Goal: Task Accomplishment & Management: Manage account settings

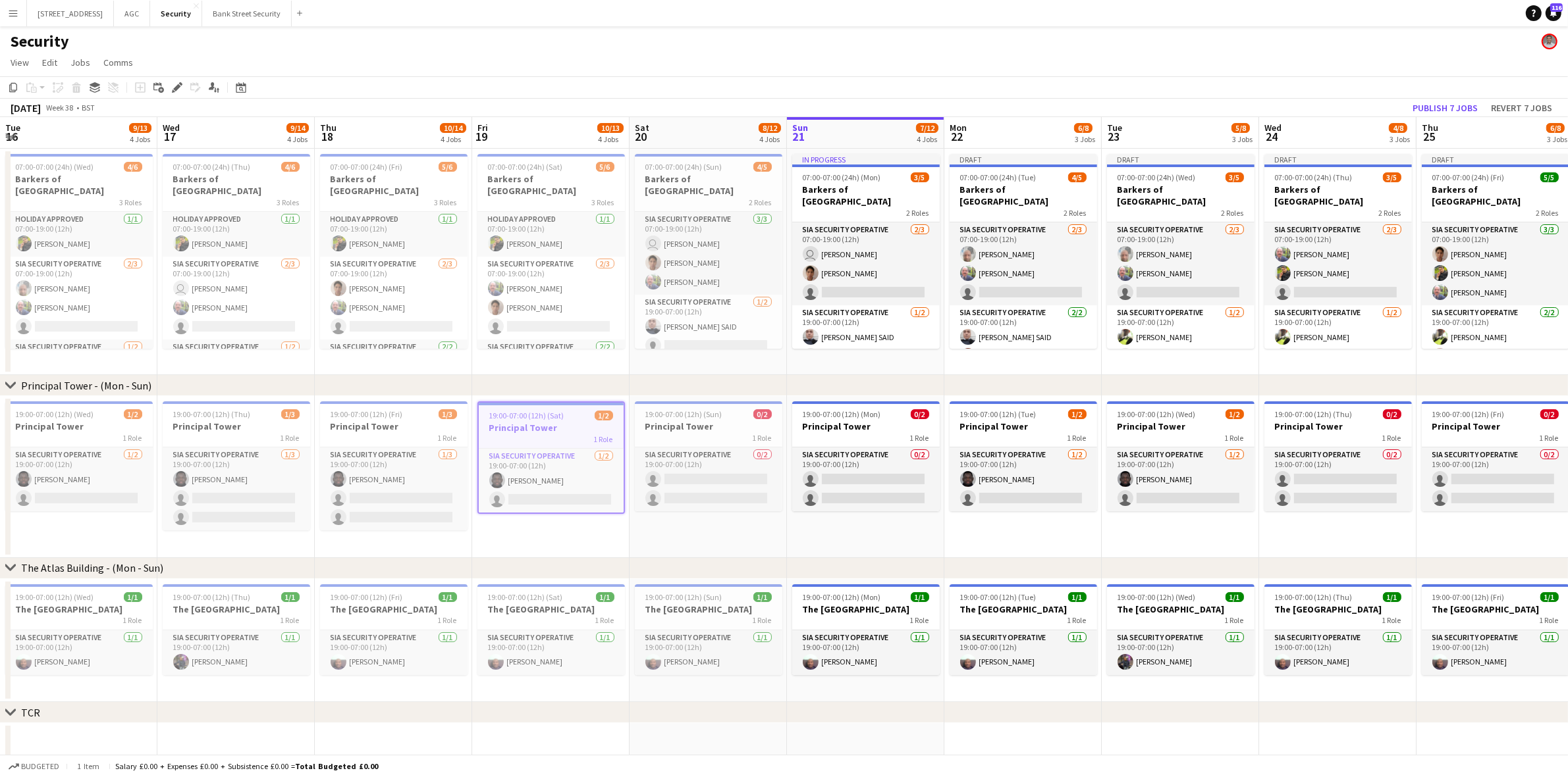
scroll to position [0, 341]
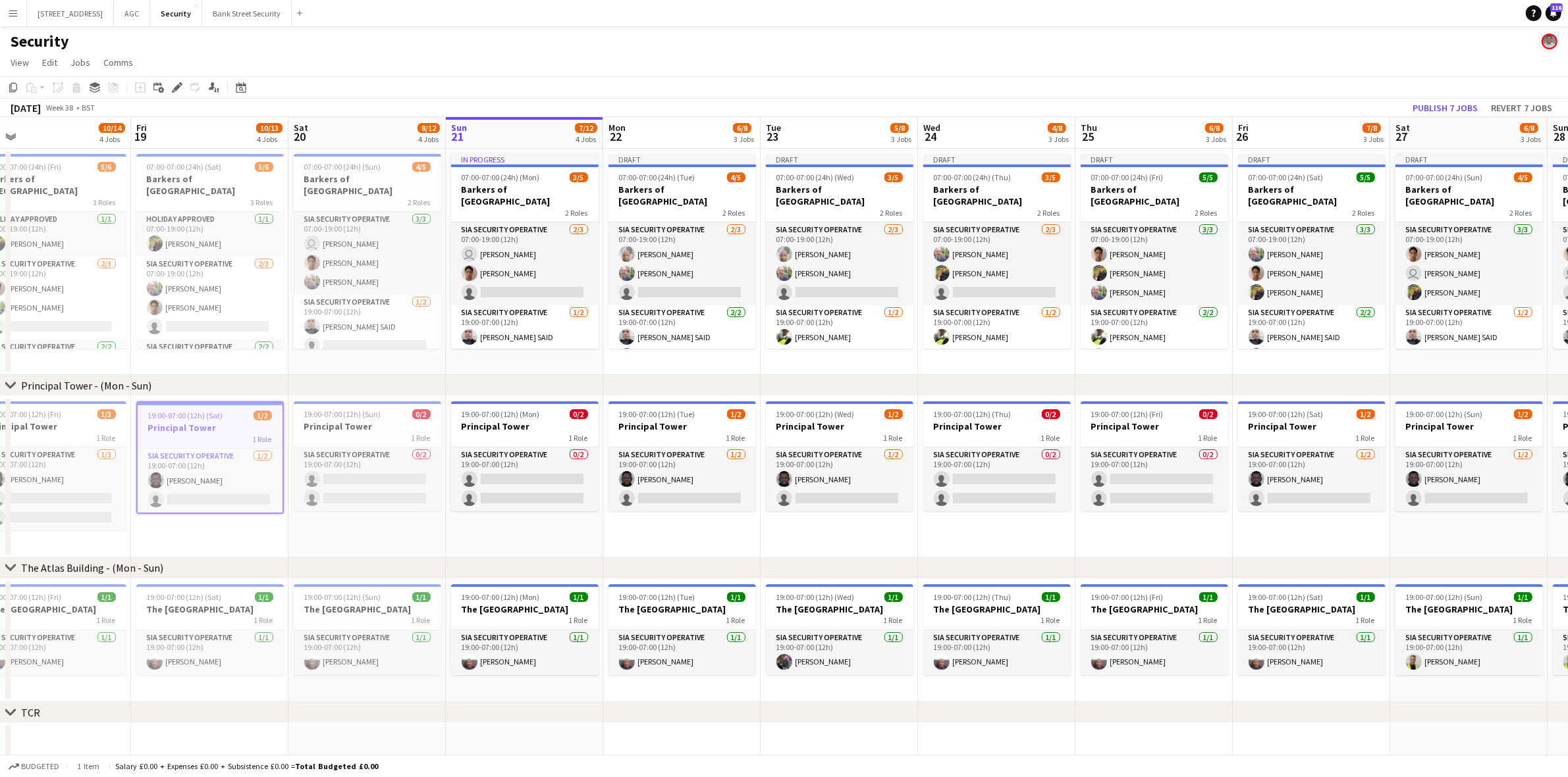
drag, startPoint x: 949, startPoint y: 374, endPoint x: 910, endPoint y: 376, distance: 39.1
click at [910, 376] on div "chevron-right Principal Tower - (Mon - Sun)" at bounding box center [784, 386] width 1568 height 21
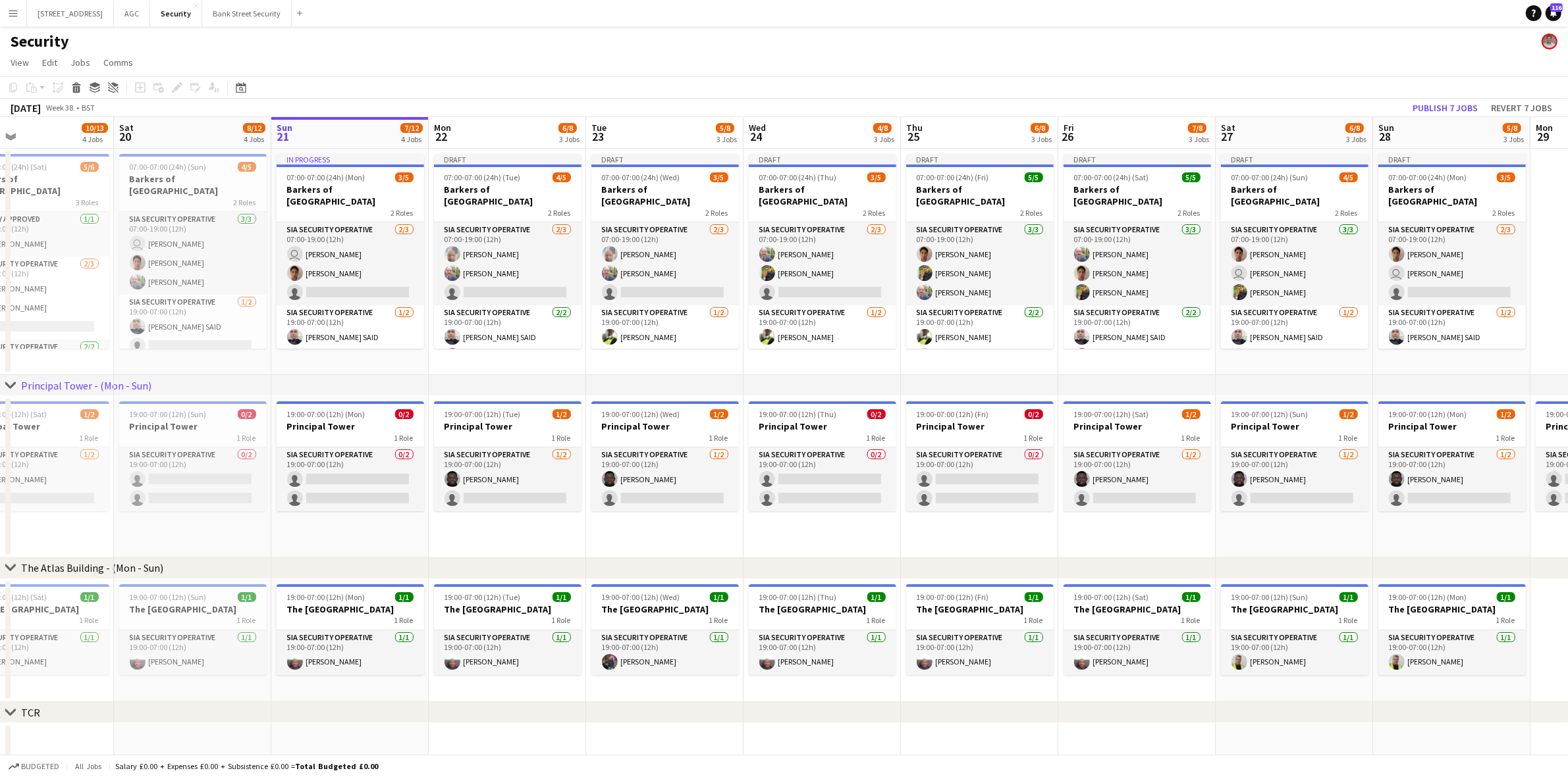
drag, startPoint x: 988, startPoint y: 350, endPoint x: 813, endPoint y: 321, distance: 177.4
click at [813, 321] on app-calendar-viewport "Tue 16 9/13 4 Jobs Wed 17 9/14 4 Jobs Thu 18 10/14 4 Jobs Fri 19 10/13 4 Jobs S…" at bounding box center [784, 559] width 1568 height 884
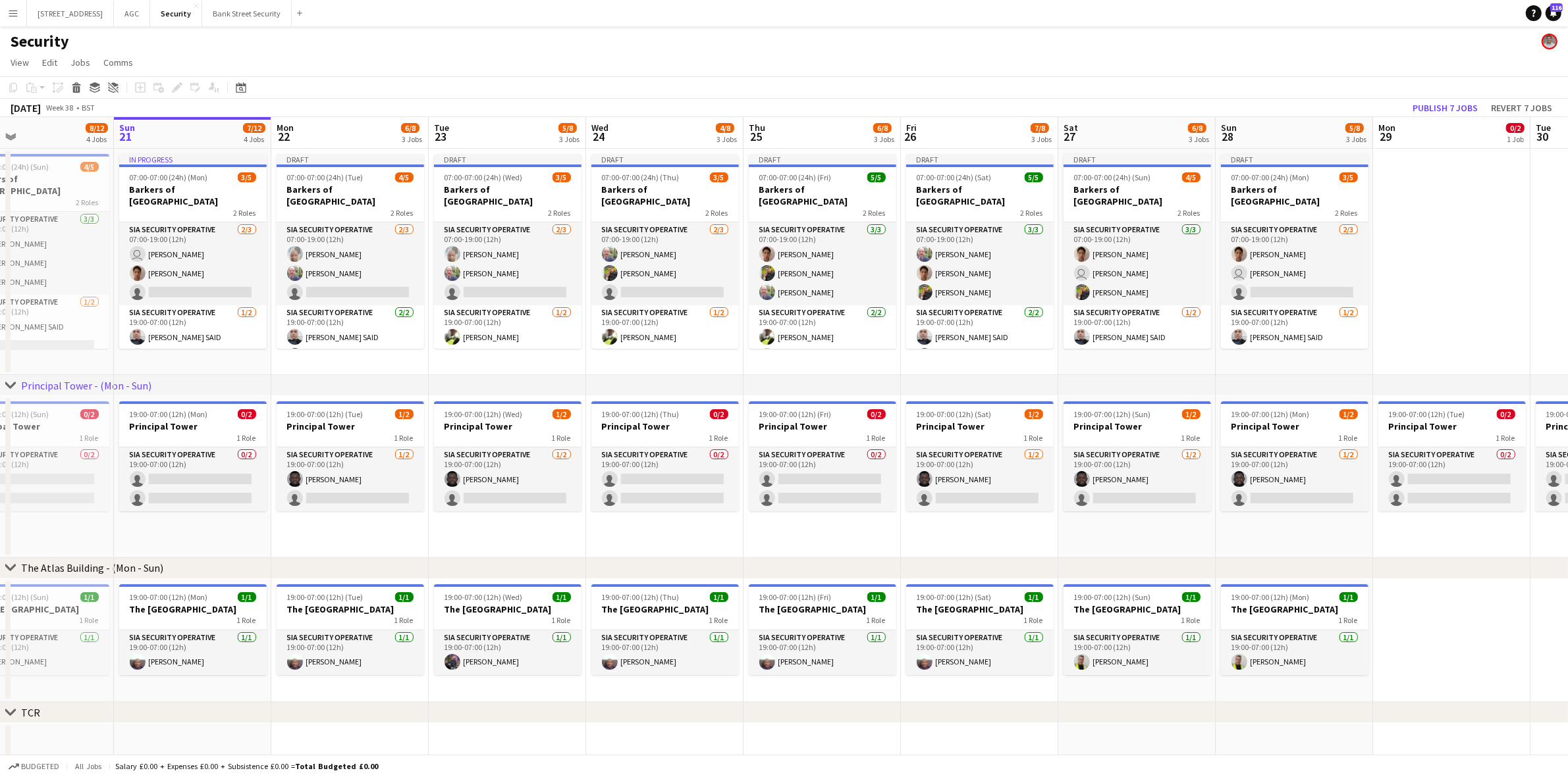
click at [656, 327] on app-calendar-viewport "Wed 17 9/14 4 Jobs Thu 18 10/14 4 Jobs Fri 19 10/13 4 Jobs Sat 20 8/12 4 Jobs S…" at bounding box center [784, 559] width 1568 height 884
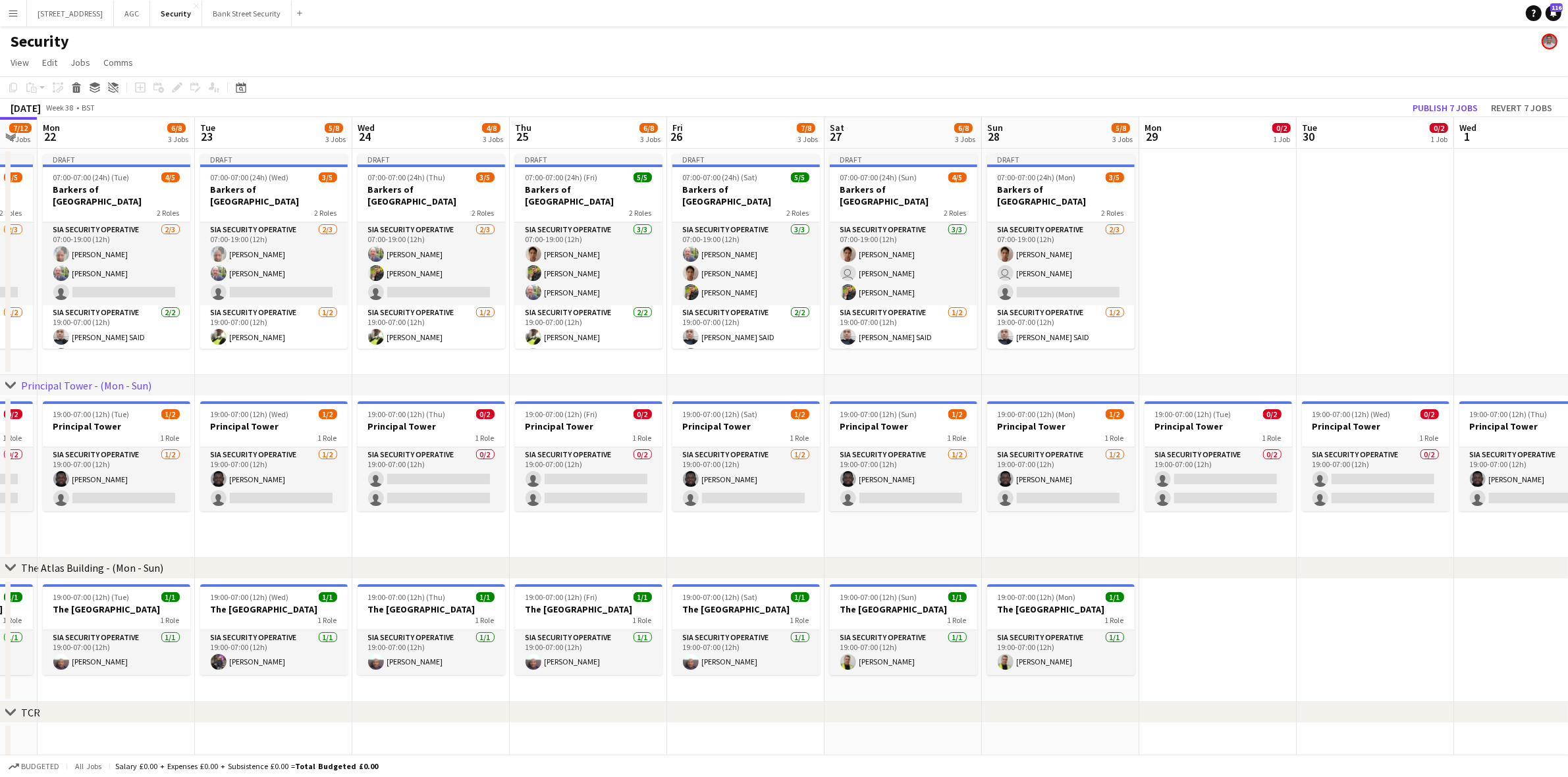
drag, startPoint x: 905, startPoint y: 367, endPoint x: 636, endPoint y: 351, distance: 269.5
click at [636, 351] on app-calendar-viewport "Fri 19 10/13 4 Jobs Sat 20 8/12 4 Jobs Sun 21 7/12 4 Jobs Mon 22 6/8 3 Jobs Tue…" at bounding box center [784, 559] width 1568 height 884
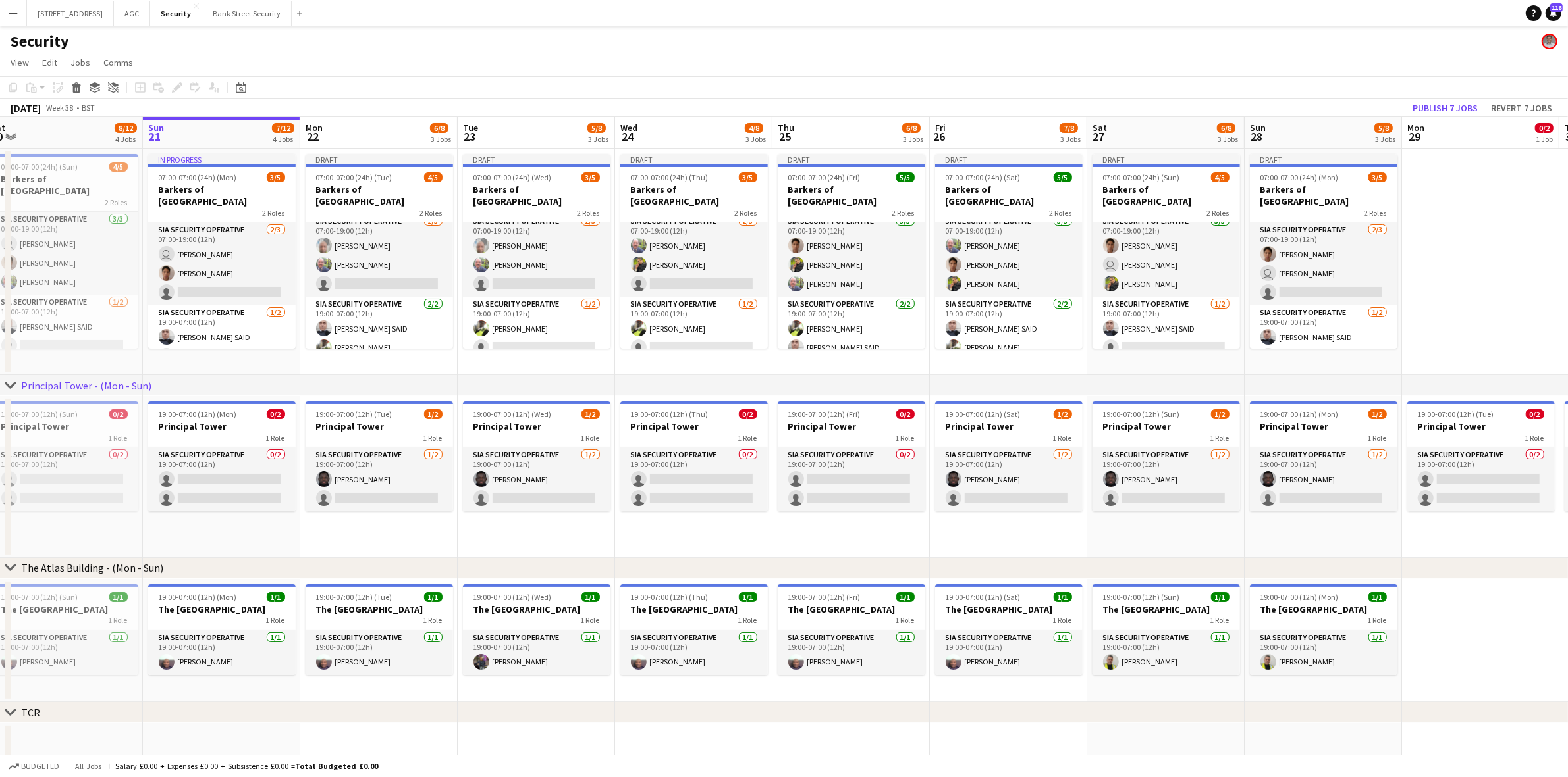
scroll to position [0, 399]
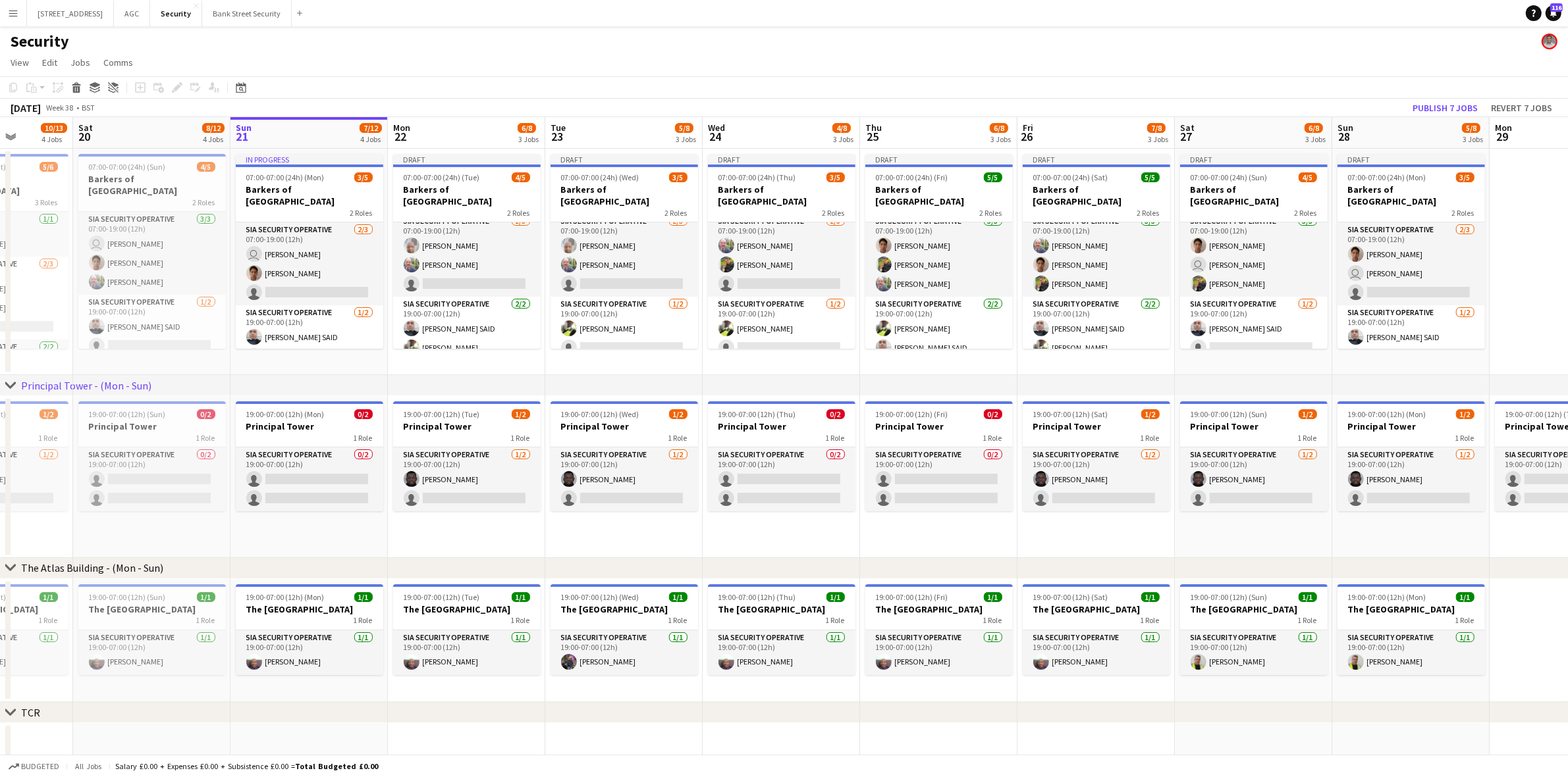
drag, startPoint x: 496, startPoint y: 514, endPoint x: 847, endPoint y: 498, distance: 351.4
click at [847, 498] on app-calendar-viewport "Wed 17 9/14 4 Jobs Thu 18 10/14 4 Jobs Fri 19 10/13 4 Jobs Sat 20 8/12 4 Jobs S…" at bounding box center [784, 559] width 1568 height 884
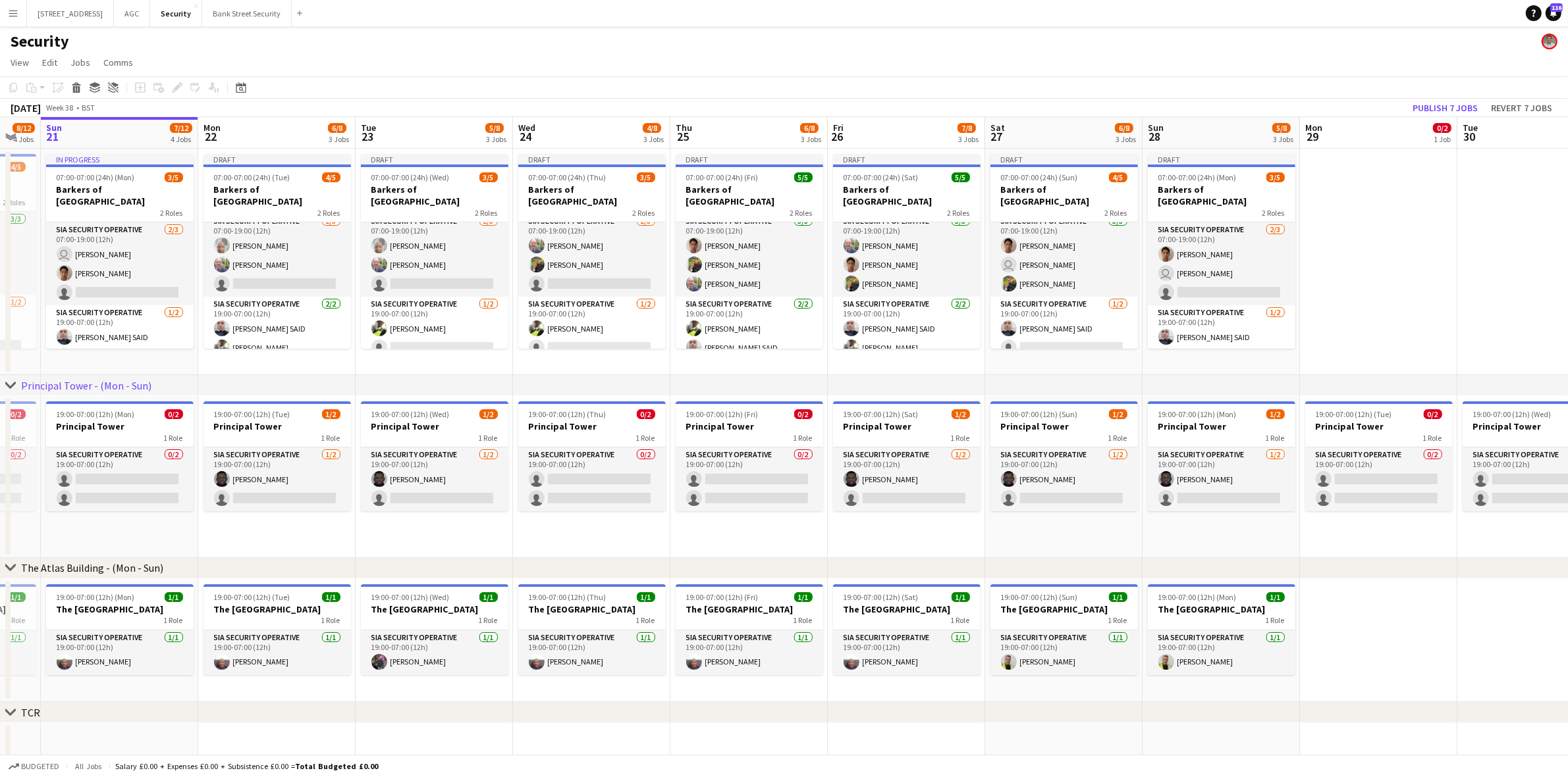
scroll to position [0, 450]
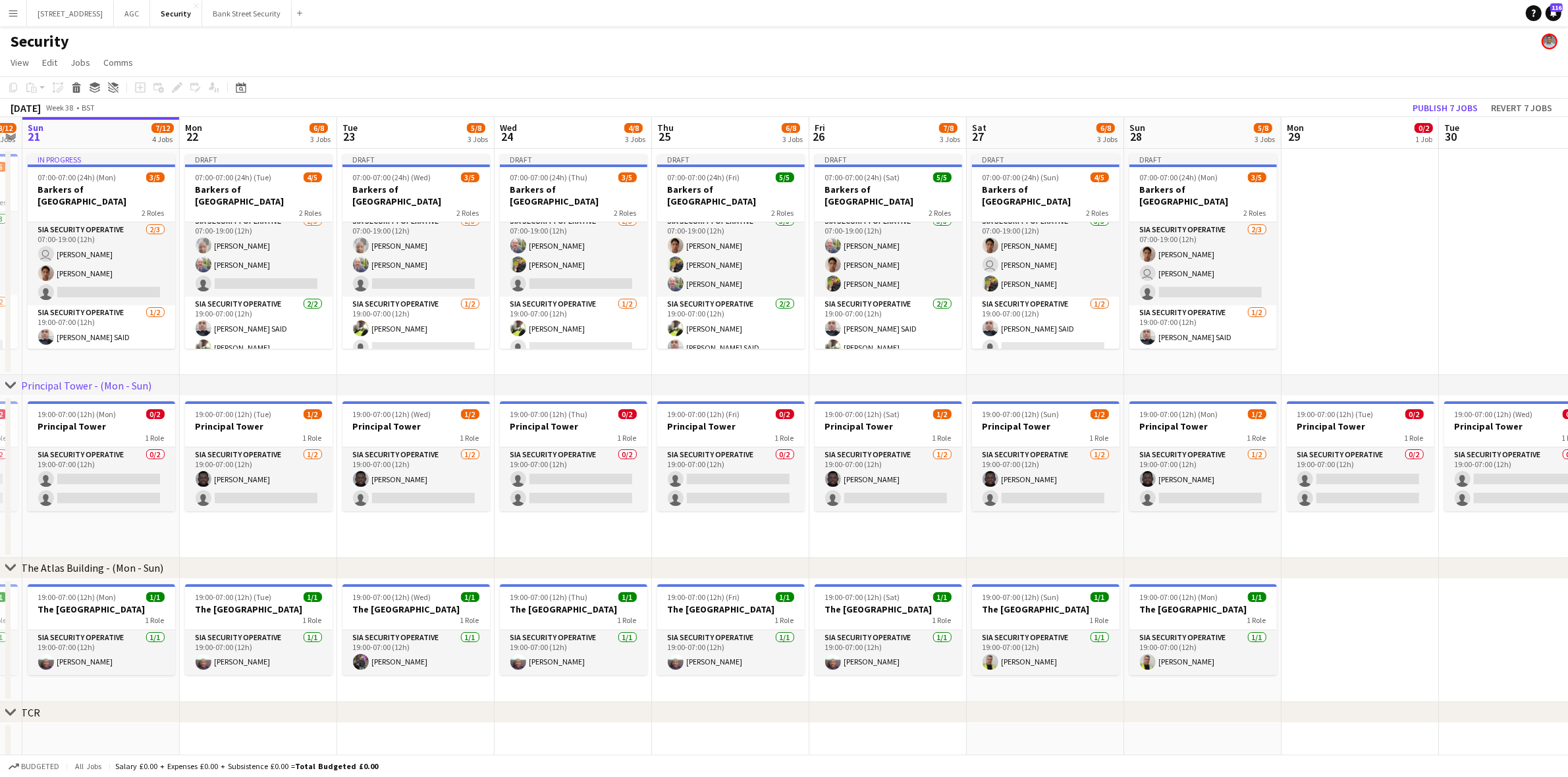
drag, startPoint x: 777, startPoint y: 366, endPoint x: 569, endPoint y: 365, distance: 208.0
click at [569, 365] on app-calendar-viewport "Thu 18 10/14 4 Jobs Fri 19 10/13 4 Jobs Sat 20 8/12 4 Jobs Sun 21 7/12 4 Jobs M…" at bounding box center [784, 559] width 1568 height 884
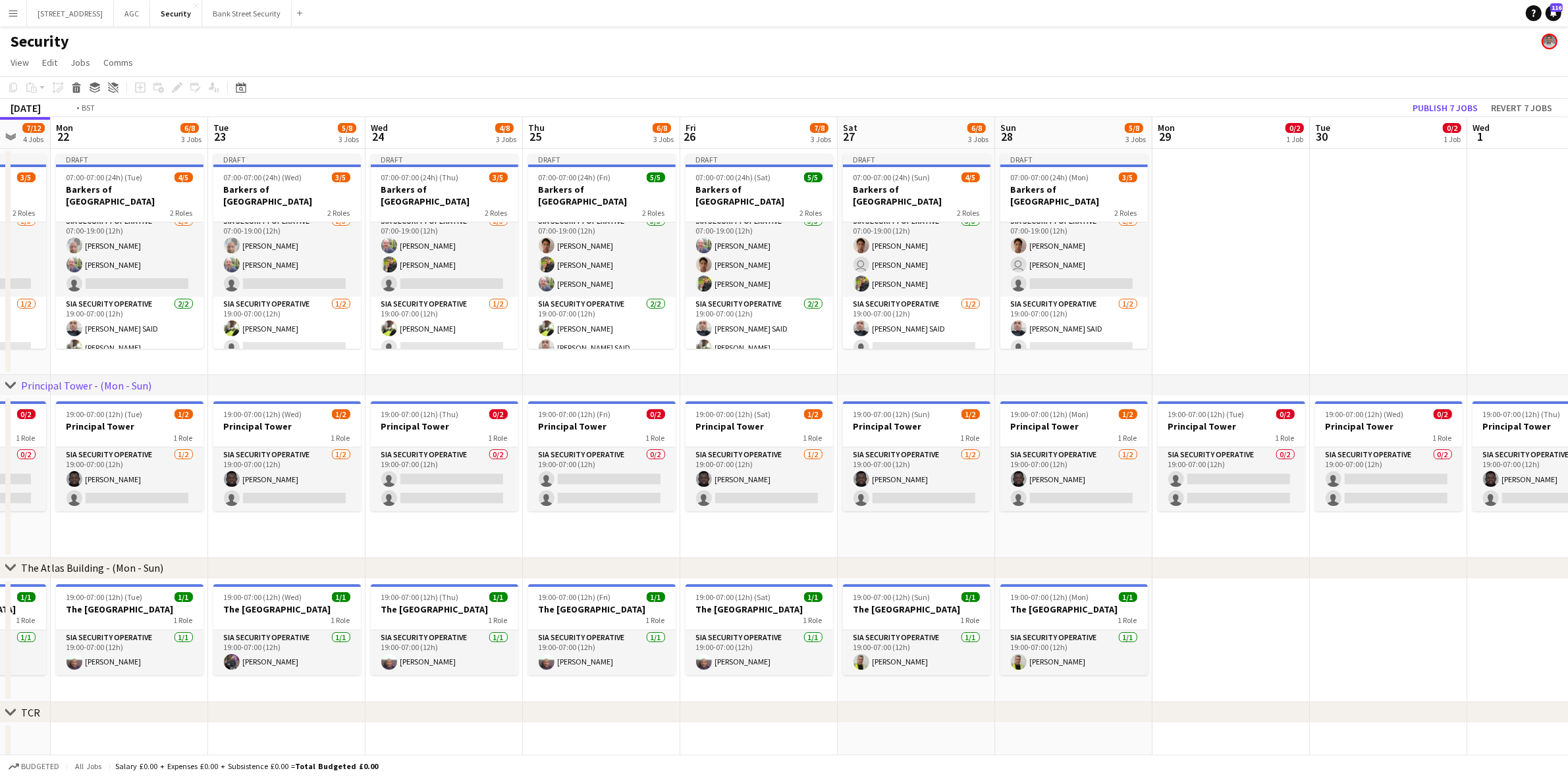
scroll to position [0, 475]
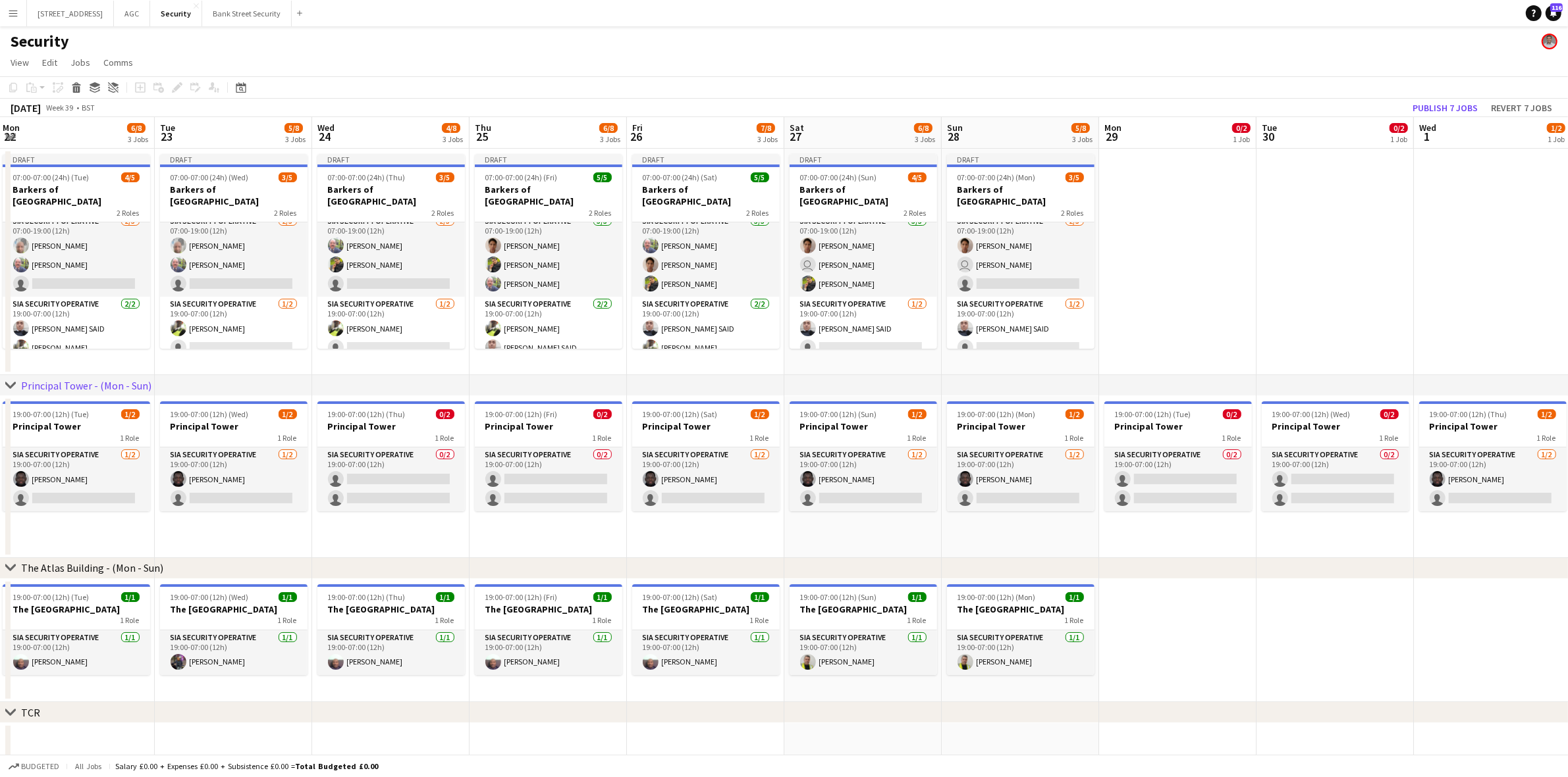
drag, startPoint x: 627, startPoint y: 369, endPoint x: 445, endPoint y: 366, distance: 182.0
click at [445, 366] on app-calendar-viewport "Fri 19 10/13 4 Jobs Sat 20 8/12 4 Jobs Sun 21 7/12 4 Jobs Mon 22 6/8 3 Jobs Tue…" at bounding box center [784, 559] width 1568 height 884
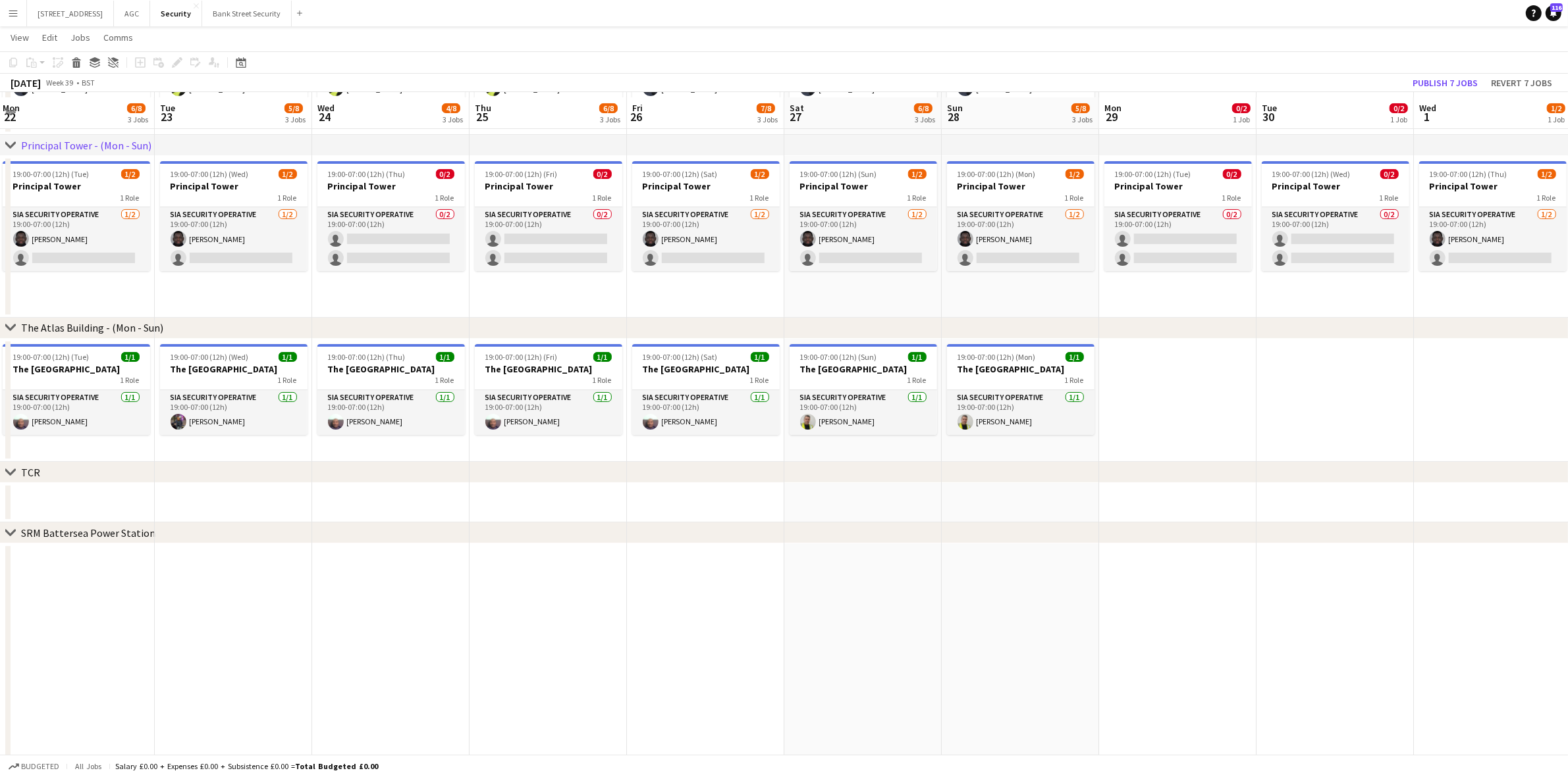
scroll to position [244, 0]
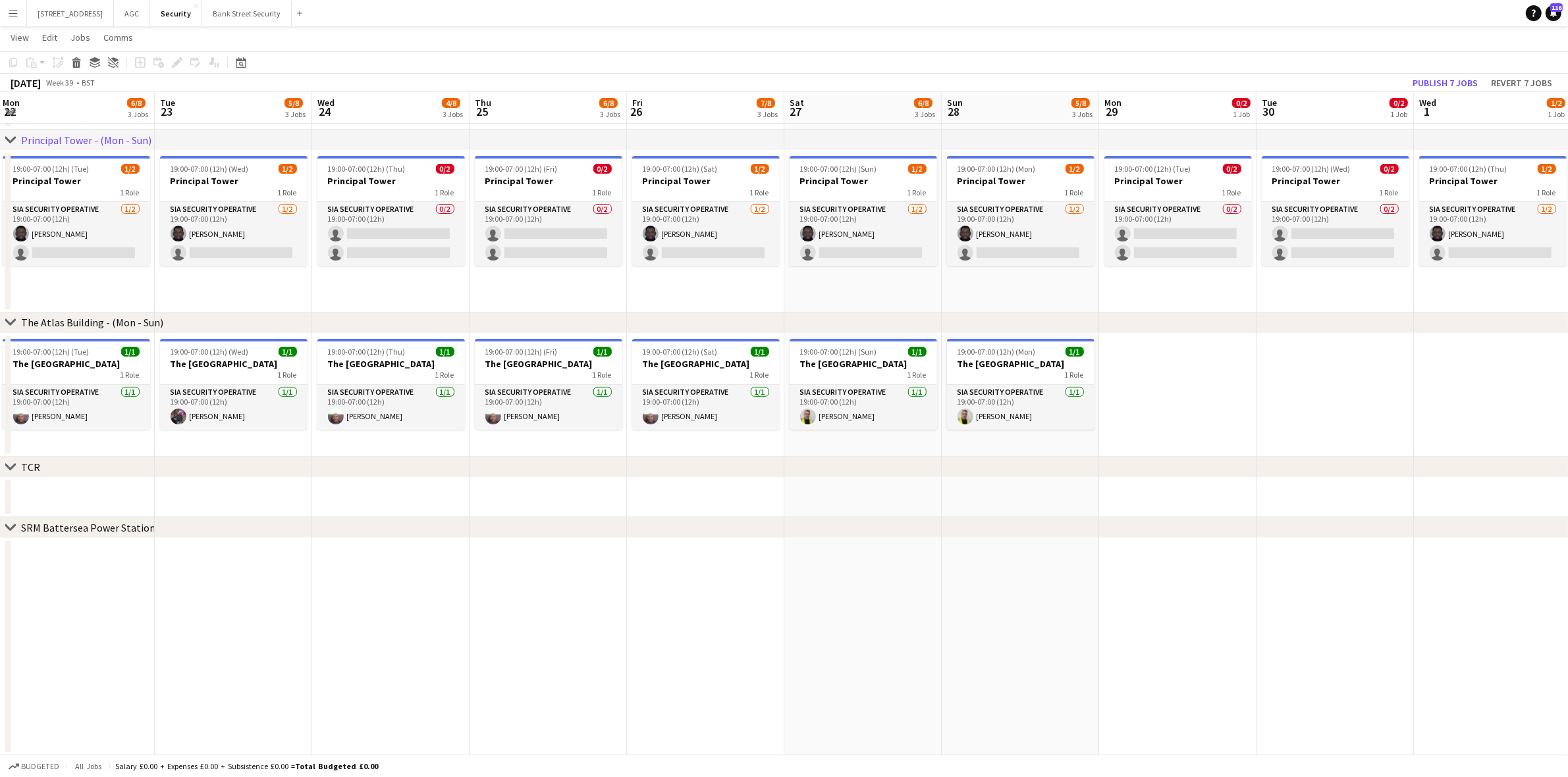
click at [86, 525] on div "SRM Battersea Power Station" at bounding box center [88, 528] width 134 height 13
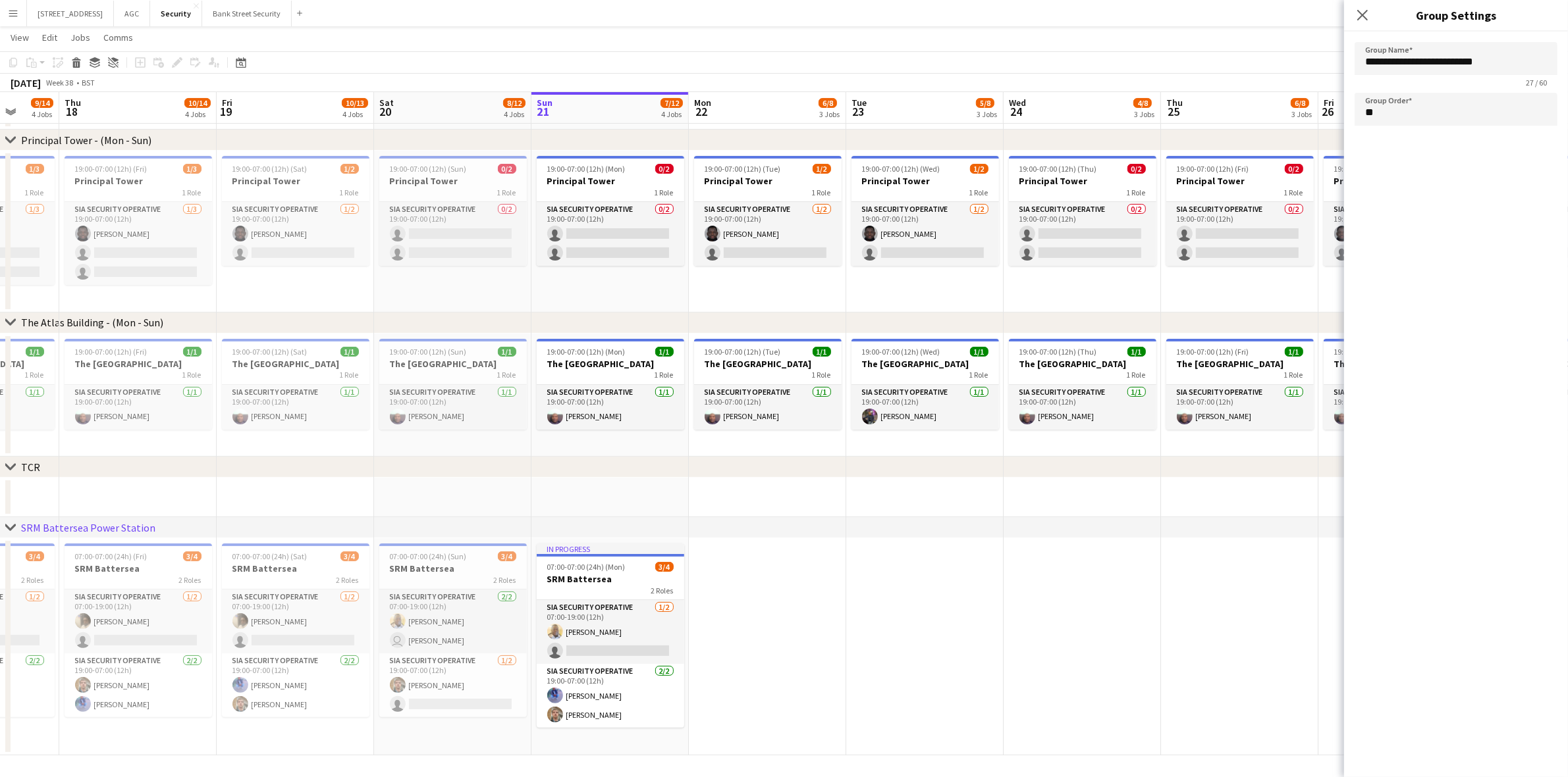
scroll to position [0, 314]
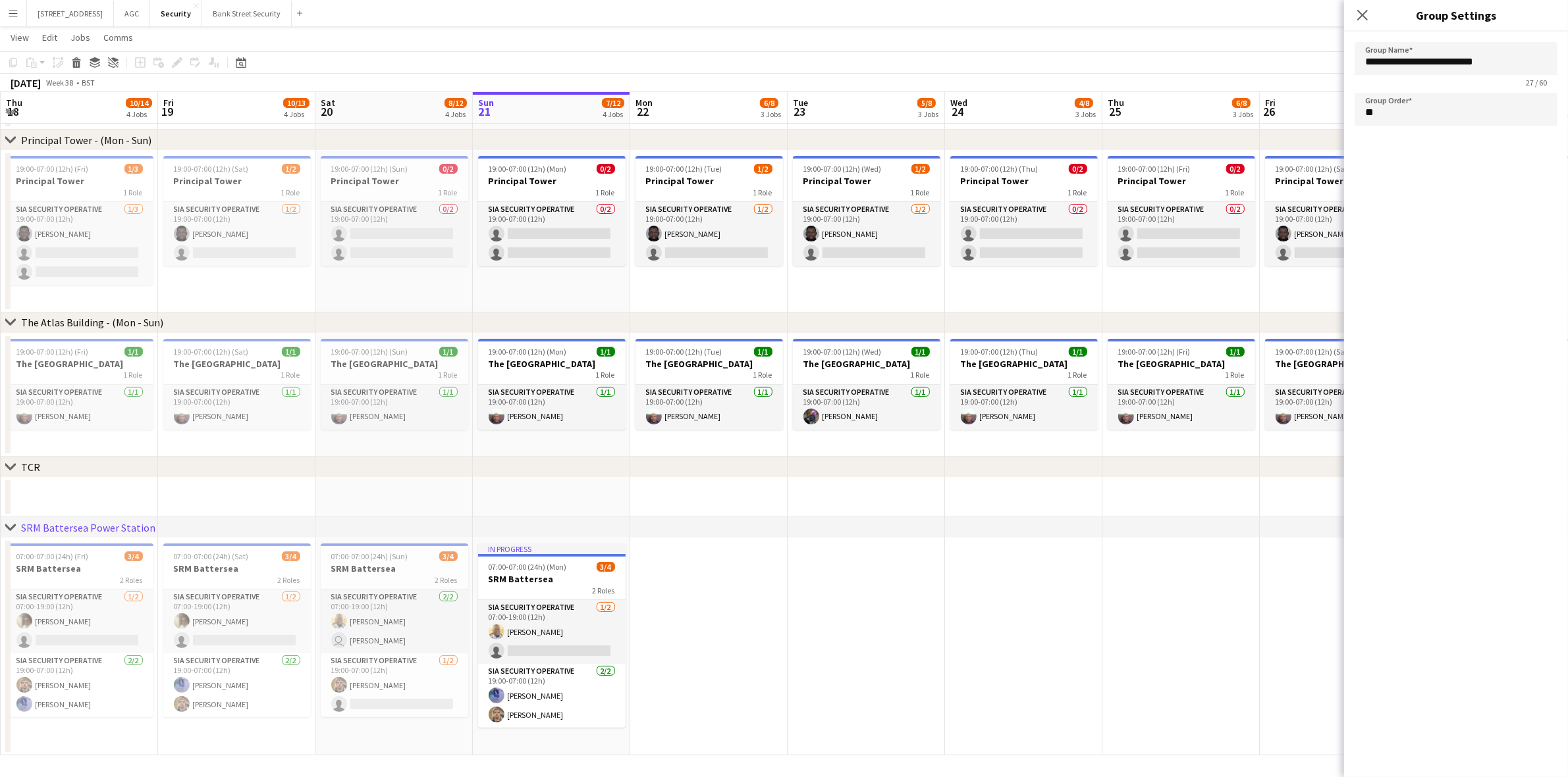
drag, startPoint x: 271, startPoint y: 616, endPoint x: 726, endPoint y: 600, distance: 455.3
click at [726, 600] on app-calendar-viewport "Tue 16 9/13 4 Jobs Wed 17 9/14 4 Jobs Thu 18 10/14 4 Jobs Fri 19 10/13 4 Jobs S…" at bounding box center [784, 281] width 1568 height 948
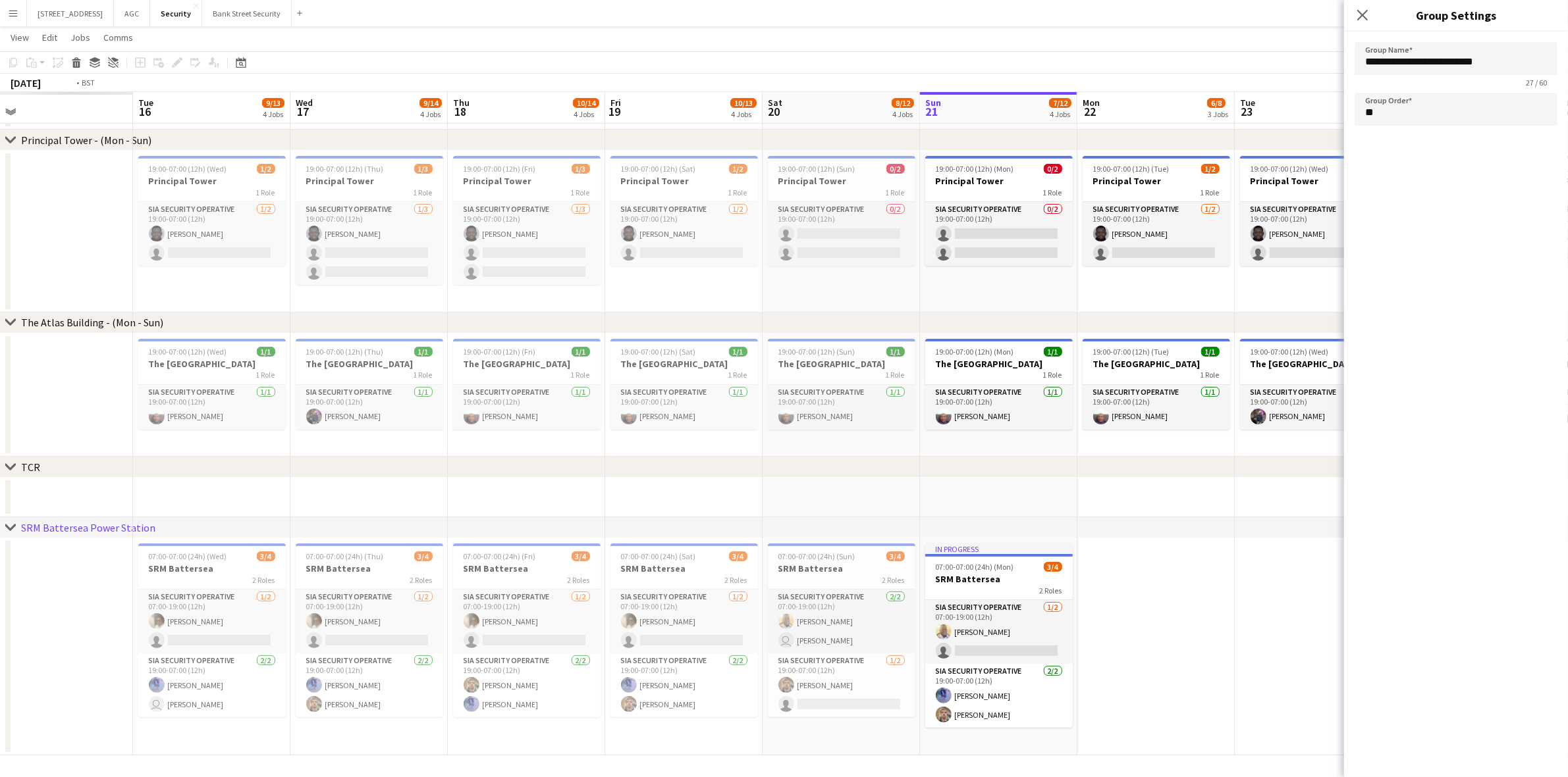
scroll to position [0, 415]
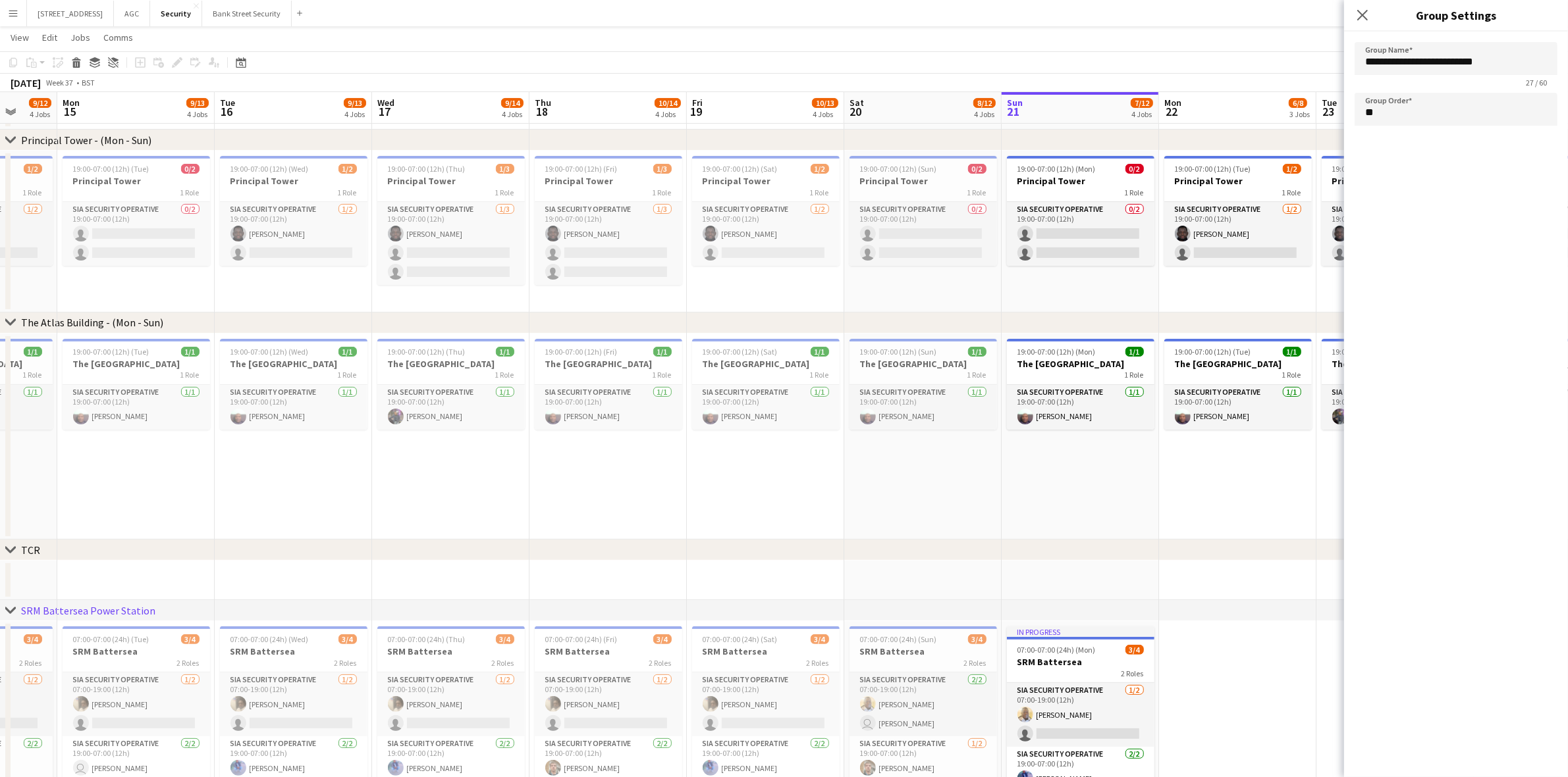
drag, startPoint x: 457, startPoint y: 745, endPoint x: 986, endPoint y: 718, distance: 529.7
click at [986, 718] on app-calendar-viewport "Fri 12 10/12 4 Jobs Sat 13 10/15 4 Jobs Sun 14 9/12 4 Jobs Mon 15 9/13 4 Jobs T…" at bounding box center [784, 323] width 1568 height 1031
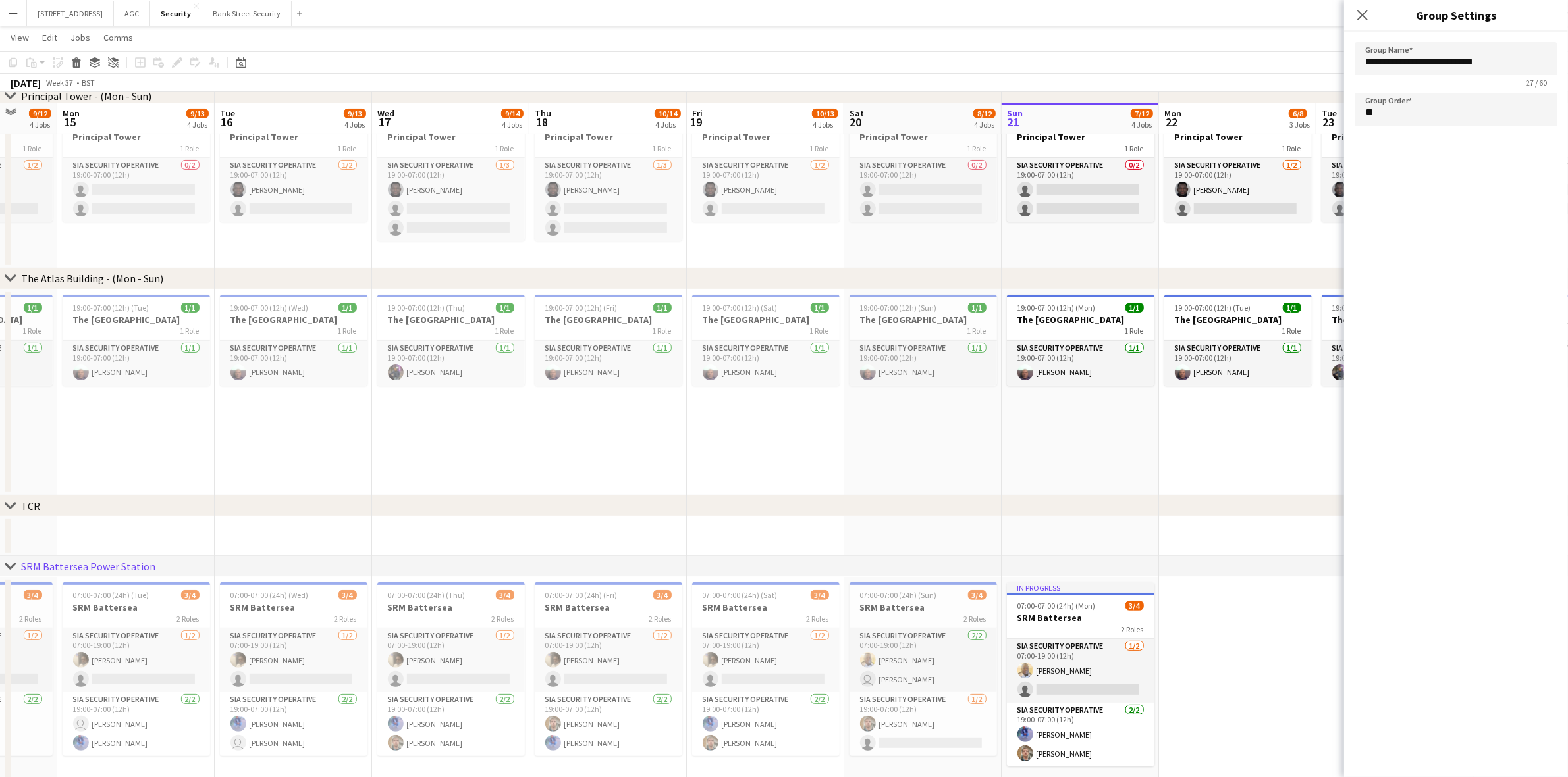
scroll to position [327, 0]
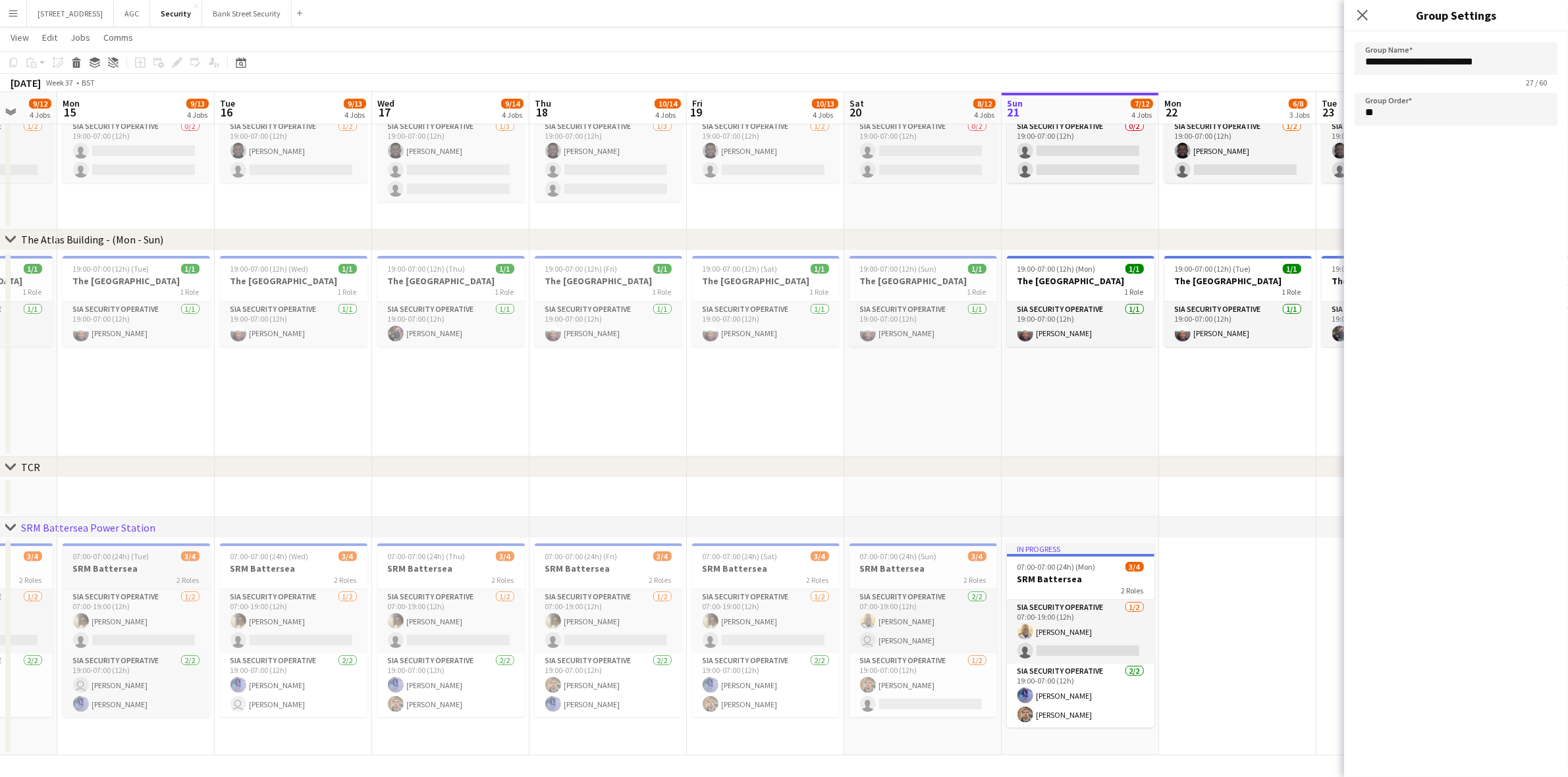
click at [148, 567] on h3 "SRM Battersea" at bounding box center [136, 569] width 148 height 12
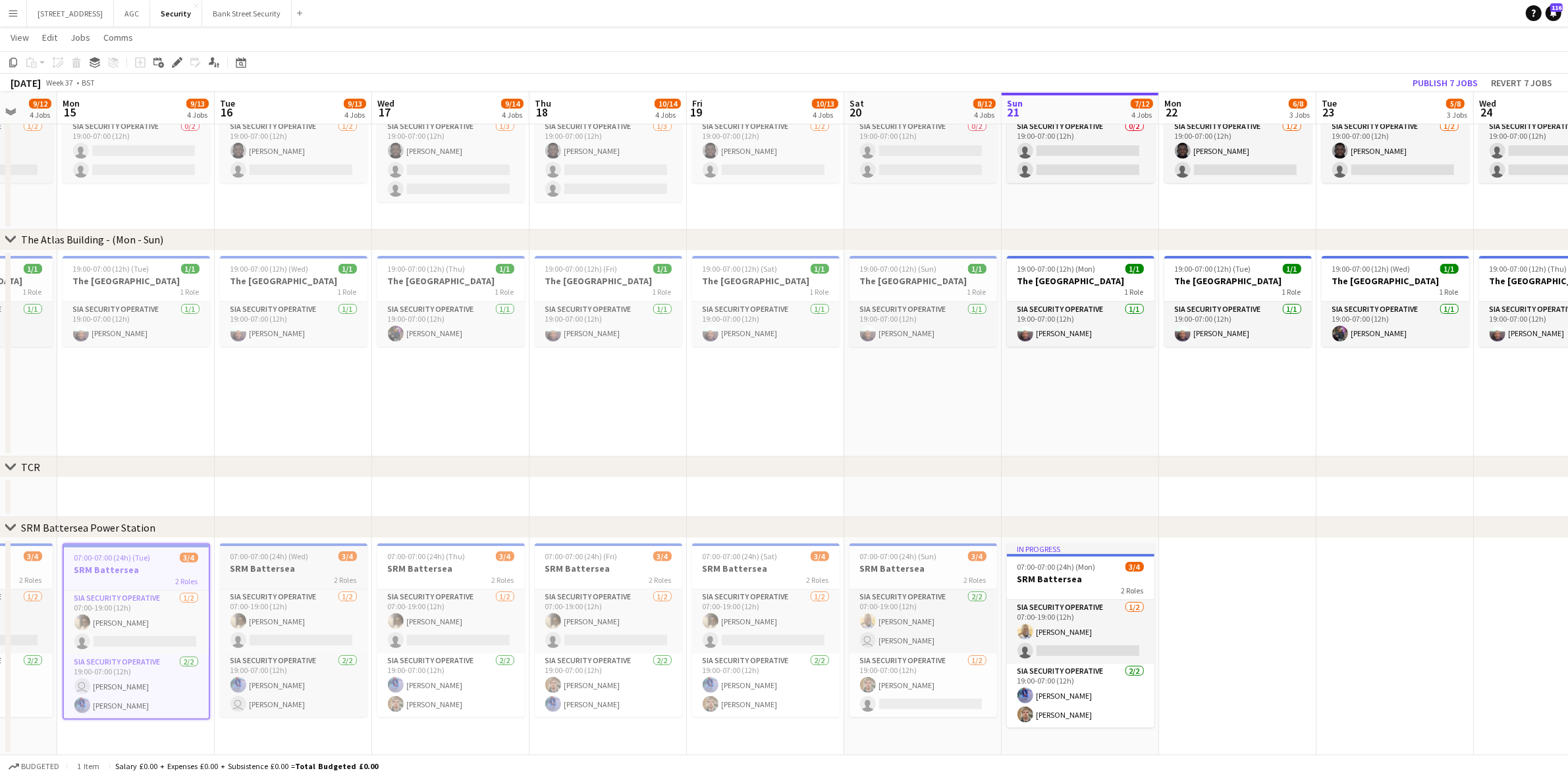
click at [287, 564] on h3 "SRM Battersea" at bounding box center [294, 569] width 148 height 12
click at [449, 575] on div "2 Roles" at bounding box center [451, 580] width 148 height 11
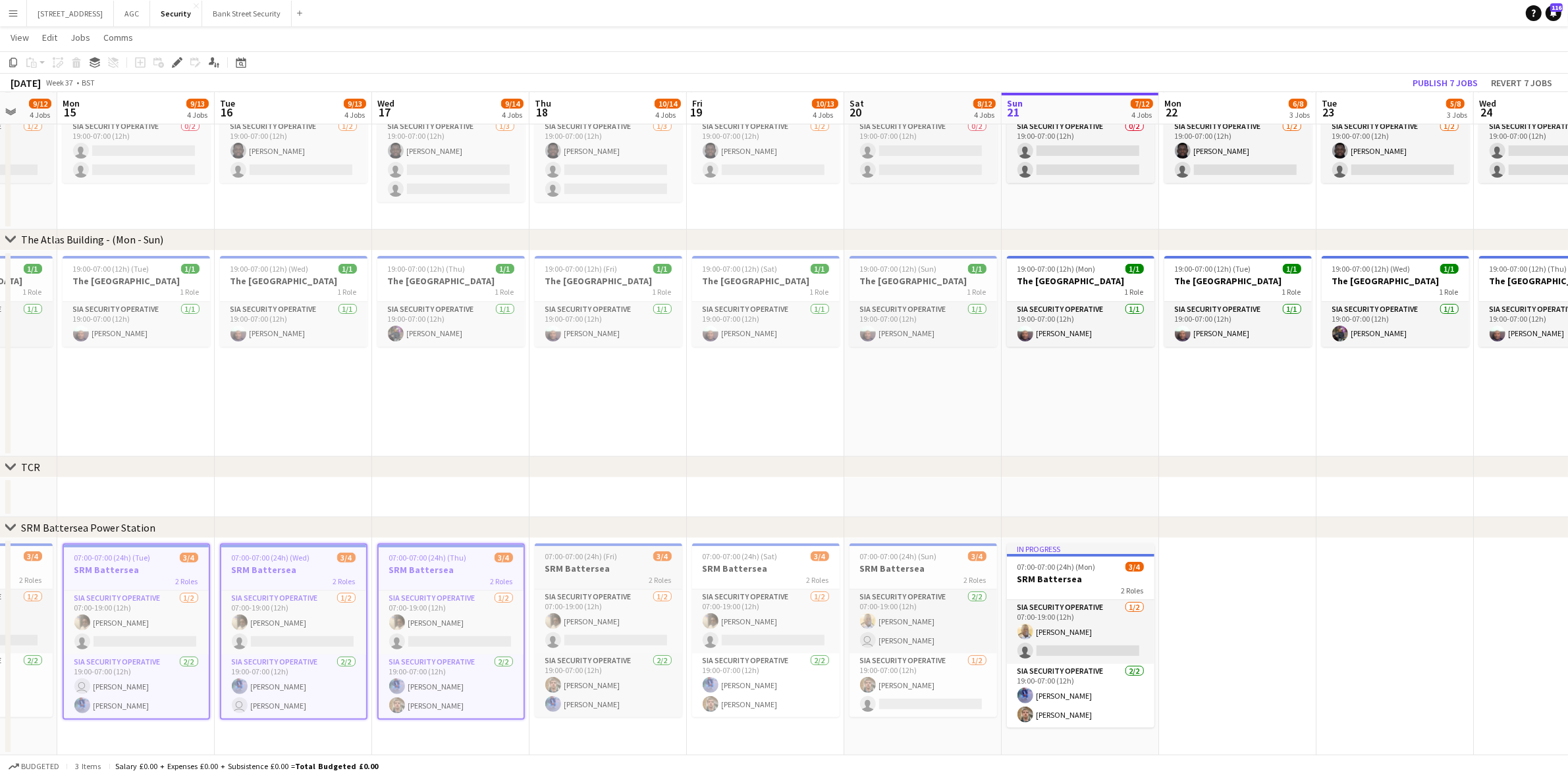
click at [607, 575] on div "2 Roles" at bounding box center [609, 580] width 148 height 11
click at [712, 575] on div "2 Roles" at bounding box center [766, 580] width 148 height 11
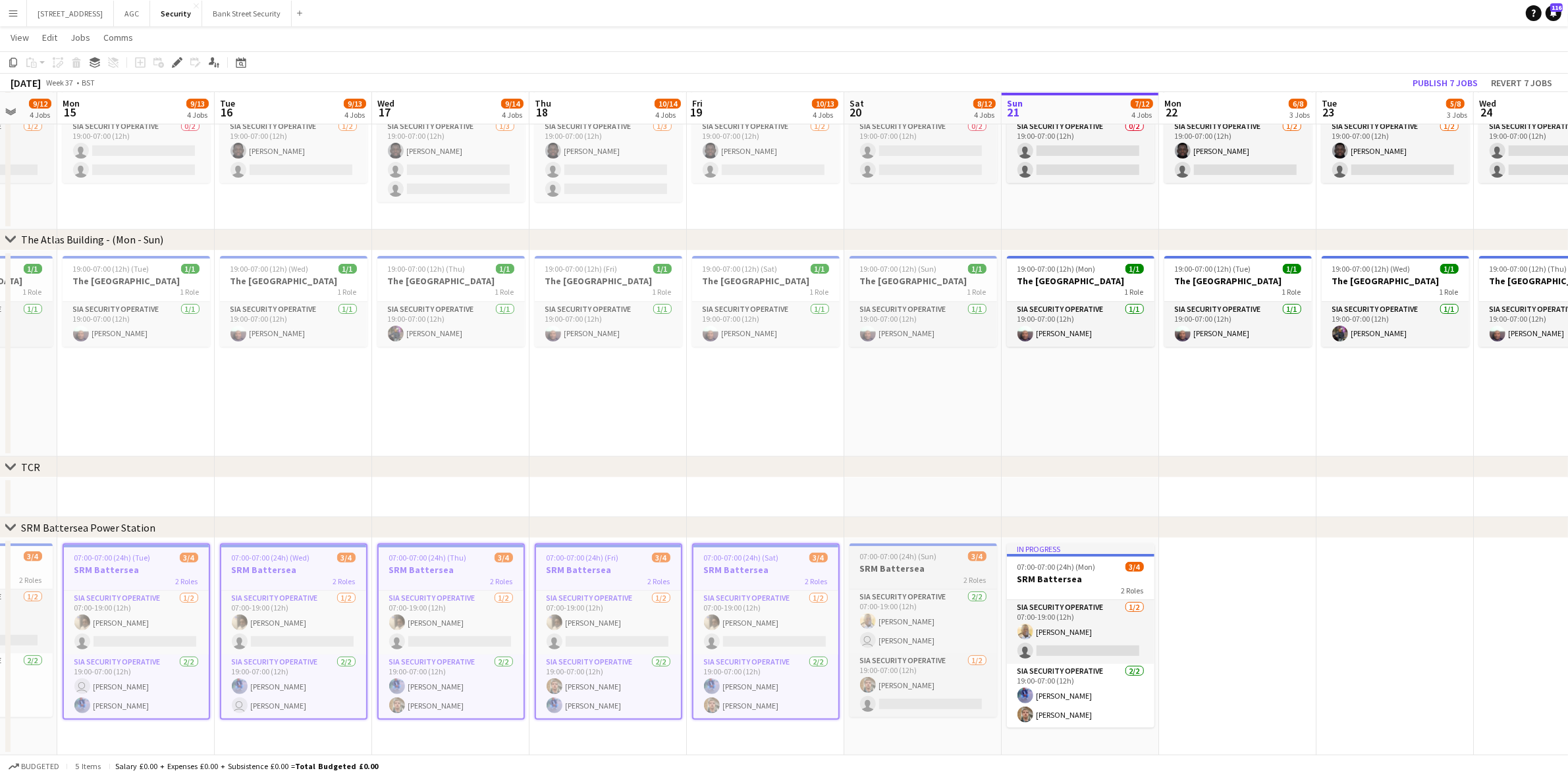
click at [904, 575] on div "2 Roles" at bounding box center [923, 580] width 148 height 11
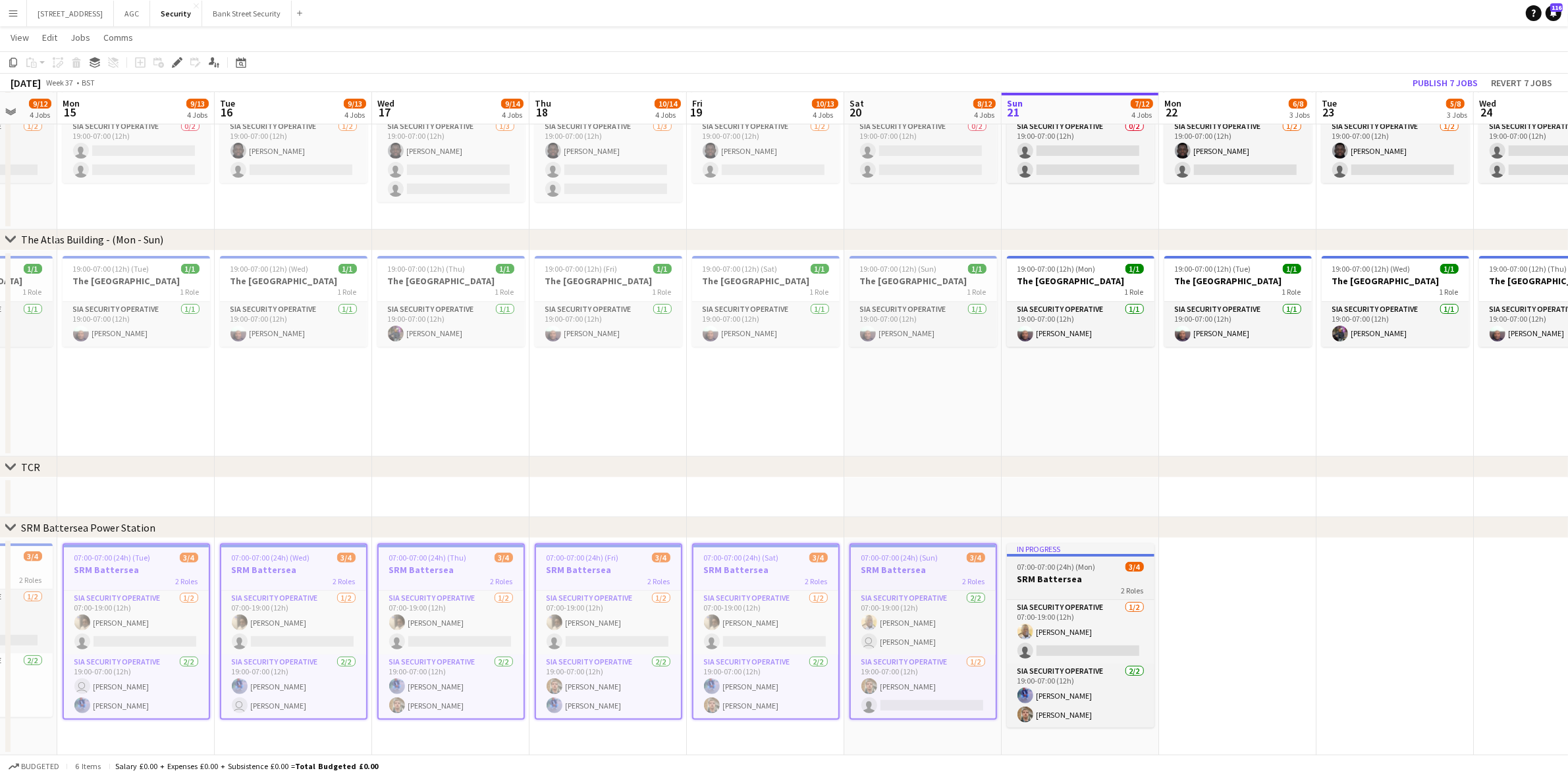
click at [1046, 574] on h3 "SRM Battersea" at bounding box center [1080, 579] width 148 height 12
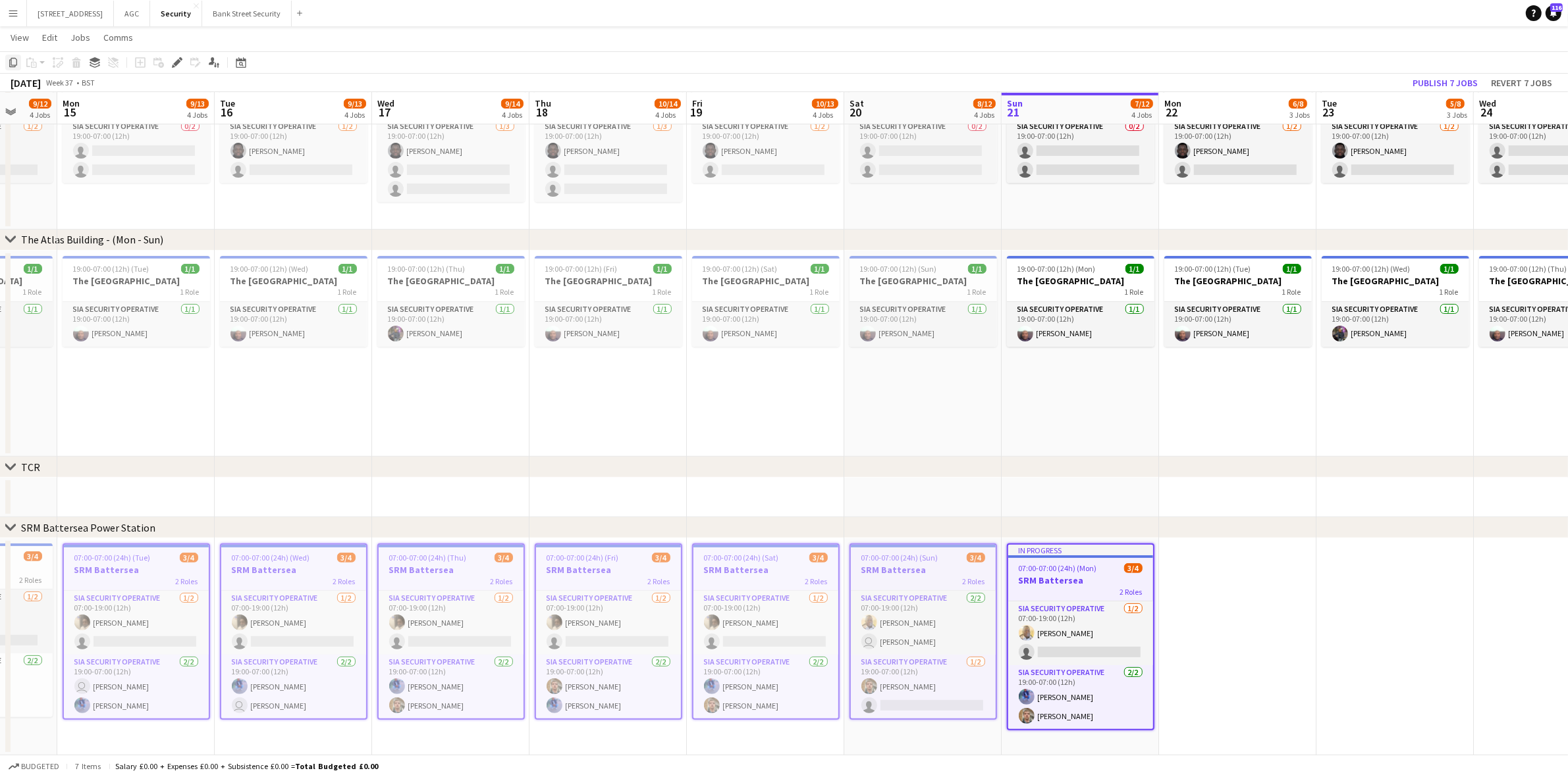
click at [11, 63] on icon at bounding box center [13, 63] width 8 height 9
click at [1242, 660] on app-date-cell at bounding box center [1237, 647] width 157 height 217
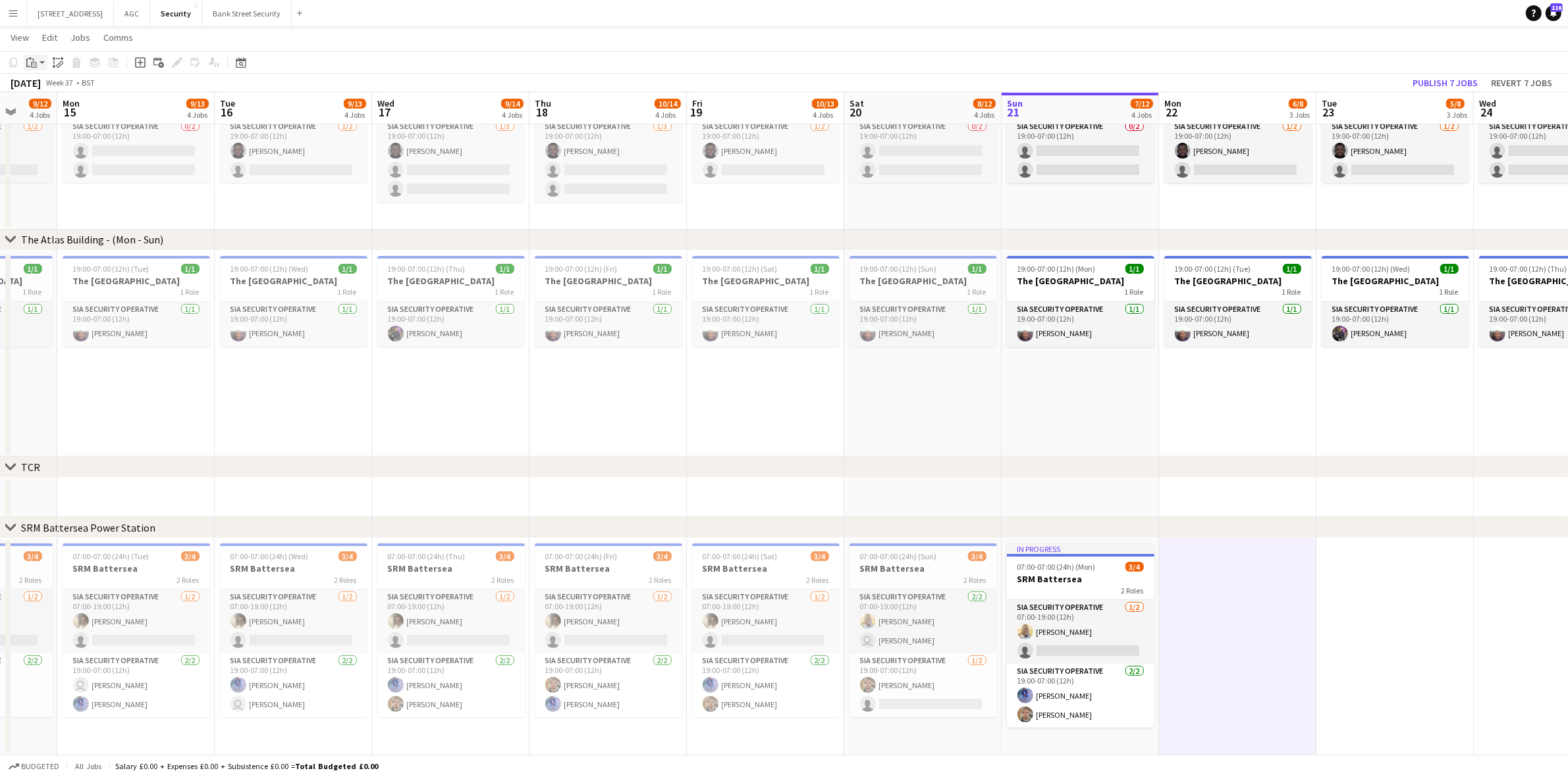
click at [41, 65] on app-action-btn "Paste" at bounding box center [36, 63] width 24 height 16
click at [67, 112] on link "Paste with crew Ctrl+Shift+V" at bounding box center [97, 110] width 124 height 12
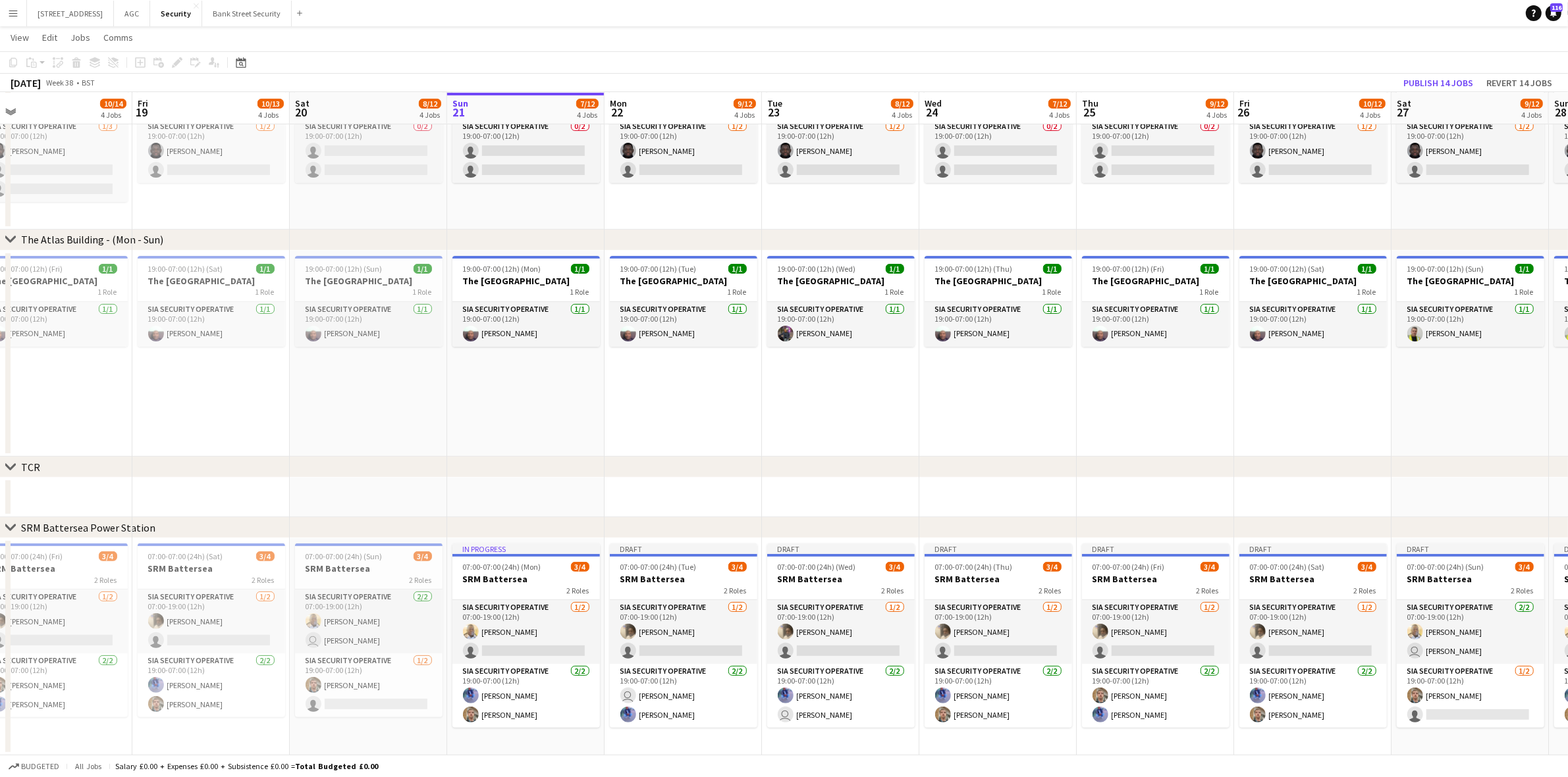
drag, startPoint x: 1357, startPoint y: 507, endPoint x: 777, endPoint y: 491, distance: 580.2
click at [777, 491] on app-calendar-viewport "Mon 15 9/13 4 Jobs Tue 16 9/13 4 Jobs Wed 17 9/14 4 Jobs Thu 18 10/14 4 Jobs Fr…" at bounding box center [784, 240] width 1568 height 1031
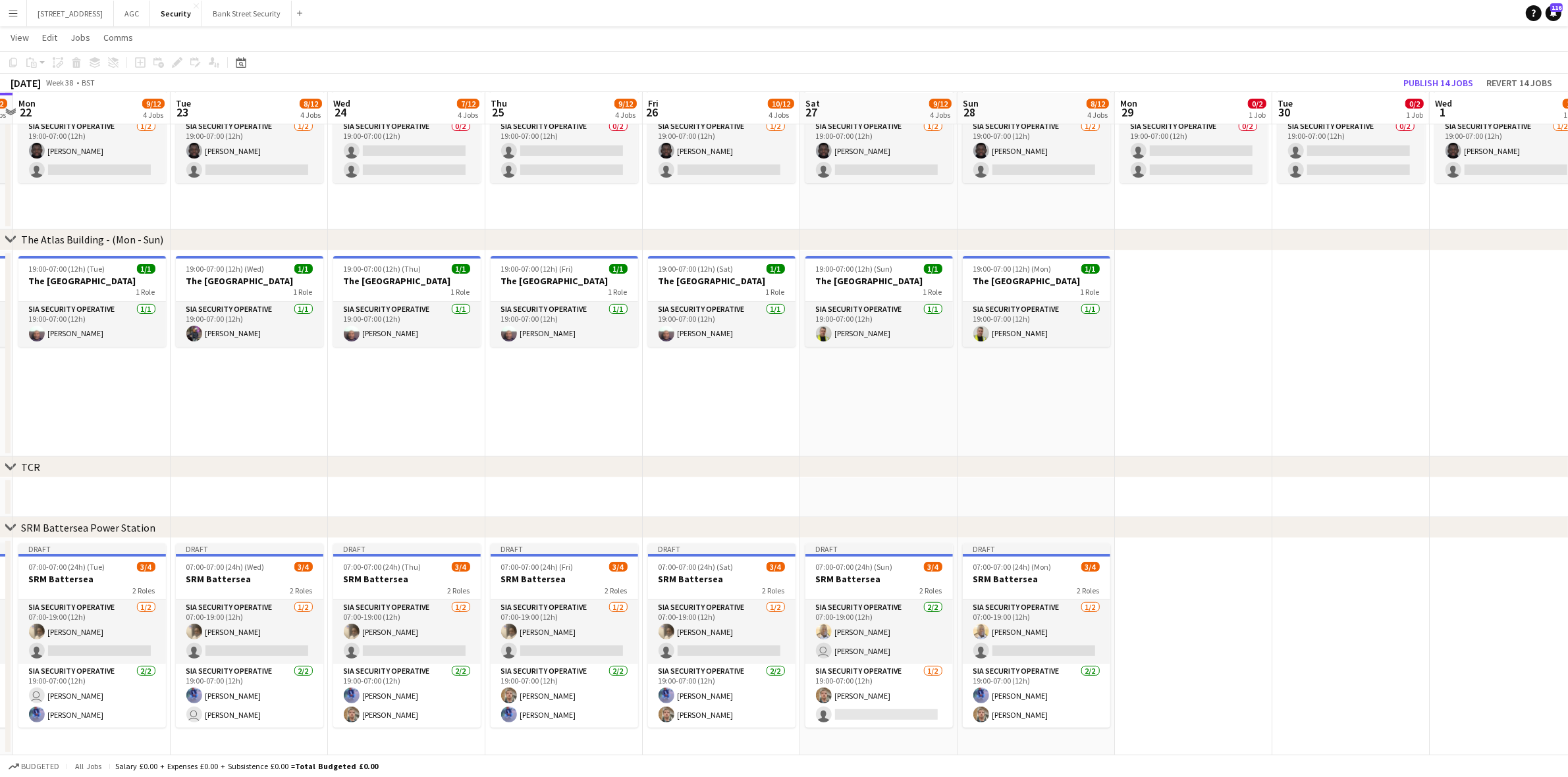
scroll to position [0, 442]
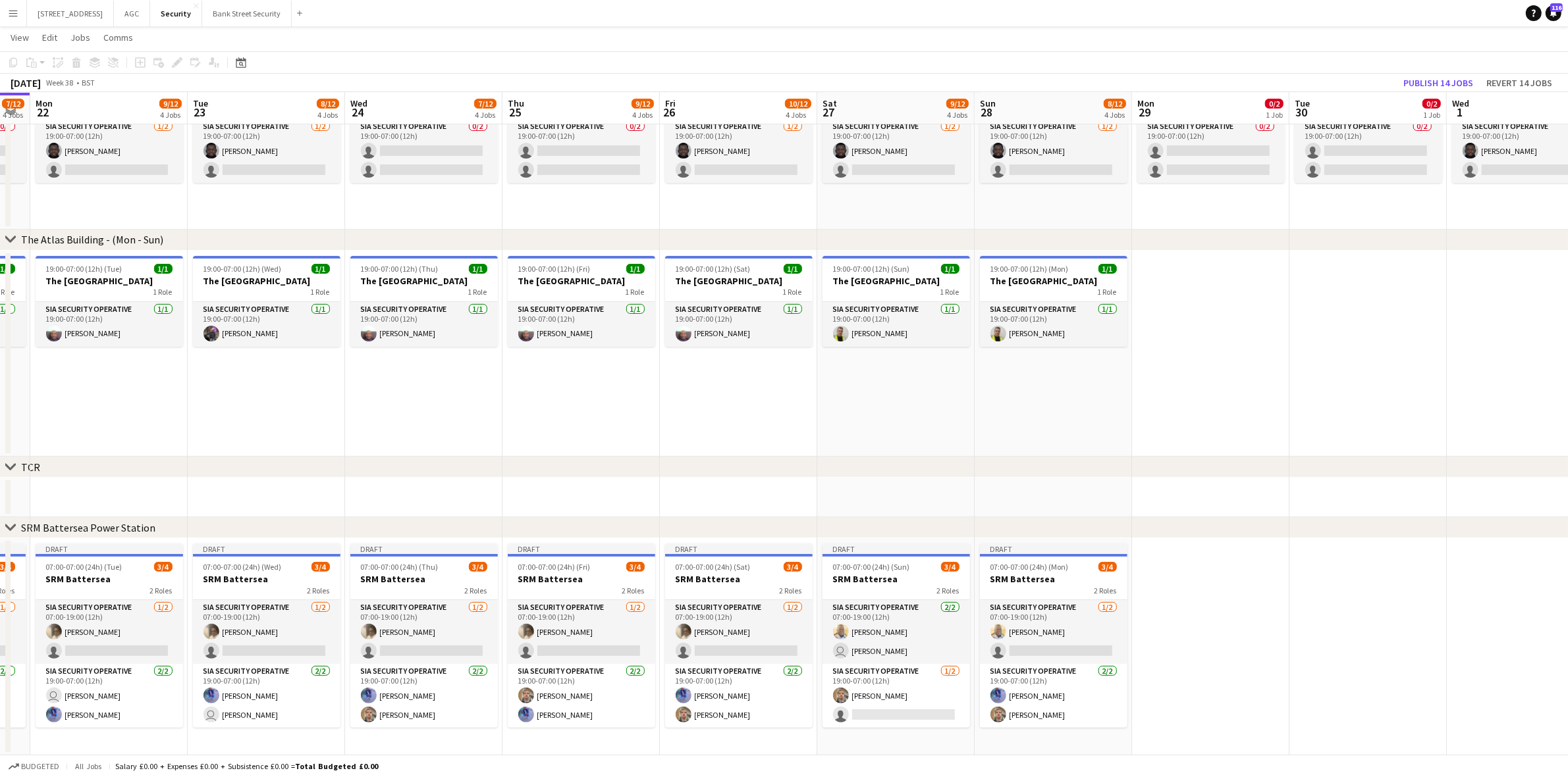
drag, startPoint x: 1230, startPoint y: 479, endPoint x: 680, endPoint y: 498, distance: 550.3
click at [680, 498] on app-calendar-viewport "Fri 19 10/13 4 Jobs Sat 20 8/12 4 Jobs Sun 21 7/12 4 Jobs Mon 22 9/12 4 Jobs Tu…" at bounding box center [784, 240] width 1568 height 1031
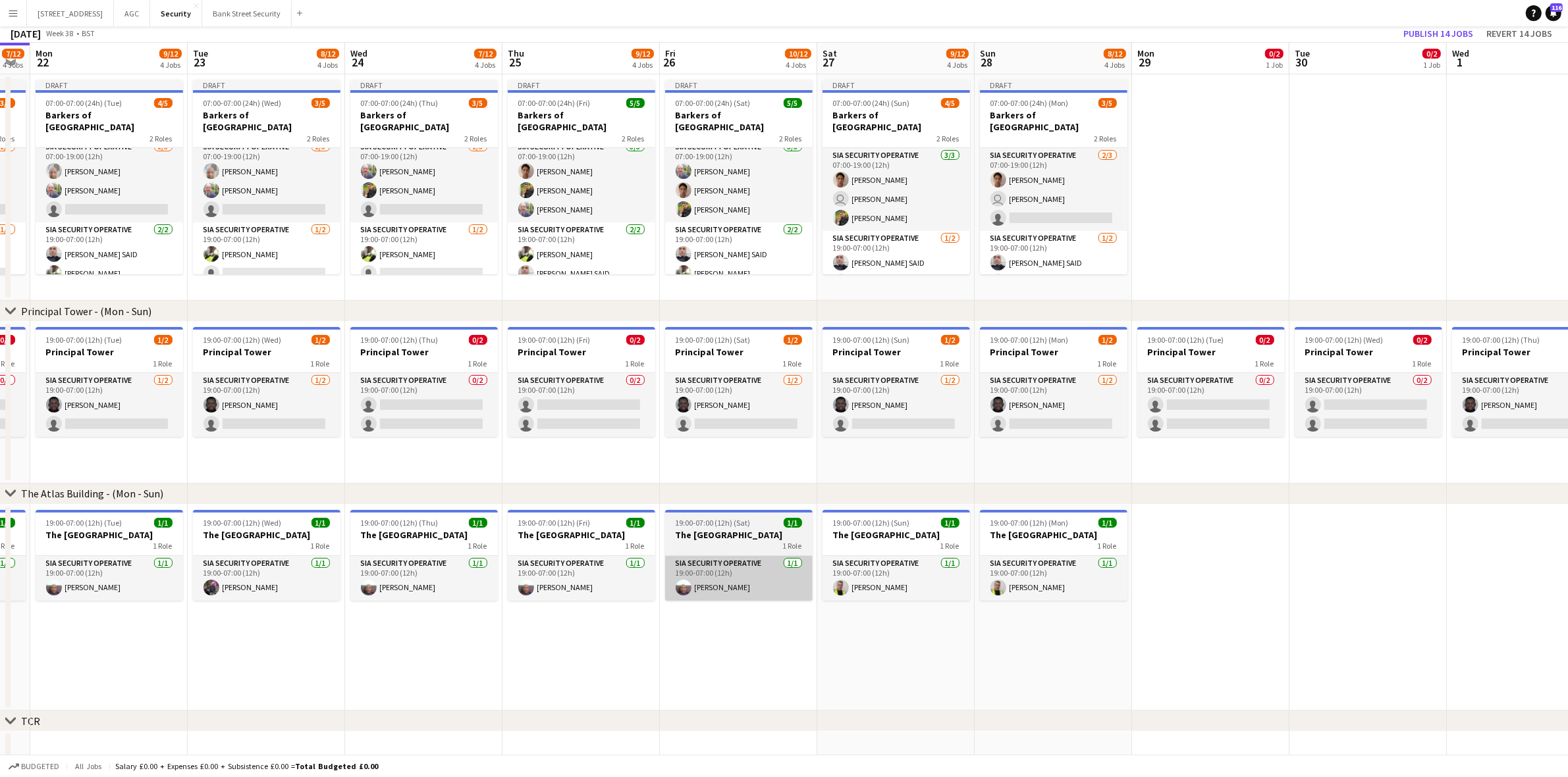
scroll to position [0, 0]
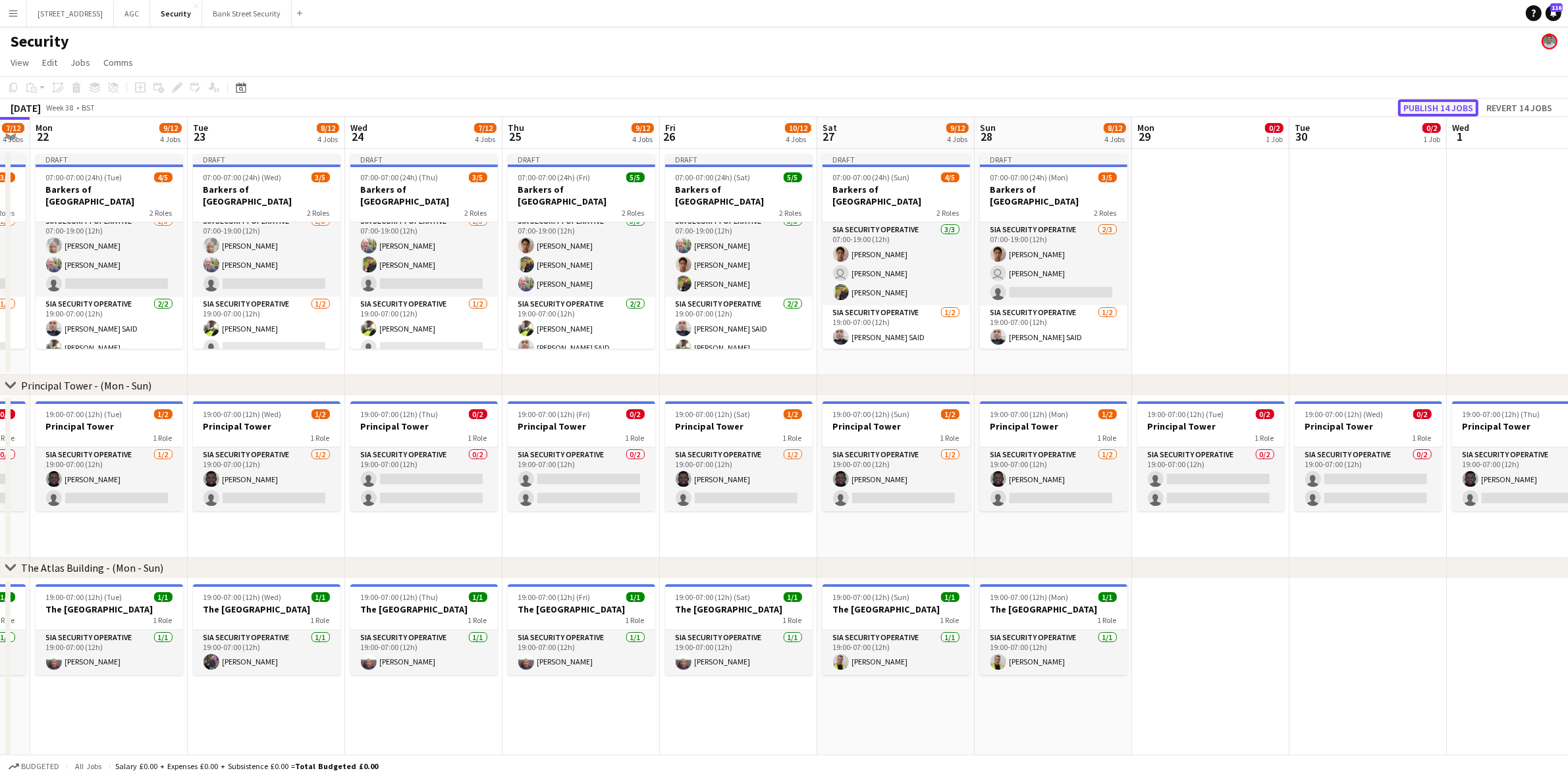
click at [1449, 101] on button "Publish 14 jobs" at bounding box center [1438, 108] width 80 height 17
click at [1449, 101] on div "Publish 14 jobs Revert 14 jobs" at bounding box center [1465, 108] width 205 height 17
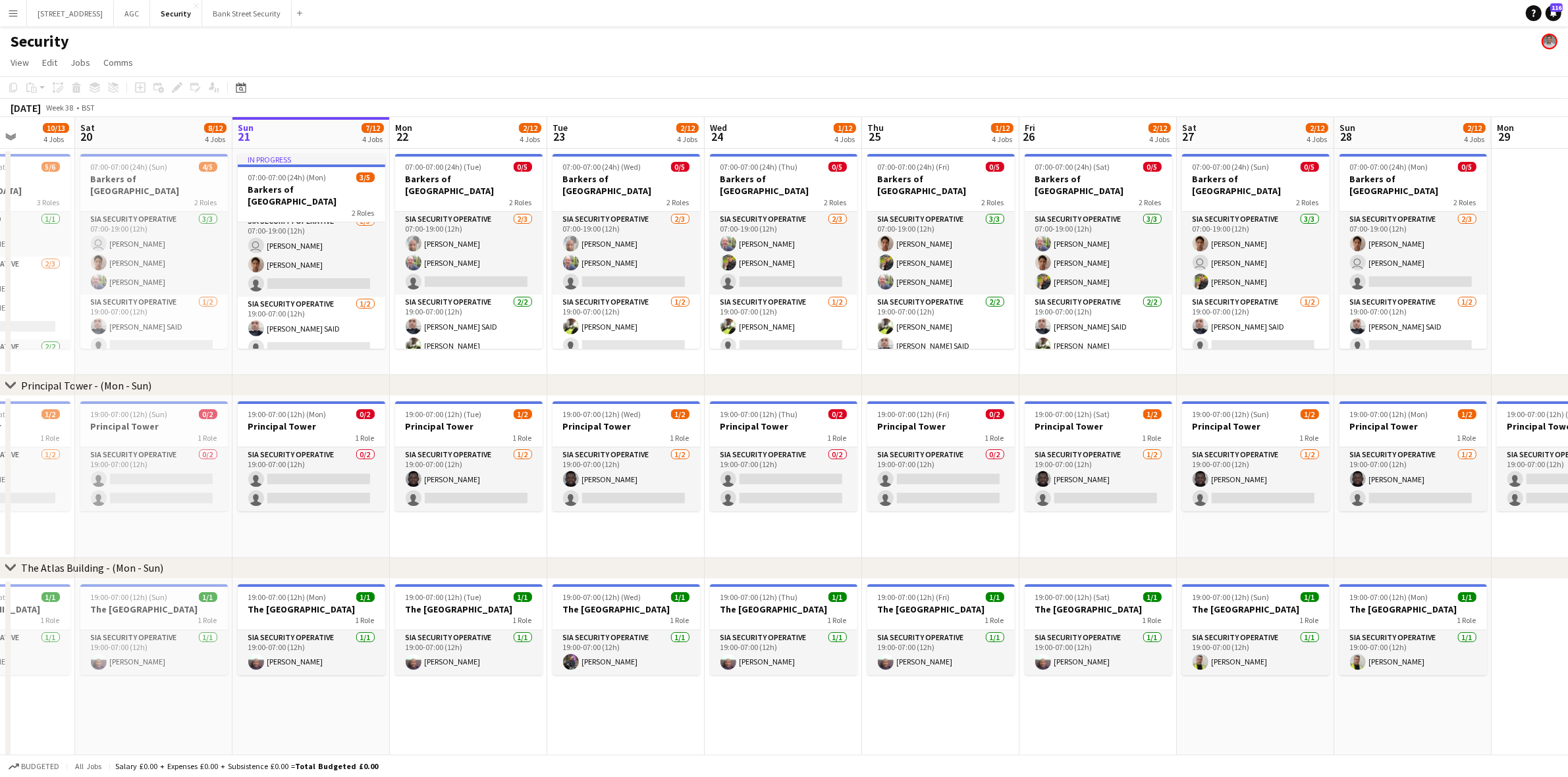
scroll to position [0, 394]
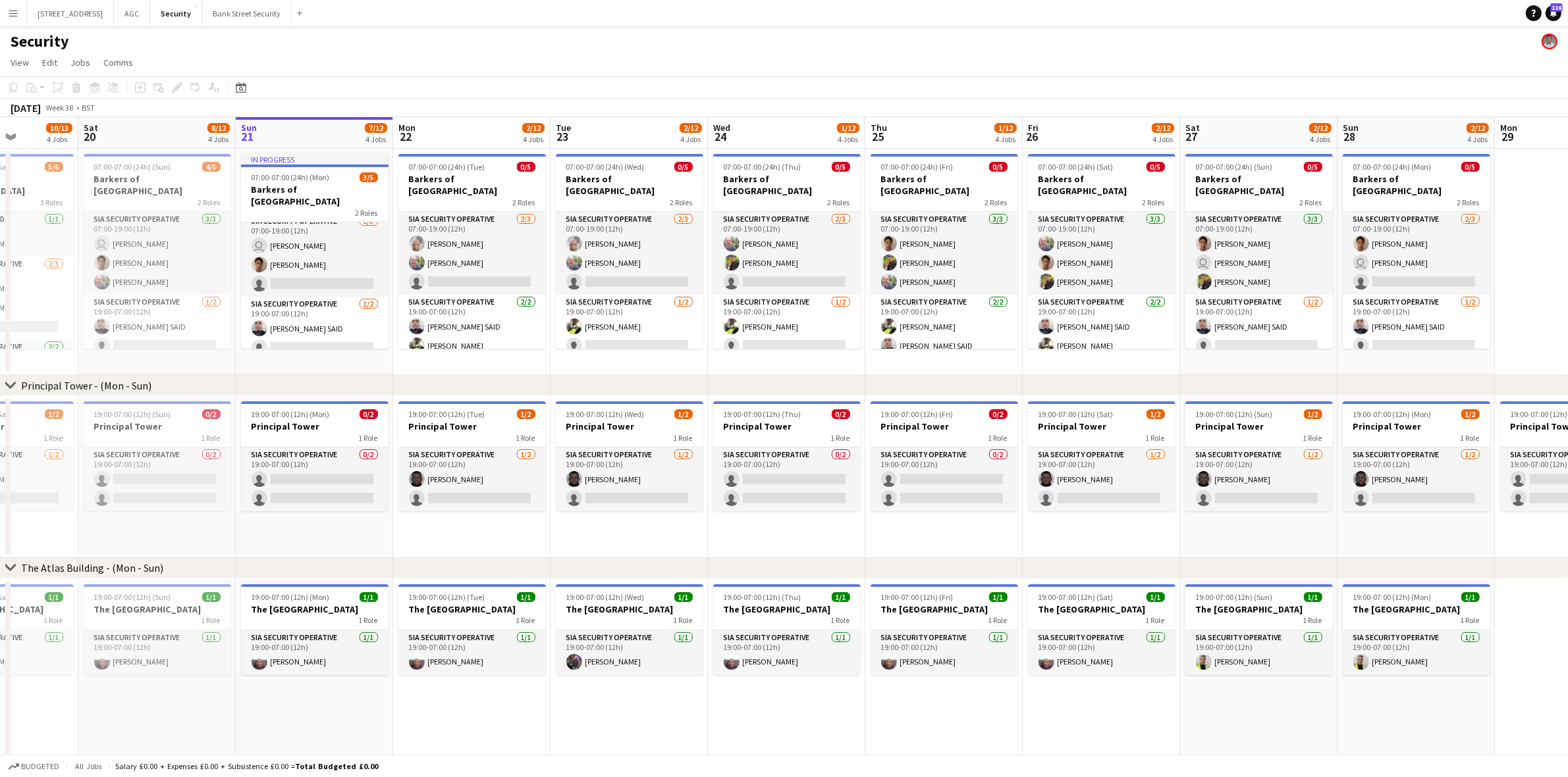
drag, startPoint x: 267, startPoint y: 369, endPoint x: 630, endPoint y: 360, distance: 363.1
click at [630, 360] on app-calendar-viewport "Wed 17 9/14 4 Jobs Thu 18 10/14 4 Jobs Fri 19 10/13 4 Jobs Sat 20 8/12 4 Jobs S…" at bounding box center [784, 601] width 1568 height 967
click at [163, 423] on h3 "Principal Tower" at bounding box center [157, 427] width 148 height 12
click at [173, 81] on div "Edit" at bounding box center [177, 88] width 16 height 16
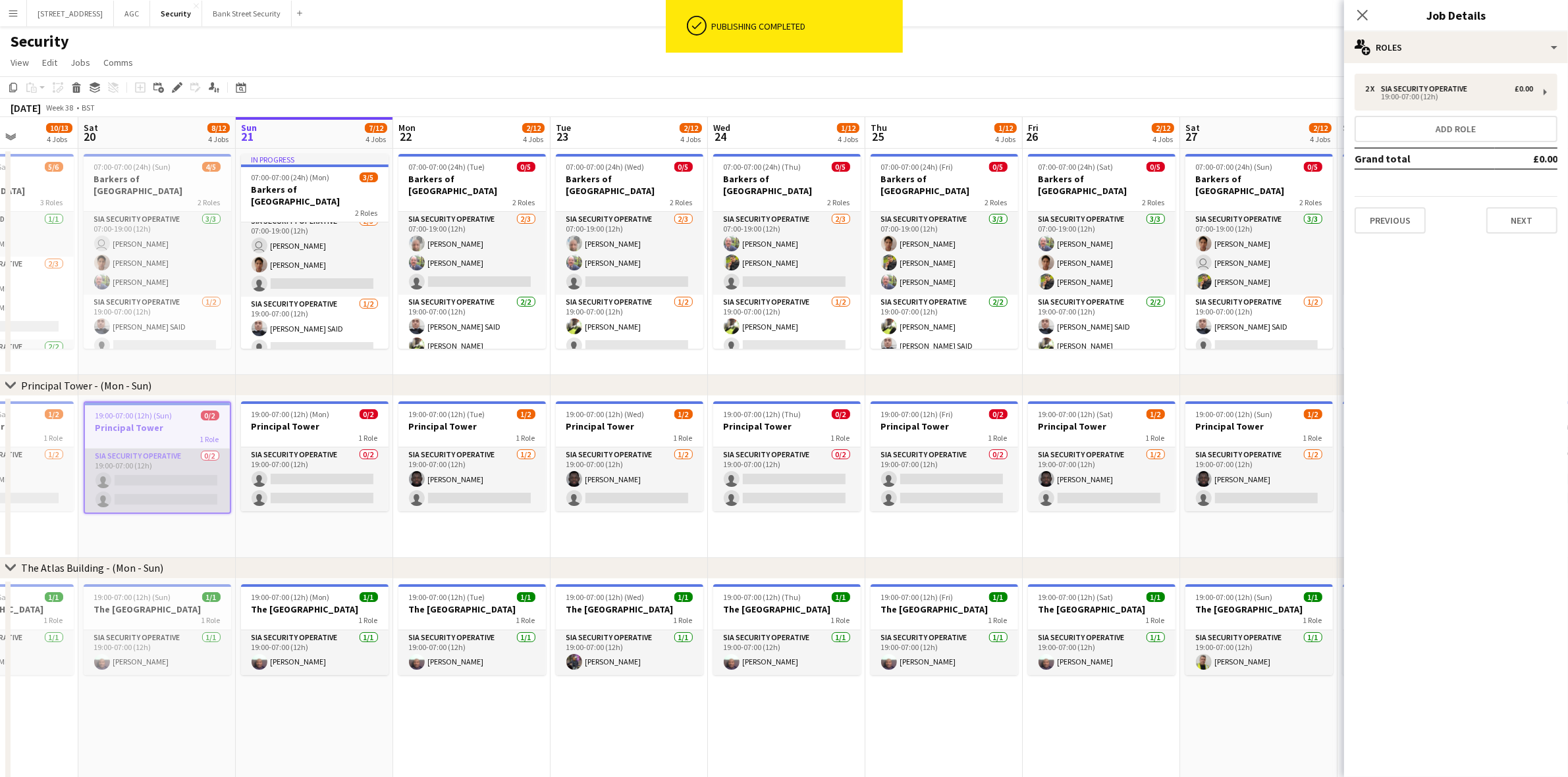
click at [168, 459] on app-card-role "SIA Security Operative 0/2 19:00-07:00 (12h) single-neutral-actions single-neut…" at bounding box center [157, 481] width 145 height 64
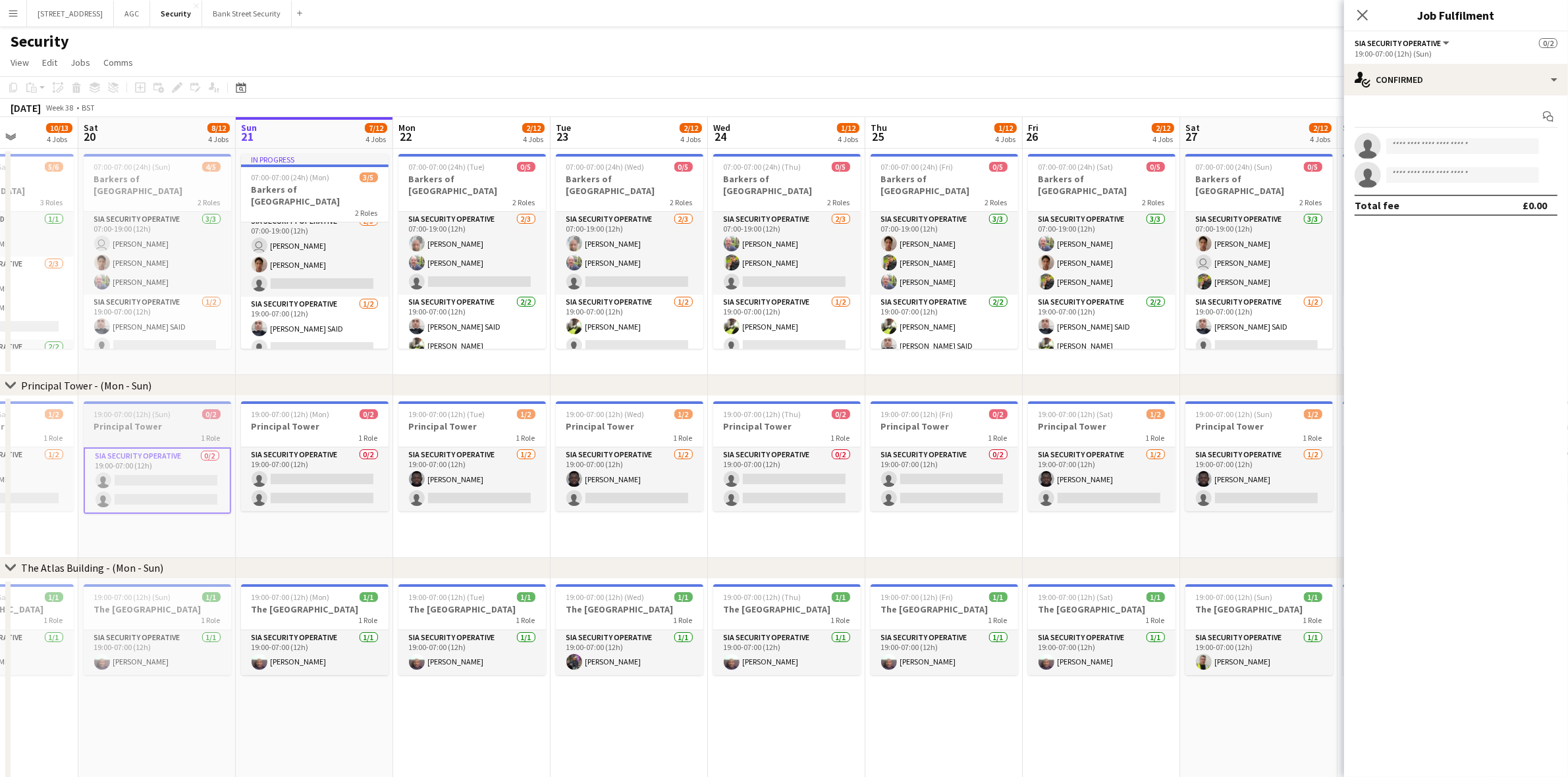
click at [163, 422] on h3 "Principal Tower" at bounding box center [157, 427] width 148 height 12
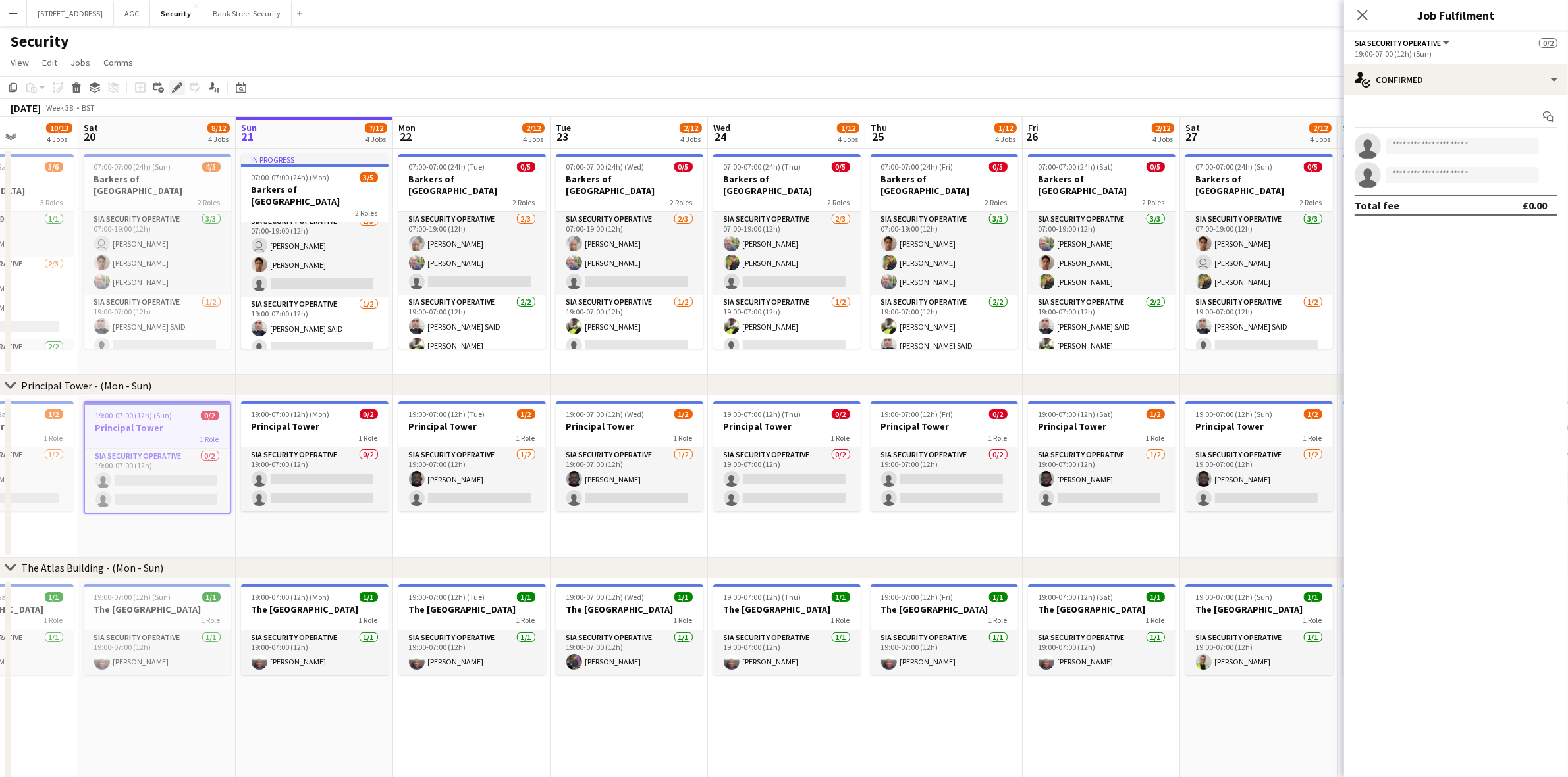
click at [179, 88] on icon "Edit" at bounding box center [177, 88] width 11 height 11
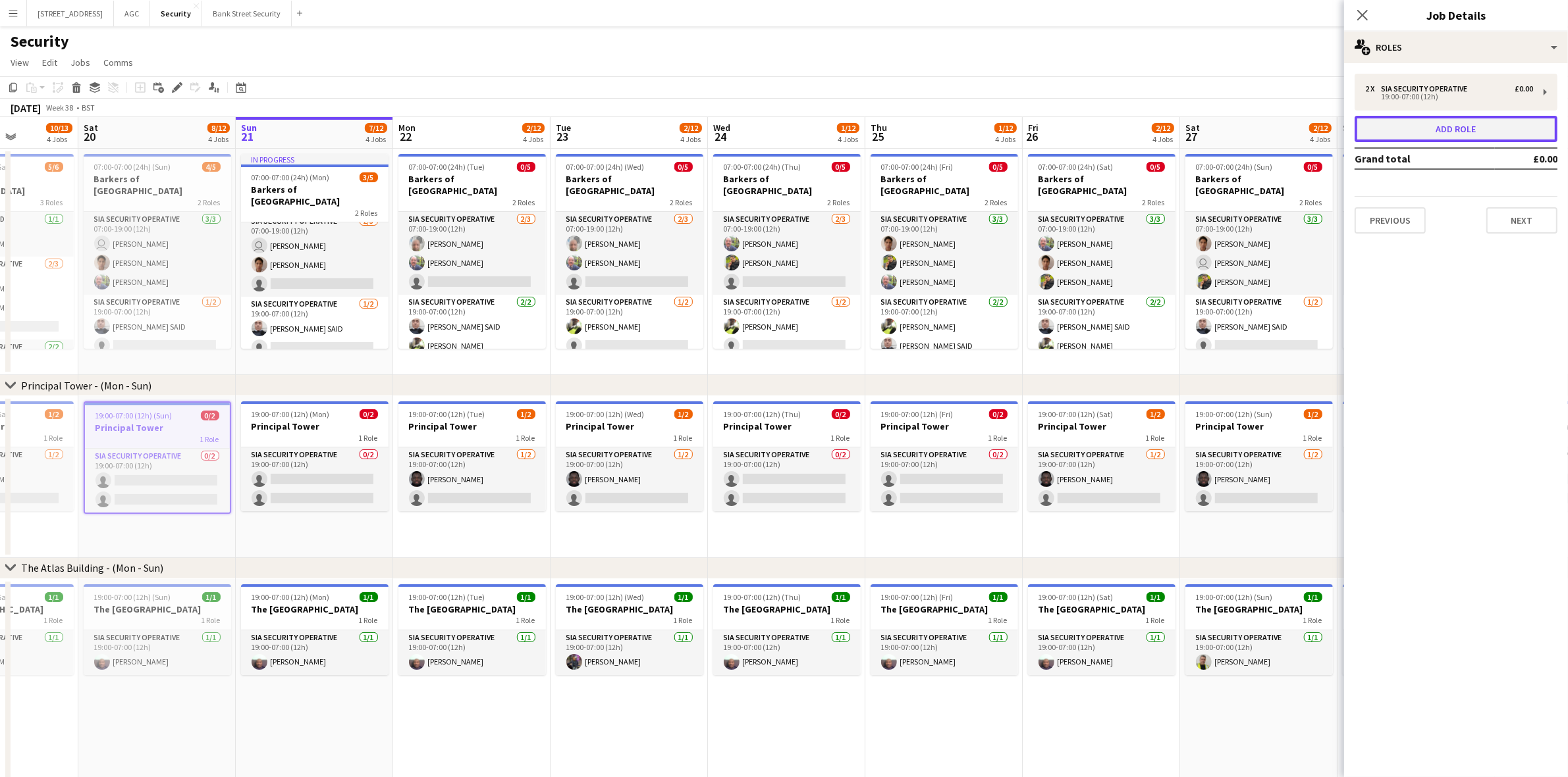
click at [1439, 127] on button "Add role" at bounding box center [1456, 129] width 203 height 26
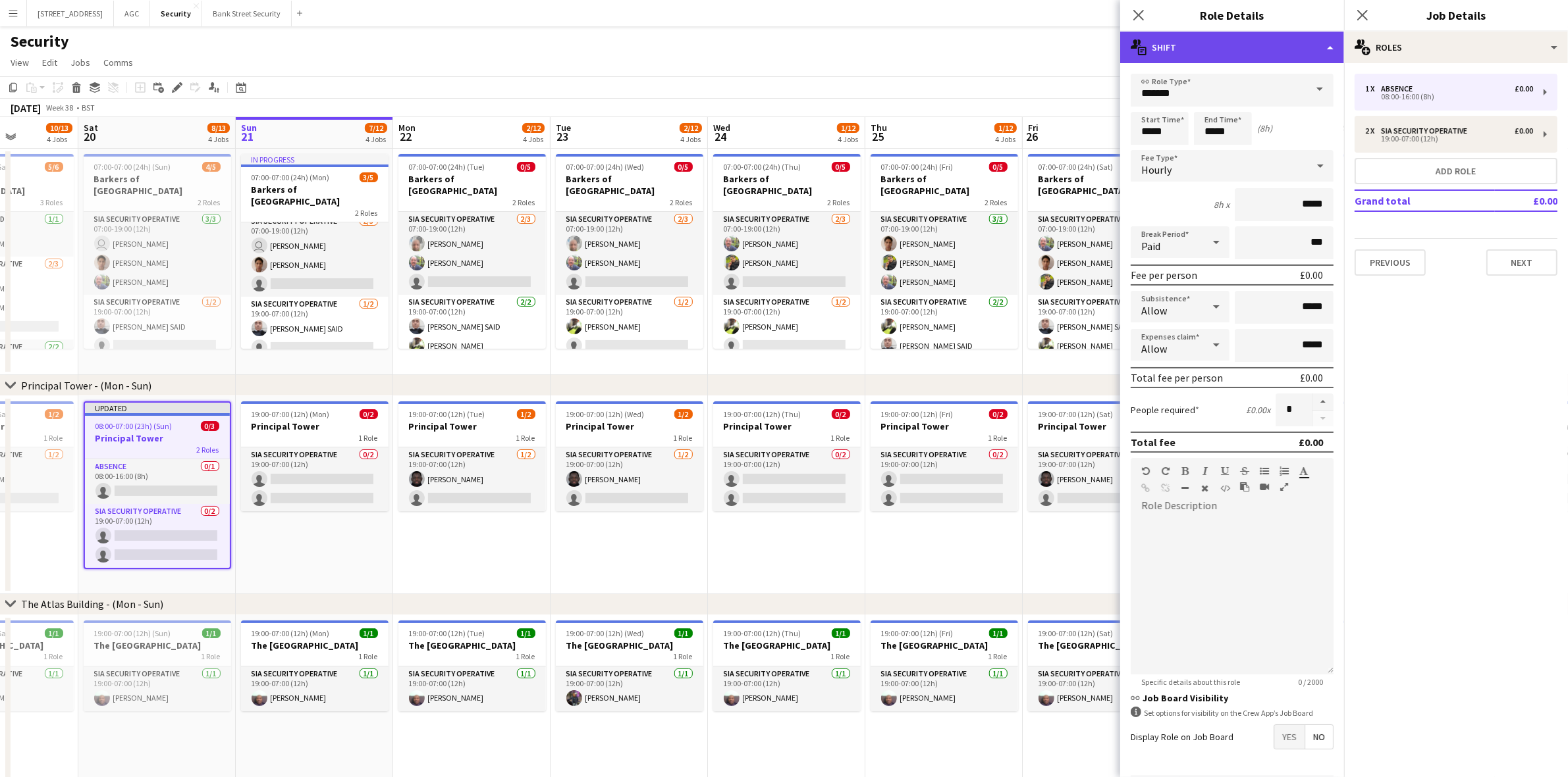
click at [1330, 44] on div "multiple-actions-text Shift" at bounding box center [1232, 47] width 224 height 32
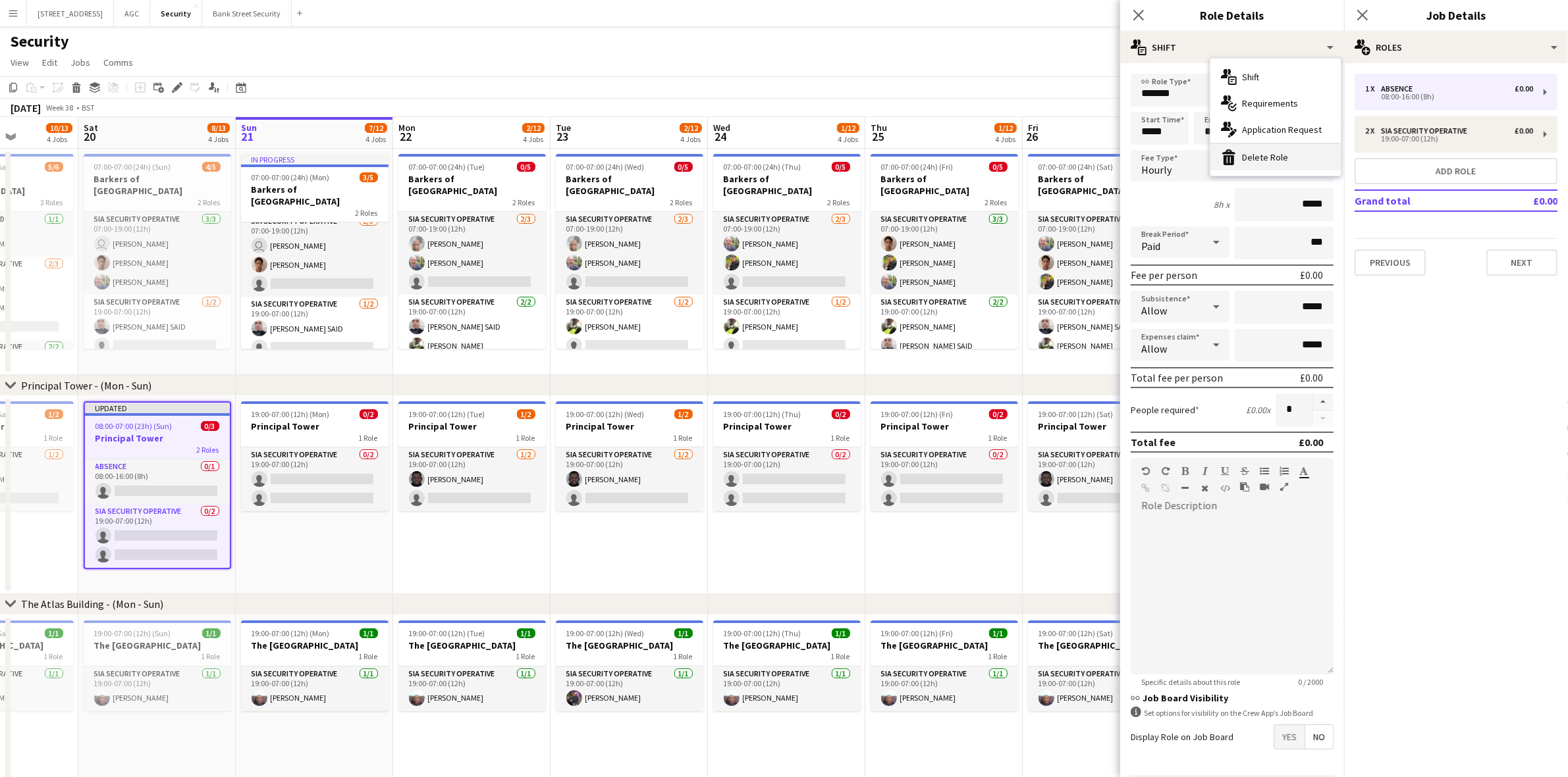
click at [1286, 158] on div "bin-2 Delete Role" at bounding box center [1275, 157] width 130 height 26
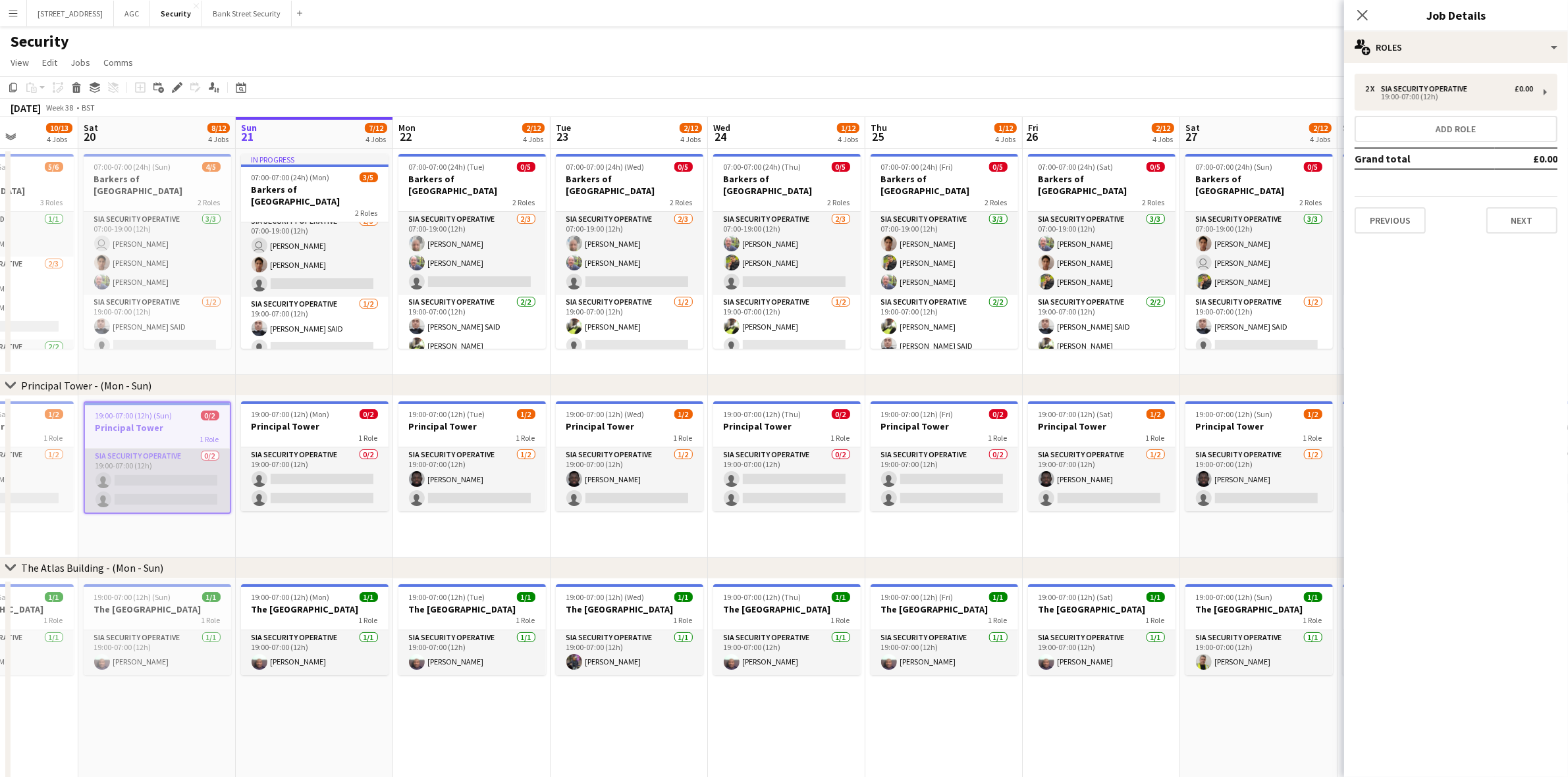
click at [127, 481] on app-card-role "SIA Security Operative 0/2 19:00-07:00 (12h) single-neutral-actions single-neut…" at bounding box center [157, 481] width 145 height 64
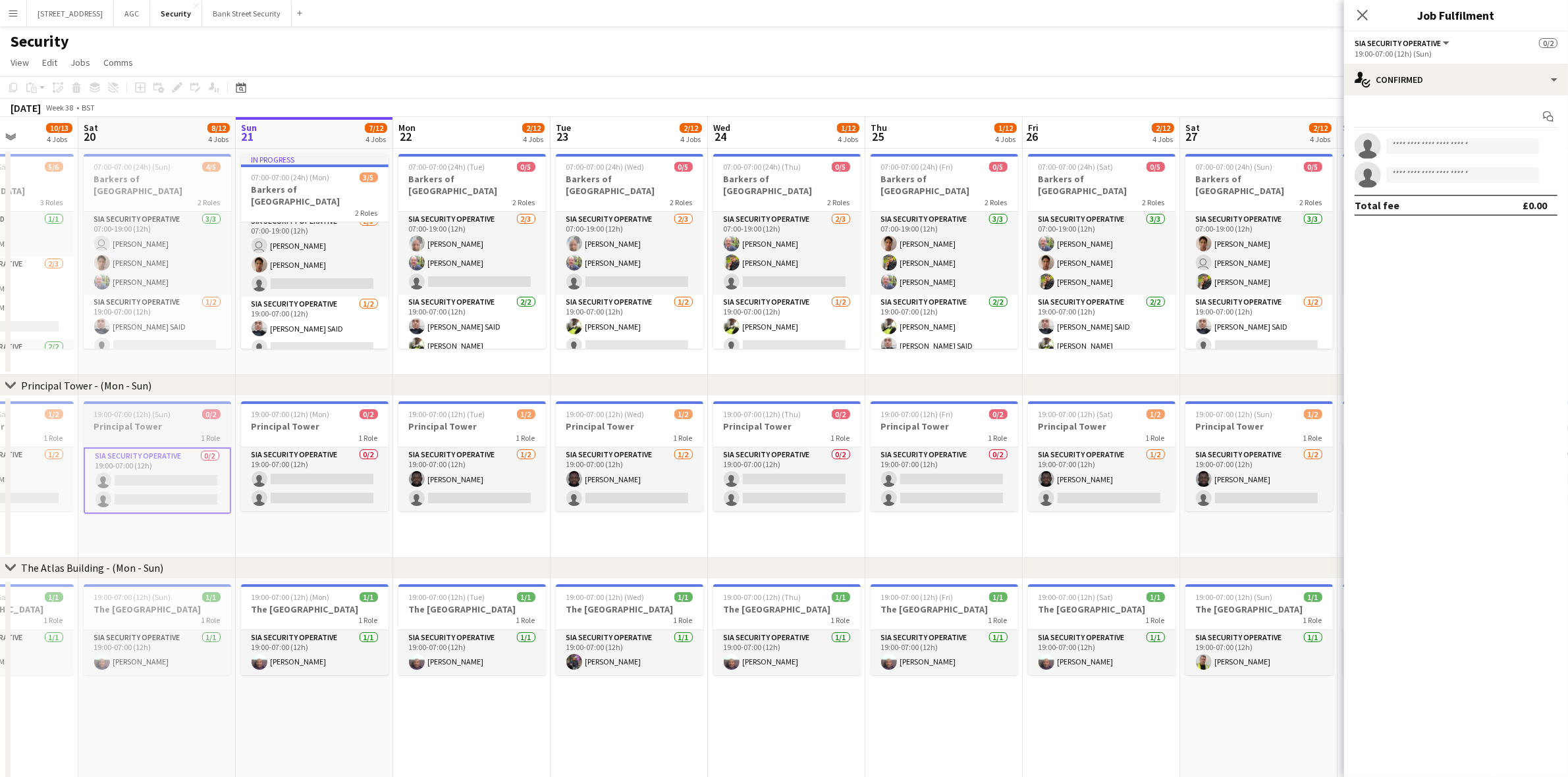
click at [130, 415] on span "19:00-07:00 (12h) (Sun)" at bounding box center [132, 414] width 77 height 10
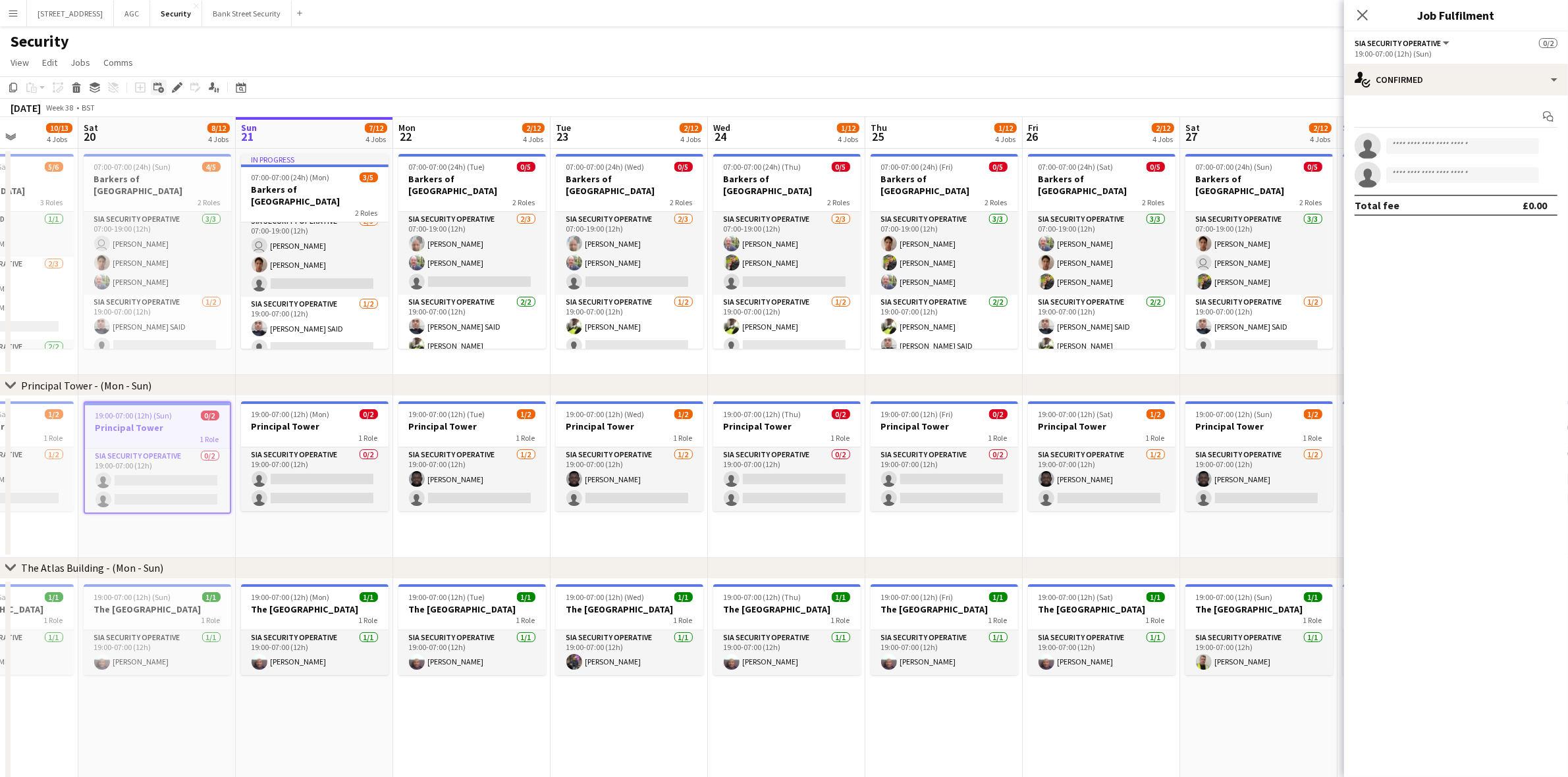
click at [165, 87] on div "Add linked Job" at bounding box center [159, 88] width 16 height 16
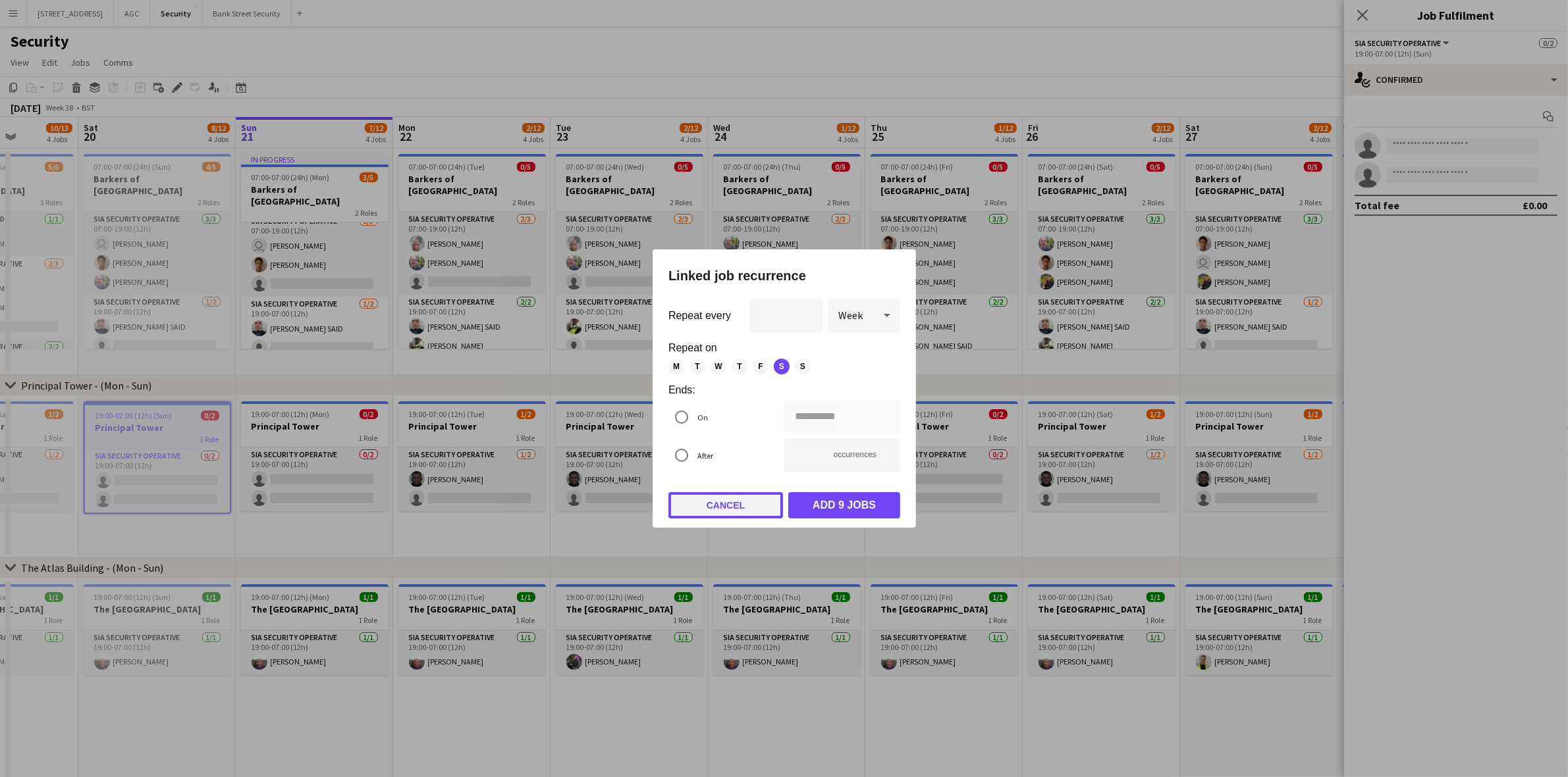
click at [739, 504] on button "Cancel" at bounding box center [725, 506] width 115 height 26
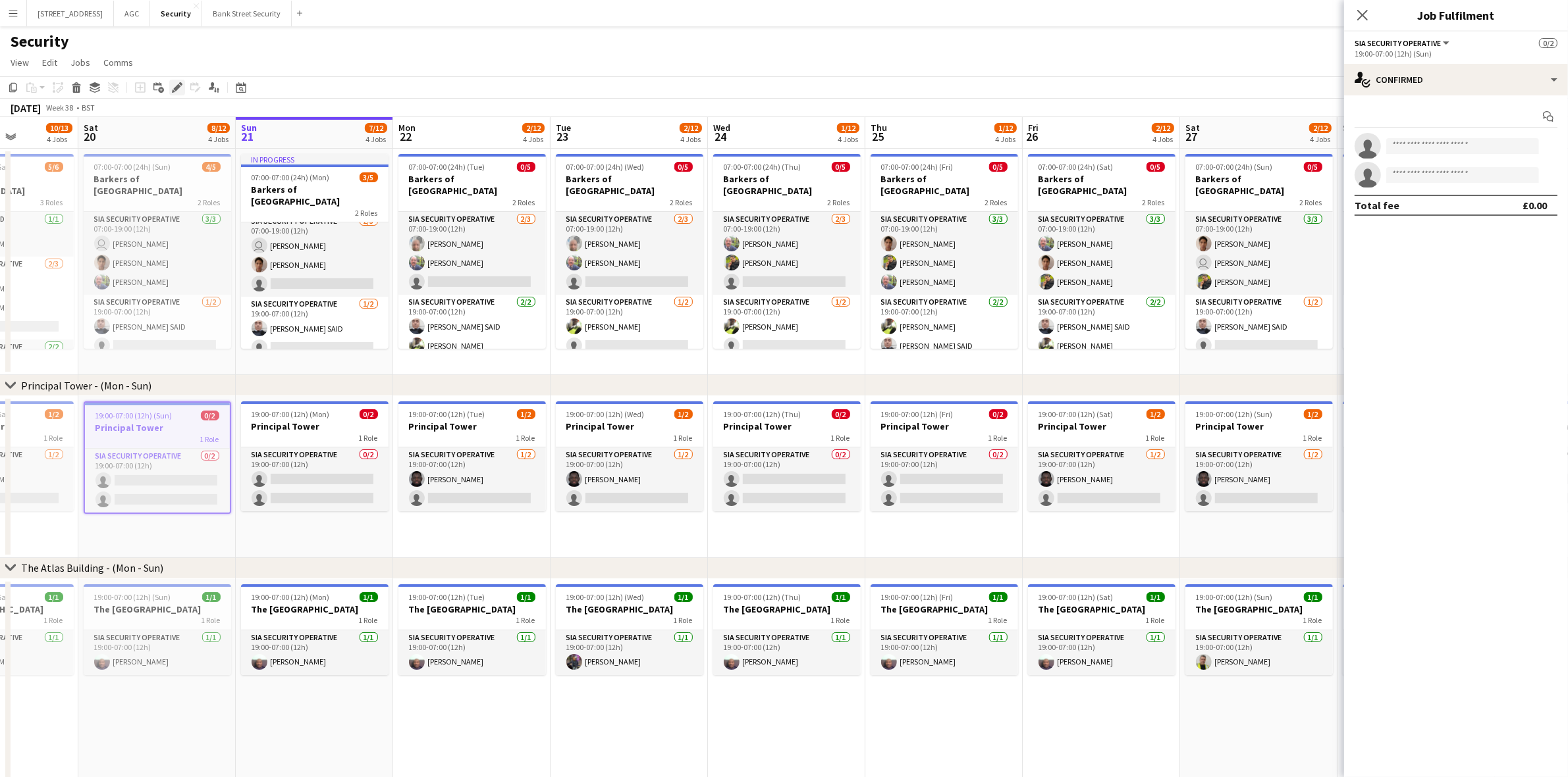
click at [175, 92] on icon "Edit" at bounding box center [177, 88] width 11 height 11
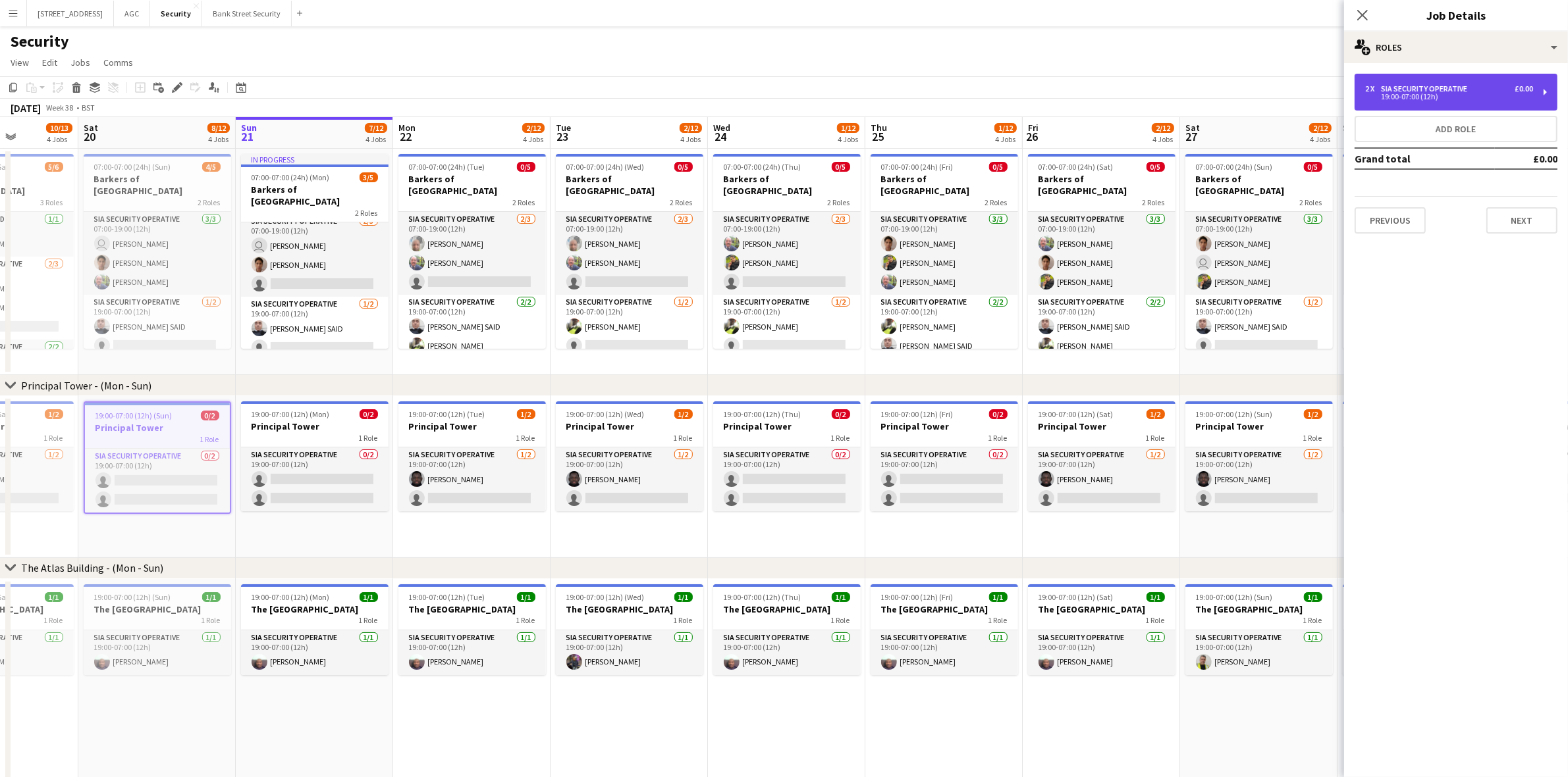
click at [1548, 94] on div "2 x SIA Security Operative £0.00 19:00-07:00 (12h)" at bounding box center [1456, 92] width 203 height 37
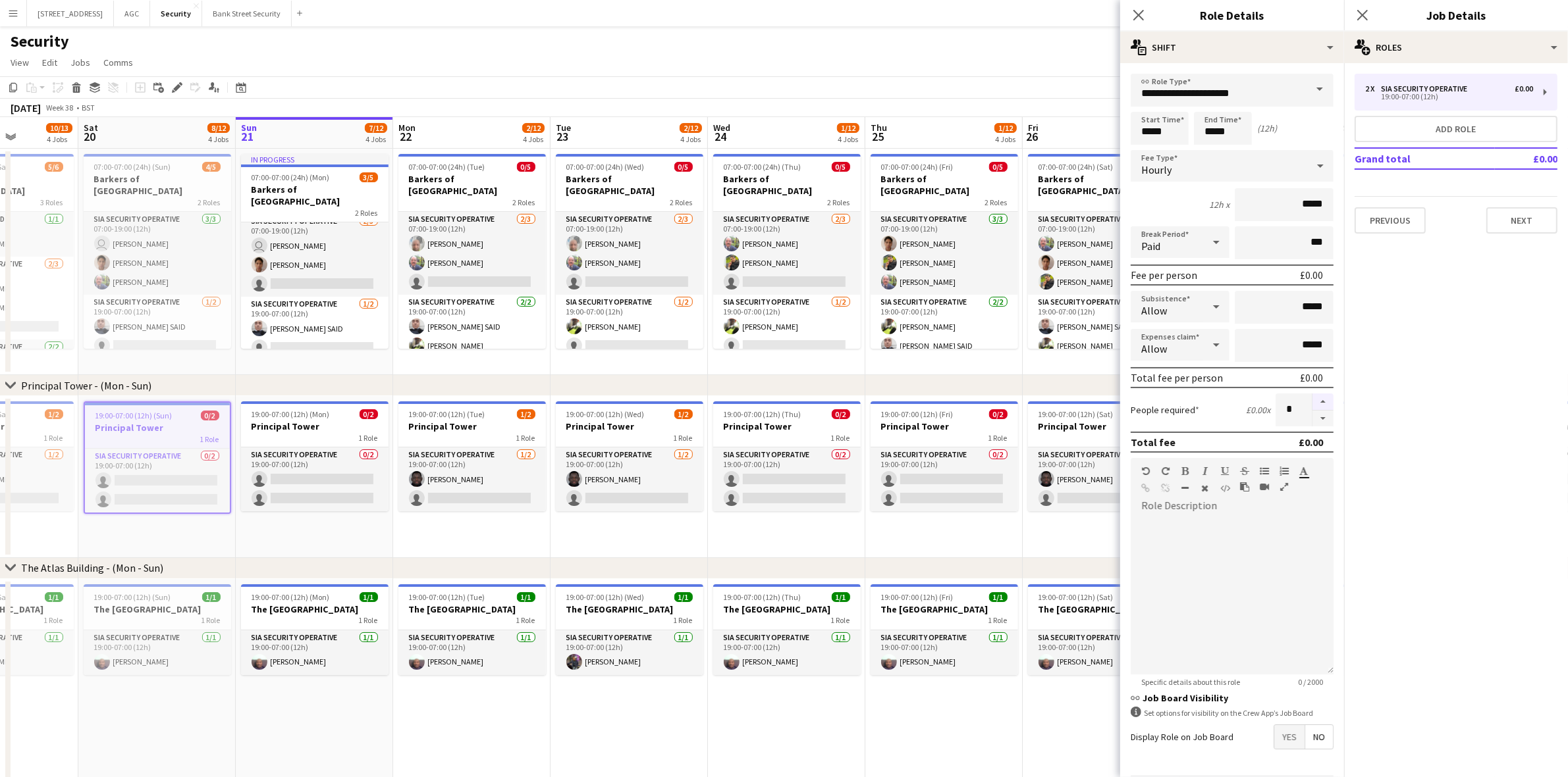
click at [1315, 396] on button "button" at bounding box center [1323, 402] width 21 height 17
type input "*"
click at [1144, 15] on icon "Close pop-in" at bounding box center [1138, 14] width 13 height 13
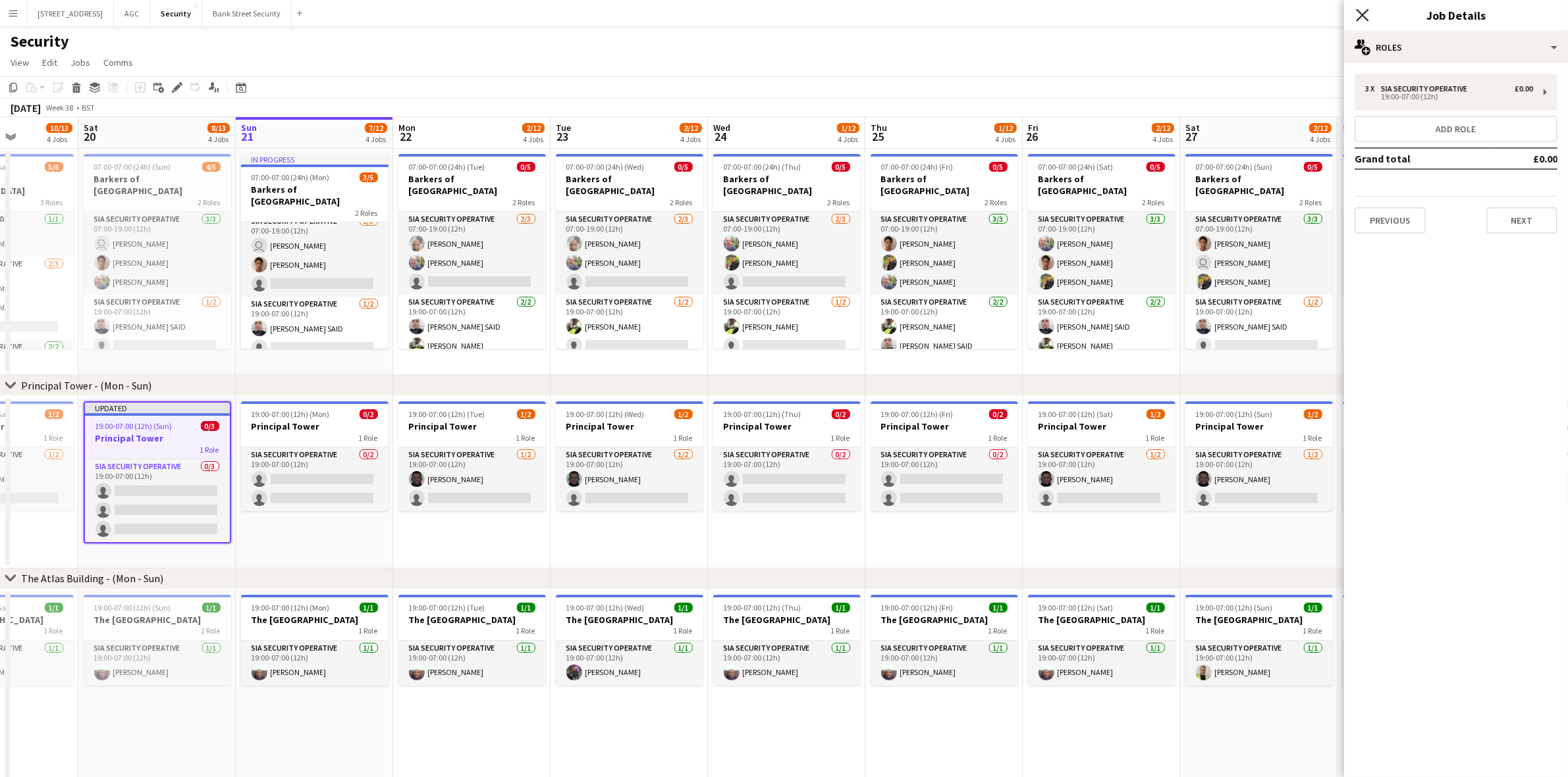
click at [1361, 12] on icon "Close pop-in" at bounding box center [1362, 14] width 13 height 13
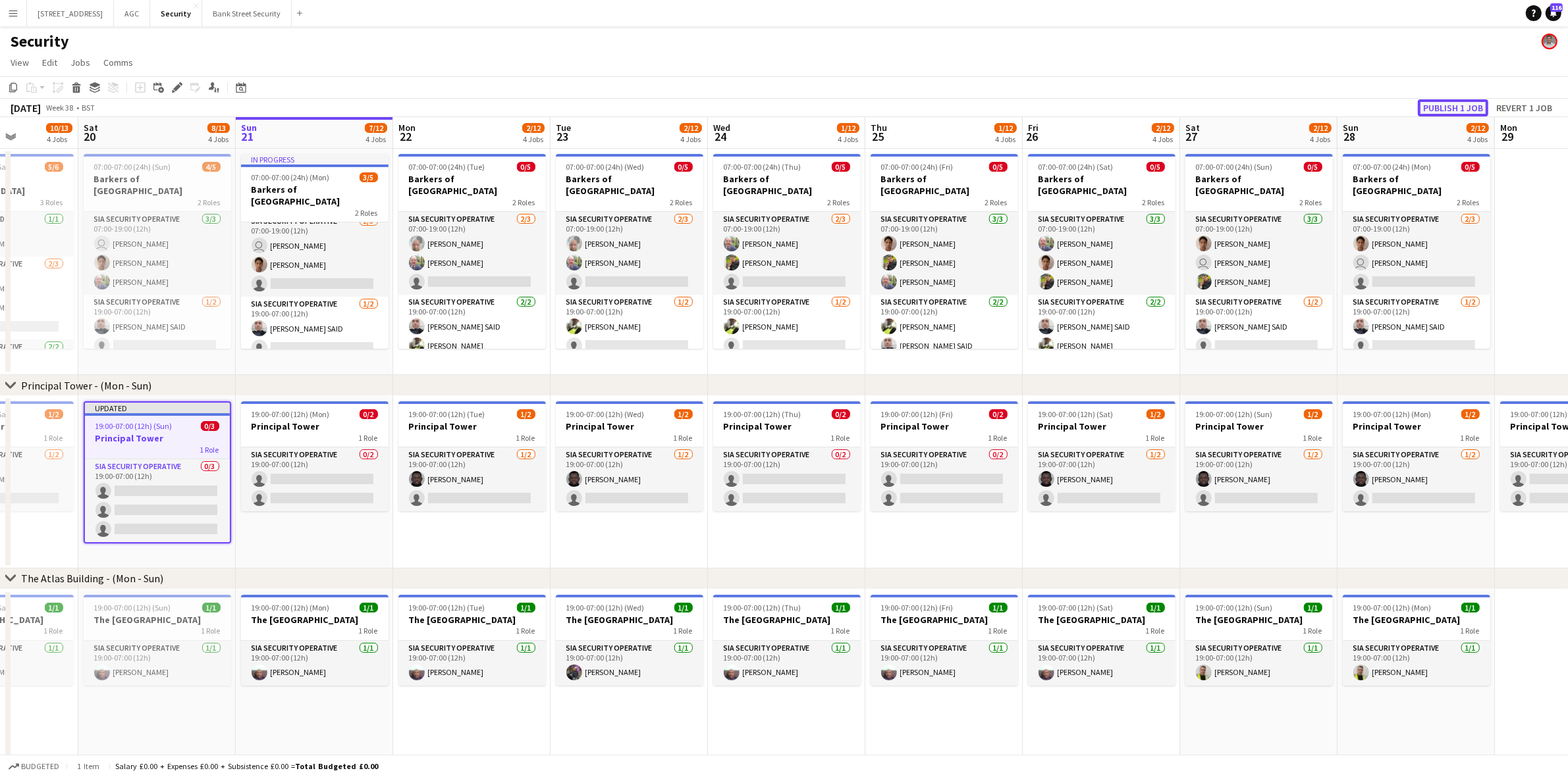
click at [1438, 107] on button "Publish 1 job" at bounding box center [1453, 108] width 70 height 17
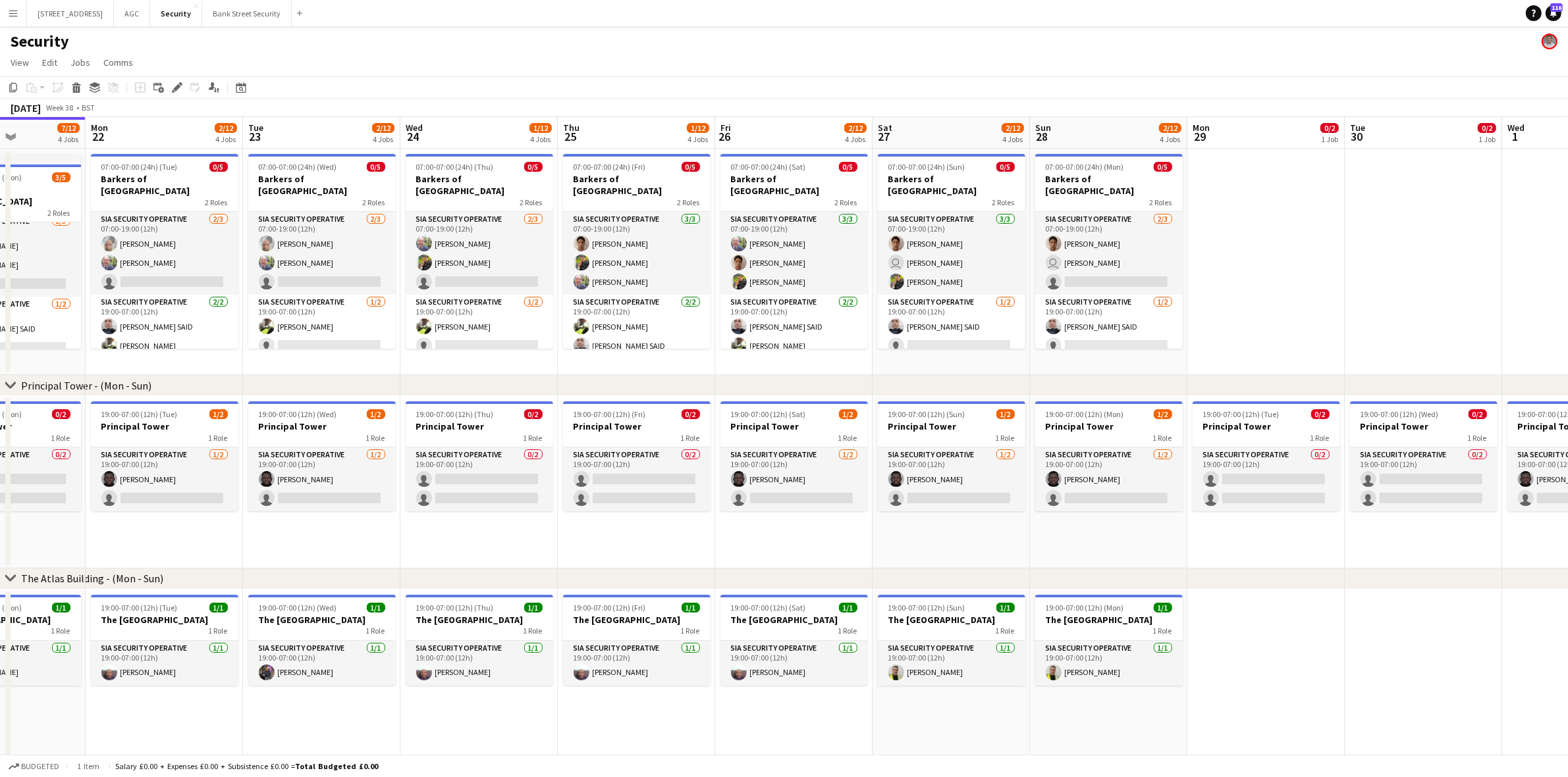
drag, startPoint x: 999, startPoint y: 529, endPoint x: 692, endPoint y: 511, distance: 307.5
click at [692, 511] on app-calendar-viewport "Fri 19 10/13 4 Jobs Sat 20 8/13 4 Jobs Sun 21 7/12 4 Jobs Mon 22 2/12 4 Jobs Tu…" at bounding box center [784, 606] width 1568 height 977
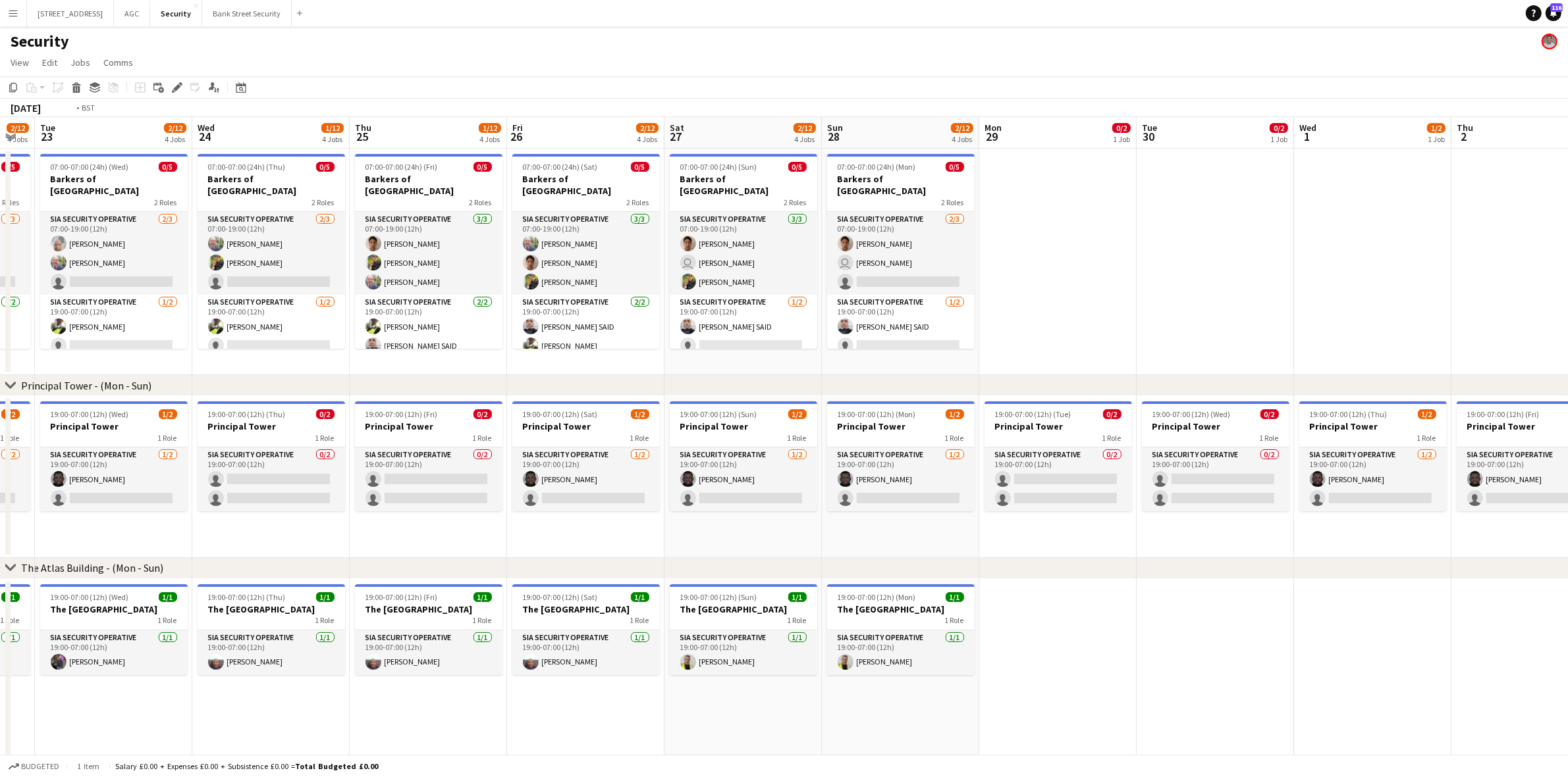
scroll to position [0, 343]
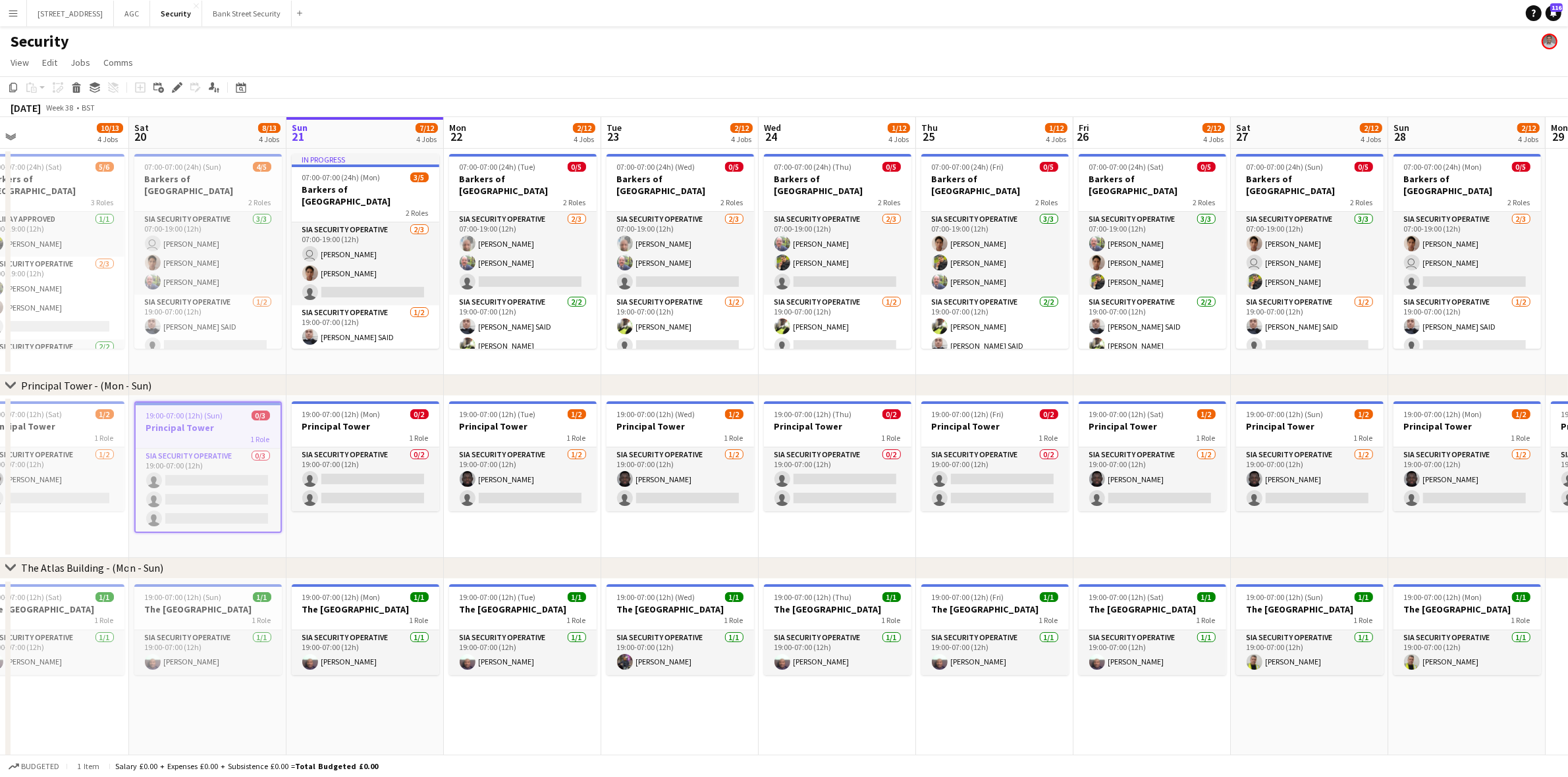
drag, startPoint x: 1127, startPoint y: 517, endPoint x: 1485, endPoint y: 464, distance: 361.9
click at [1485, 464] on app-calendar-viewport "Wed 17 9/14 4 Jobs Thu 18 10/14 4 Jobs Fri 19 10/13 4 Jobs Sat 20 8/13 4 Jobs S…" at bounding box center [784, 601] width 1568 height 967
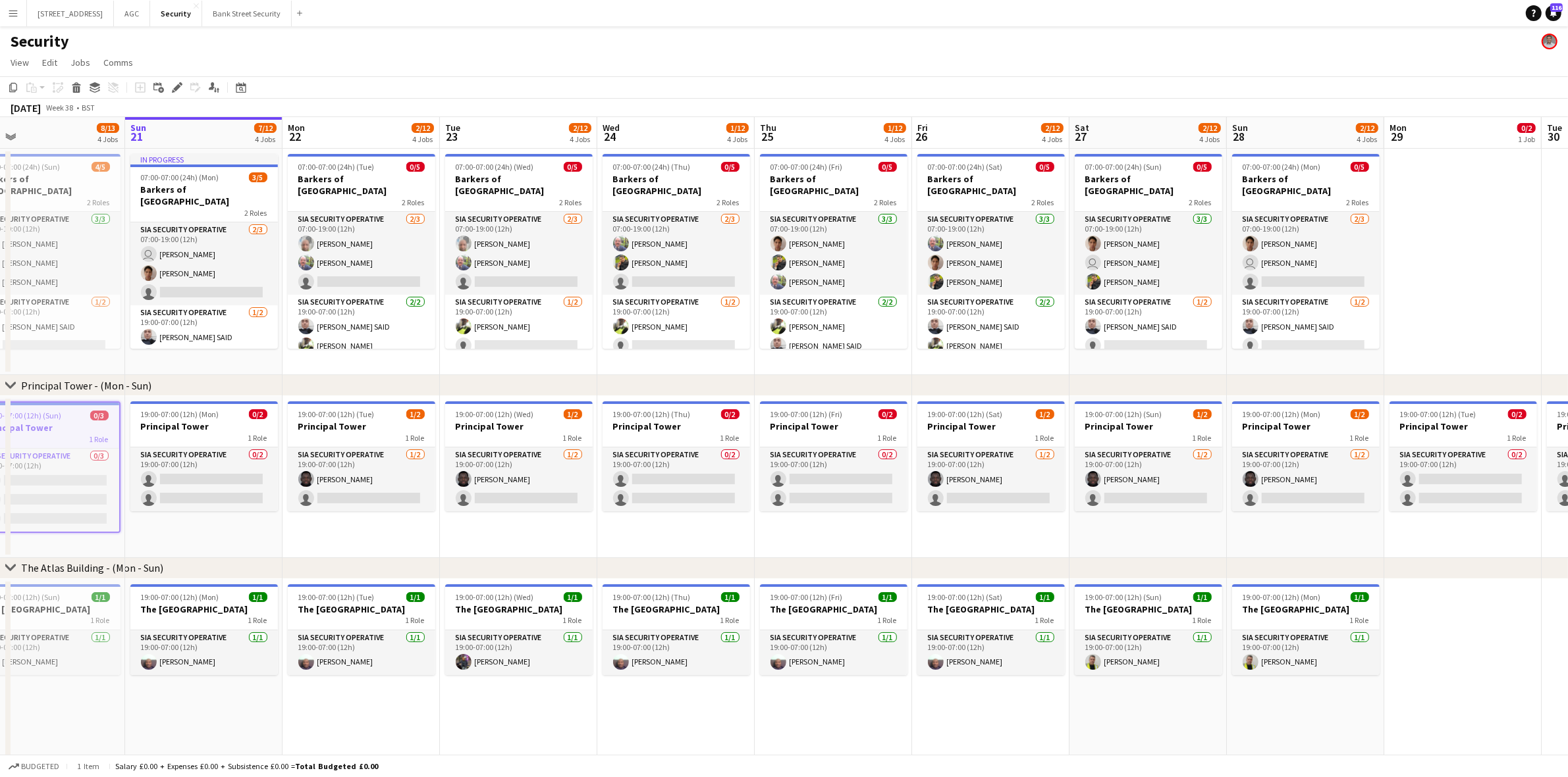
drag, startPoint x: 522, startPoint y: 534, endPoint x: 464, endPoint y: 527, distance: 58.4
click at [464, 527] on app-calendar-viewport "Wed 17 9/14 4 Jobs Thu 18 10/14 4 Jobs Fri 19 10/13 4 Jobs Sat 20 8/13 4 Jobs S…" at bounding box center [784, 601] width 1568 height 967
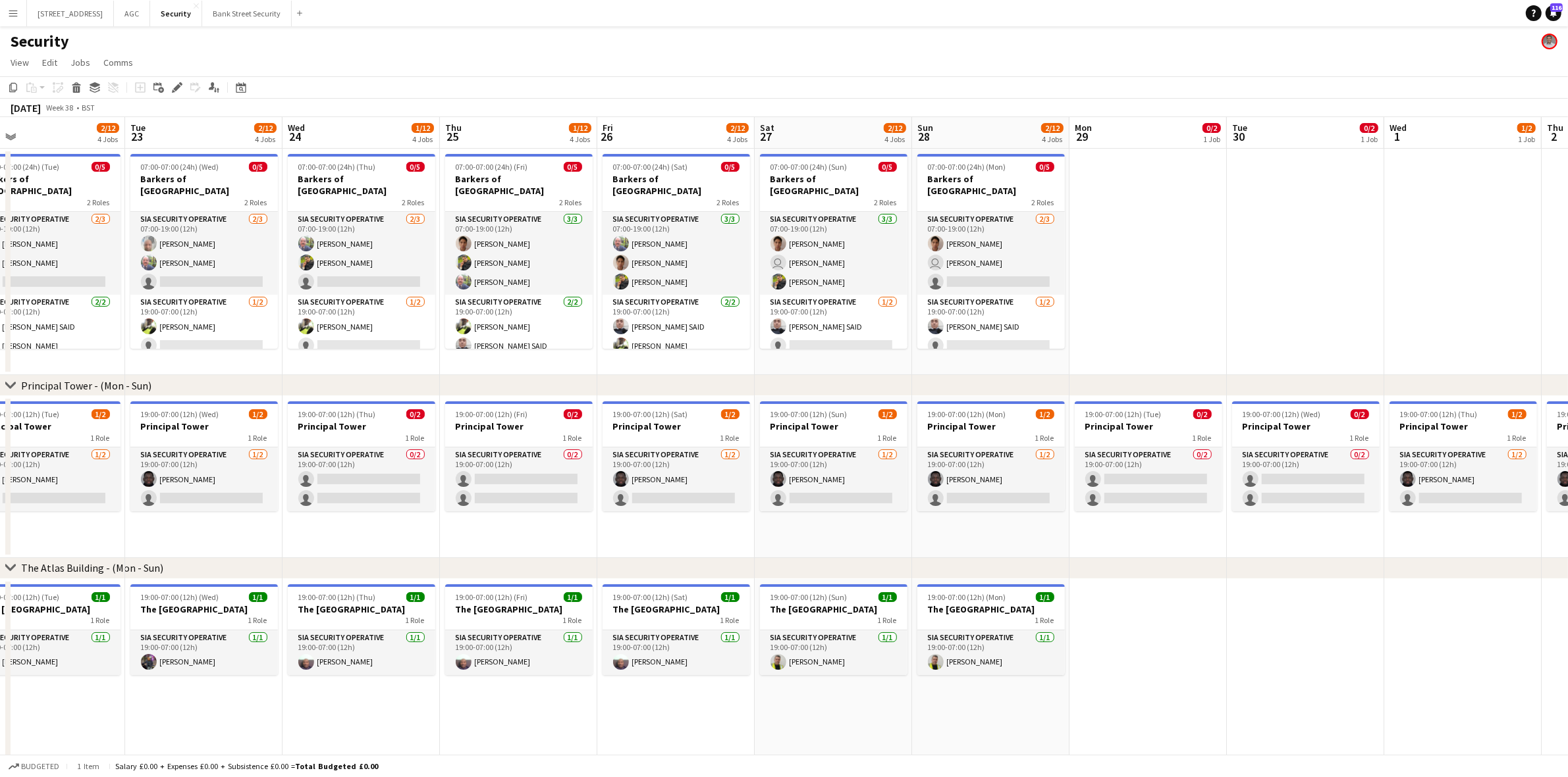
scroll to position [0, 396]
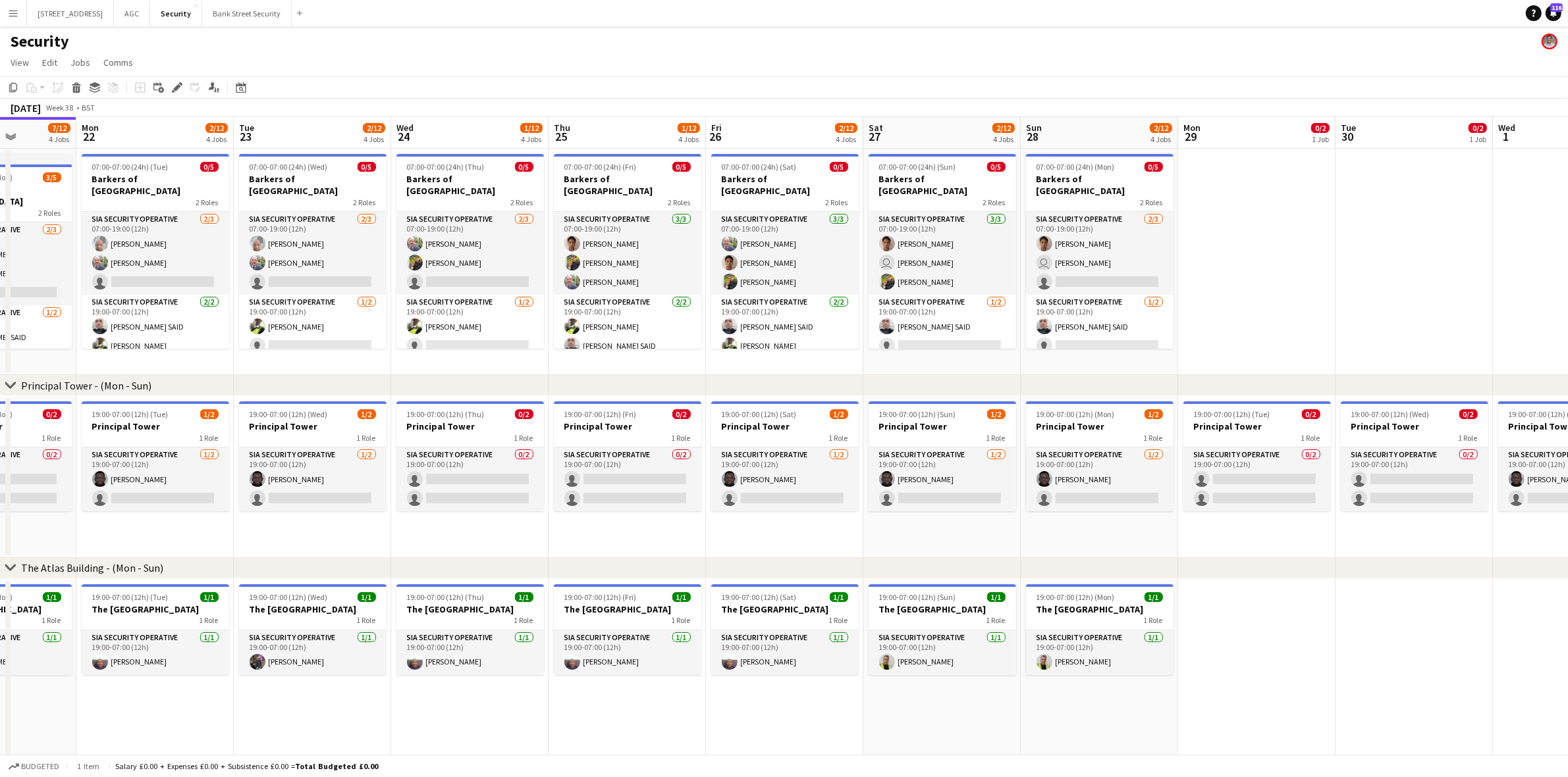
drag, startPoint x: 596, startPoint y: 544, endPoint x: 423, endPoint y: 523, distance: 174.3
click at [423, 523] on app-calendar-viewport "Fri 19 10/13 4 Jobs Sat 20 8/13 4 Jobs Sun 21 7/12 4 Jobs Mon 22 2/12 4 Jobs Tu…" at bounding box center [784, 601] width 1568 height 967
click at [152, 427] on h3 "Principal Tower" at bounding box center [155, 427] width 148 height 12
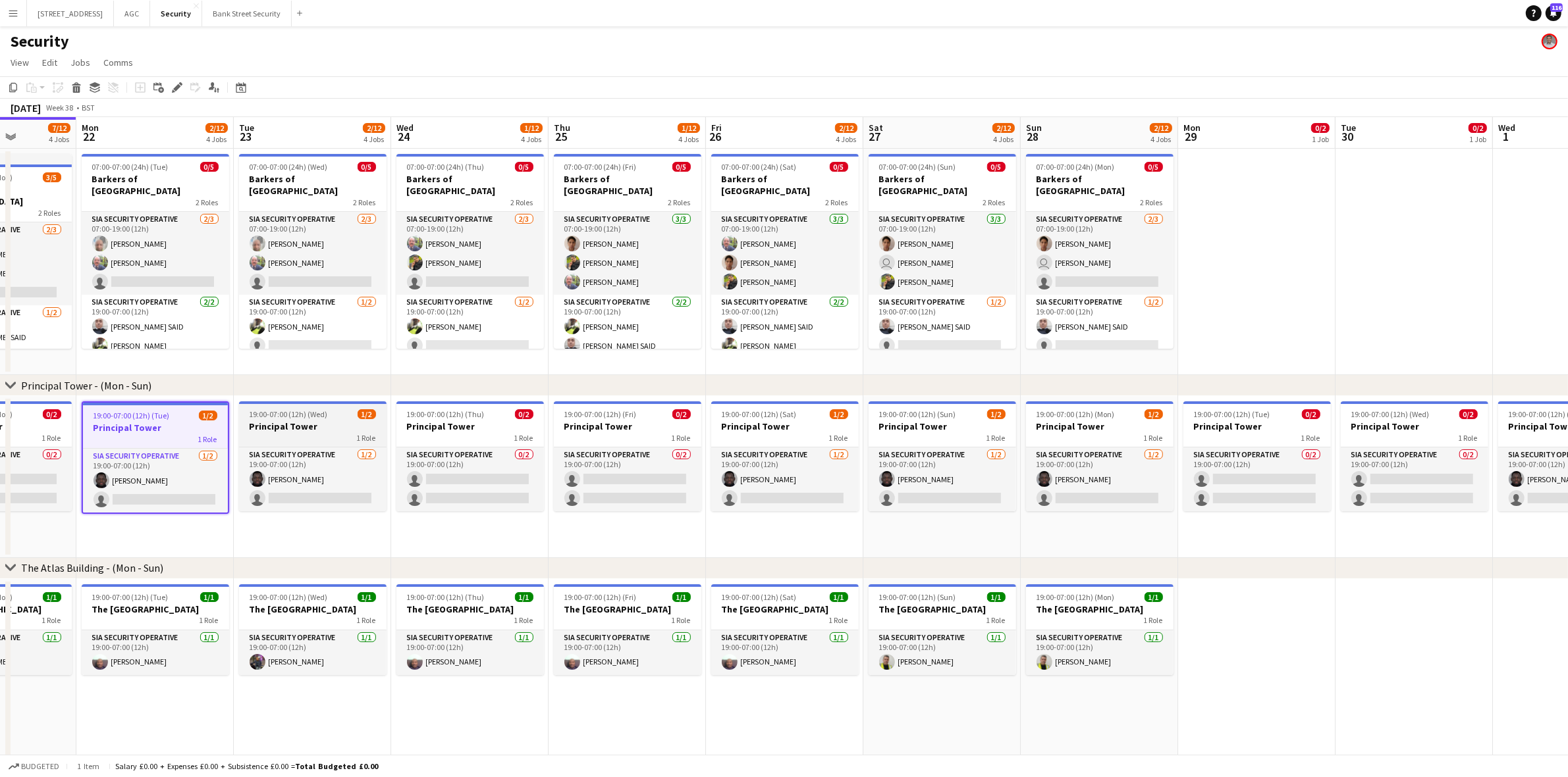
click at [320, 417] on span "19:00-07:00 (12h) (Wed)" at bounding box center [289, 414] width 78 height 10
click at [181, 86] on icon at bounding box center [181, 84] width 3 height 3
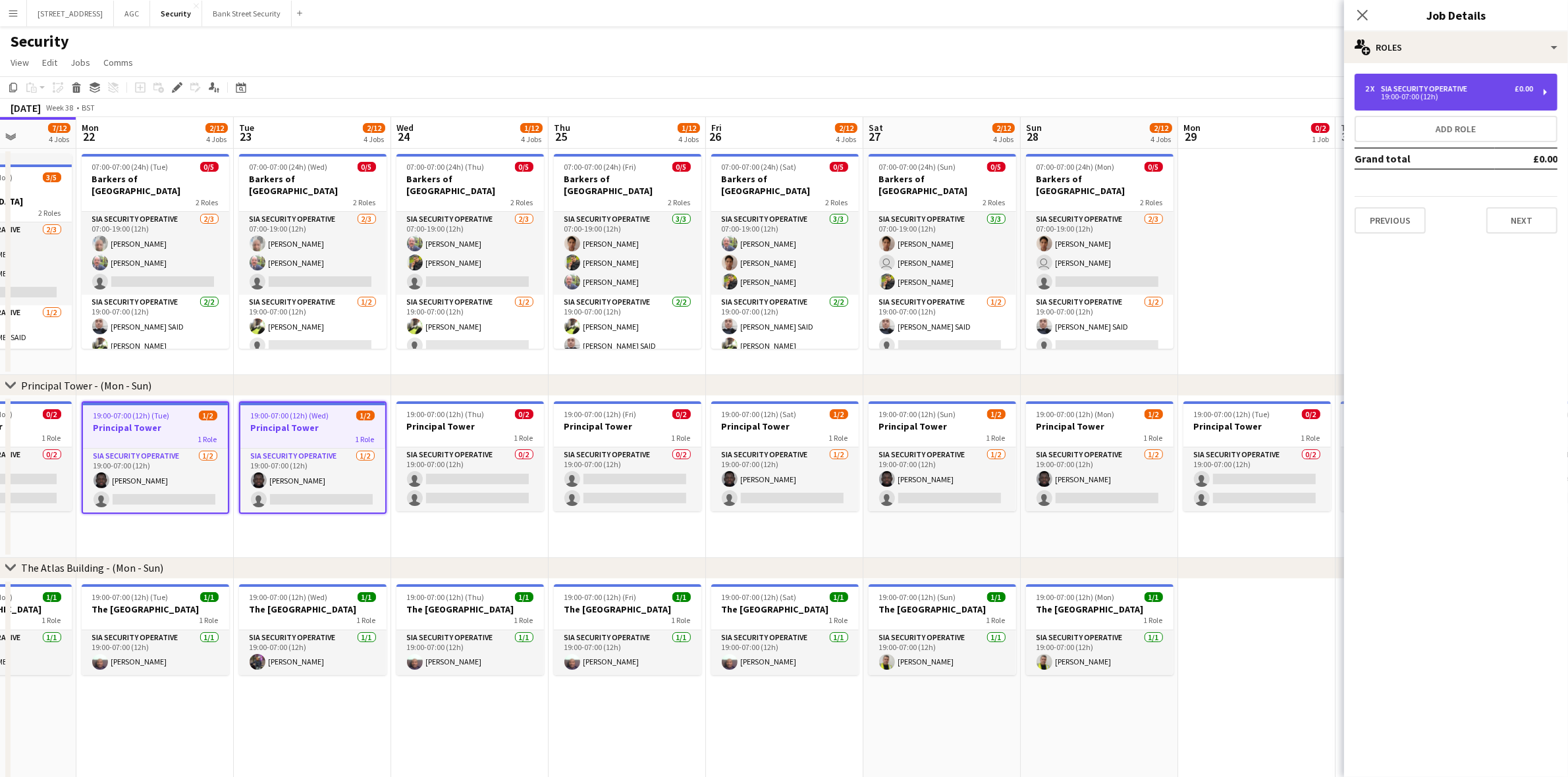
click at [1546, 92] on div "2 x SIA Security Operative £0.00 19:00-07:00 (12h)" at bounding box center [1456, 92] width 203 height 37
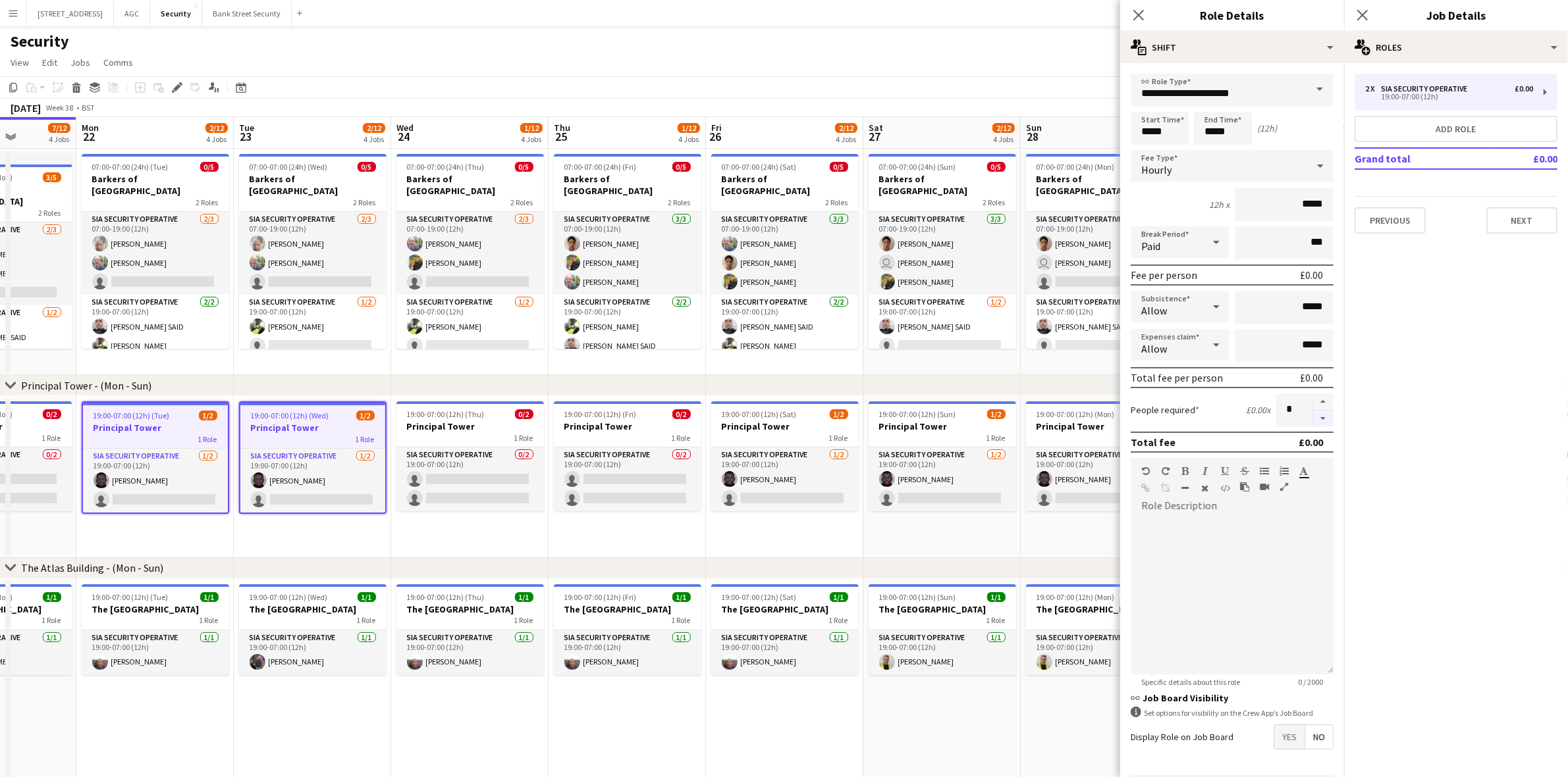
click at [1314, 415] on button "button" at bounding box center [1323, 419] width 21 height 16
click at [1314, 400] on button "button" at bounding box center [1323, 402] width 21 height 17
type input "*"
click at [1136, 17] on icon at bounding box center [1138, 14] width 13 height 13
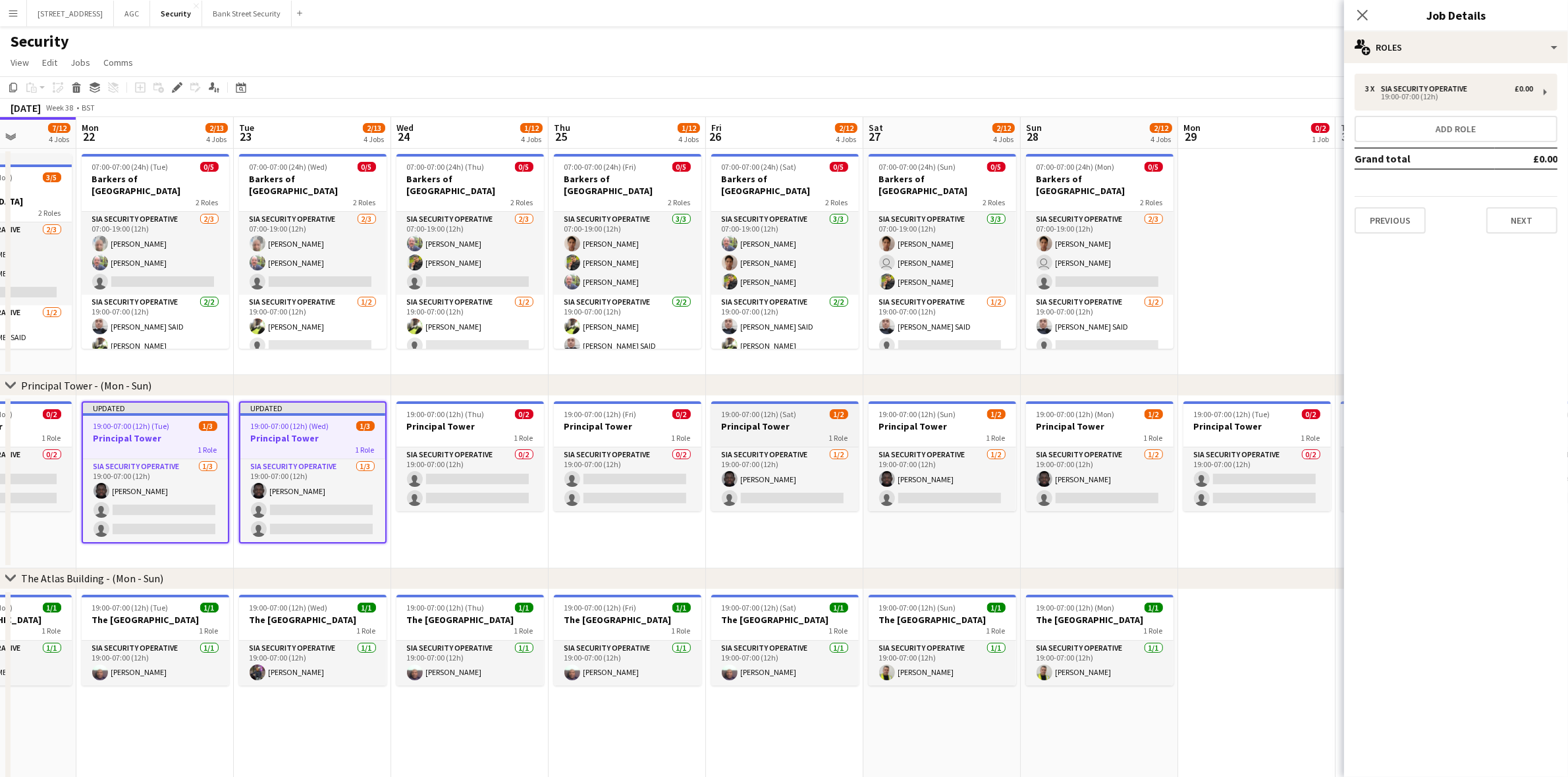
click at [798, 427] on h3 "Principal Tower" at bounding box center [785, 427] width 148 height 12
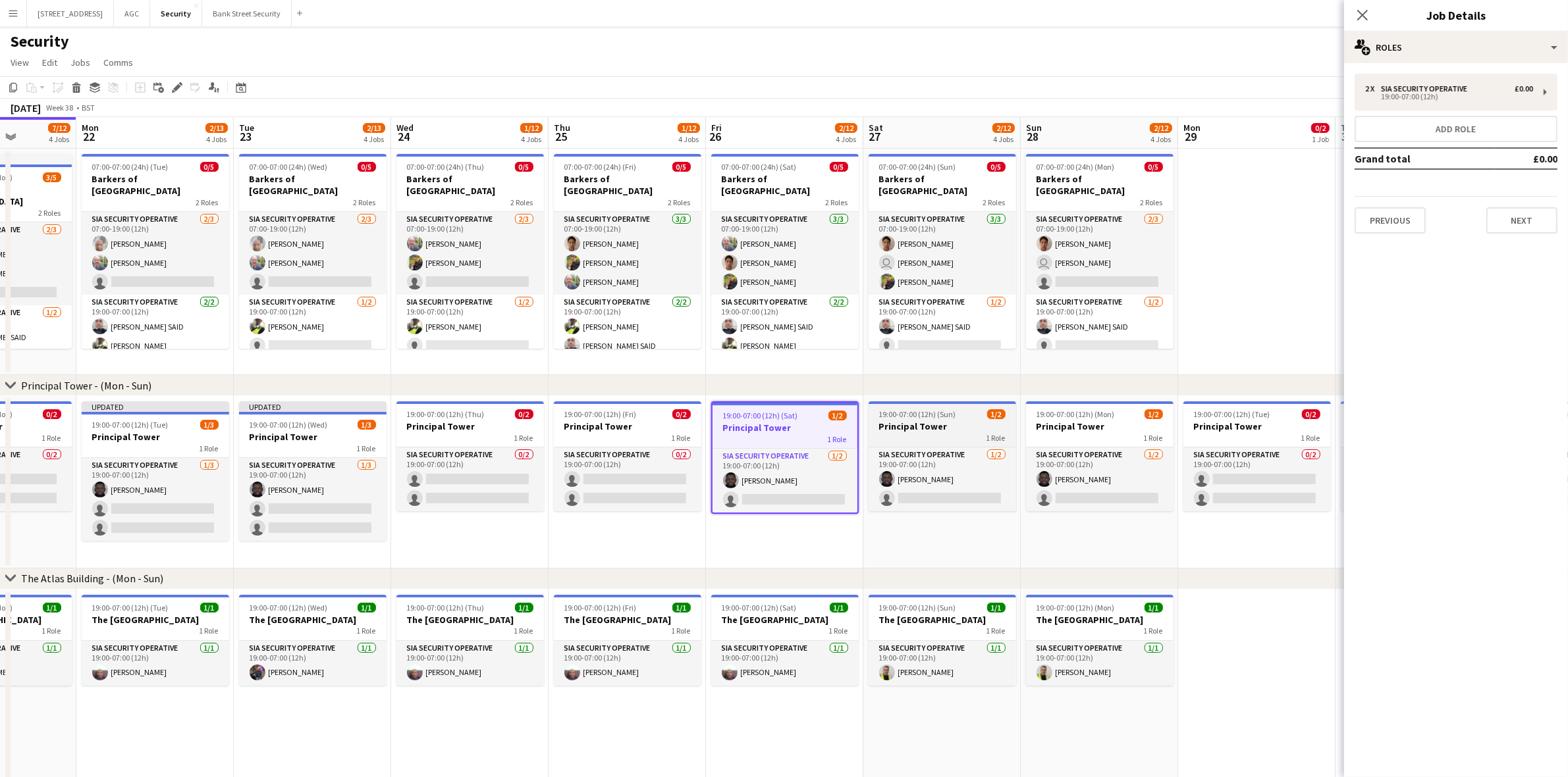
click at [956, 415] on div "19:00-07:00 (12h) (Sun) 1/2" at bounding box center [942, 414] width 148 height 10
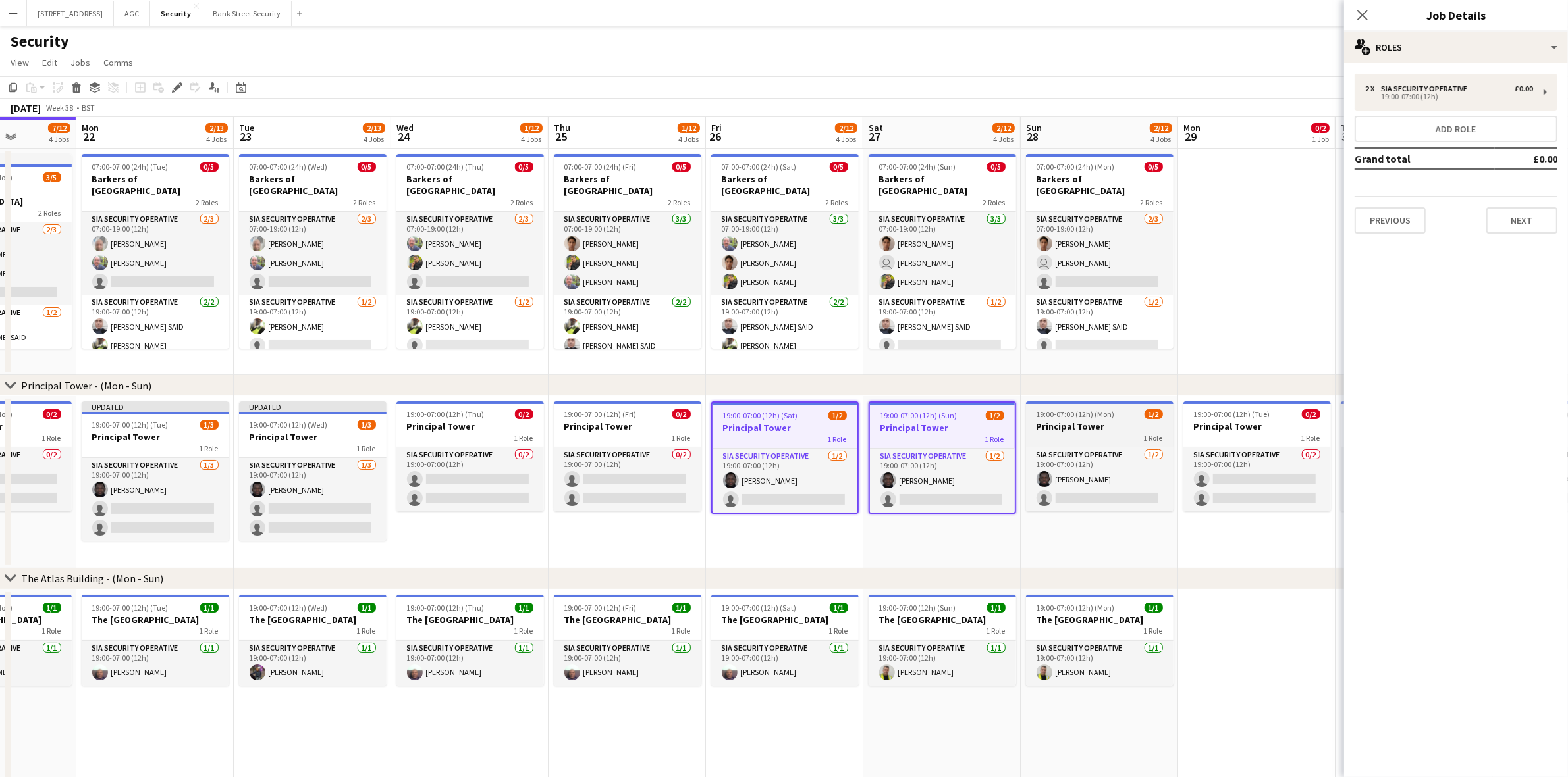
click at [1083, 425] on h3 "Principal Tower" at bounding box center [1100, 427] width 148 height 12
click at [176, 86] on icon "Edit" at bounding box center [177, 88] width 11 height 11
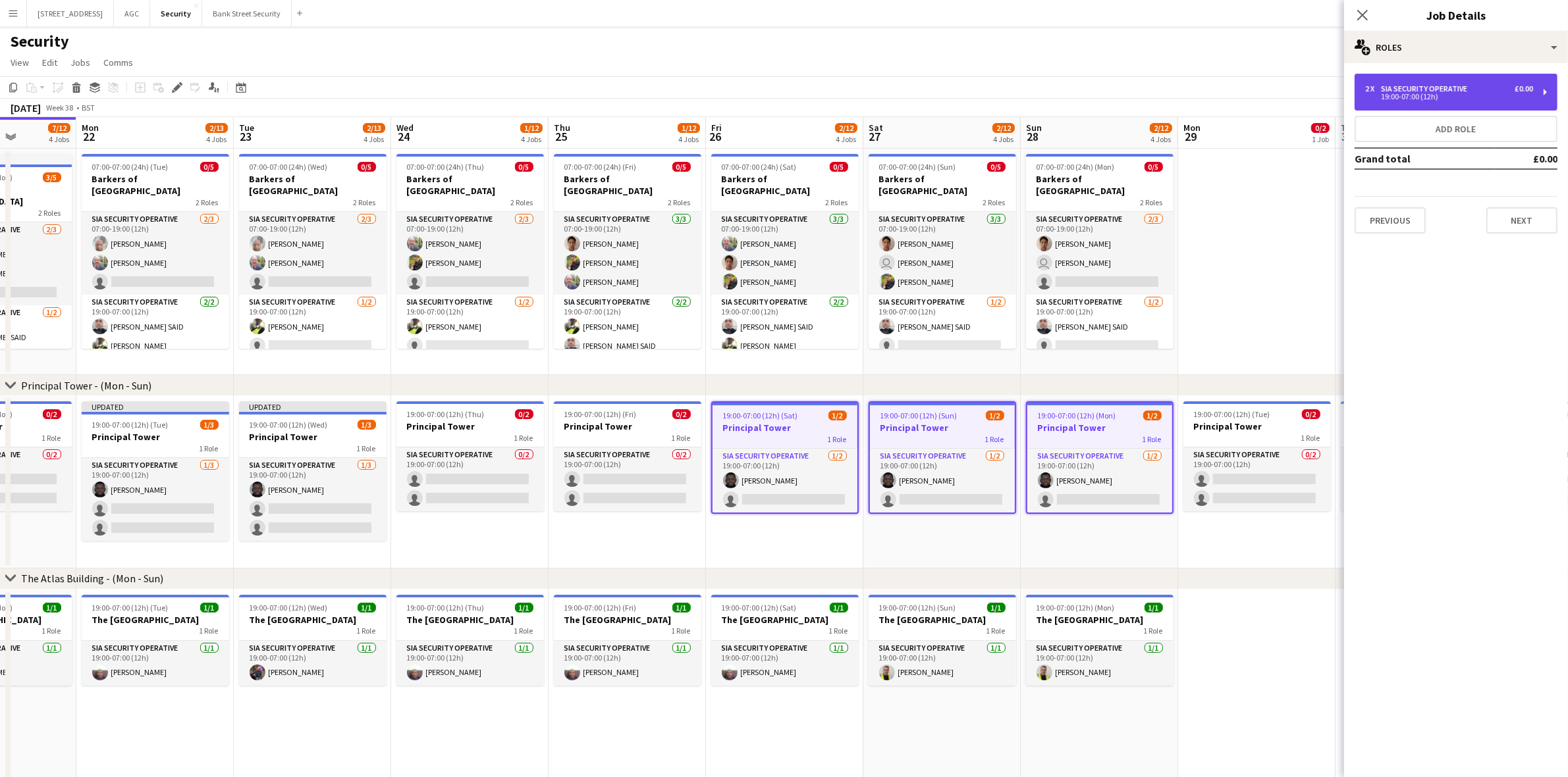
click at [1540, 92] on div "2 x SIA Security Operative £0.00 19:00-07:00 (12h)" at bounding box center [1456, 92] width 203 height 37
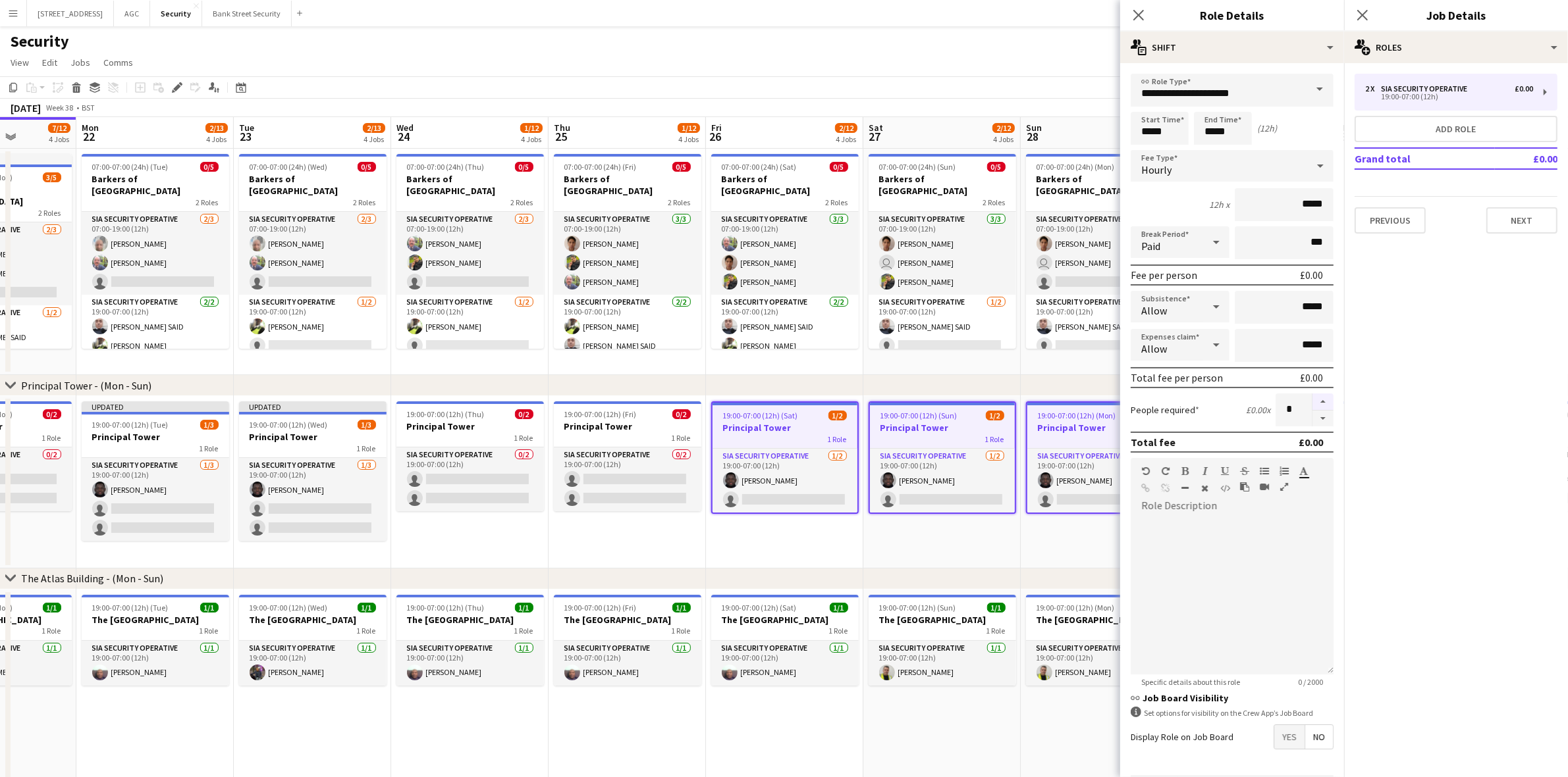
click at [1312, 398] on button "button" at bounding box center [1323, 402] width 21 height 17
type input "*"
click at [1138, 16] on icon at bounding box center [1138, 14] width 13 height 13
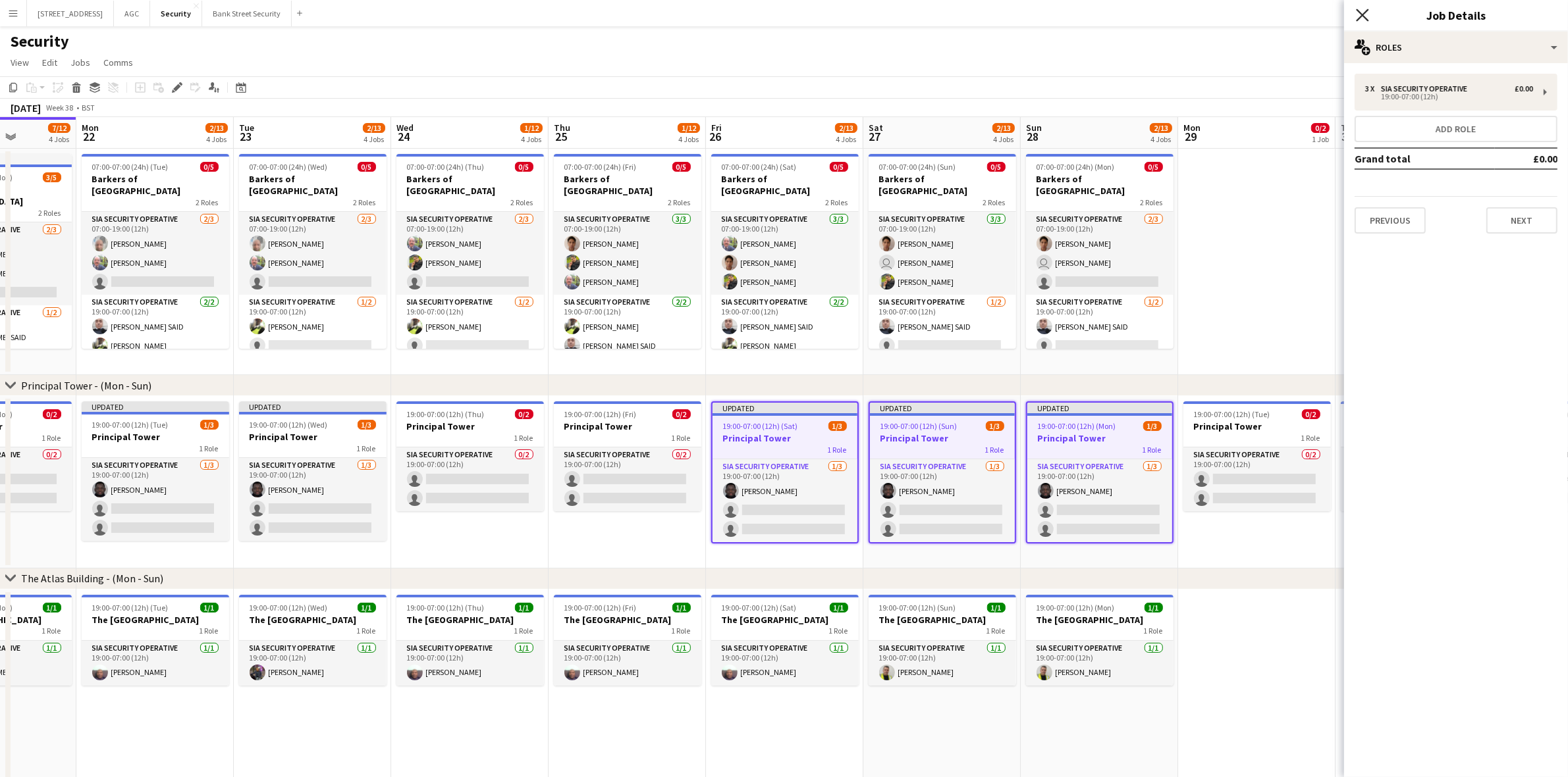
click at [1368, 11] on icon "Close pop-in" at bounding box center [1362, 14] width 13 height 13
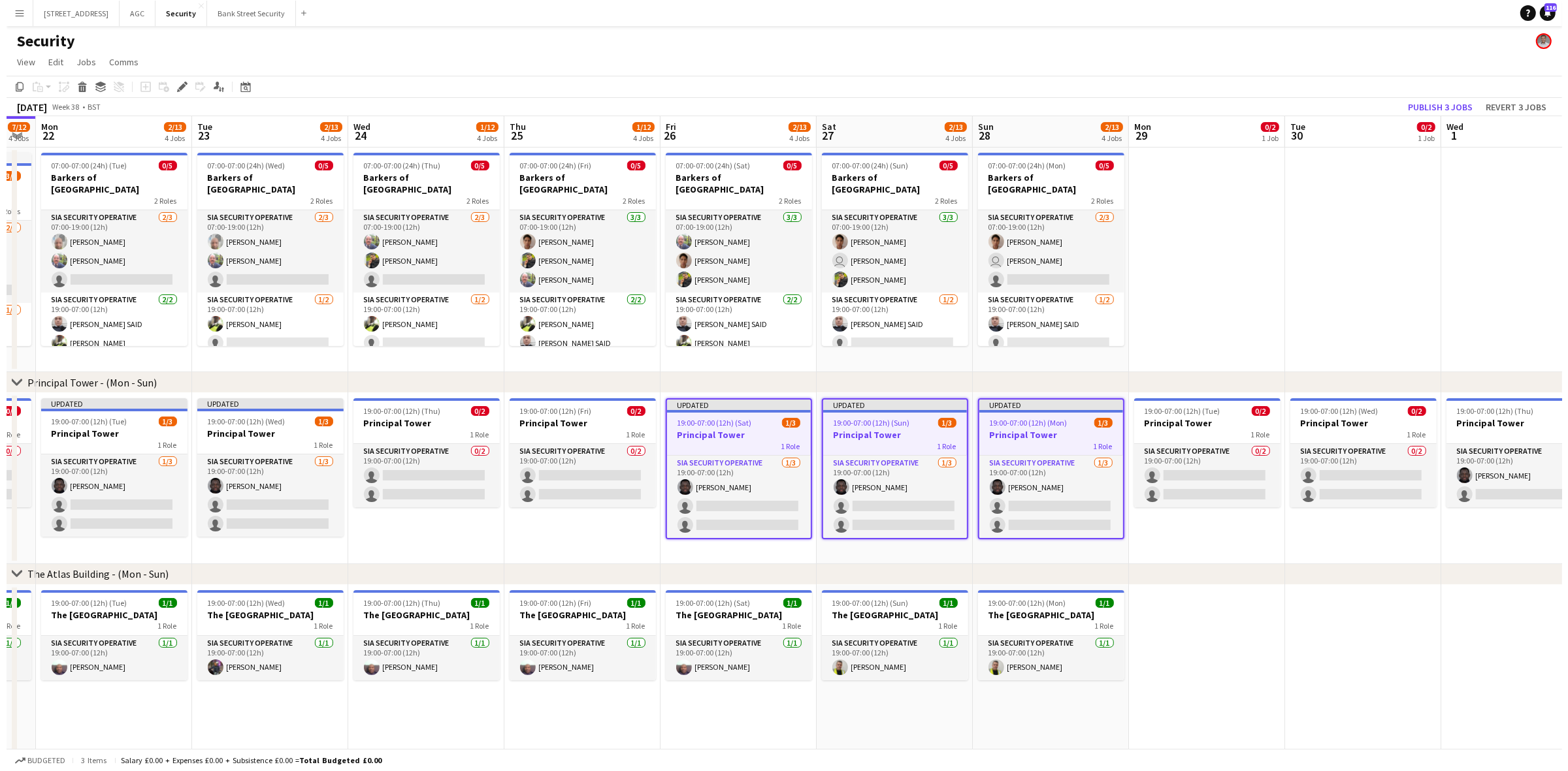
scroll to position [0, 442]
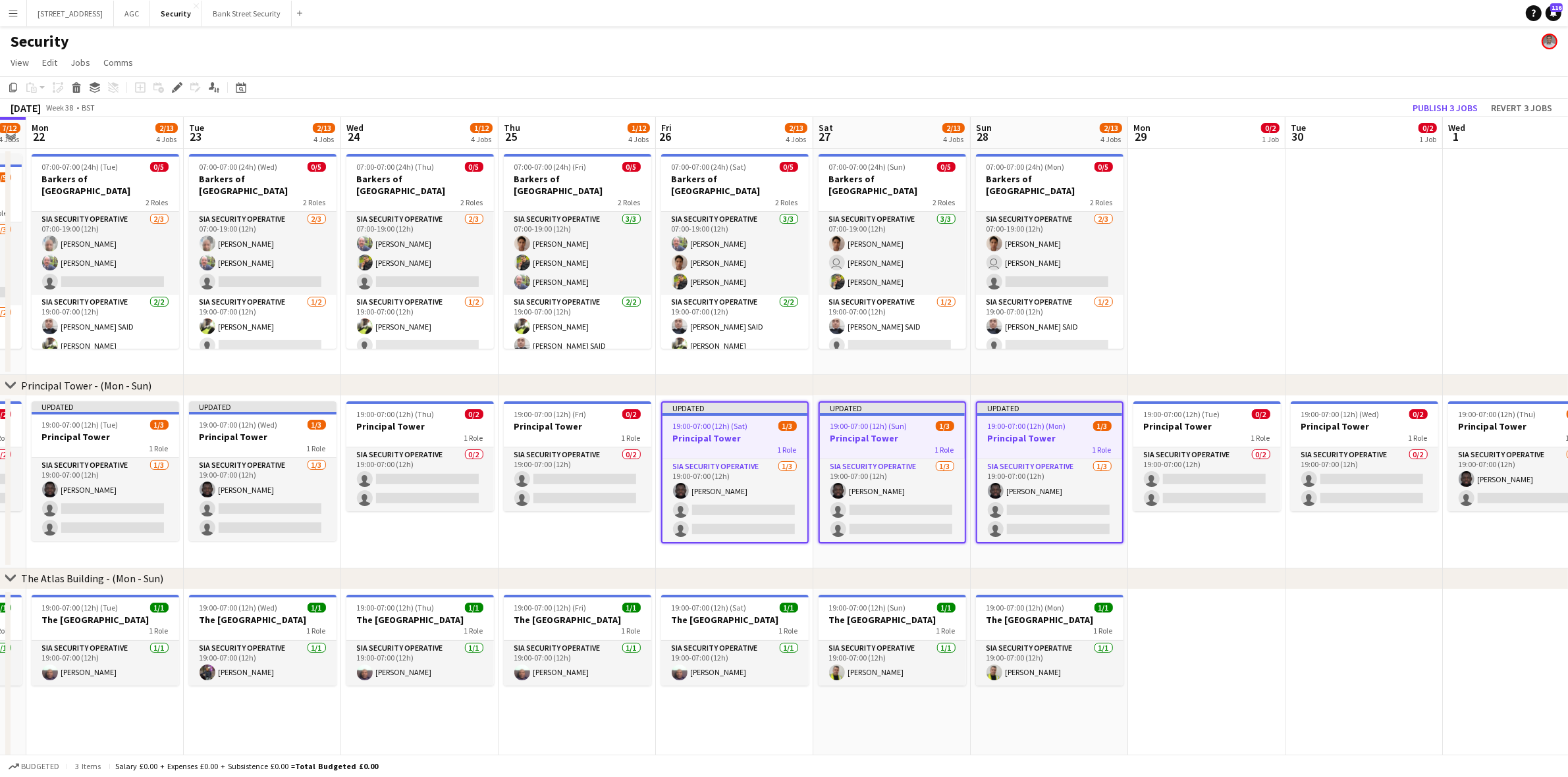
drag, startPoint x: 1288, startPoint y: 545, endPoint x: 1274, endPoint y: 544, distance: 14.0
click at [1274, 544] on app-calendar-viewport "Fri 19 10/13 4 Jobs Sat 20 8/13 4 Jobs Sun 21 7/12 4 Jobs Mon 22 2/13 4 Jobs Tu…" at bounding box center [784, 606] width 1568 height 977
click at [1447, 110] on button "Publish 3 jobs" at bounding box center [1445, 108] width 76 height 17
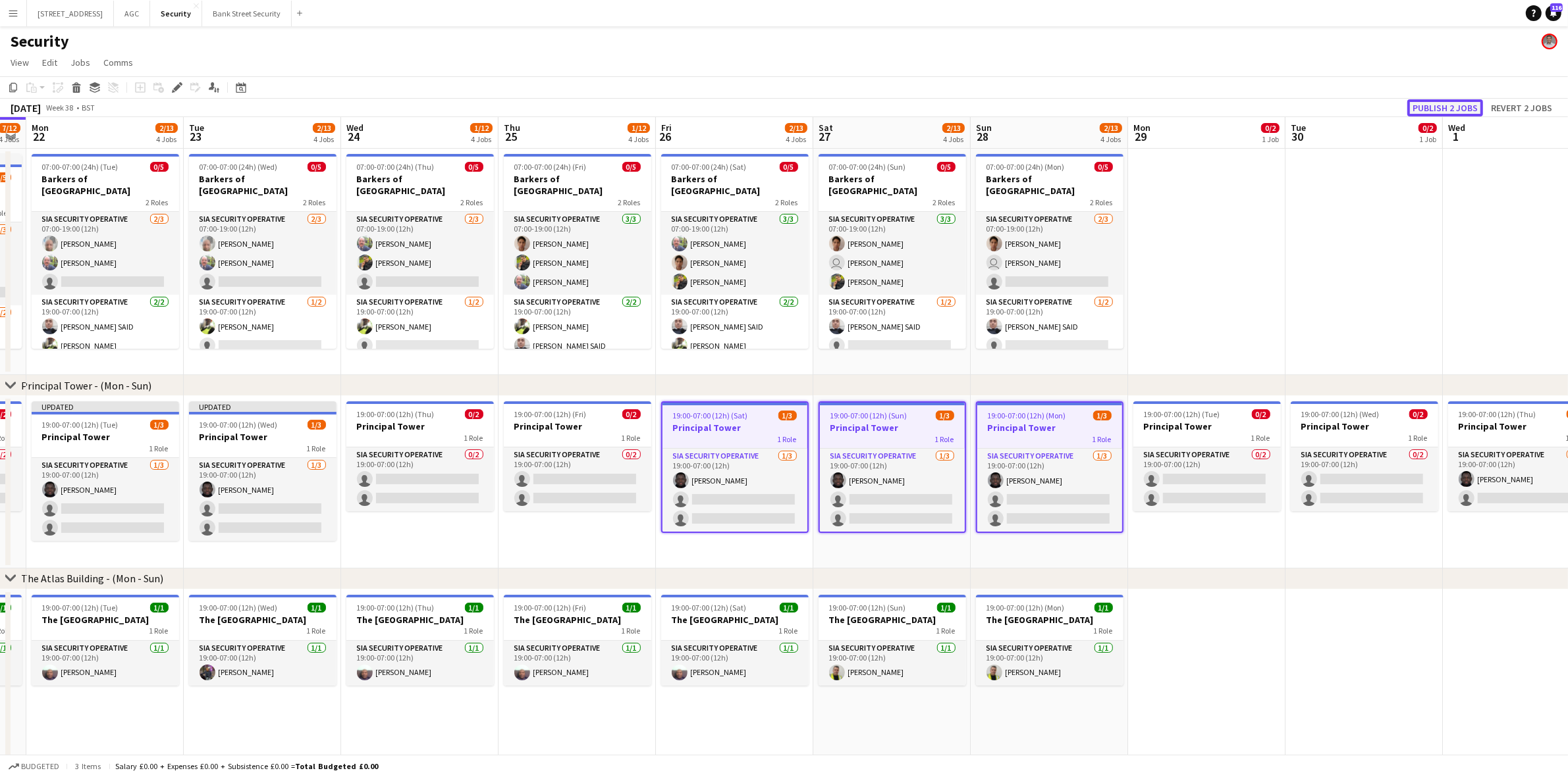
click at [1447, 110] on button "Publish 2 jobs" at bounding box center [1445, 108] width 76 height 17
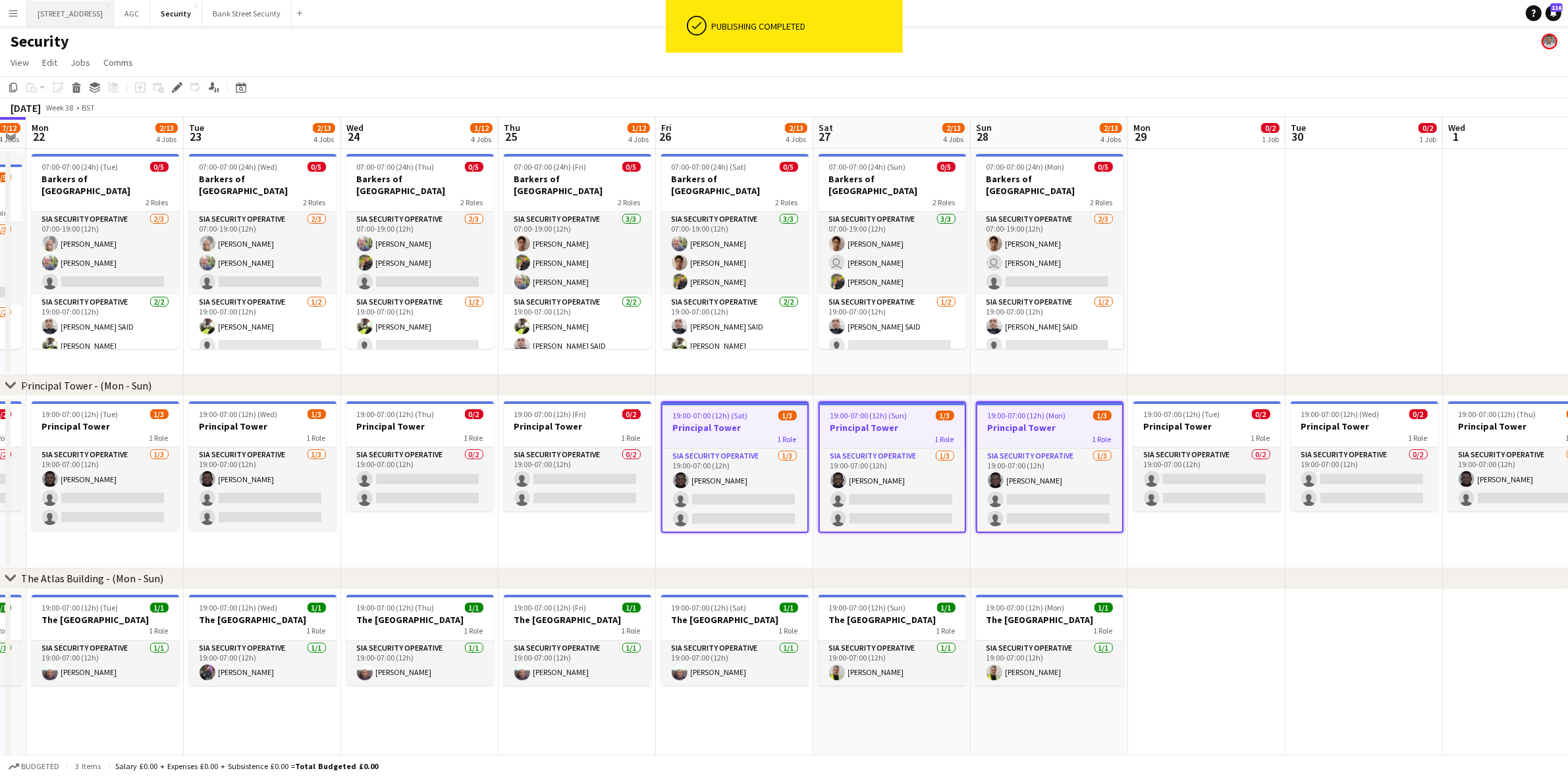
click at [84, 10] on button "1217 London Square NEP Close" at bounding box center [70, 13] width 87 height 26
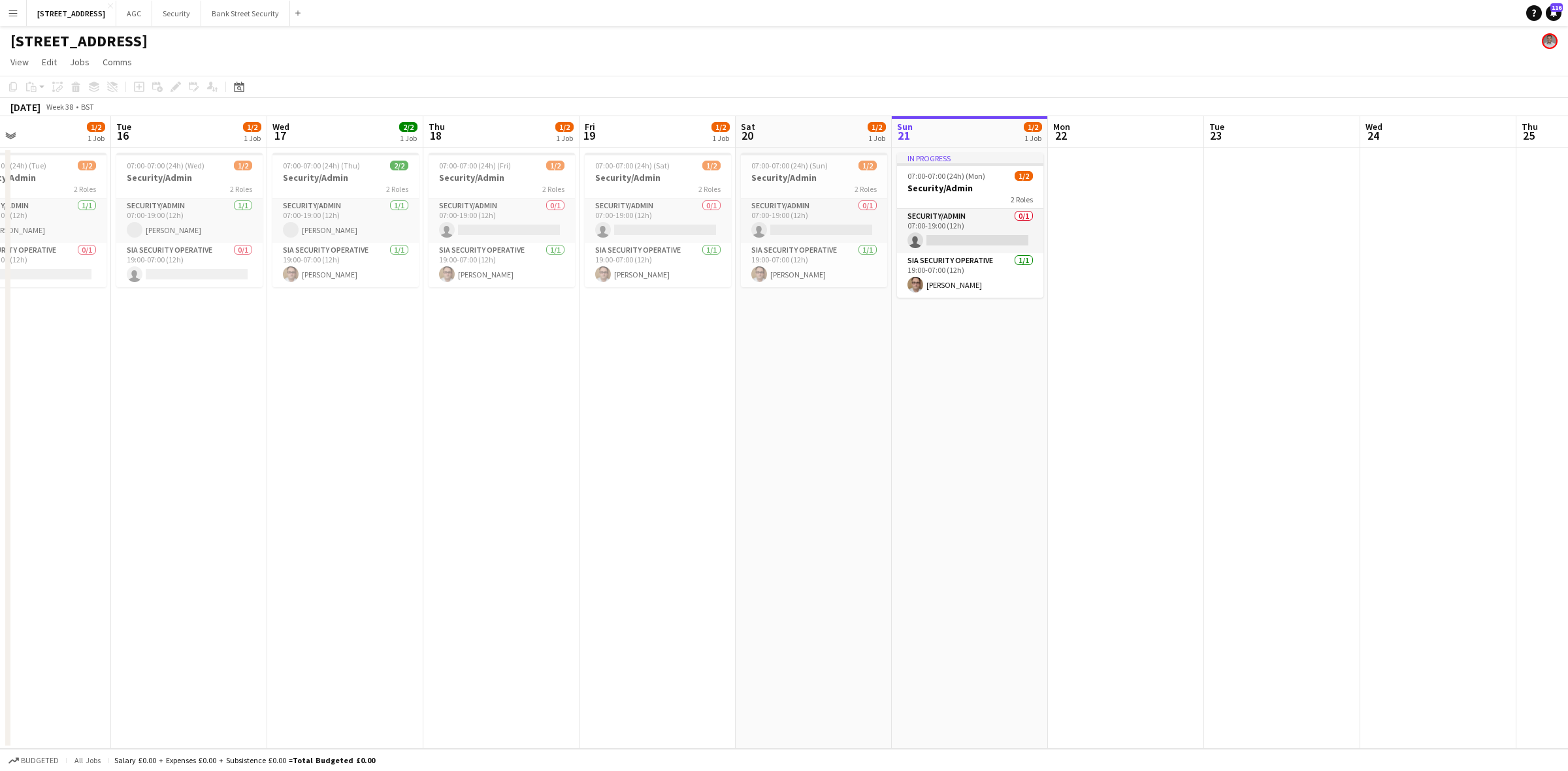
scroll to position [0, 354]
drag, startPoint x: 327, startPoint y: 500, endPoint x: 1065, endPoint y: 425, distance: 741.8
click at [1065, 425] on app-calendar-viewport "Sat 13 1/2 1 Job Sun 14 1/2 1 Job Mon 15 1/2 1 Job Tue 16 1/2 1 Job Wed 17 2/2 …" at bounding box center [784, 433] width 1568 height 633
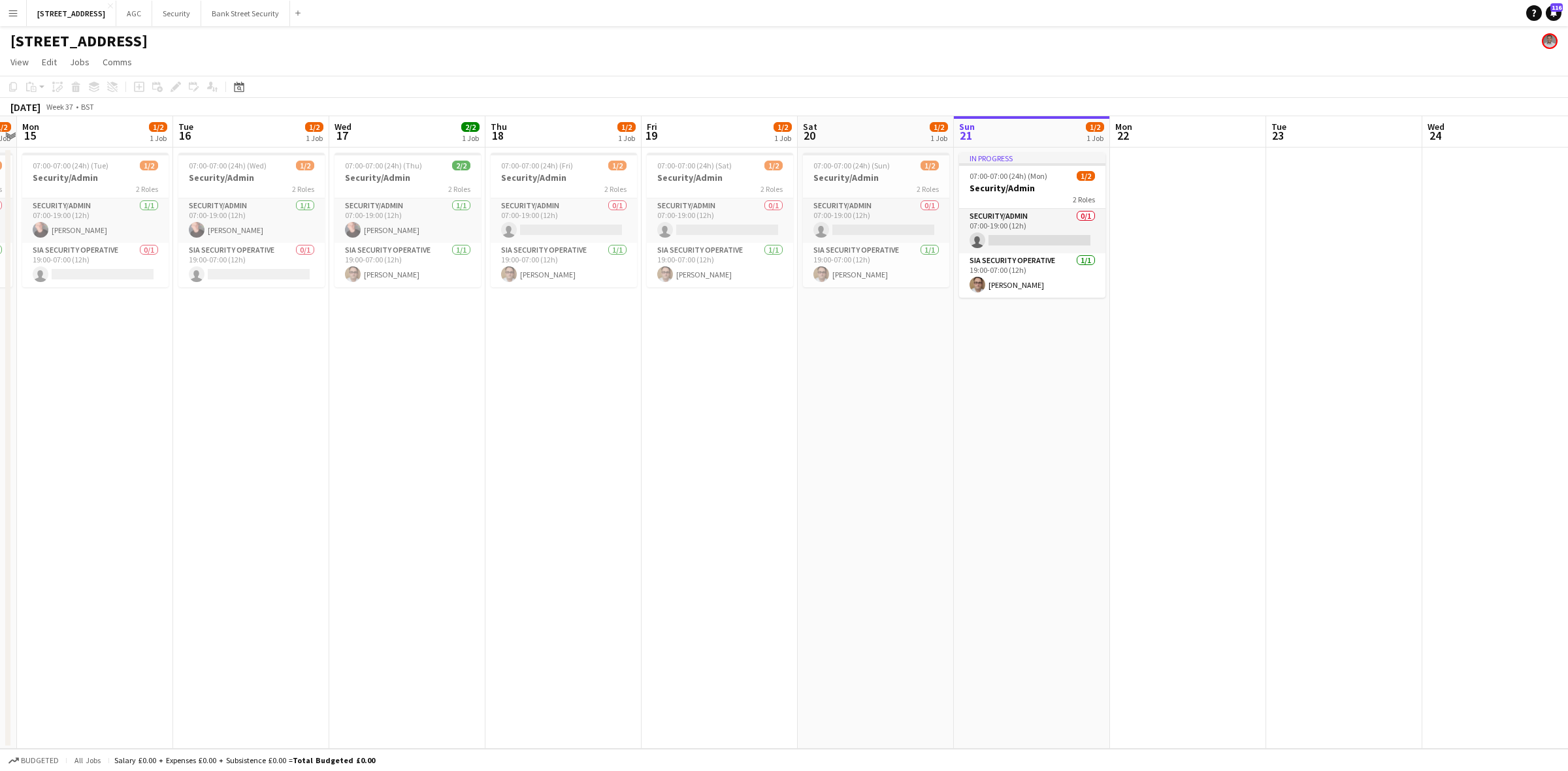
scroll to position [0, 296]
drag, startPoint x: 678, startPoint y: 504, endPoint x: 736, endPoint y: 502, distance: 58.0
click at [736, 502] on app-calendar-viewport "Sat 13 1/2 1 Job Sun 14 1/2 1 Job Mon 15 1/2 1 Job Tue 16 1/2 1 Job Wed 17 2/2 …" at bounding box center [784, 433] width 1568 height 633
click at [83, 174] on h3 "Security/Admin" at bounding box center [95, 178] width 146 height 12
click at [273, 175] on h3 "Security/Admin" at bounding box center [251, 178] width 146 height 12
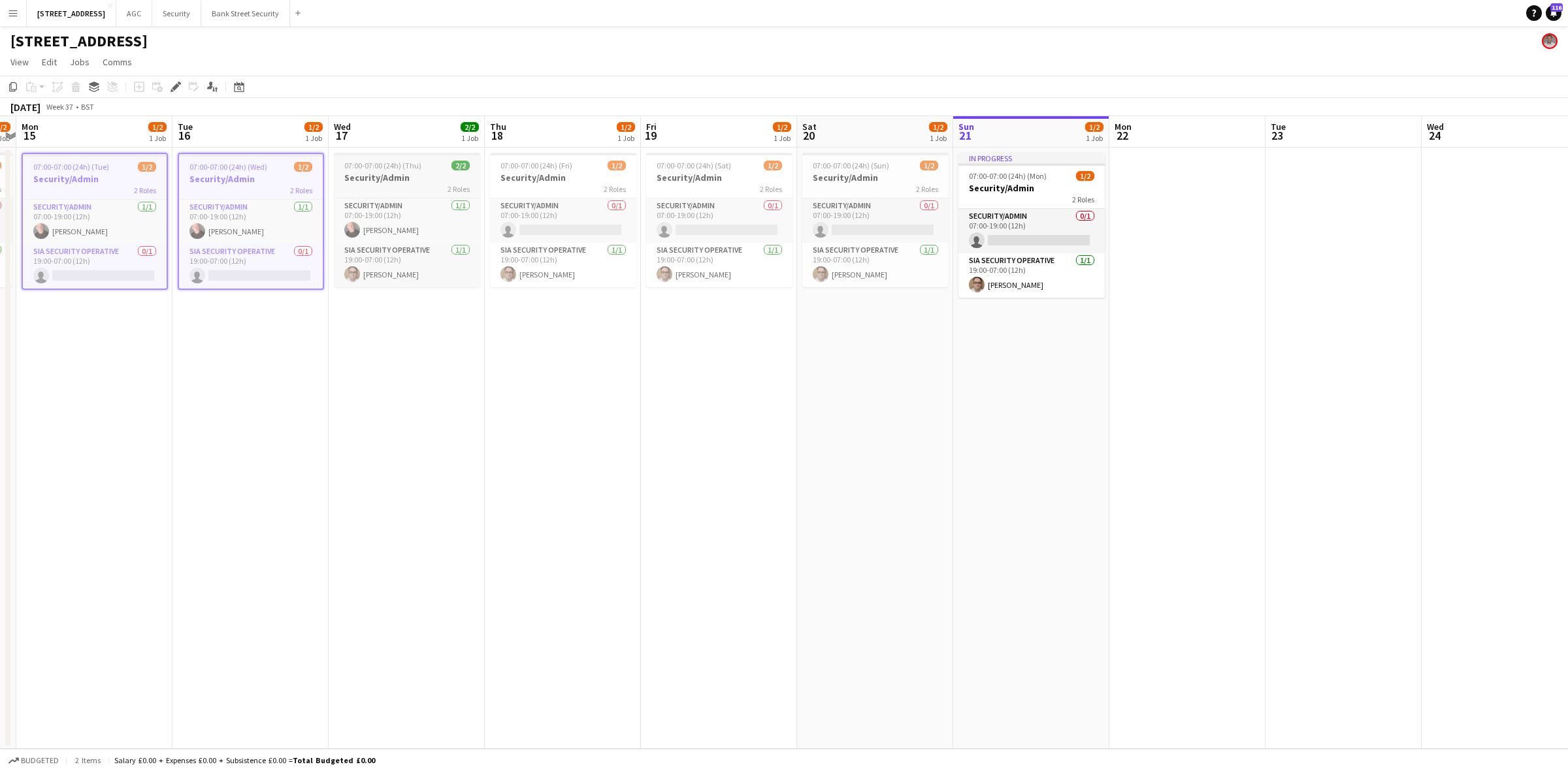
click at [422, 187] on div "2 Roles" at bounding box center [407, 189] width 146 height 10
click at [536, 191] on div "2 Roles" at bounding box center [563, 189] width 146 height 10
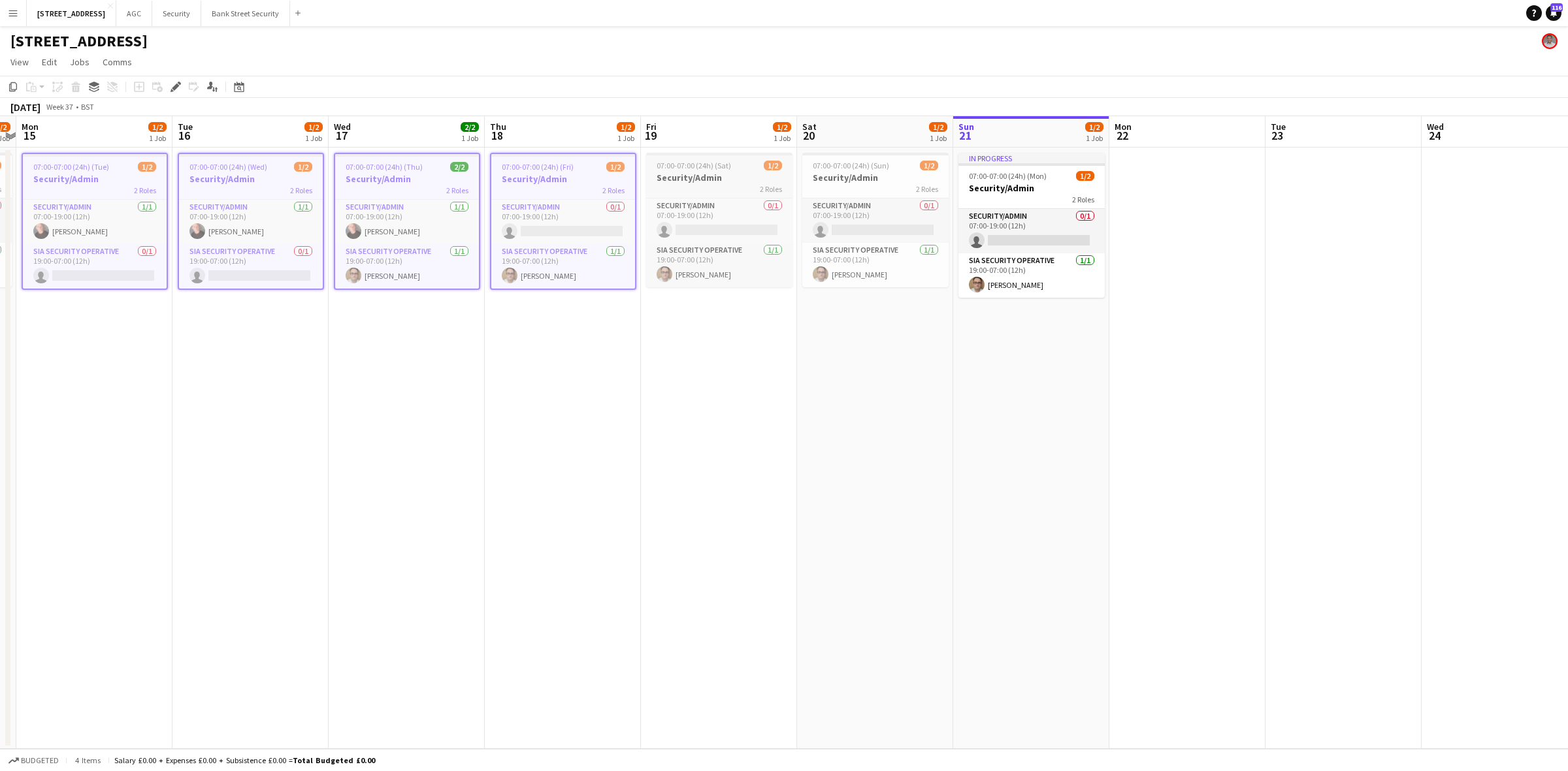
click at [677, 180] on h3 "Security/Admin" at bounding box center [720, 178] width 146 height 12
click at [800, 180] on app-date-cell "07:00-07:00 (24h) (Sun) 1/2 Security/Admin 2 Roles Security/Admin 0/1 07:00-19:…" at bounding box center [875, 448] width 156 height 602
click at [869, 172] on h3 "Security/Admin" at bounding box center [875, 178] width 146 height 12
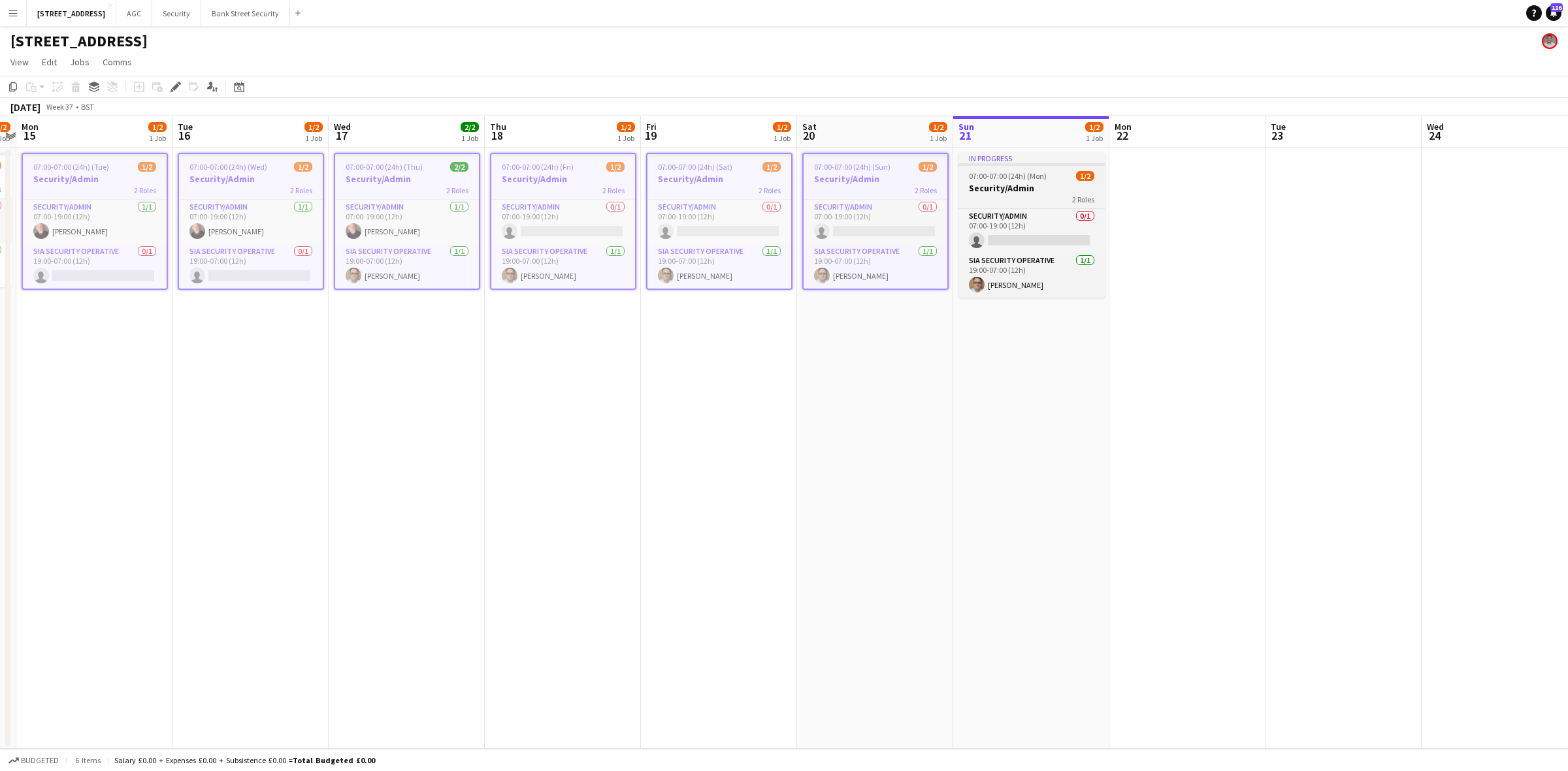
click at [990, 175] on span "07:00-07:00 (24h) (Mon)" at bounding box center [1007, 176] width 78 height 10
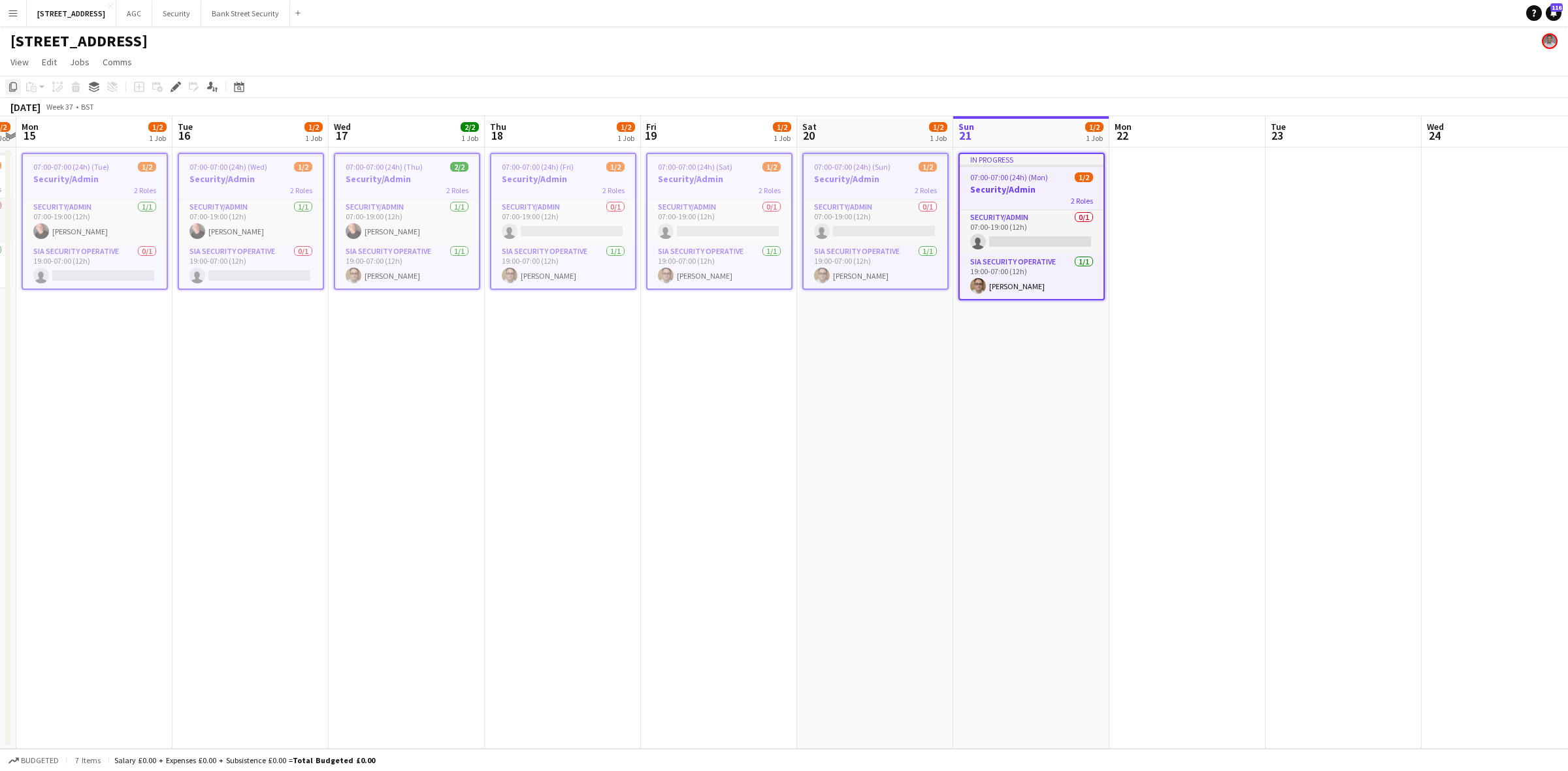
click at [11, 84] on icon at bounding box center [13, 87] width 8 height 9
click at [1210, 180] on app-date-cell at bounding box center [1187, 448] width 156 height 602
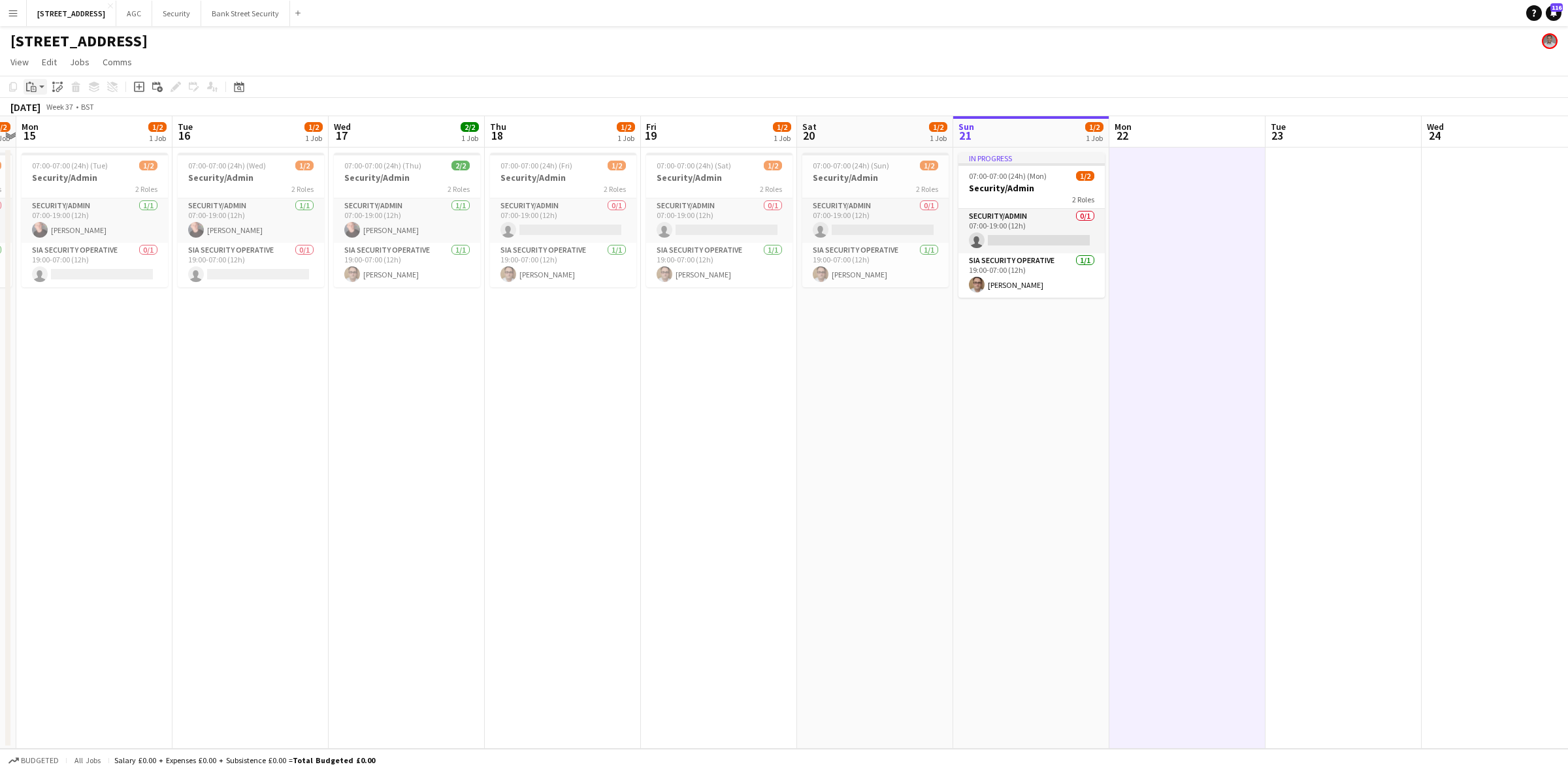
click at [39, 85] on app-action-btn "Paste" at bounding box center [35, 87] width 24 height 16
click at [52, 138] on link "Paste with crew Ctrl+Shift+V" at bounding box center [96, 134] width 123 height 12
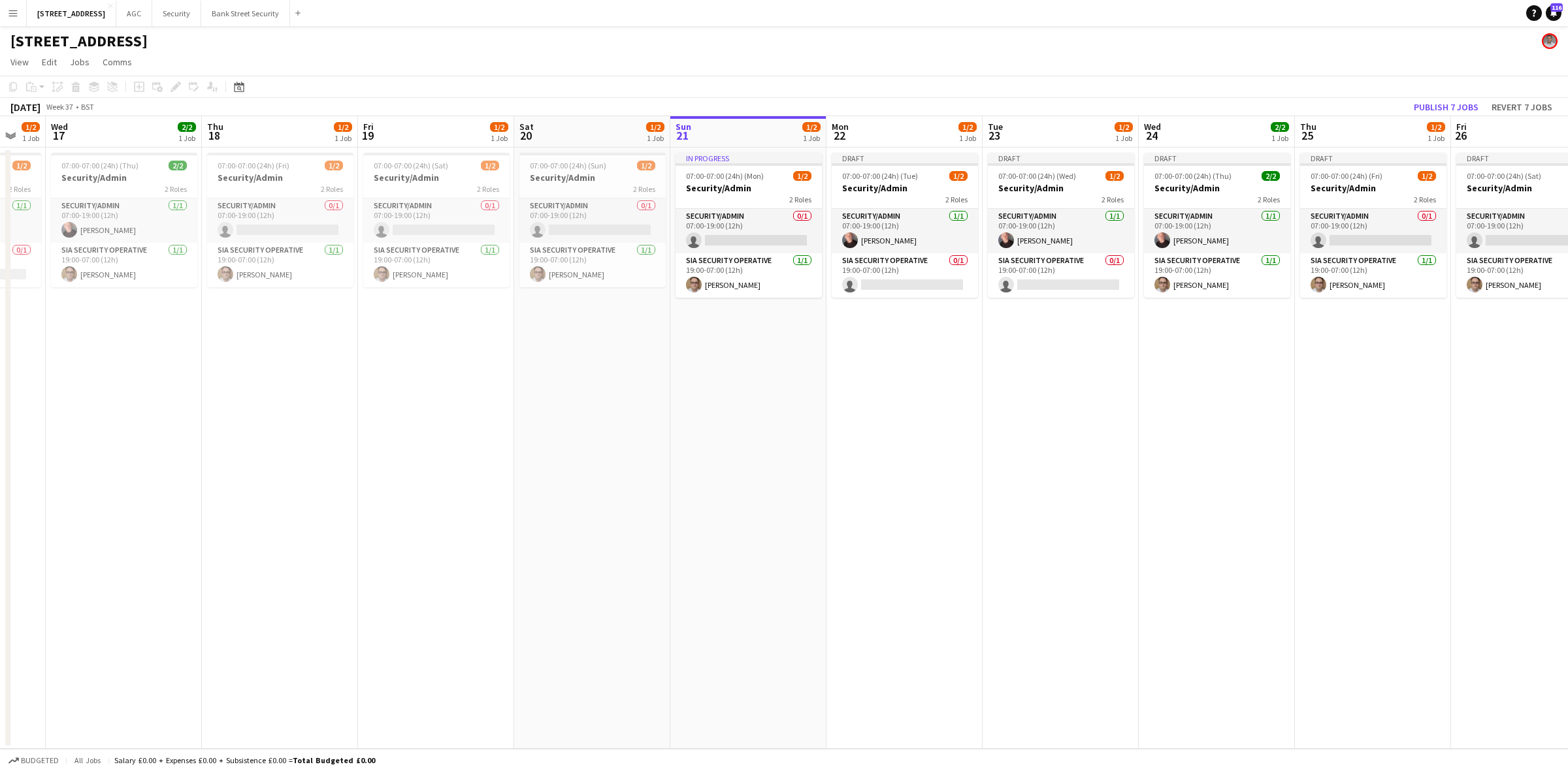
drag, startPoint x: 1067, startPoint y: 348, endPoint x: 725, endPoint y: 353, distance: 342.0
click at [666, 341] on app-calendar-viewport "Sun 14 1/2 1 Job Mon 15 1/2 1 Job Tue 16 1/2 1 Job Wed 17 2/2 1 Job Thu 18 1/2 …" at bounding box center [784, 433] width 1568 height 633
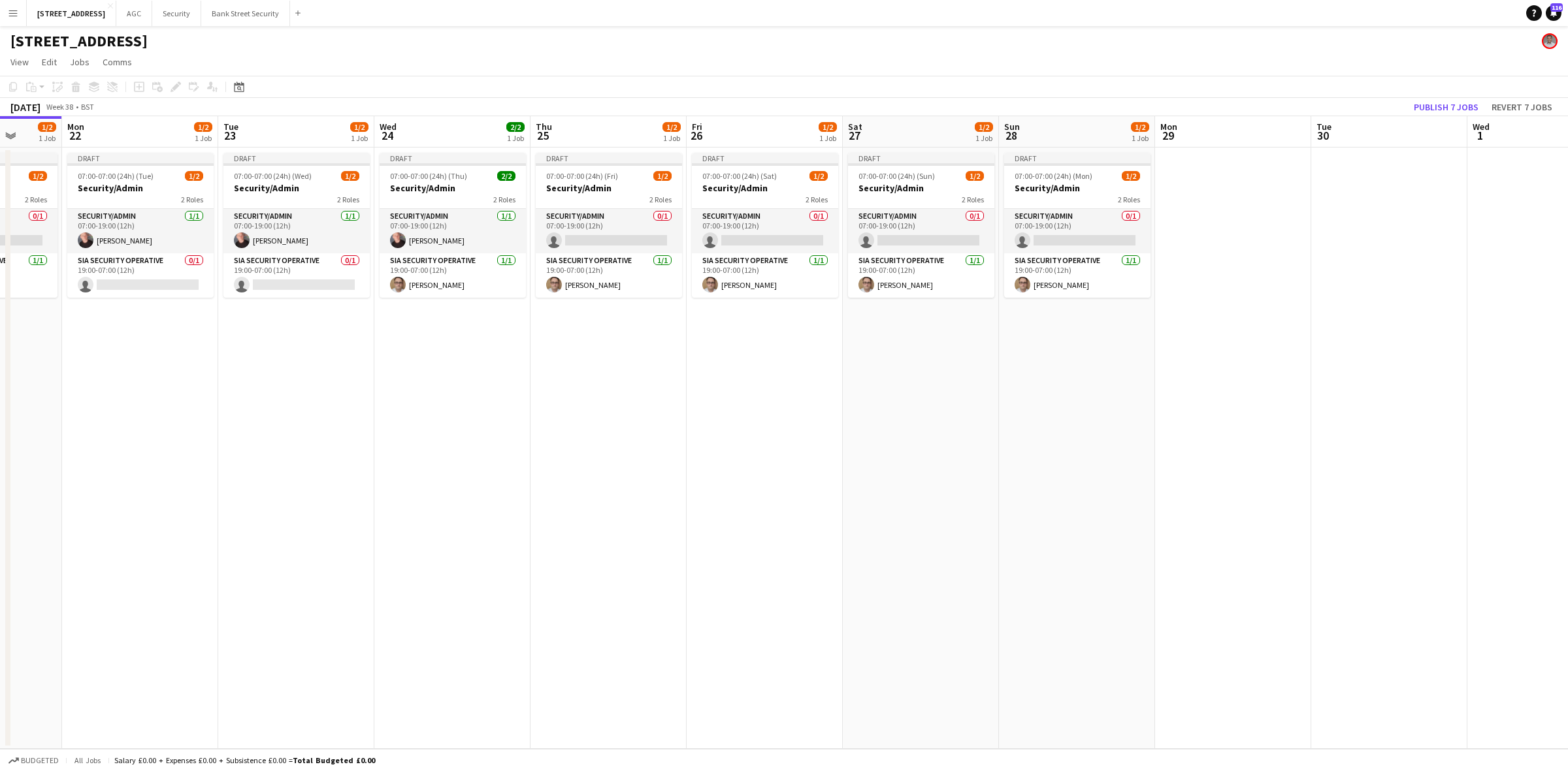
scroll to position [0, 448]
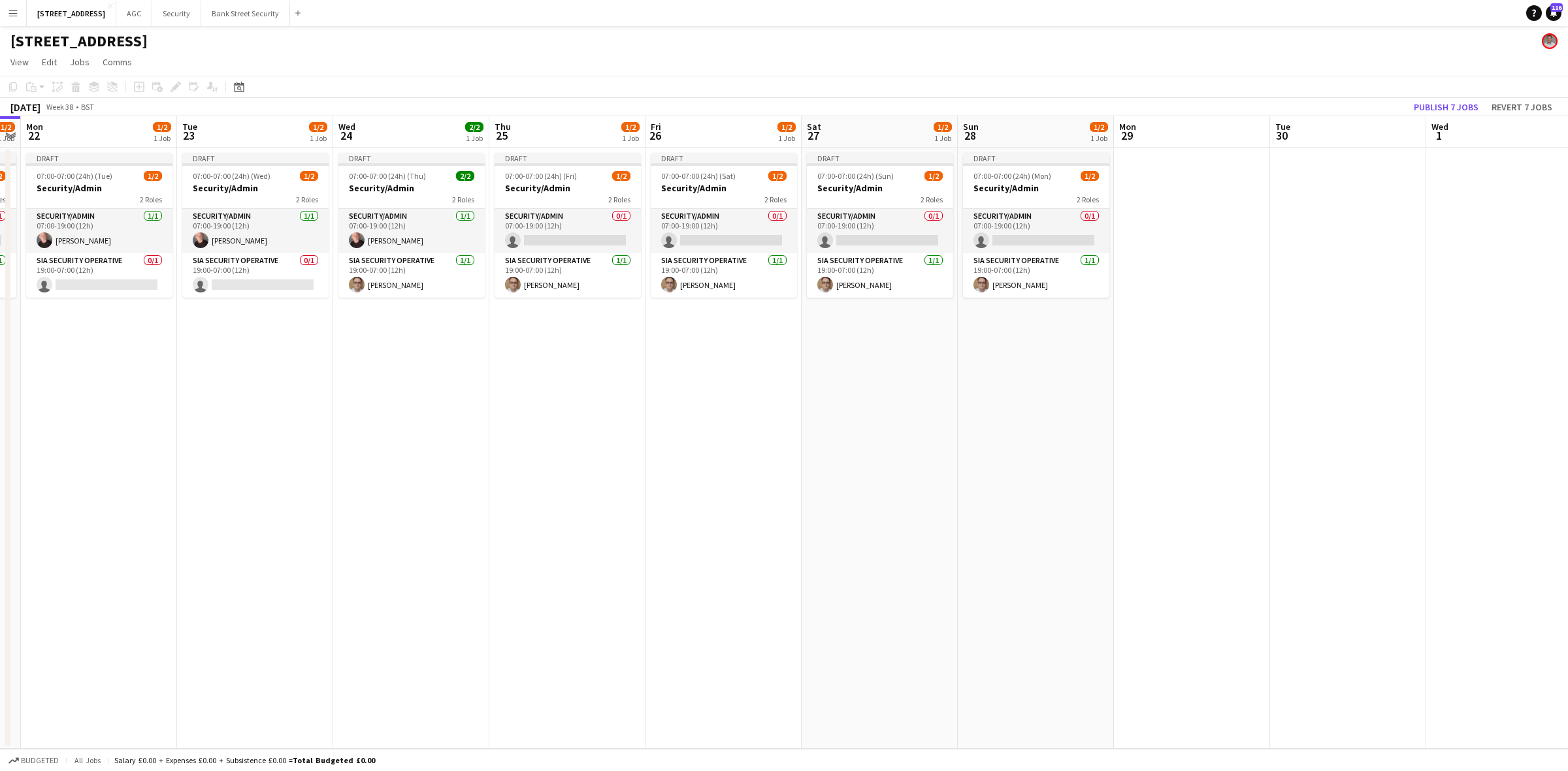
drag, startPoint x: 639, startPoint y: 365, endPoint x: 192, endPoint y: 359, distance: 447.0
click at [192, 359] on app-calendar-viewport "Fri 19 1/2 1 Job Sat 20 1/2 1 Job Sun 21 1/2 1 Job Mon 22 1/2 1 Job Tue 23 1/2 …" at bounding box center [784, 433] width 1568 height 633
click at [596, 233] on app-card-role "Security/Admin 0/1 07:00-19:00 (12h) single-neutral-actions" at bounding box center [568, 231] width 146 height 44
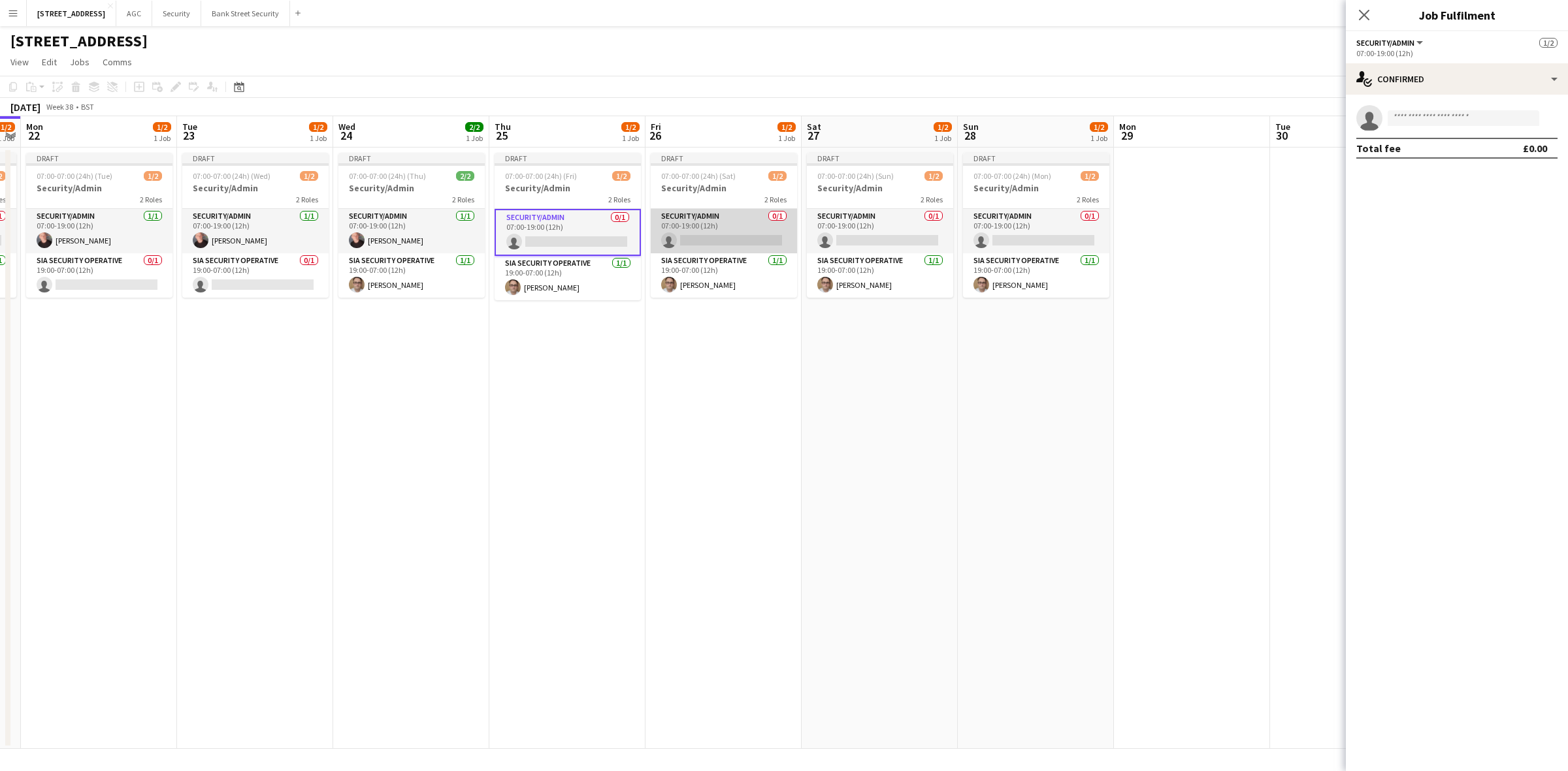
click at [733, 240] on app-card-role "Security/Admin 0/1 07:00-19:00 (12h) single-neutral-actions" at bounding box center [724, 231] width 146 height 44
click at [1462, 115] on input at bounding box center [1463, 118] width 152 height 16
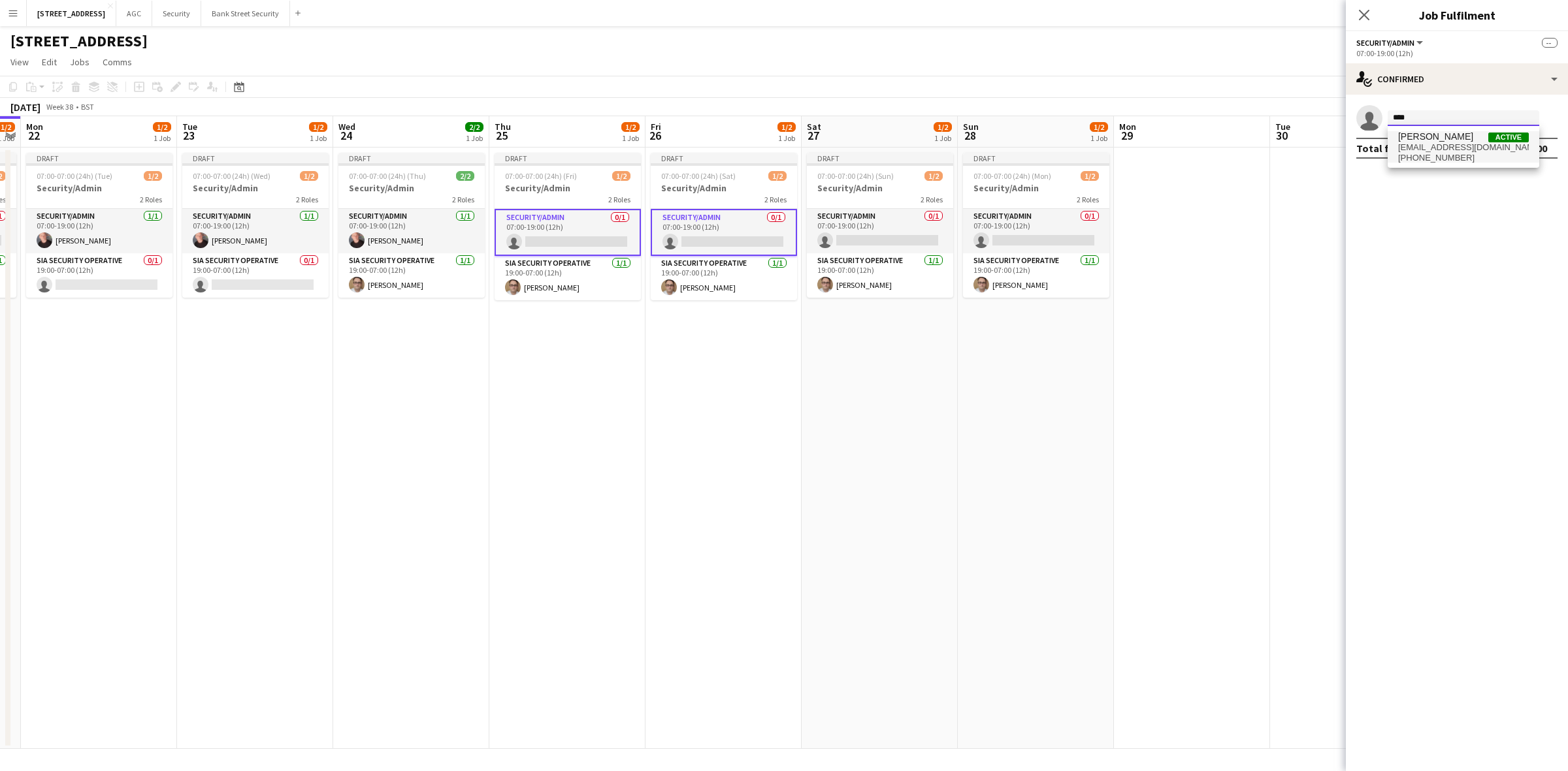
type input "****"
click at [1421, 142] on span "jakub.sowa6@gmail.com" at bounding box center [1463, 148] width 131 height 10
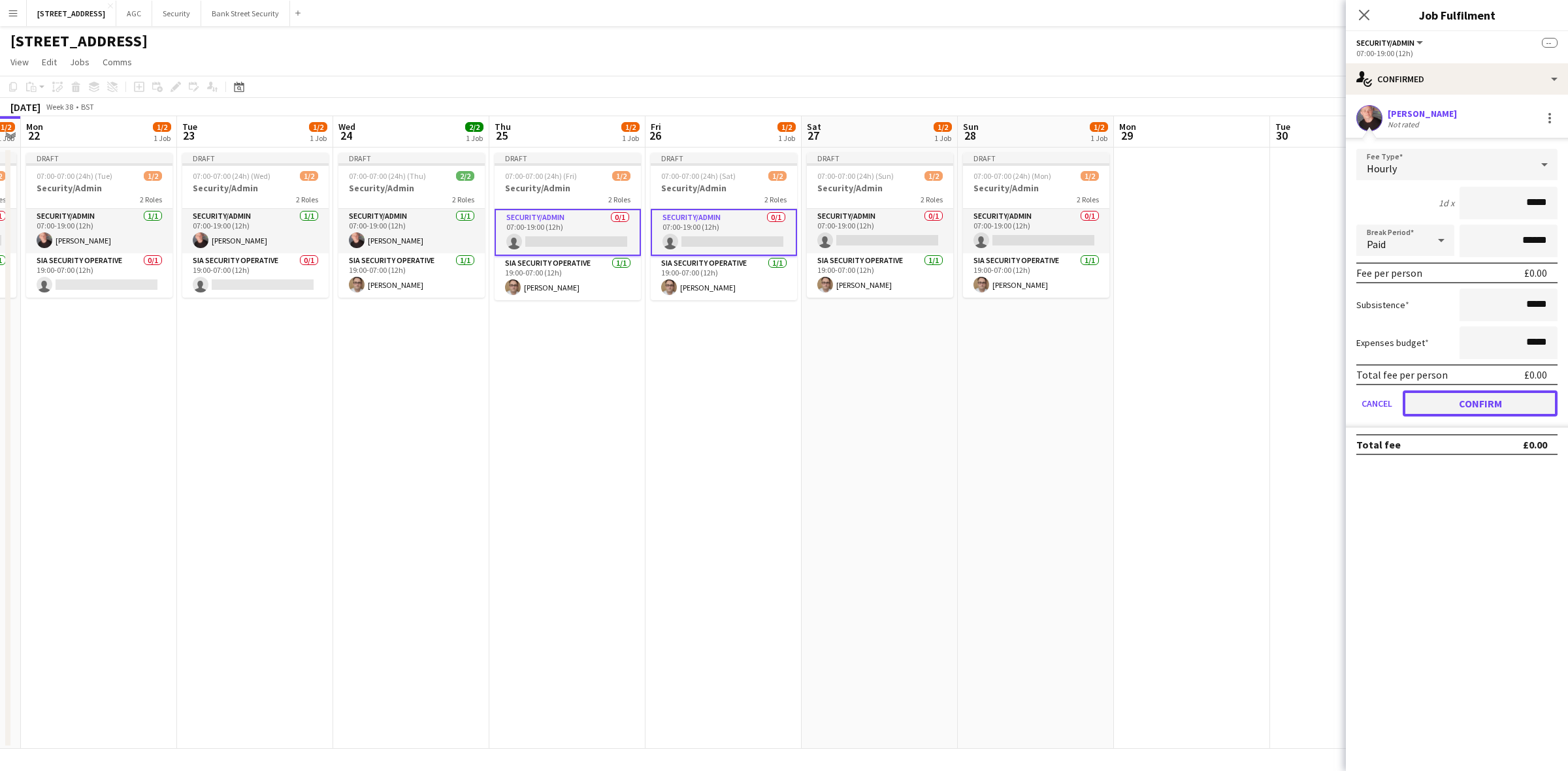
click at [1484, 402] on button "Confirm" at bounding box center [1480, 404] width 155 height 26
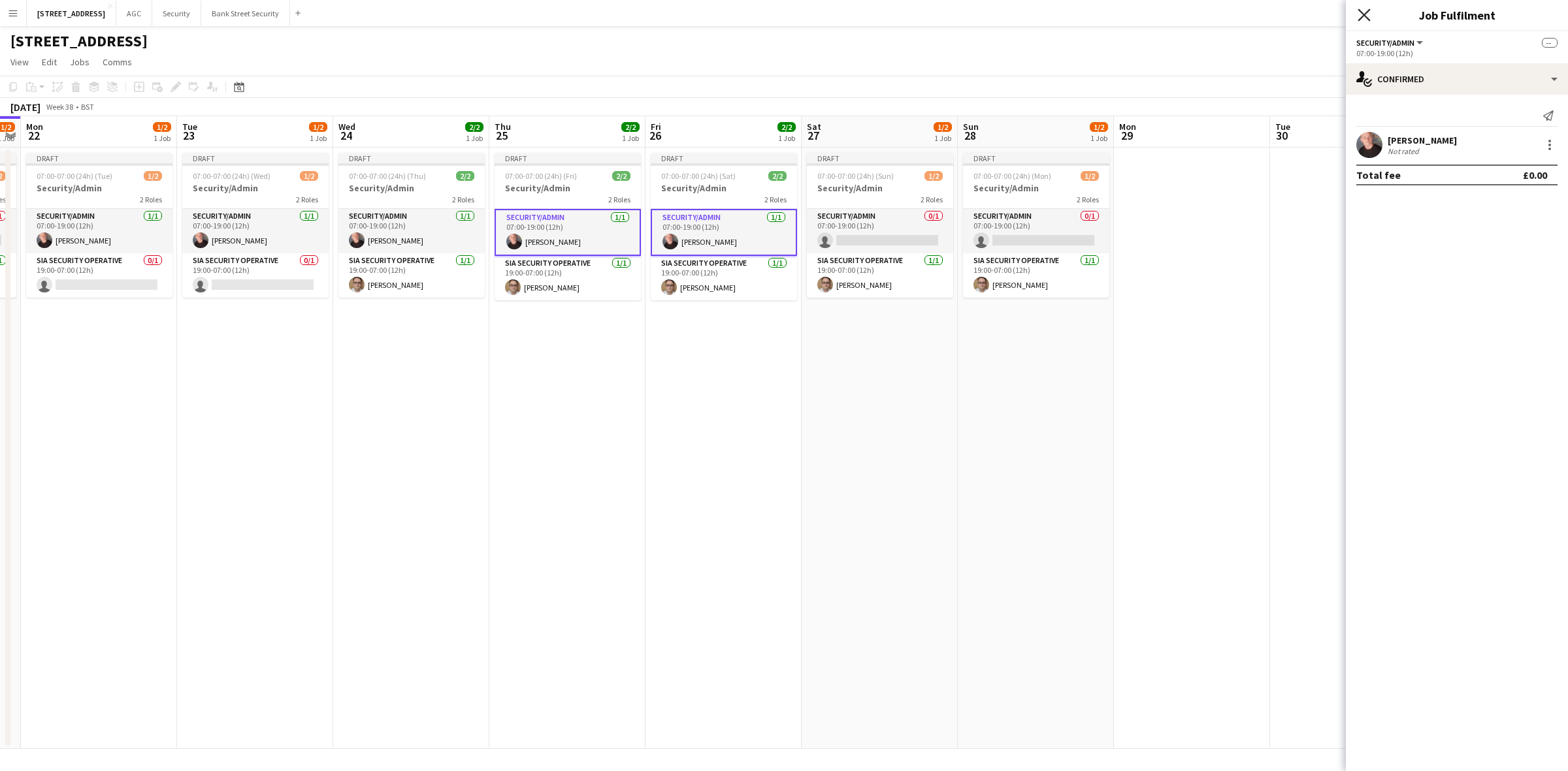
click at [1361, 20] on icon "Close pop-in" at bounding box center [1363, 14] width 12 height 12
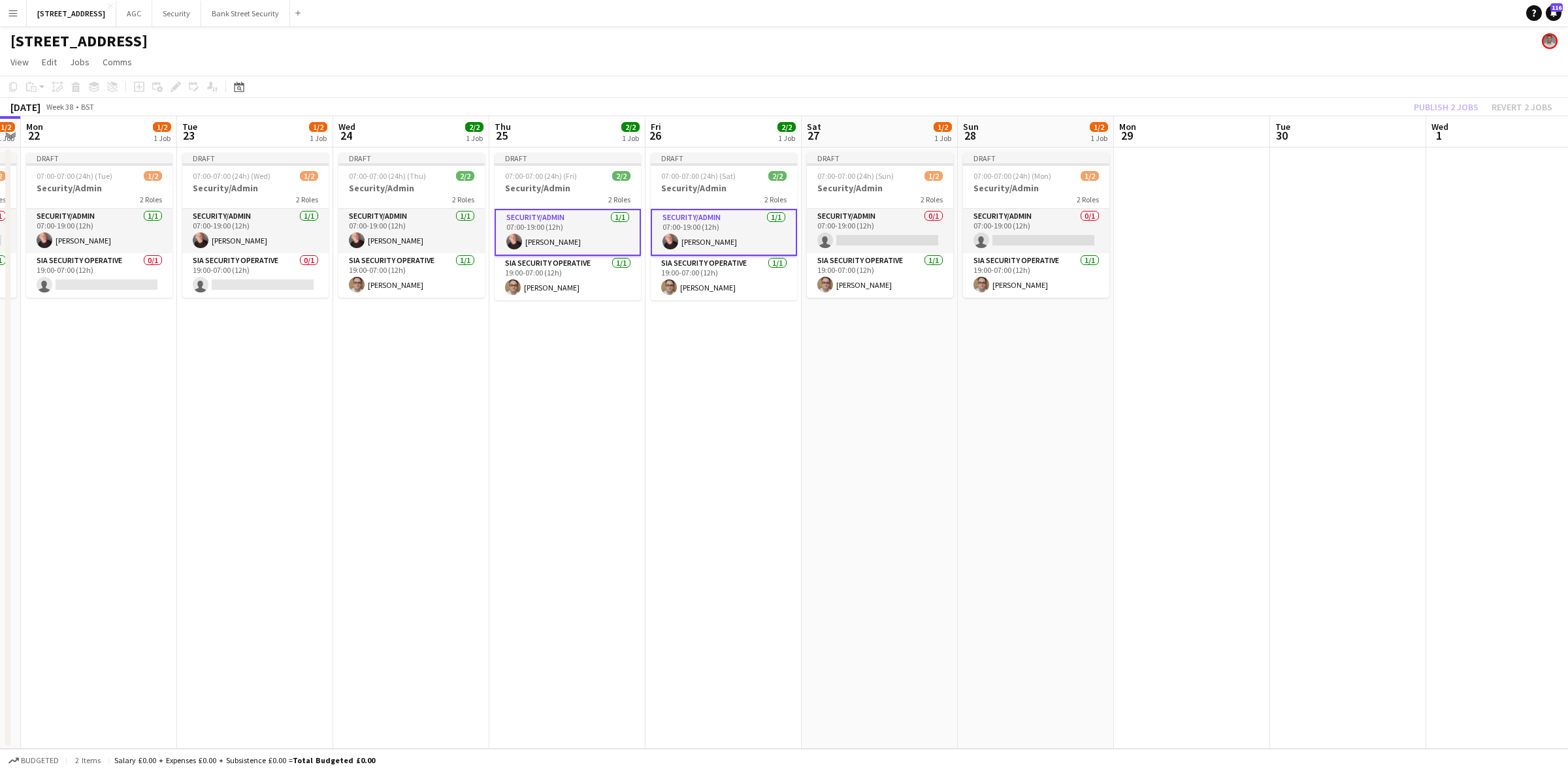
click at [1445, 99] on div "Publish 2 jobs Revert 2 jobs" at bounding box center [1483, 107] width 170 height 17
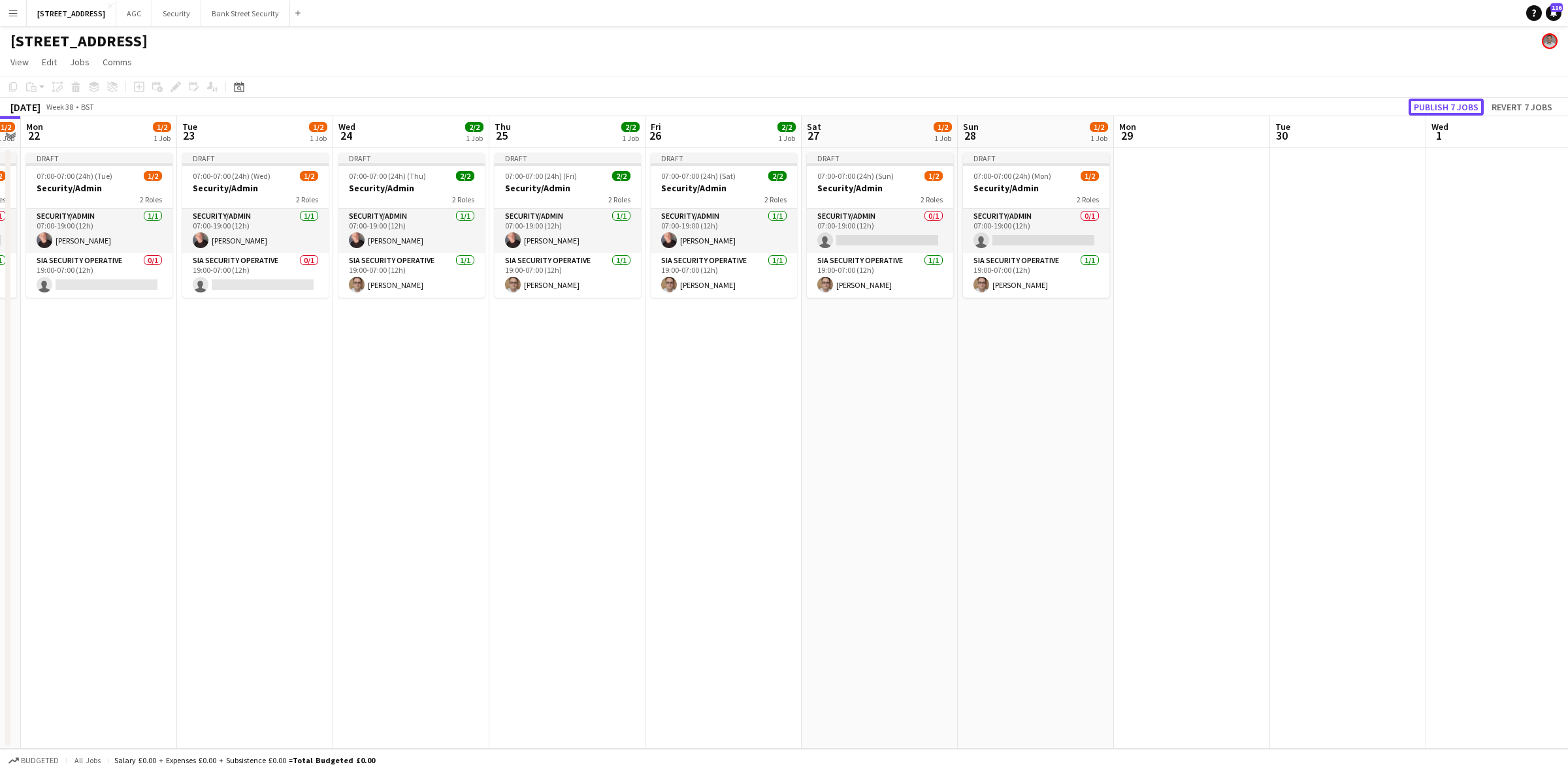
click at [1445, 99] on button "Publish 7 jobs" at bounding box center [1446, 107] width 75 height 17
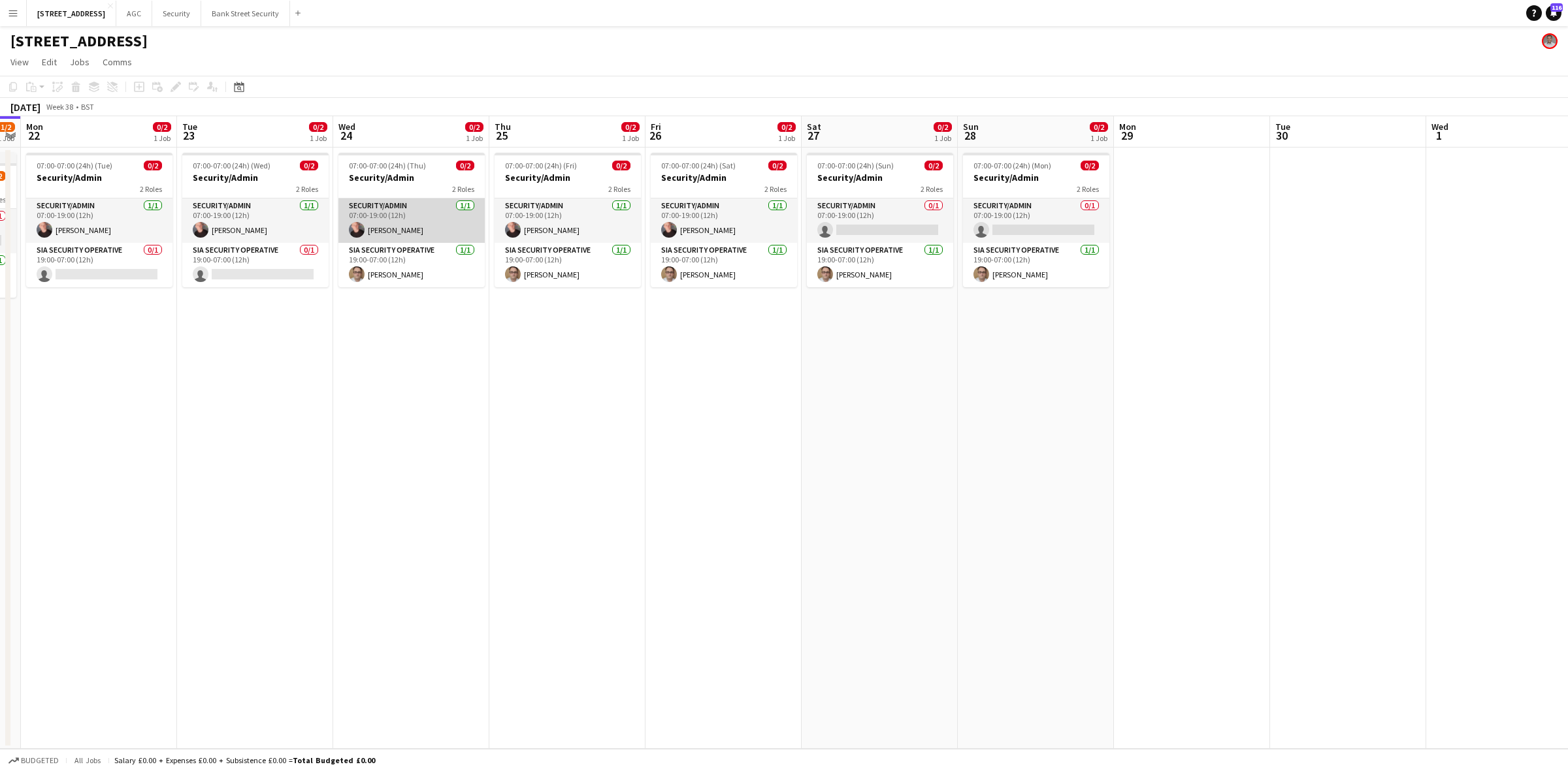
click at [449, 205] on app-card-role "Security/Admin 1/1 07:00-19:00 (12h) Jakub Sowa" at bounding box center [412, 221] width 146 height 44
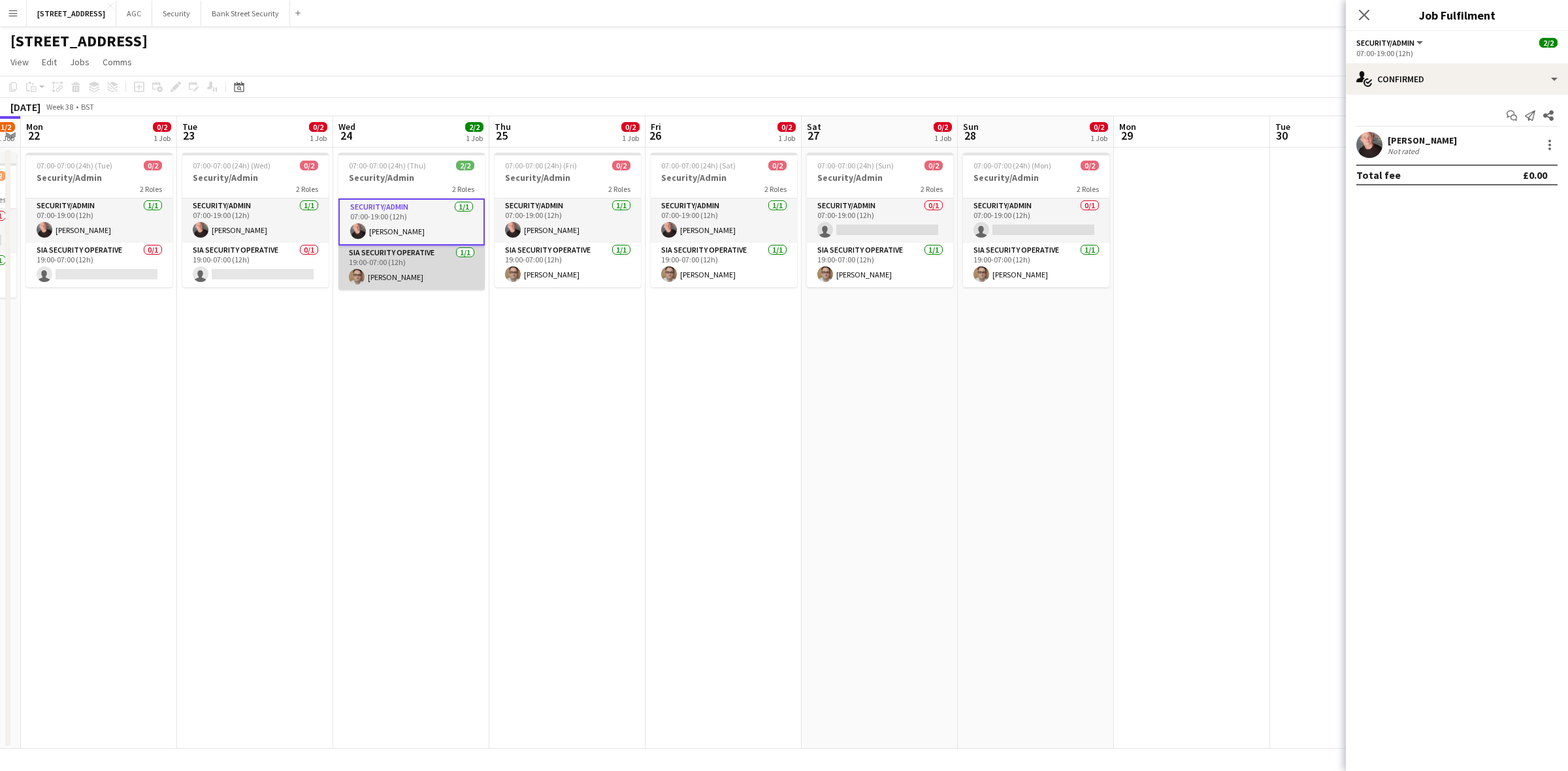
click at [405, 275] on app-card-role "SIA Security Operative 1/1 19:00-07:00 (12h) Simon Knowland" at bounding box center [412, 268] width 146 height 44
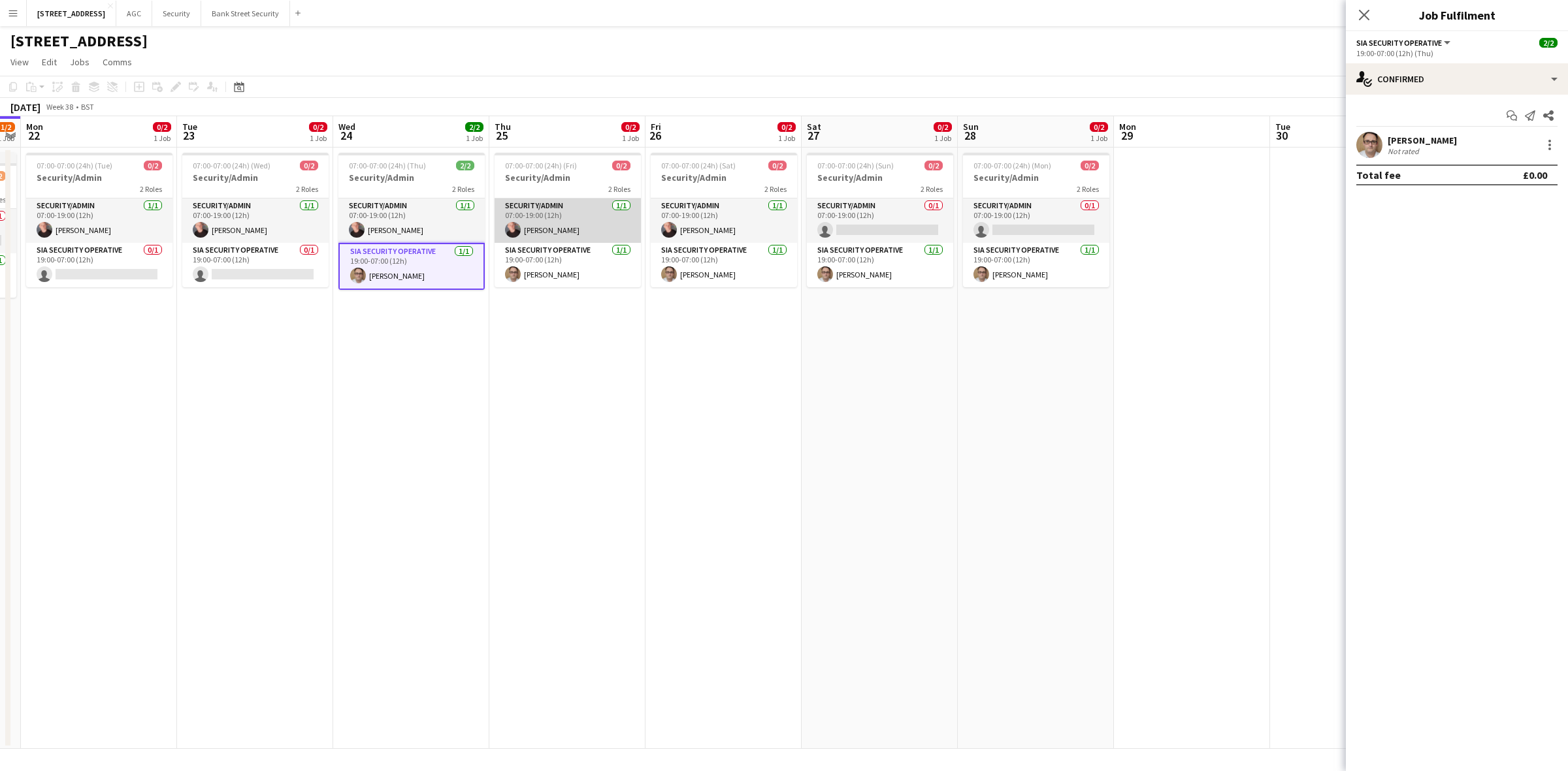
click at [569, 207] on app-card-role "Security/Admin 1/1 07:00-19:00 (12h) Jakub Sowa" at bounding box center [568, 221] width 146 height 44
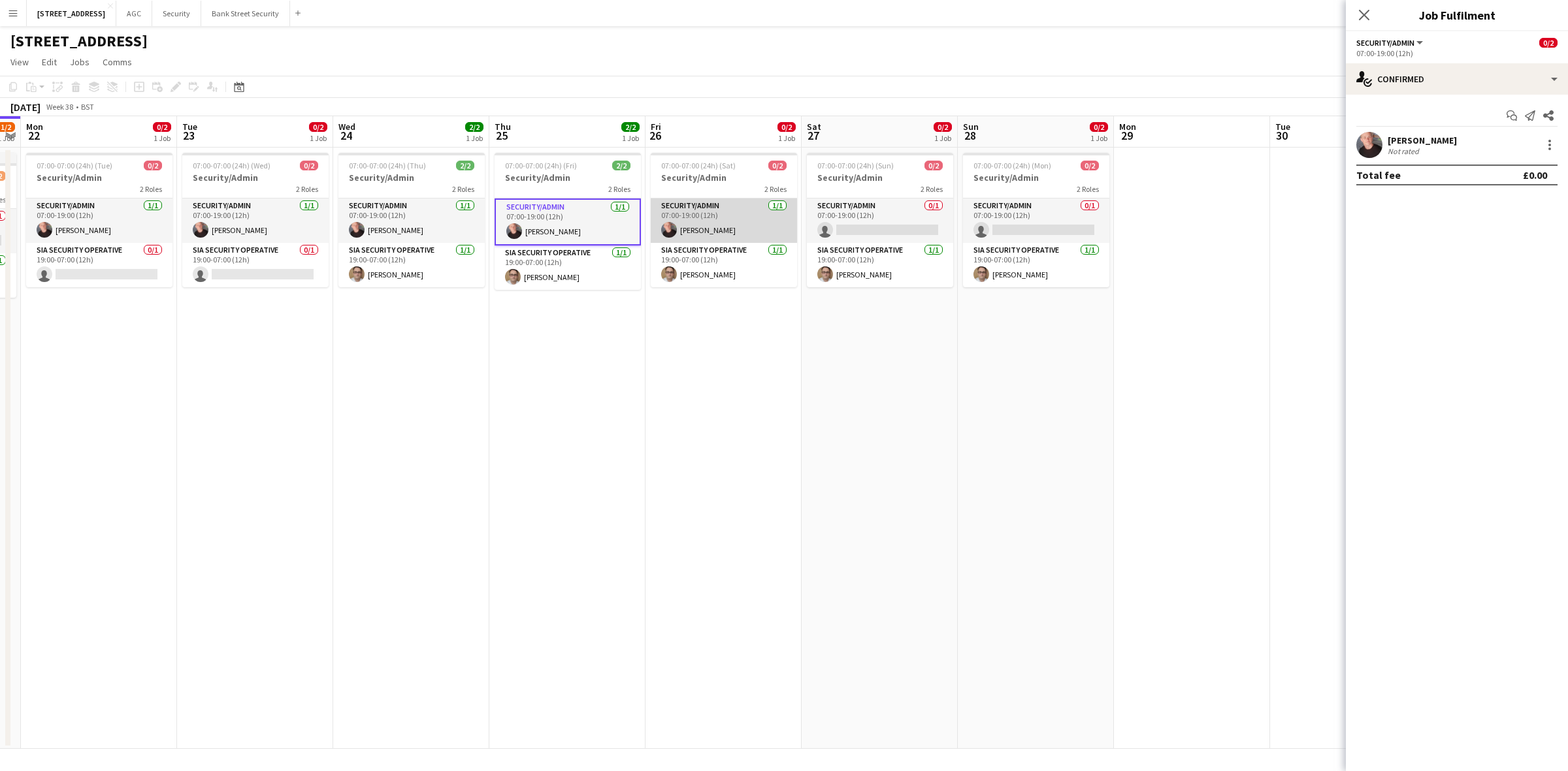
click at [793, 214] on app-card-role "Security/Admin 1/1 07:00-19:00 (12h) Jakub Sowa" at bounding box center [724, 221] width 146 height 44
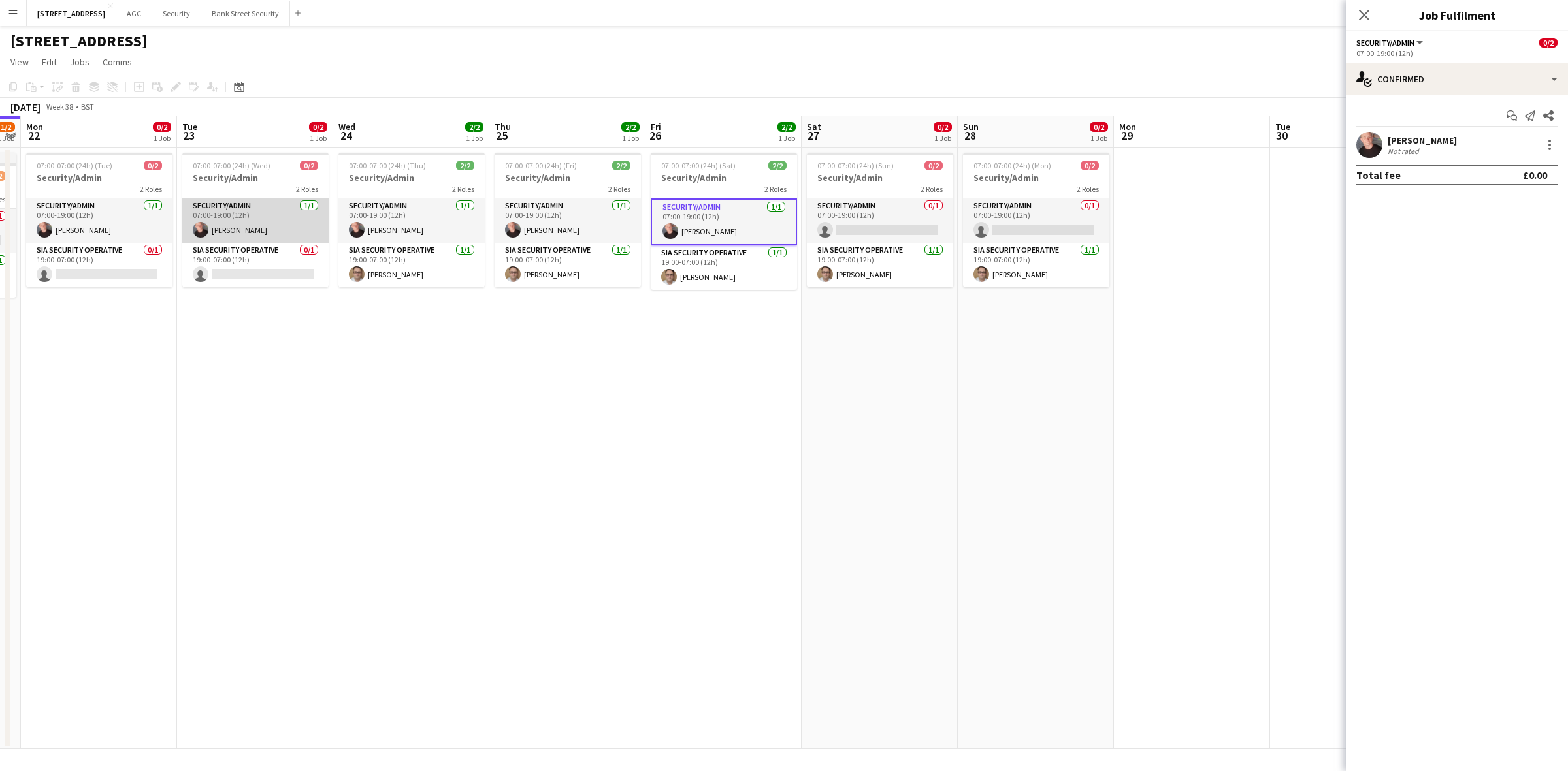
click at [266, 217] on app-card-role "Security/Admin 1/1 07:00-19:00 (12h) Jakub Sowa" at bounding box center [256, 221] width 146 height 44
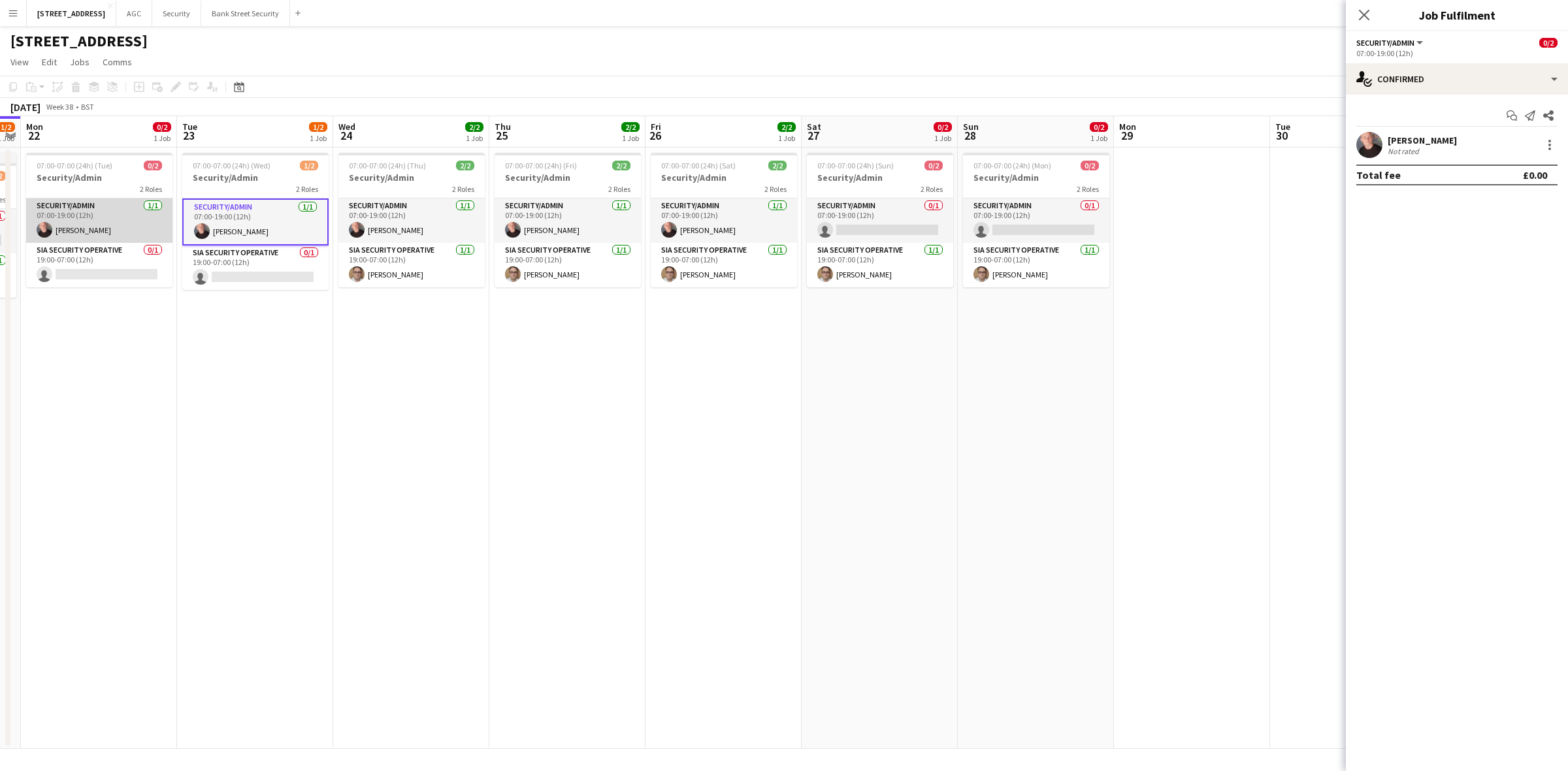
click at [135, 218] on app-card-role "Security/Admin 1/1 07:00-19:00 (12h) Jakub Sowa" at bounding box center [99, 221] width 146 height 44
click at [292, 335] on app-date-cell "07:00-07:00 (24h) (Wed) 1/2 Security/Admin 2 Roles Security/Admin 1/1 07:00-19:…" at bounding box center [255, 448] width 156 height 602
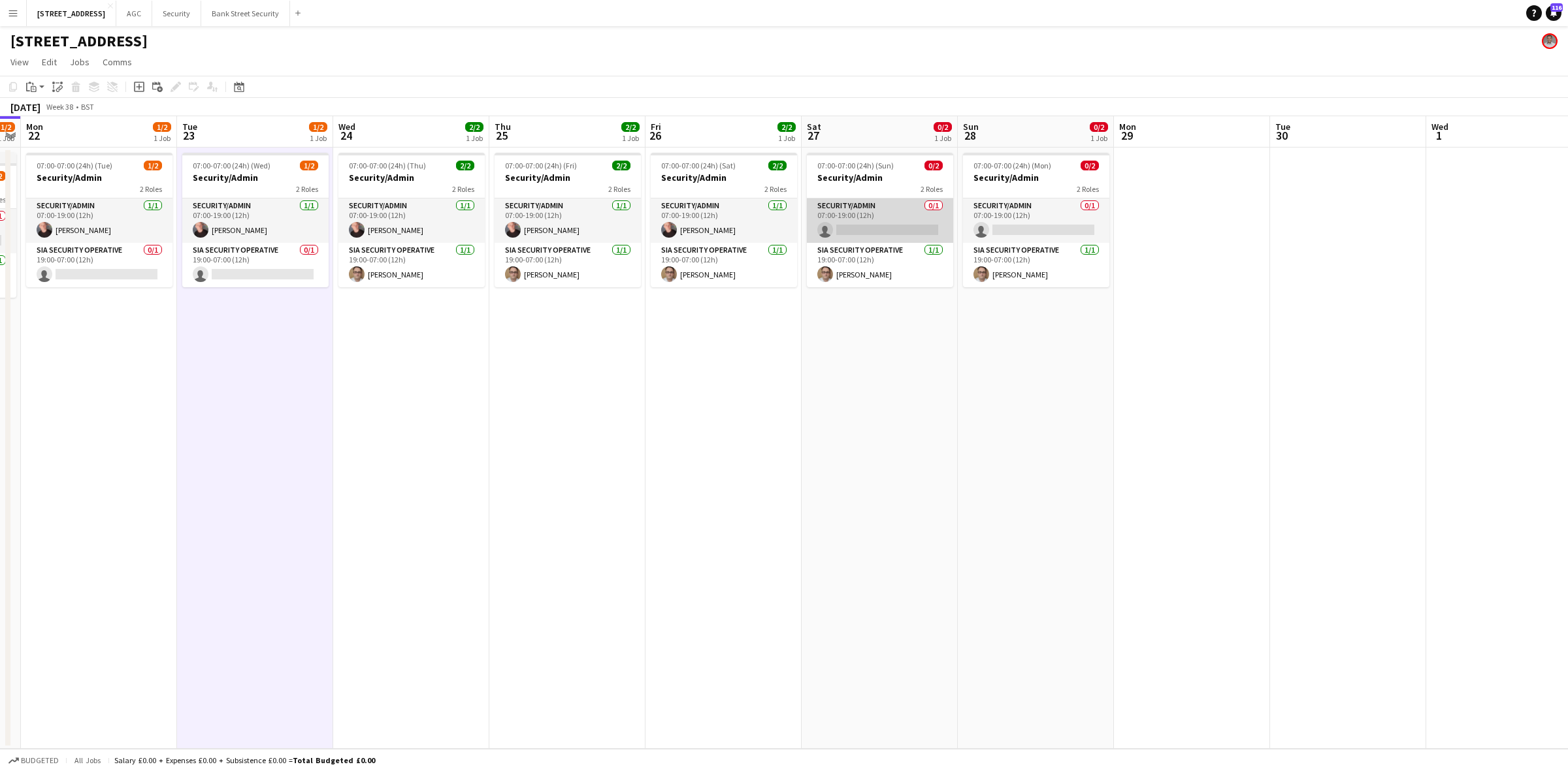
click at [903, 201] on app-card-role "Security/Admin 0/1 07:00-19:00 (12h) single-neutral-actions" at bounding box center [880, 221] width 146 height 44
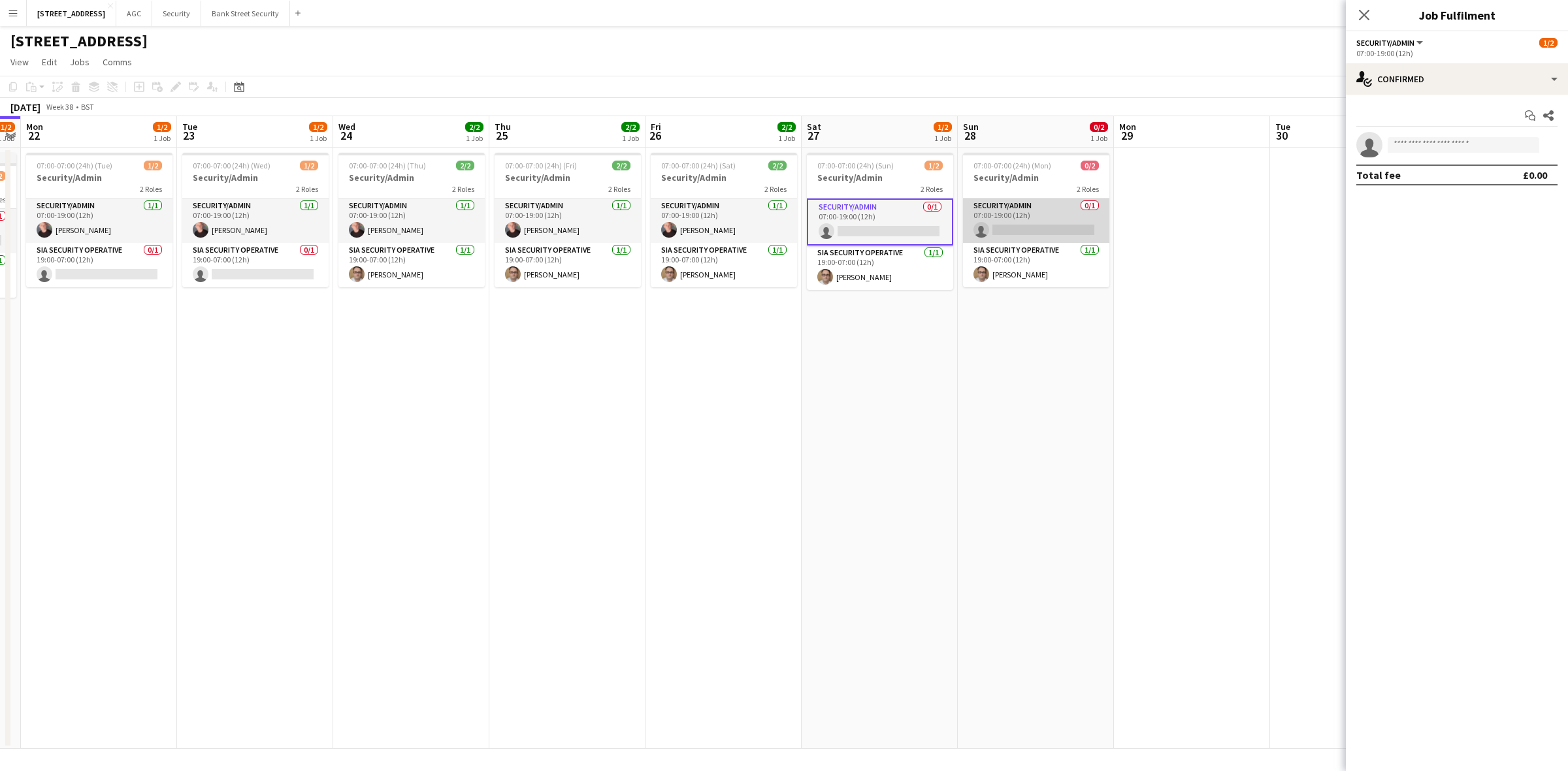
click at [1040, 203] on app-card-role "Security/Admin 0/1 07:00-19:00 (12h) single-neutral-actions" at bounding box center [1036, 221] width 146 height 44
click at [1365, 10] on icon "Close pop-in" at bounding box center [1363, 14] width 12 height 12
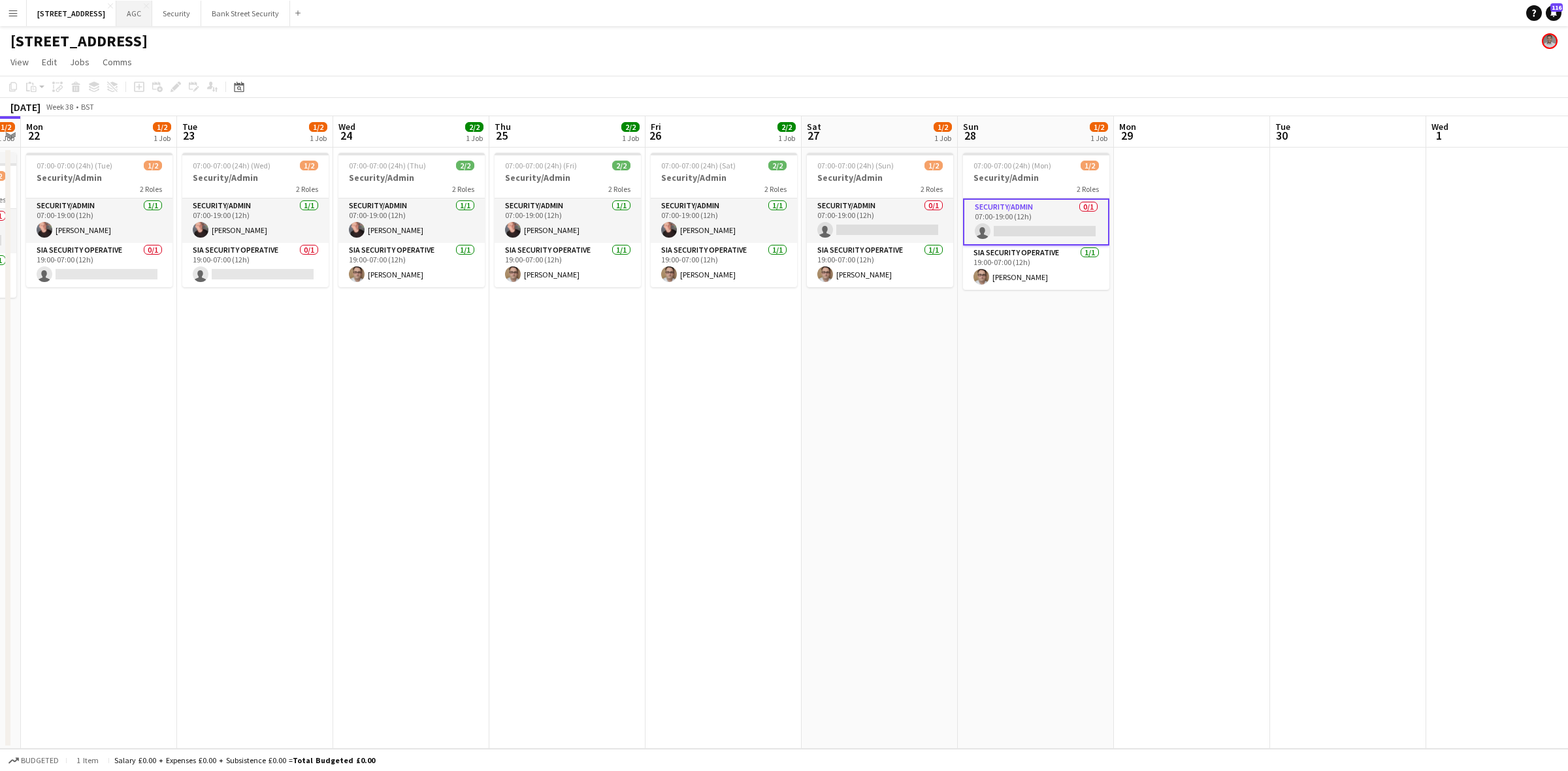
click at [146, 15] on button "AGC Close" at bounding box center [134, 13] width 36 height 25
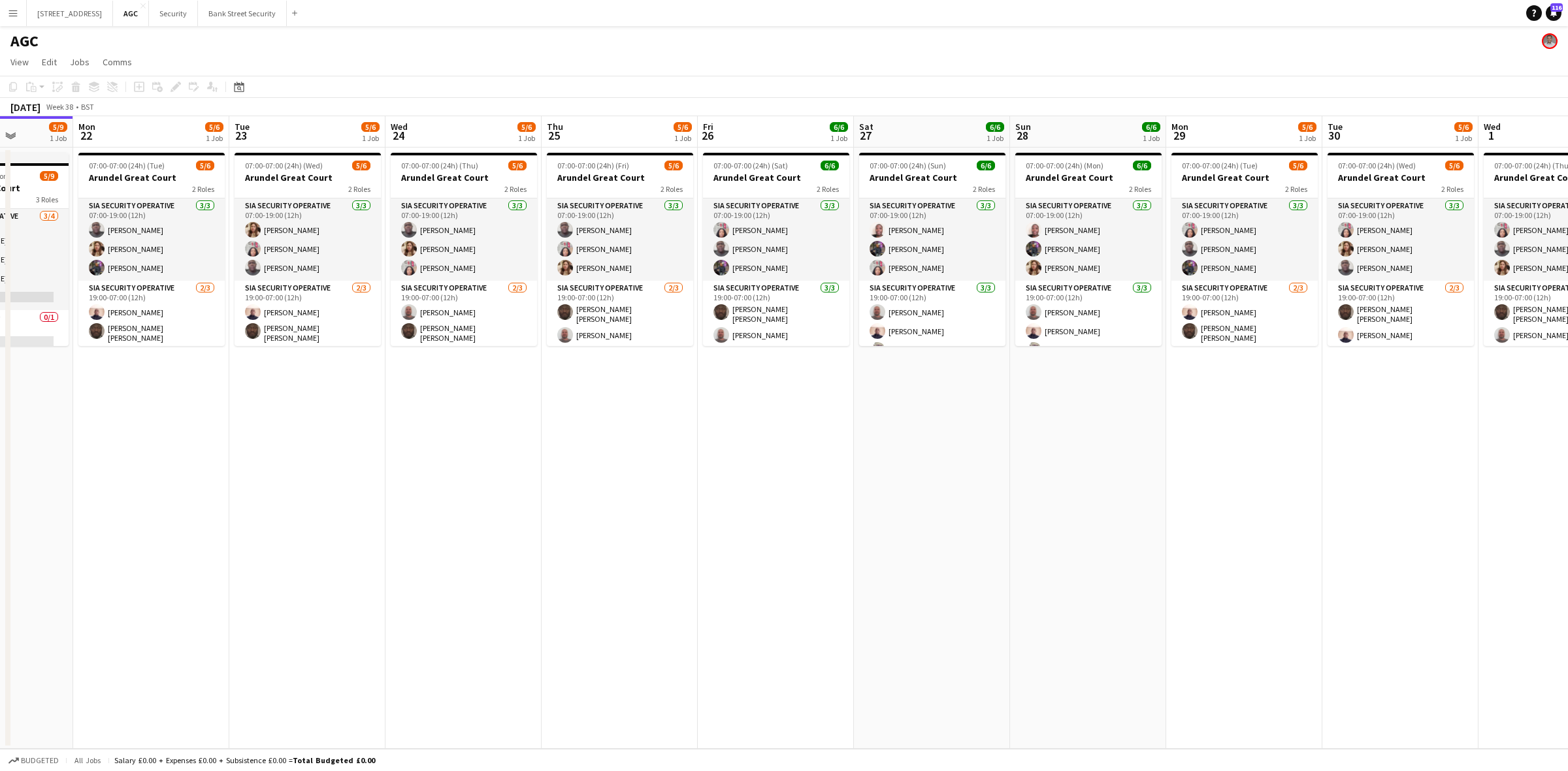
scroll to position [0, 397]
drag, startPoint x: 645, startPoint y: 384, endPoint x: 403, endPoint y: 399, distance: 242.5
click at [403, 399] on app-calendar-viewport "Fri 19 5/8 1 Job Sat 20 5/9 1 Job Sun 21 5/9 1 Job Mon 22 5/6 1 Job Tue 23 5/6 …" at bounding box center [784, 433] width 1568 height 633
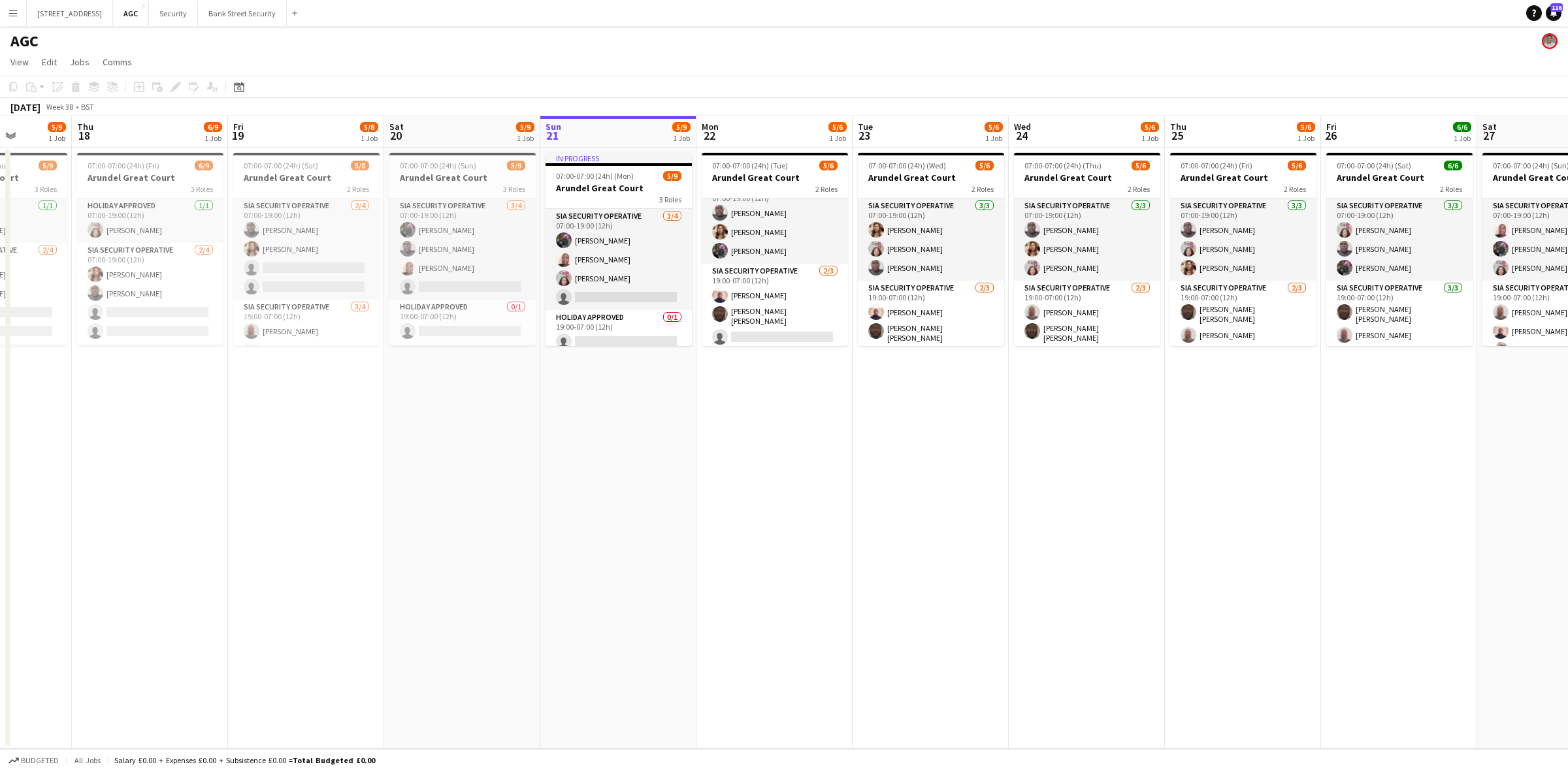
scroll to position [0, 389]
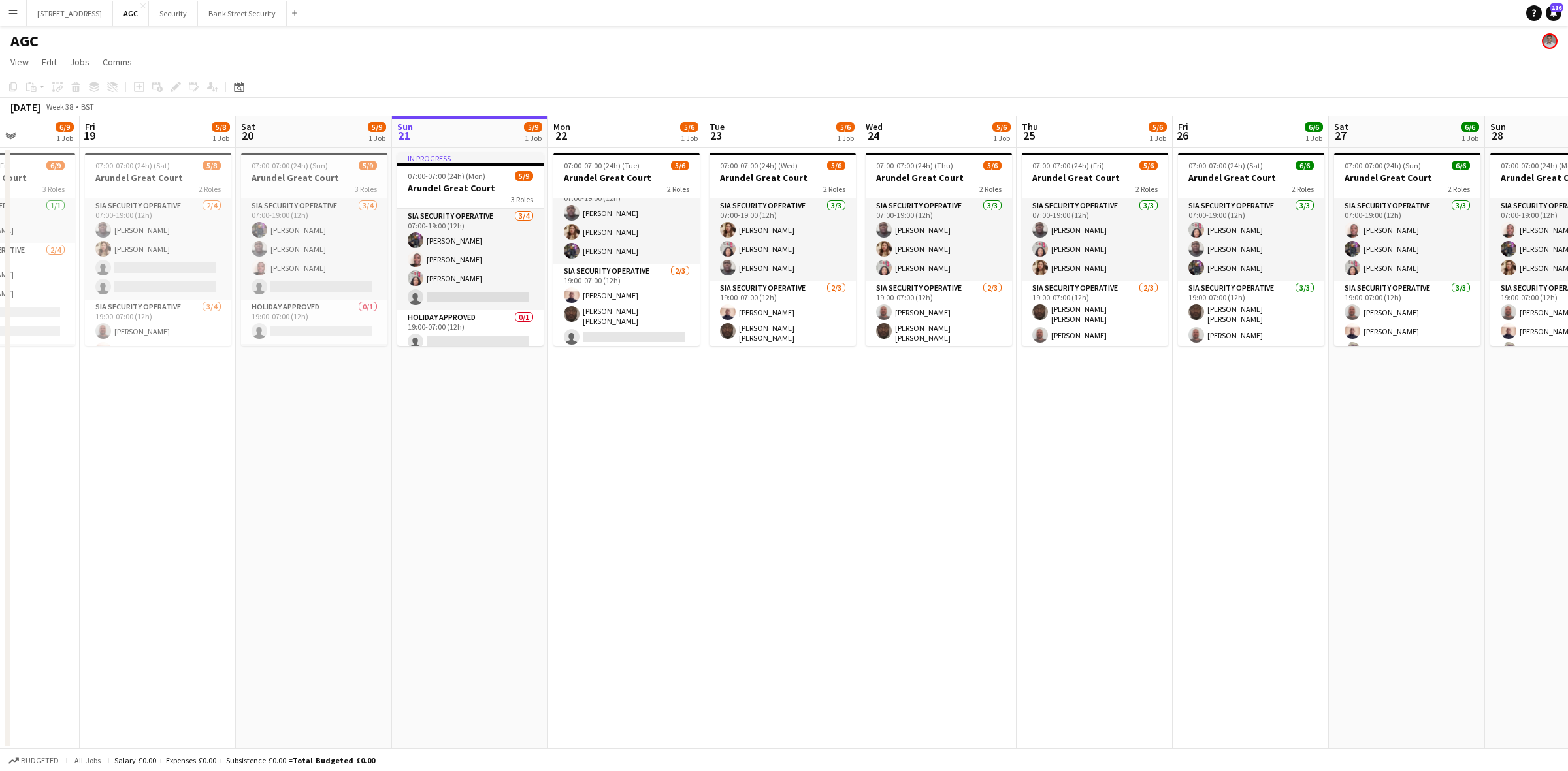
drag, startPoint x: 237, startPoint y: 396, endPoint x: 661, endPoint y: 391, distance: 424.0
click at [661, 391] on app-calendar-viewport "Tue 16 7/10 1 Job Wed 17 5/9 1 Job Thu 18 6/9 1 Job Fri 19 5/8 1 Job Sat 20 5/9…" at bounding box center [784, 433] width 1568 height 633
click at [332, 167] on div "07:00-07:00 (24h) (Sun) 5/9" at bounding box center [314, 165] width 146 height 10
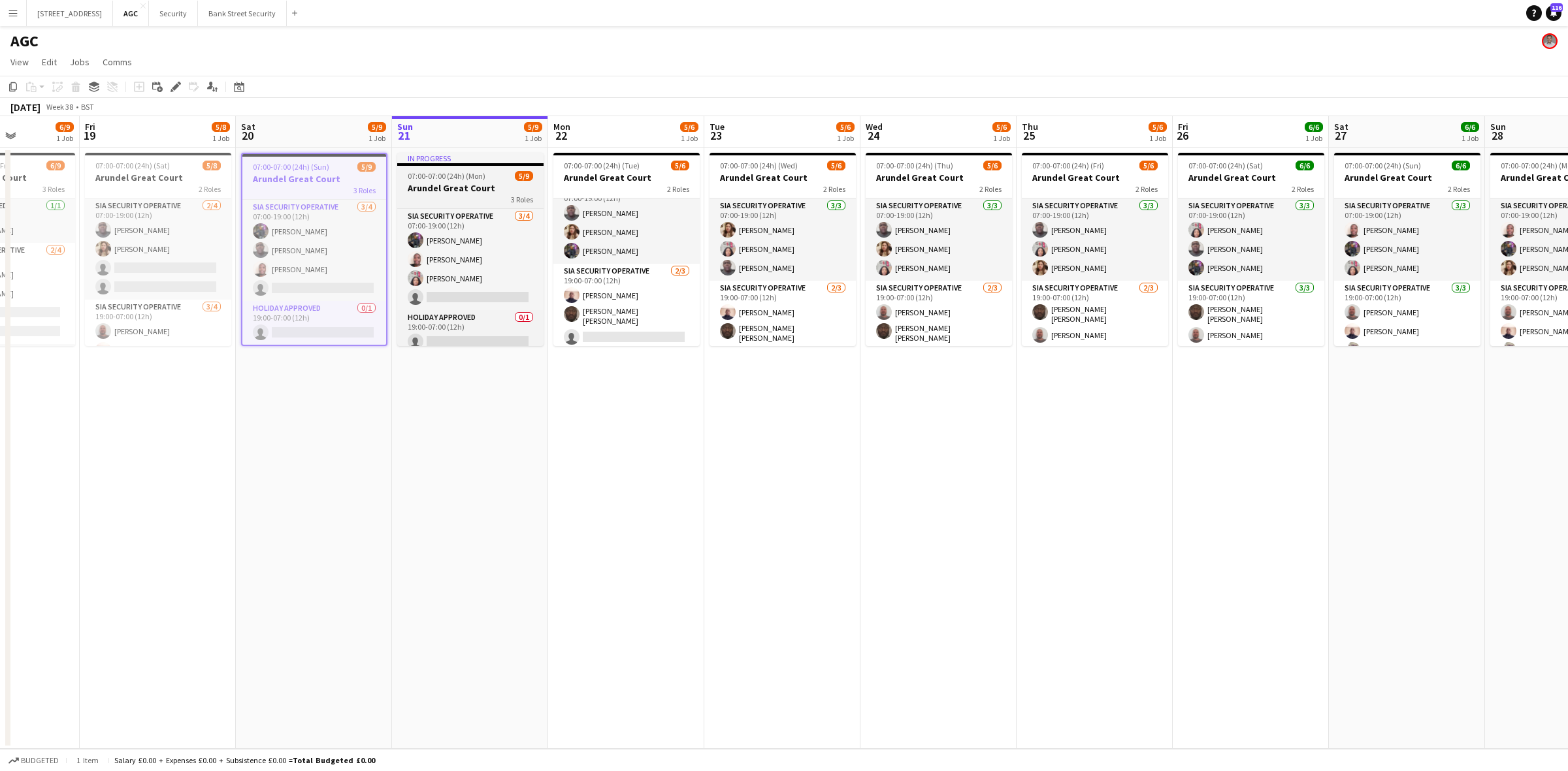
click at [465, 177] on span "07:00-07:00 (24h) (Mon)" at bounding box center [446, 176] width 78 height 10
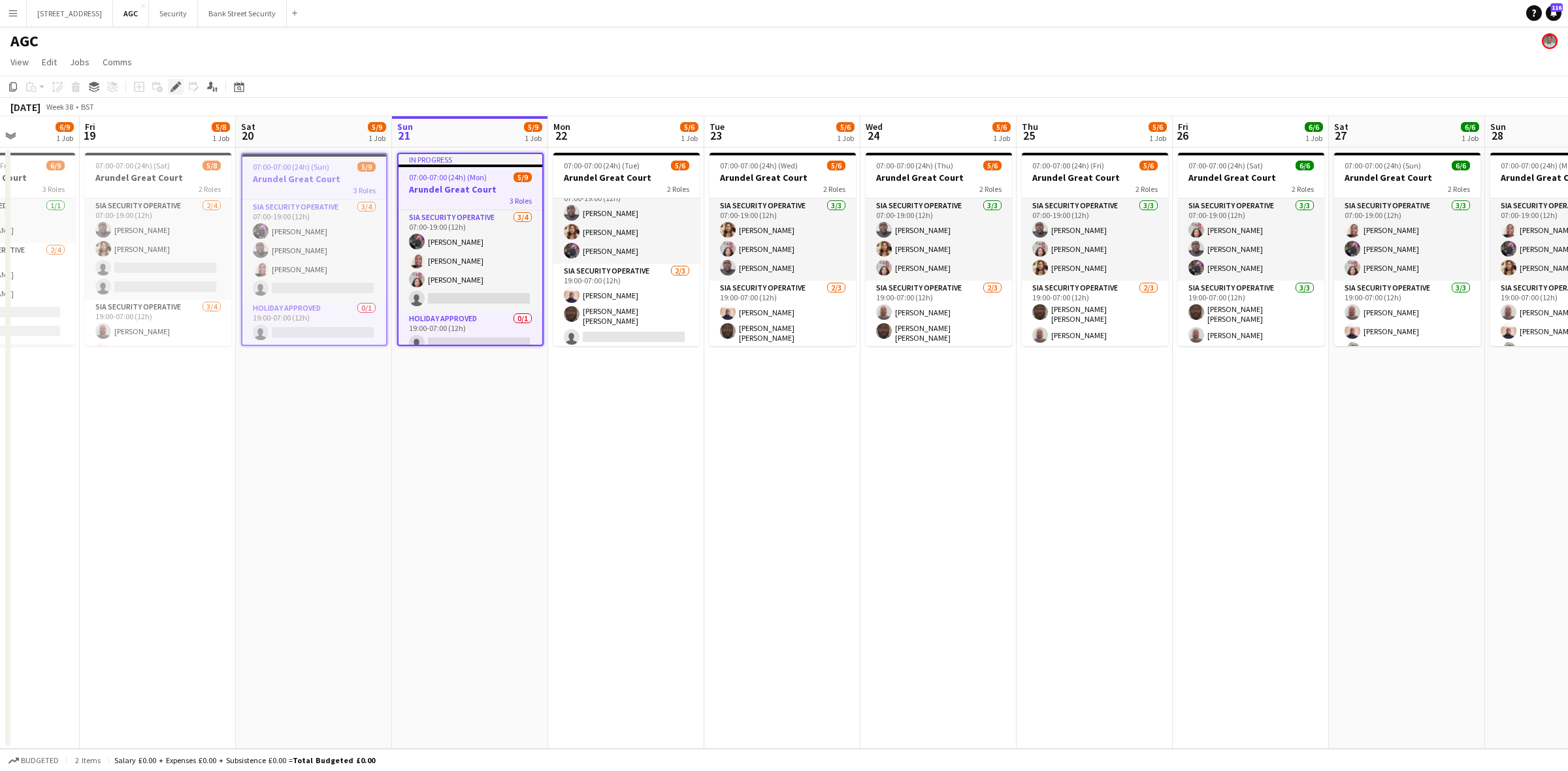
click at [180, 79] on div "Edit" at bounding box center [176, 87] width 16 height 16
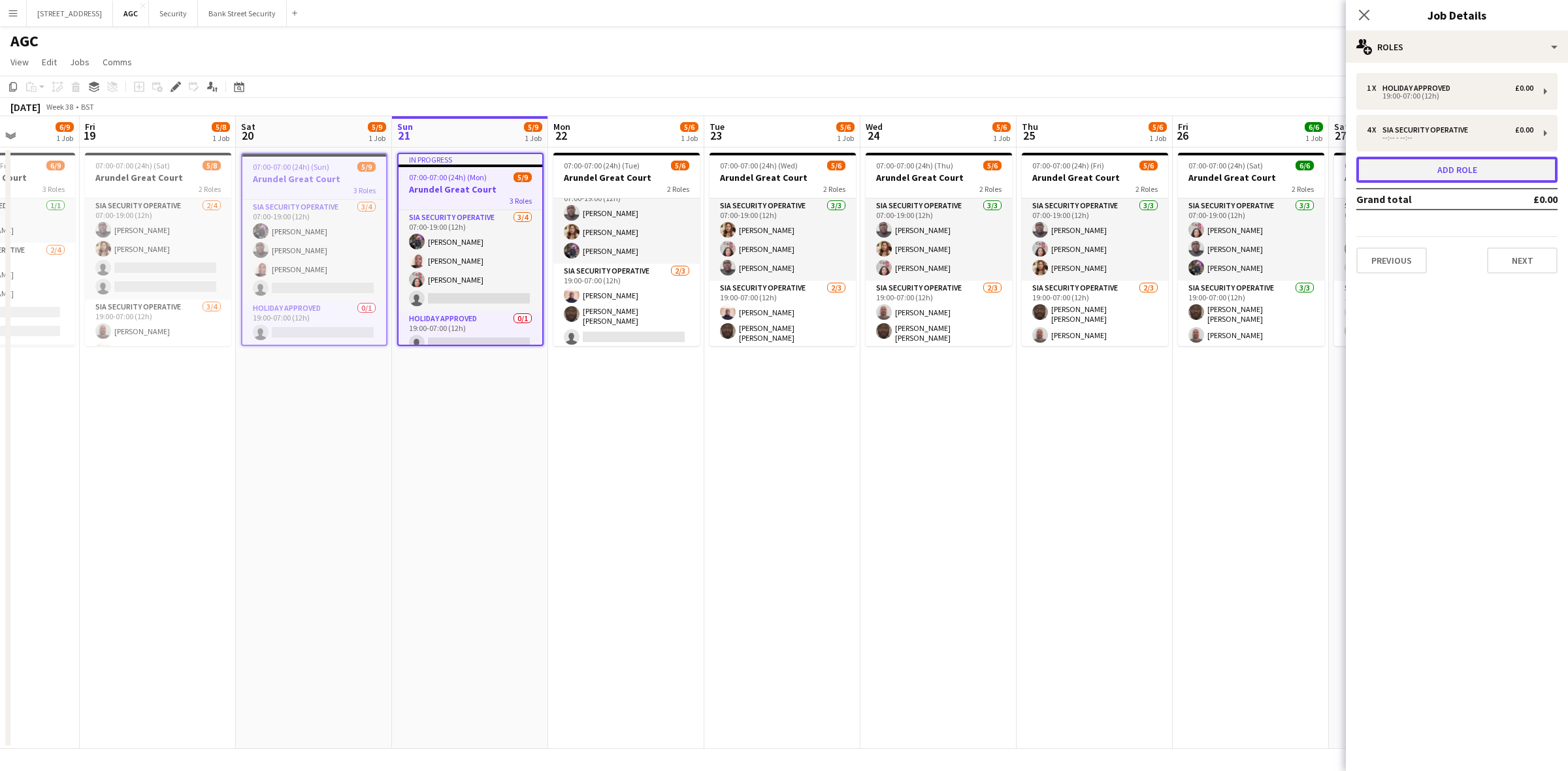
click at [1513, 164] on button "Add role" at bounding box center [1457, 170] width 201 height 26
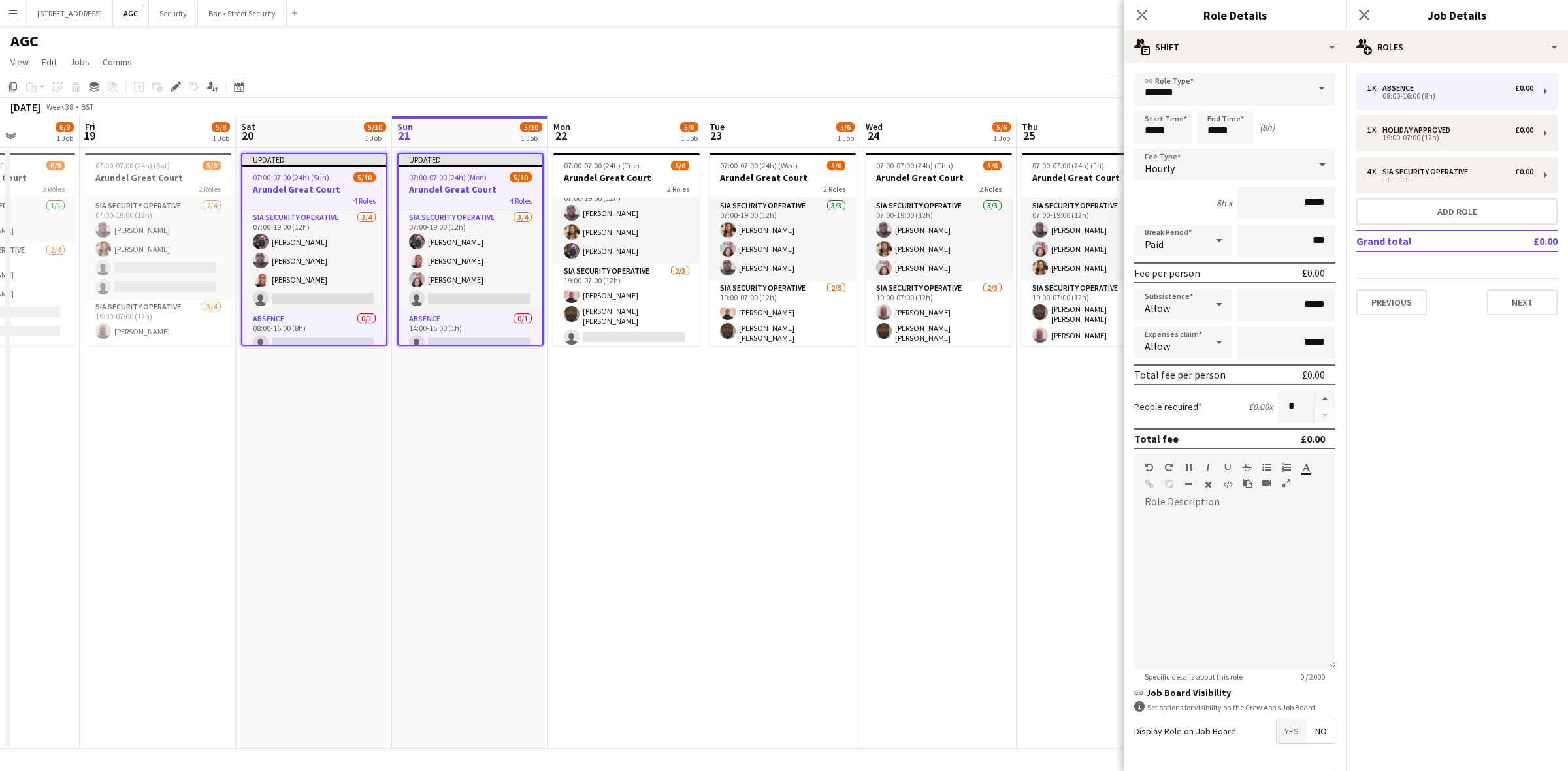
click at [1308, 85] on span at bounding box center [1322, 89] width 27 height 31
click at [1212, 174] on span "SIA Security Operative" at bounding box center [1228, 175] width 168 height 12
type input "**********"
click at [1151, 131] on input "*****" at bounding box center [1163, 127] width 58 height 33
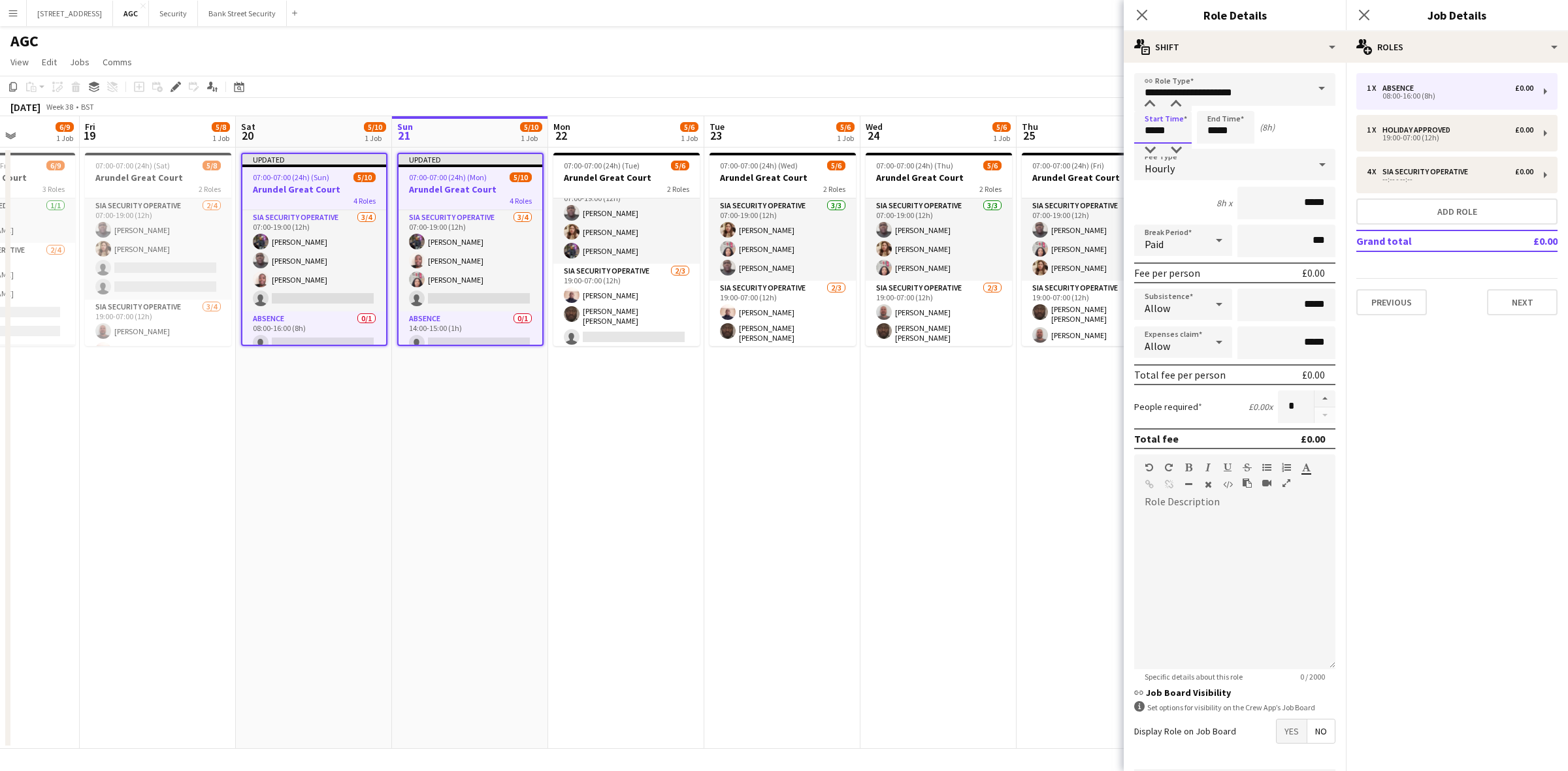
click at [1154, 131] on input "*****" at bounding box center [1163, 127] width 58 height 33
type input "*****"
click at [1216, 134] on input "*****" at bounding box center [1226, 127] width 58 height 33
type input "*****"
click at [1146, 17] on icon "Close pop-in" at bounding box center [1141, 14] width 12 height 12
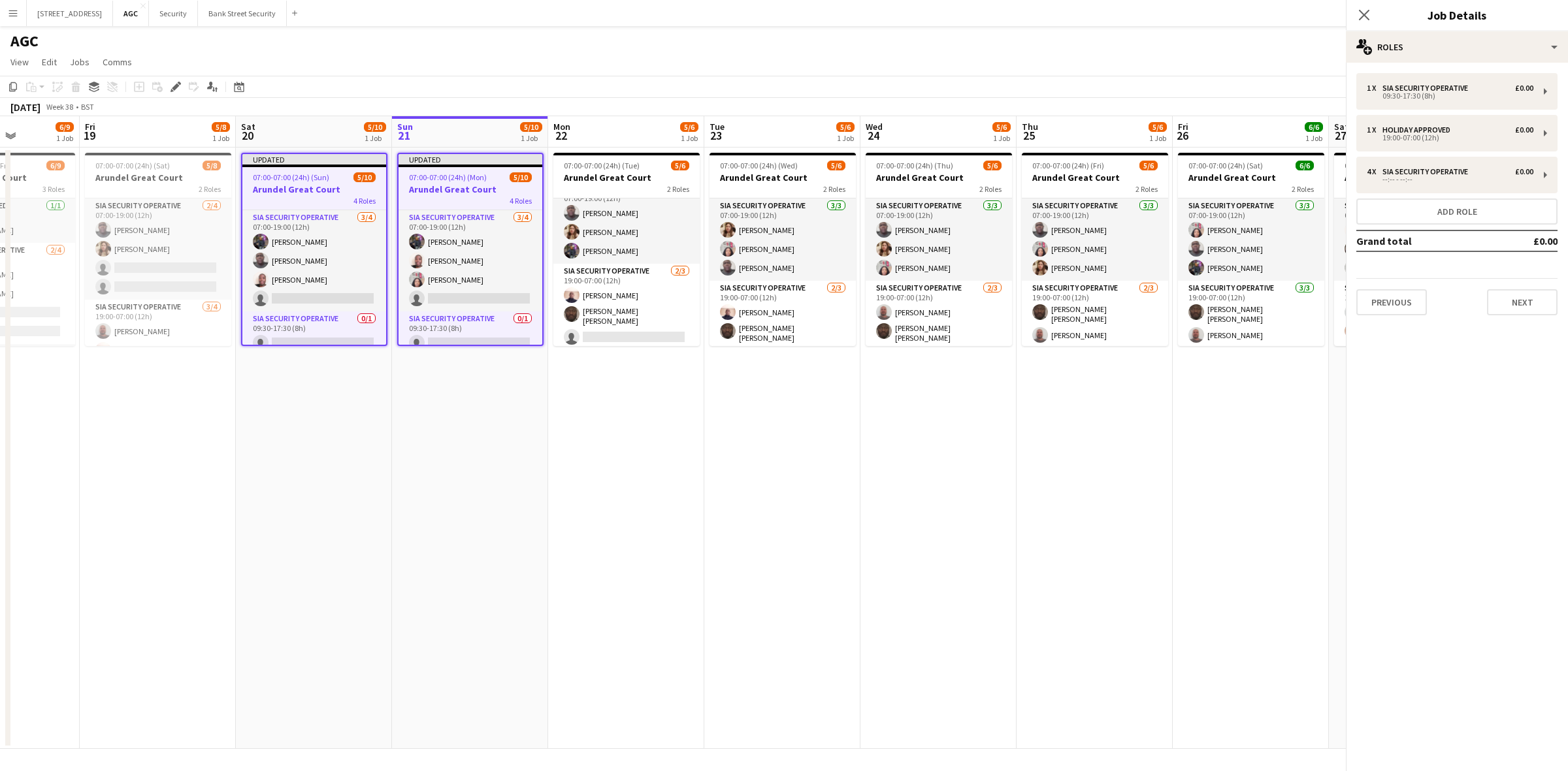
click at [1146, 17] on body "Menu Boards Boards Boards All jobs Status Workforce Workforce My Workforce Recr…" at bounding box center [784, 386] width 1568 height 771
click at [1364, 13] on icon "Close pop-in" at bounding box center [1363, 14] width 12 height 12
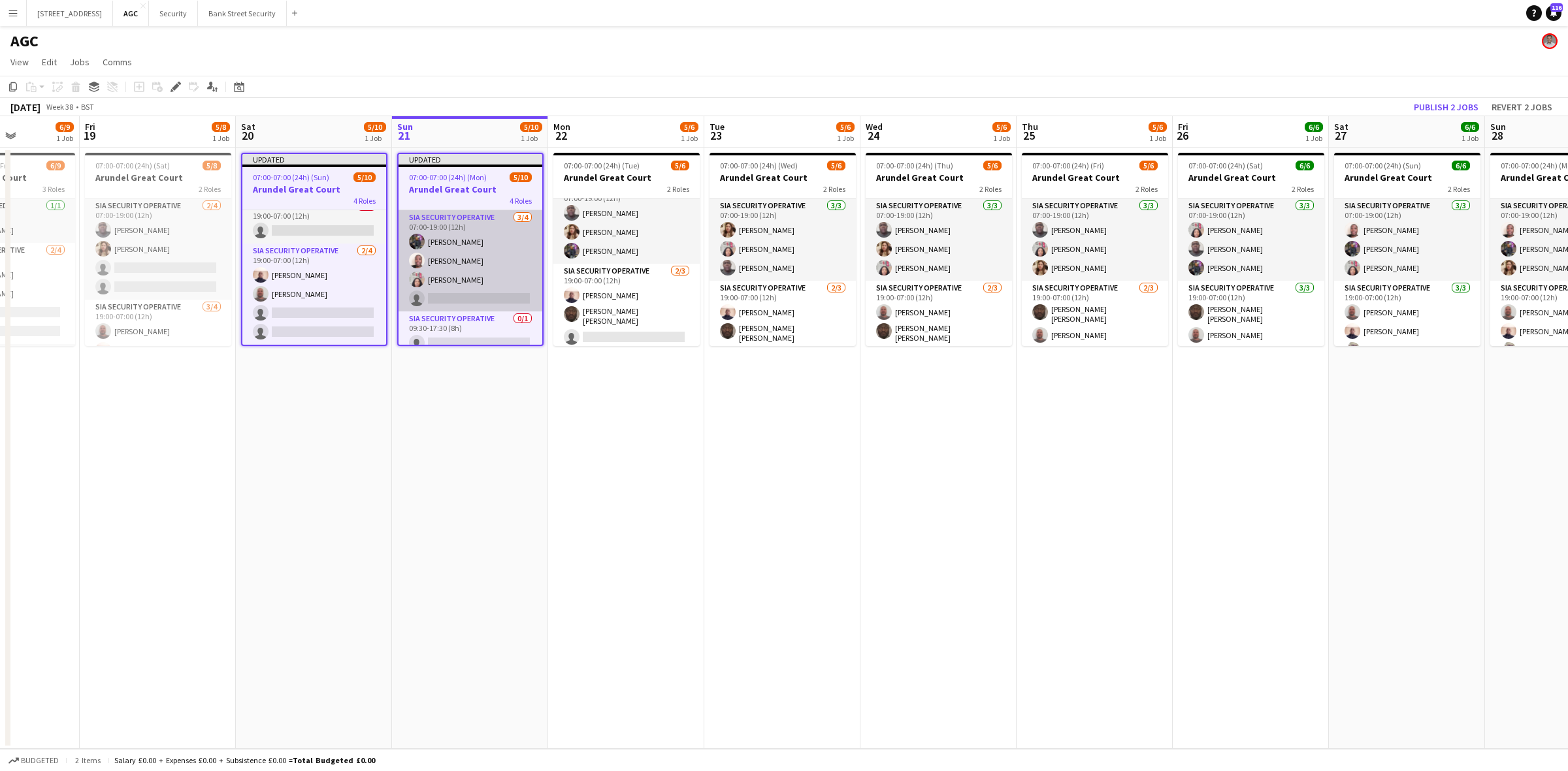
scroll to position [157, 0]
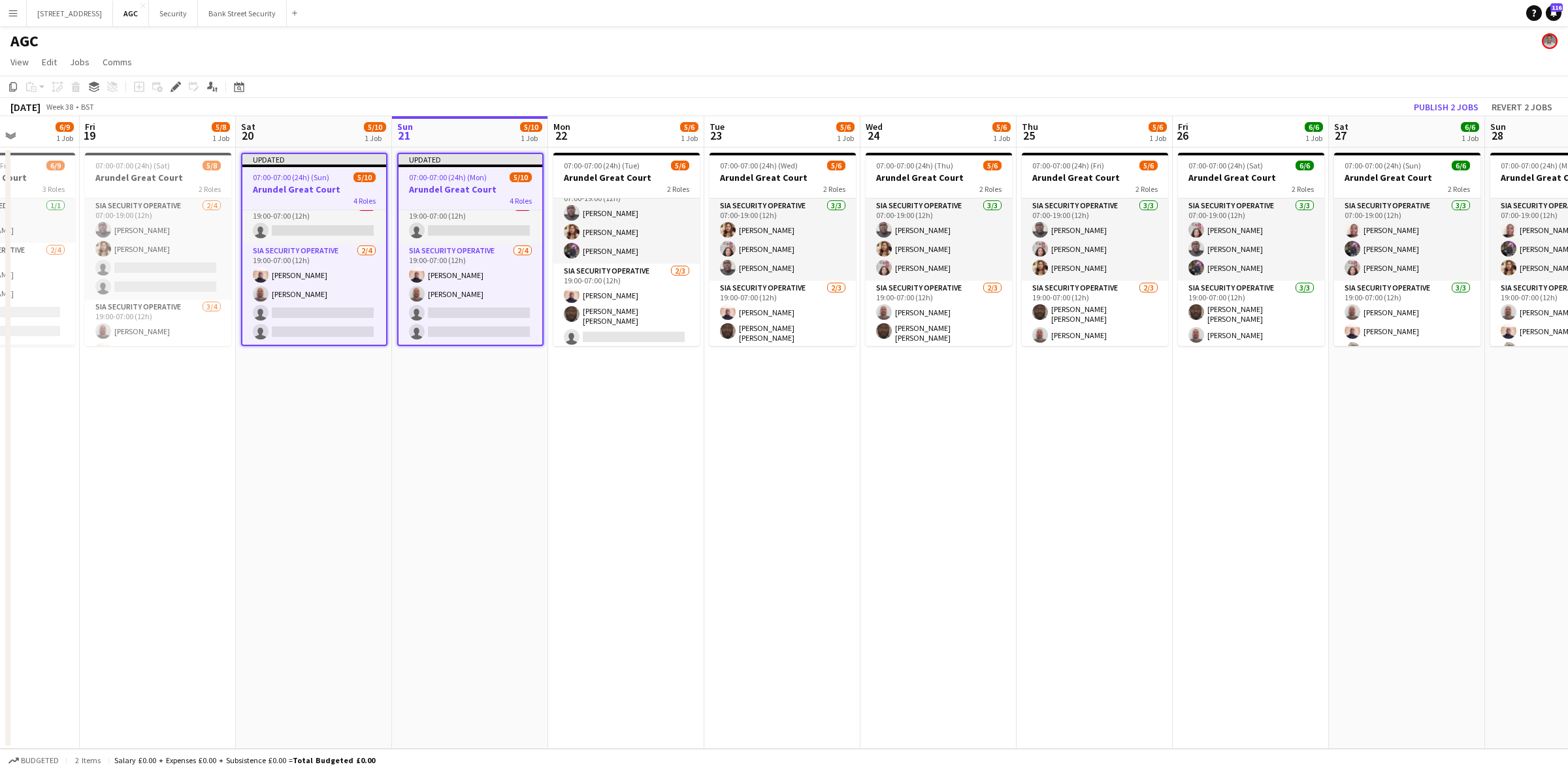
click at [315, 174] on span "07:00-07:00 (24h) (Sun)" at bounding box center [291, 177] width 76 height 10
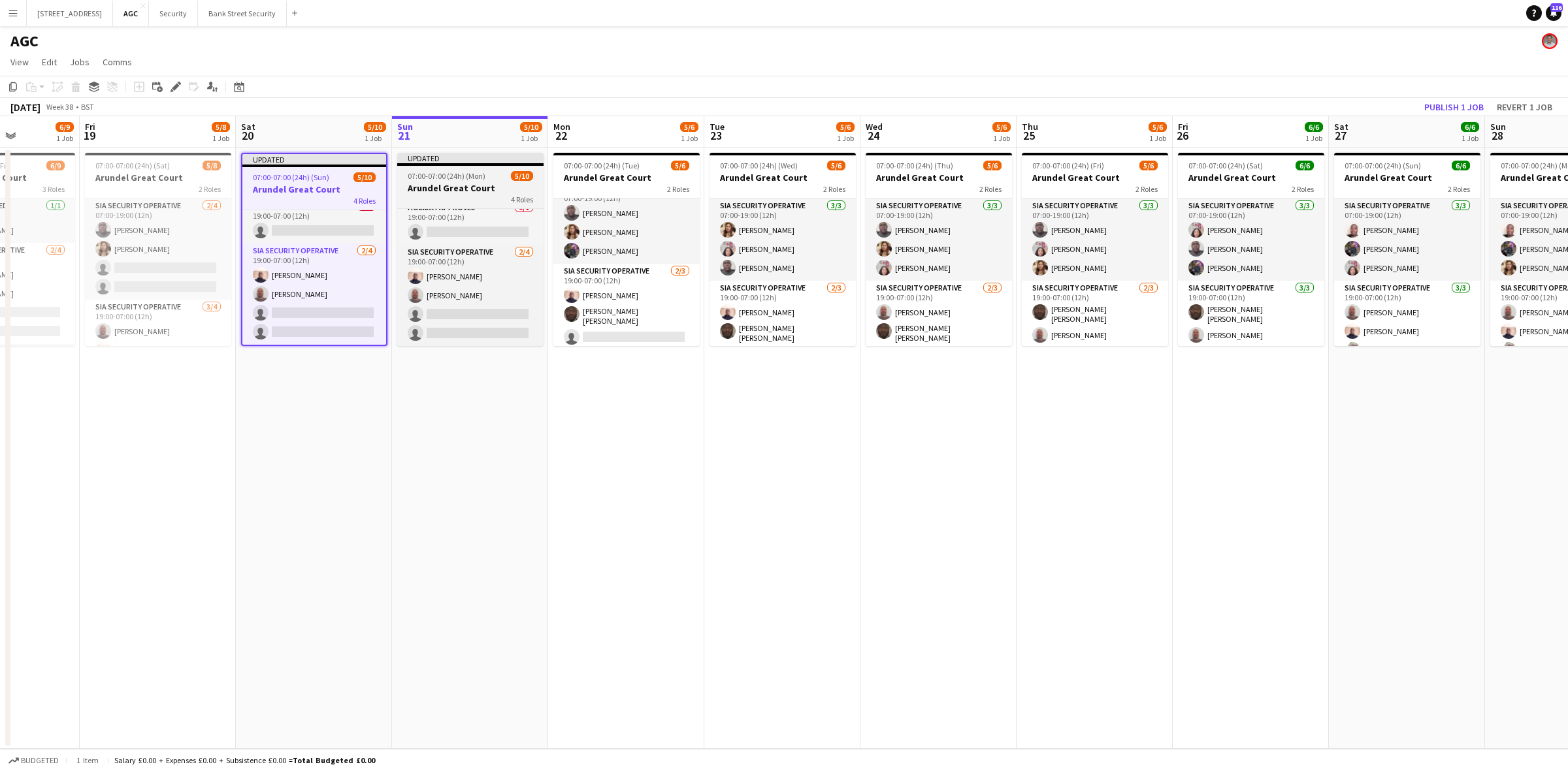
click at [471, 178] on span "07:00-07:00 (24h) (Mon)" at bounding box center [446, 176] width 78 height 10
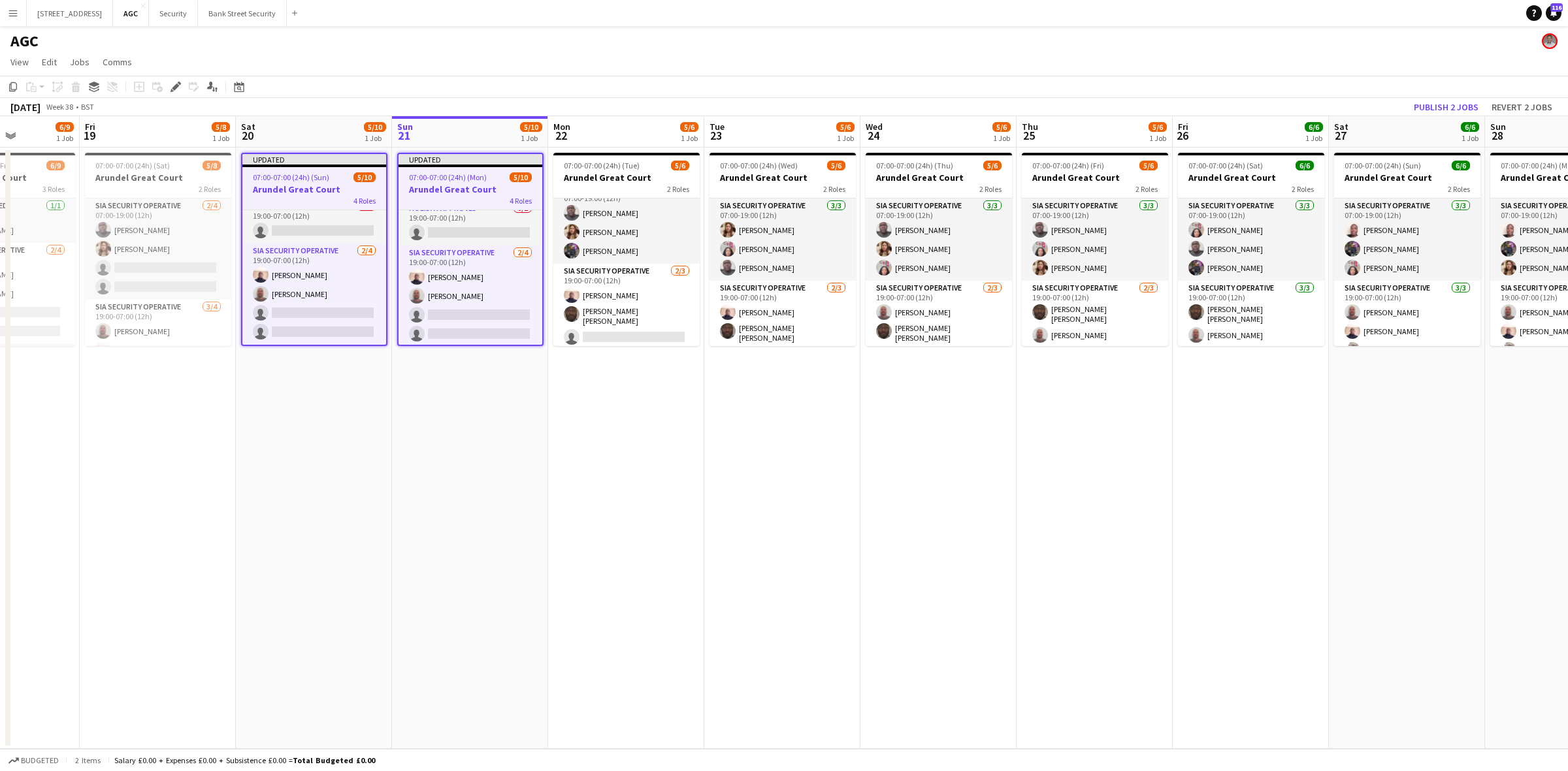
scroll to position [157, 0]
click at [175, 80] on div "Edit" at bounding box center [176, 87] width 16 height 16
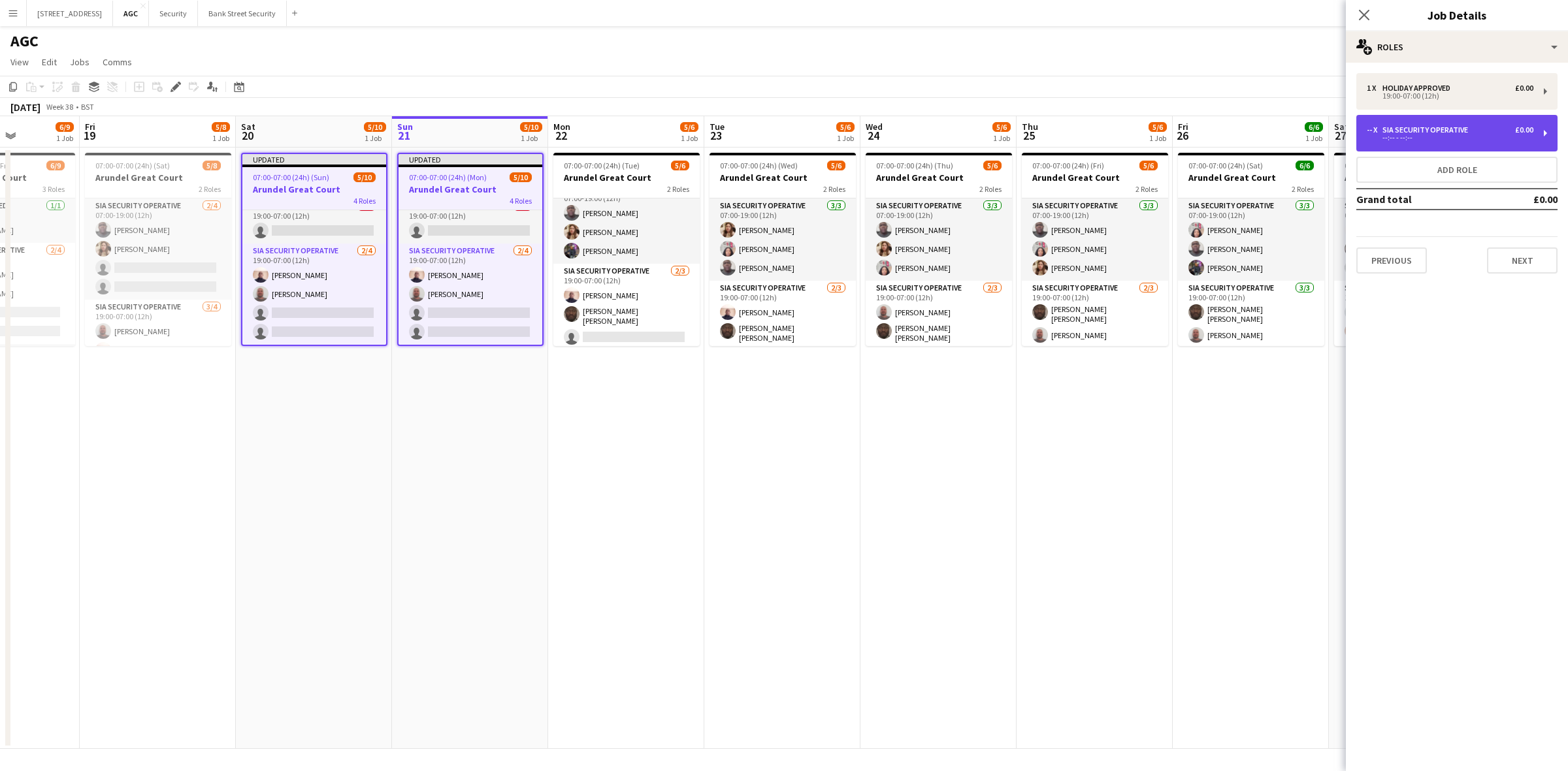
click at [1546, 131] on div "-- x SIA Security Operative £0.00 --:-- - --:--" at bounding box center [1457, 133] width 201 height 37
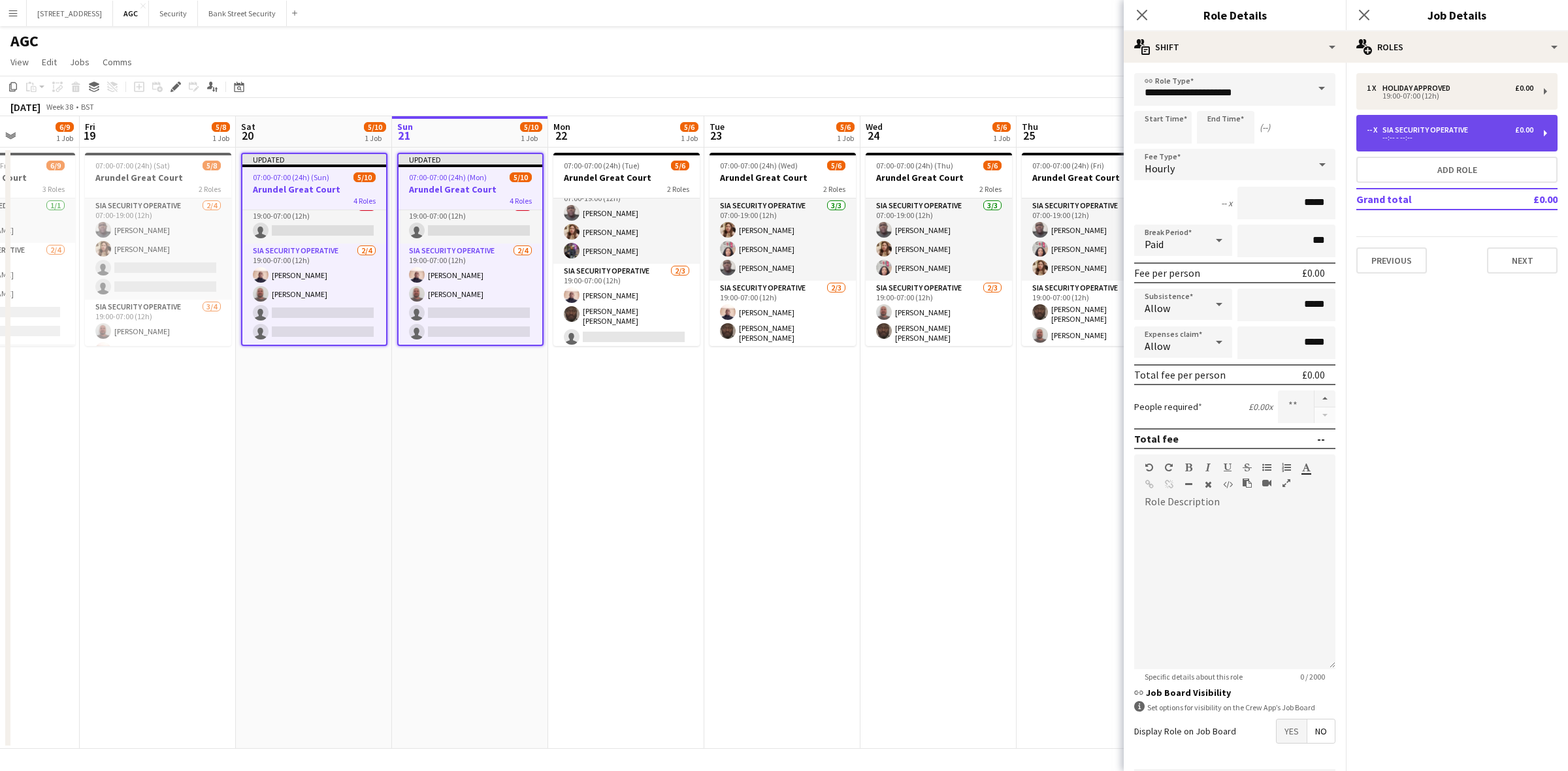
click at [1546, 131] on div "-- x SIA Security Operative £0.00 --:-- - --:--" at bounding box center [1457, 133] width 201 height 37
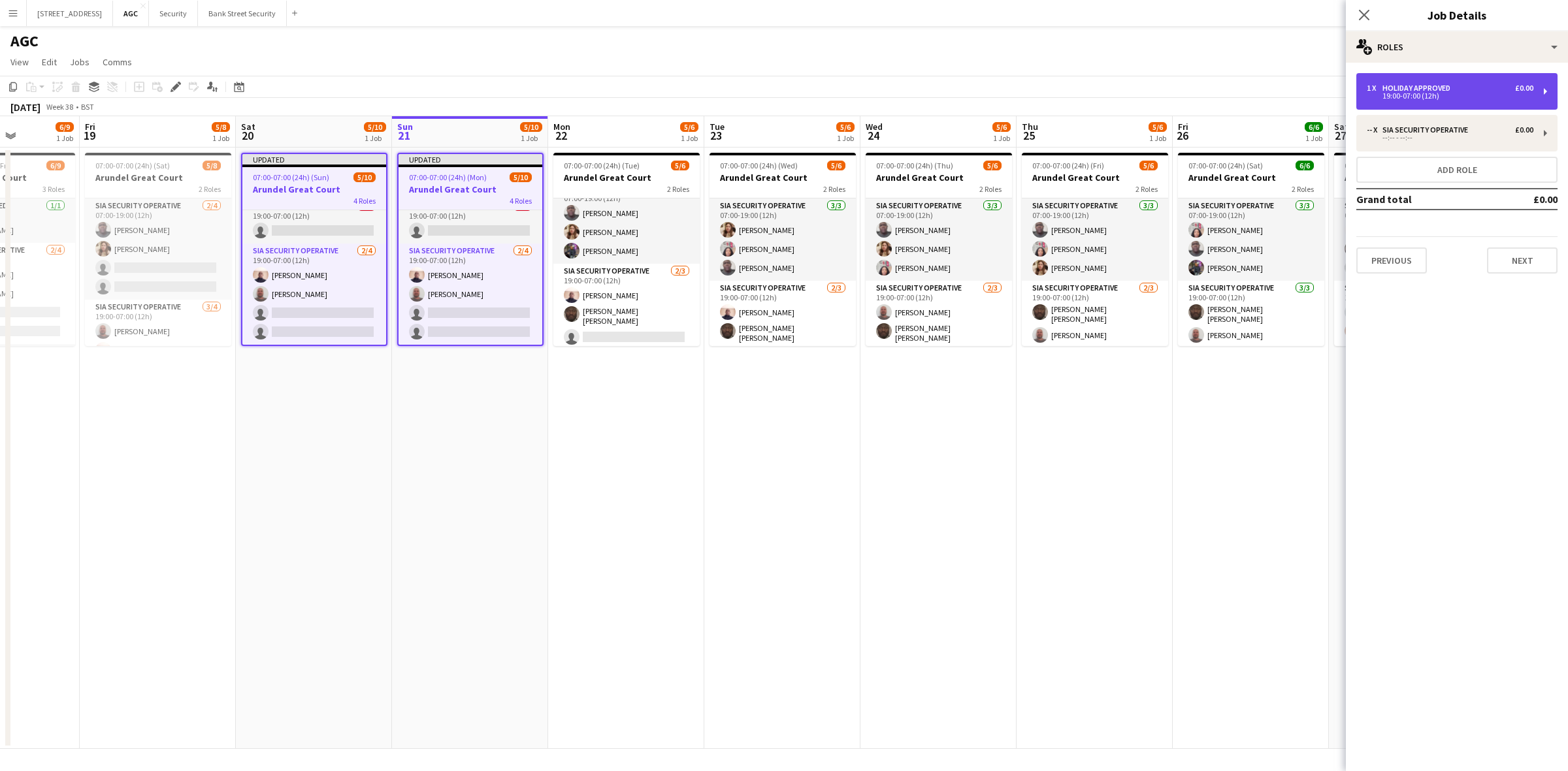
click at [1548, 90] on div "1 x Holiday Approved £0.00 19:00-07:00 (12h)" at bounding box center [1457, 91] width 201 height 37
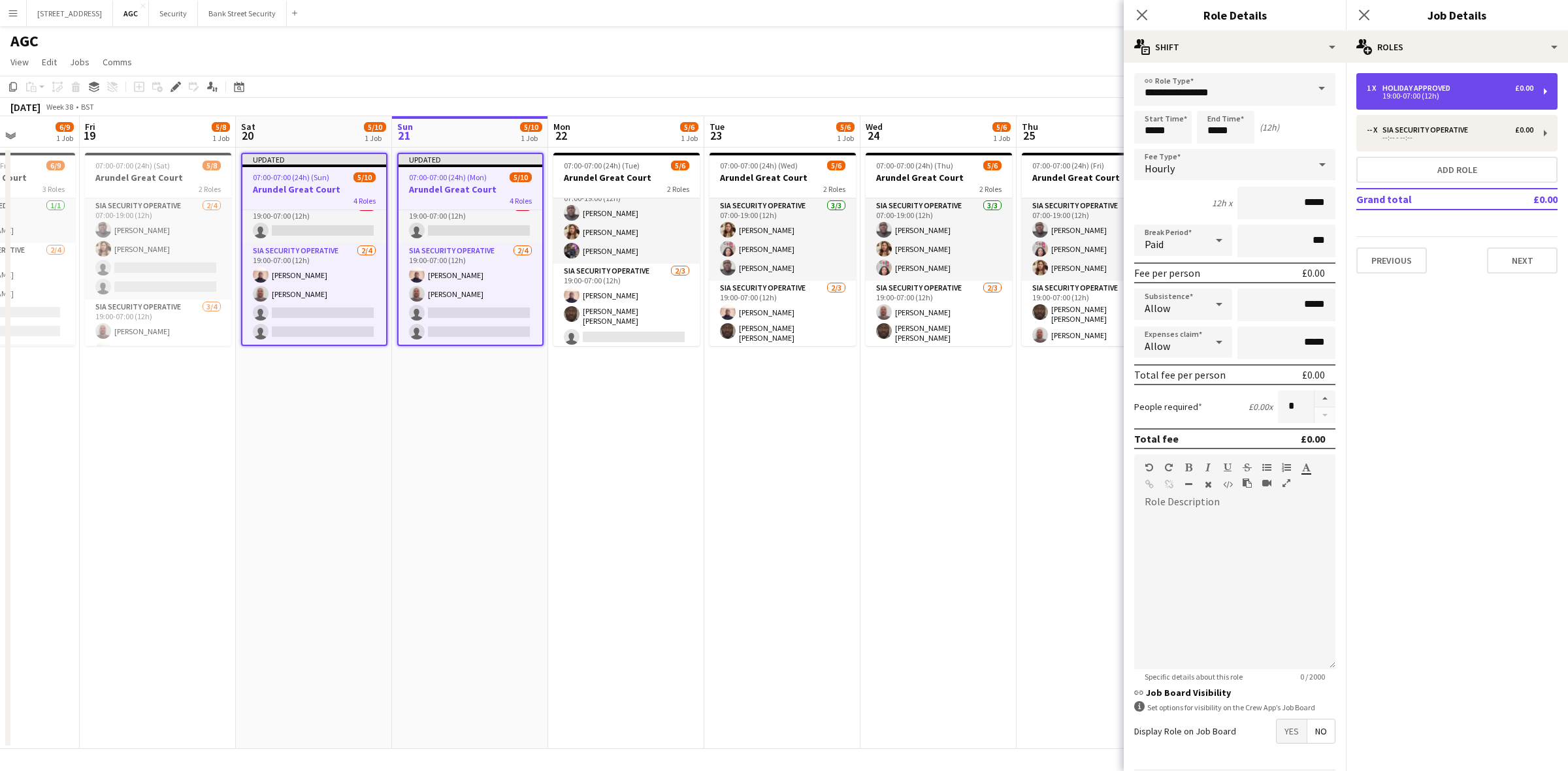
click at [1548, 90] on div "1 x Holiday Approved £0.00 19:00-07:00 (12h)" at bounding box center [1457, 91] width 201 height 37
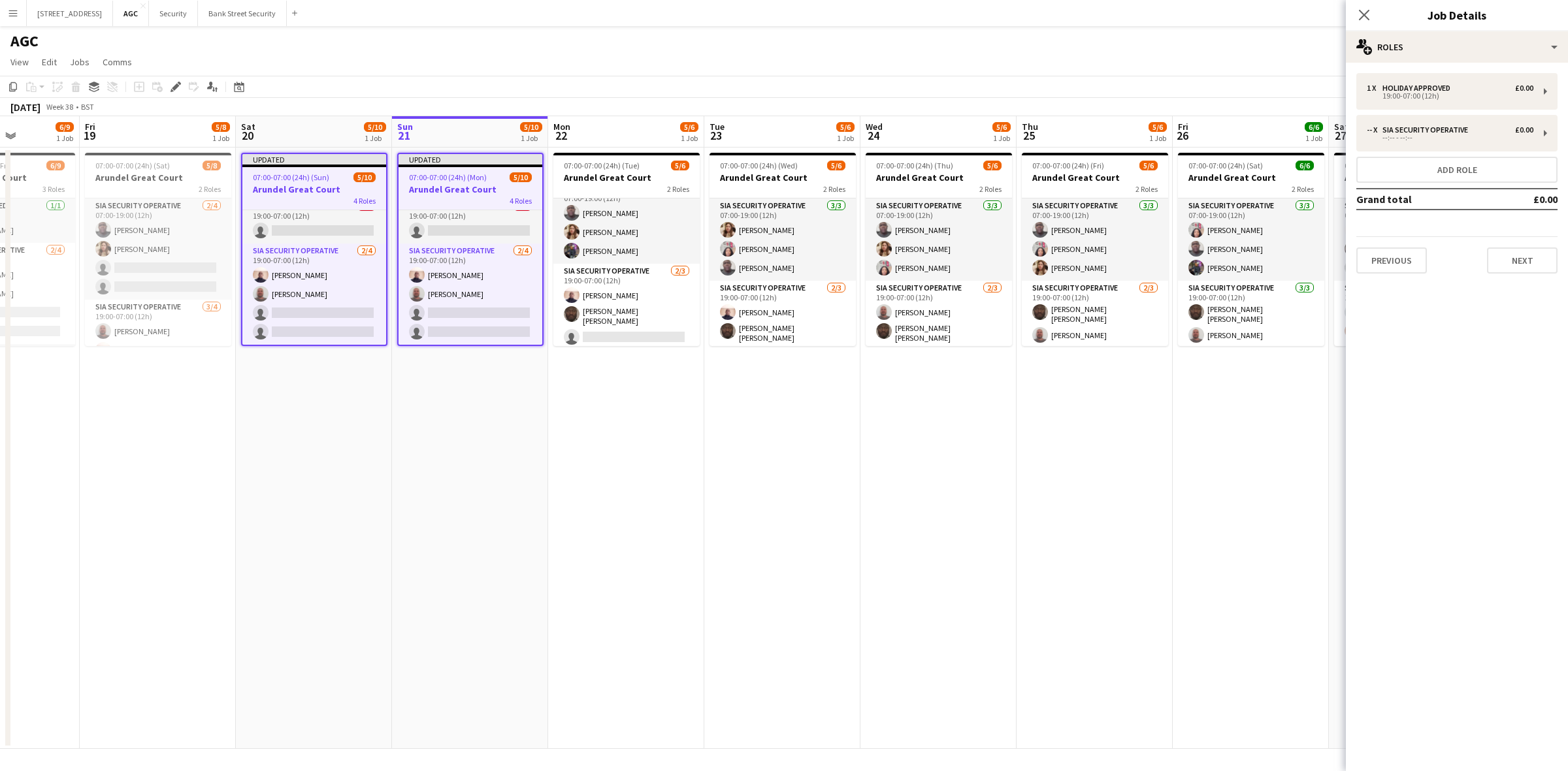
click at [332, 174] on div "07:00-07:00 (24h) (Sun) 5/10" at bounding box center [314, 177] width 144 height 10
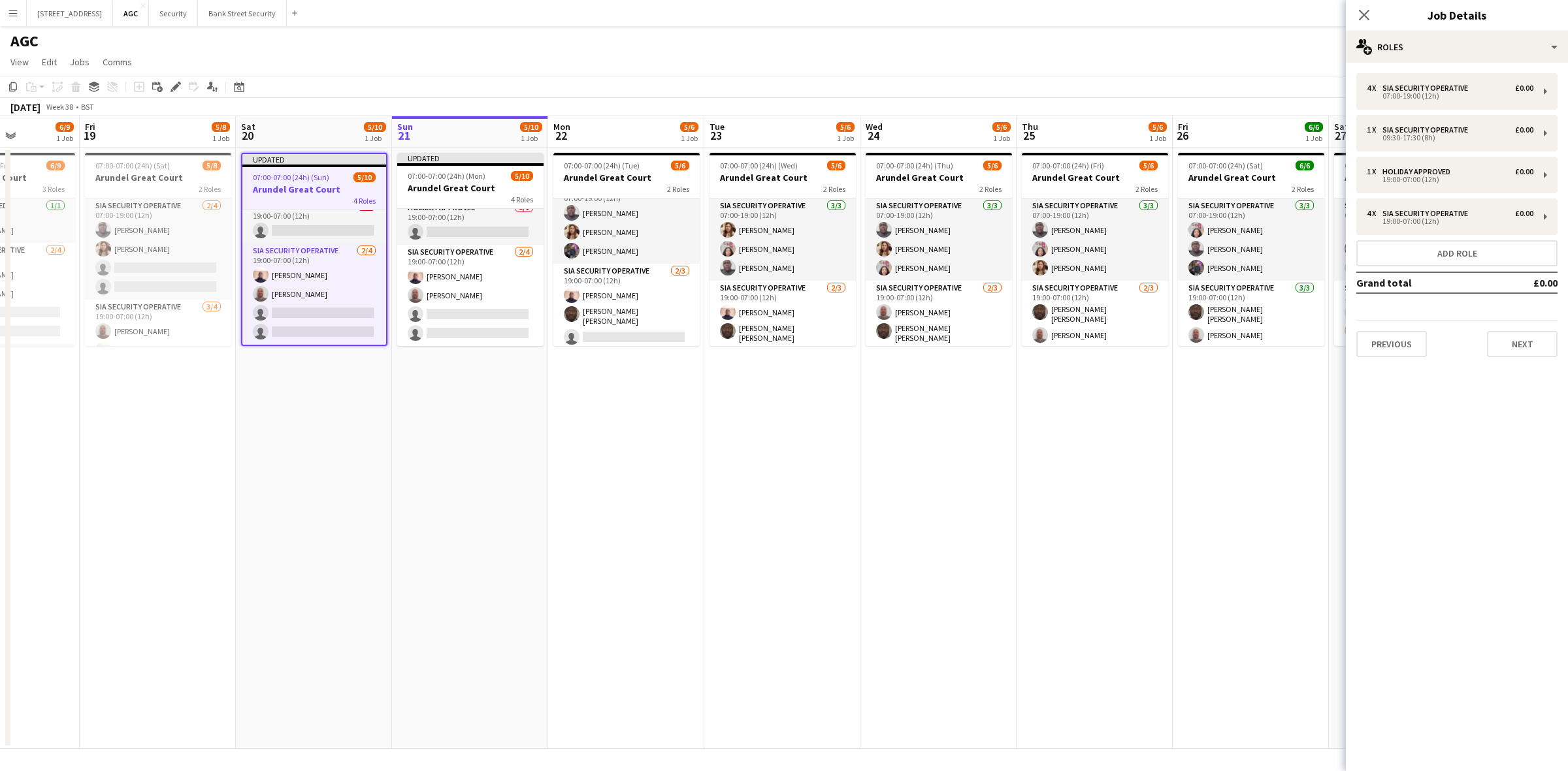
scroll to position [155, 0]
click at [1544, 220] on div "4 x SIA Security Operative £0.00 19:00-07:00 (12h)" at bounding box center [1457, 217] width 201 height 37
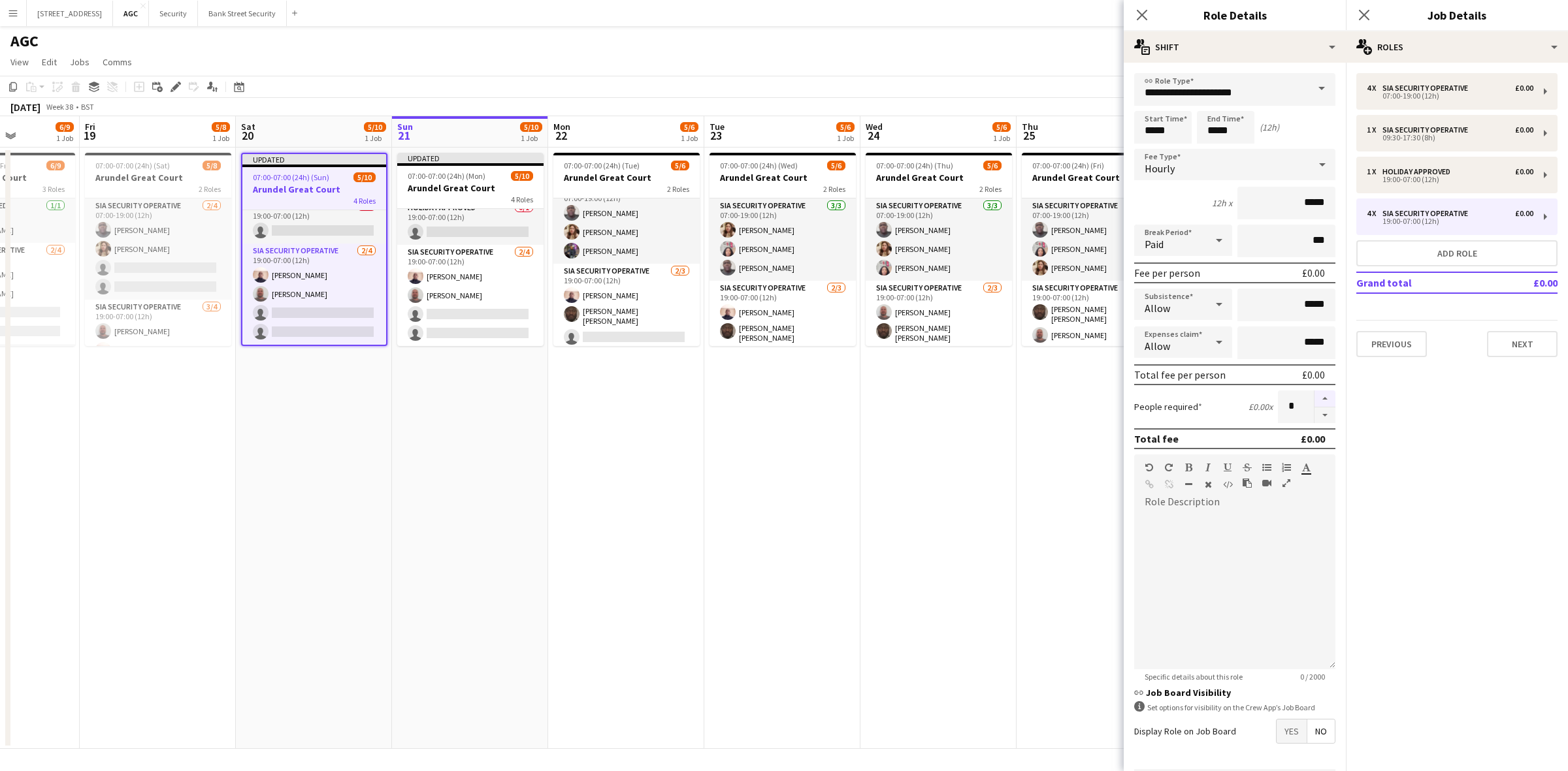
click at [1314, 391] on button "button" at bounding box center [1325, 399] width 21 height 17
click at [1314, 409] on button "button" at bounding box center [1325, 416] width 21 height 16
type input "*"
click at [1137, 14] on icon "Close pop-in" at bounding box center [1141, 14] width 12 height 12
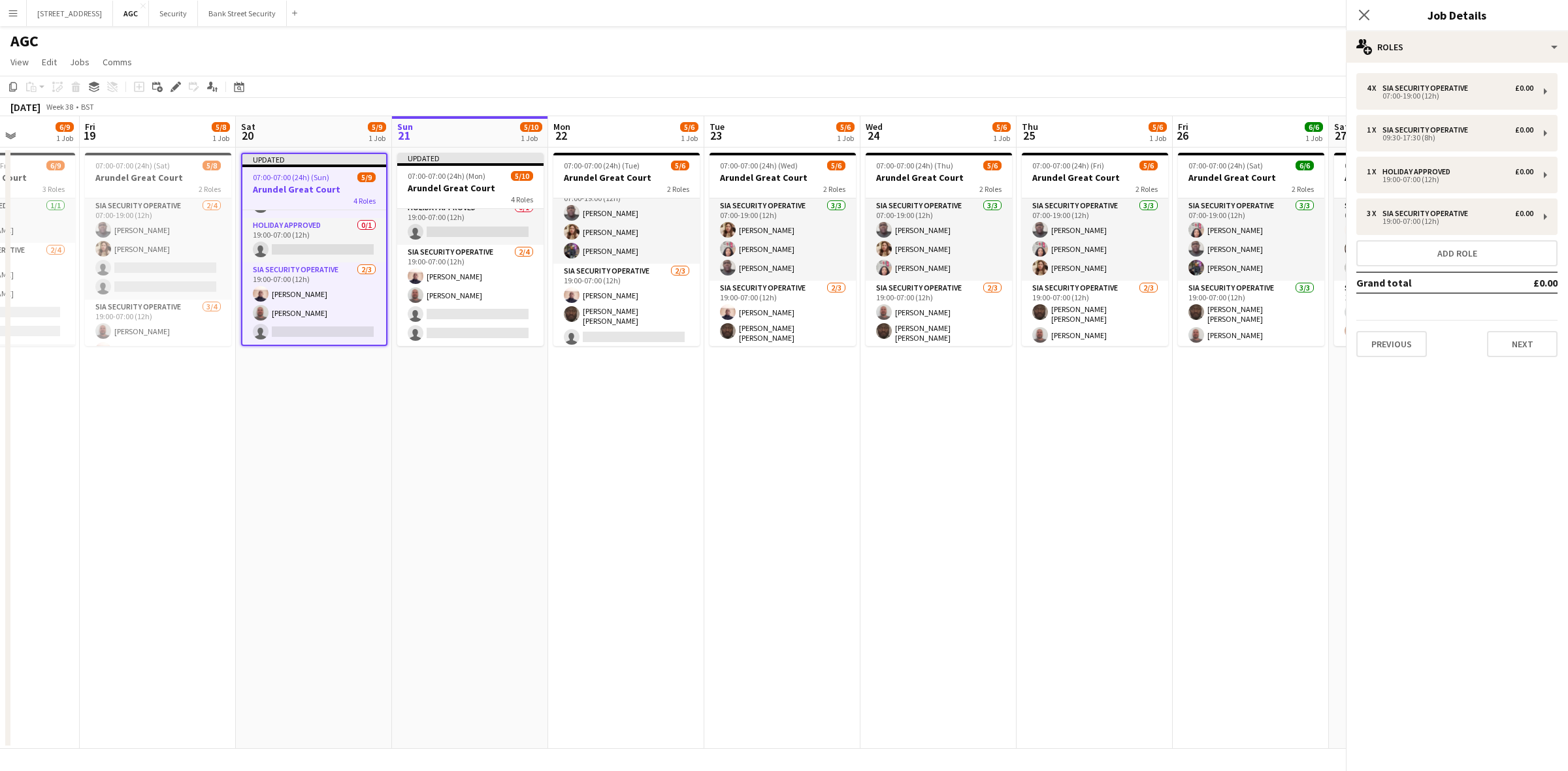
scroll to position [138, 0]
click at [1363, 10] on icon "Close pop-in" at bounding box center [1363, 14] width 12 height 12
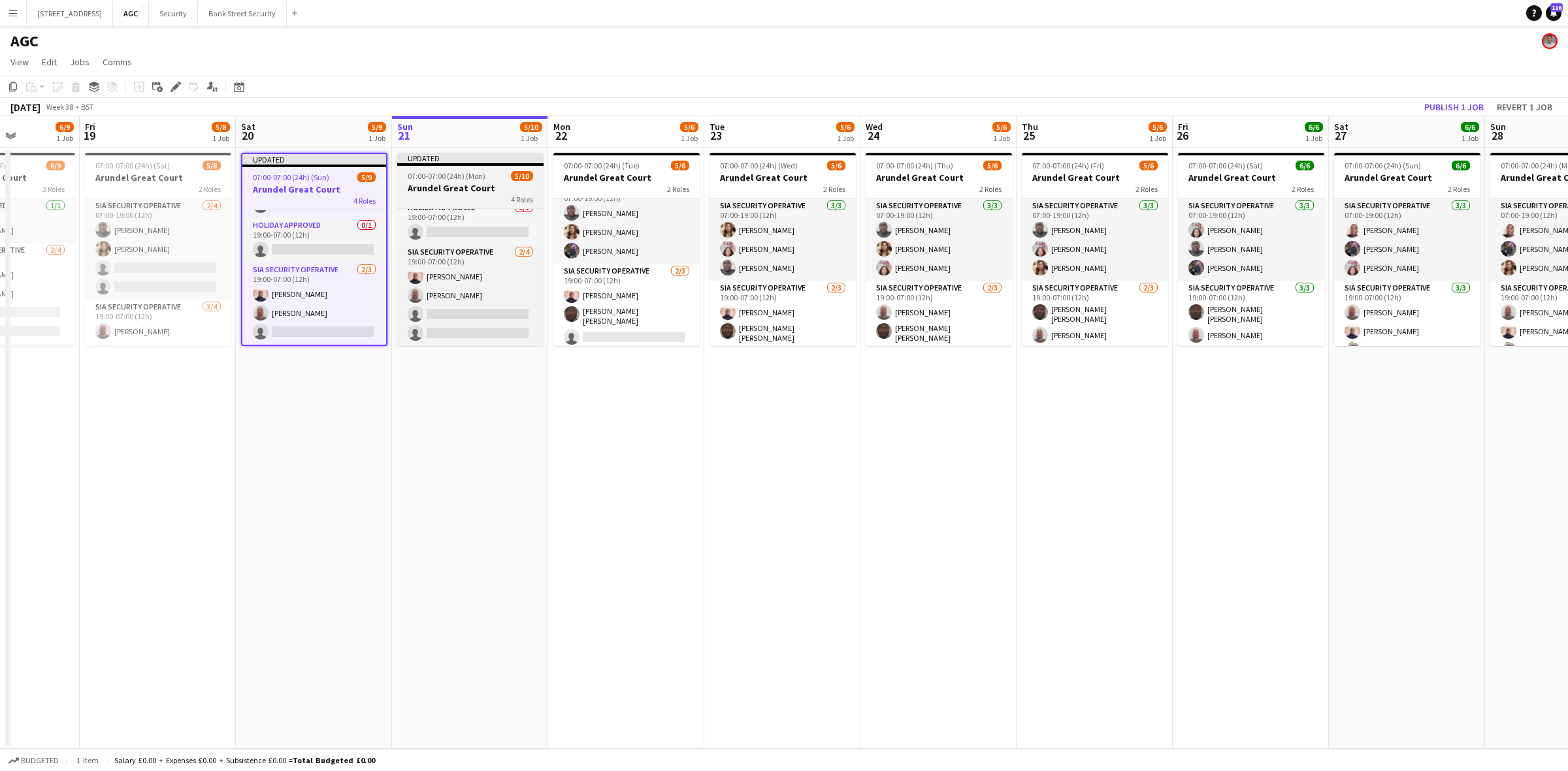
click at [479, 167] on app-job-card "Updated 07:00-07:00 (24h) (Mon) 5/10 Arundel Great Court 4 Roles SIA Security O…" at bounding box center [471, 250] width 146 height 193
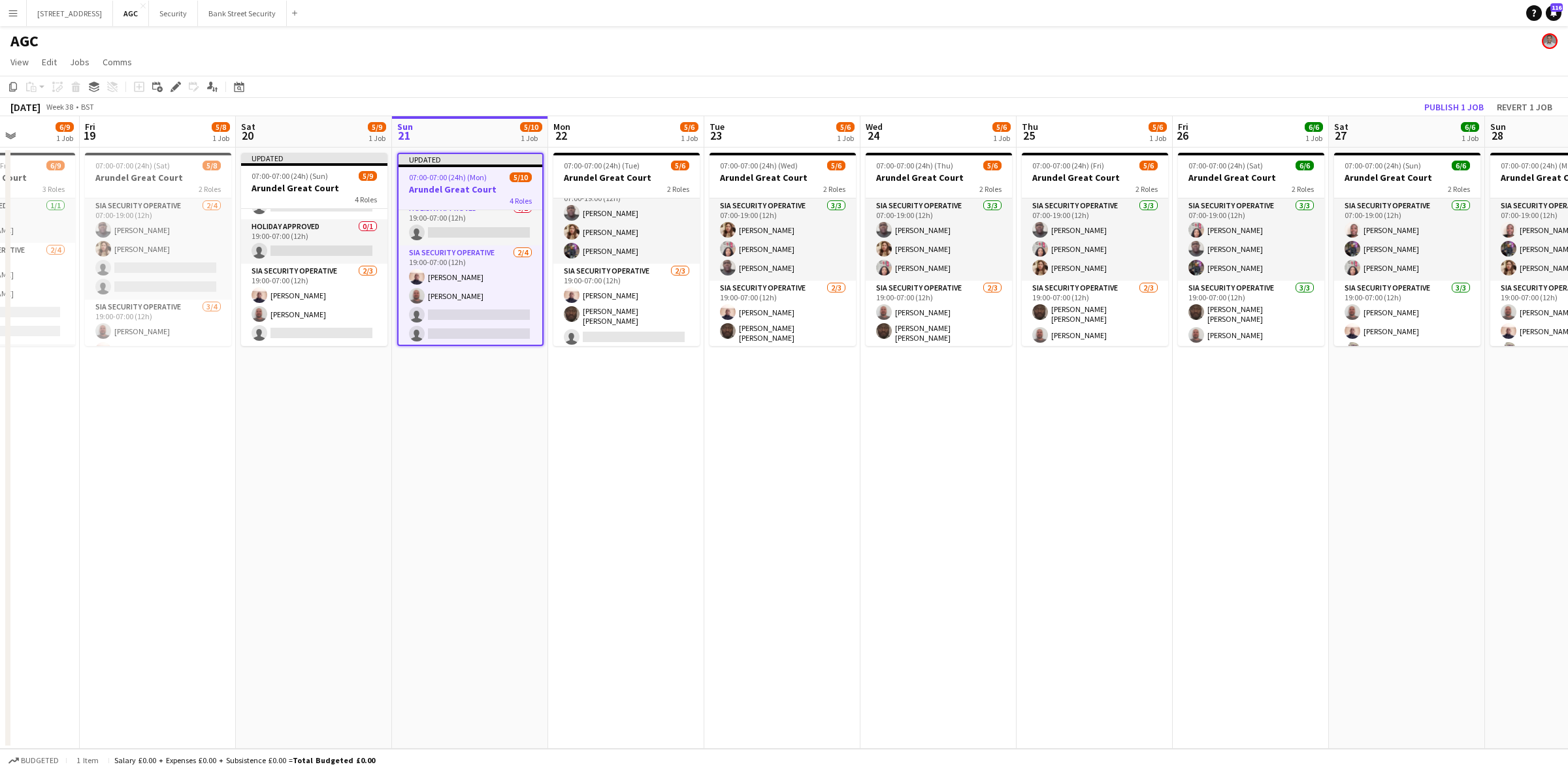
scroll to position [157, 0]
click at [173, 87] on icon at bounding box center [175, 87] width 7 height 7
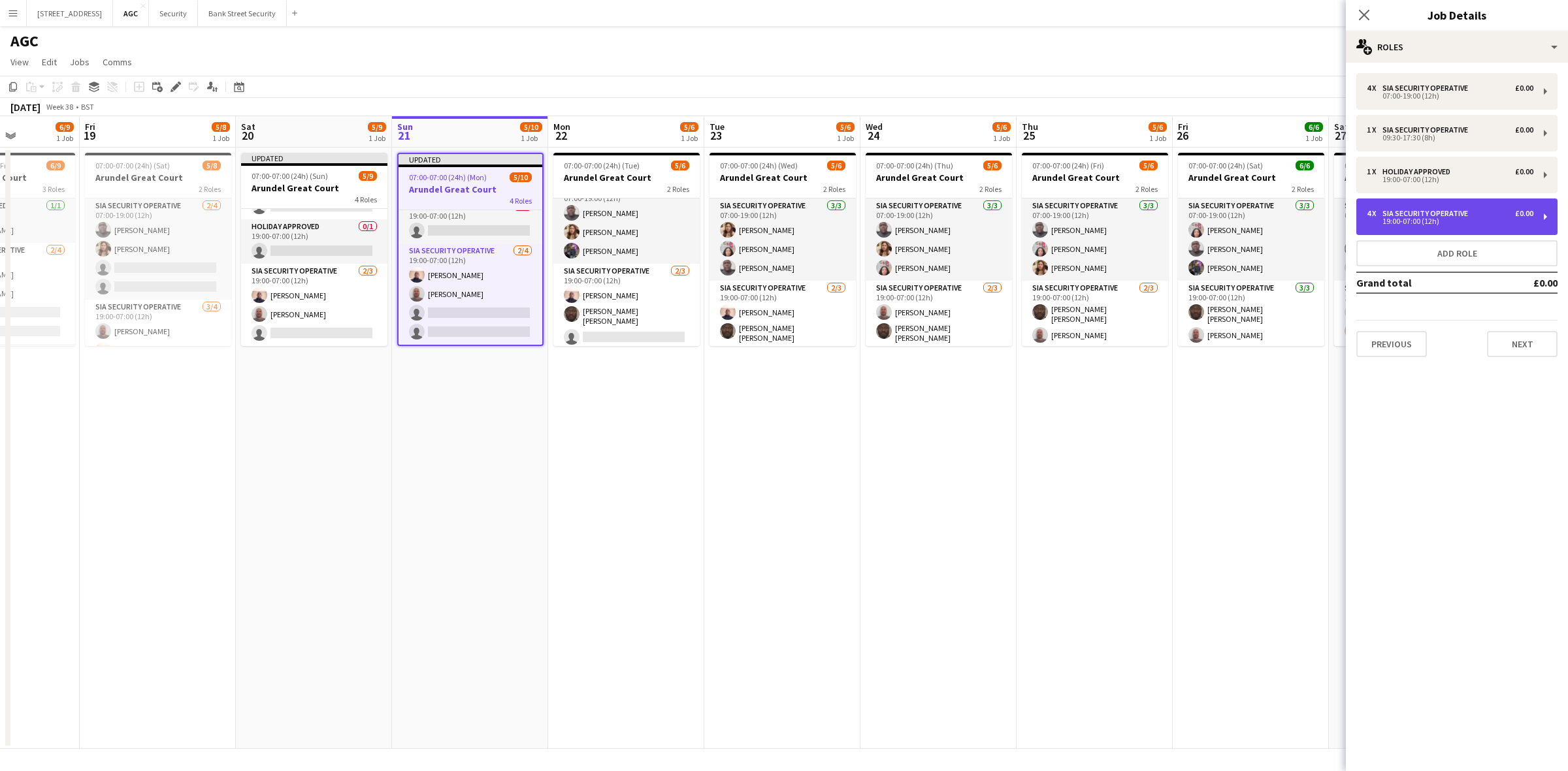
click at [1546, 217] on div "4 x SIA Security Operative £0.00 19:00-07:00 (12h)" at bounding box center [1457, 217] width 201 height 37
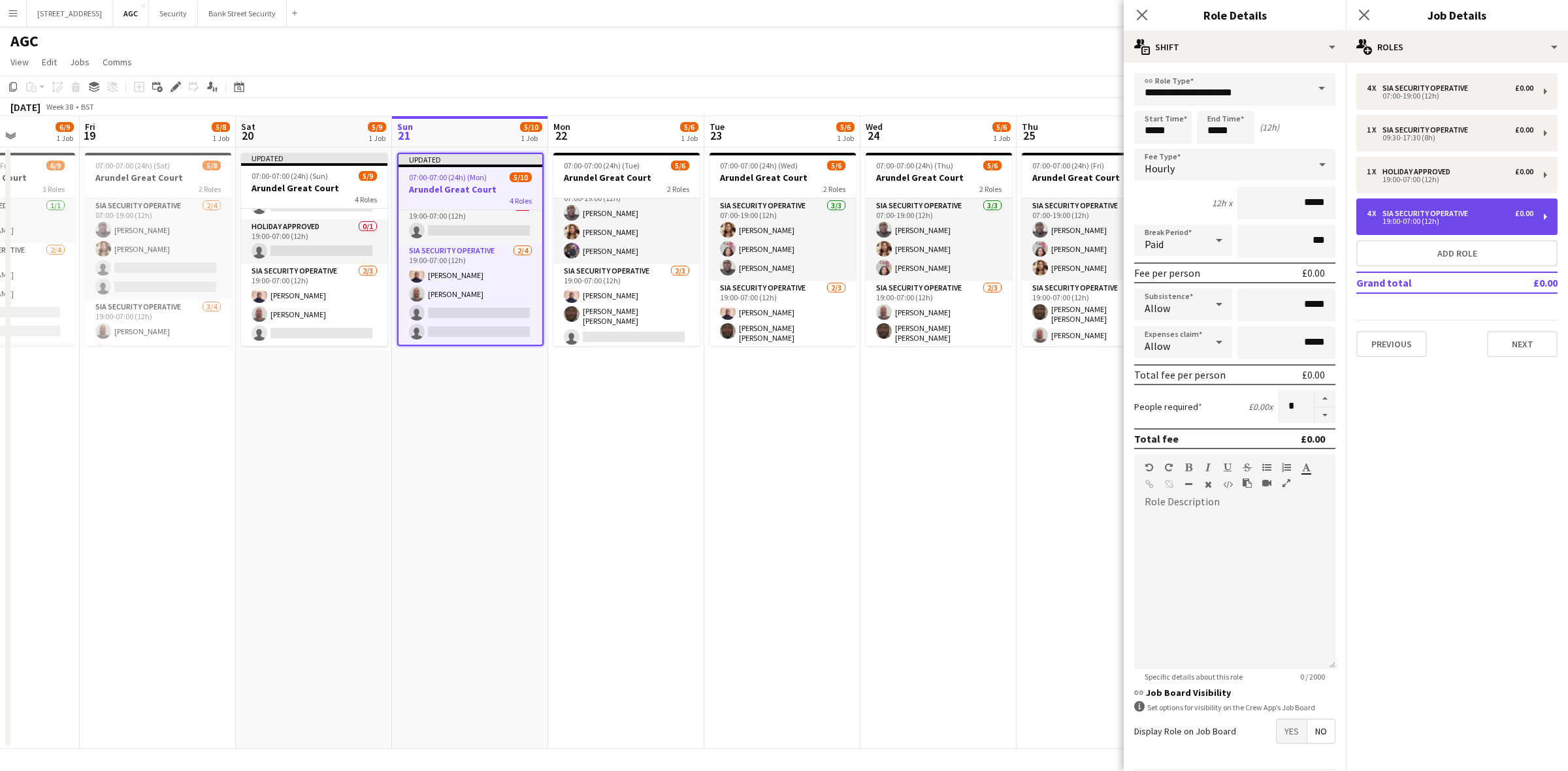
click at [1546, 217] on div "4 x SIA Security Operative £0.00 19:00-07:00 (12h)" at bounding box center [1457, 217] width 201 height 37
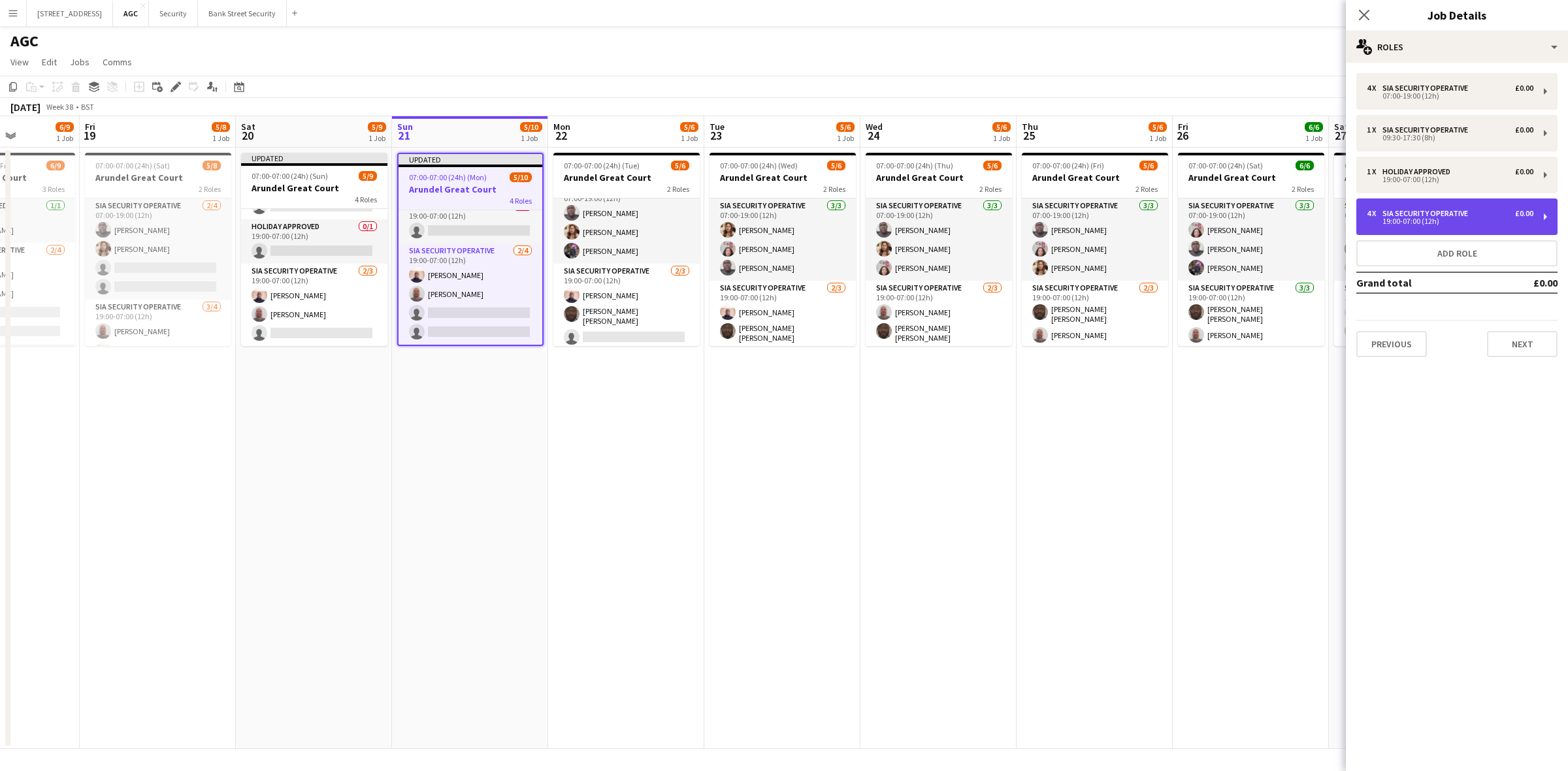
click at [1546, 217] on div "4 x SIA Security Operative £0.00 19:00-07:00 (12h)" at bounding box center [1457, 217] width 201 height 37
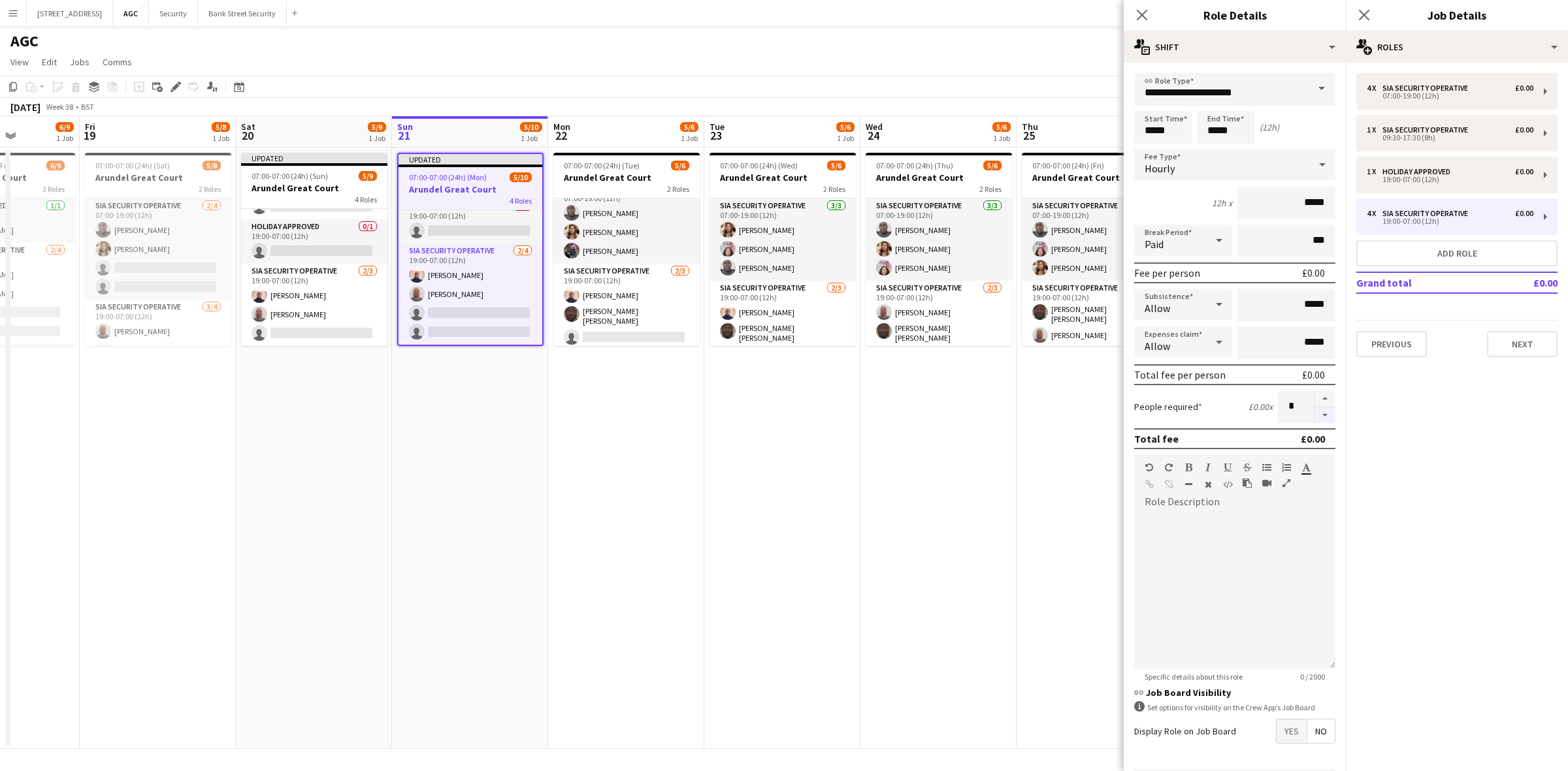
click at [1314, 412] on button "button" at bounding box center [1325, 416] width 21 height 16
type input "*"
click at [1139, 11] on icon at bounding box center [1141, 14] width 12 height 12
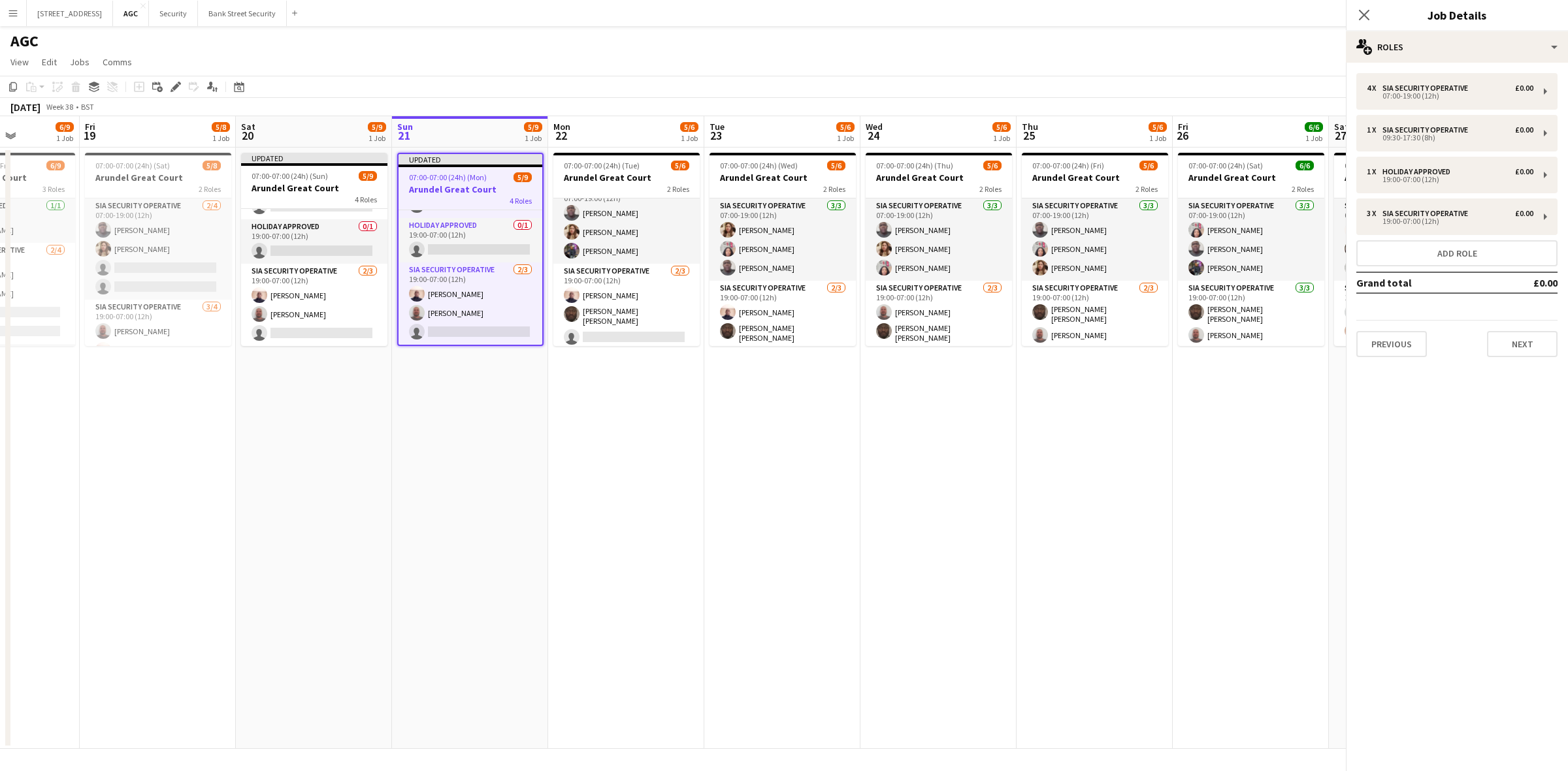
scroll to position [138, 0]
click at [1362, 16] on icon at bounding box center [1363, 14] width 12 height 12
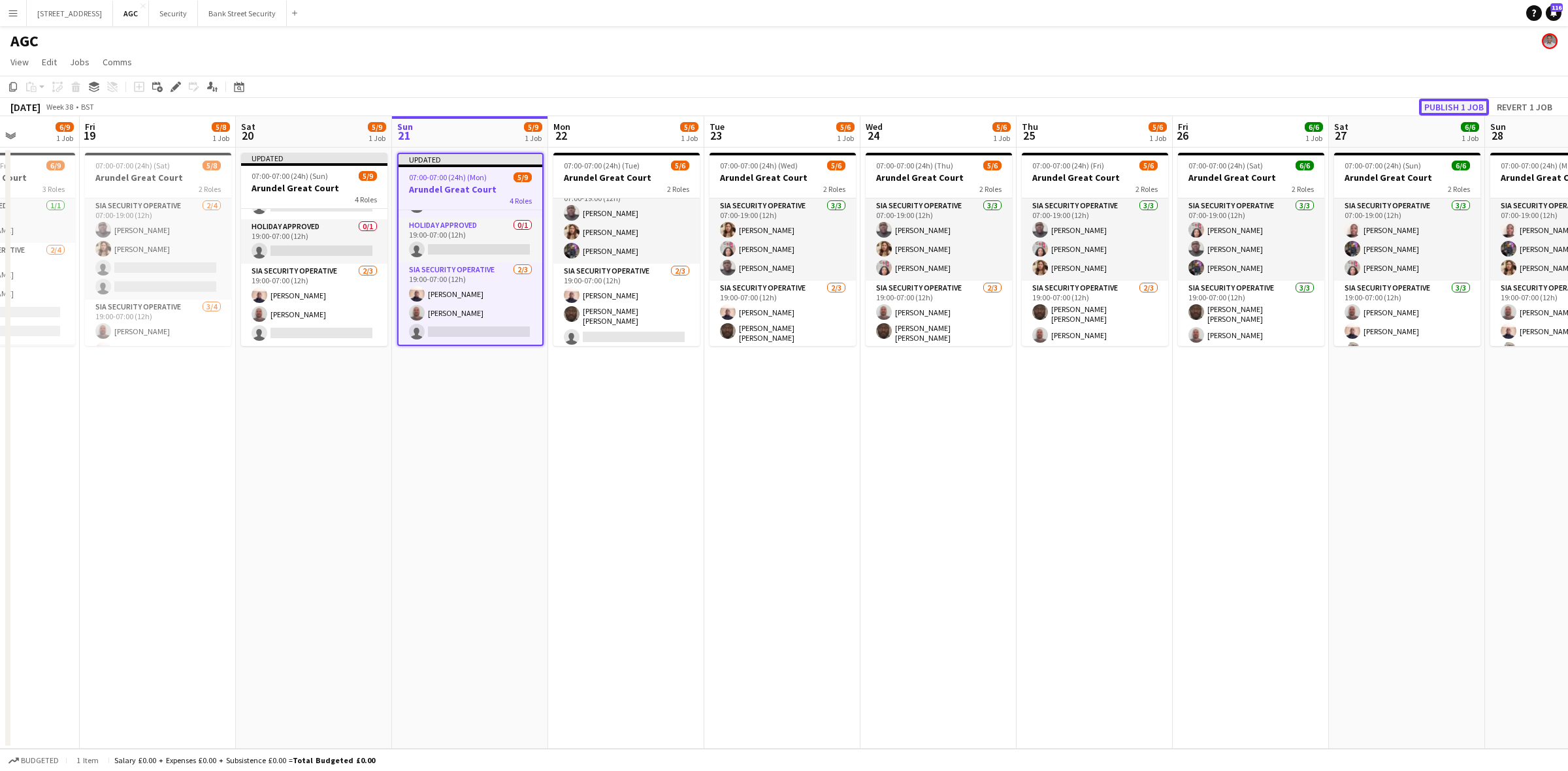
click at [1445, 106] on button "Publish 1 job" at bounding box center [1454, 107] width 70 height 17
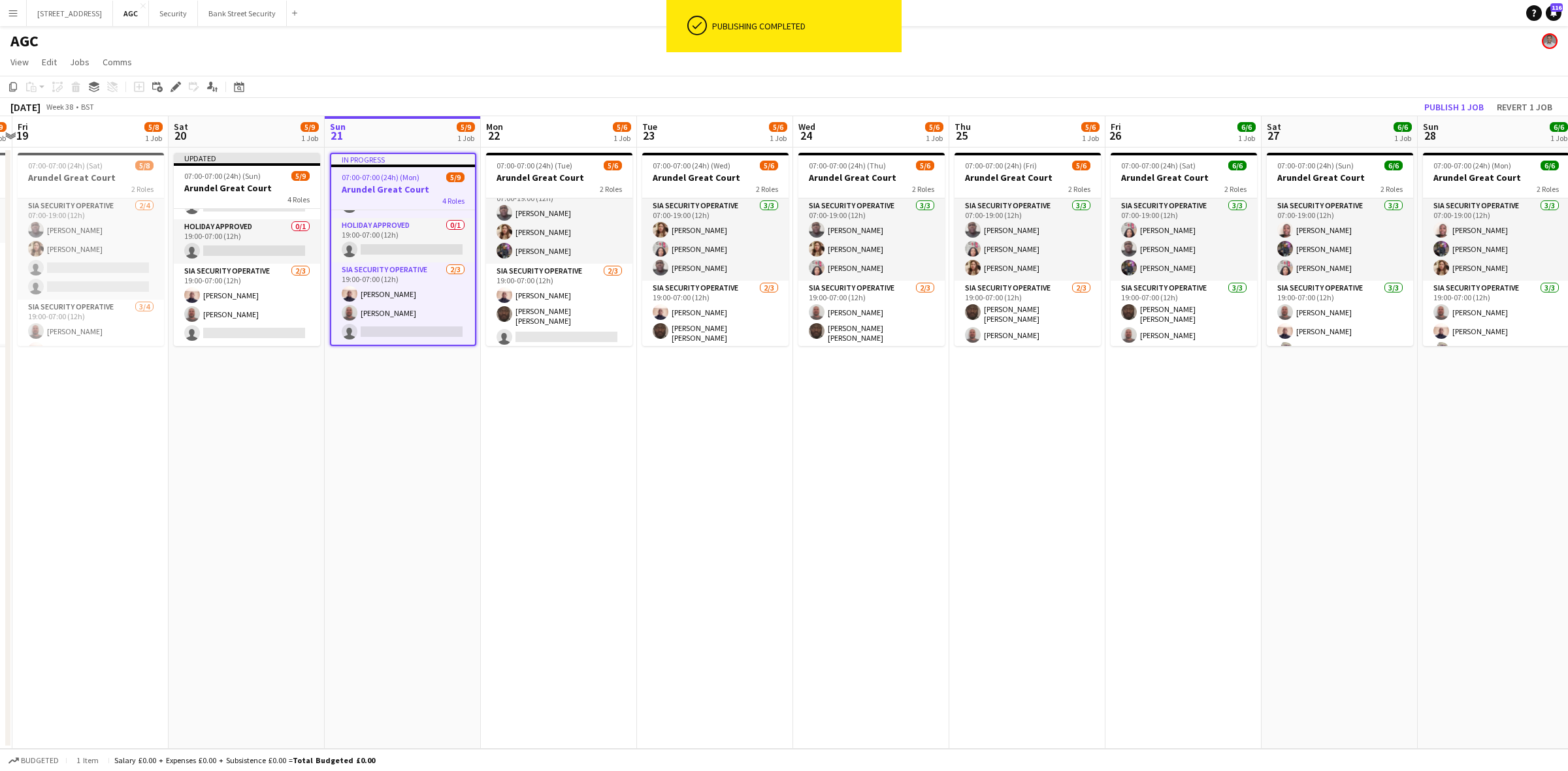
drag, startPoint x: 605, startPoint y: 451, endPoint x: 511, endPoint y: 453, distance: 94.0
click at [511, 453] on app-calendar-viewport "Tue 16 7/10 1 Job Wed 17 5/9 1 Job Thu 18 6/9 1 Job Fri 19 5/8 1 Job Sat 20 5/9…" at bounding box center [784, 433] width 1568 height 633
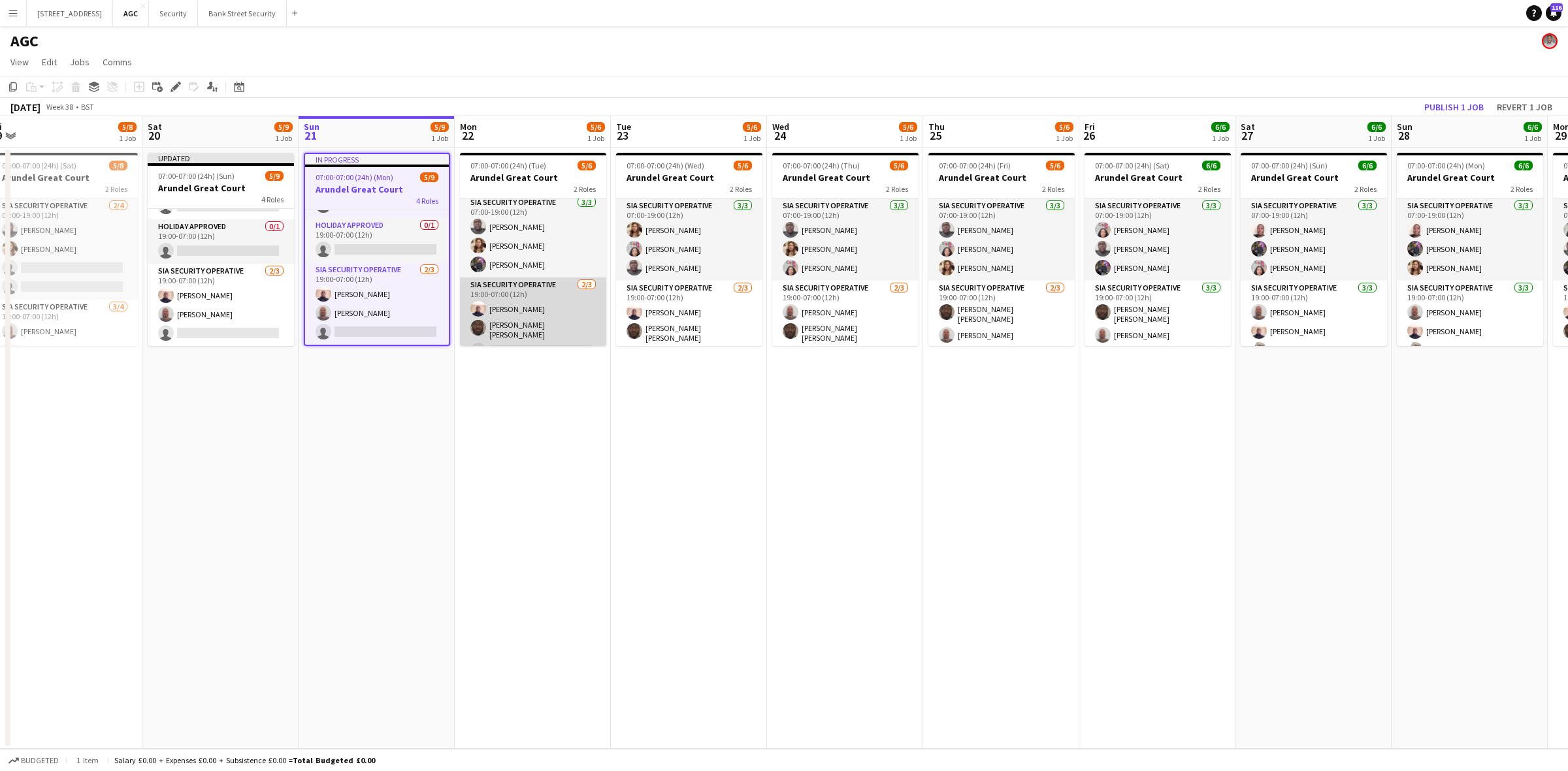
scroll to position [0, 0]
click at [533, 153] on div at bounding box center [533, 154] width 146 height 3
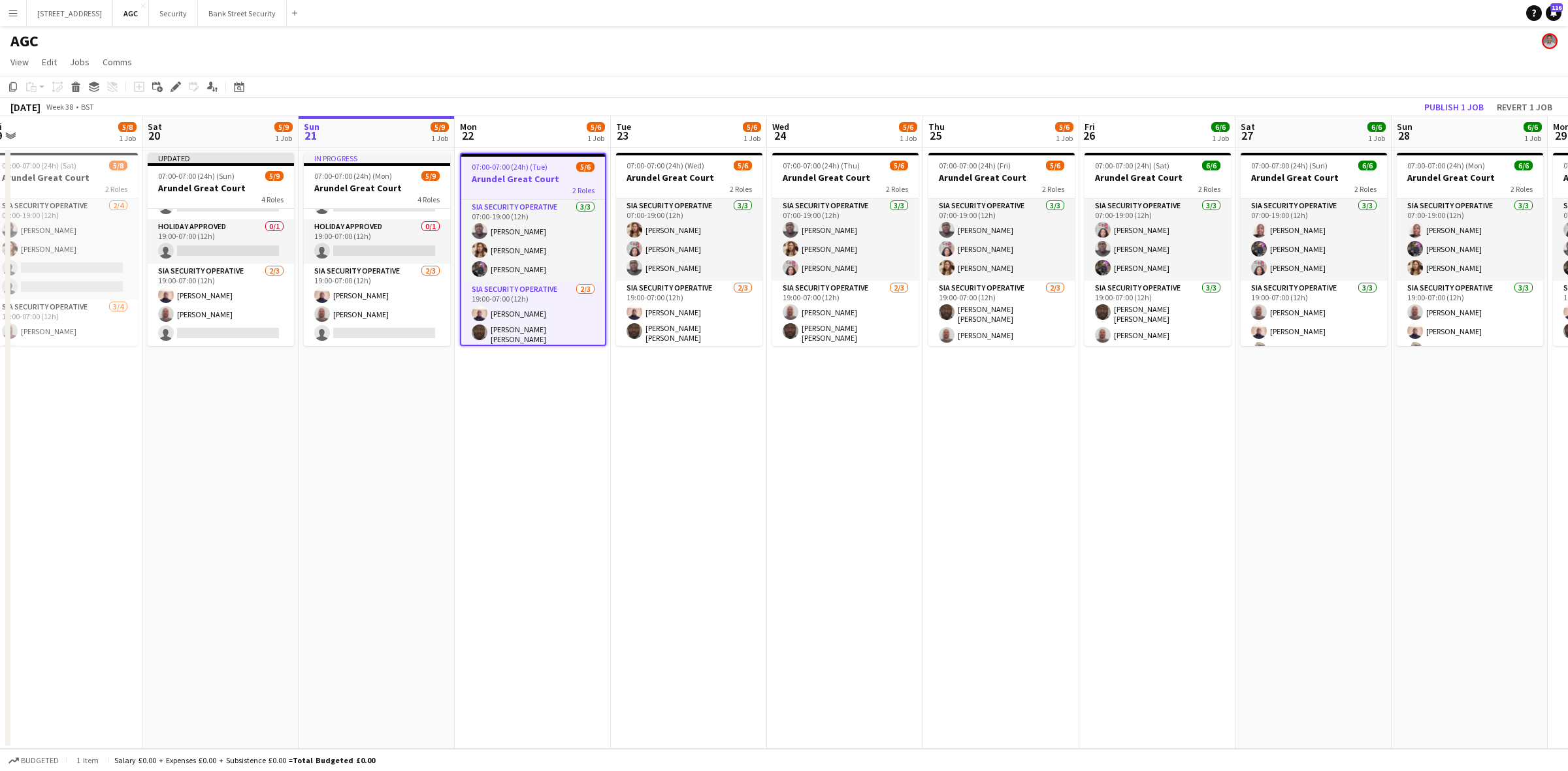
click at [176, 76] on app-toolbar "Copy Paste Paste Ctrl+V Paste with crew Ctrl+Shift+V Paste linked Job Delete Gr…" at bounding box center [784, 87] width 1568 height 22
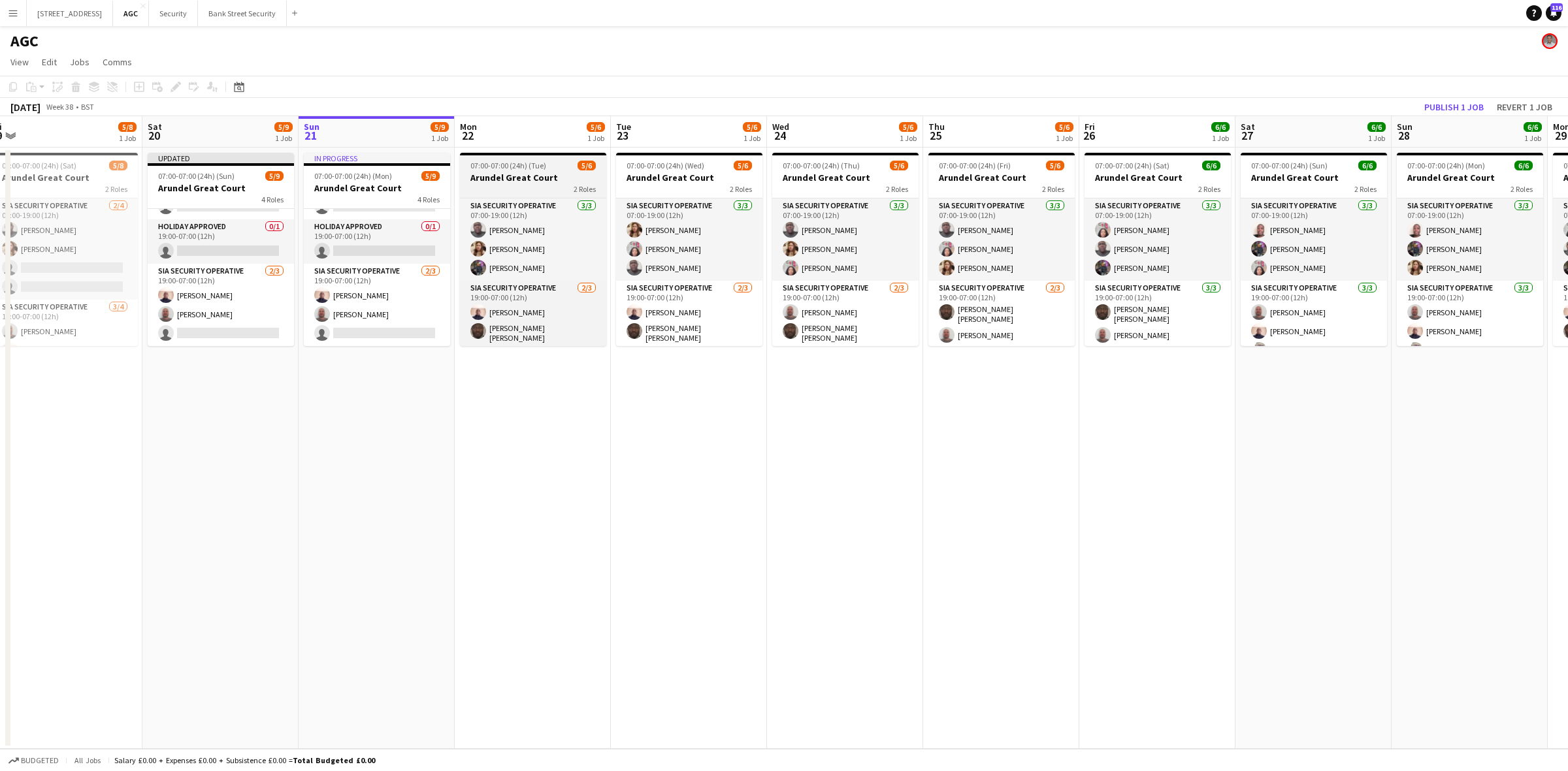
click at [498, 184] on div "2 Roles" at bounding box center [533, 189] width 146 height 10
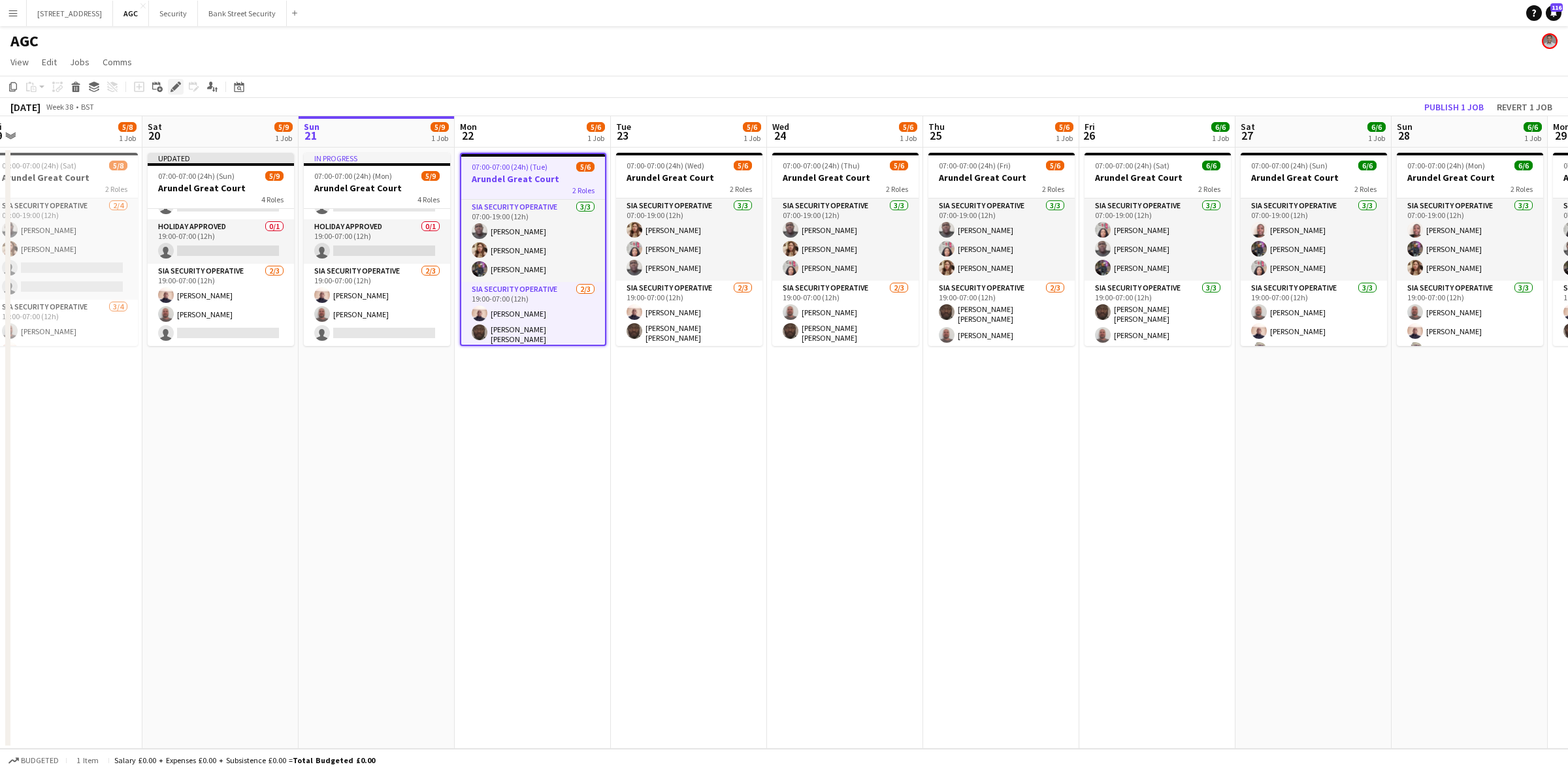
click at [175, 87] on icon at bounding box center [175, 87] width 7 height 7
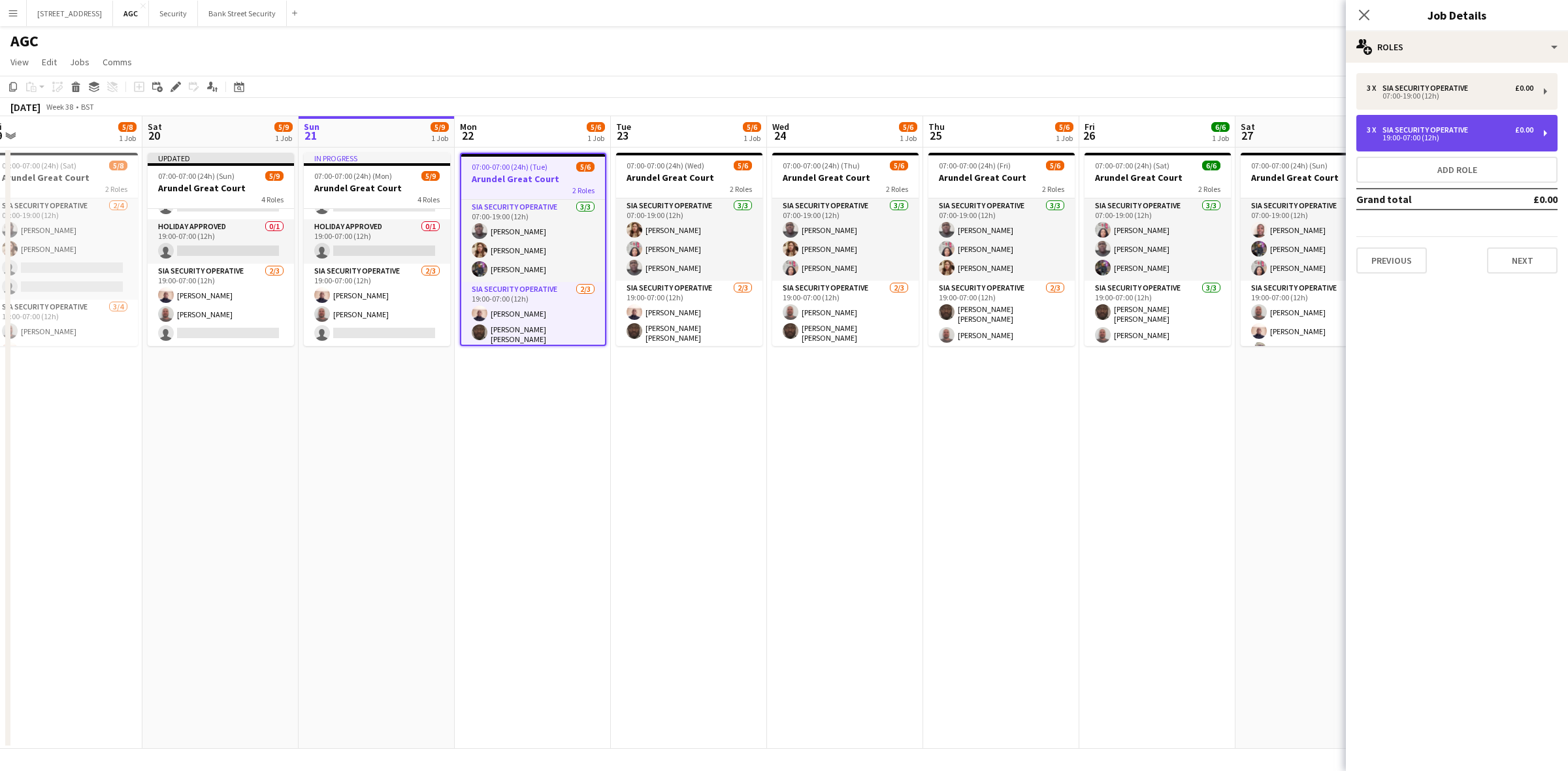
click at [1552, 137] on div "3 x SIA Security Operative £0.00 19:00-07:00 (12h)" at bounding box center [1457, 133] width 201 height 37
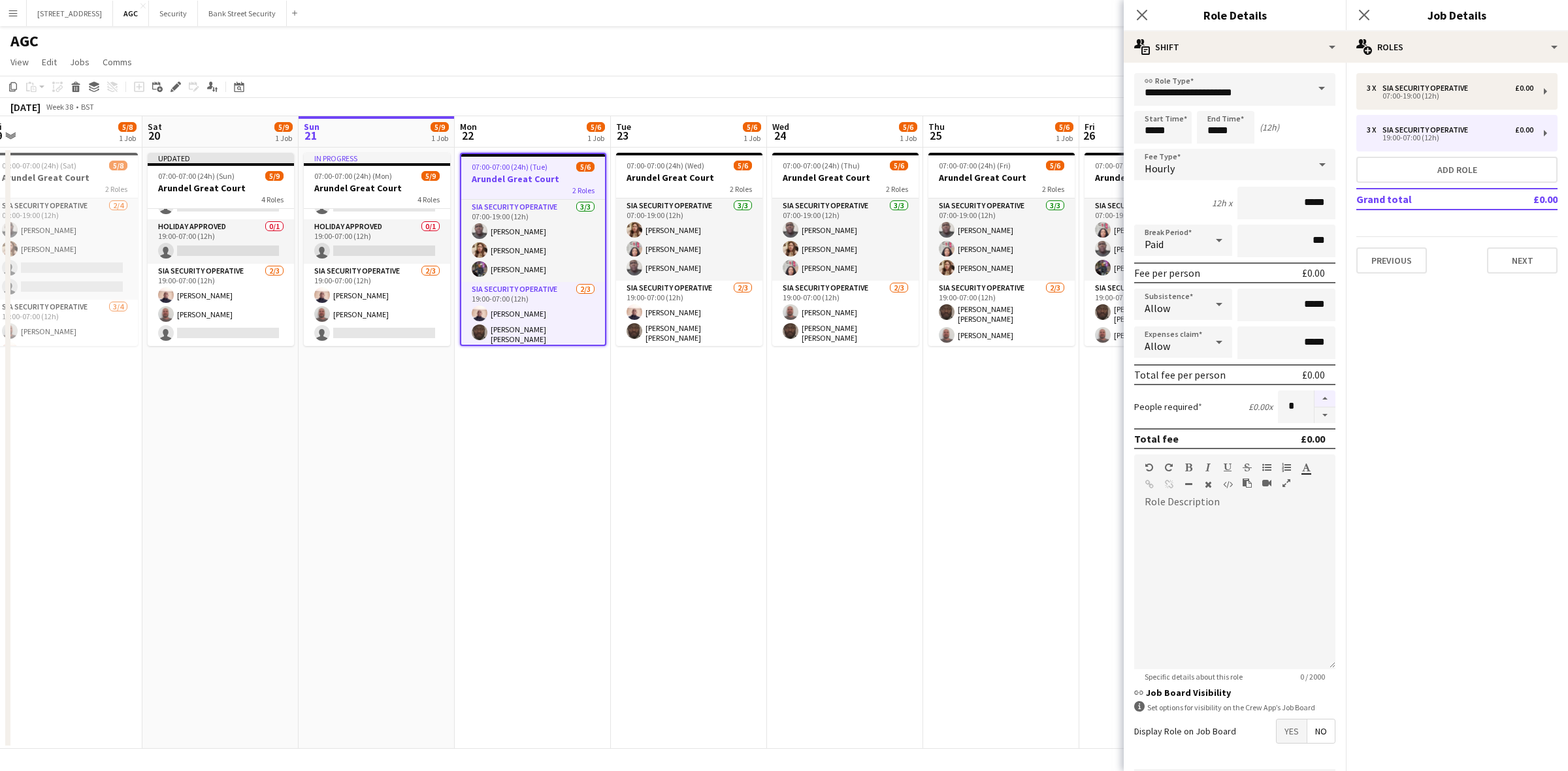
click at [1314, 394] on button "button" at bounding box center [1325, 399] width 21 height 17
type input "*"
click at [1142, 14] on icon at bounding box center [1141, 14] width 12 height 12
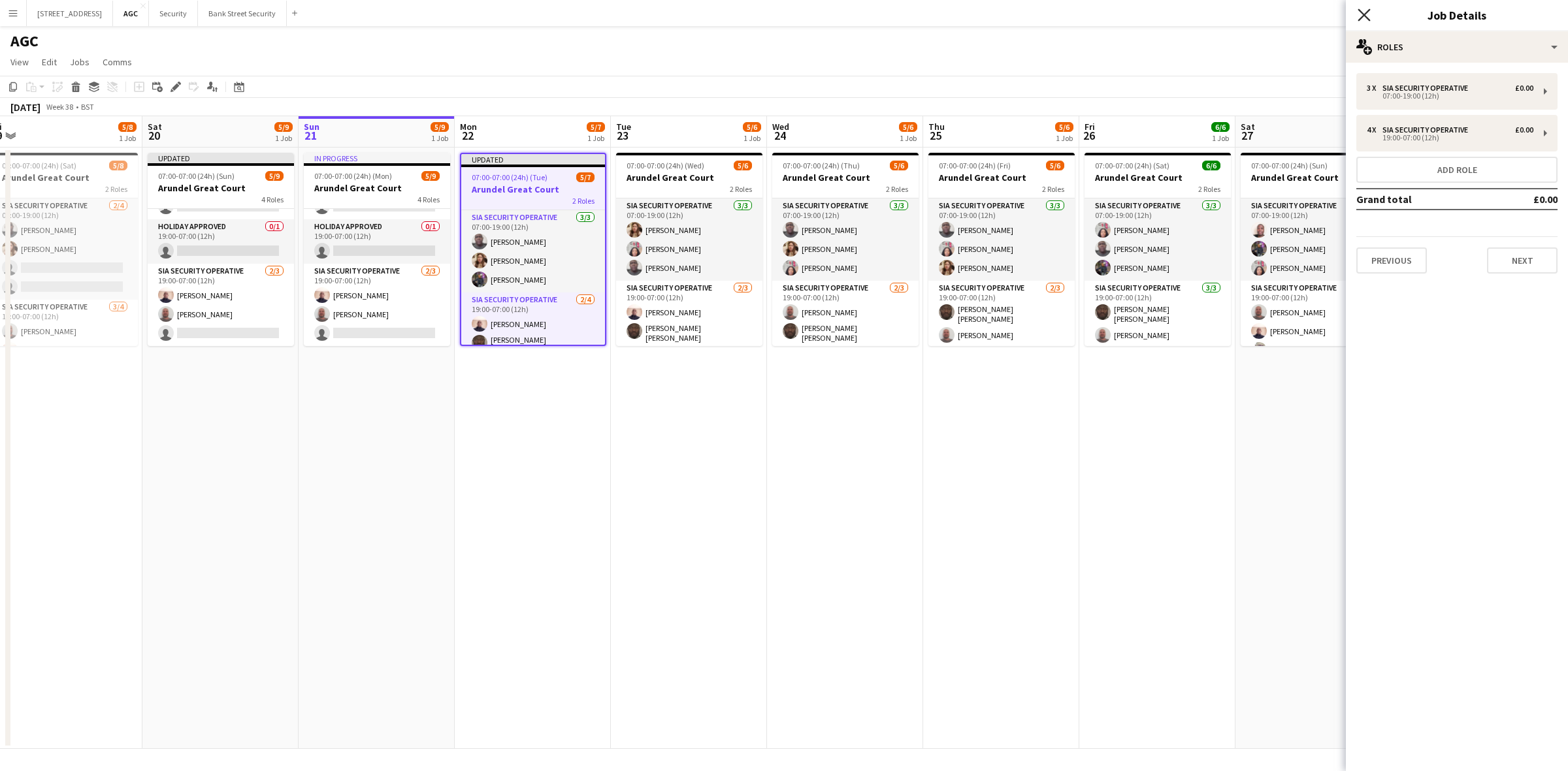
click at [1359, 16] on icon "Close pop-in" at bounding box center [1363, 14] width 12 height 12
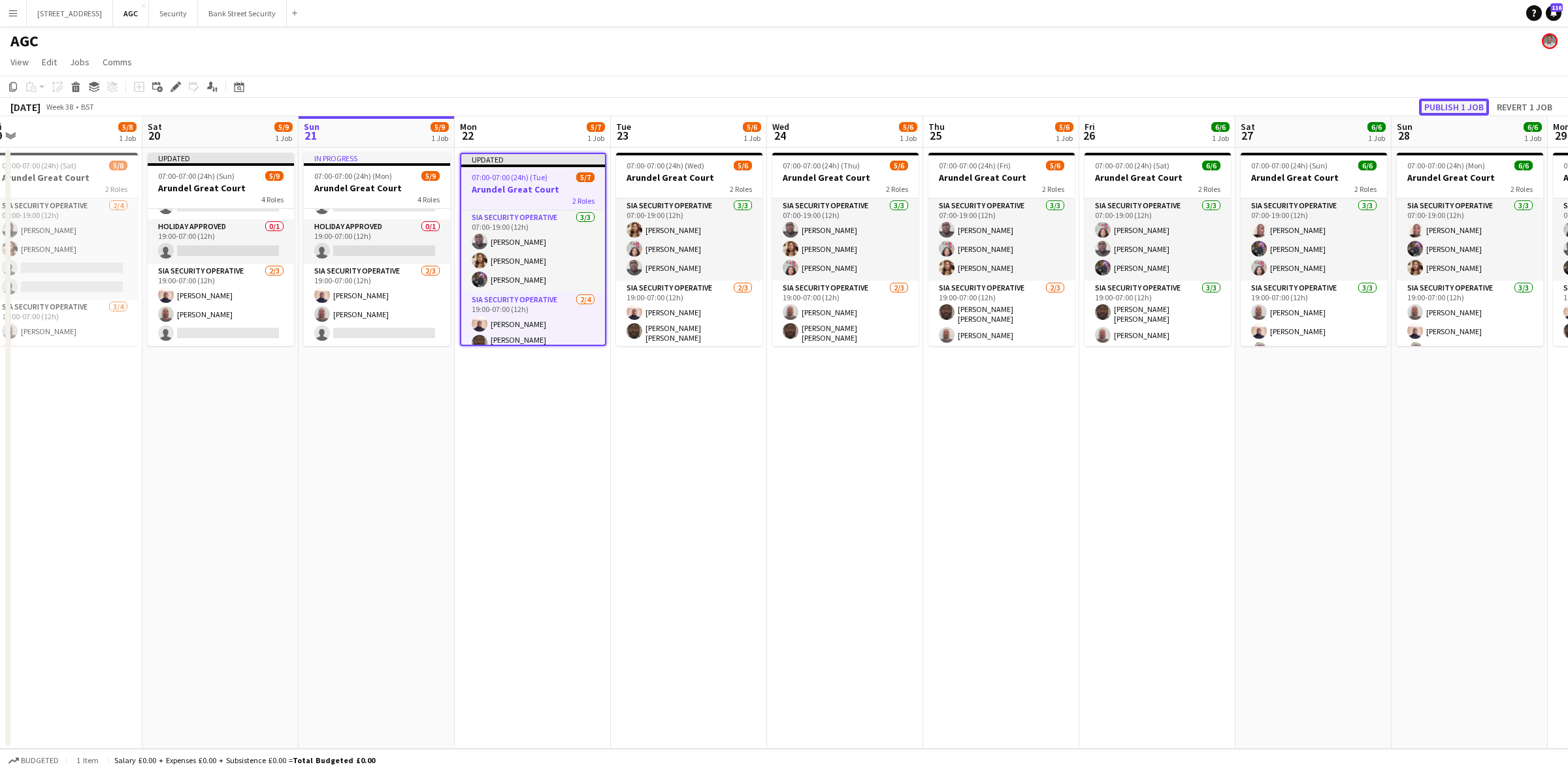
click at [1437, 105] on button "Publish 1 job" at bounding box center [1454, 107] width 70 height 17
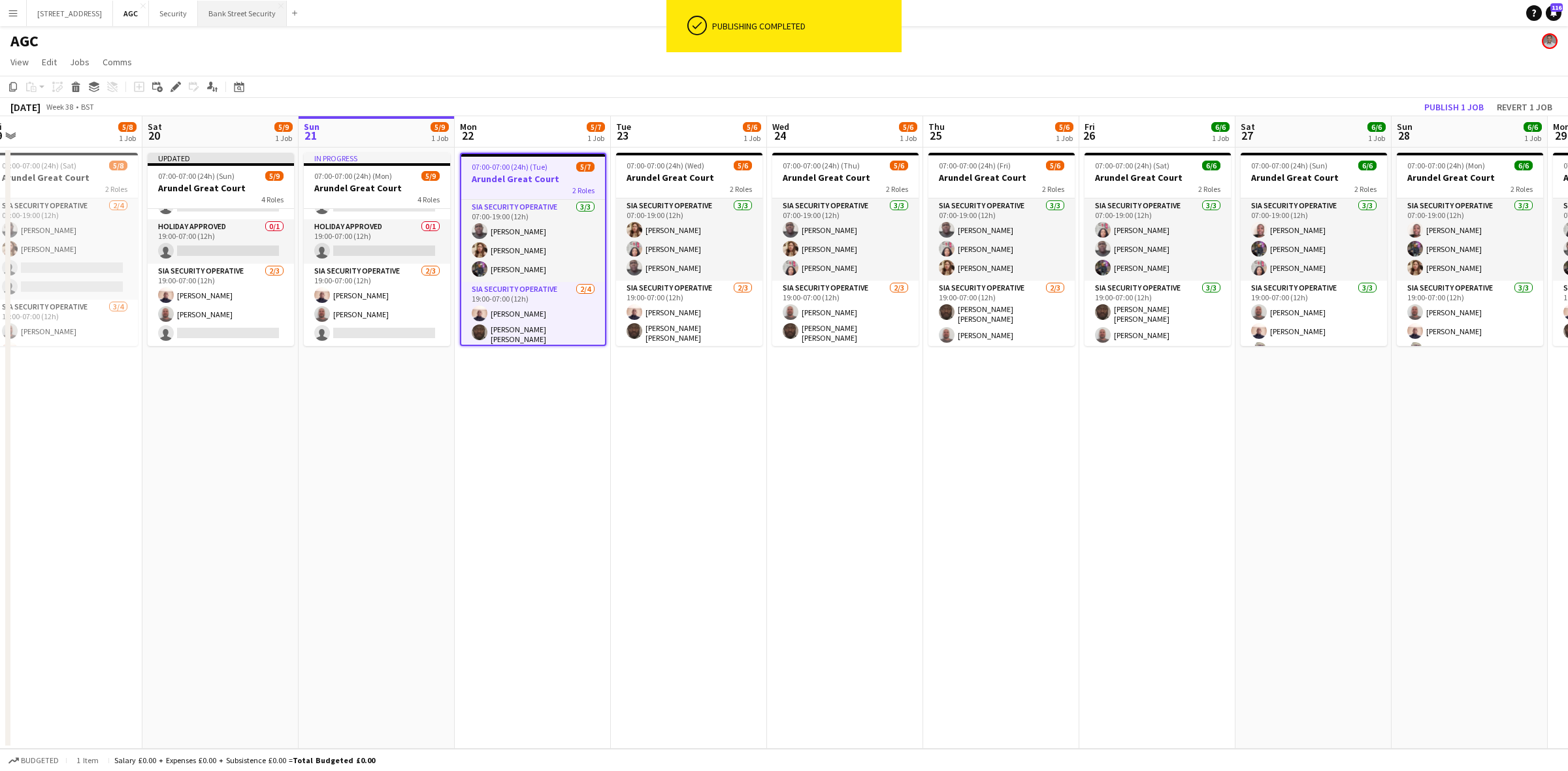
click at [261, 8] on button "Bank Street Security Close" at bounding box center [242, 13] width 89 height 25
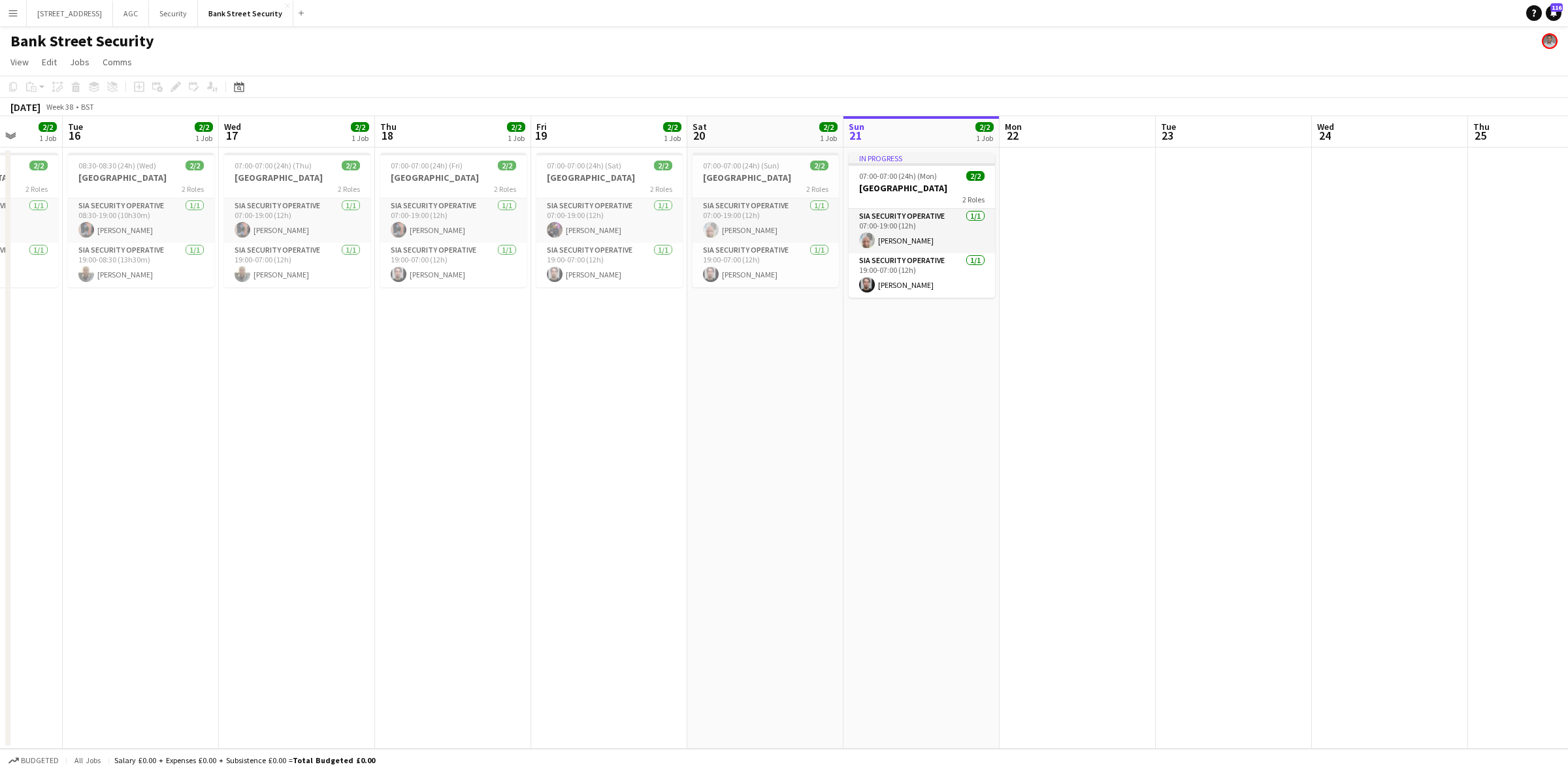
drag, startPoint x: 255, startPoint y: 482, endPoint x: 941, endPoint y: 433, distance: 687.7
click at [941, 433] on app-calendar-viewport "Sat 13 2/2 1 Job Sun 14 2/2 1 Job Mon 15 2/2 1 Job Tue 16 2/2 1 Job Wed 17 2/2 …" at bounding box center [784, 433] width 1568 height 633
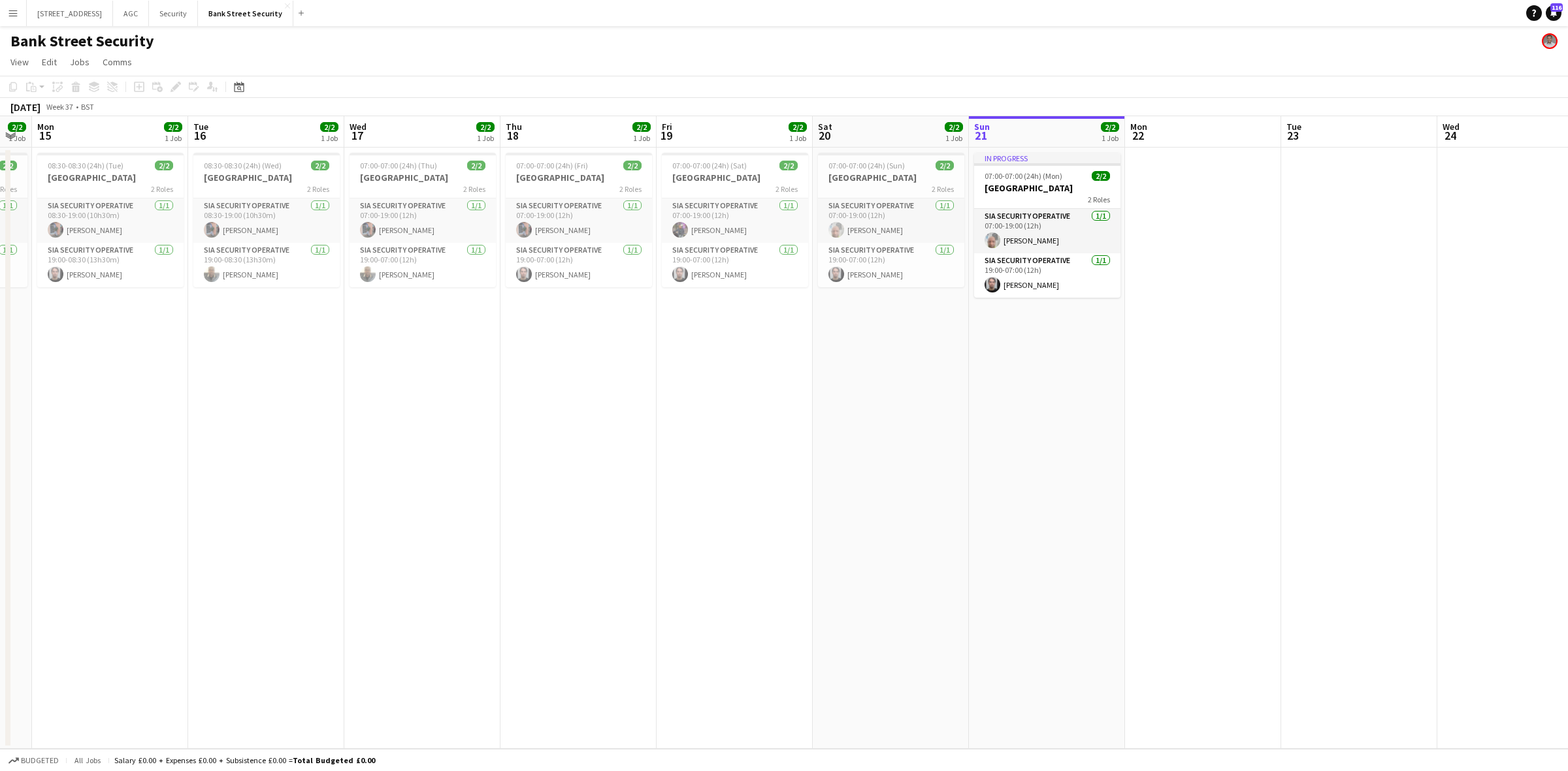
scroll to position [0, 441]
drag, startPoint x: 613, startPoint y: 464, endPoint x: 733, endPoint y: 459, distance: 120.1
click at [733, 459] on app-calendar-viewport "Fri 12 2/2 1 Job Sat 13 2/2 1 Job Sun 14 2/2 1 Job Mon 15 2/2 1 Job Tue 16 2/2 …" at bounding box center [784, 433] width 1568 height 633
click at [125, 173] on h3 "Bank Street" at bounding box center [106, 178] width 146 height 12
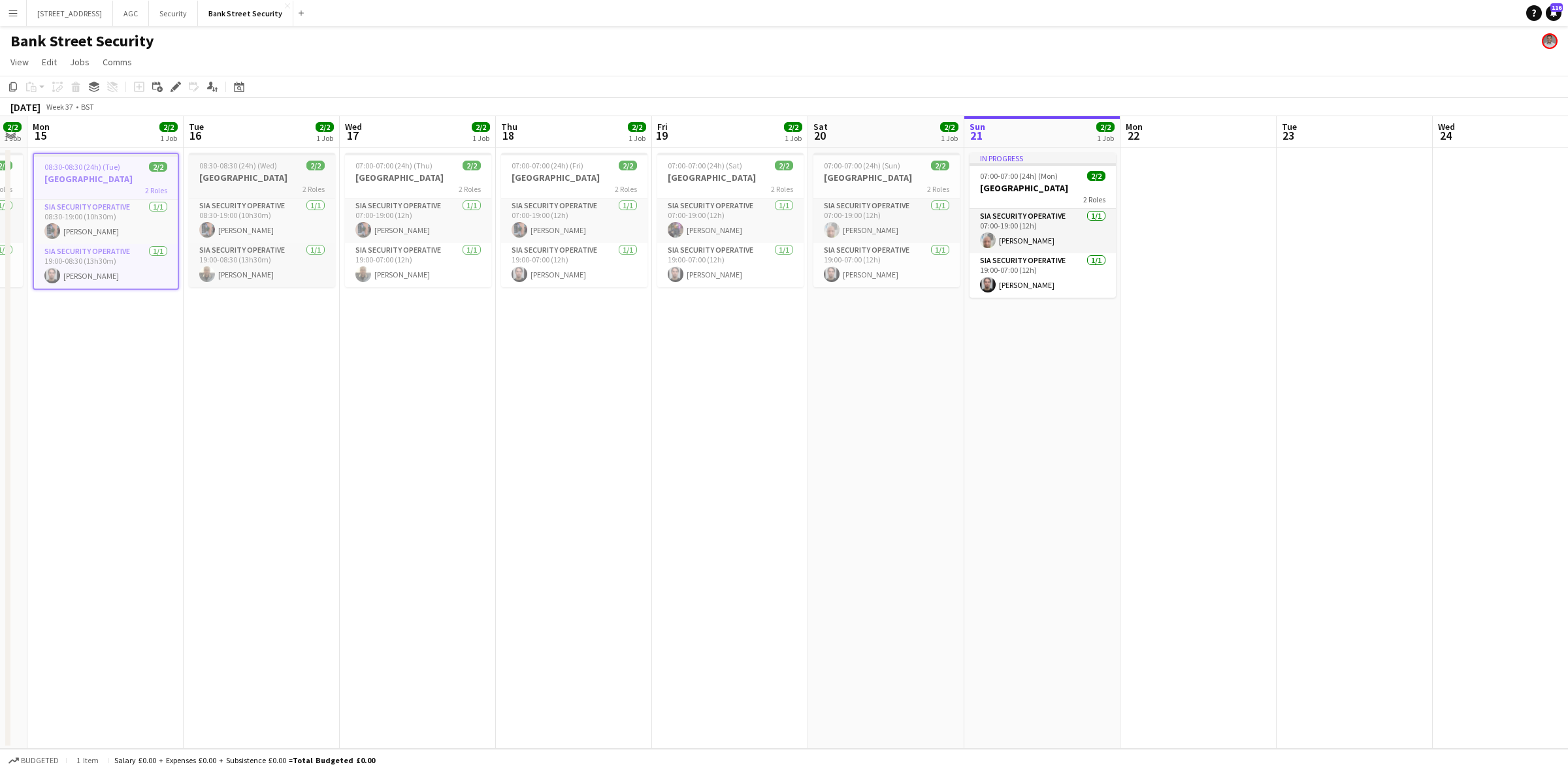
click at [249, 184] on div "2 Roles" at bounding box center [262, 189] width 146 height 10
click at [418, 184] on div "2 Roles" at bounding box center [418, 189] width 146 height 10
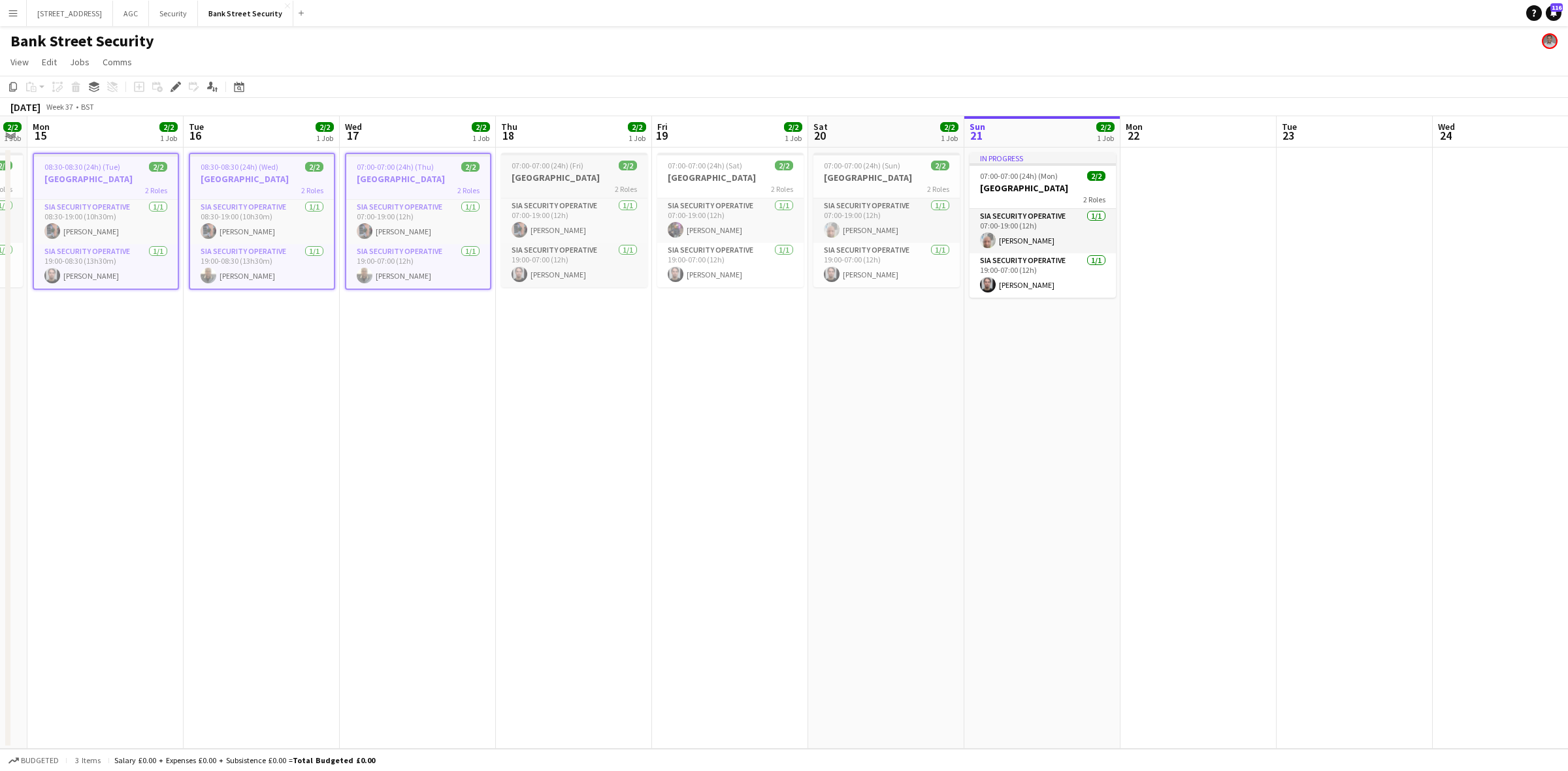
click at [565, 182] on h3 "Bank Street" at bounding box center [575, 178] width 146 height 12
click at [709, 185] on div "2 Roles" at bounding box center [730, 189] width 146 height 10
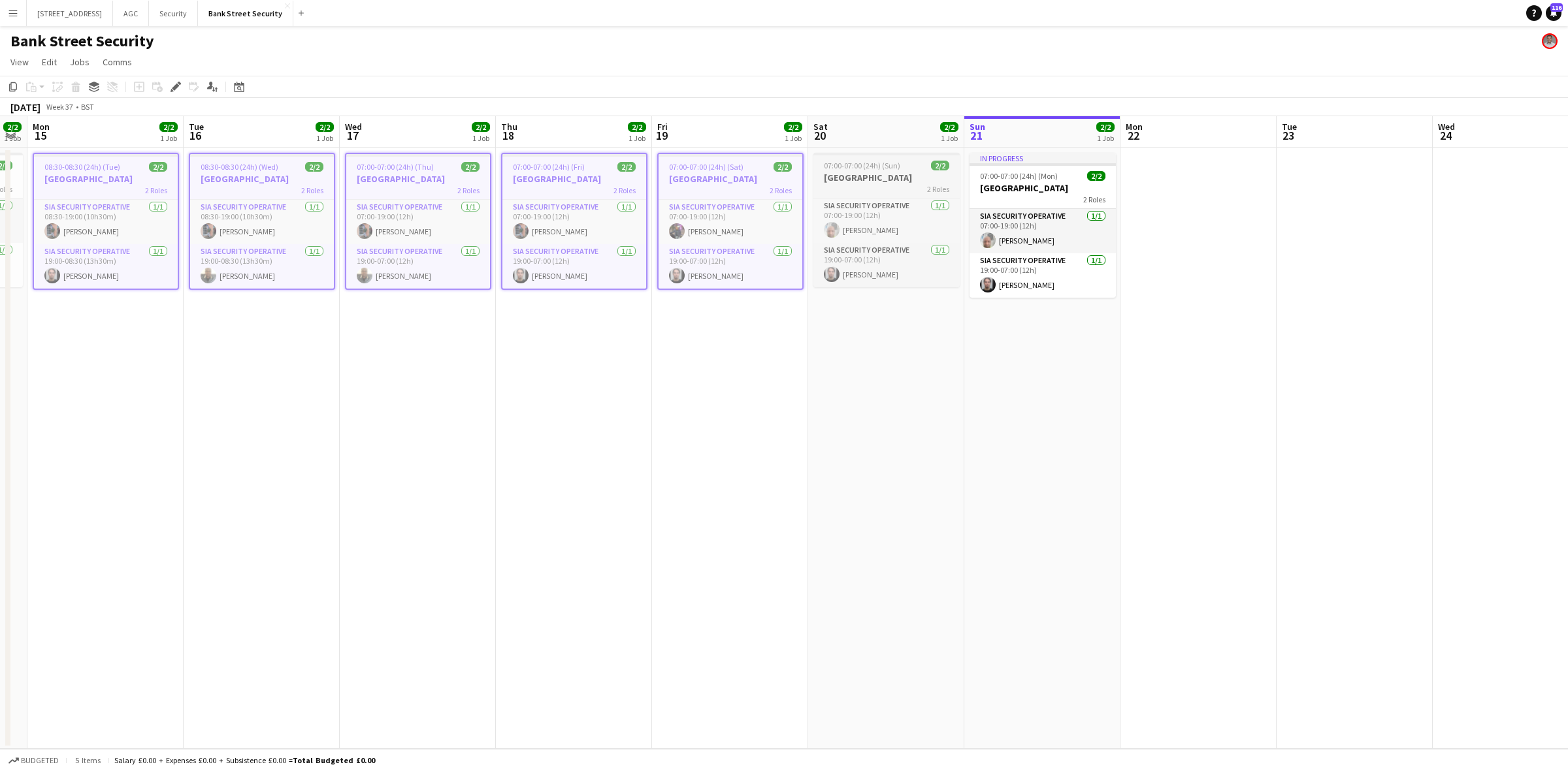
click at [890, 182] on h3 "Bank Street" at bounding box center [886, 178] width 146 height 12
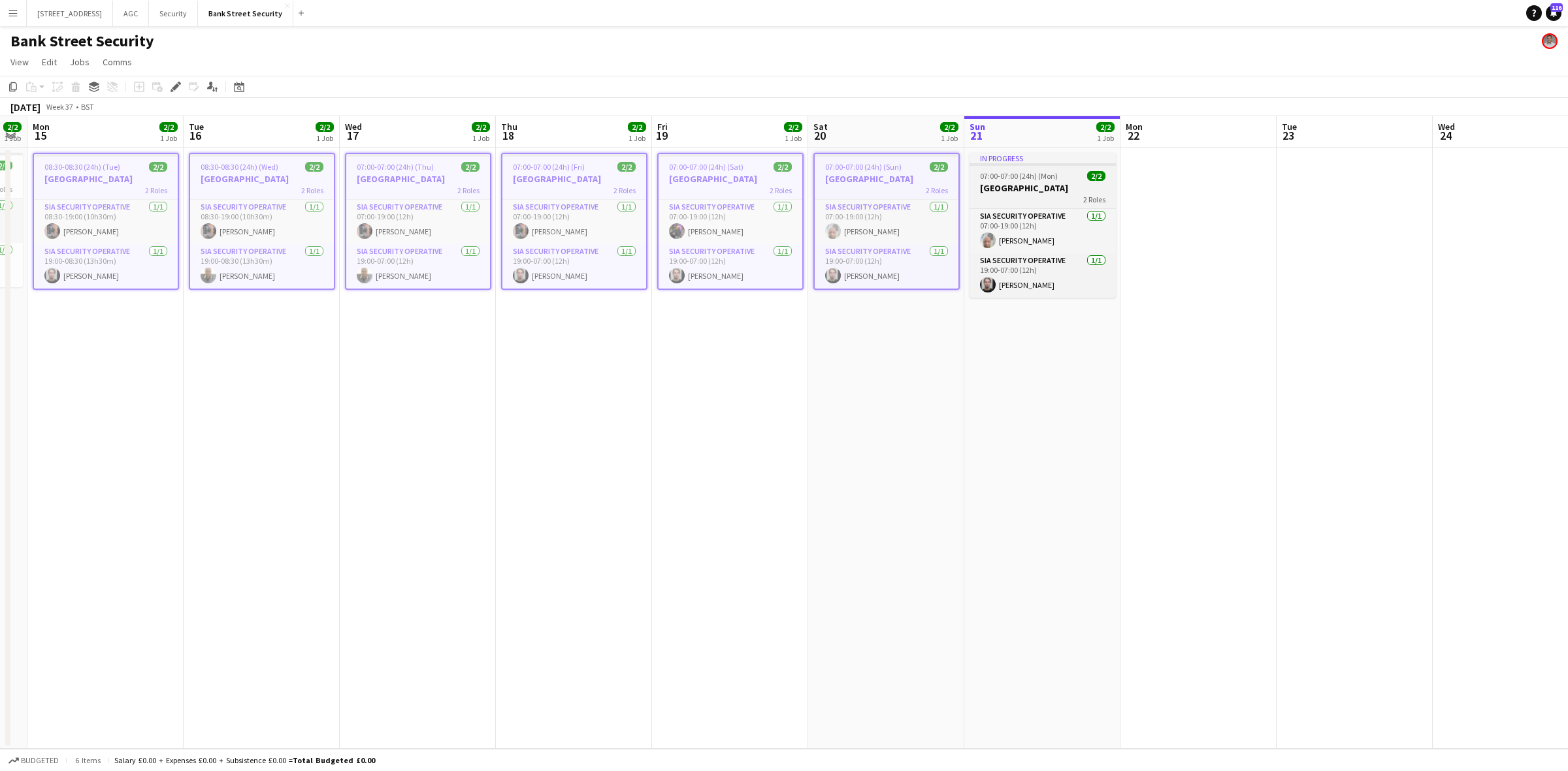
click at [998, 164] on div at bounding box center [1043, 165] width 146 height 3
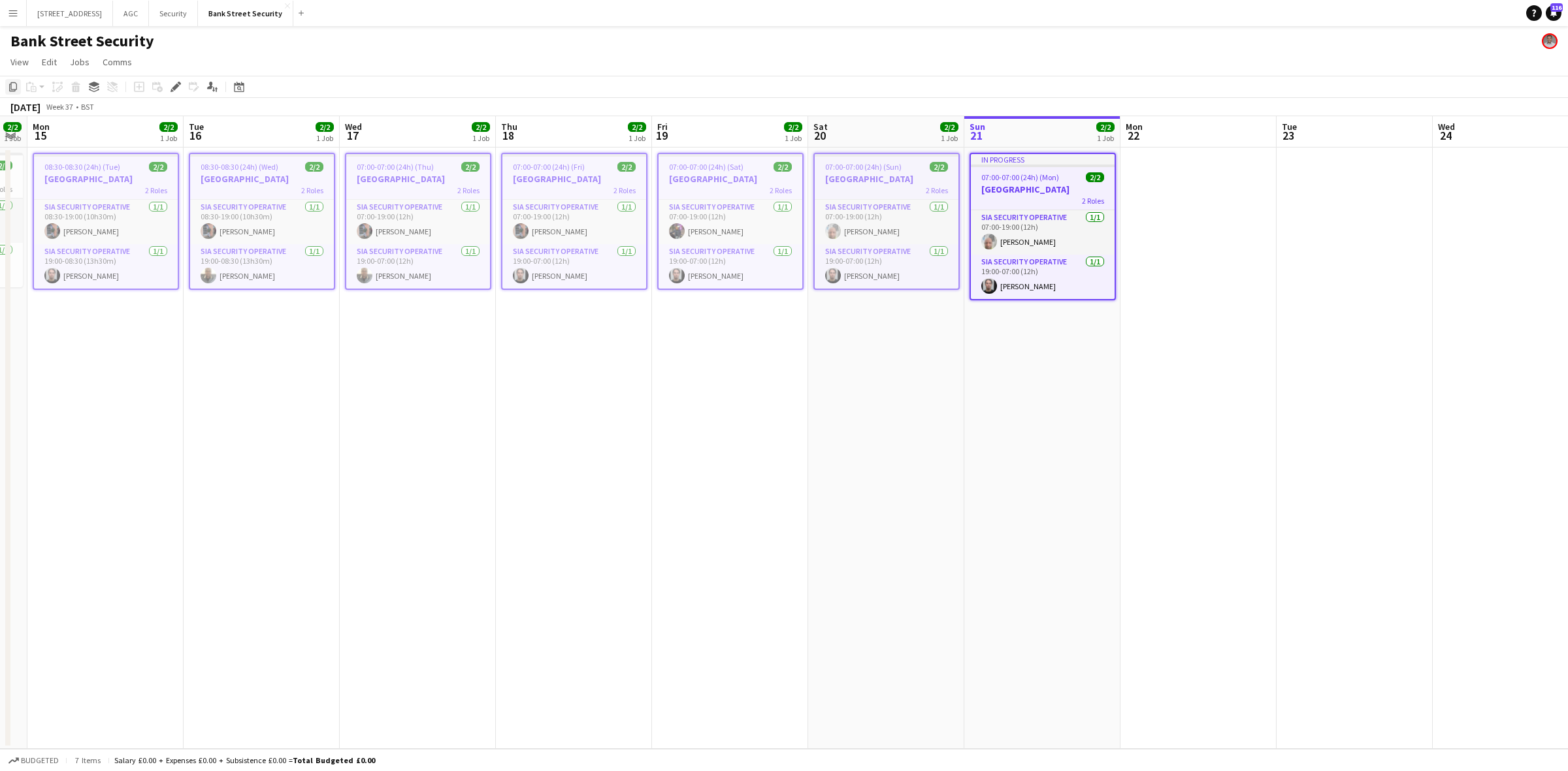
click at [12, 86] on icon "Copy" at bounding box center [13, 87] width 10 height 10
click at [1192, 196] on app-date-cell at bounding box center [1198, 448] width 156 height 602
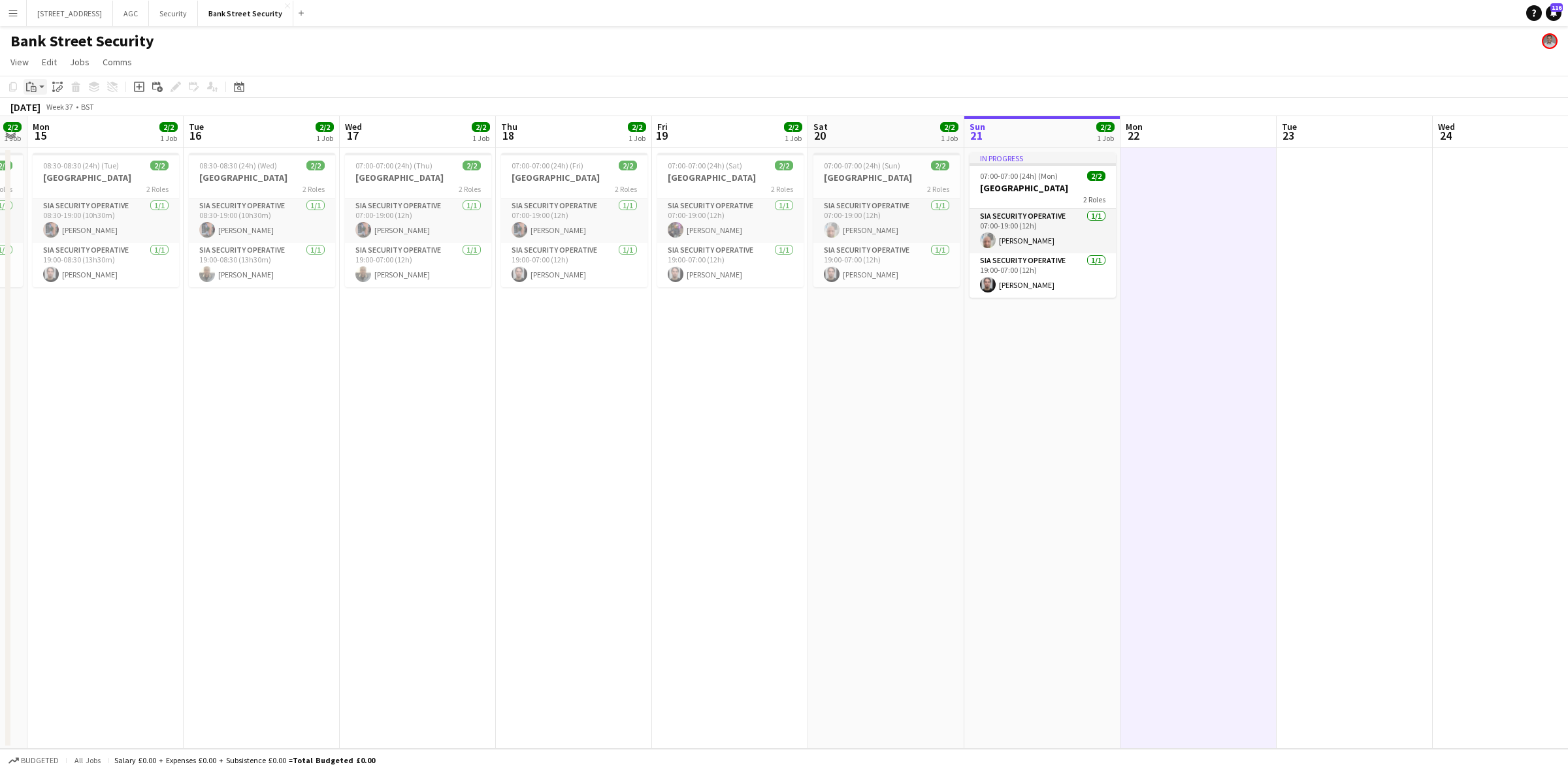
click at [43, 88] on app-action-btn "Paste" at bounding box center [35, 87] width 24 height 16
click at [61, 133] on link "Paste with crew Ctrl+Shift+V" at bounding box center [96, 134] width 123 height 12
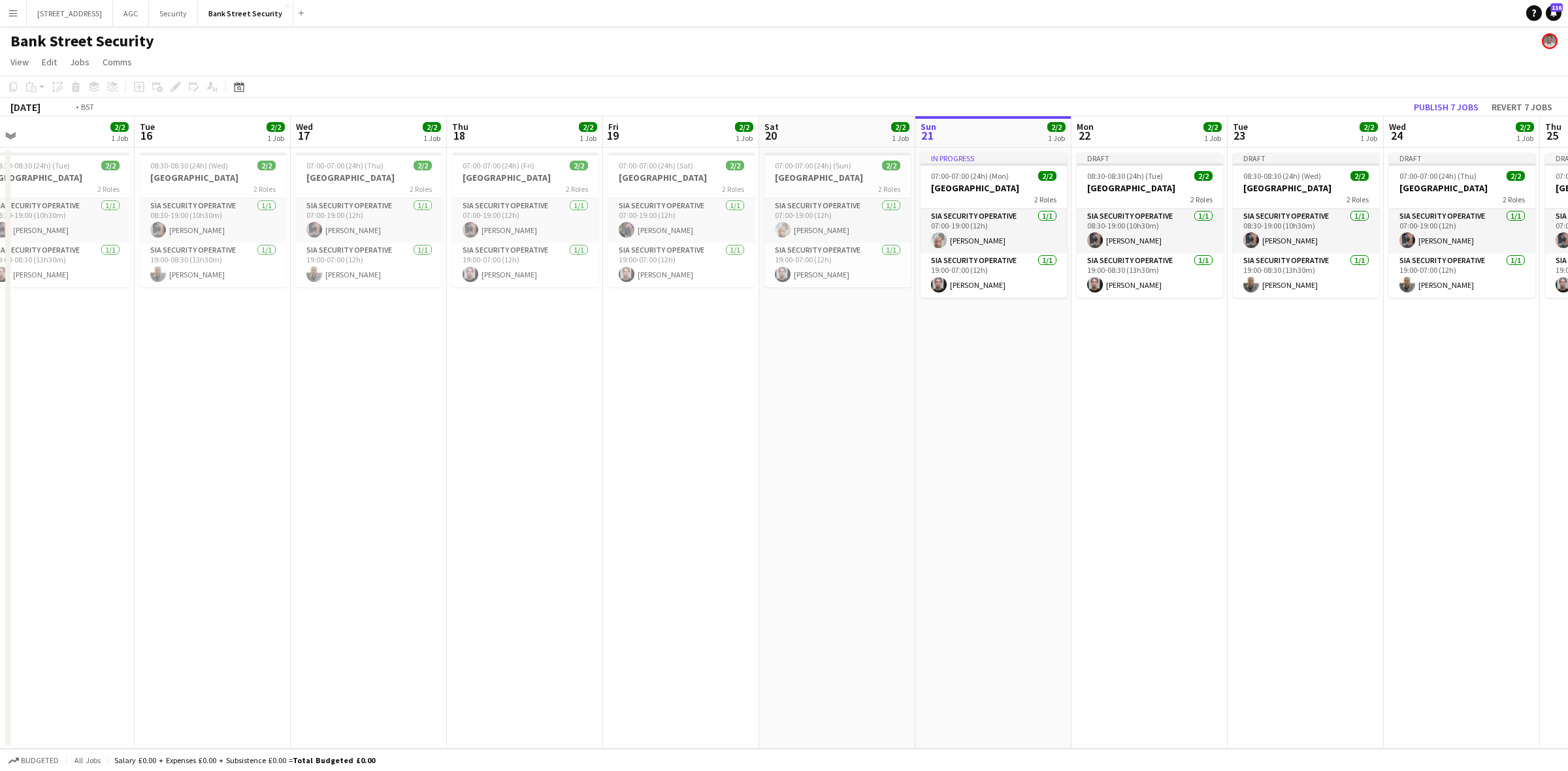
drag, startPoint x: 1137, startPoint y: 353, endPoint x: 1050, endPoint y: 360, distance: 87.3
click at [1065, 361] on app-calendar-viewport "Fri 12 2/2 1 Job Sat 13 2/2 1 Job Sun 14 2/2 1 Job Mon 15 2/2 1 Job Tue 16 2/2 …" at bounding box center [784, 433] width 1568 height 633
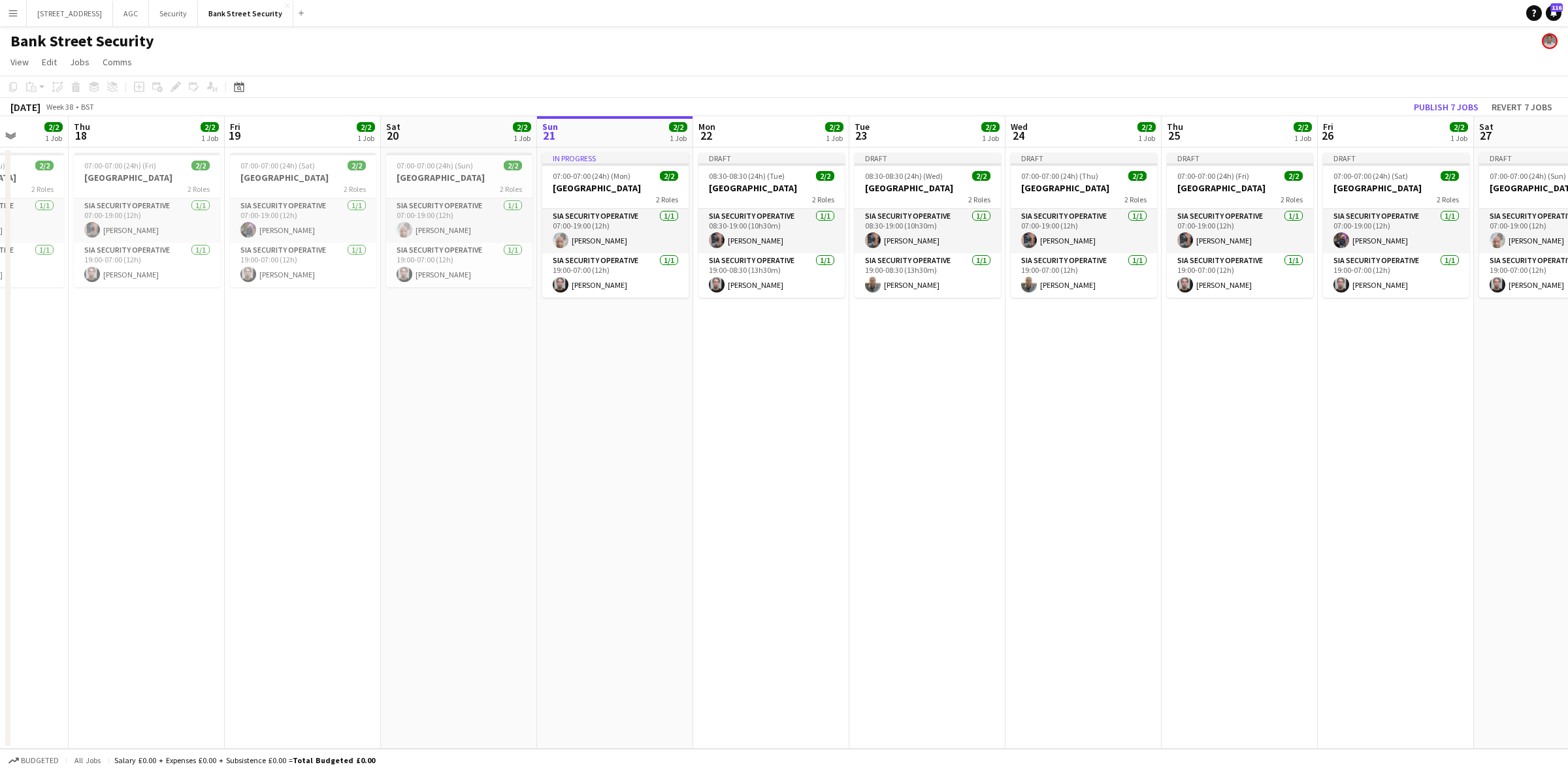
scroll to position [0, 463]
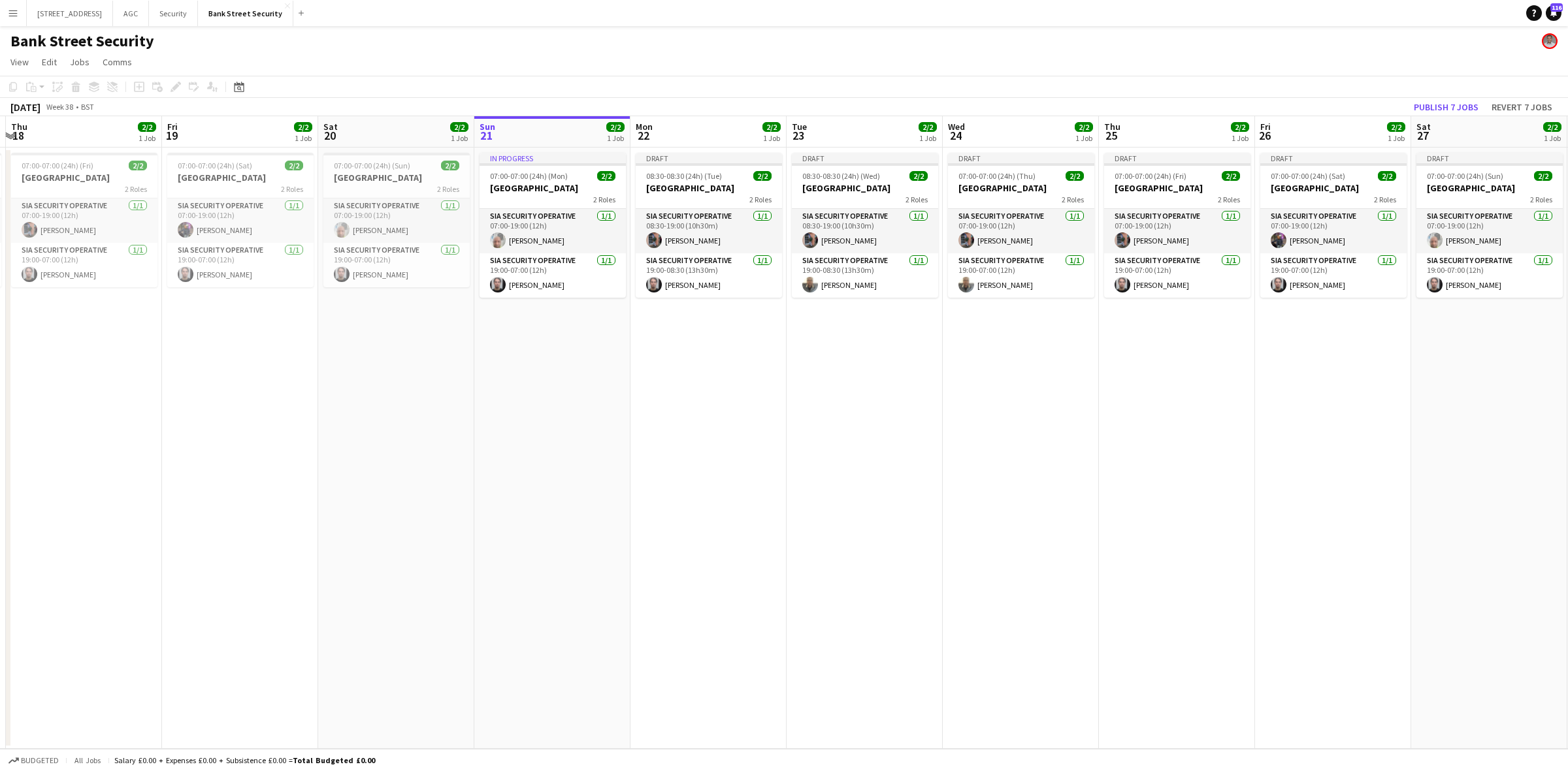
drag, startPoint x: 1048, startPoint y: 359, endPoint x: 632, endPoint y: 357, distance: 416.0
click at [632, 357] on app-calendar-viewport "Mon 15 2/2 1 Job Tue 16 2/2 1 Job Wed 17 2/2 1 Job Thu 18 2/2 1 Job Fri 19 2/2 …" at bounding box center [784, 433] width 1568 height 633
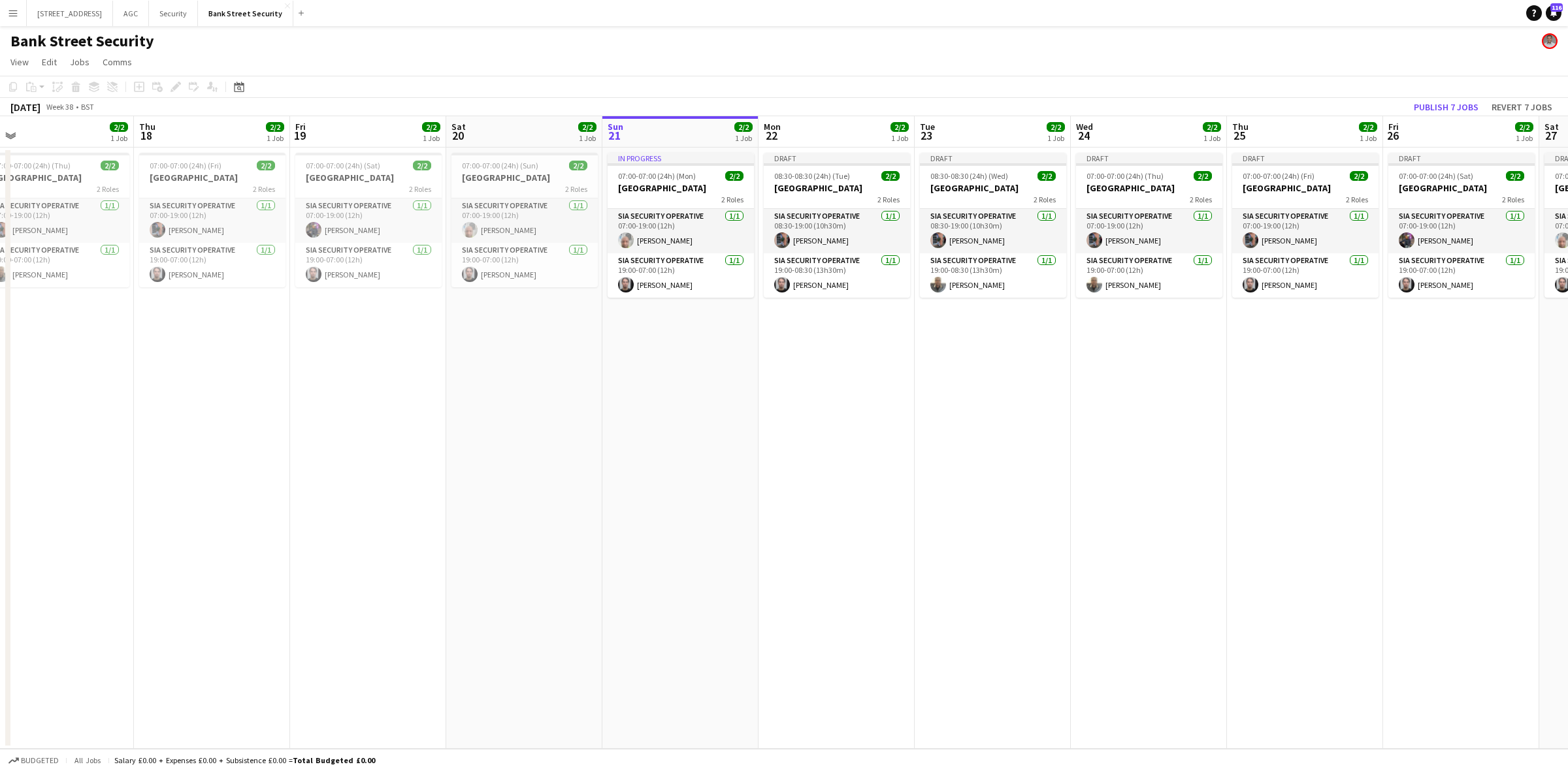
scroll to position [0, 435]
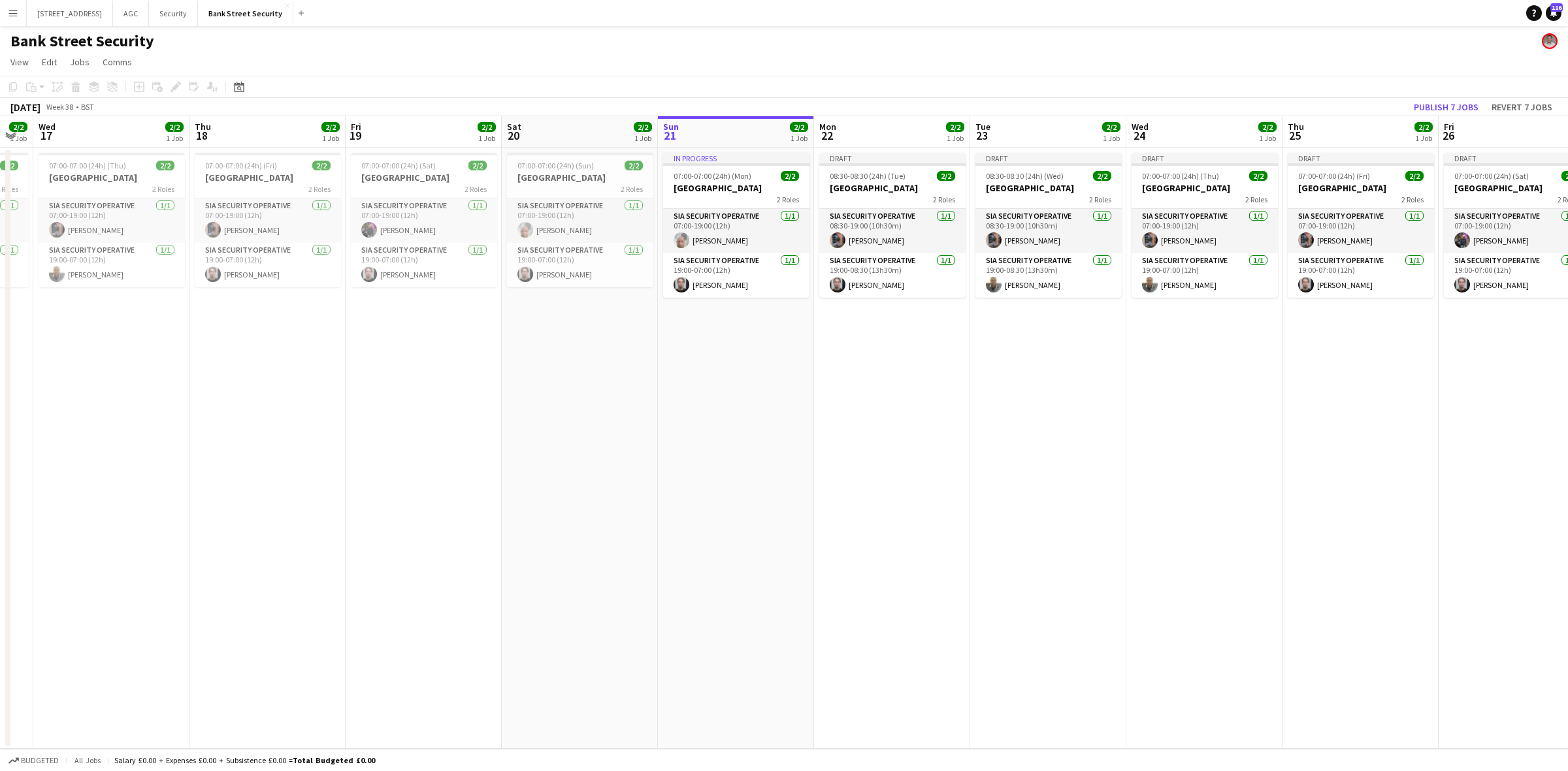
drag, startPoint x: 569, startPoint y: 370, endPoint x: 752, endPoint y: 363, distance: 183.1
click at [752, 363] on app-calendar-viewport "Sun 14 2/2 1 Job Mon 15 2/2 1 Job Tue 16 2/2 1 Job Wed 17 2/2 1 Job Thu 18 2/2 …" at bounding box center [784, 433] width 1568 height 633
click at [892, 275] on app-card-role "SIA Security Operative 1/1 19:00-08:30 (13h30m) Pedro Lopes" at bounding box center [892, 276] width 146 height 44
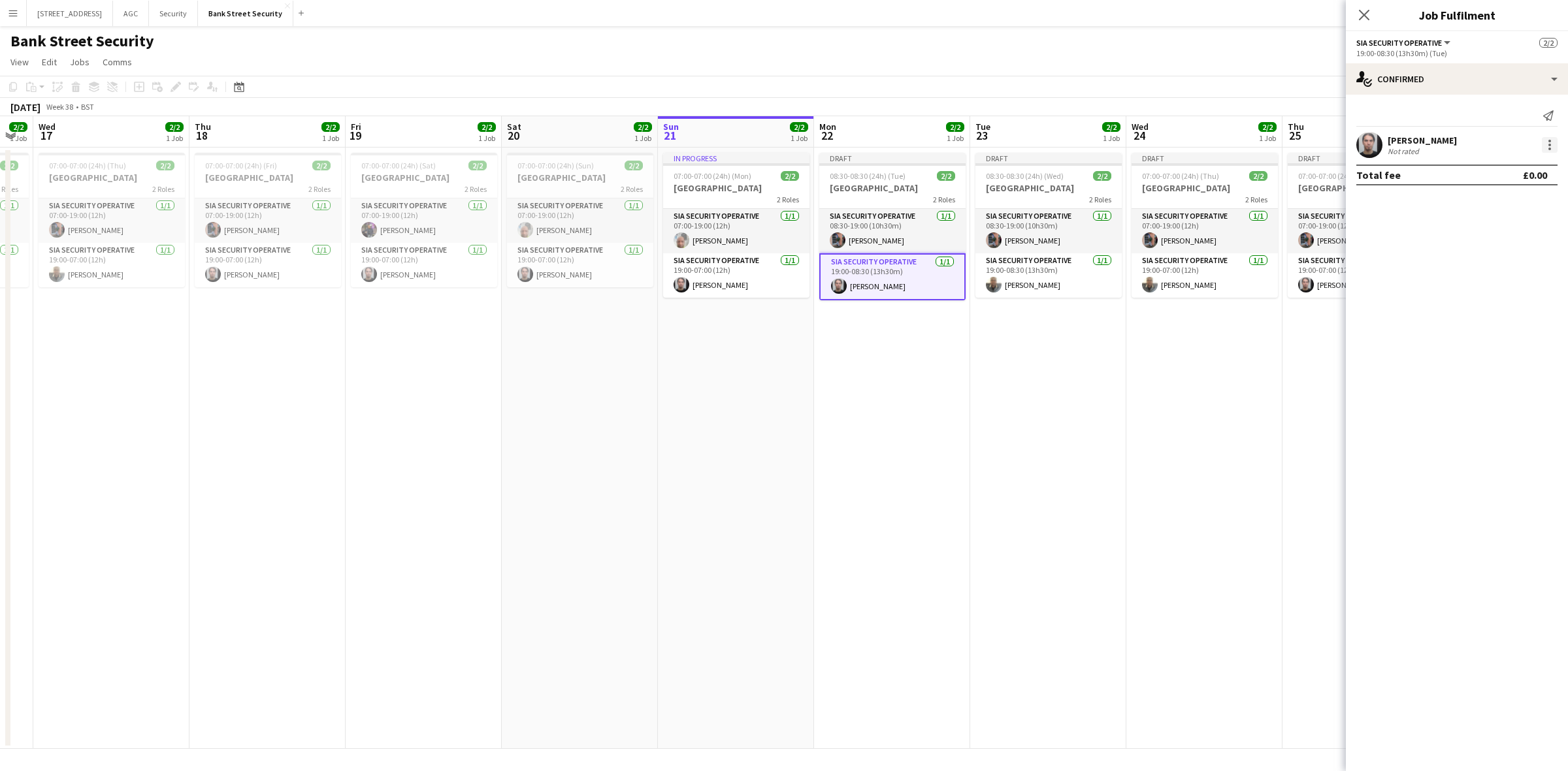
click at [1550, 145] on div at bounding box center [1550, 145] width 16 height 16
click at [1491, 291] on span "Remove" at bounding box center [1486, 294] width 39 height 11
click at [1461, 114] on input at bounding box center [1463, 118] width 152 height 16
type input "*****"
click at [1441, 141] on span "CHIDI ONYOO" at bounding box center [1435, 137] width 75 height 11
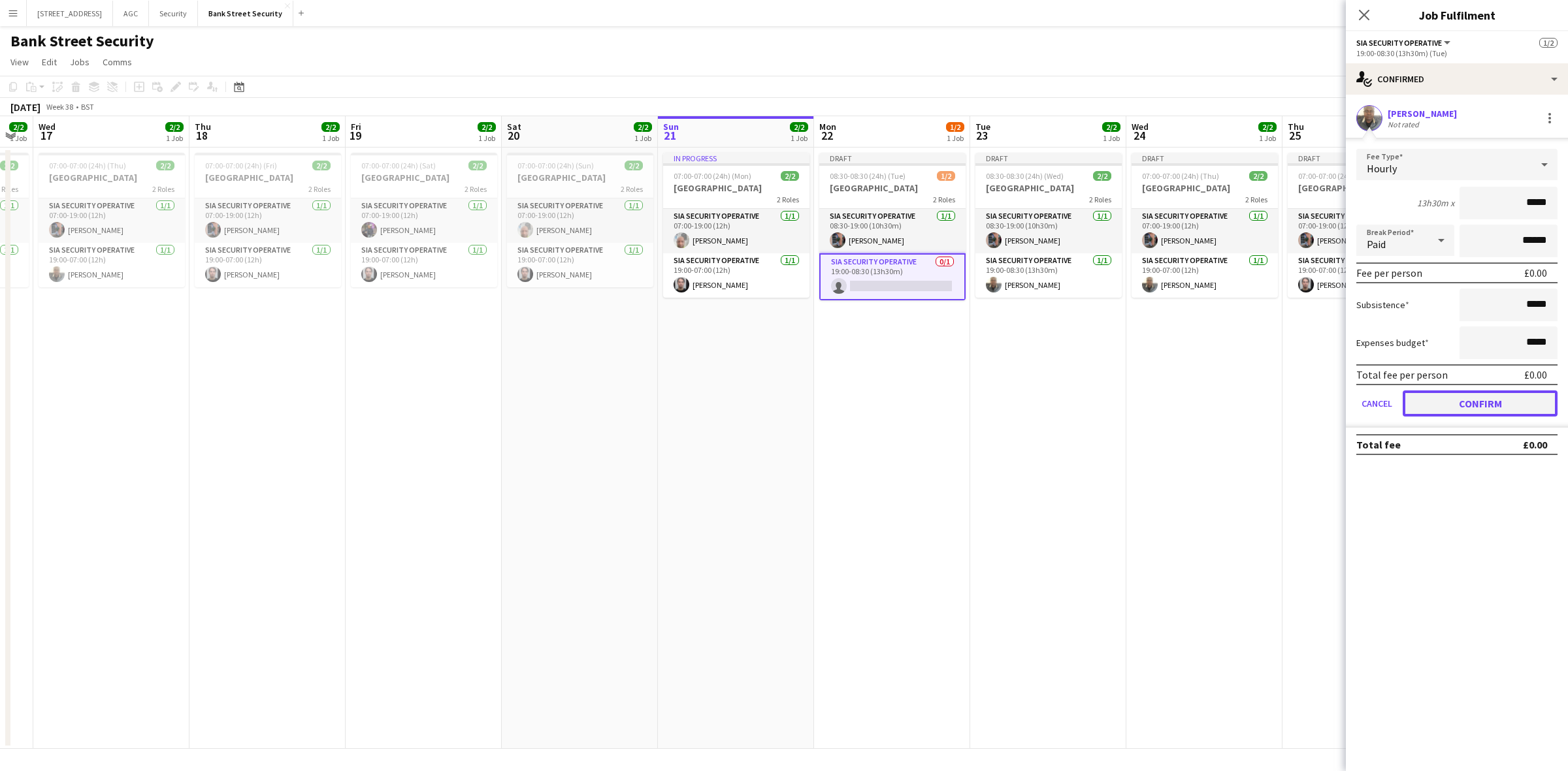
click at [1459, 402] on button "Confirm" at bounding box center [1480, 404] width 155 height 26
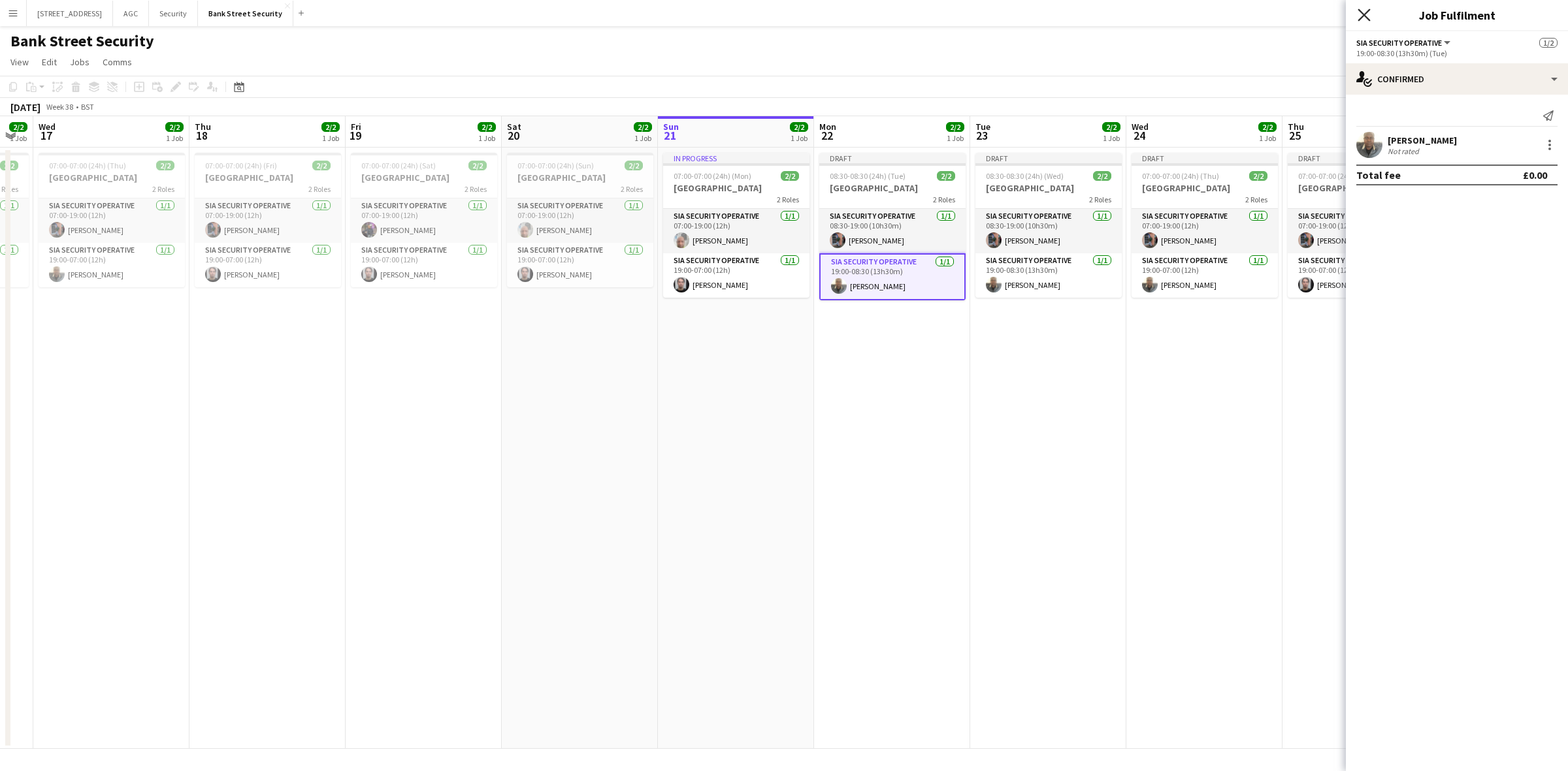
click at [1365, 10] on icon "Close pop-in" at bounding box center [1363, 14] width 12 height 12
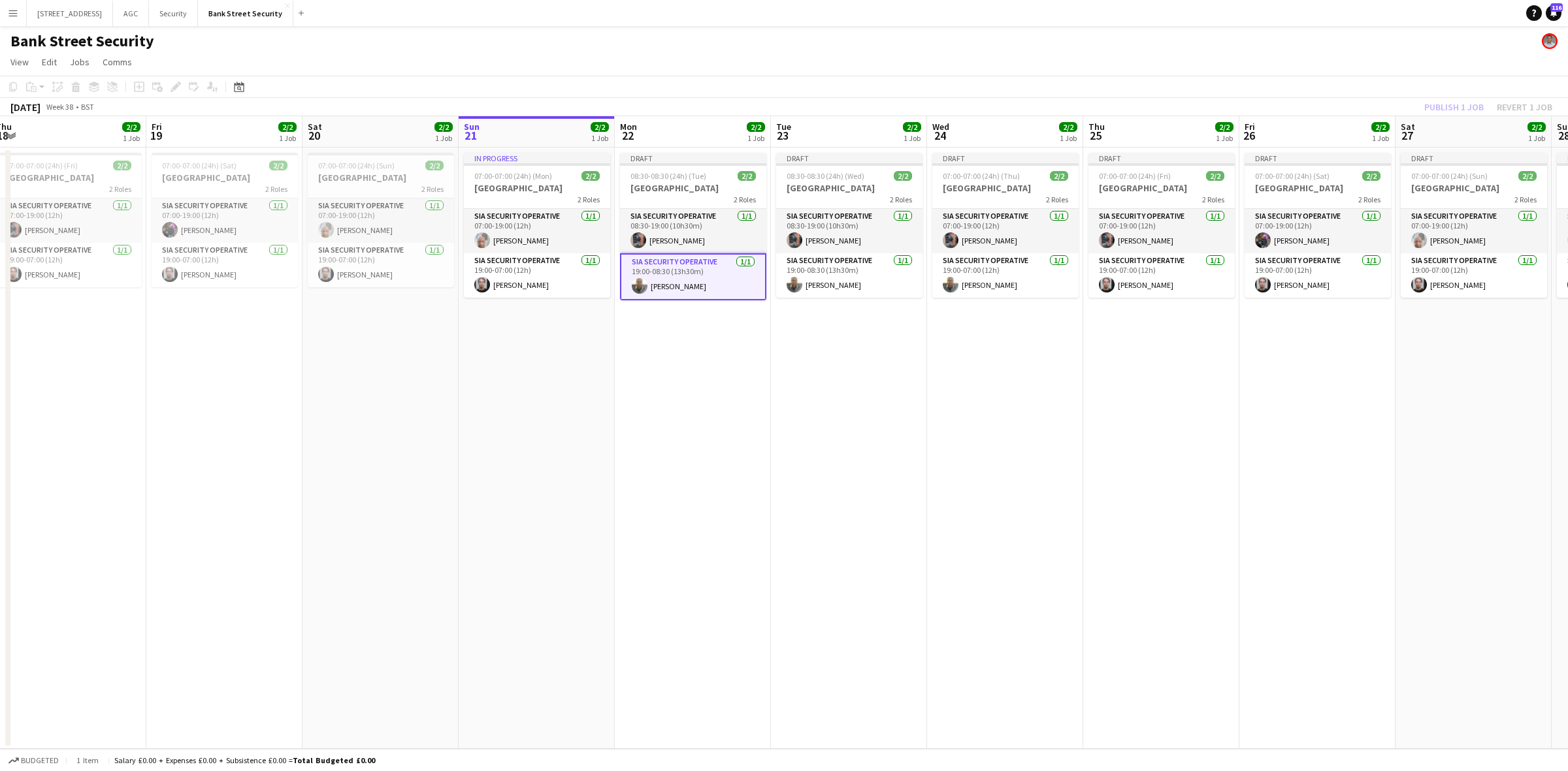
scroll to position [0, 487]
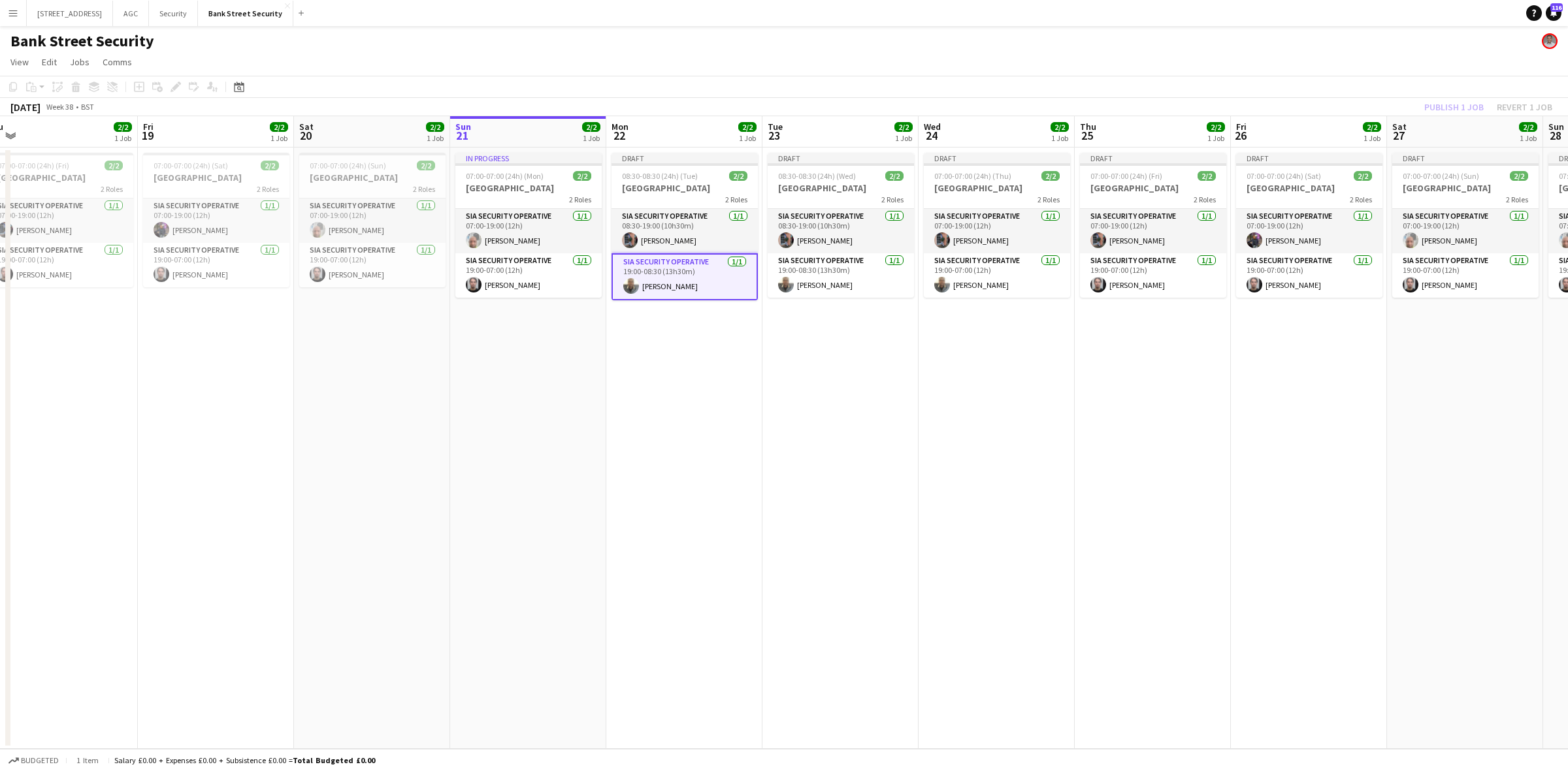
drag, startPoint x: 1169, startPoint y: 379, endPoint x: 961, endPoint y: 368, distance: 208.3
click at [961, 368] on app-calendar-viewport "Mon 15 2/2 1 Job Tue 16 2/2 1 Job Wed 17 2/2 1 Job Thu 18 2/2 1 Job Fri 19 2/2 …" at bounding box center [784, 433] width 1568 height 633
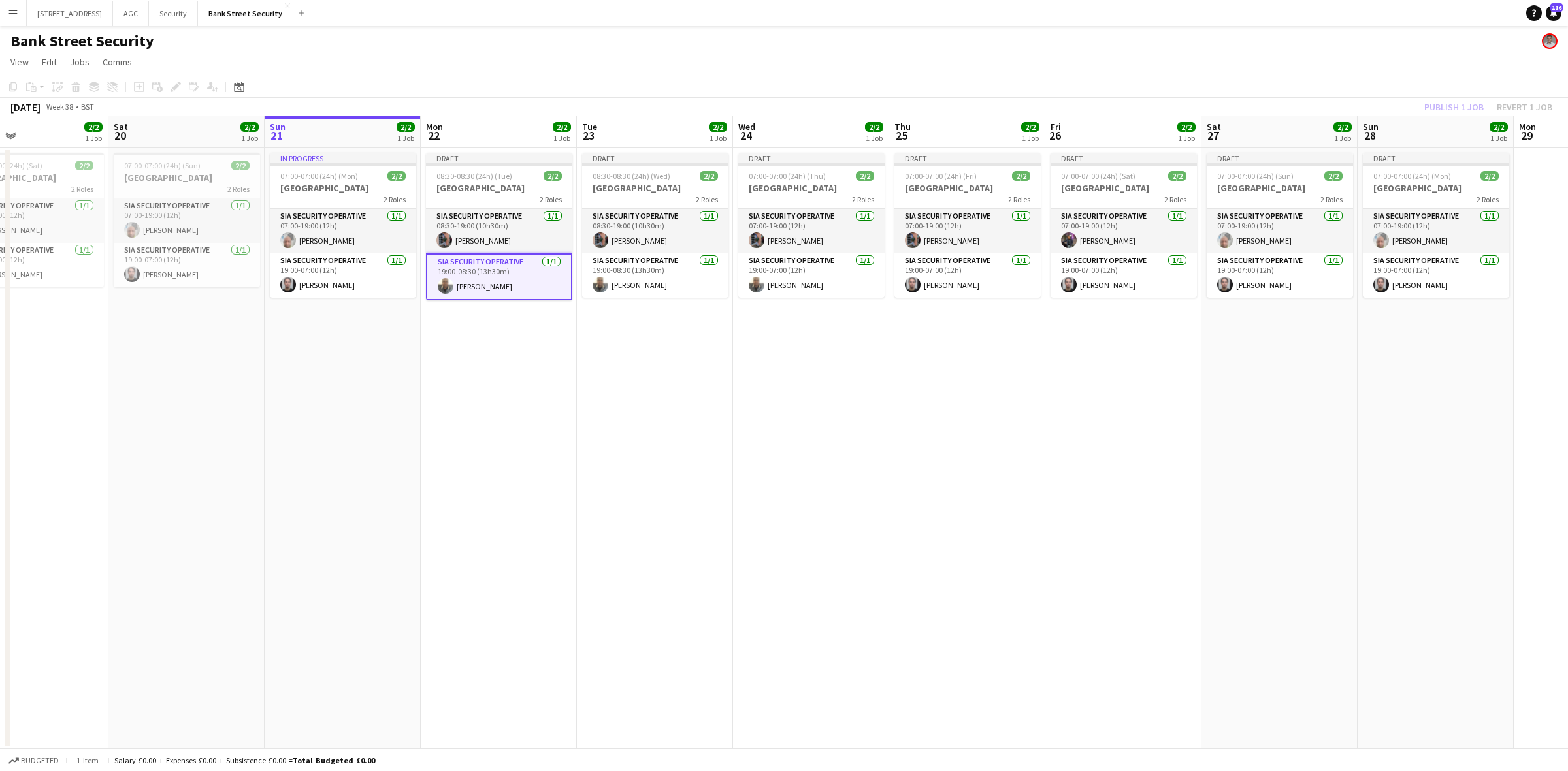
scroll to position [0, 507]
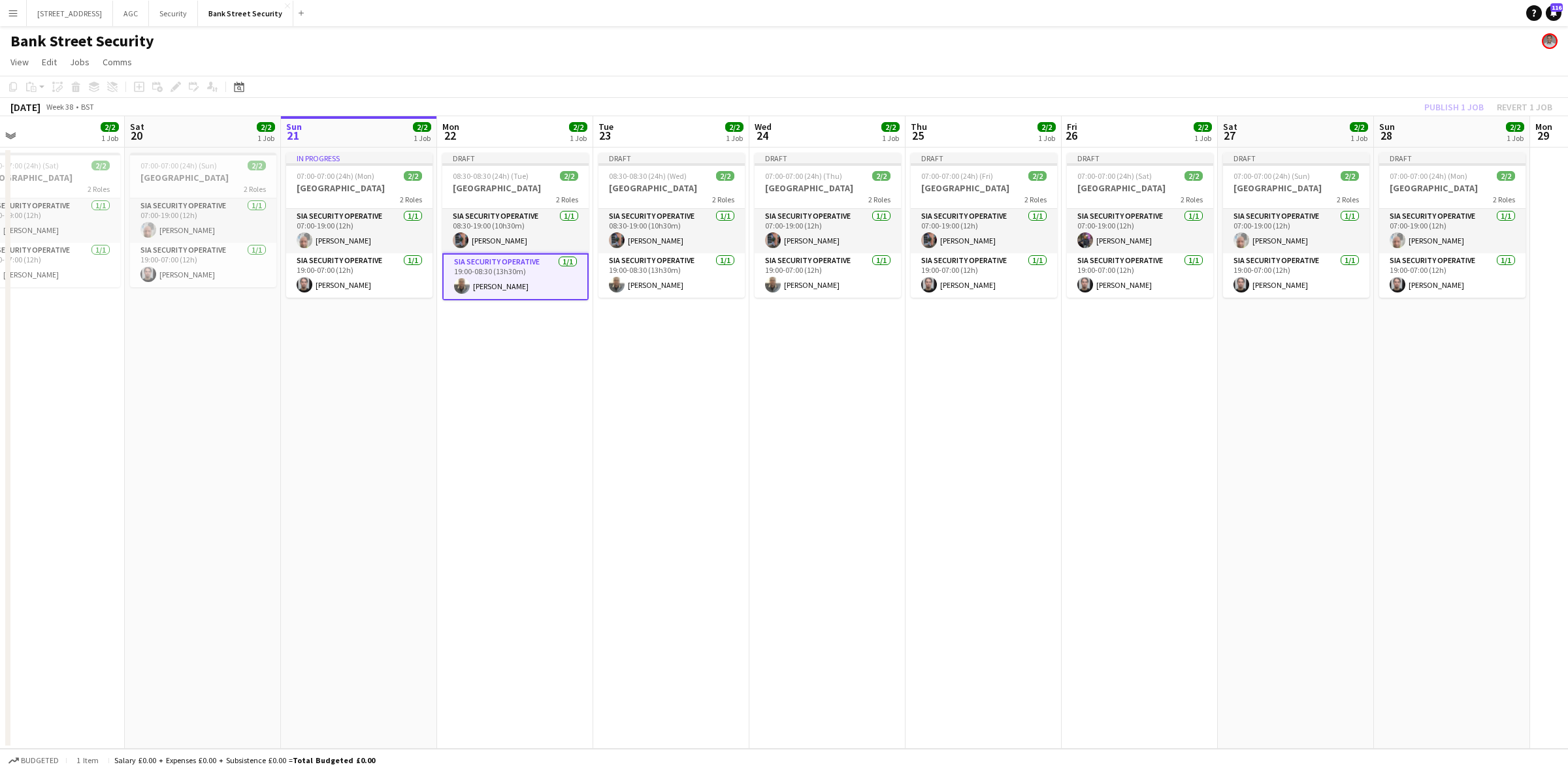
drag, startPoint x: 602, startPoint y: 497, endPoint x: 425, endPoint y: 482, distance: 177.6
click at [425, 482] on app-calendar-viewport "Tue 16 2/2 1 Job Wed 17 2/2 1 Job Thu 18 2/2 1 Job Fri 19 2/2 1 Job Sat 20 2/2 …" at bounding box center [784, 433] width 1568 height 633
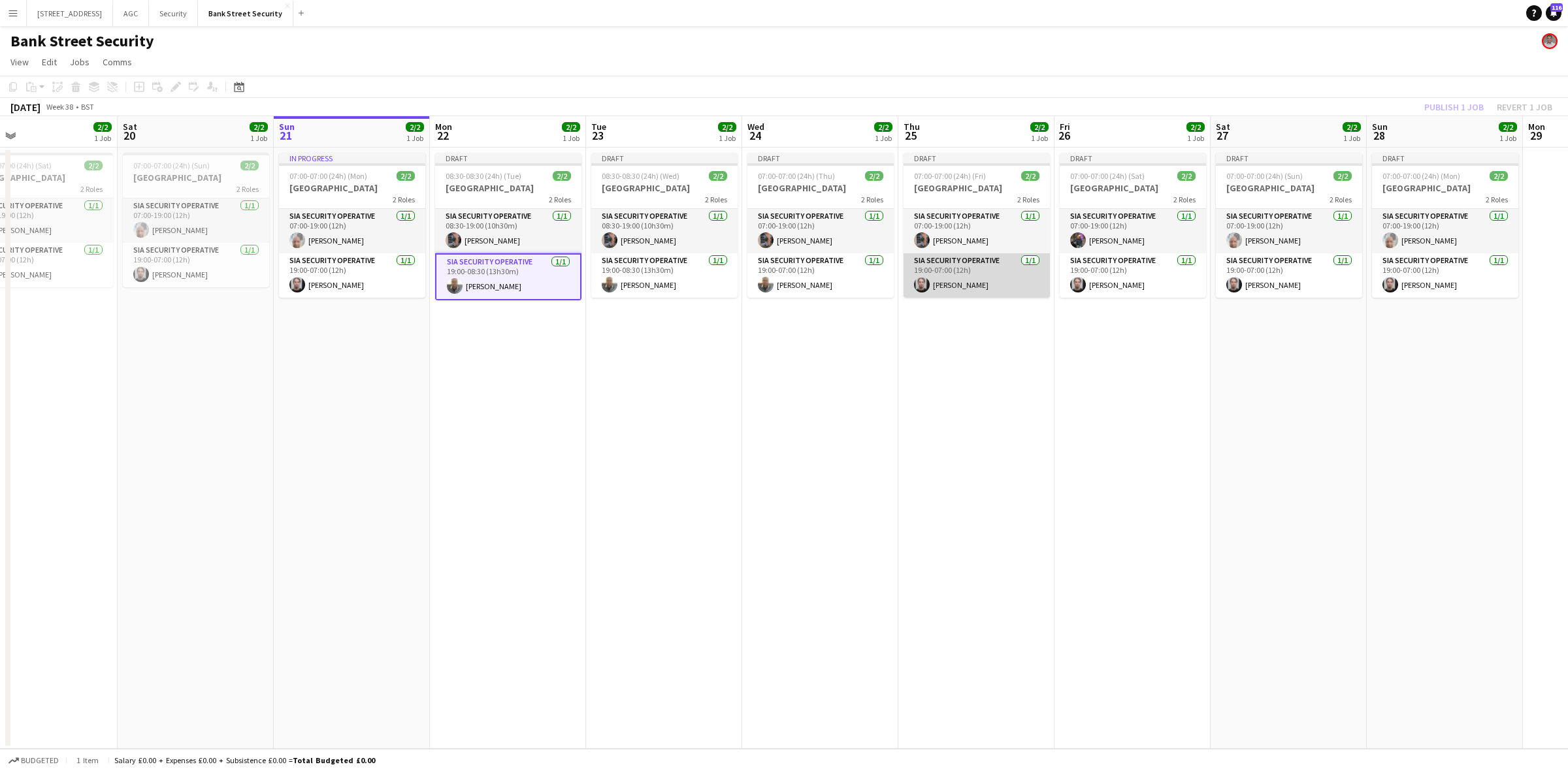
click at [958, 286] on app-card-role "SIA Security Operative 1/1 19:00-07:00 (12h) Pedro Lopes" at bounding box center [976, 276] width 146 height 44
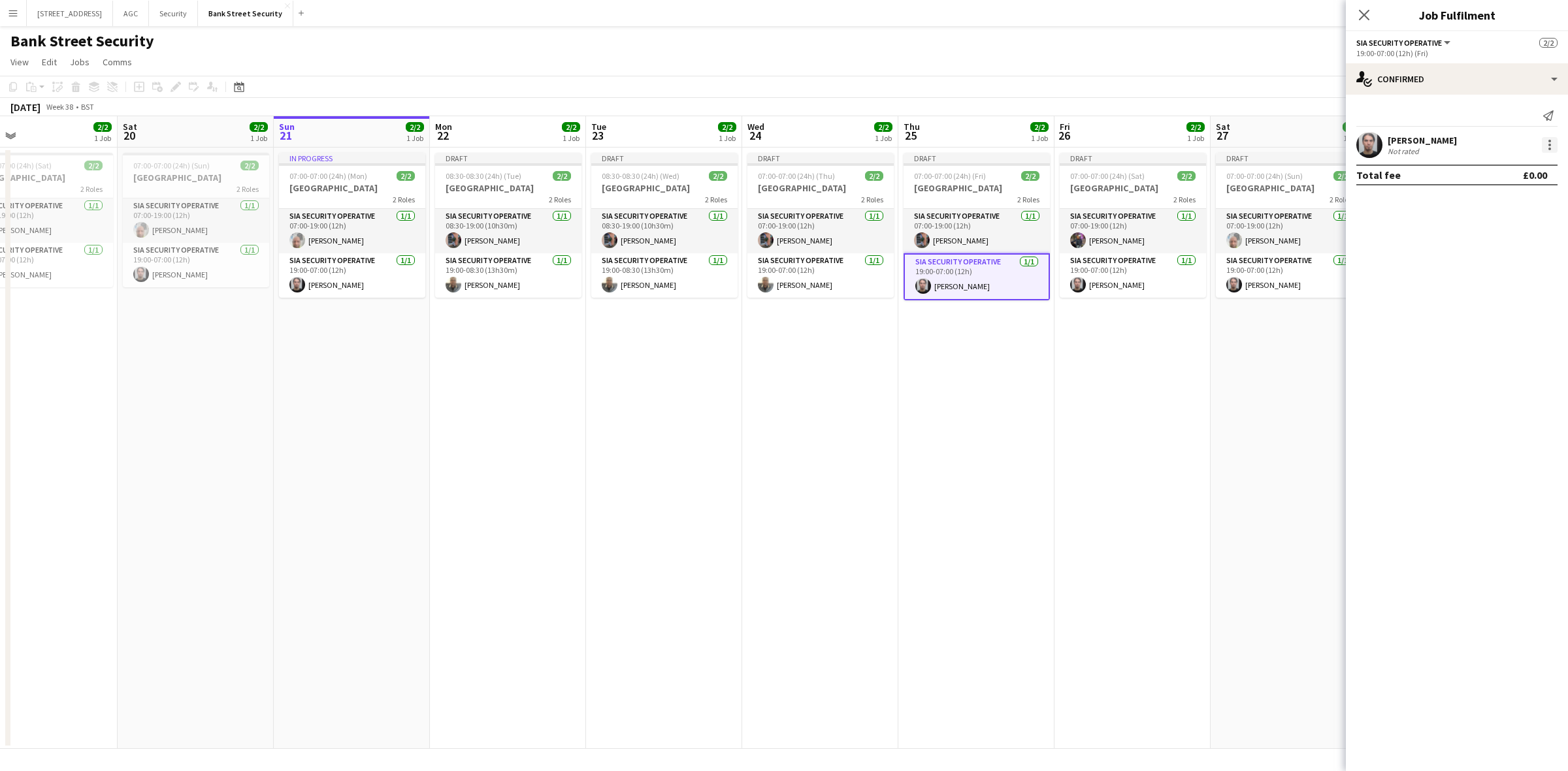
click at [1550, 144] on div at bounding box center [1550, 145] width 3 height 3
click at [1487, 291] on span "Remove" at bounding box center [1486, 294] width 39 height 11
click at [1423, 112] on input at bounding box center [1463, 118] width 152 height 16
type input "*"
type input "*****"
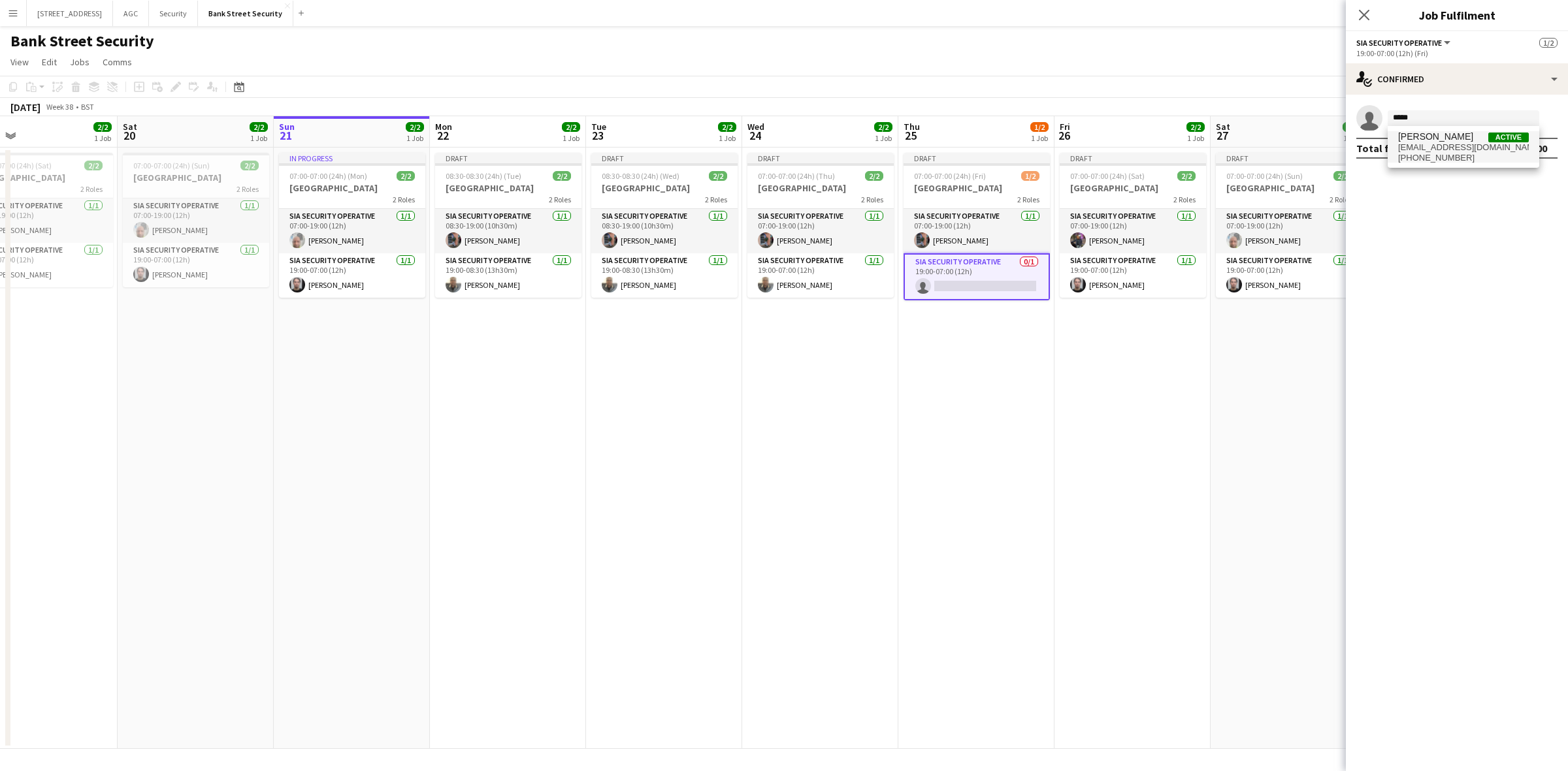
click at [1426, 150] on span "onyolings@yahoo.com" at bounding box center [1463, 148] width 131 height 10
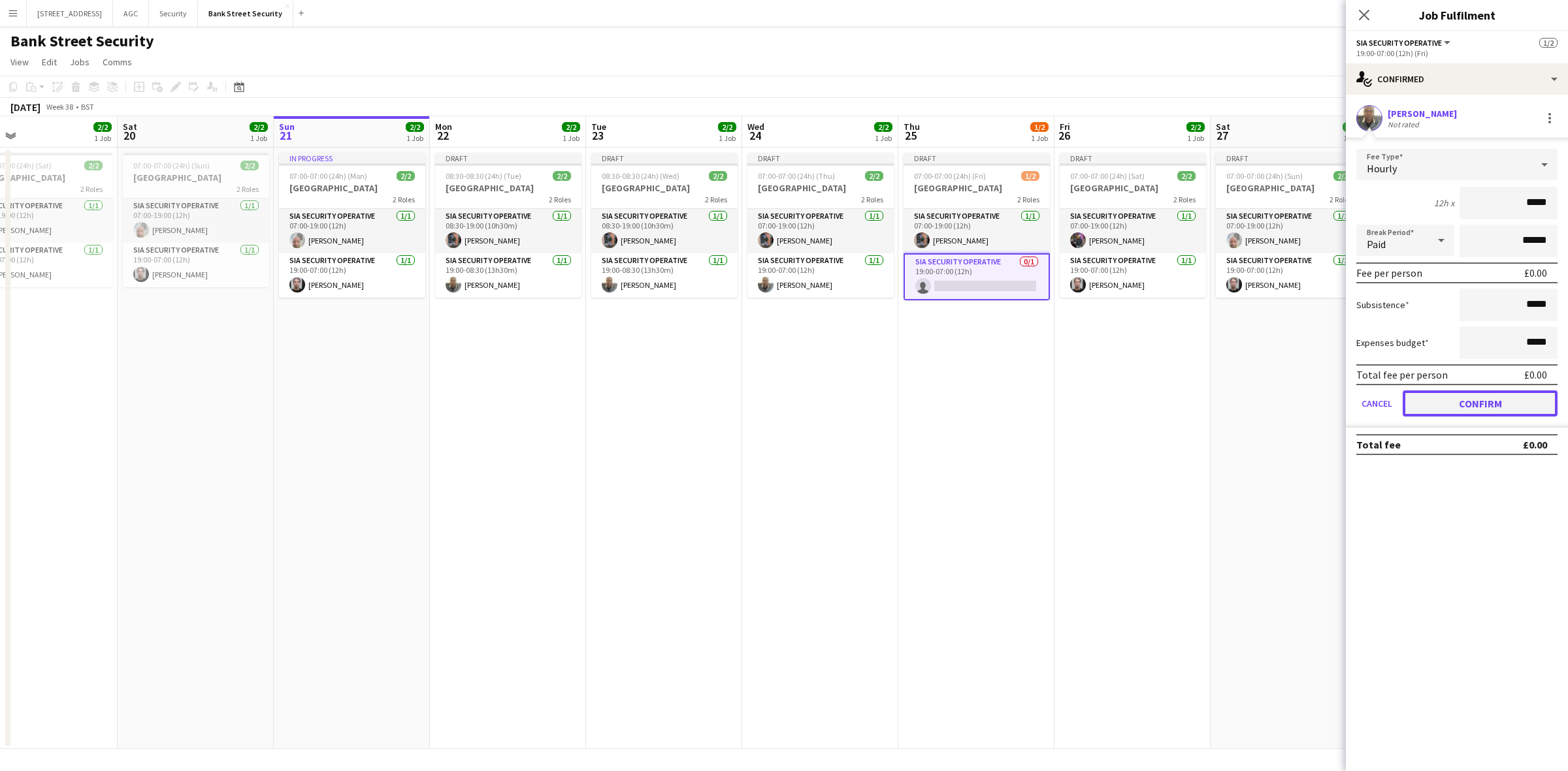
click at [1460, 400] on button "Confirm" at bounding box center [1480, 404] width 155 height 26
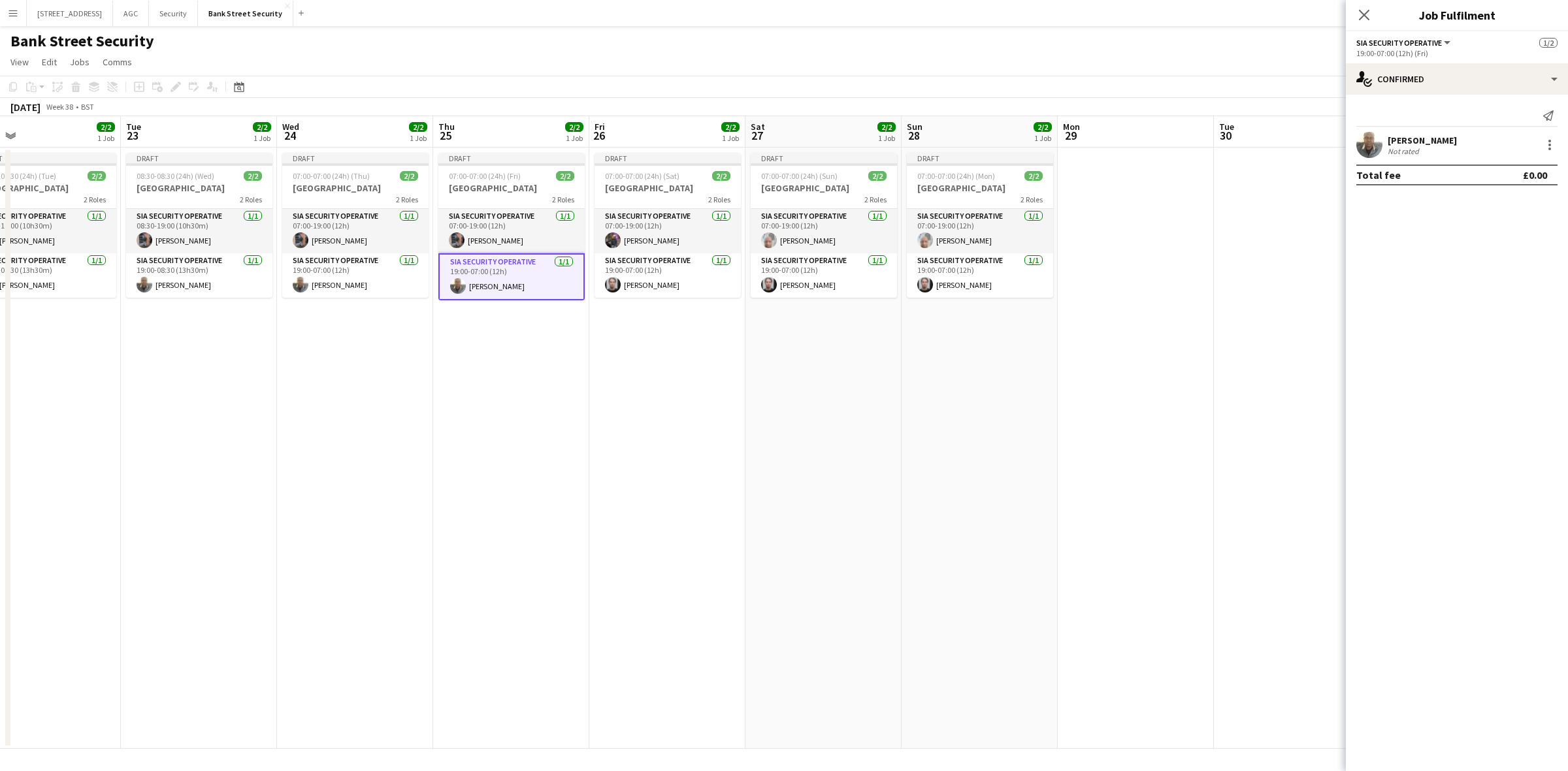
scroll to position [0, 433]
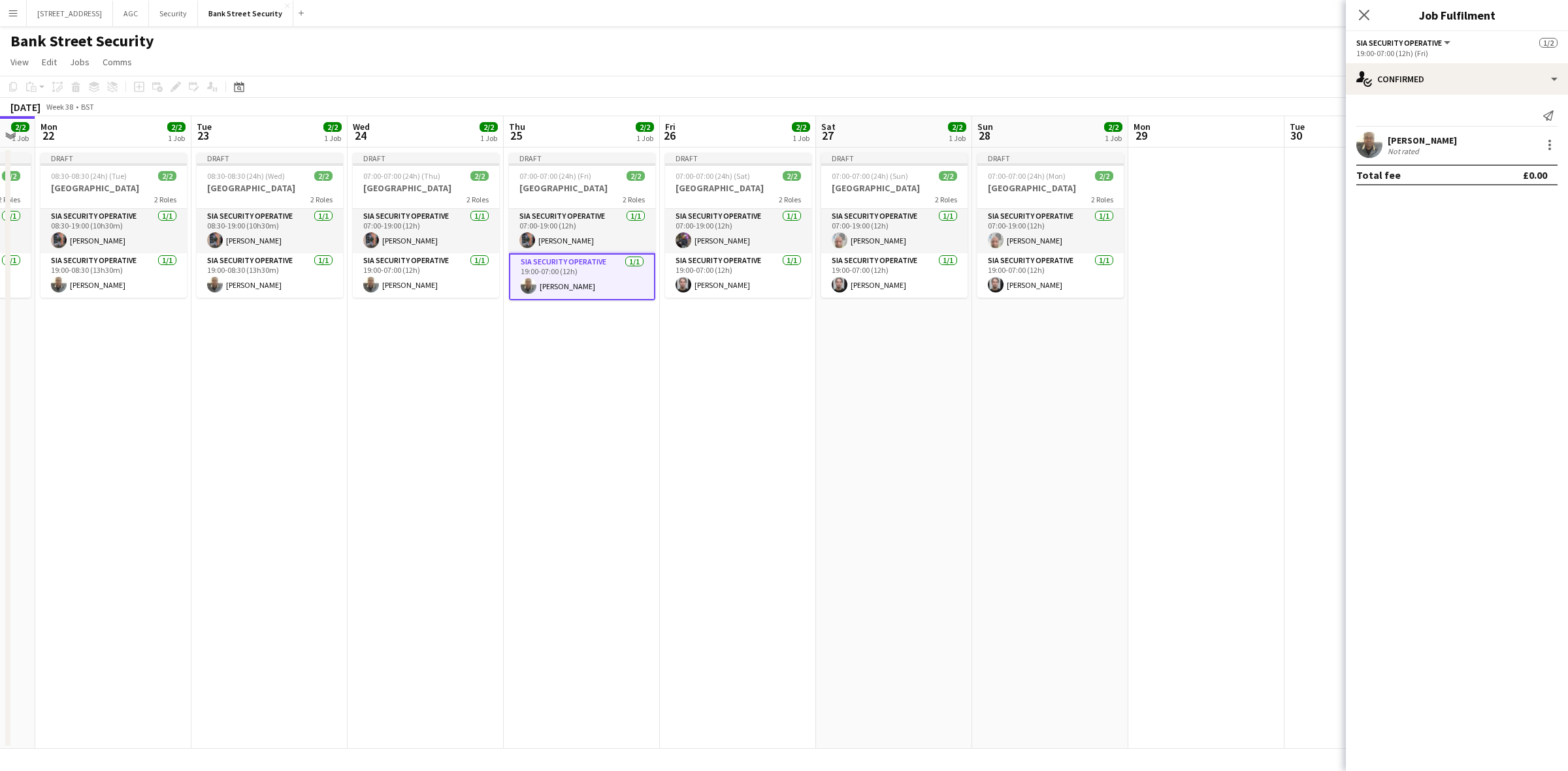
drag, startPoint x: 1218, startPoint y: 429, endPoint x: 823, endPoint y: 428, distance: 395.0
click at [823, 428] on app-calendar-viewport "Fri 19 2/2 1 Job Sat 20 2/2 1 Job Sun 21 2/2 1 Job Mon 22 2/2 1 Job Tue 23 2/2 …" at bounding box center [784, 433] width 1568 height 633
click at [1361, 20] on icon "Close pop-in" at bounding box center [1363, 14] width 12 height 12
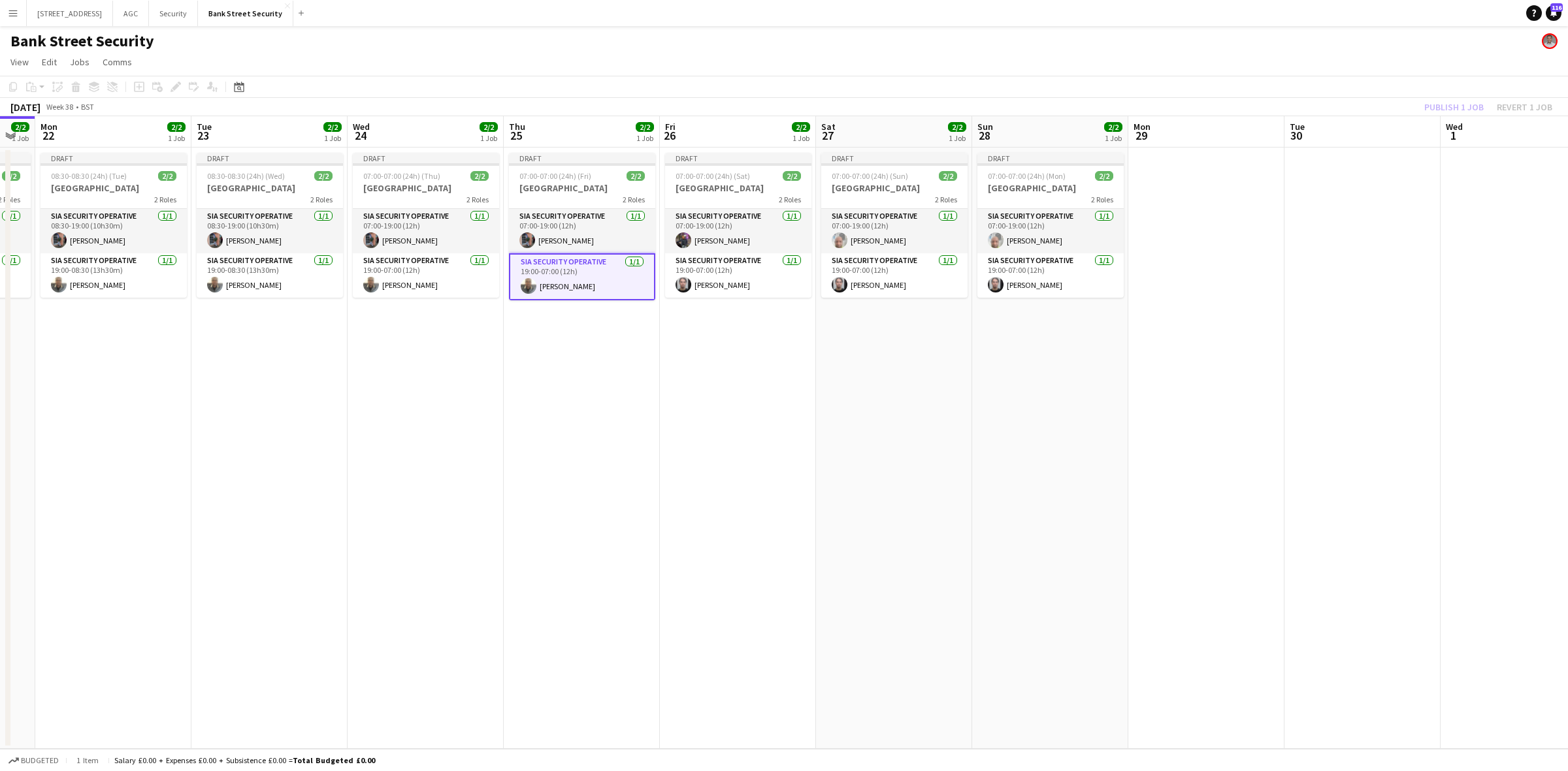
click at [1461, 114] on div "Publish 1 job Revert 1 job" at bounding box center [1488, 107] width 159 height 17
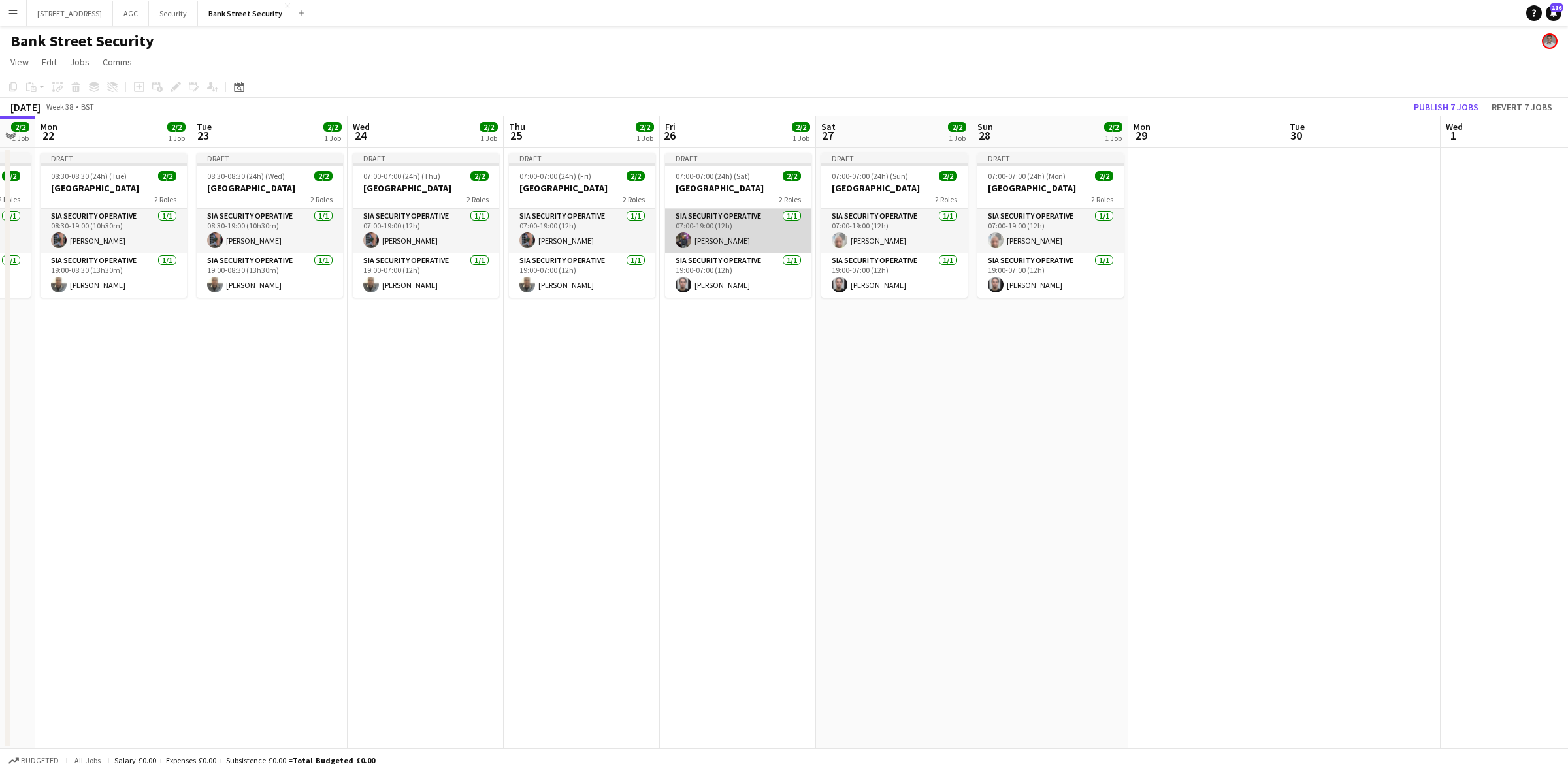
click at [754, 223] on app-card-role "SIA Security Operative 1/1 07:00-19:00 (12h) Zahid Fareed" at bounding box center [738, 231] width 146 height 44
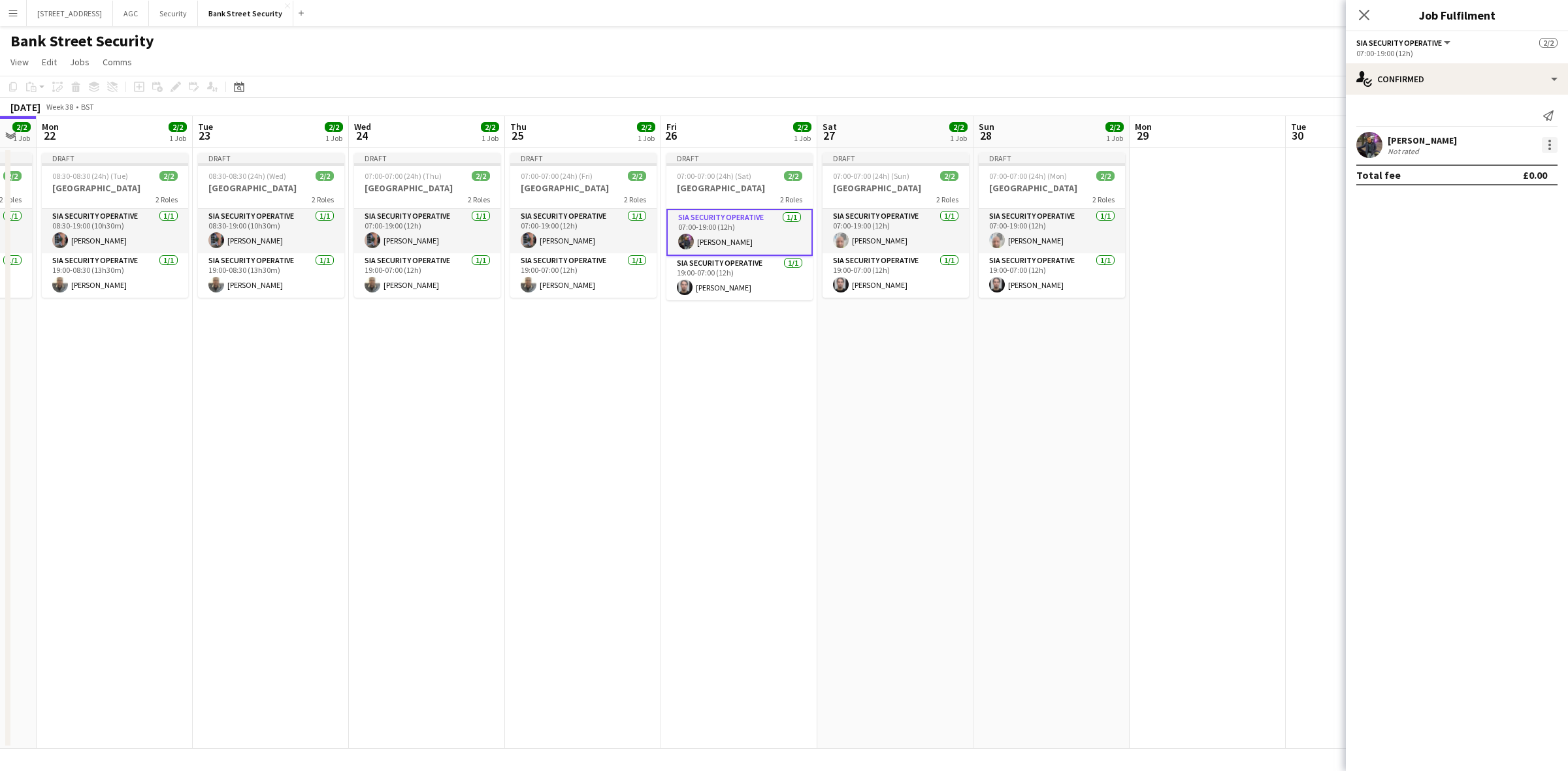
click at [1550, 144] on div at bounding box center [1550, 145] width 3 height 3
click at [1476, 293] on span "Remove" at bounding box center [1486, 294] width 39 height 11
click at [1418, 118] on input at bounding box center [1463, 118] width 152 height 16
type input "****"
click at [1422, 142] on span "spike.lane@gmail.com" at bounding box center [1463, 148] width 131 height 10
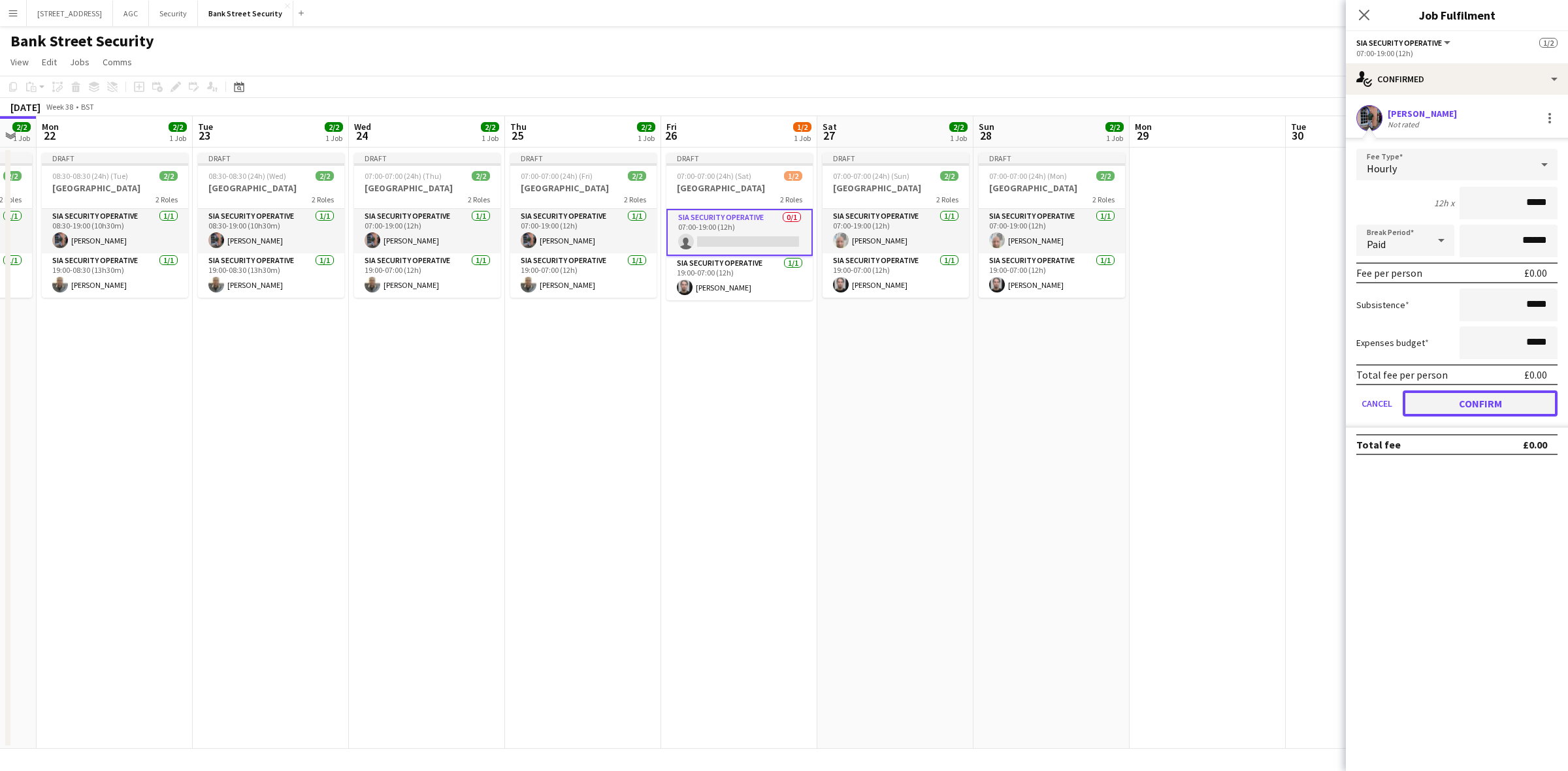
click at [1477, 403] on button "Confirm" at bounding box center [1480, 404] width 155 height 26
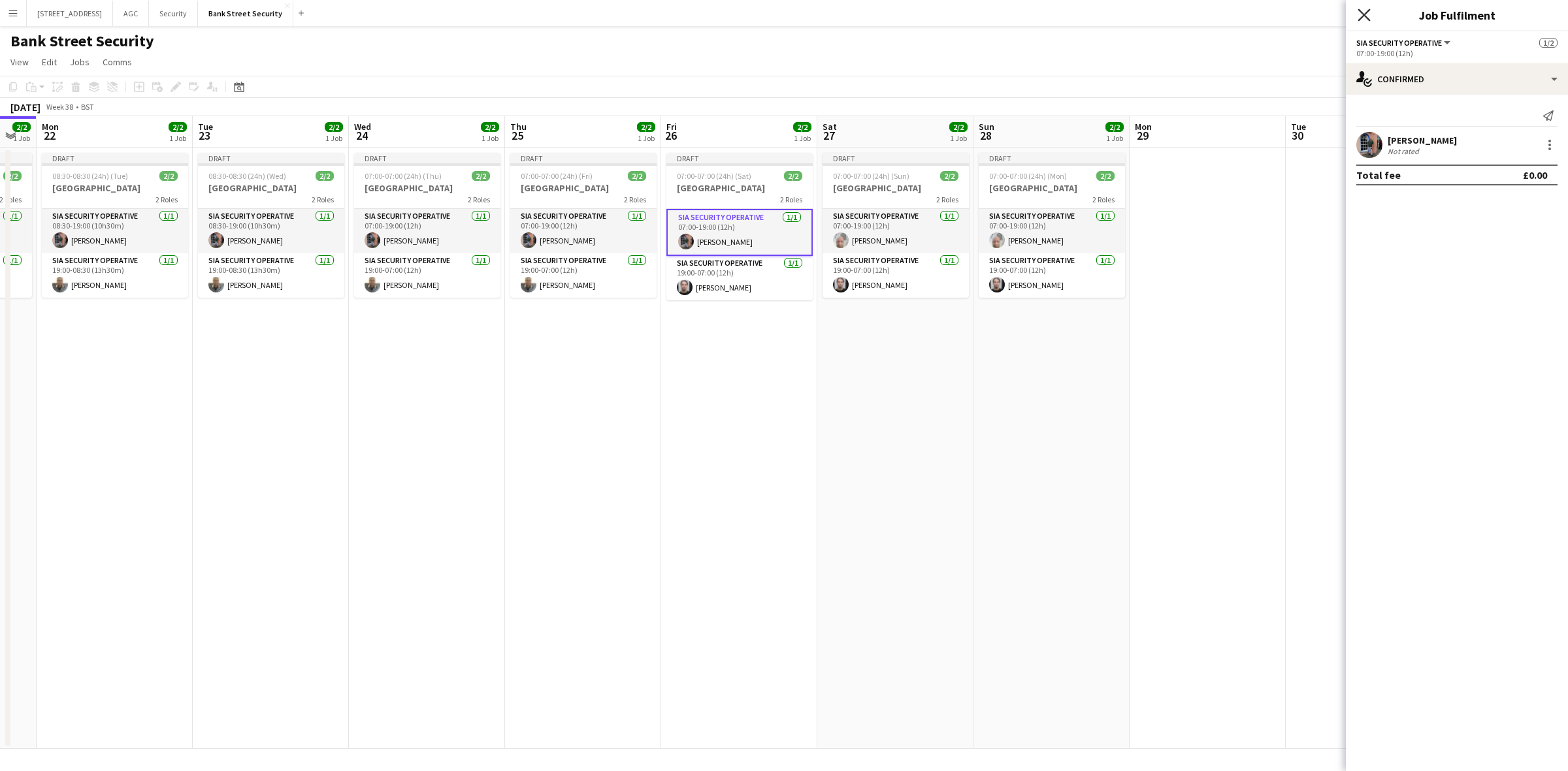
click at [1362, 20] on icon "Close pop-in" at bounding box center [1363, 14] width 12 height 12
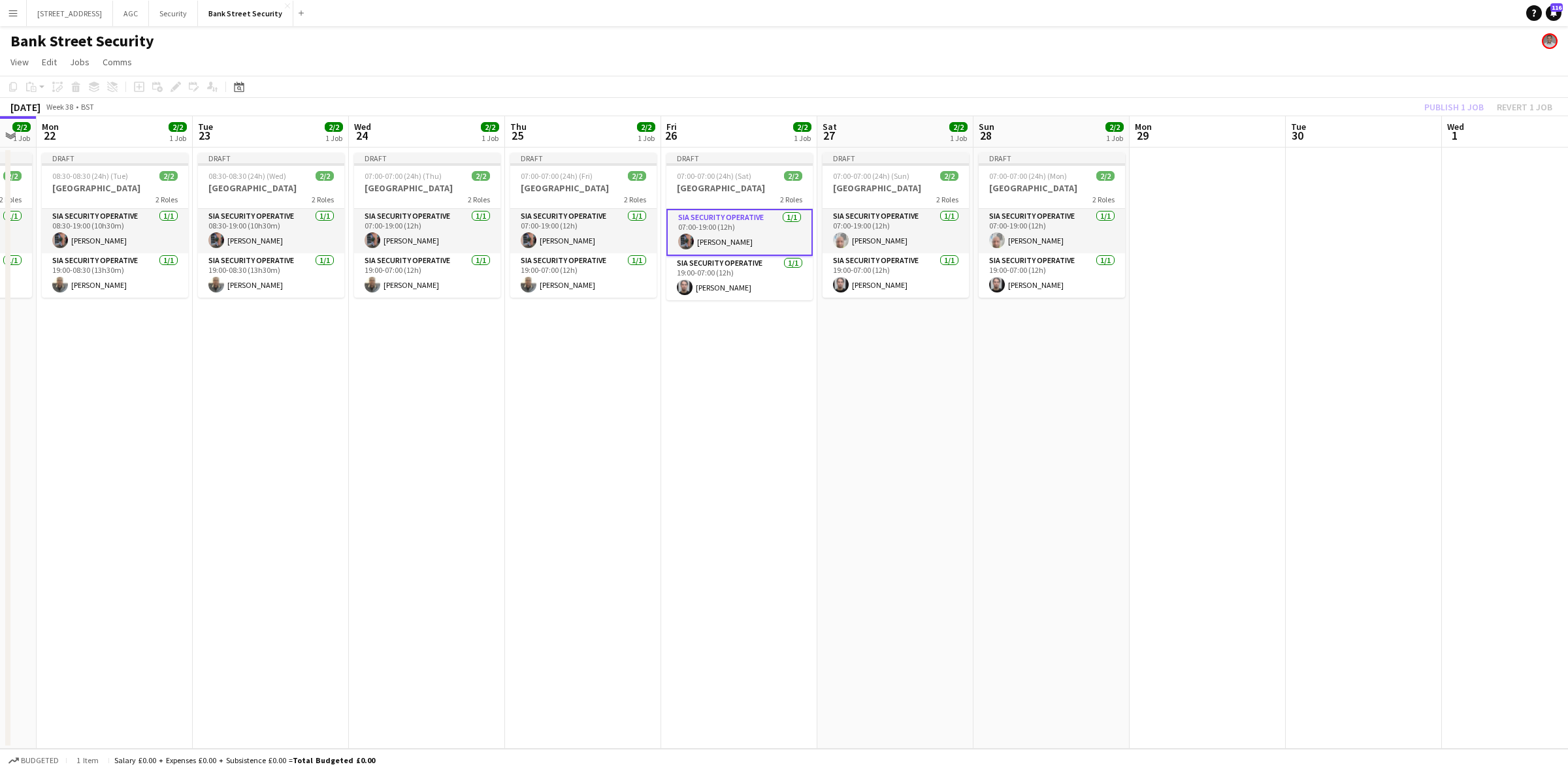
click at [1451, 109] on div "Publish 1 job Revert 1 job" at bounding box center [1488, 107] width 159 height 17
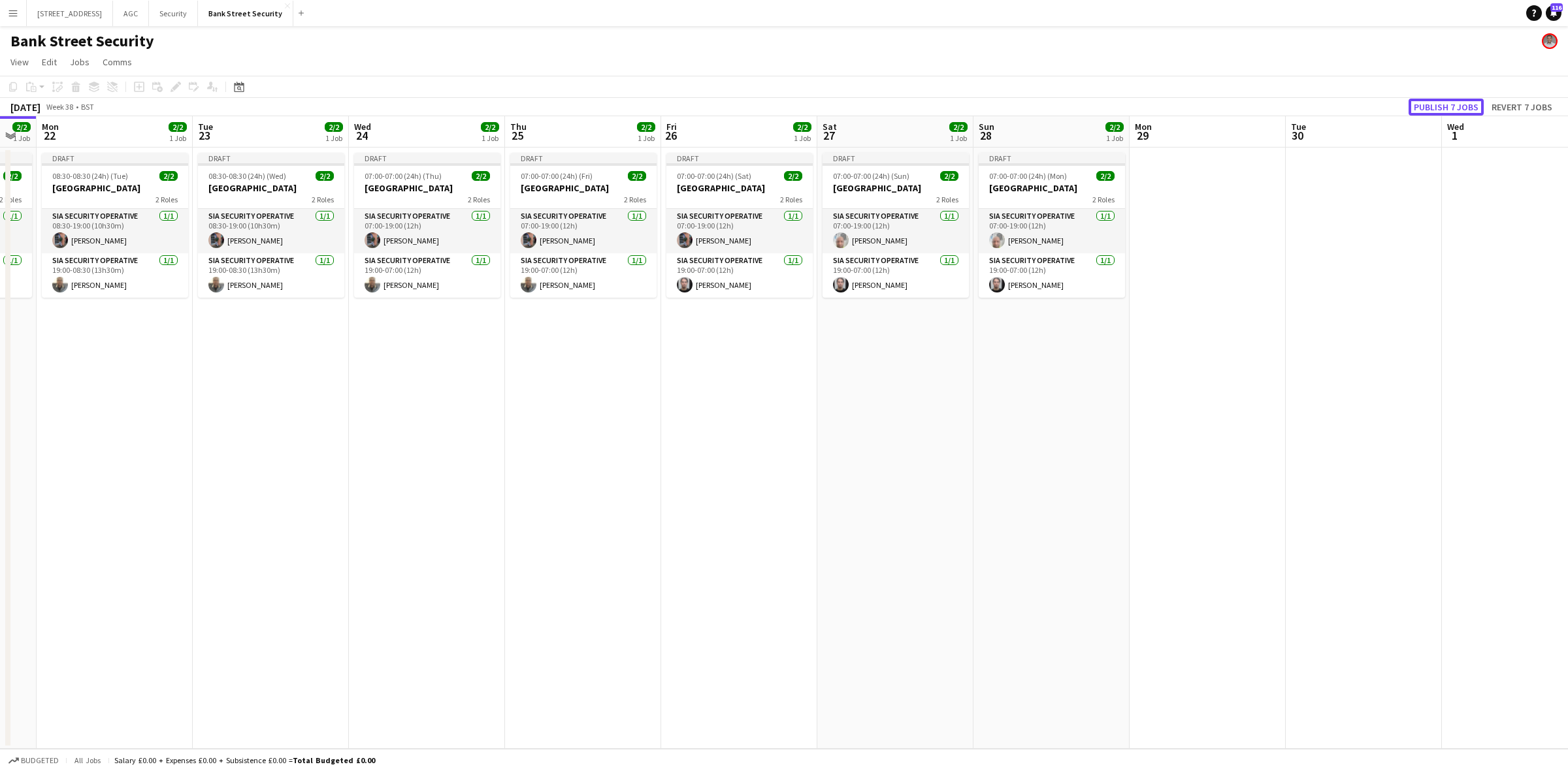
click at [1451, 109] on button "Publish 7 jobs" at bounding box center [1446, 107] width 75 height 17
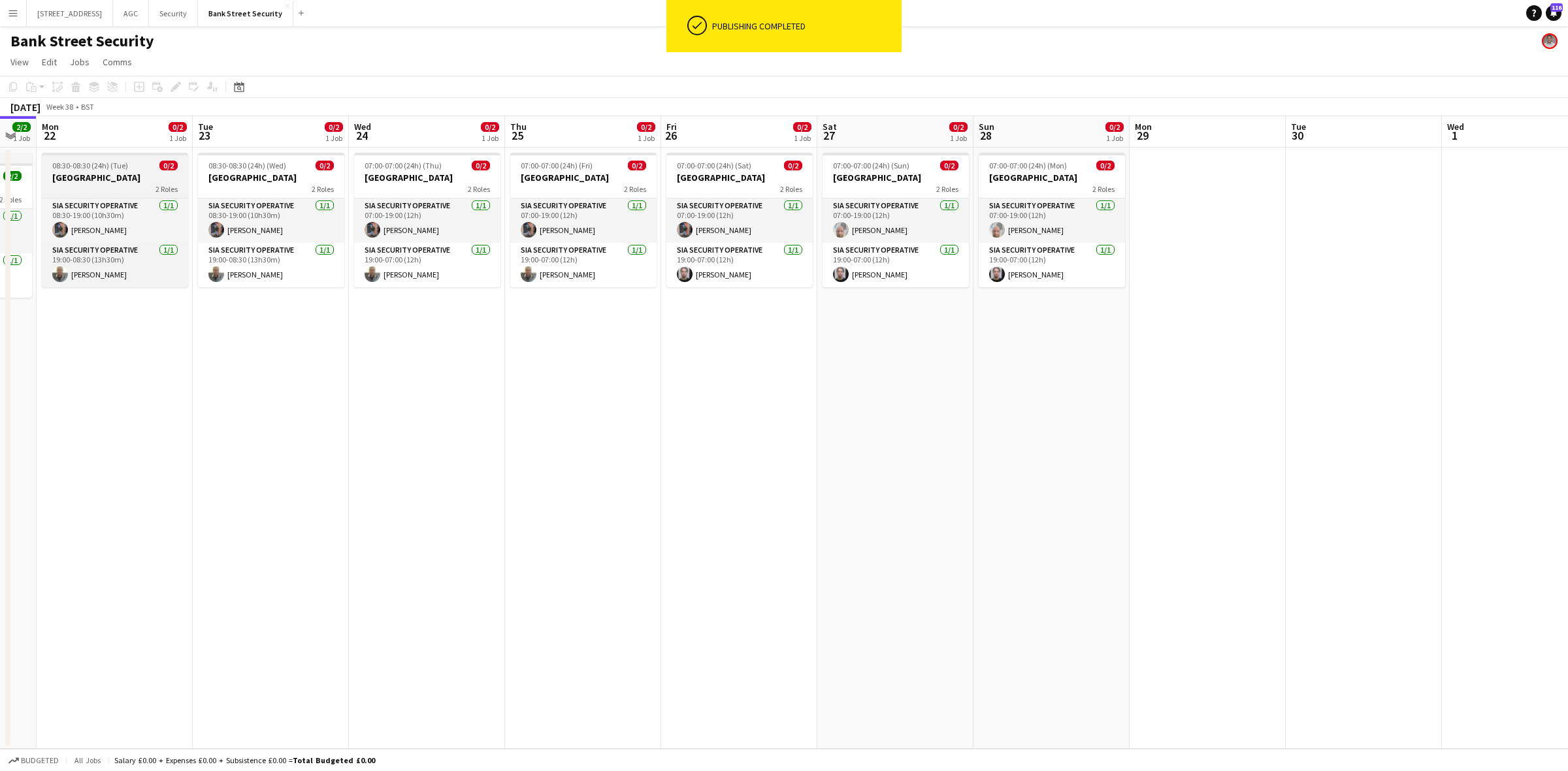
click at [154, 180] on h3 "Bank Street" at bounding box center [115, 178] width 146 height 12
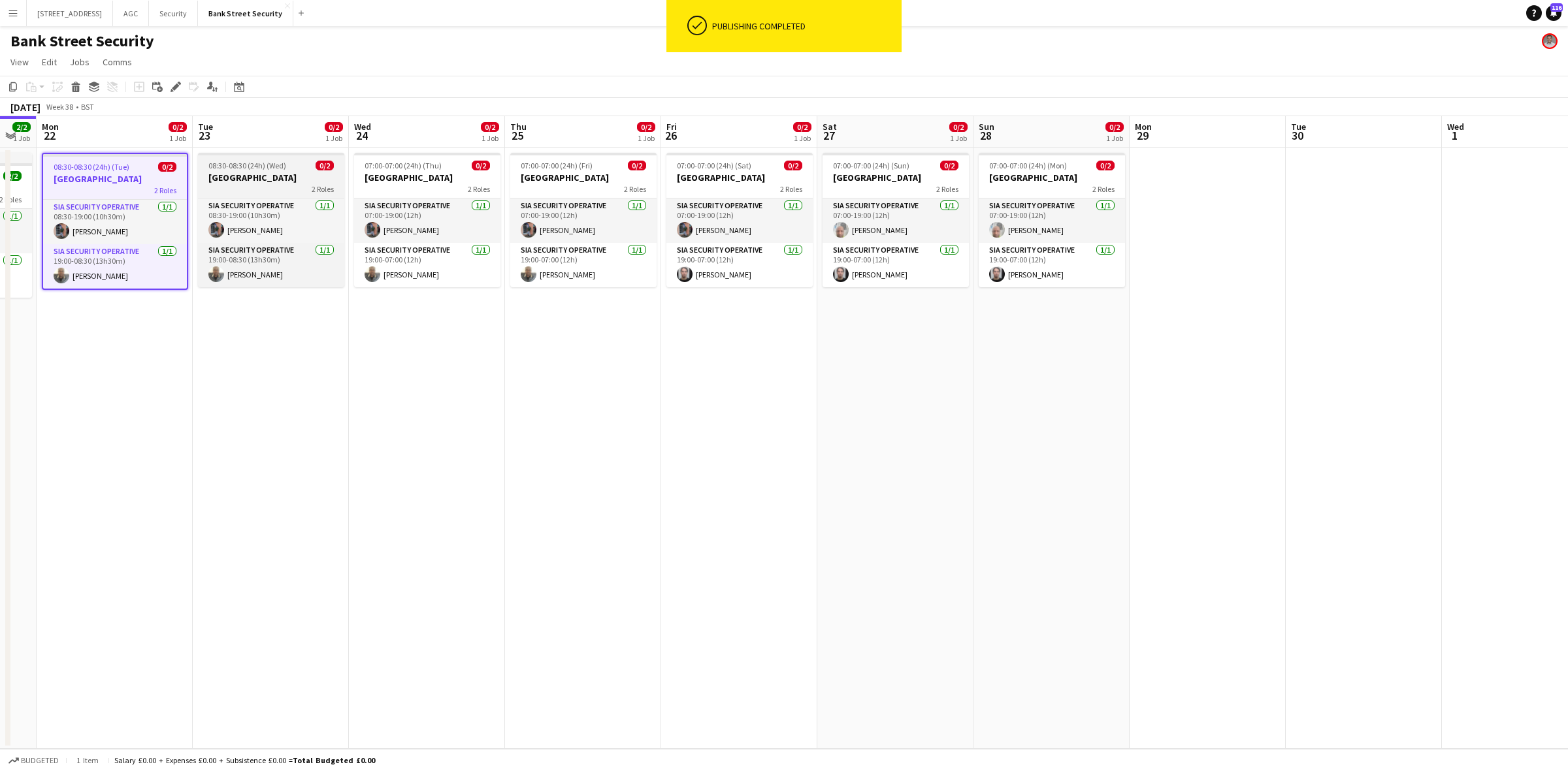
click at [259, 173] on h3 "Bank Street" at bounding box center [271, 178] width 146 height 12
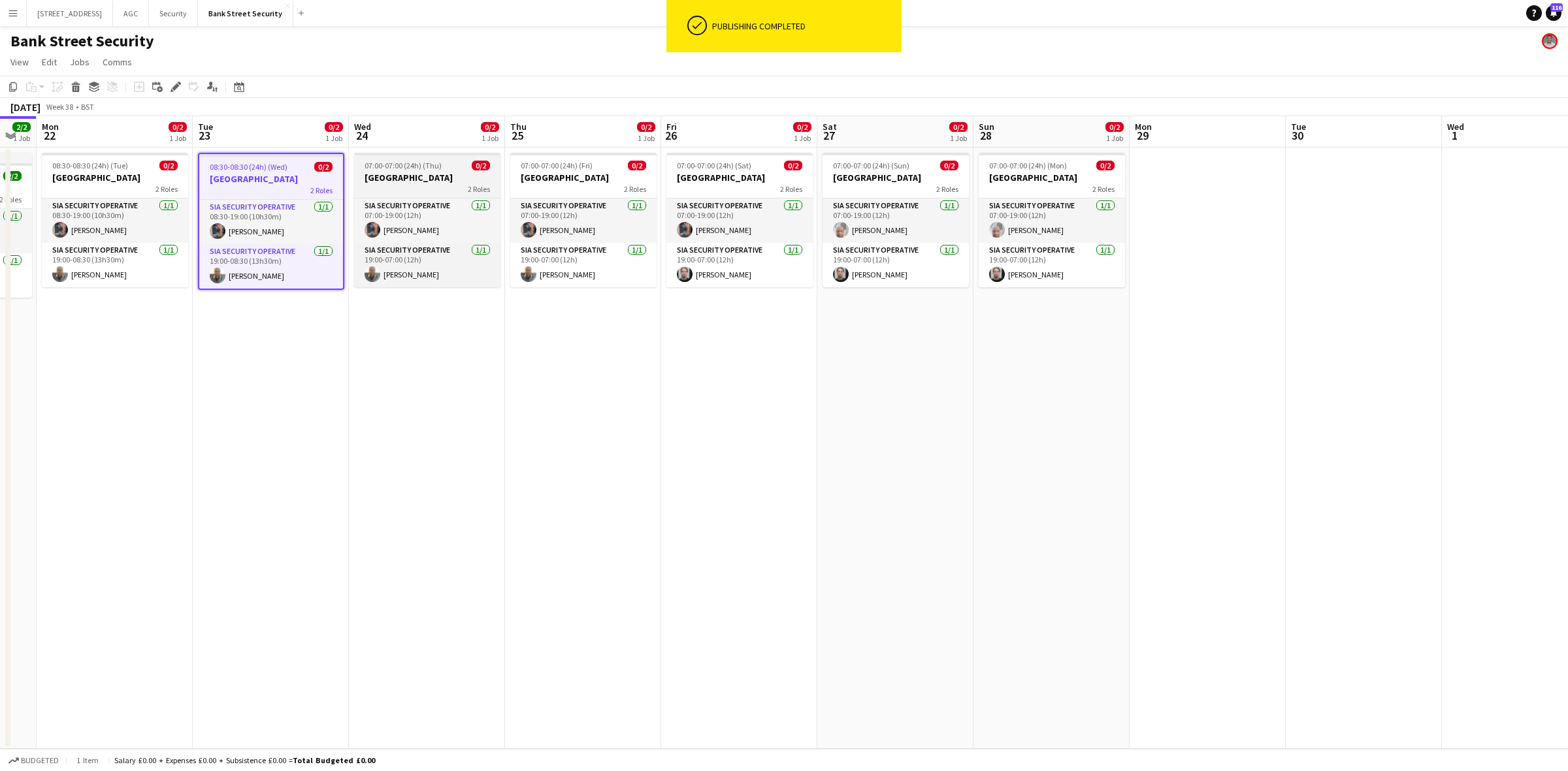
click at [442, 178] on h3 "Bank Street" at bounding box center [427, 178] width 146 height 12
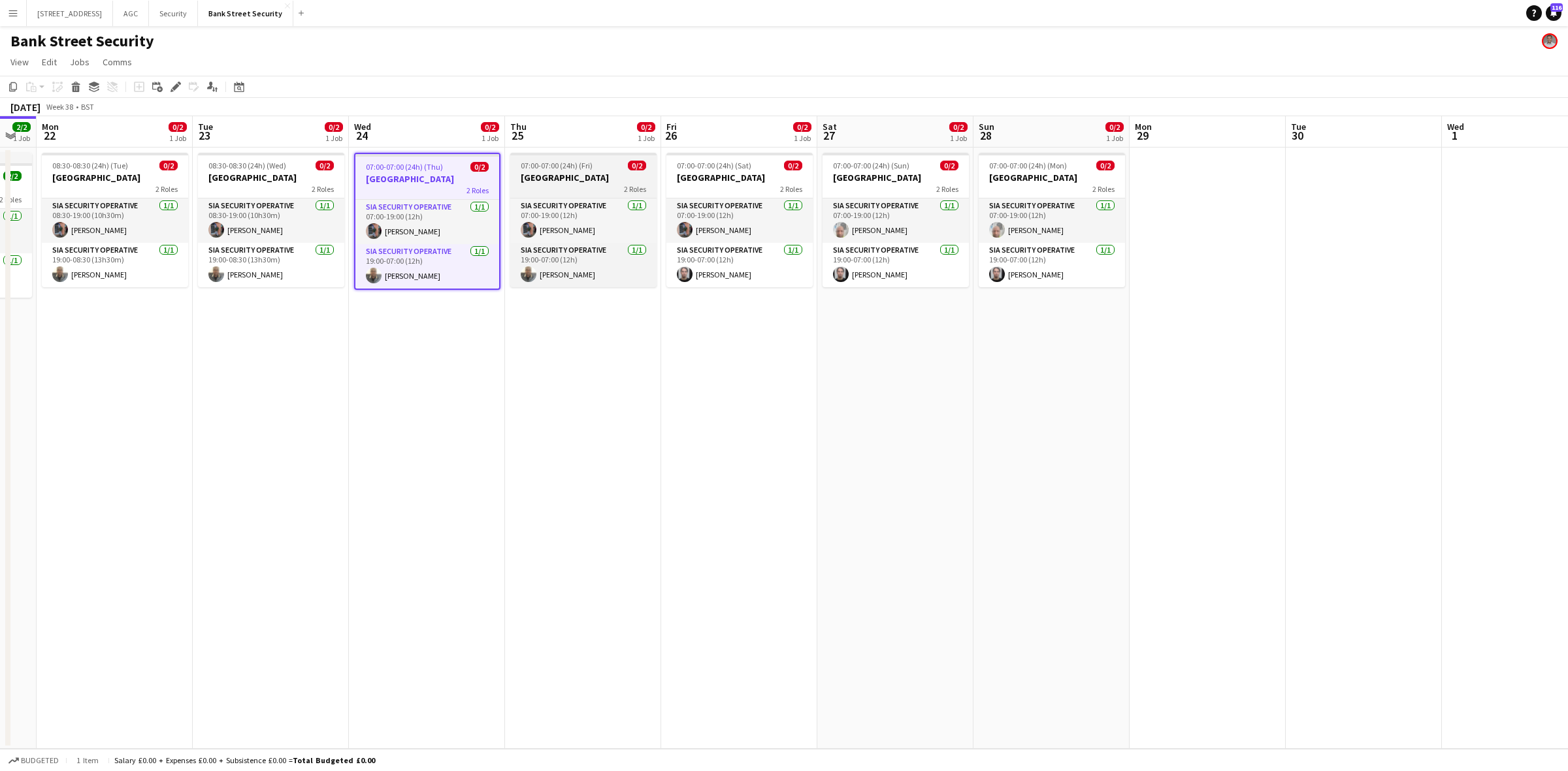
click at [535, 182] on h3 "Bank Street" at bounding box center [584, 178] width 146 height 12
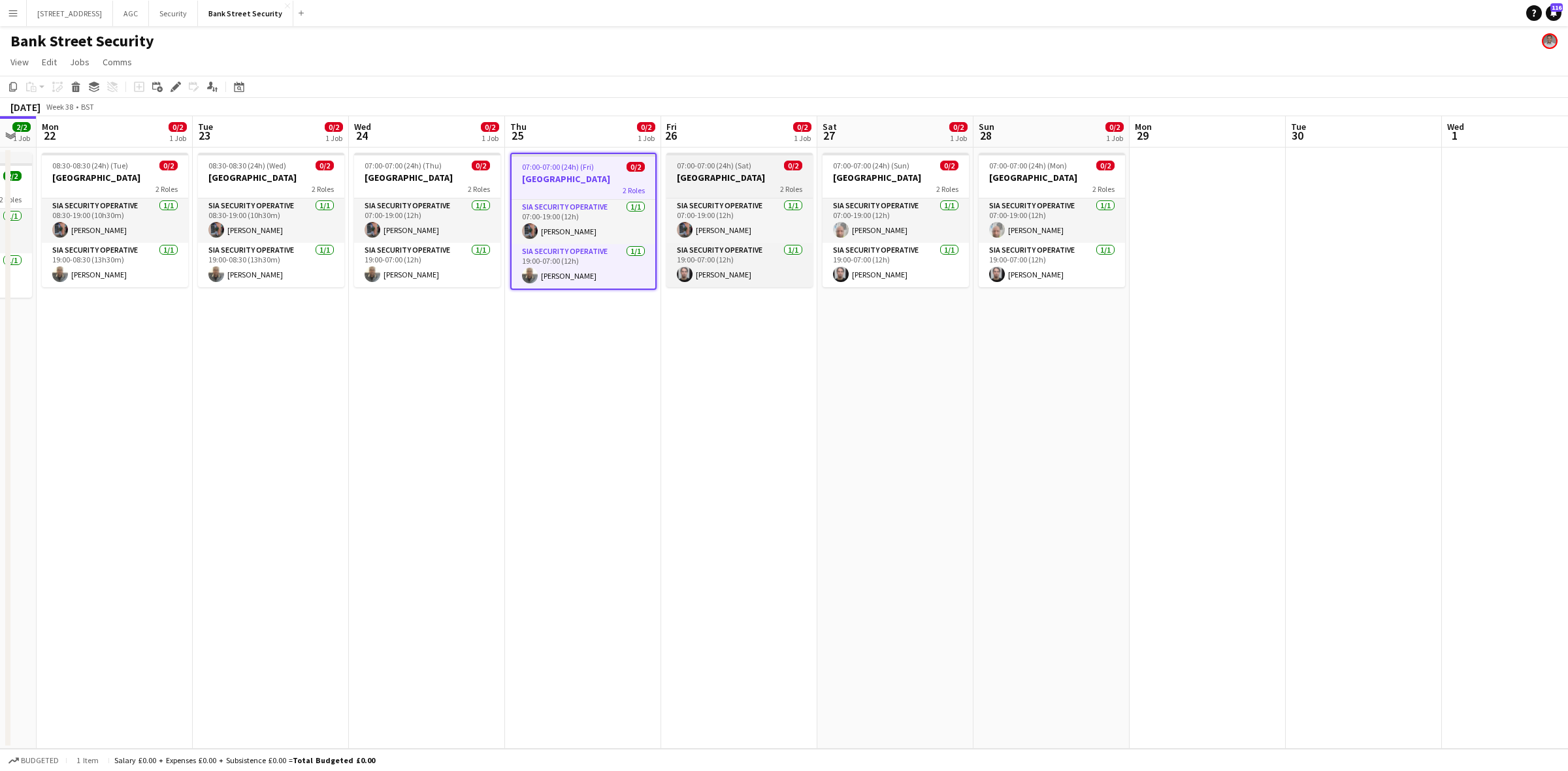
click at [748, 184] on div "2 Roles" at bounding box center [739, 189] width 146 height 10
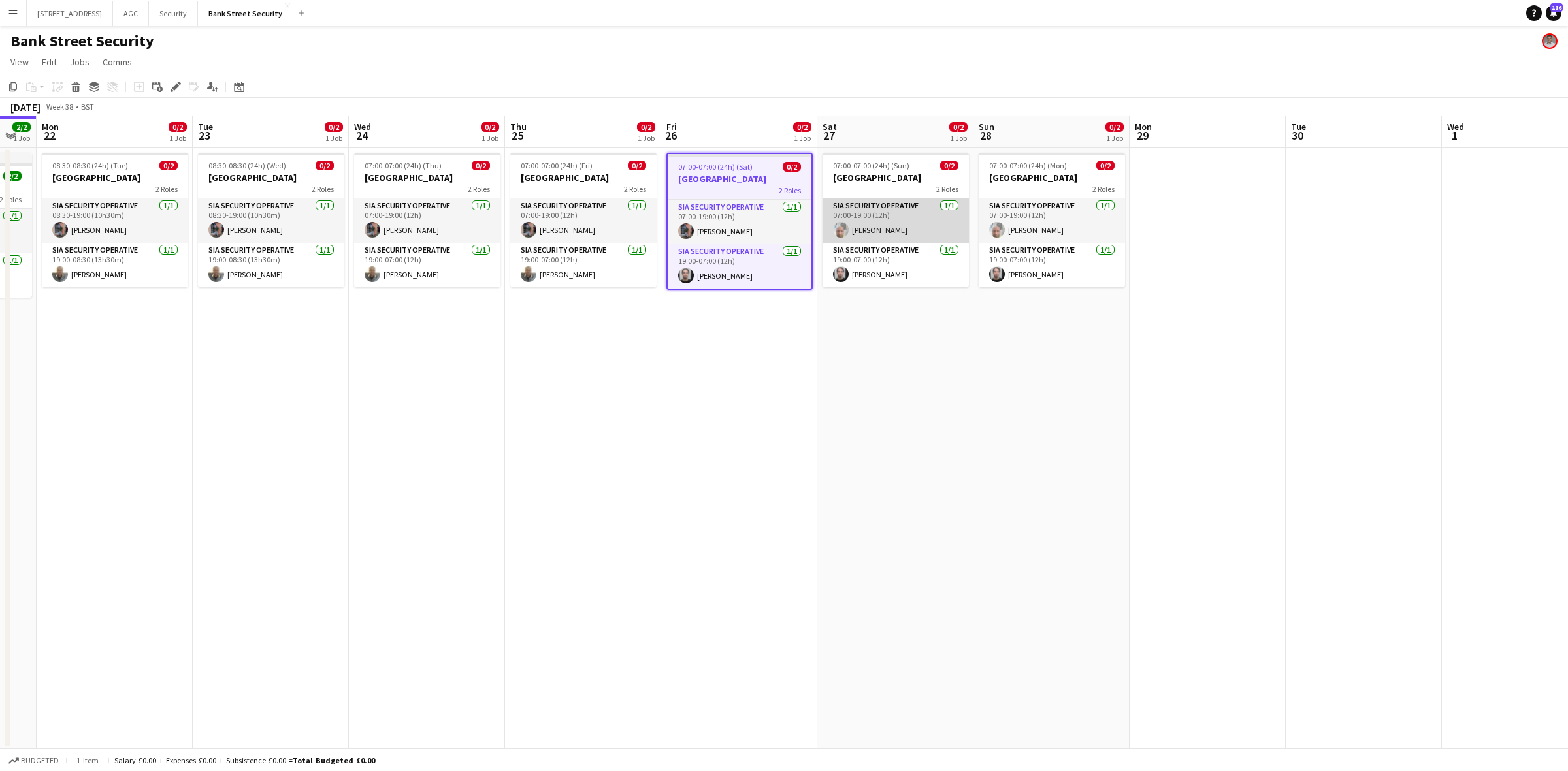
click at [867, 231] on app-card-role "SIA Security Operative 1/1 07:00-19:00 (12h) Omar Hussein" at bounding box center [895, 221] width 146 height 44
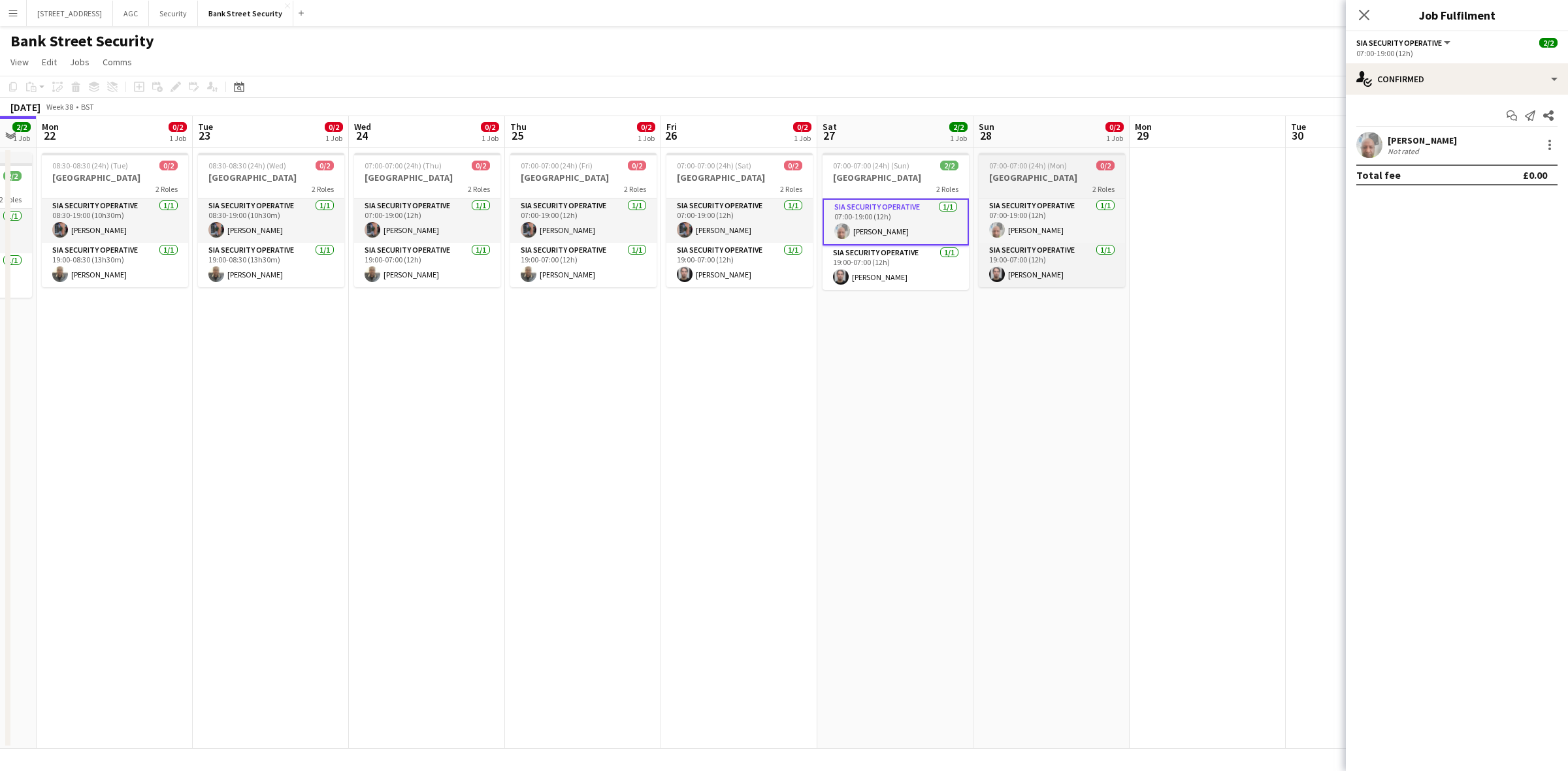
click at [1020, 188] on div "2 Roles" at bounding box center [1052, 189] width 146 height 10
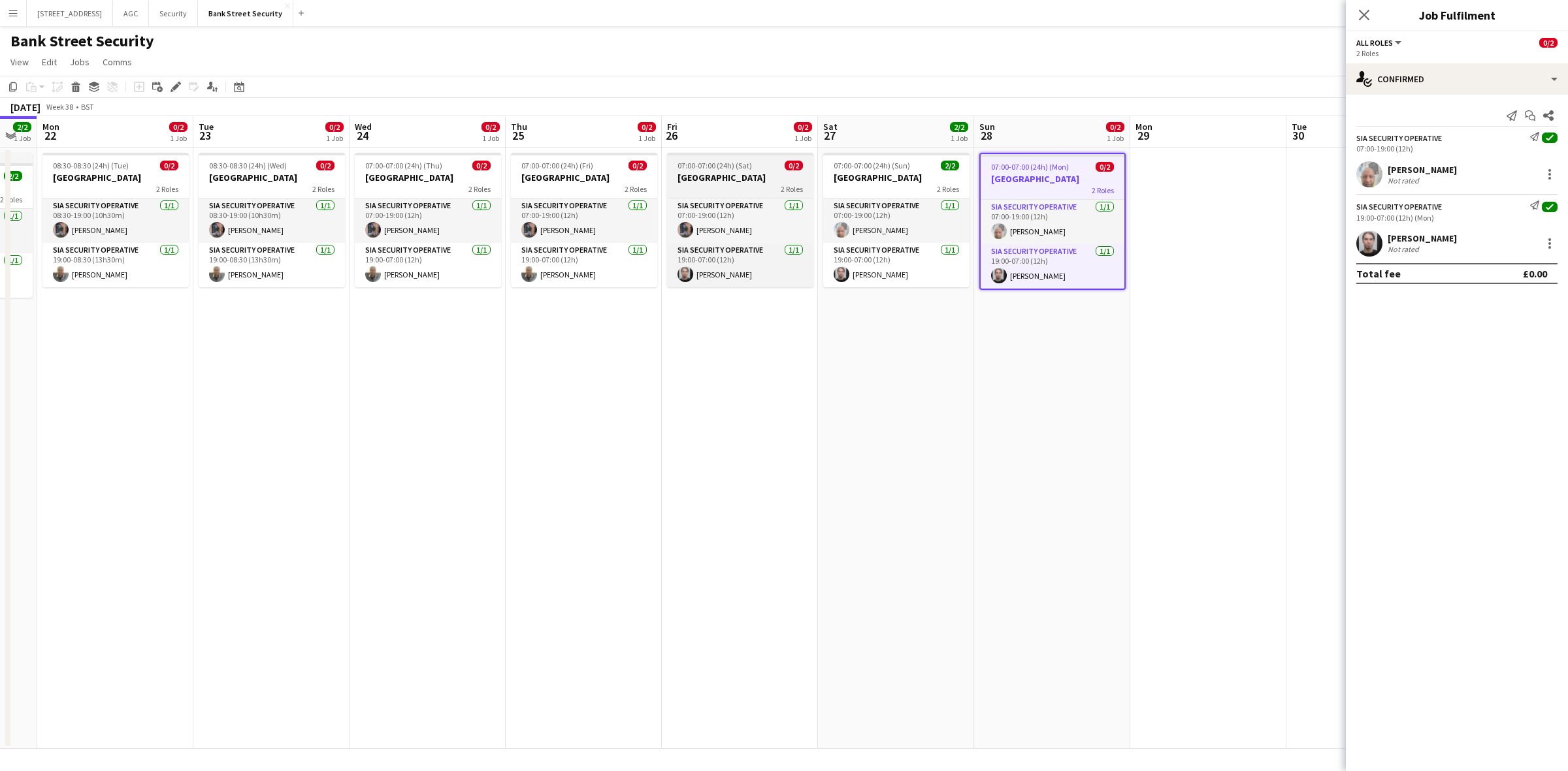
click at [742, 167] on span "07:00-07:00 (24h) (Sat)" at bounding box center [714, 165] width 75 height 10
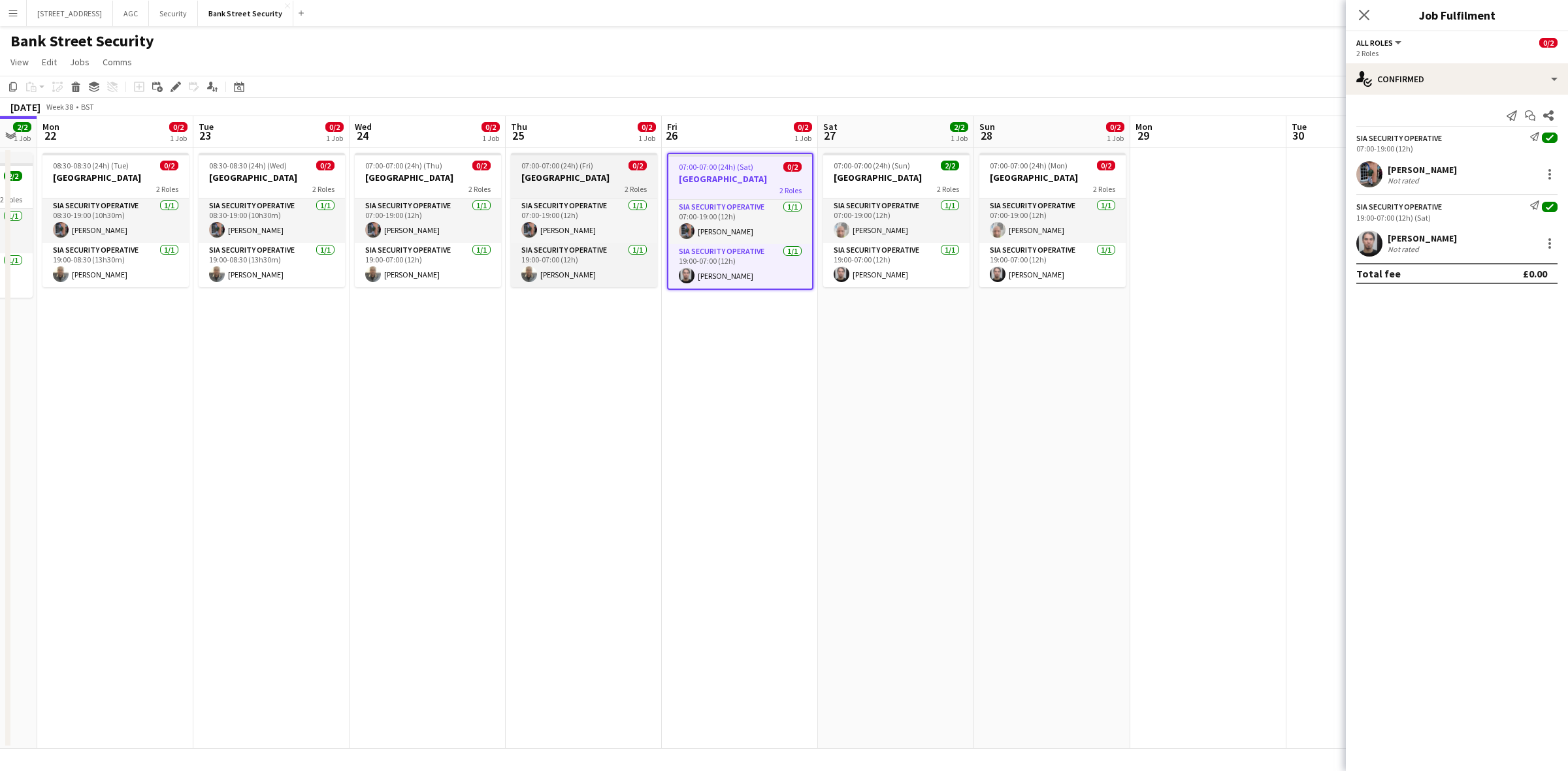
click at [599, 170] on div "07:00-07:00 (24h) (Fri) 0/2" at bounding box center [584, 165] width 146 height 10
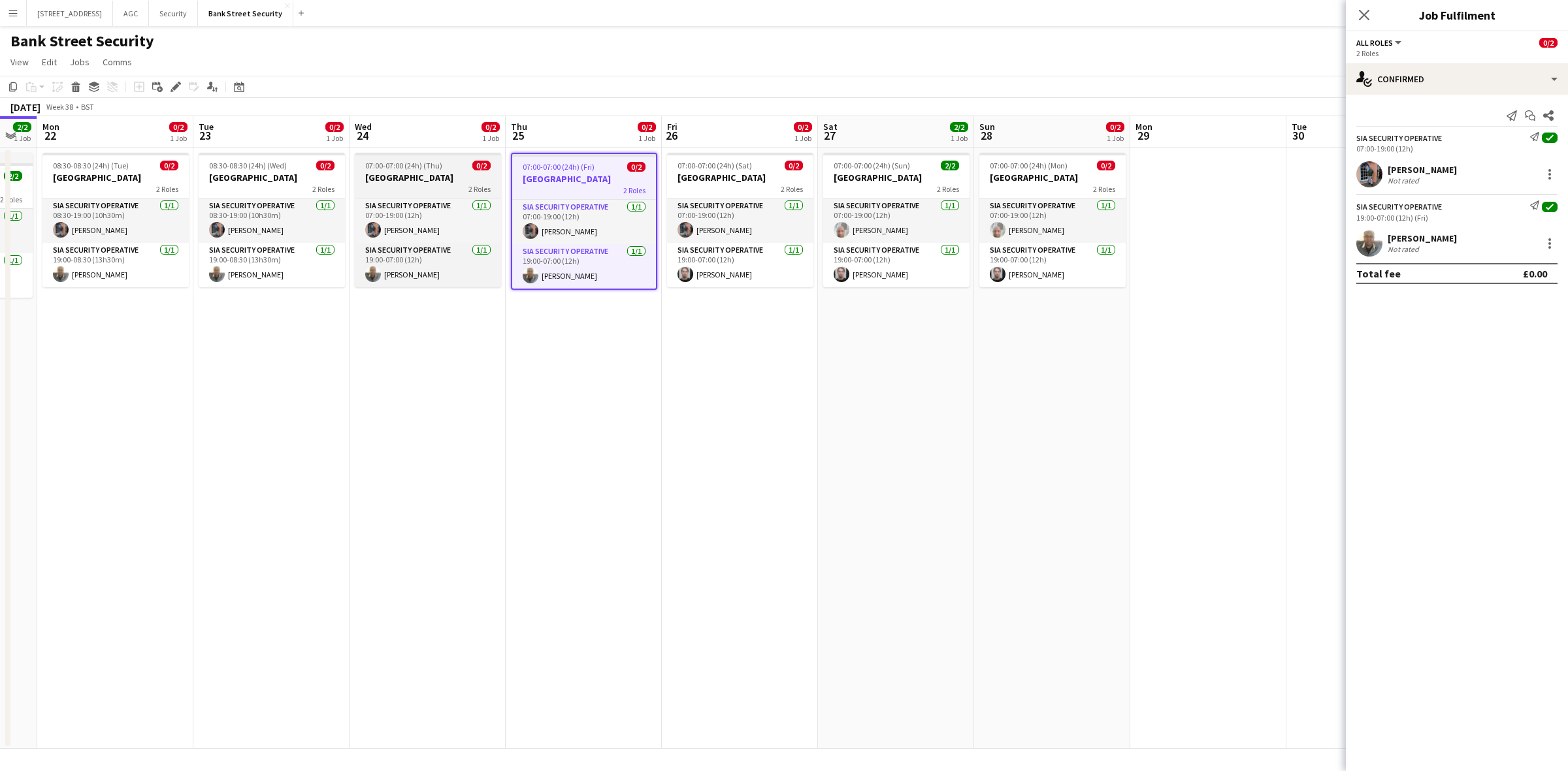
click at [420, 180] on h3 "Bank Street" at bounding box center [428, 178] width 146 height 12
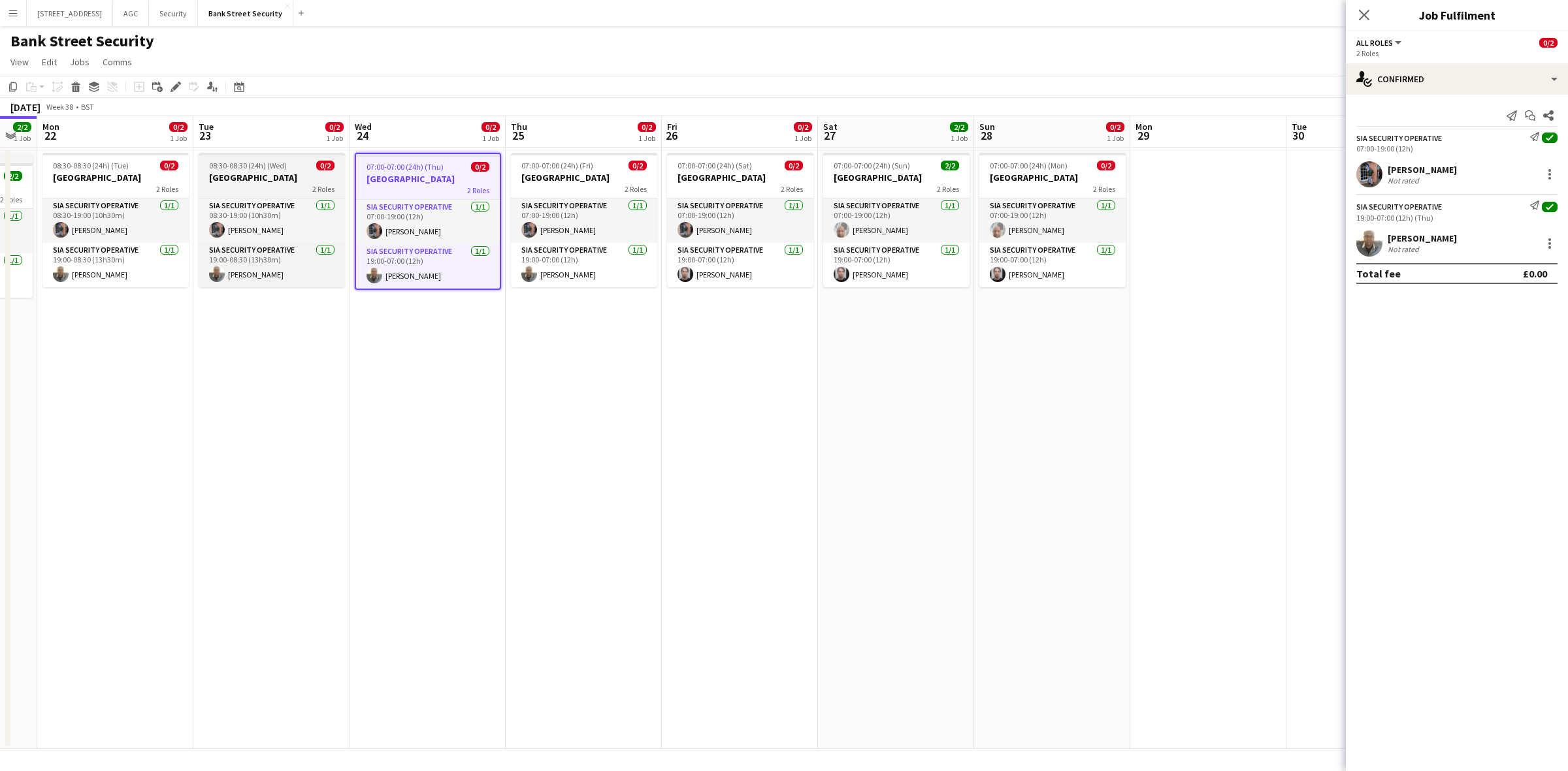
click at [283, 184] on div "2 Roles" at bounding box center [272, 189] width 146 height 10
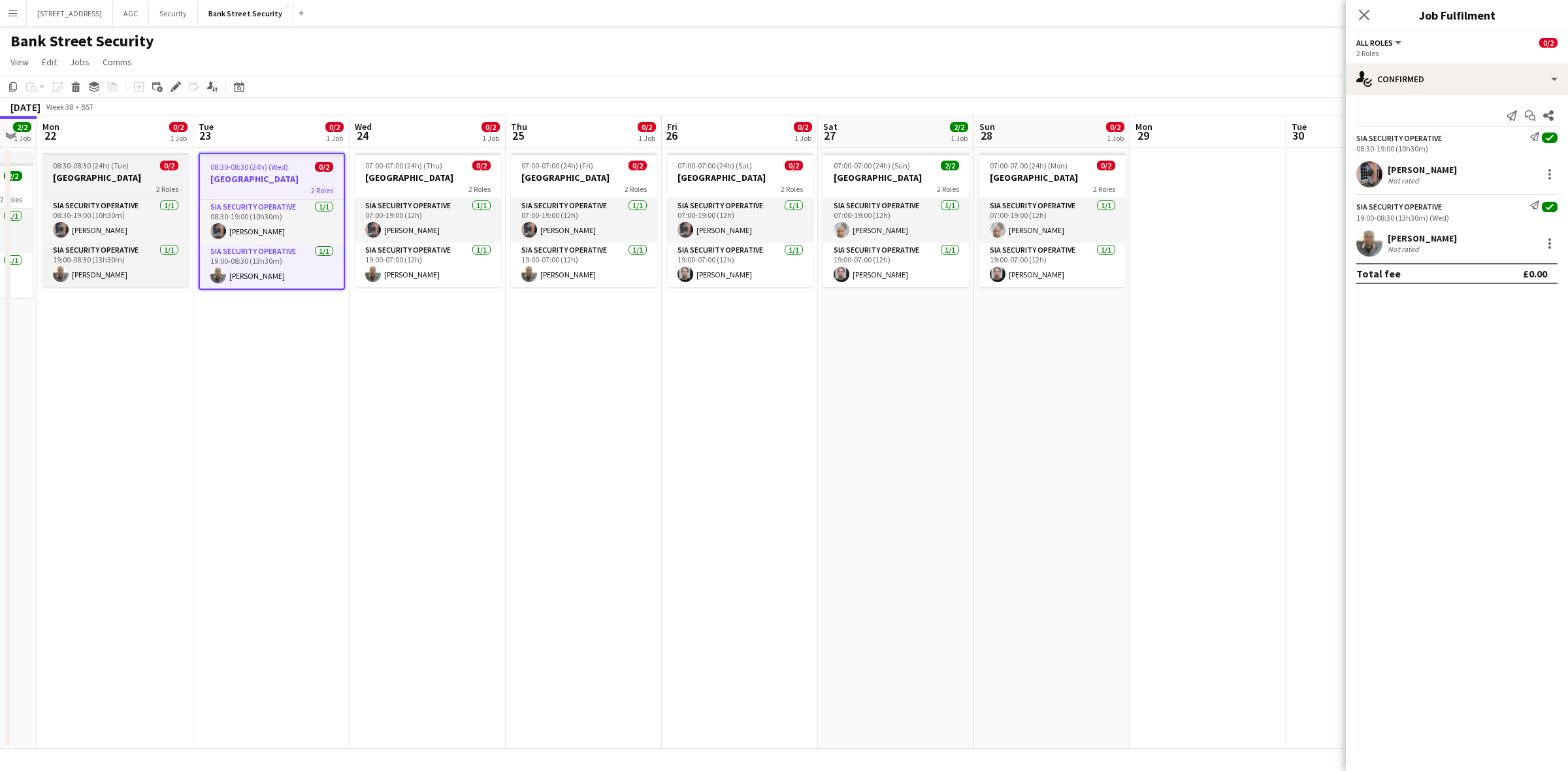
click at [99, 174] on h3 "Bank Street" at bounding box center [116, 178] width 146 height 12
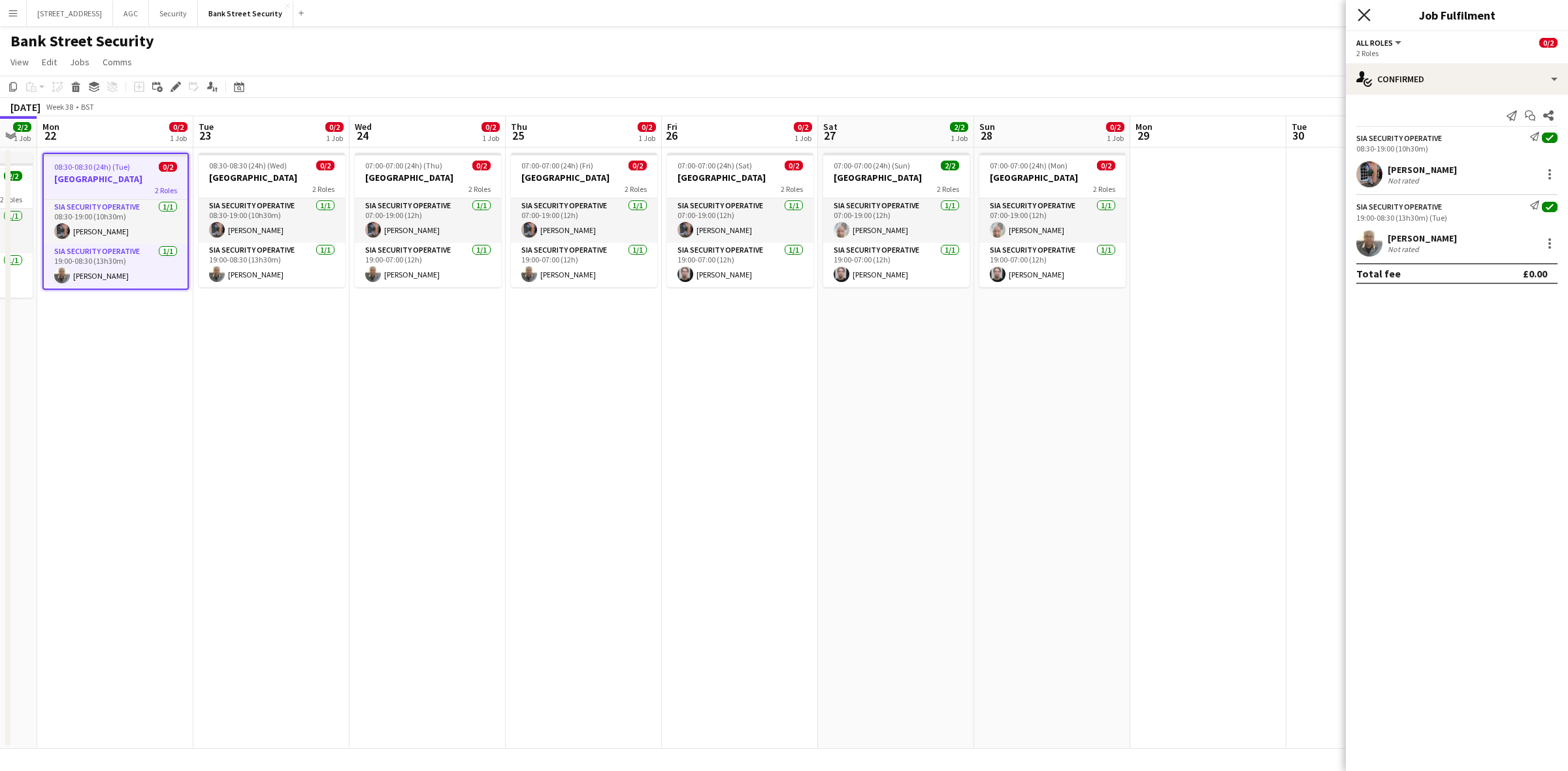
click at [1360, 16] on icon "Close pop-in" at bounding box center [1363, 14] width 12 height 12
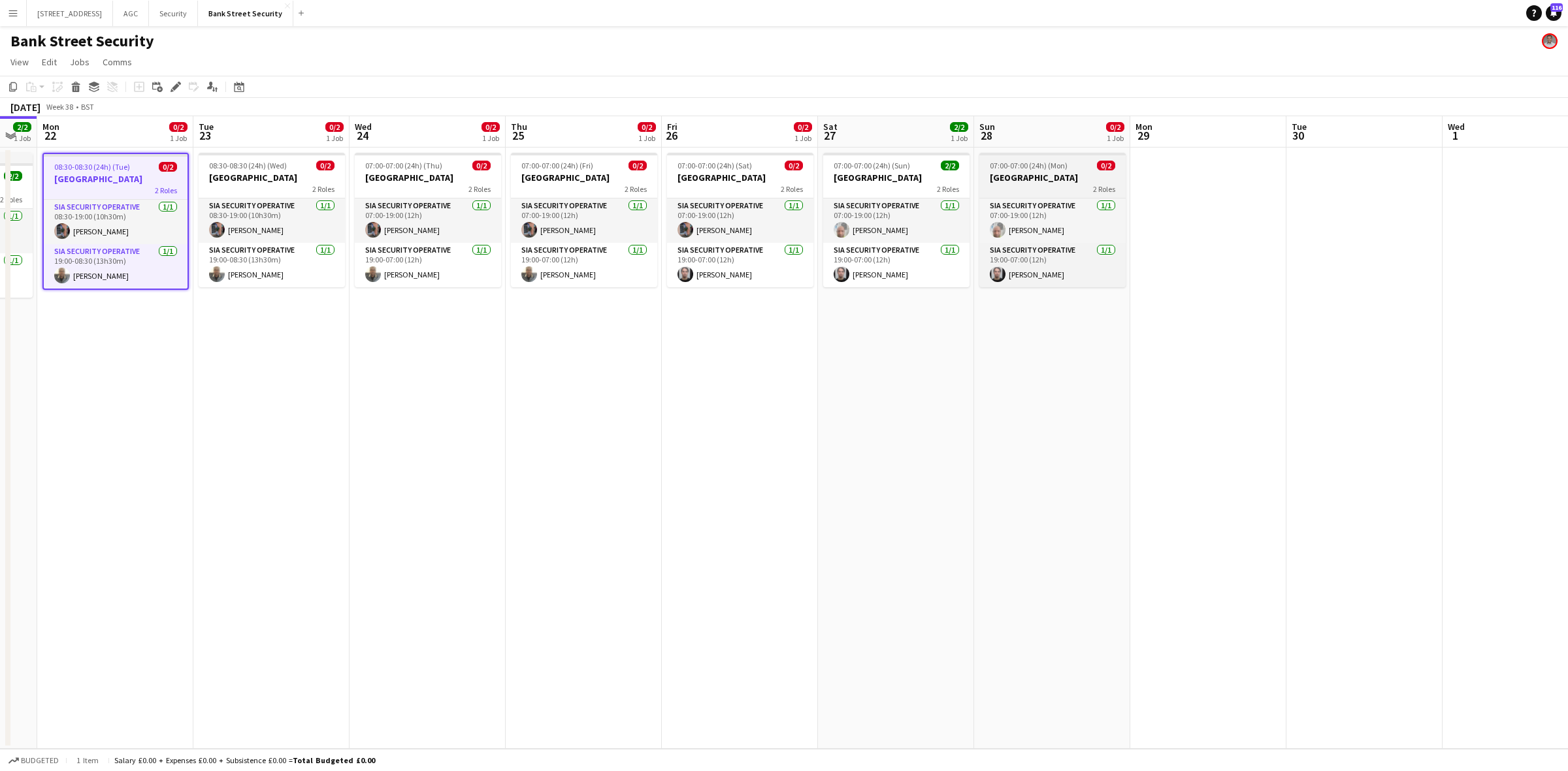
click at [1054, 178] on h3 "Bank Street" at bounding box center [1052, 178] width 146 height 12
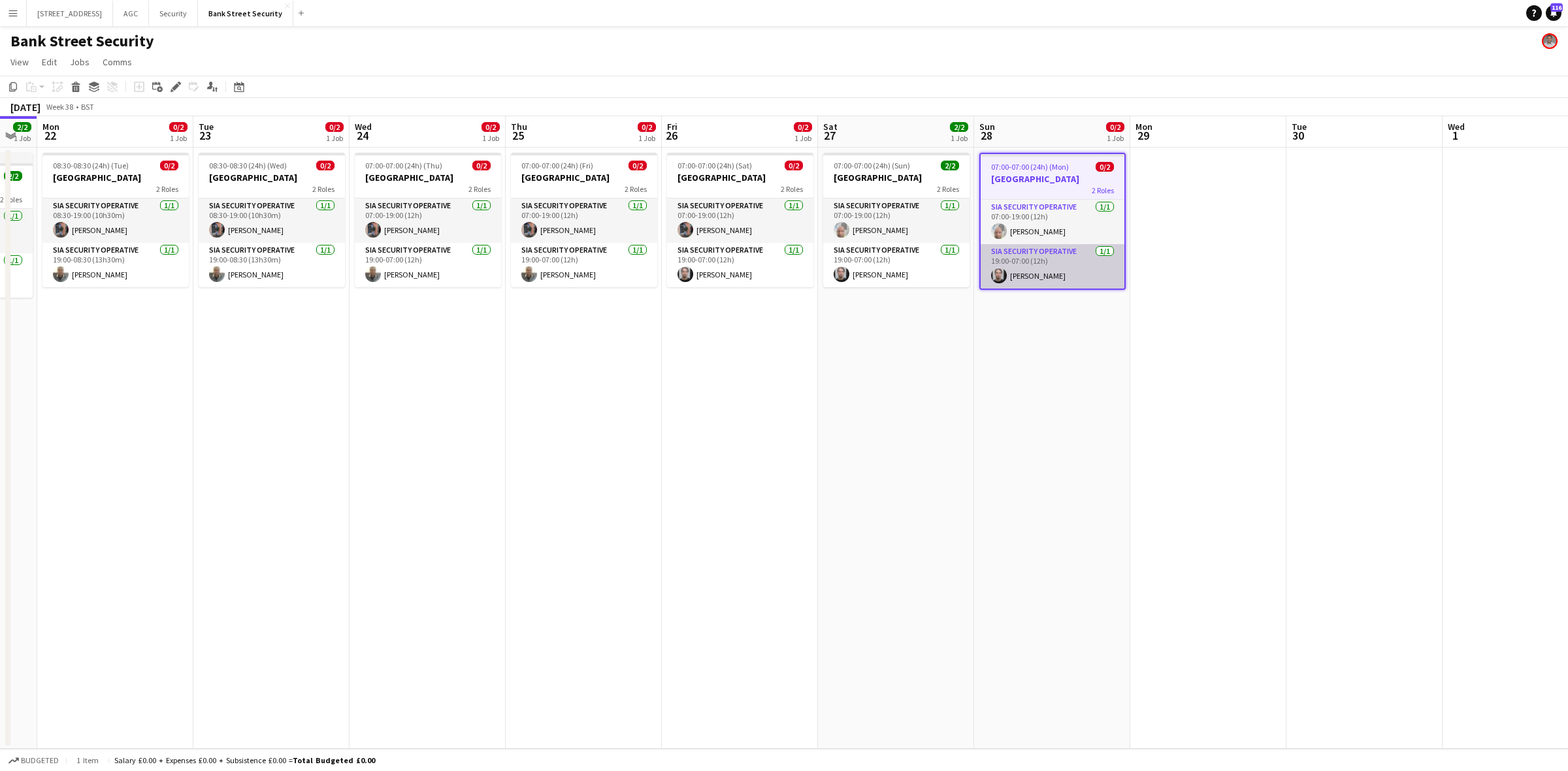
click at [1026, 246] on app-card-role "SIA Security Operative 1/1 19:00-07:00 (12h) Pedro Lopes" at bounding box center [1052, 267] width 144 height 44
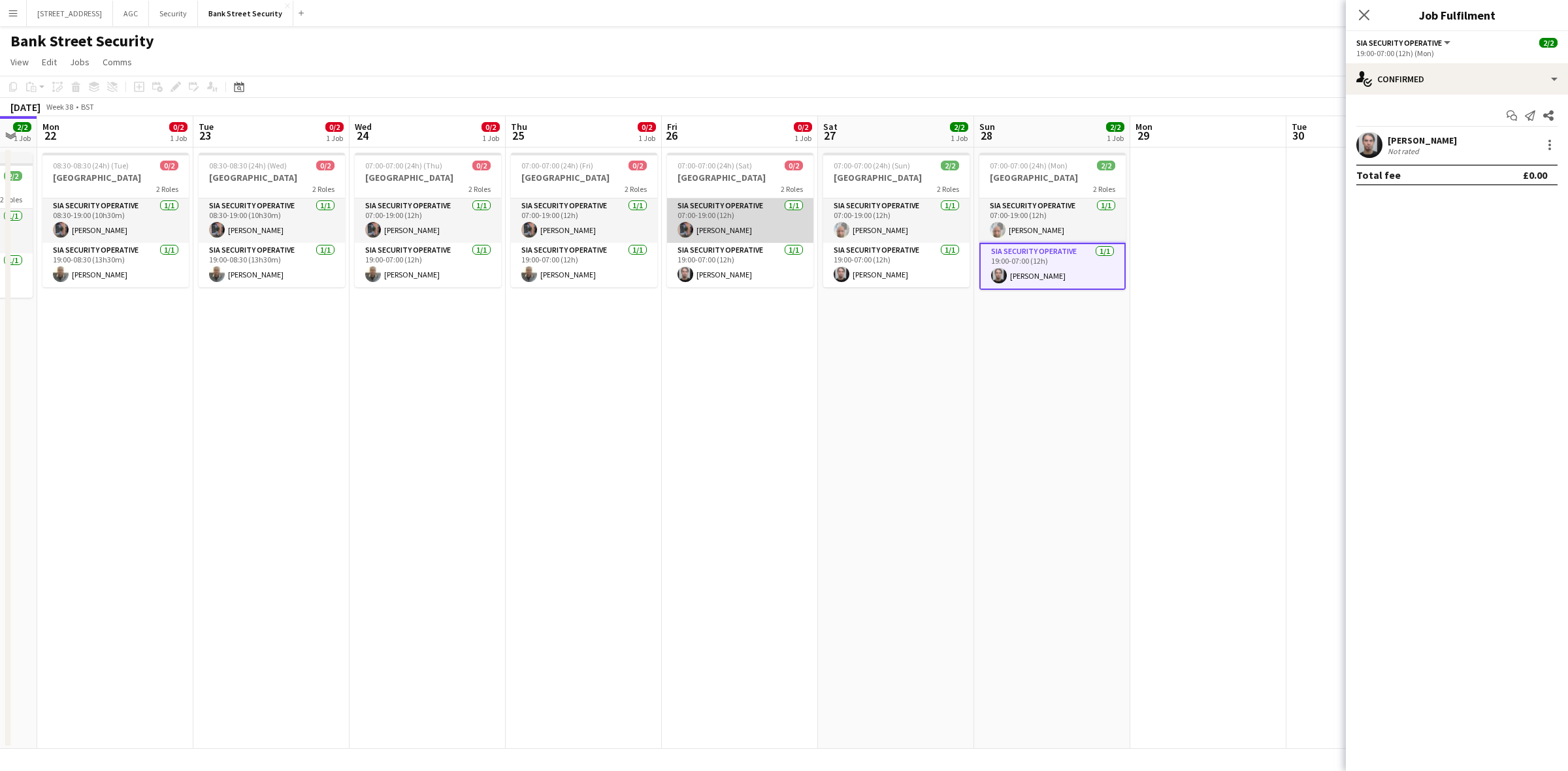
click at [730, 222] on app-card-role "SIA Security Operative 1/1 07:00-19:00 (12h) Michael Lane" at bounding box center [740, 221] width 146 height 44
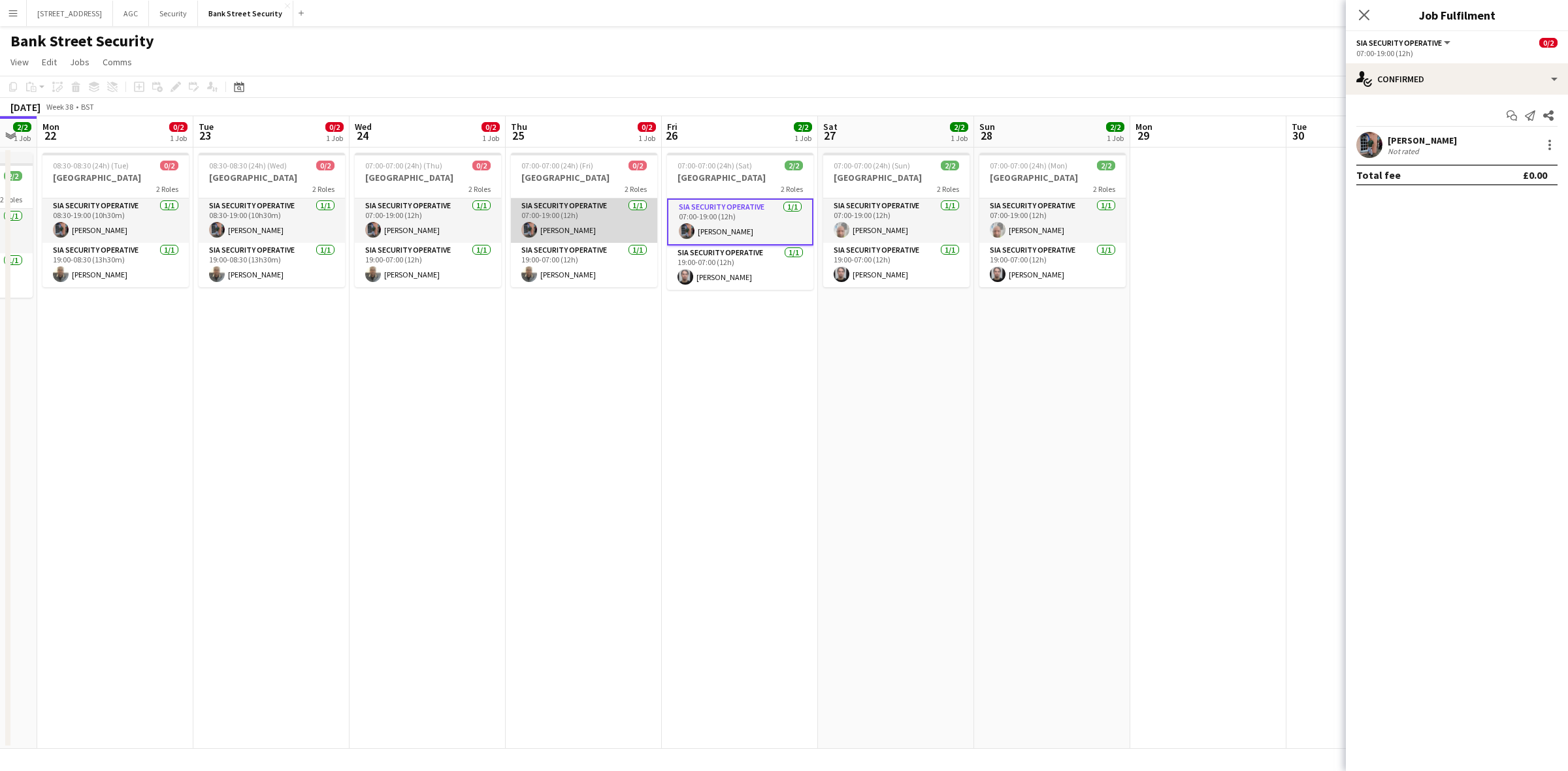
click at [596, 207] on app-card-role "SIA Security Operative 1/1 07:00-19:00 (12h) Michael Lane" at bounding box center [584, 221] width 146 height 44
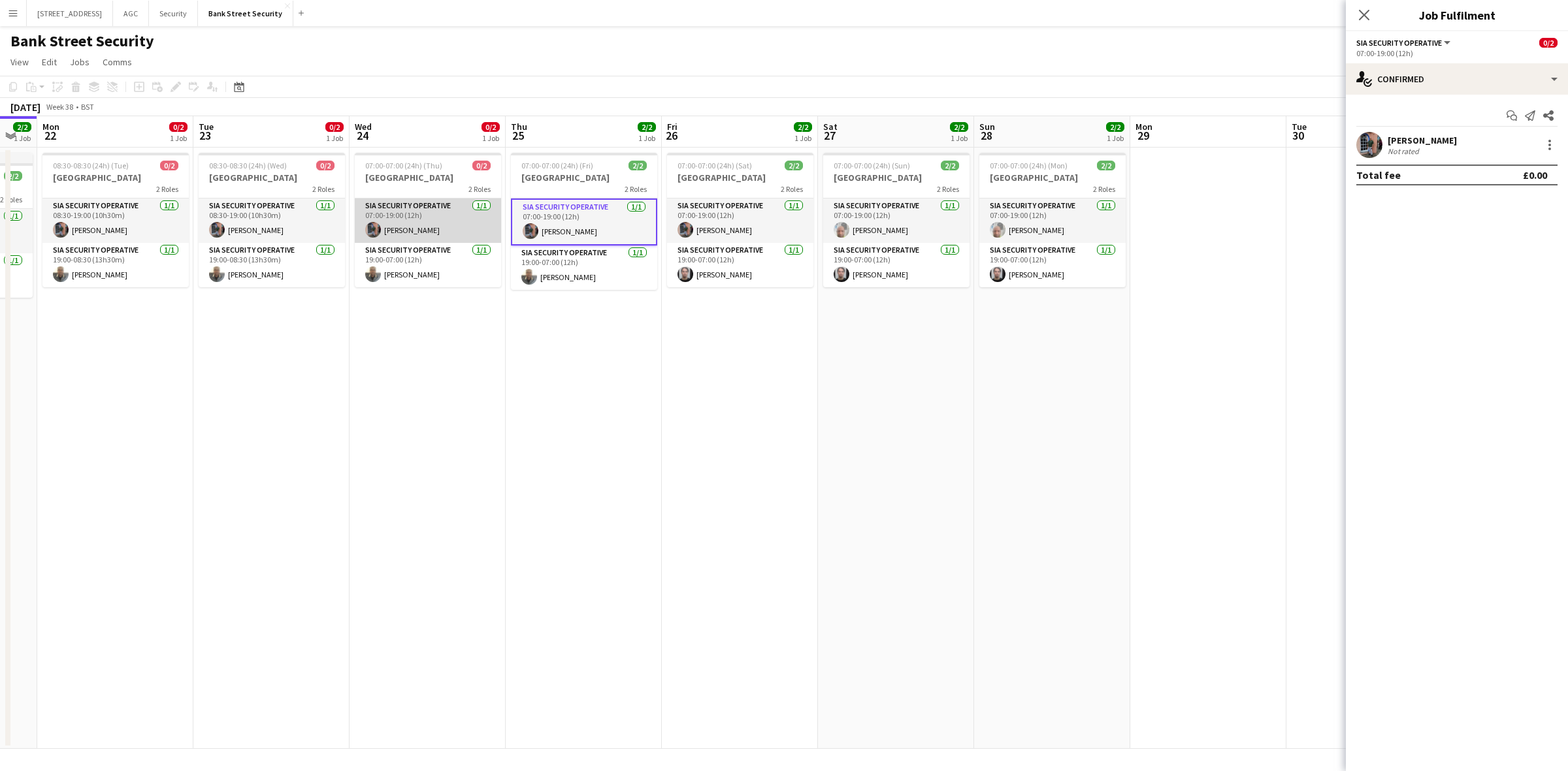
click at [432, 212] on app-card-role "SIA Security Operative 1/1 07:00-19:00 (12h) Michael Lane" at bounding box center [428, 221] width 146 height 44
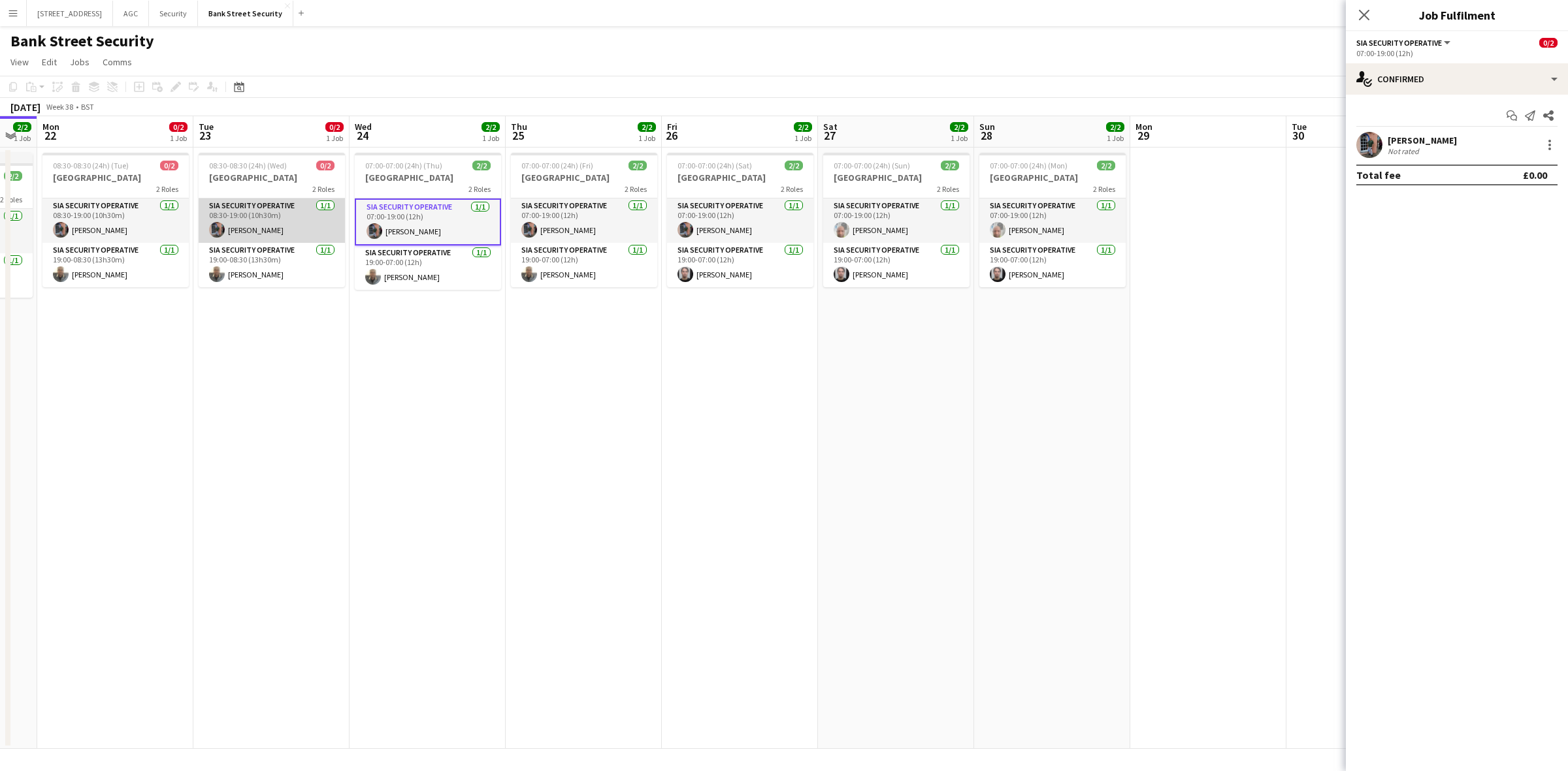
click at [259, 231] on app-card-role "SIA Security Operative 1/1 08:30-19:00 (10h30m) Michael Lane" at bounding box center [272, 221] width 146 height 44
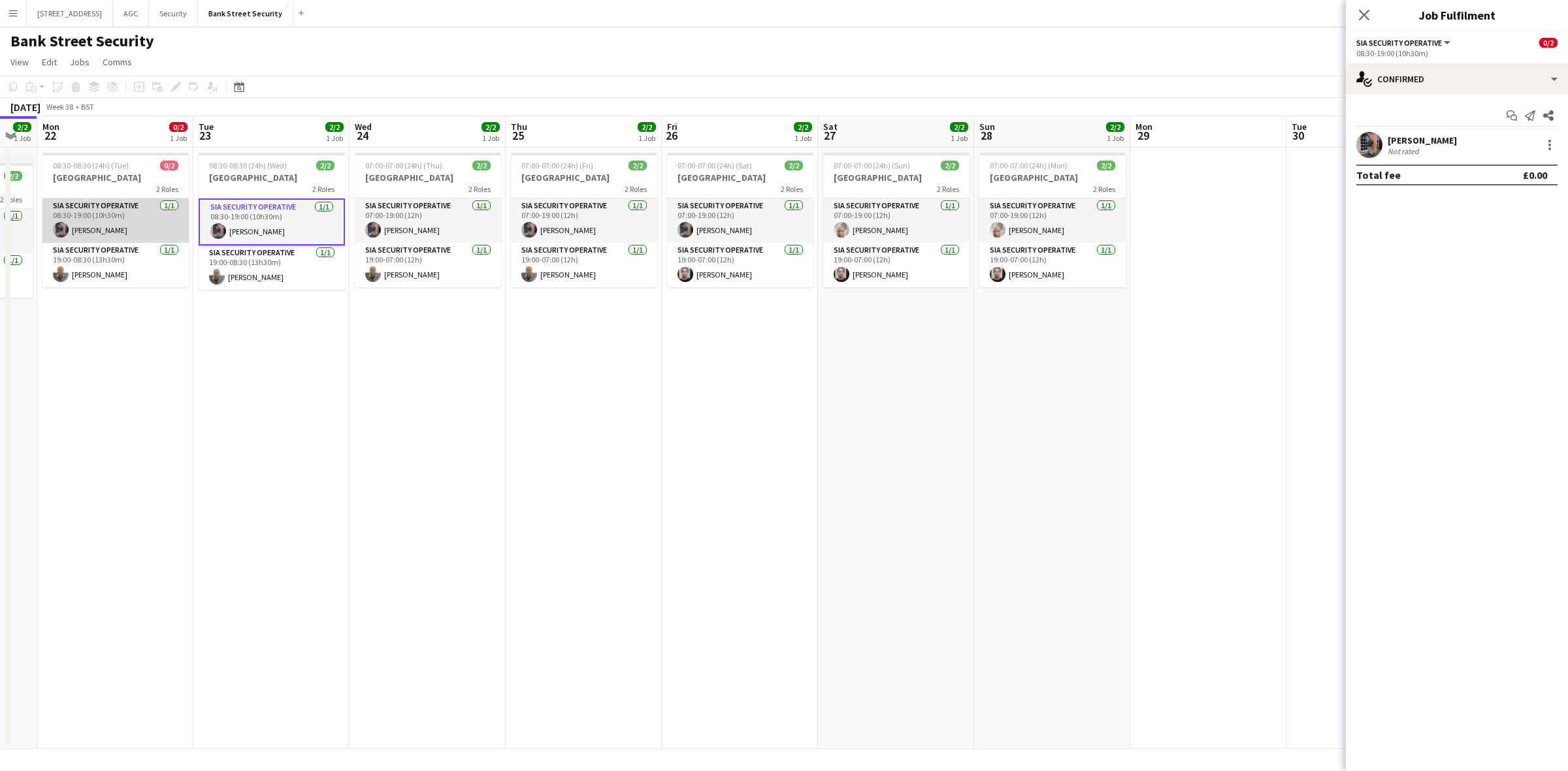
click at [102, 221] on app-card-role "SIA Security Operative 1/1 08:30-19:00 (10h30m) Michael Lane" at bounding box center [116, 221] width 146 height 44
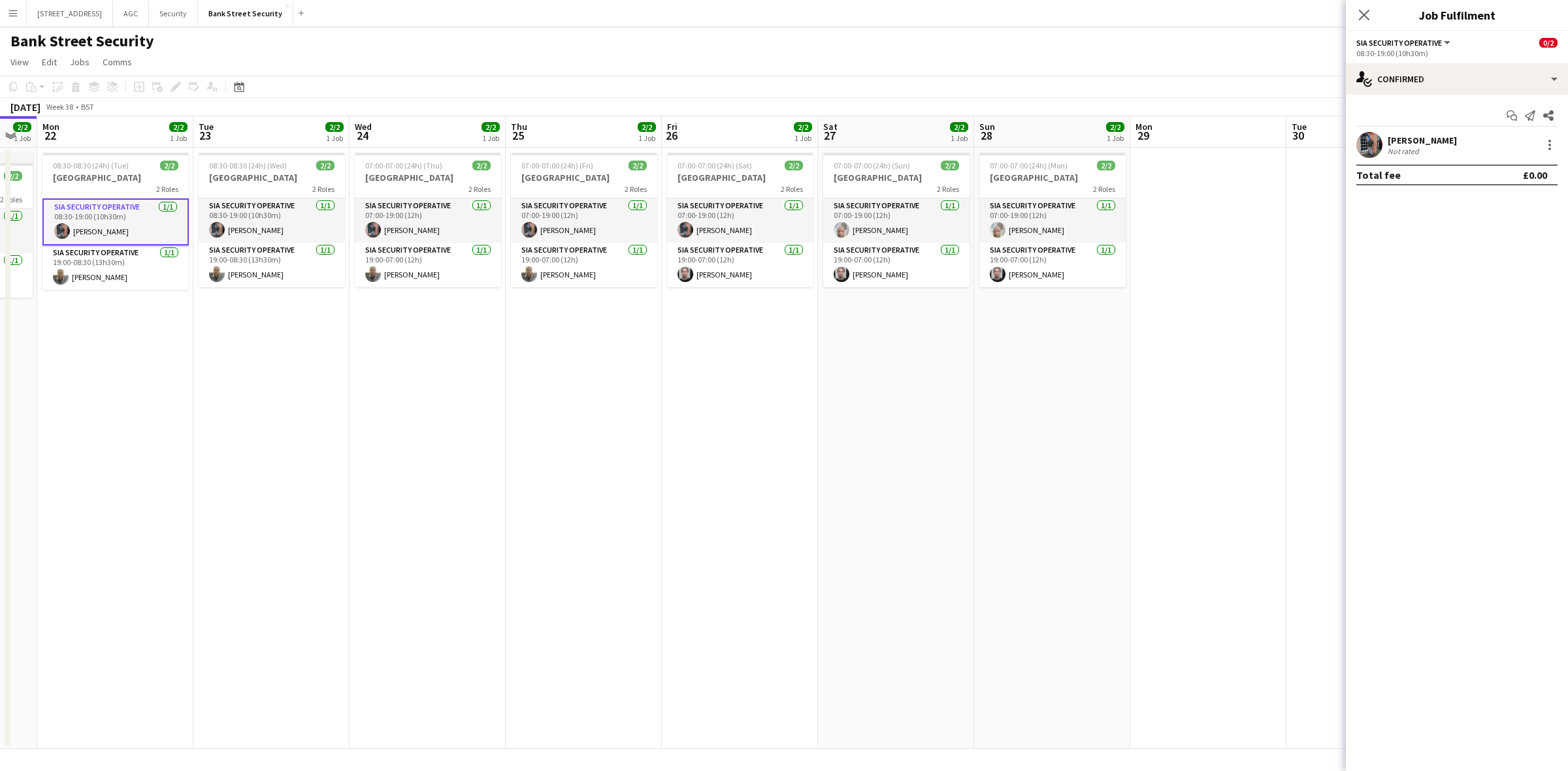
click at [275, 373] on app-date-cell "08:30-08:30 (24h) (Wed) 2/2 Bank Street 2 Roles SIA Security Operative 1/1 08:3…" at bounding box center [271, 448] width 156 height 602
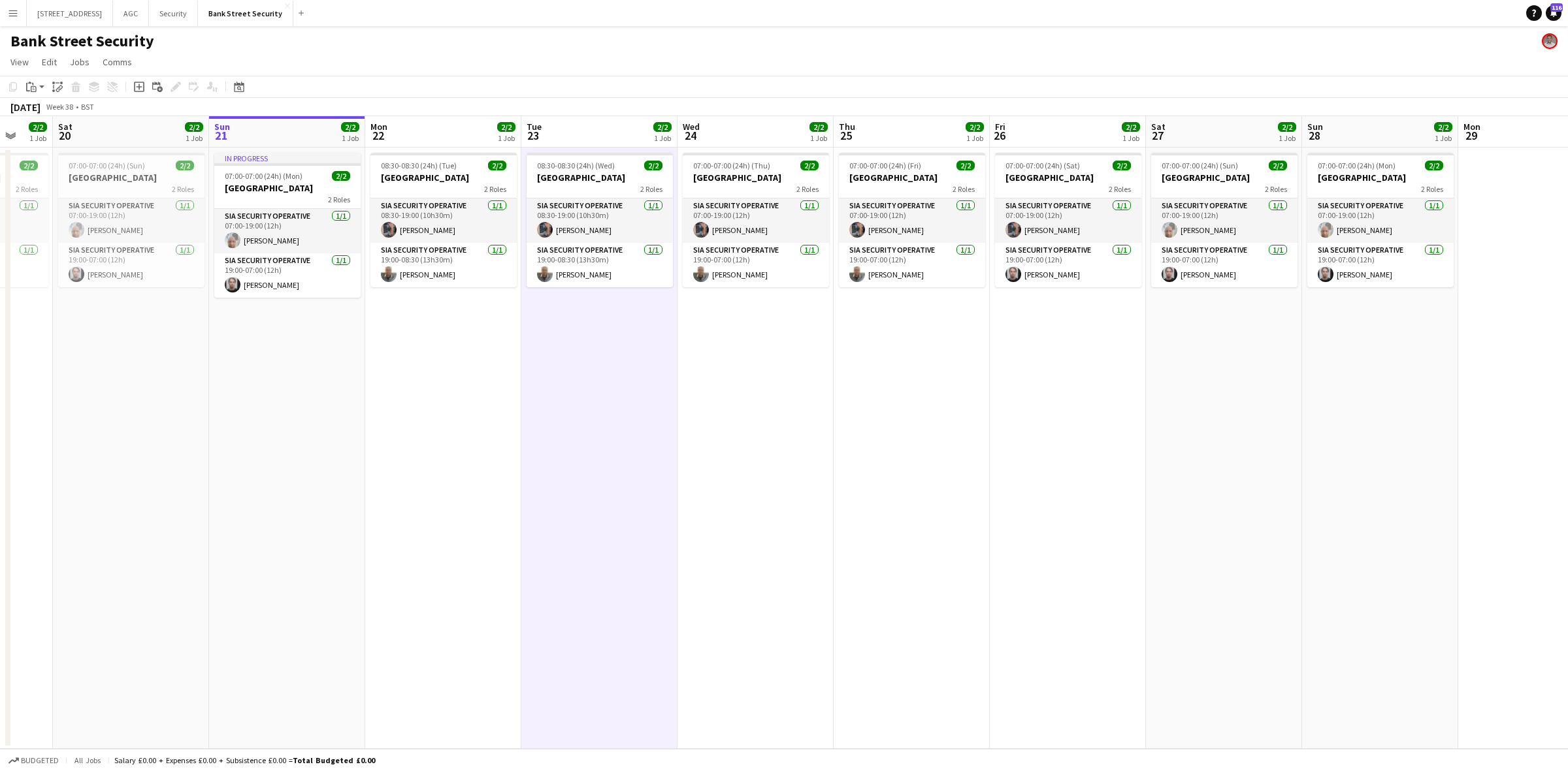
scroll to position [0, 416]
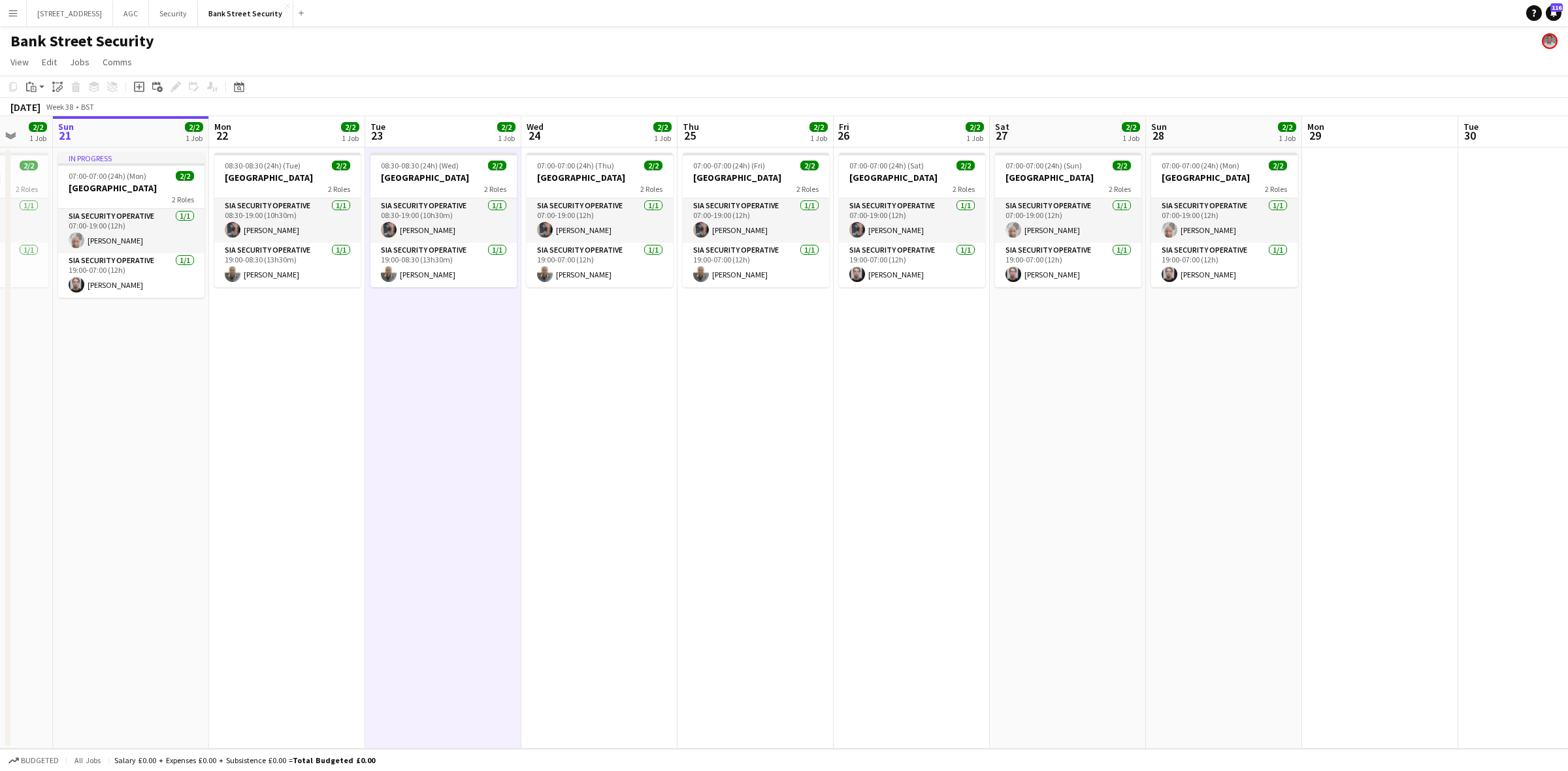
drag, startPoint x: 275, startPoint y: 373, endPoint x: 446, endPoint y: 370, distance: 171.0
click at [446, 370] on app-calendar-viewport "Thu 18 2/2 1 Job Fri 19 2/2 1 Job Sat 20 2/2 1 Job Sun 21 2/2 1 Job Mon 22 2/2 …" at bounding box center [784, 433] width 1568 height 633
click at [446, 370] on app-date-cell "08:30-08:30 (24h) (Wed) 2/2 Bank Street 2 Roles SIA Security Operative 1/1 08:3…" at bounding box center [443, 448] width 156 height 602
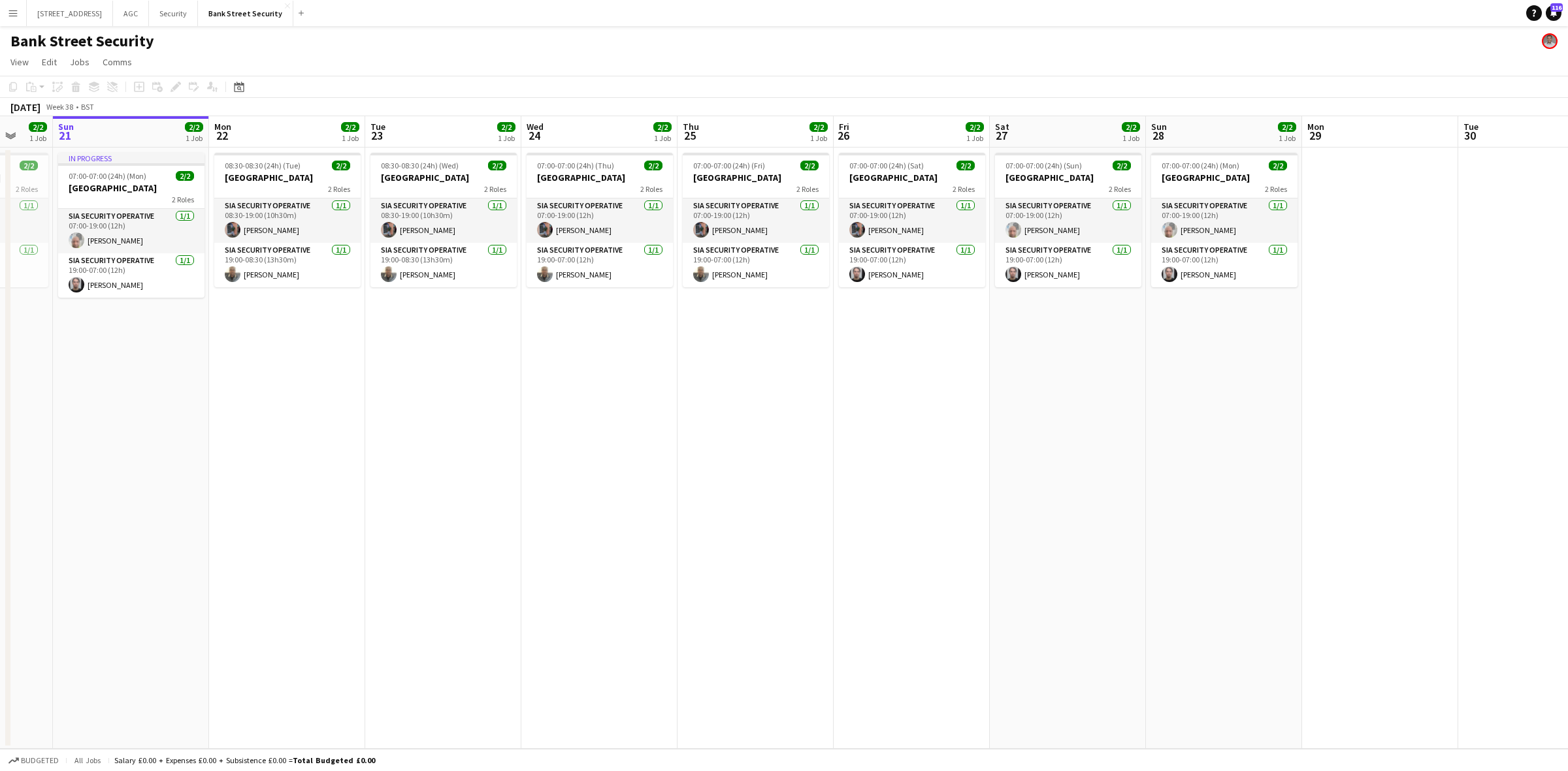
click at [446, 370] on app-date-cell "08:30-08:30 (24h) (Wed) 2/2 Bank Street 2 Roles SIA Security Operative 1/1 08:3…" at bounding box center [443, 448] width 156 height 602
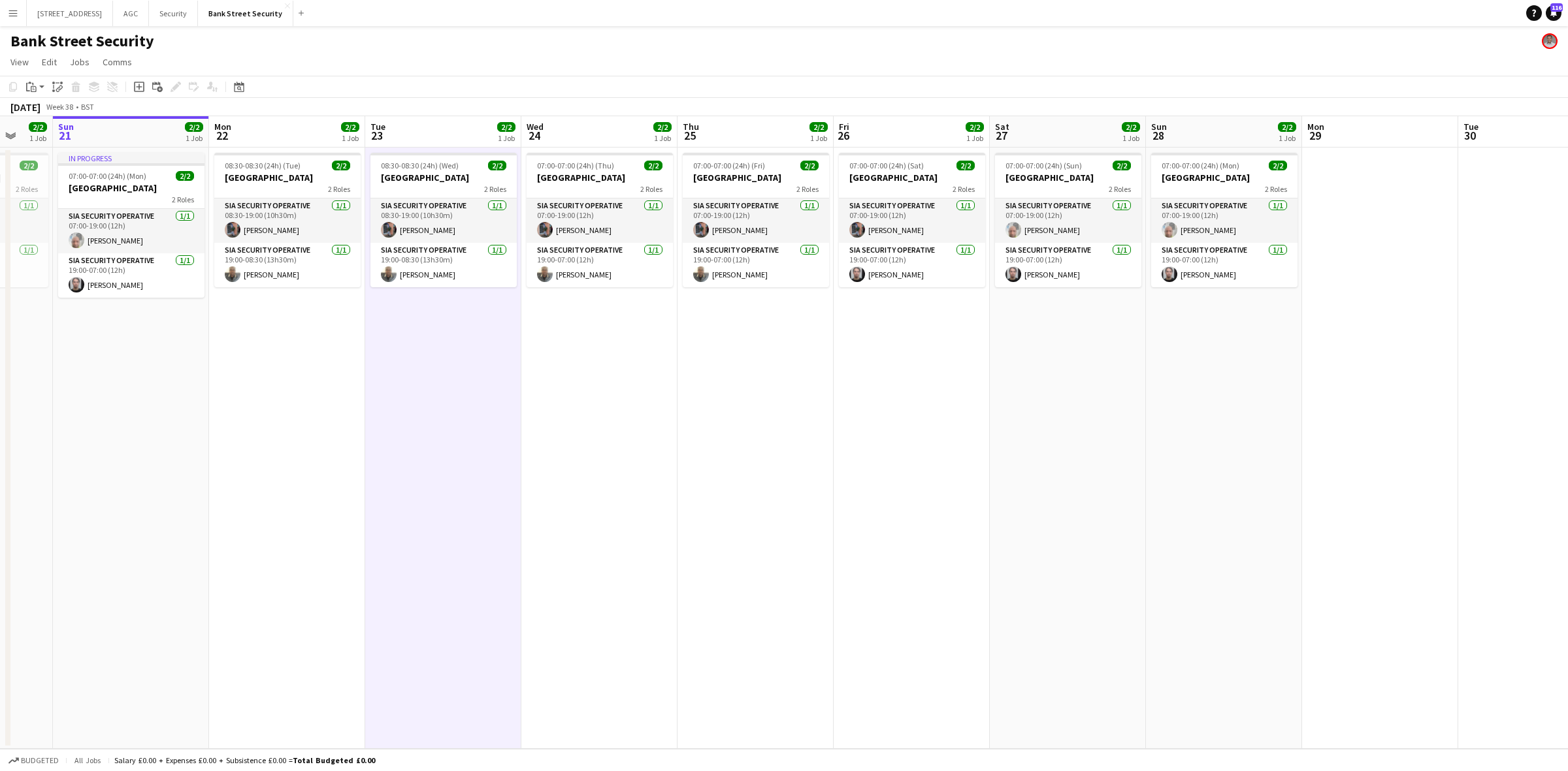
click at [446, 370] on app-date-cell "08:30-08:30 (24h) (Wed) 2/2 Bank Street 2 Roles SIA Security Operative 1/1 08:3…" at bounding box center [443, 448] width 156 height 602
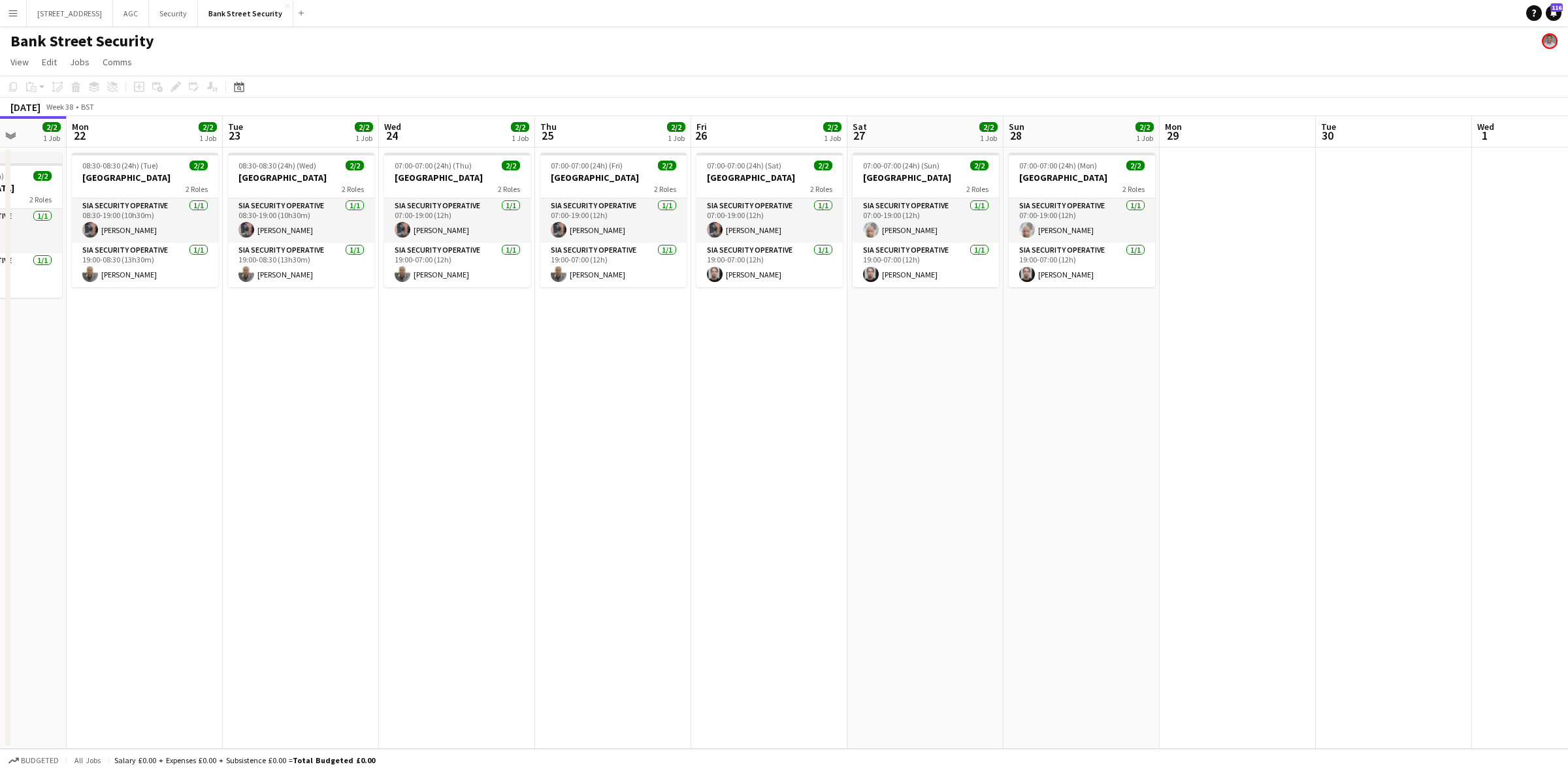
scroll to position [0, 446]
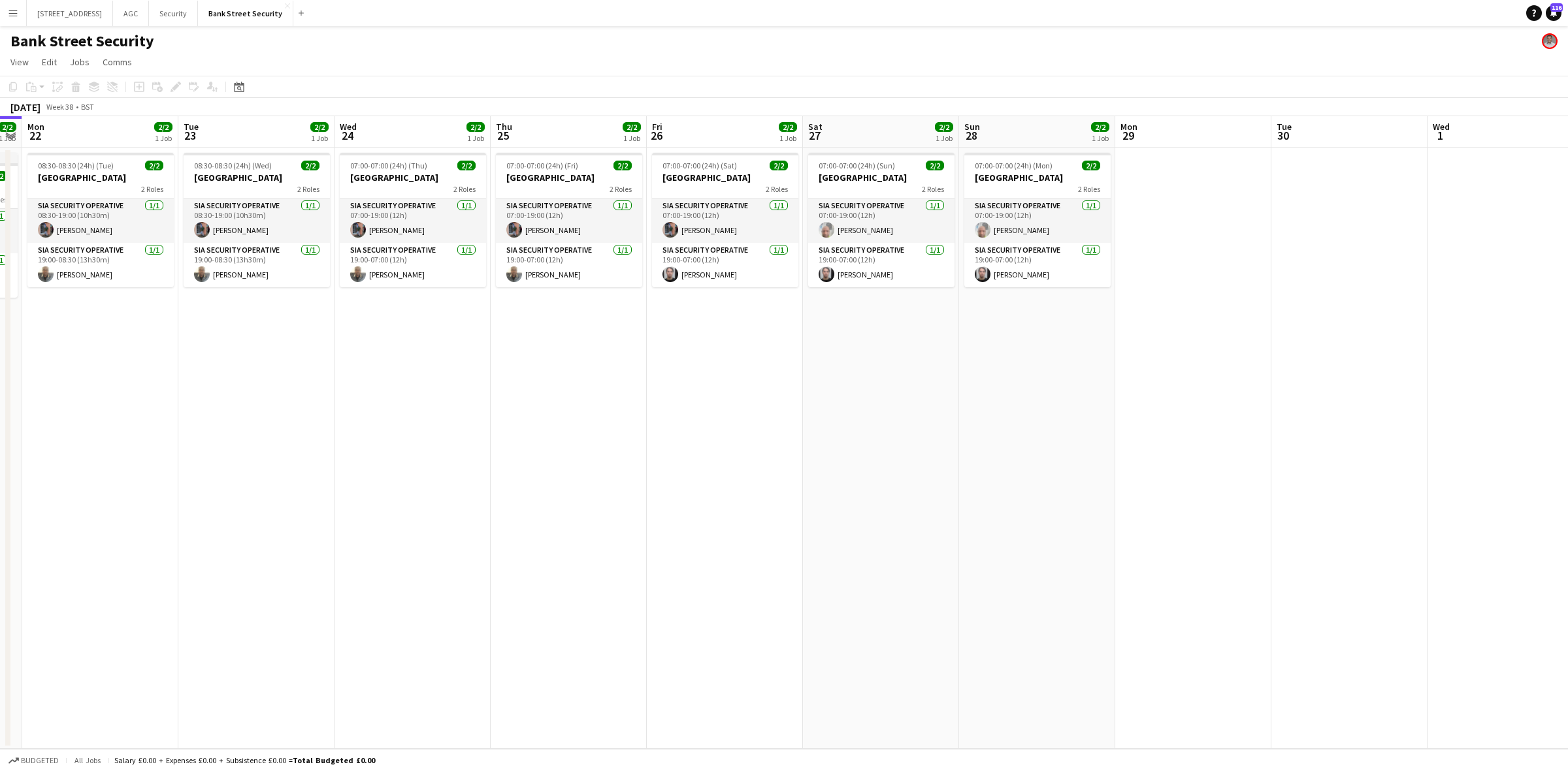
drag, startPoint x: 446, startPoint y: 370, endPoint x: 259, endPoint y: 389, distance: 188.0
click at [259, 389] on app-calendar-viewport "Fri 19 2/2 1 Job Sat 20 2/2 1 Job Sun 21 2/2 1 Job Mon 22 2/2 1 Job Tue 23 2/2 …" at bounding box center [784, 433] width 1568 height 633
click at [265, 11] on button "Bank Street Security Close" at bounding box center [246, 13] width 95 height 25
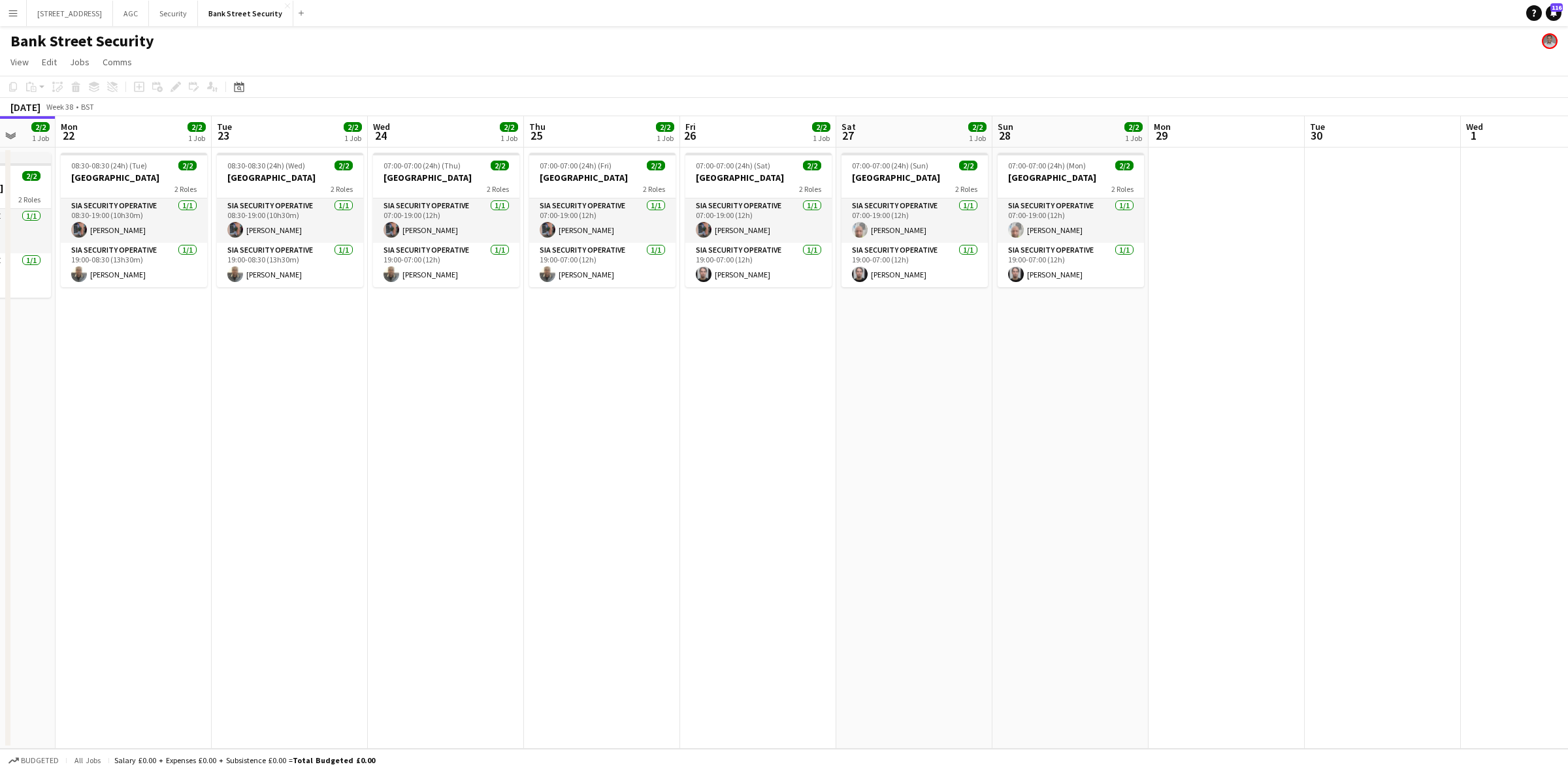
scroll to position [0, 427]
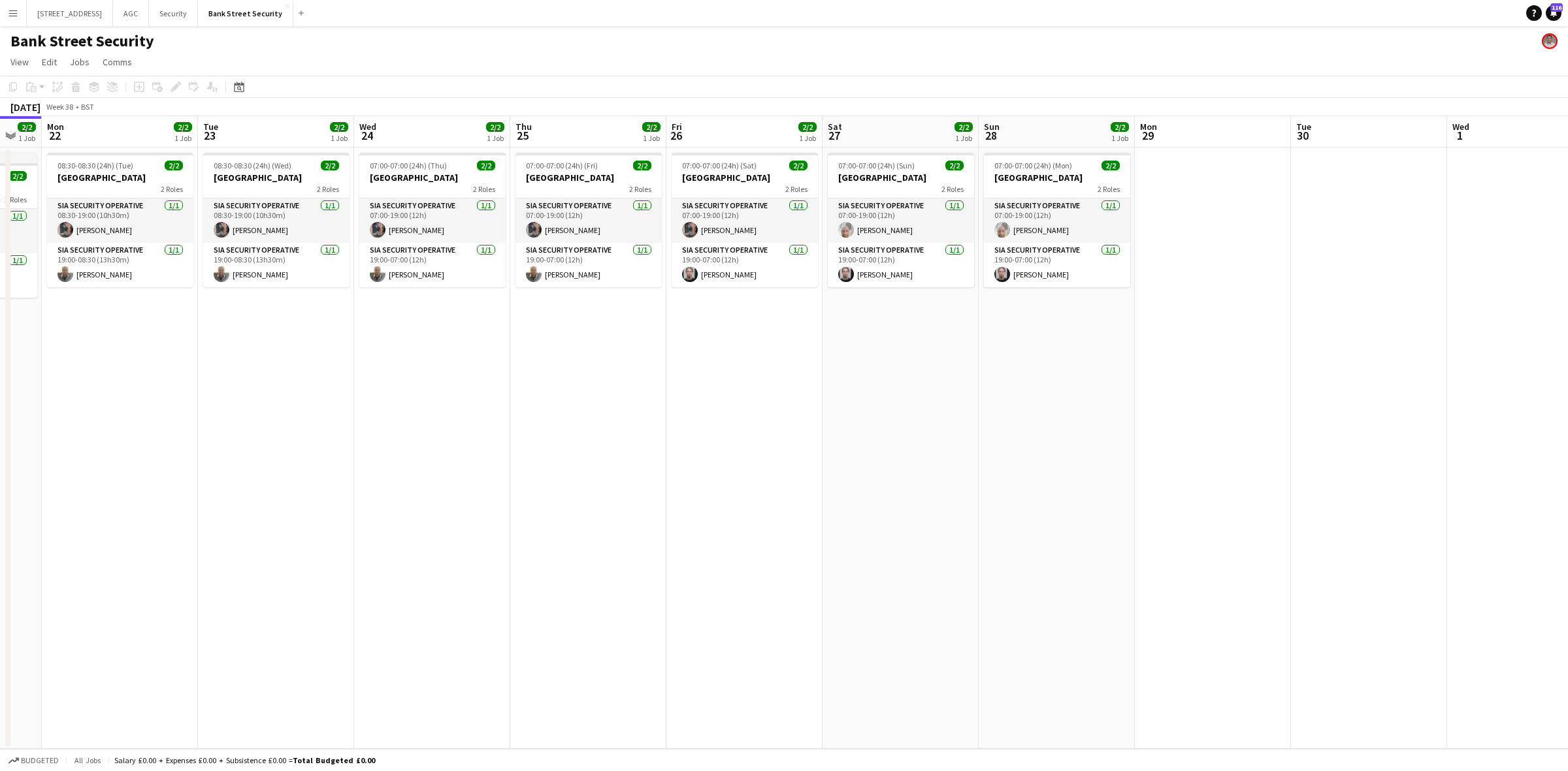
drag, startPoint x: 358, startPoint y: 329, endPoint x: 86, endPoint y: 323, distance: 272.1
click at [86, 323] on app-calendar-viewport "Fri 19 2/2 1 Job Sat 20 2/2 1 Job Sun 21 2/2 1 Job Mon 22 2/2 1 Job Tue 23 2/2 …" at bounding box center [784, 433] width 1568 height 633
click at [197, 11] on button "Security Close" at bounding box center [173, 13] width 49 height 25
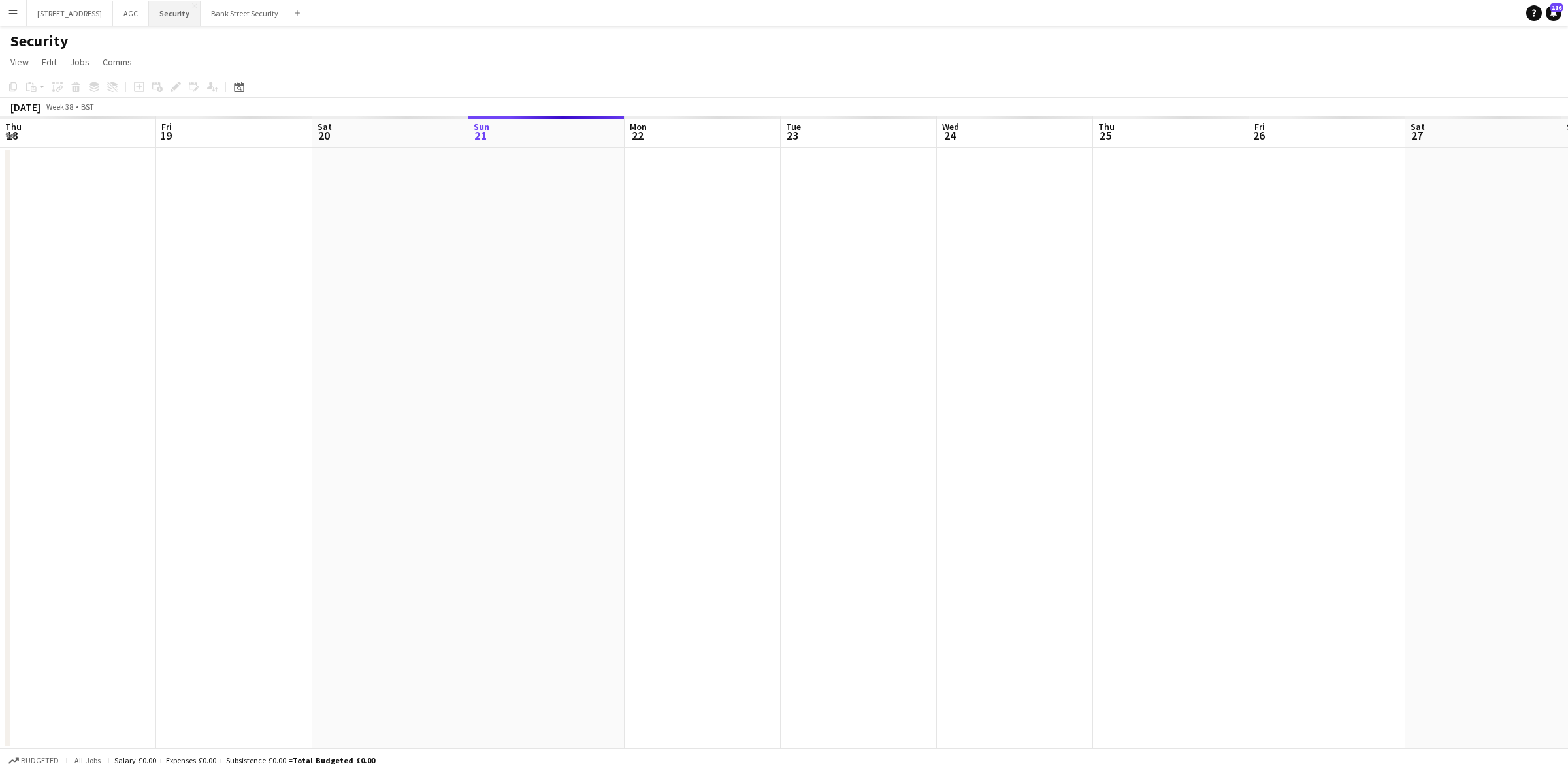
scroll to position [0, 312]
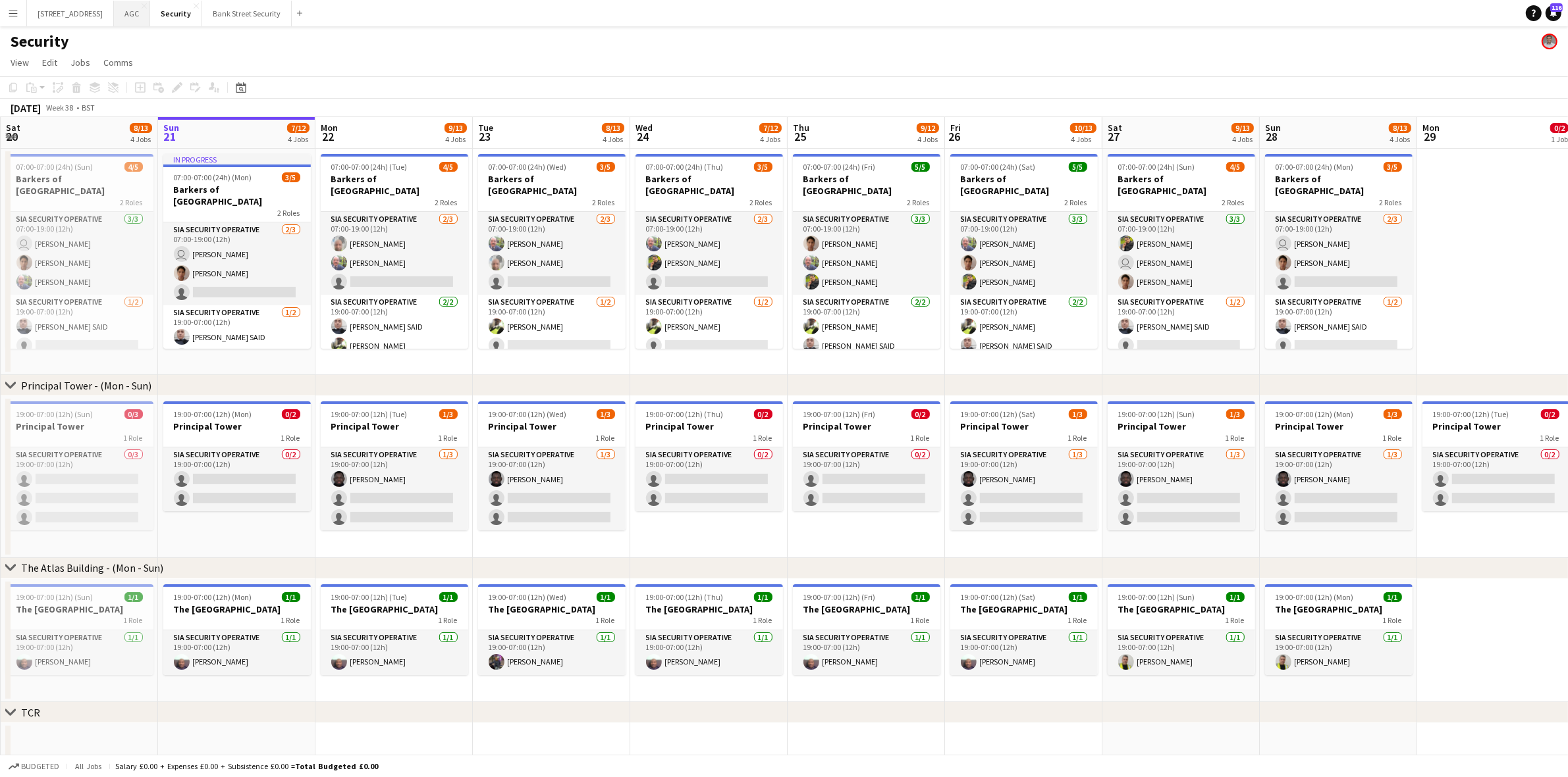
click at [146, 11] on button "AGC Close" at bounding box center [132, 13] width 36 height 26
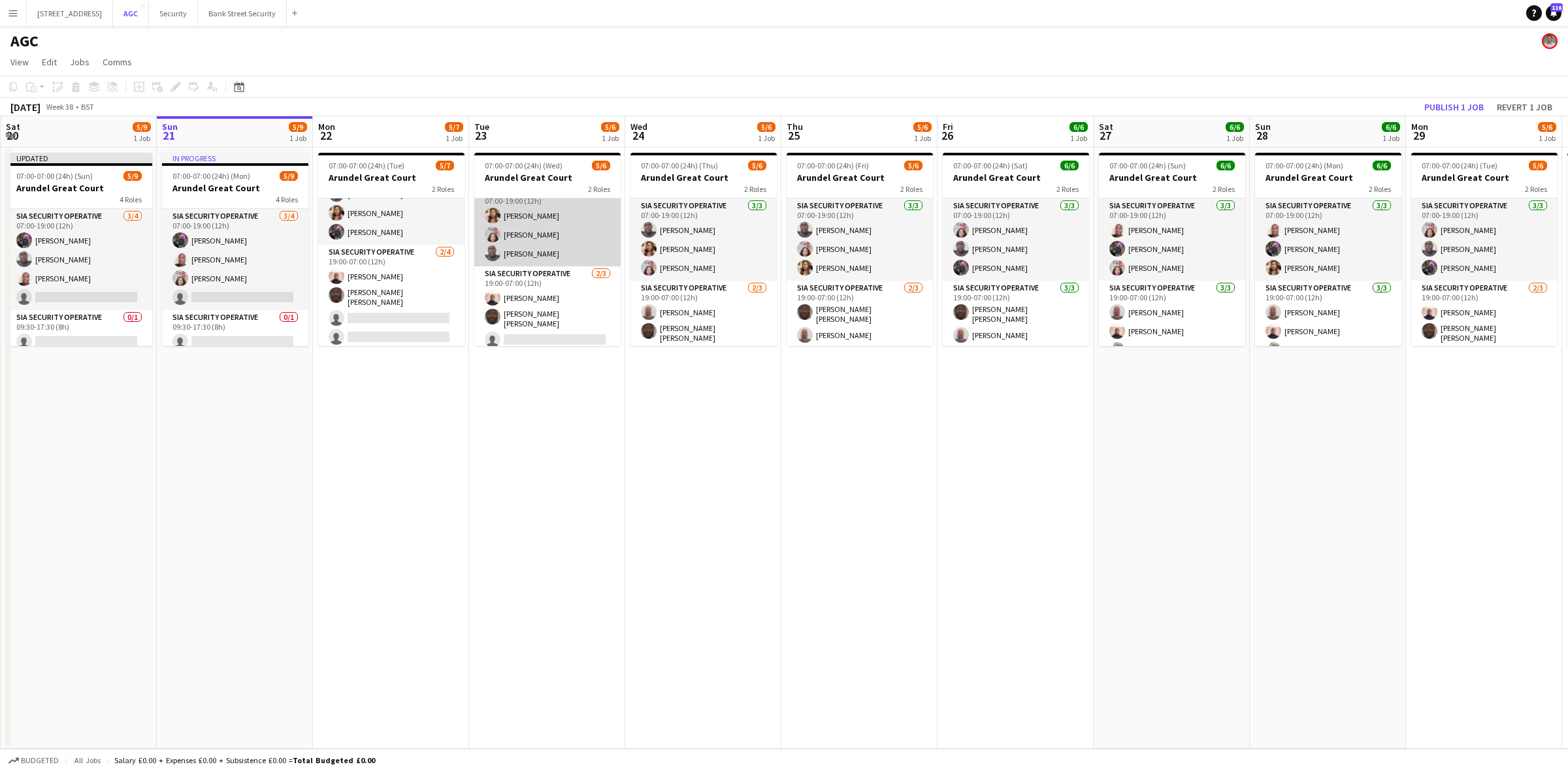
scroll to position [17, 0]
click at [99, 14] on button "1217 London Square NEP Close" at bounding box center [70, 13] width 86 height 25
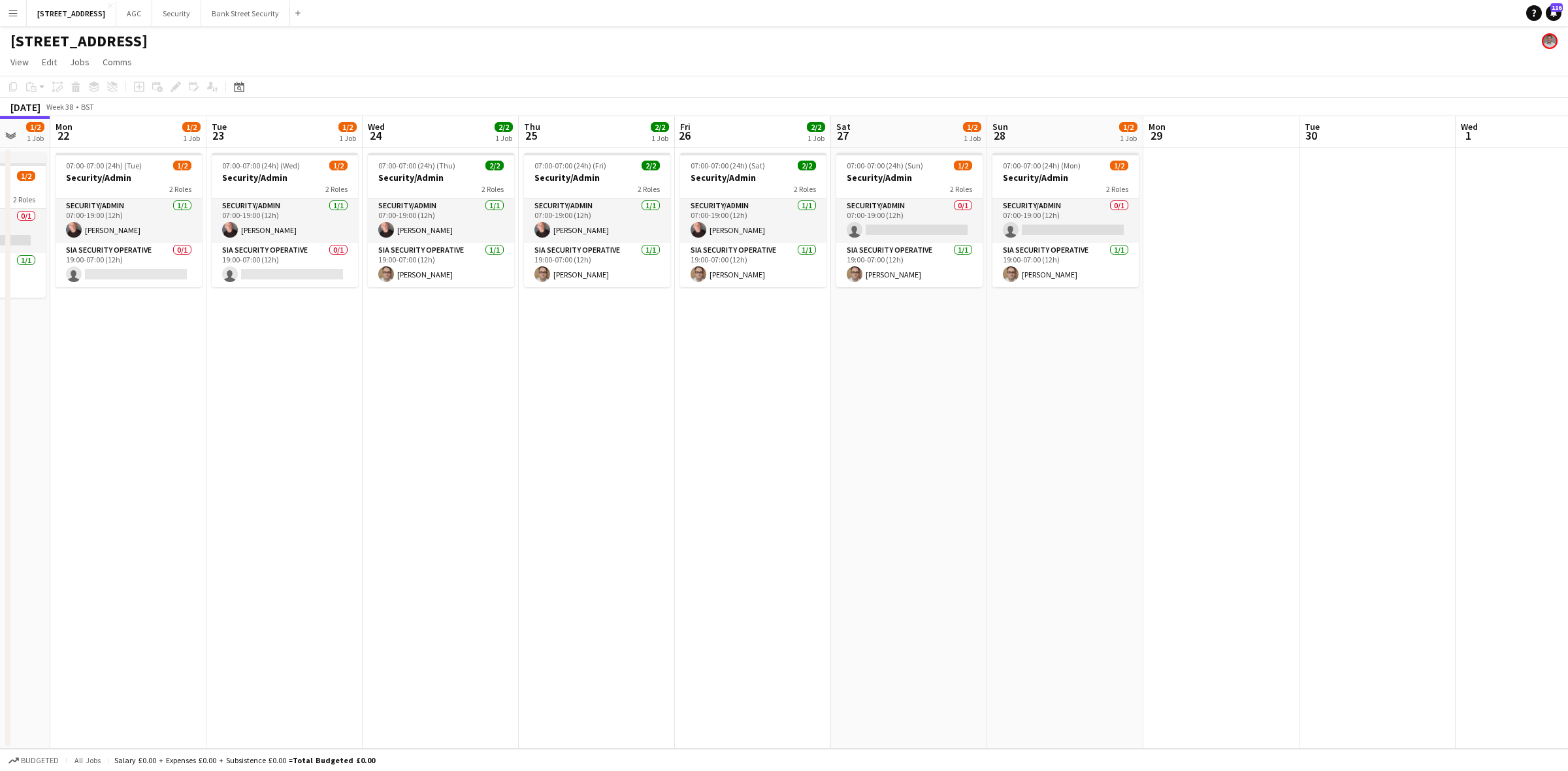
scroll to position [0, 453]
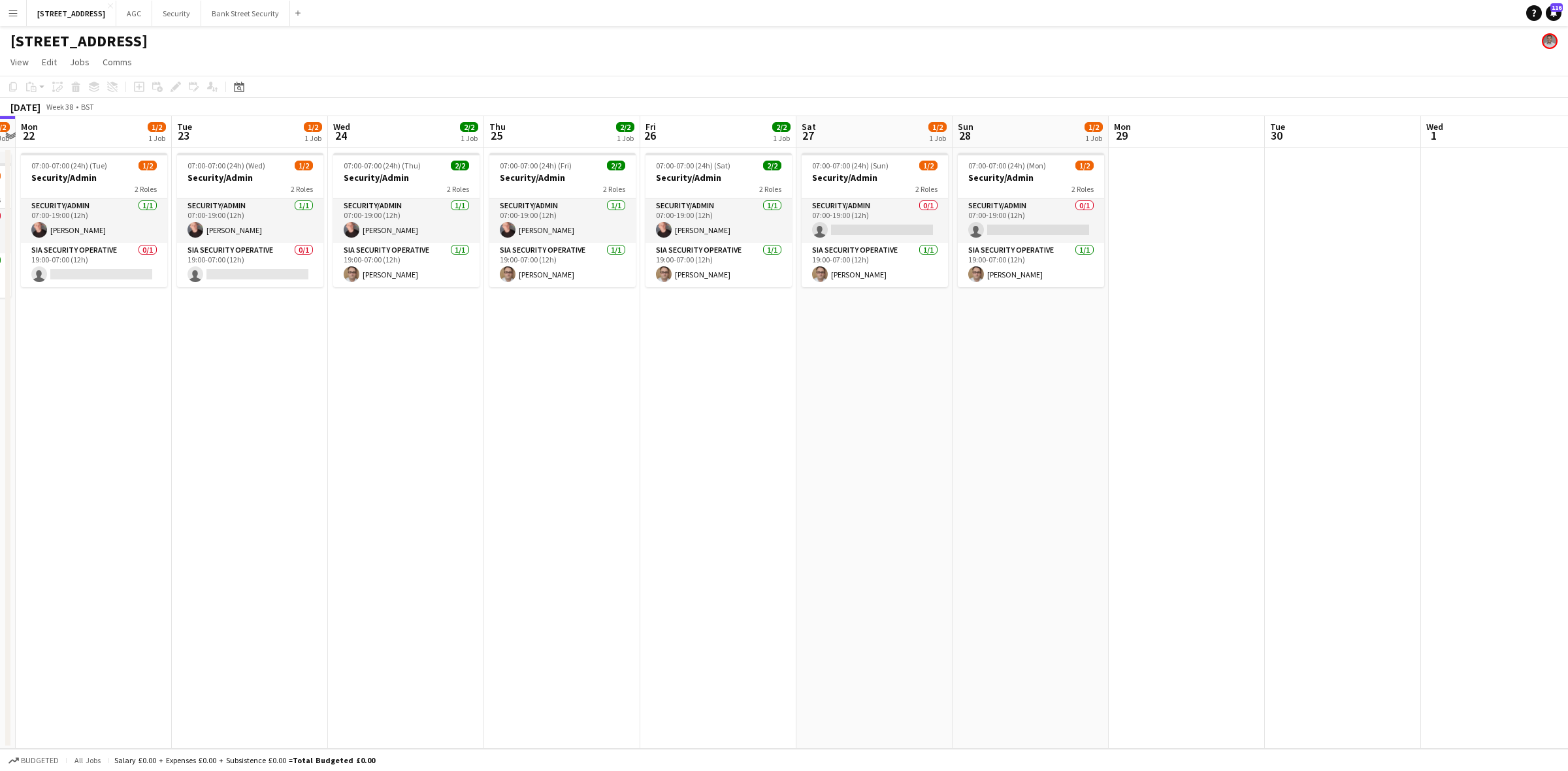
drag, startPoint x: 841, startPoint y: 673, endPoint x: 544, endPoint y: 679, distance: 297.1
click at [544, 679] on app-calendar-viewport "Fri 19 1/2 1 Job Sat 20 1/2 1 Job Sun 21 1/2 1 Job Mon 22 1/2 1 Job Tue 23 1/2 …" at bounding box center [784, 433] width 1568 height 633
click at [199, 8] on button "Security Close" at bounding box center [176, 13] width 49 height 25
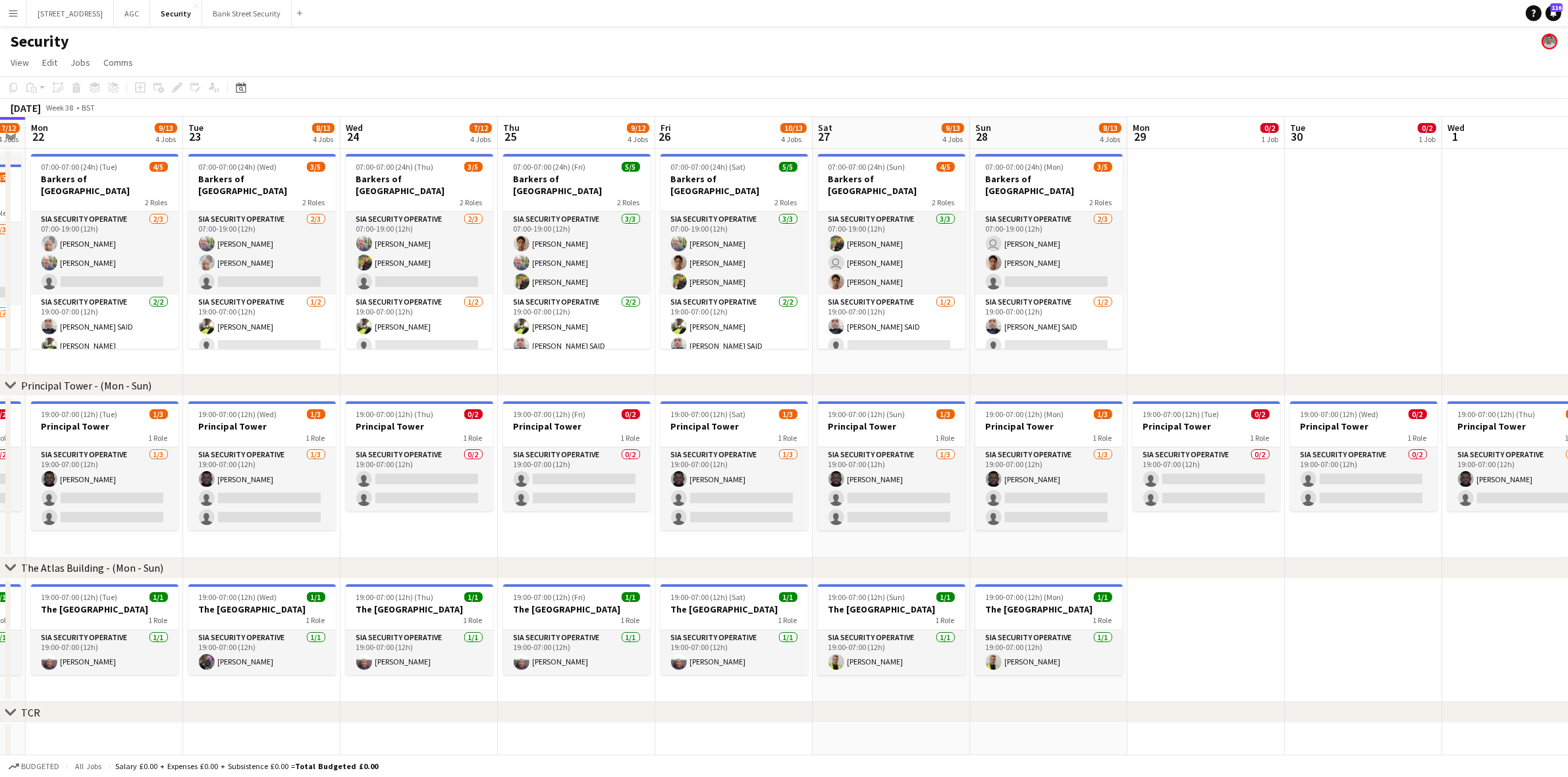
scroll to position [0, 457]
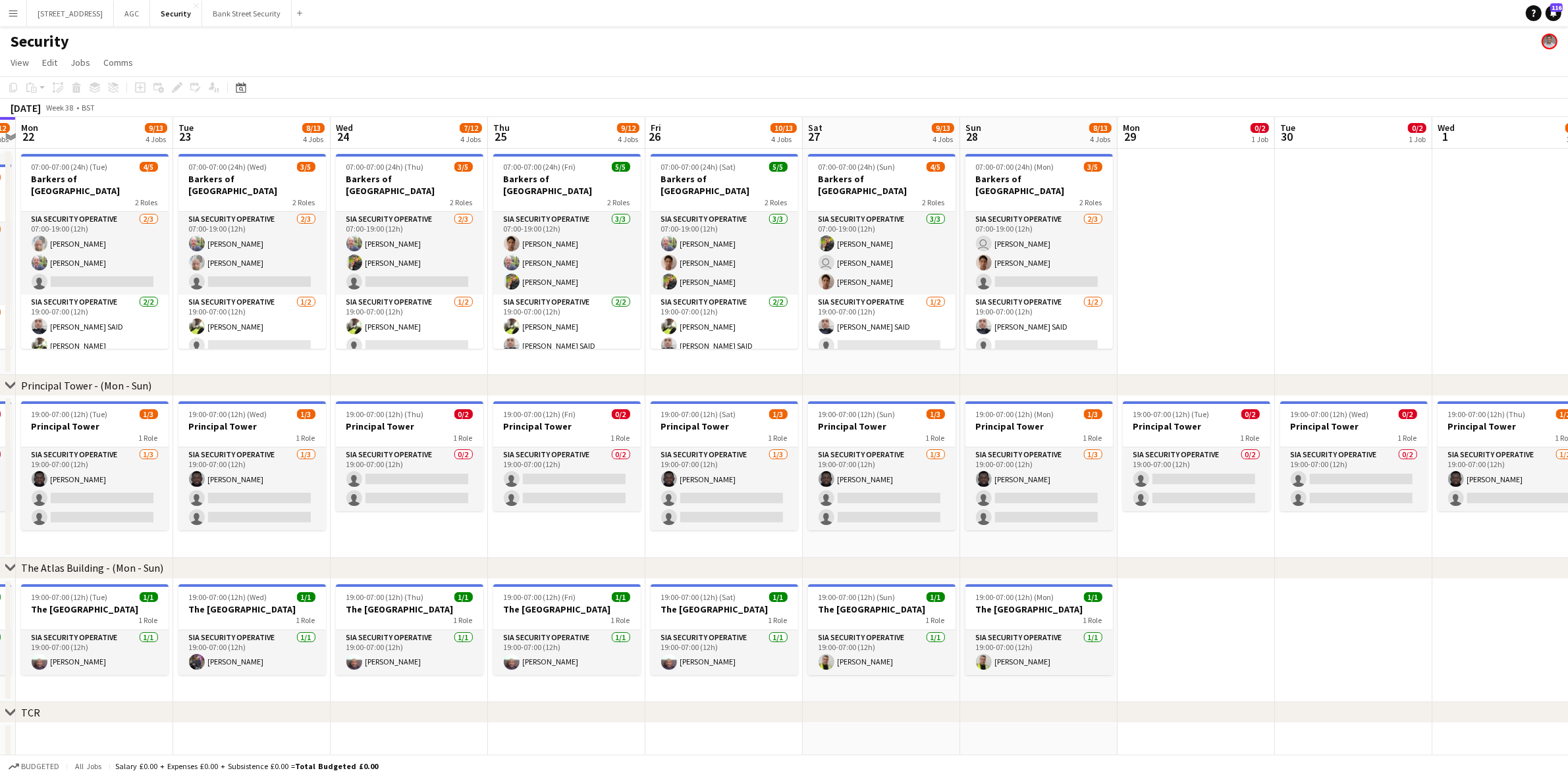
drag, startPoint x: 491, startPoint y: 370, endPoint x: 192, endPoint y: 363, distance: 299.1
click at [192, 363] on app-calendar-viewport "Fri 19 10/13 4 Jobs Sat 20 8/13 4 Jobs Sun 21 7/12 4 Jobs Mon 22 9/13 4 Jobs Tu…" at bounding box center [784, 559] width 1568 height 884
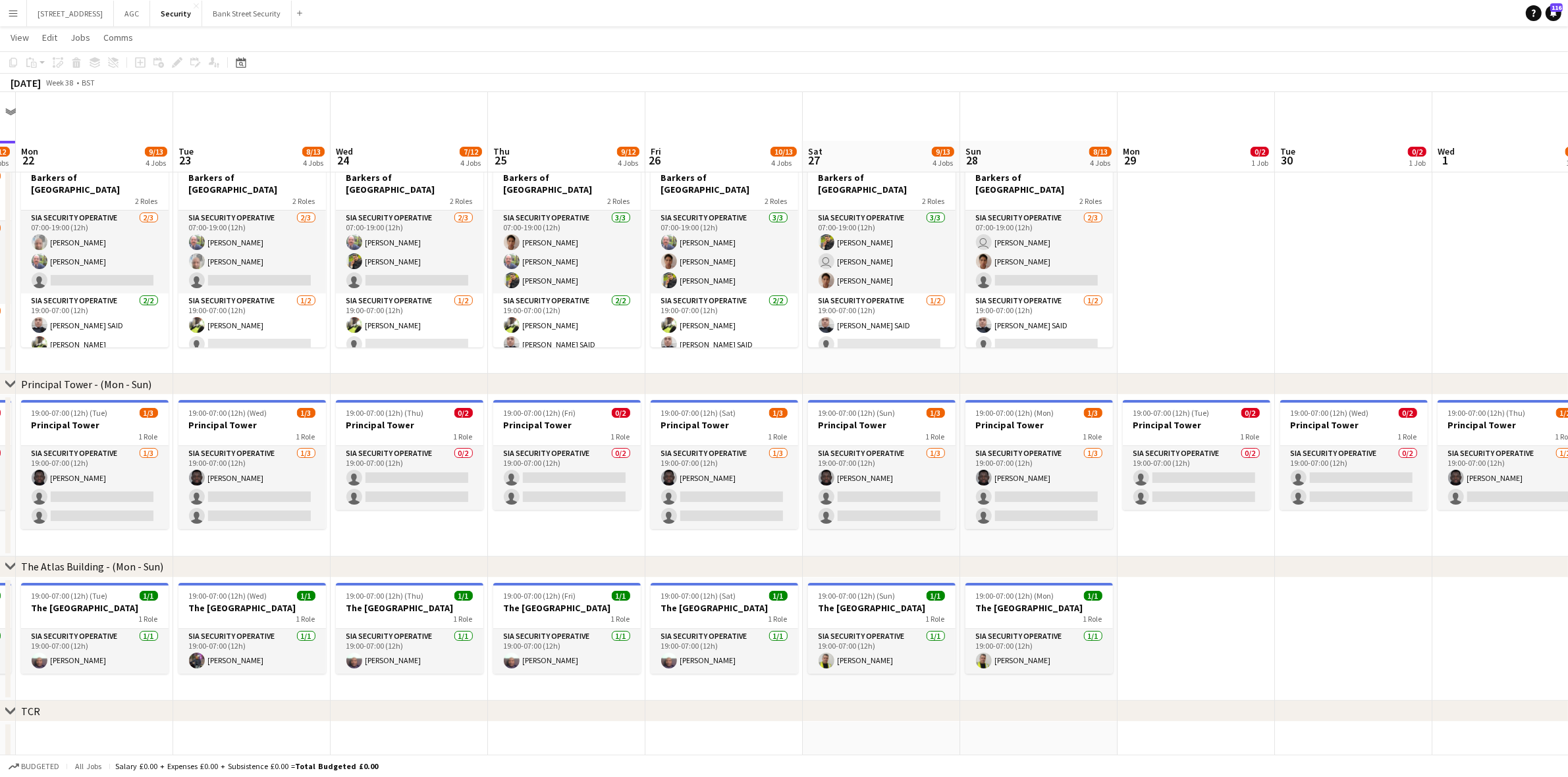
scroll to position [82, 0]
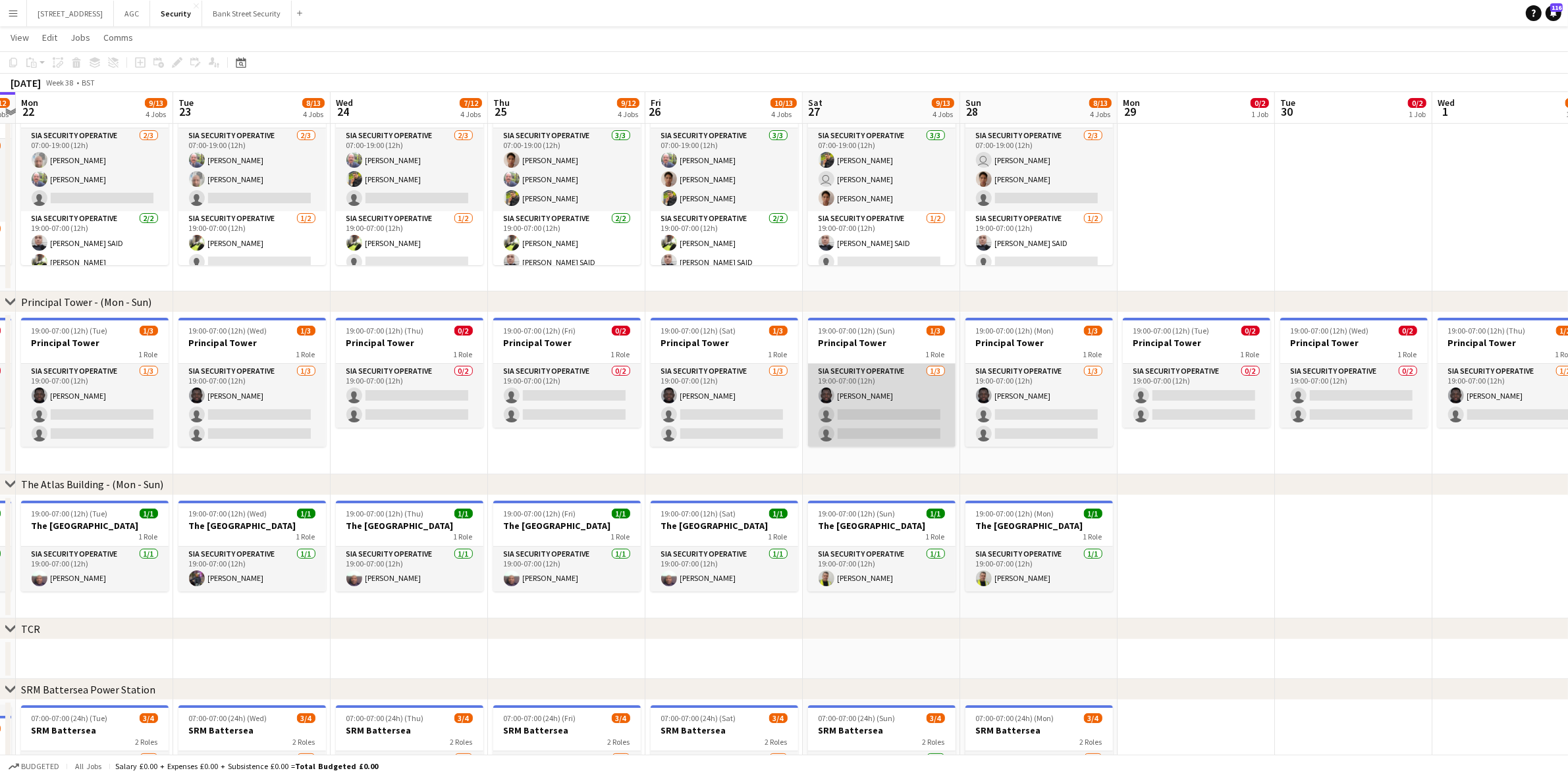
click at [889, 410] on app-card-role "SIA Security Operative 1/3 19:00-07:00 (12h) Assan Ngum single-neutral-actions …" at bounding box center [882, 406] width 148 height 83
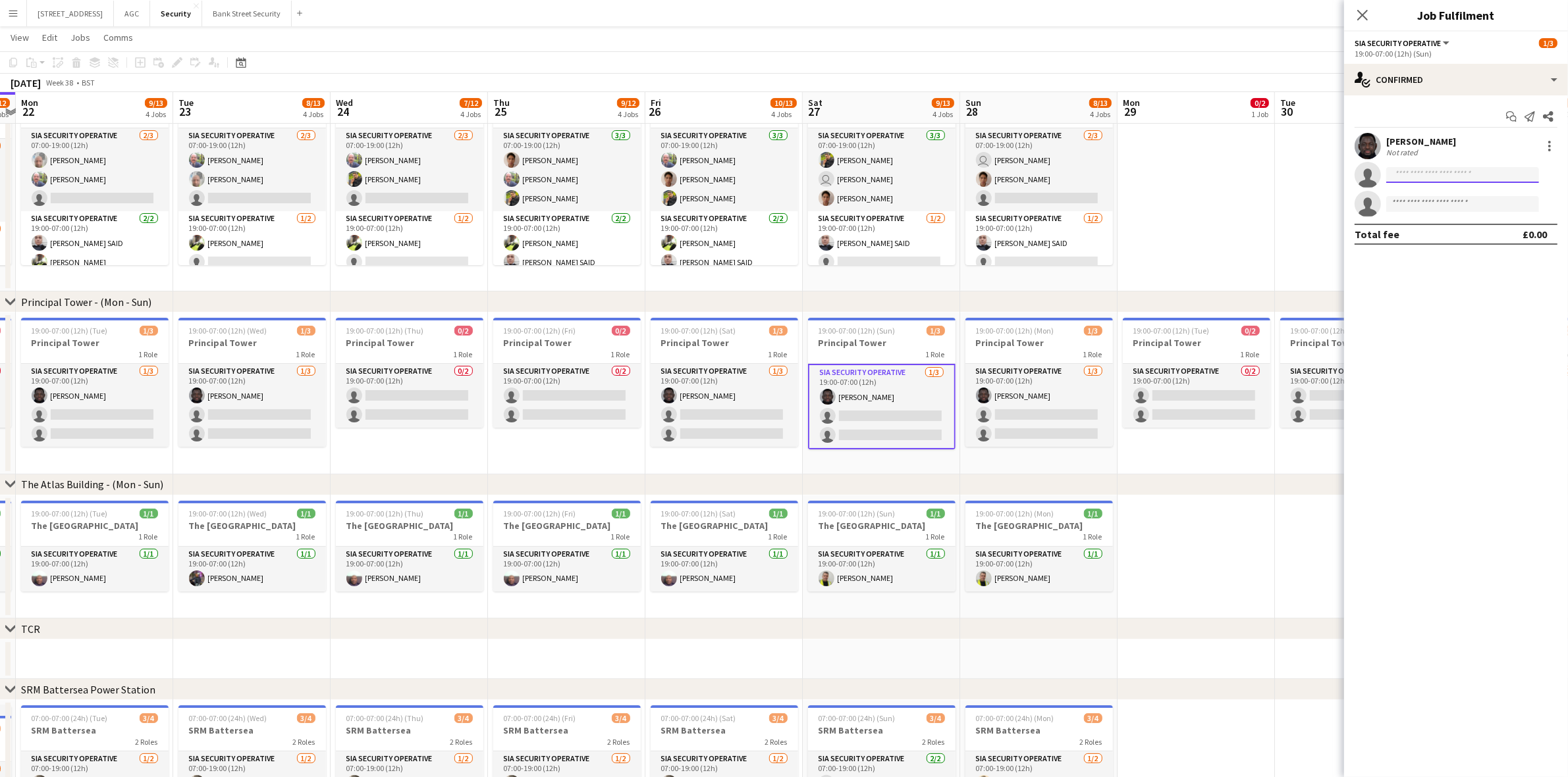
click at [1430, 171] on input at bounding box center [1463, 175] width 153 height 16
type input "***"
click at [1433, 210] on span "+447751371599" at bounding box center [1463, 215] width 132 height 11
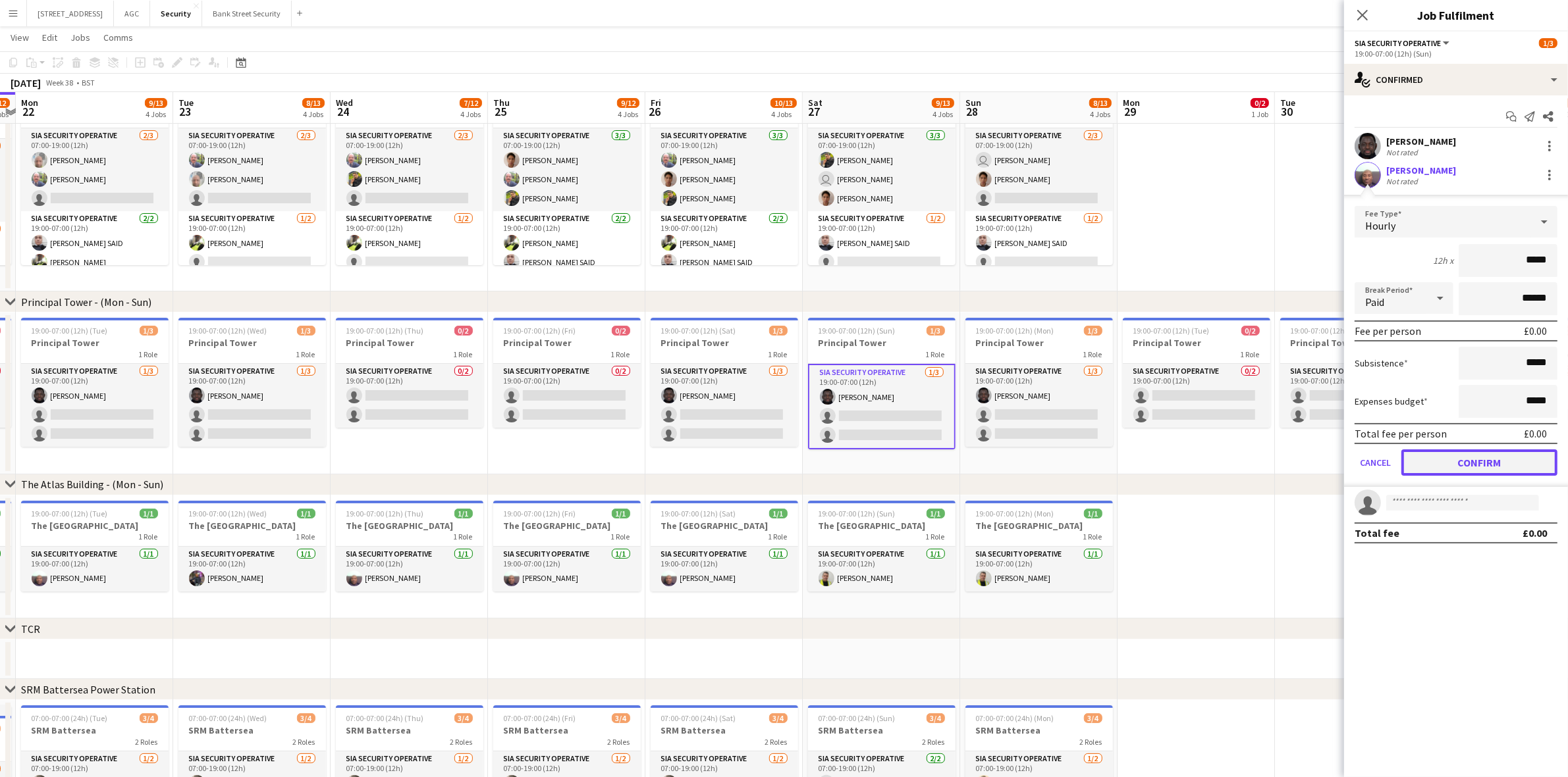
click at [1472, 454] on button "Confirm" at bounding box center [1479, 463] width 156 height 26
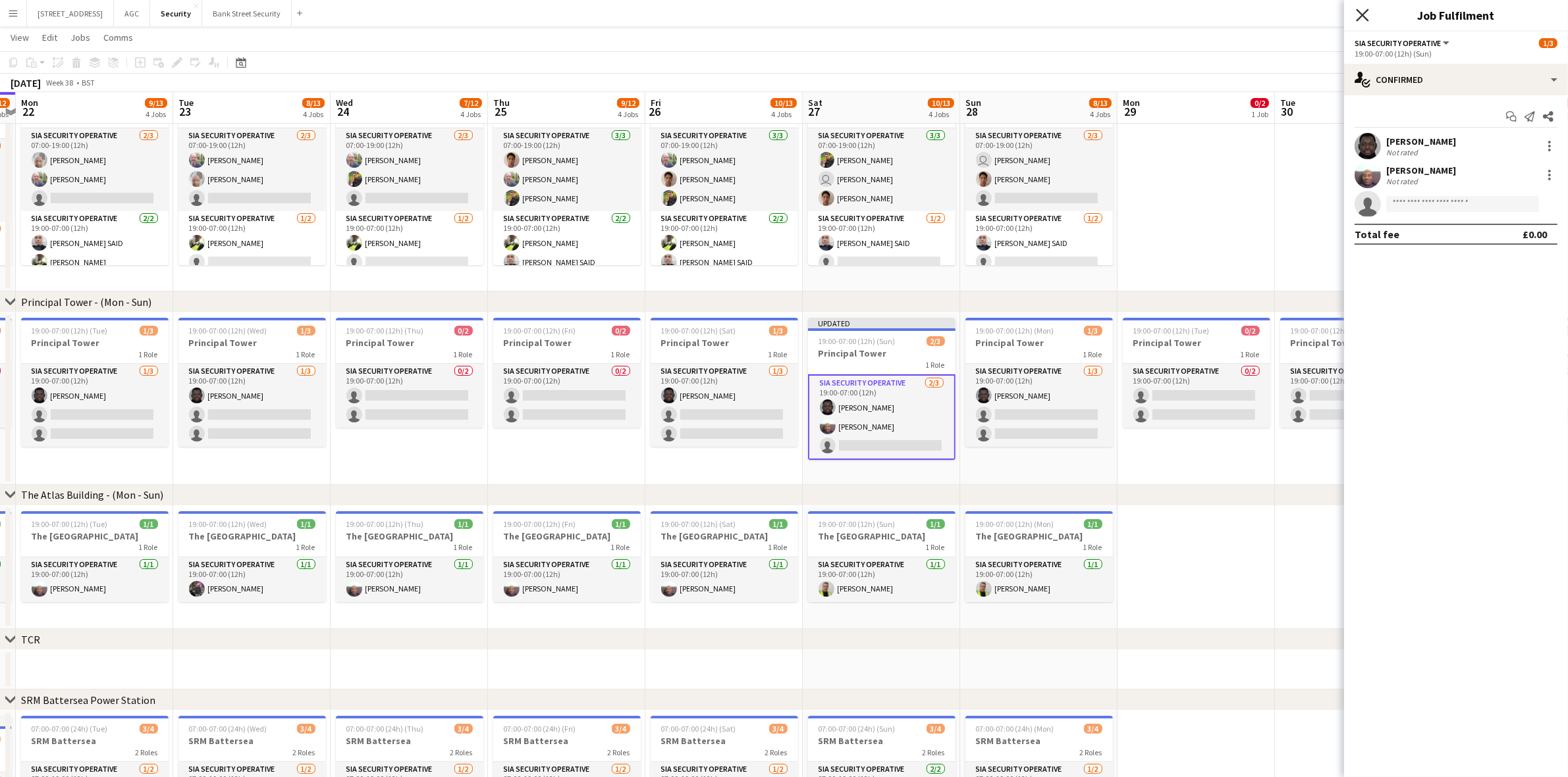
click at [1364, 10] on icon "Close pop-in" at bounding box center [1362, 14] width 13 height 13
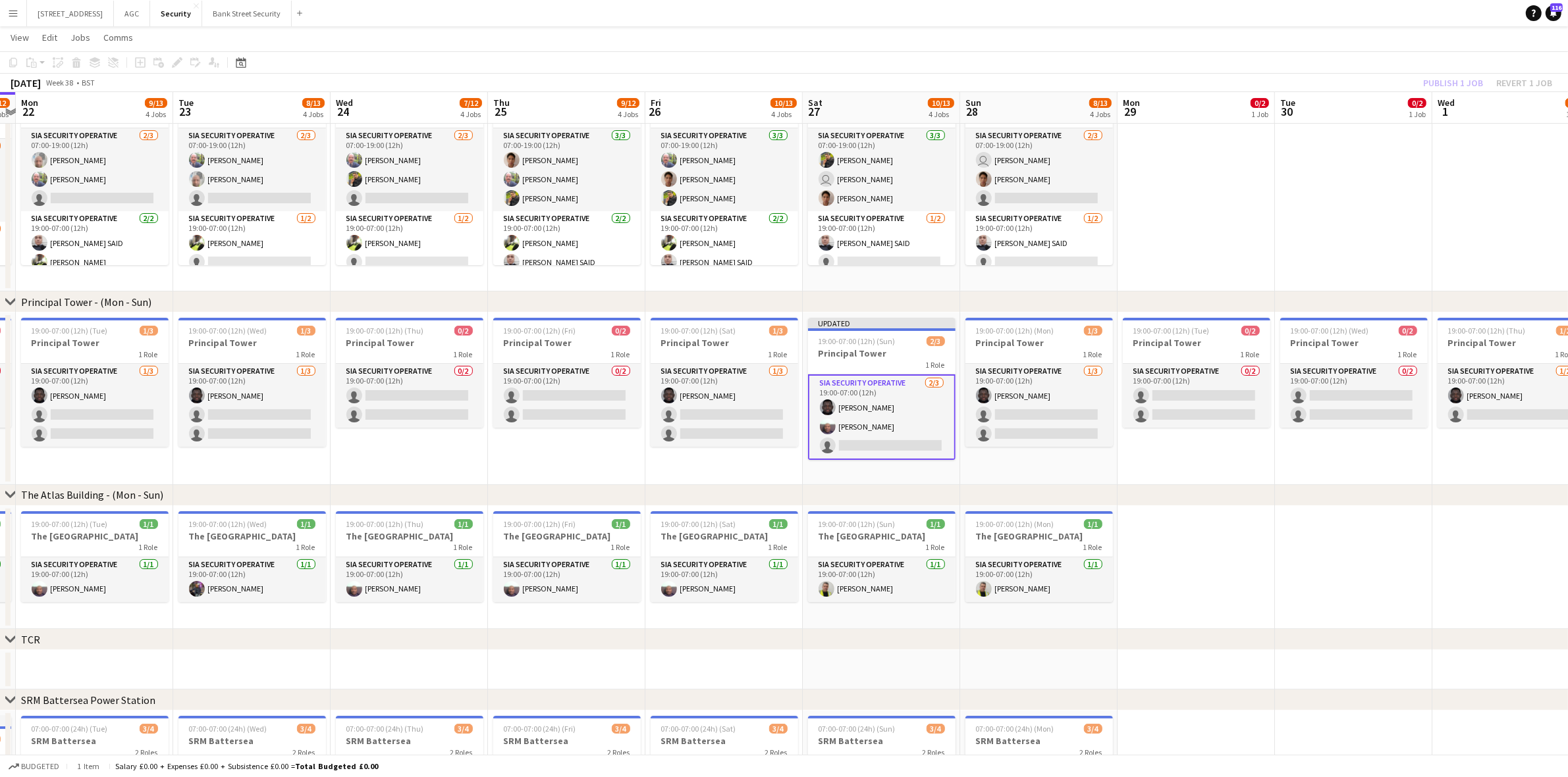
click at [1449, 83] on div "Publish 1 job Revert 1 job" at bounding box center [1488, 83] width 161 height 17
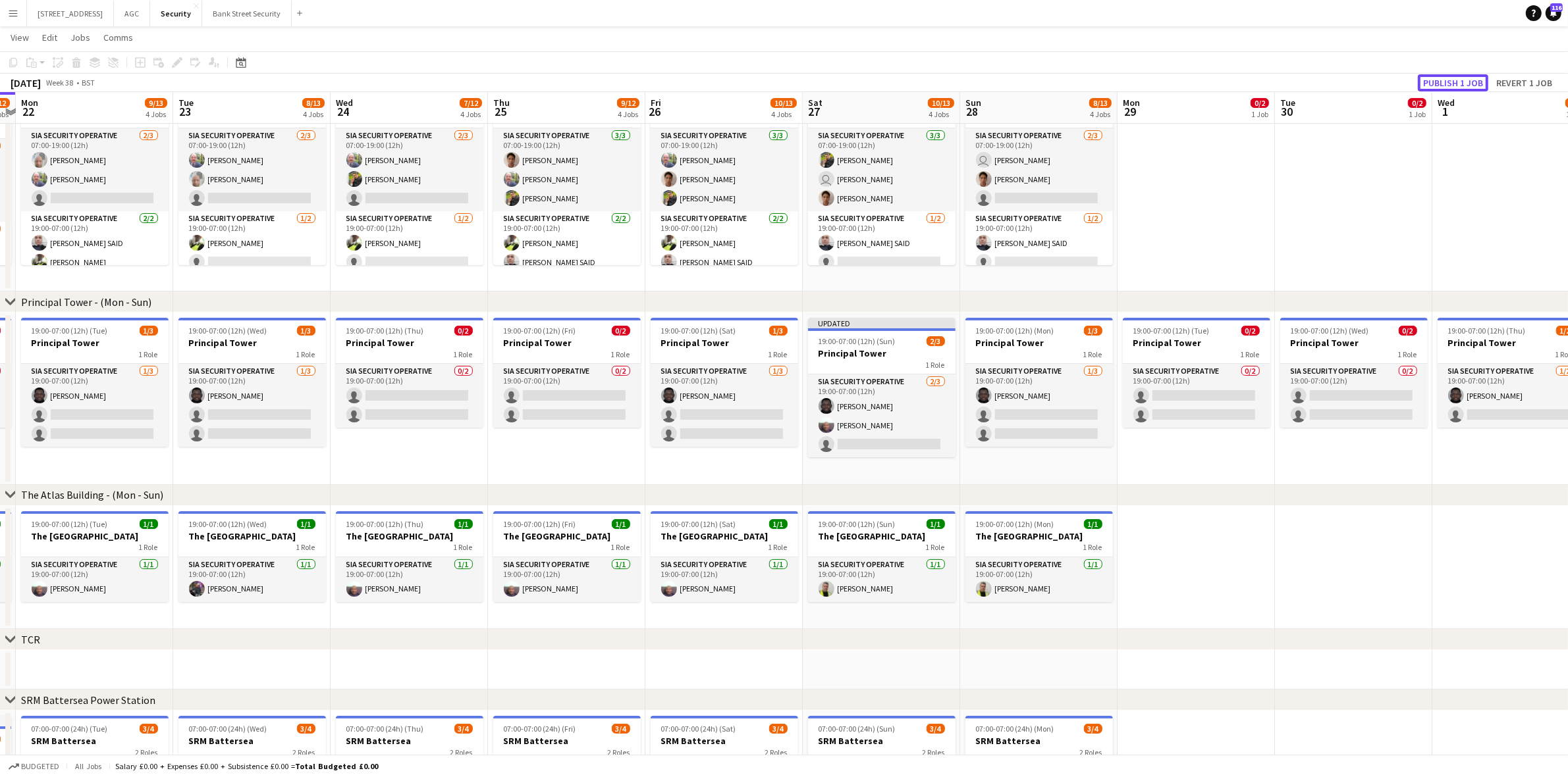
click at [1449, 83] on button "Publish 1 job" at bounding box center [1453, 83] width 70 height 17
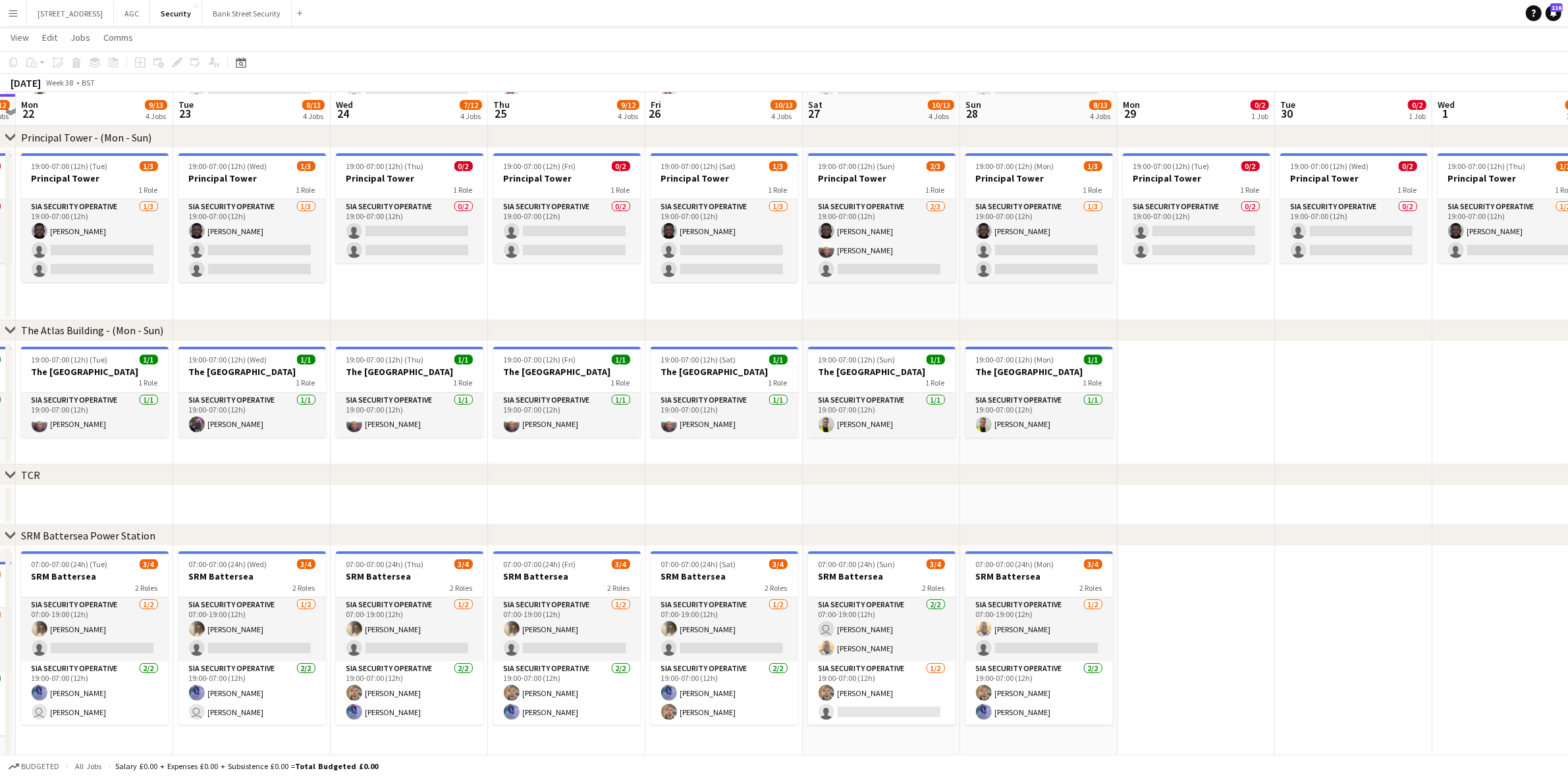
scroll to position [255, 0]
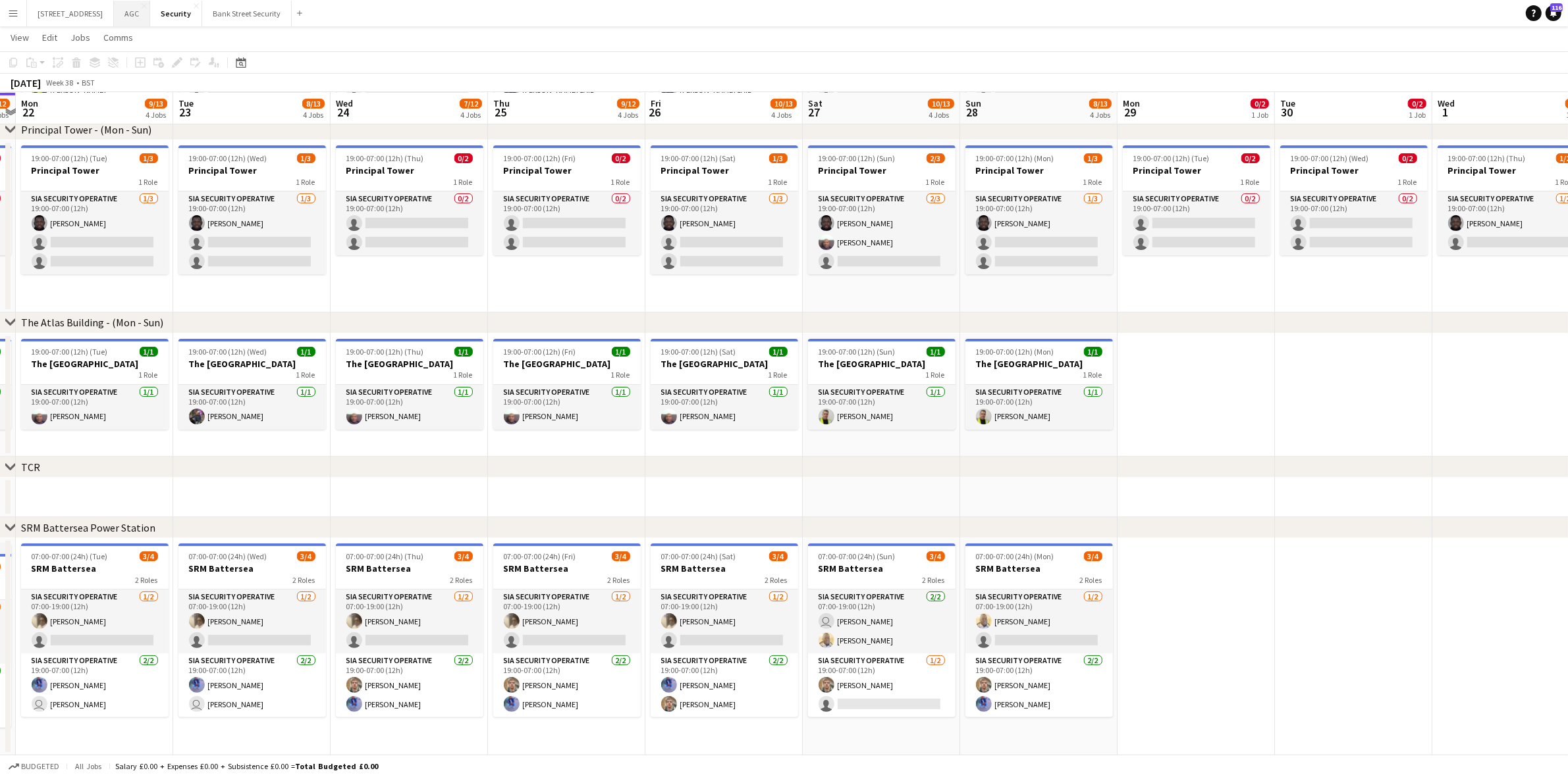
click at [150, 10] on button "AGC Close" at bounding box center [132, 13] width 36 height 26
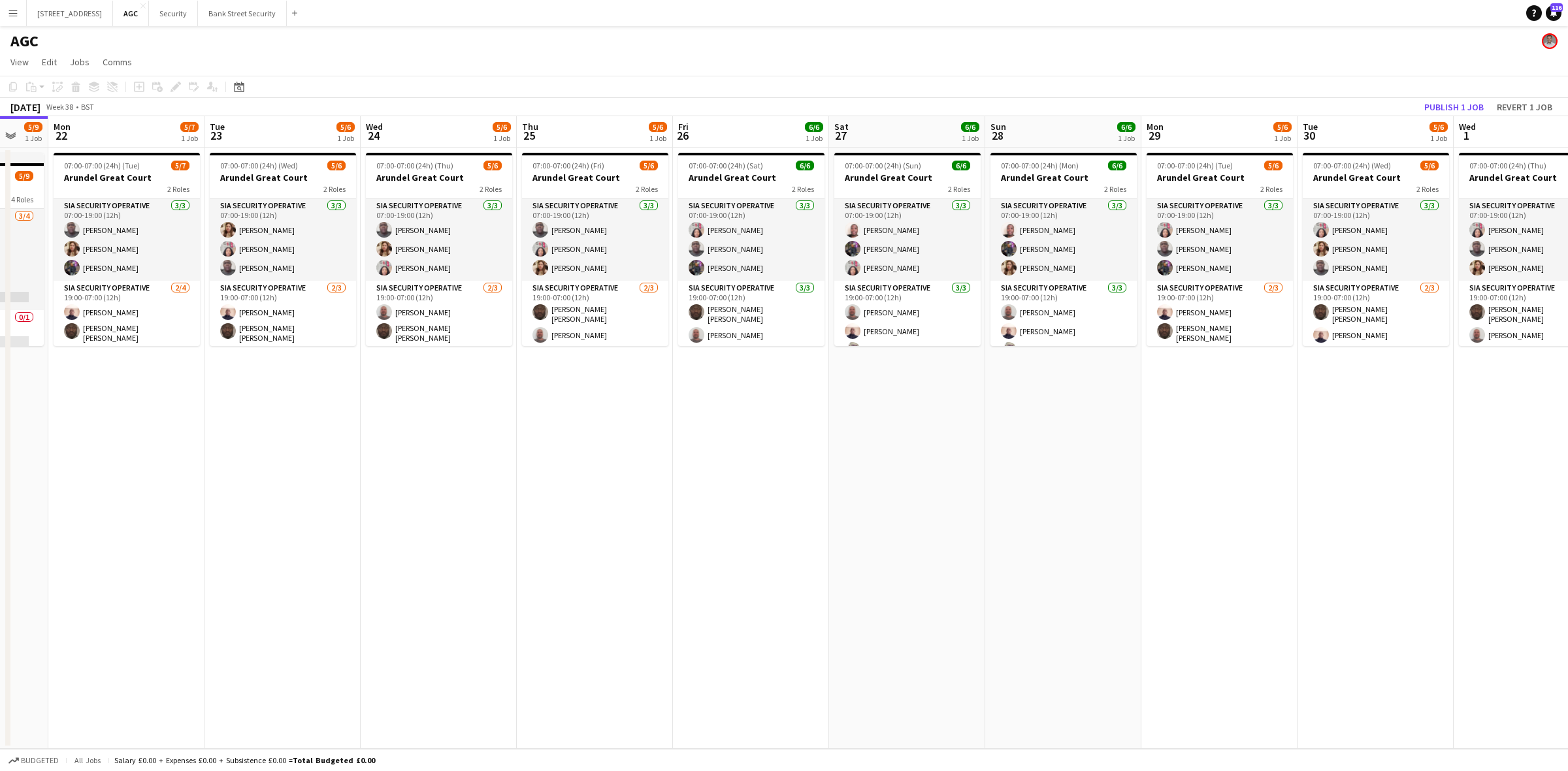
scroll to position [0, 422]
drag, startPoint x: 658, startPoint y: 410, endPoint x: 393, endPoint y: 406, distance: 265.0
click at [393, 406] on app-calendar-viewport "Fri 19 5/8 1 Job Sat 20 5/9 1 Job Sun 21 5/9 1 Job Mon 22 5/7 1 Job Tue 23 5/6 …" at bounding box center [784, 433] width 1568 height 633
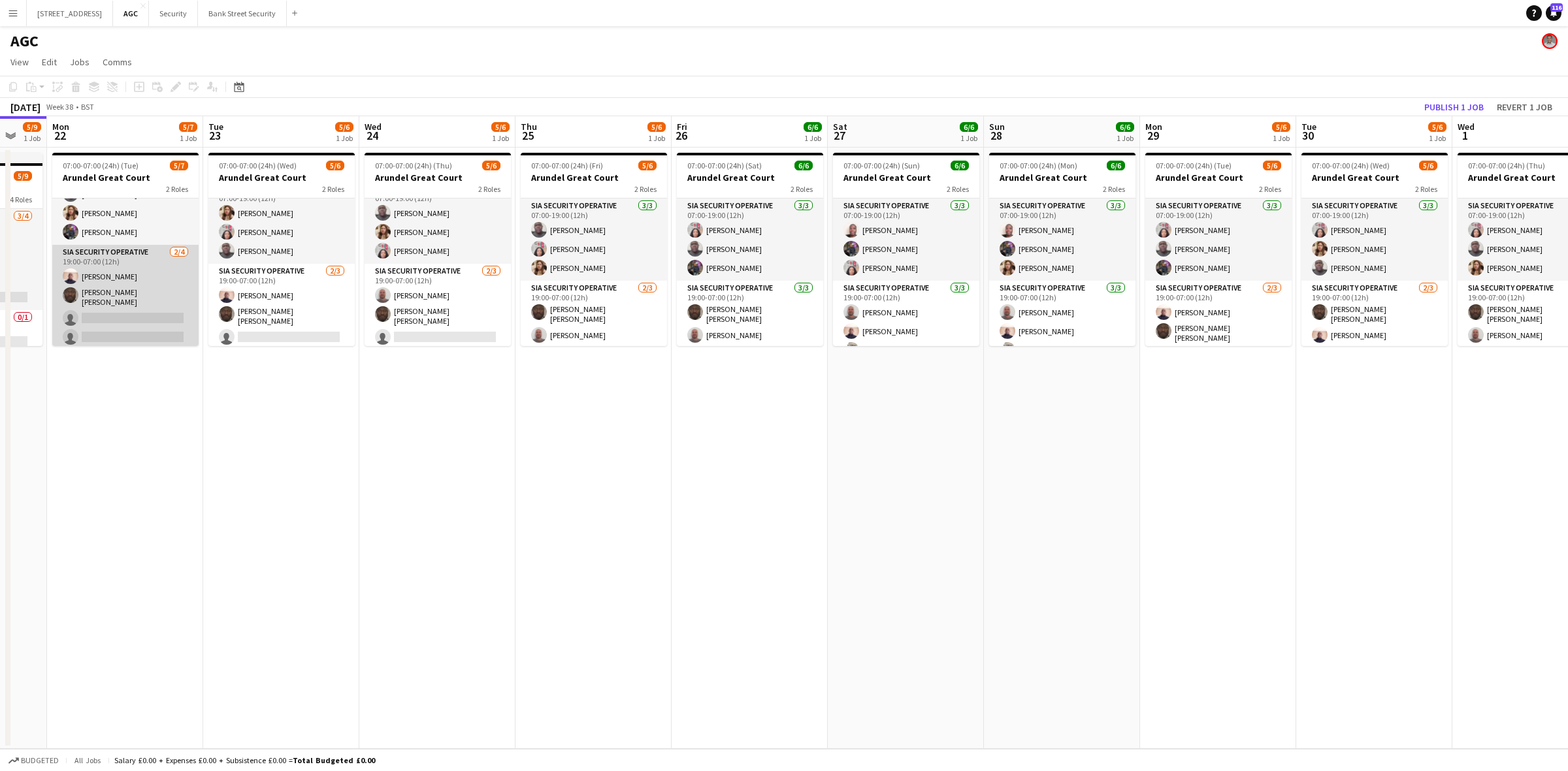
scroll to position [0, 0]
click at [101, 129] on app-board-header-date "Mon 22 5/7 1 Job" at bounding box center [125, 132] width 156 height 31
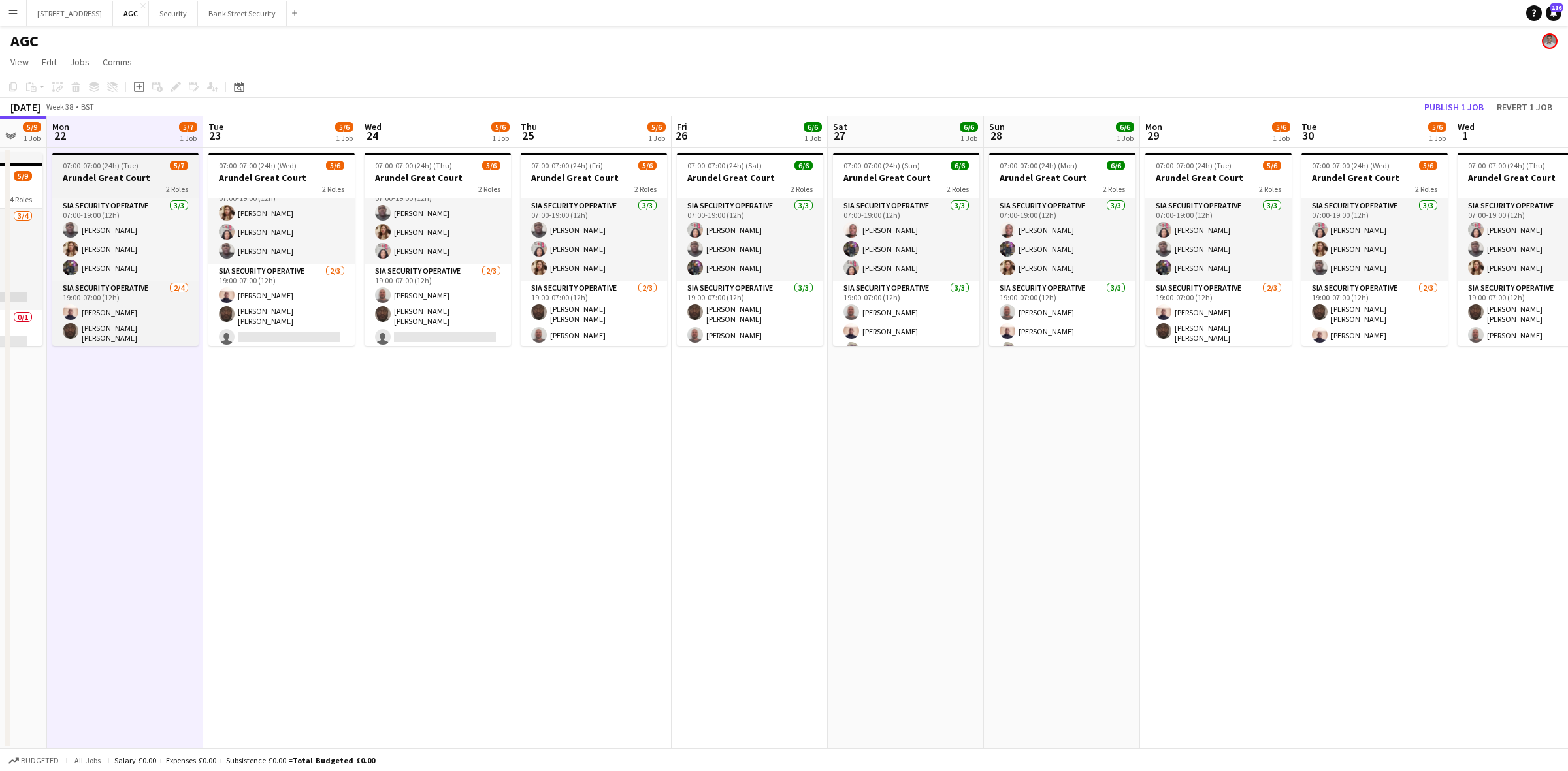
click at [135, 180] on h3 "Arundel Great Court" at bounding box center [125, 178] width 146 height 12
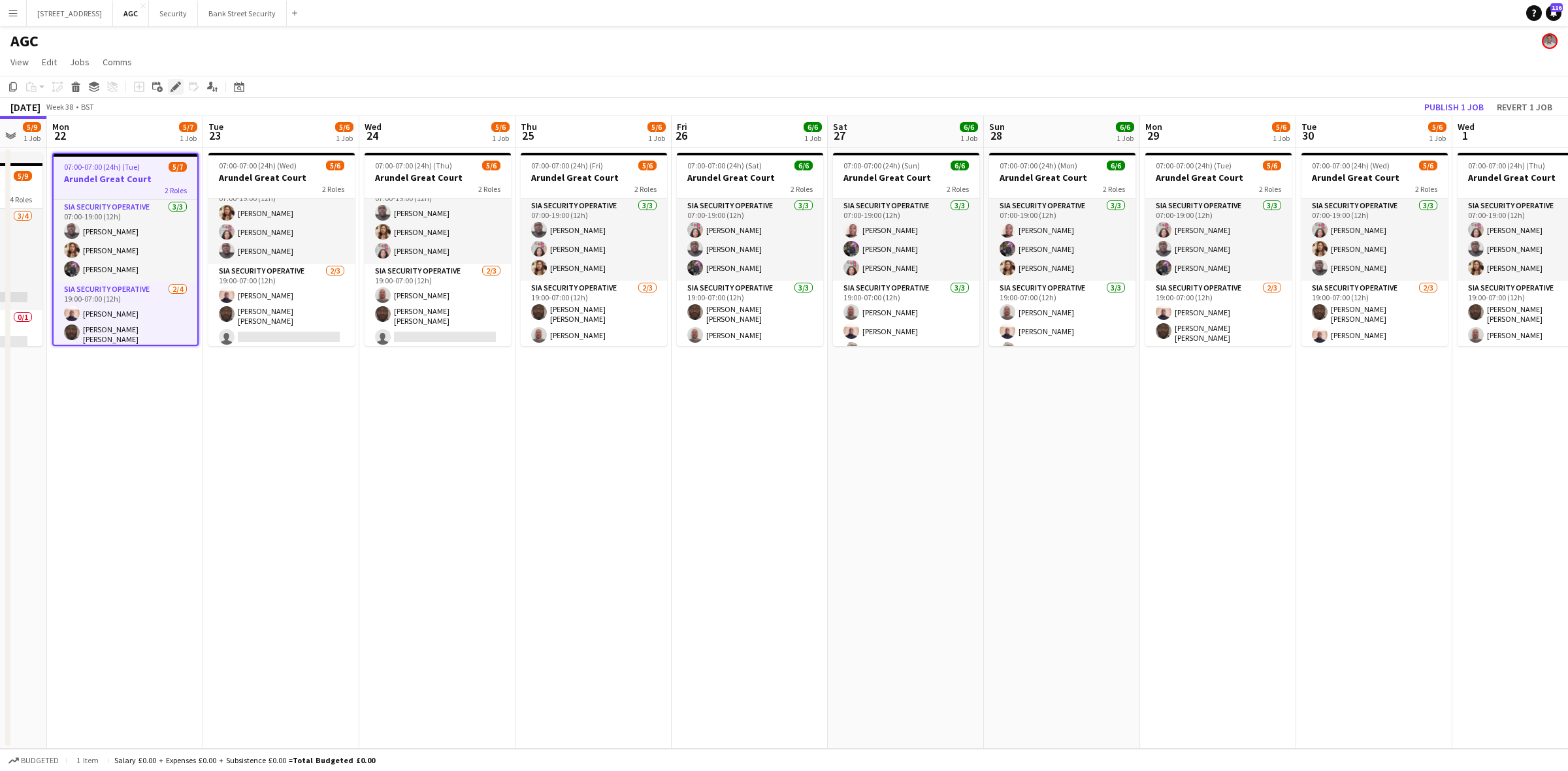
click at [178, 84] on icon at bounding box center [179, 83] width 3 height 3
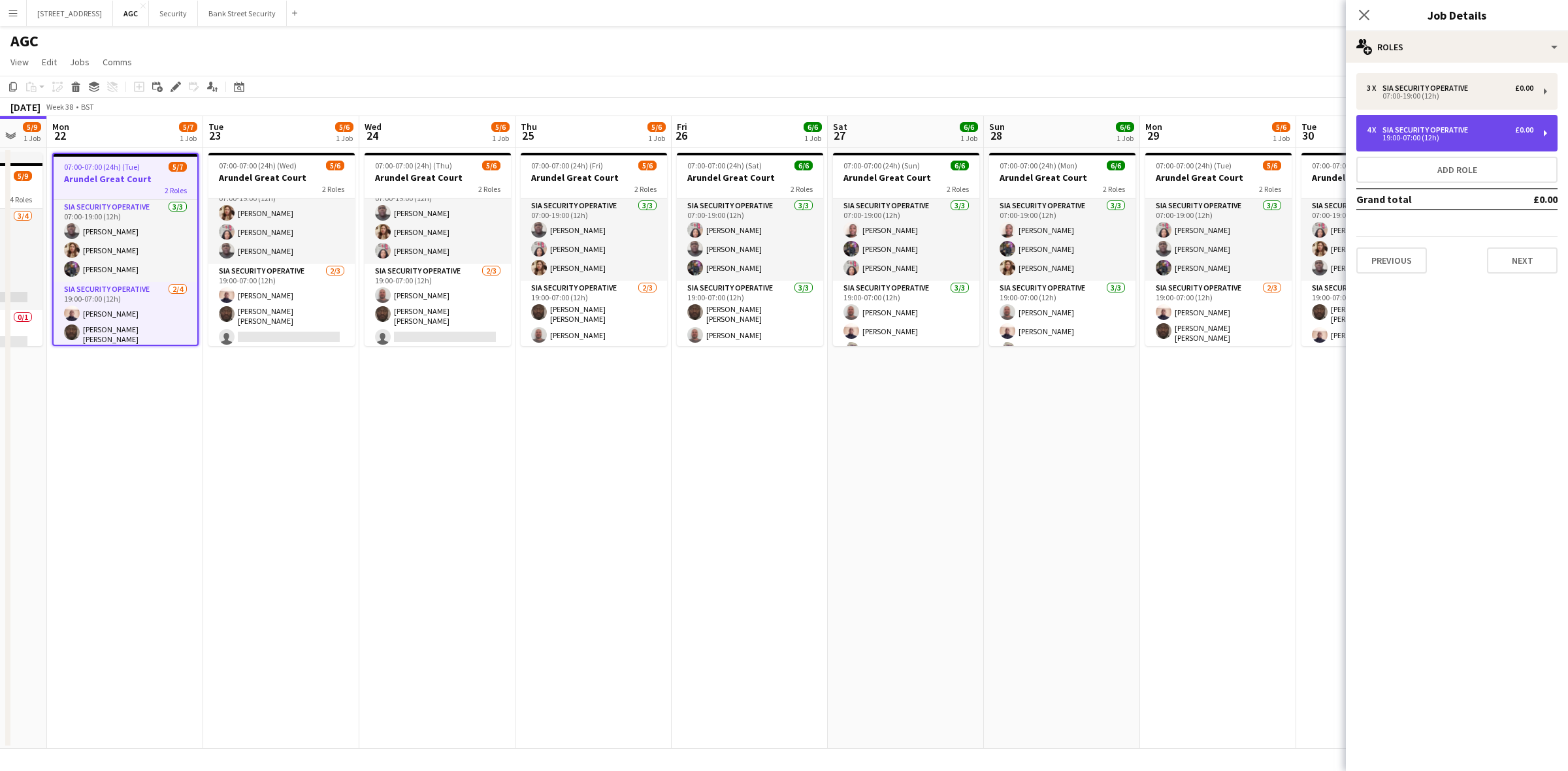
click at [1546, 131] on div "4 x SIA Security Operative £0.00 19:00-07:00 (12h)" at bounding box center [1457, 133] width 201 height 37
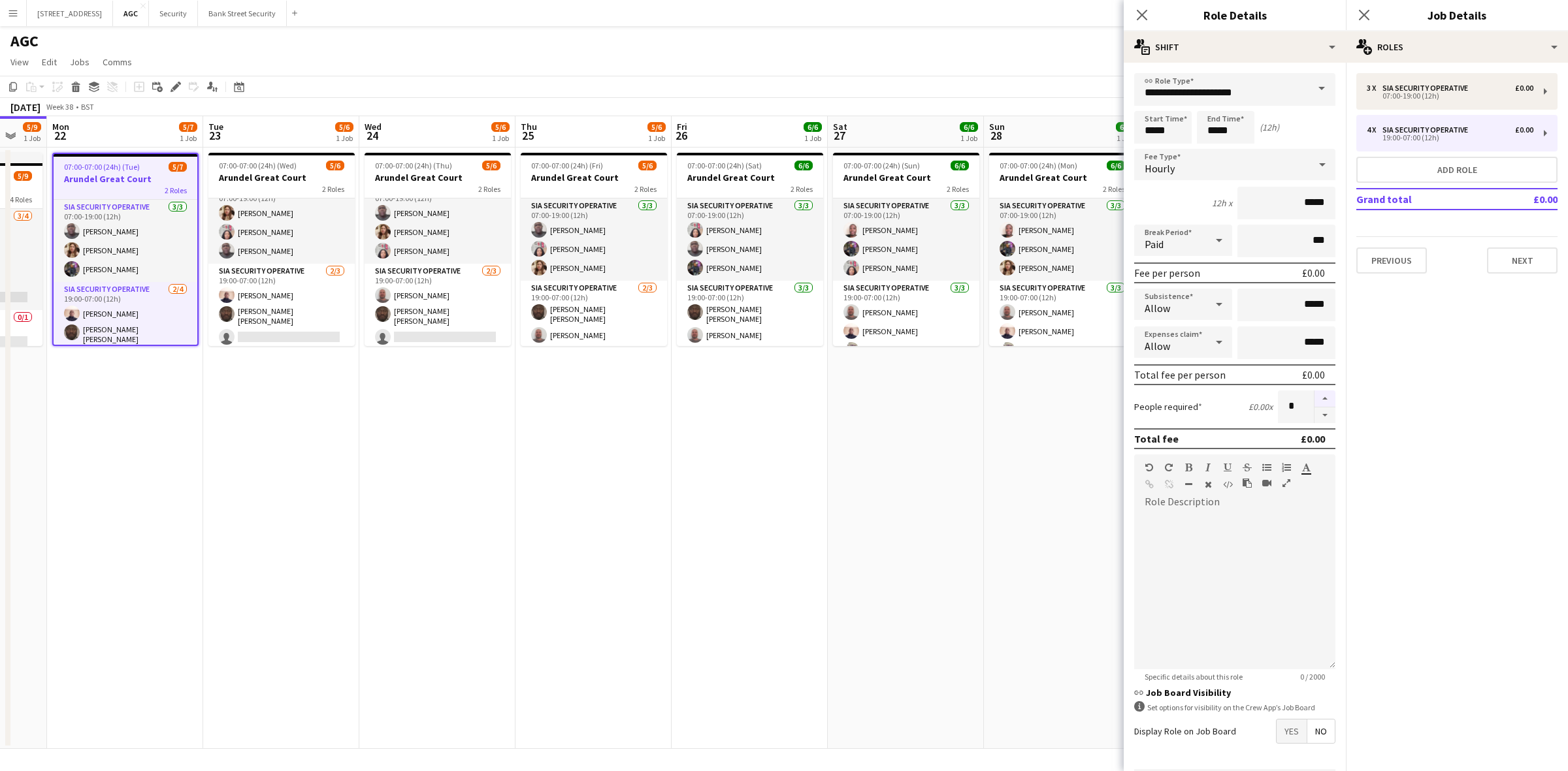
click at [1318, 392] on button "button" at bounding box center [1325, 399] width 21 height 17
click at [1314, 409] on button "button" at bounding box center [1325, 416] width 21 height 16
type input "*"
click at [1137, 12] on icon "Close pop-in" at bounding box center [1141, 14] width 12 height 12
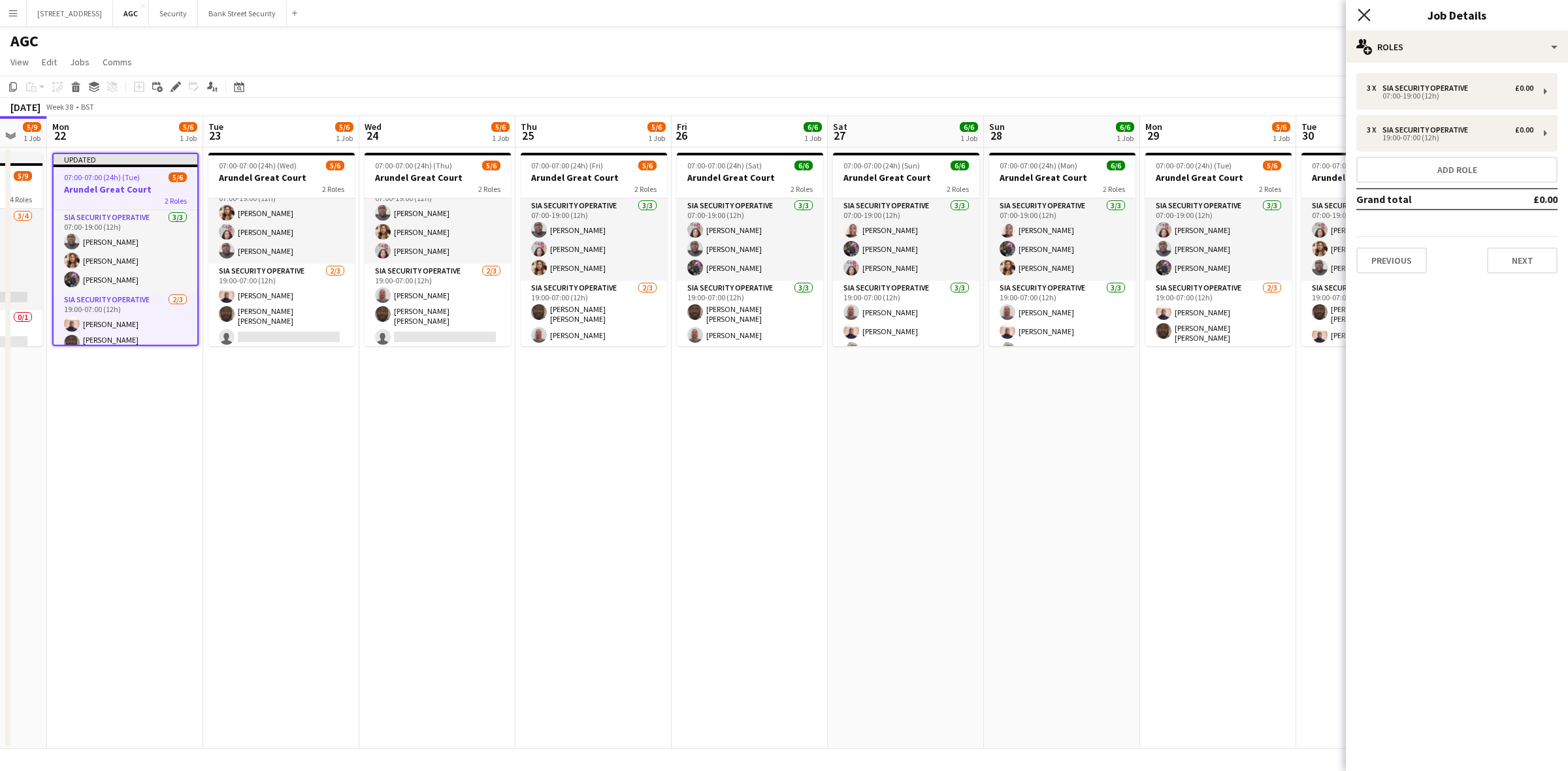
click at [1367, 14] on icon "Close pop-in" at bounding box center [1363, 14] width 12 height 12
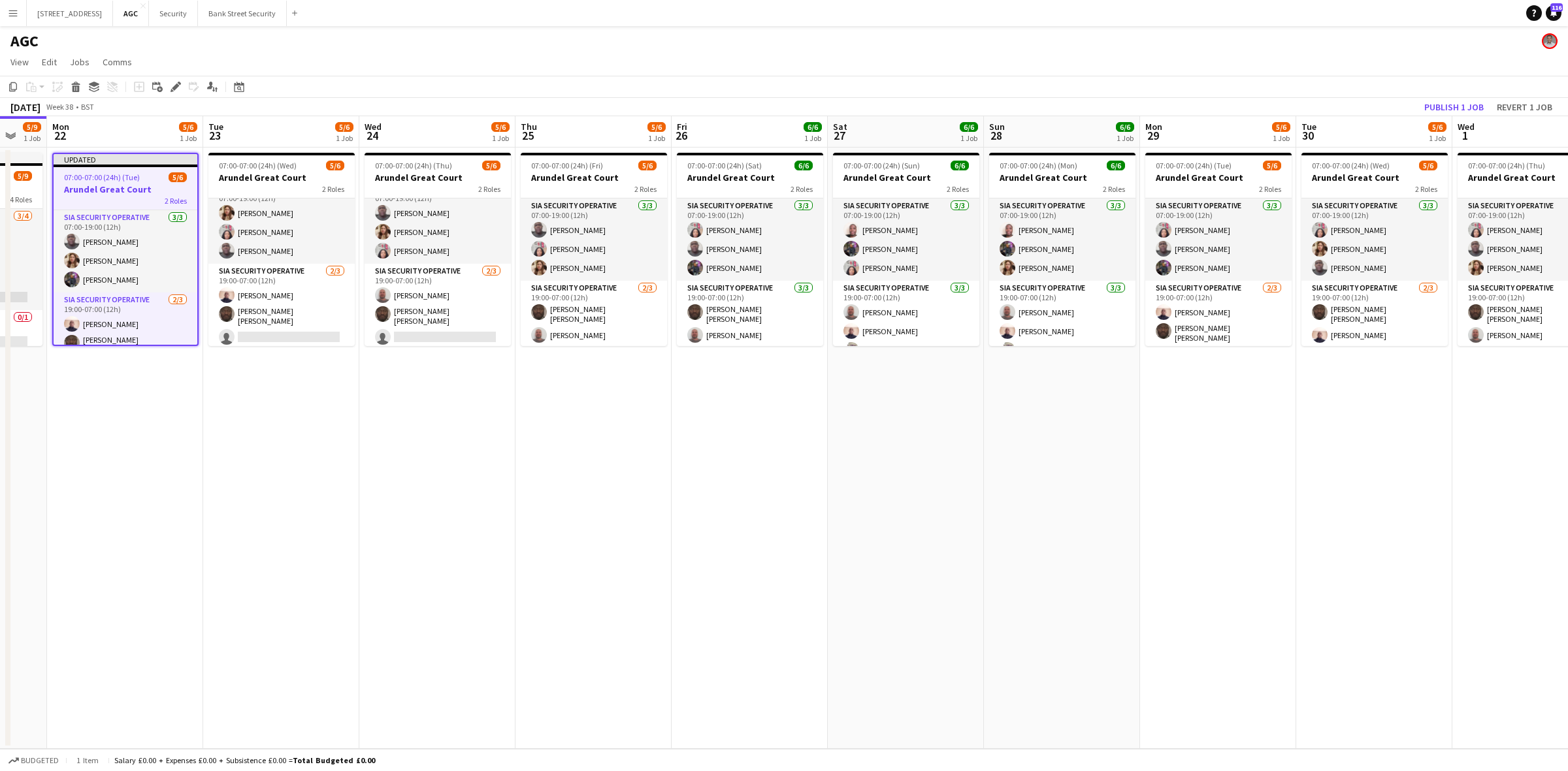
click at [118, 195] on div "2 Roles" at bounding box center [125, 201] width 144 height 10
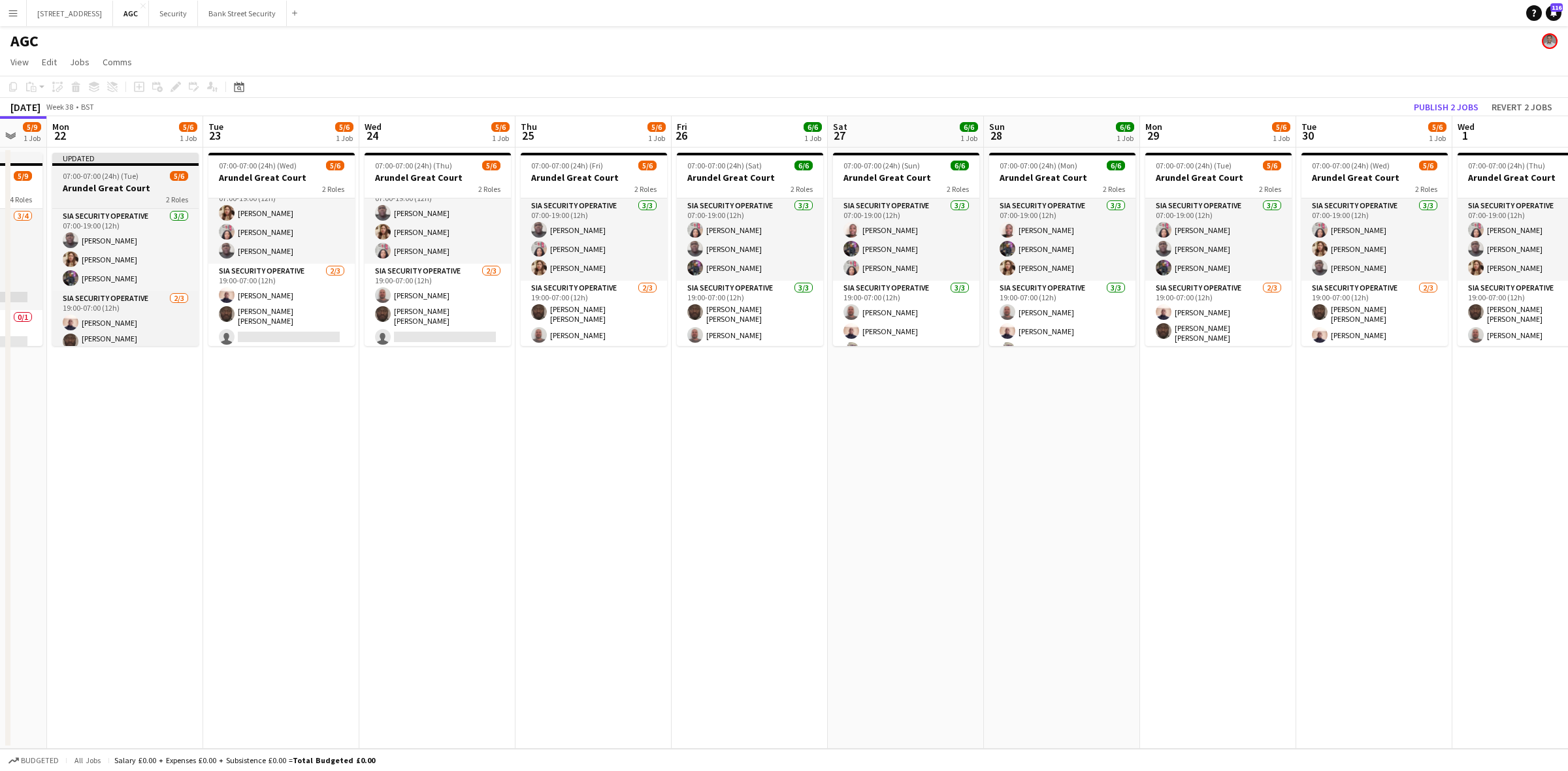
click at [118, 194] on div "2 Roles" at bounding box center [125, 199] width 146 height 10
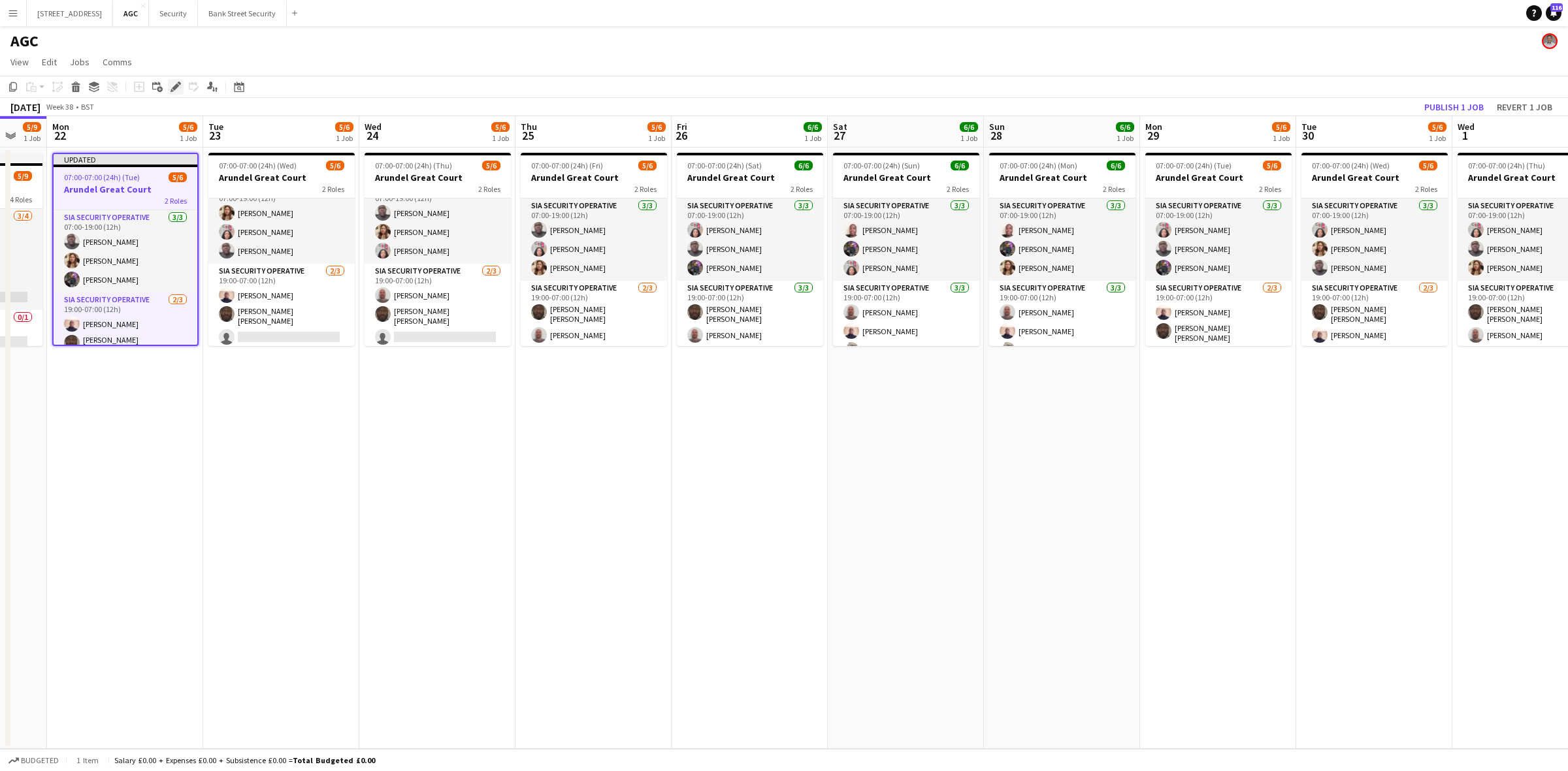
click at [174, 80] on div "Edit" at bounding box center [176, 87] width 16 height 16
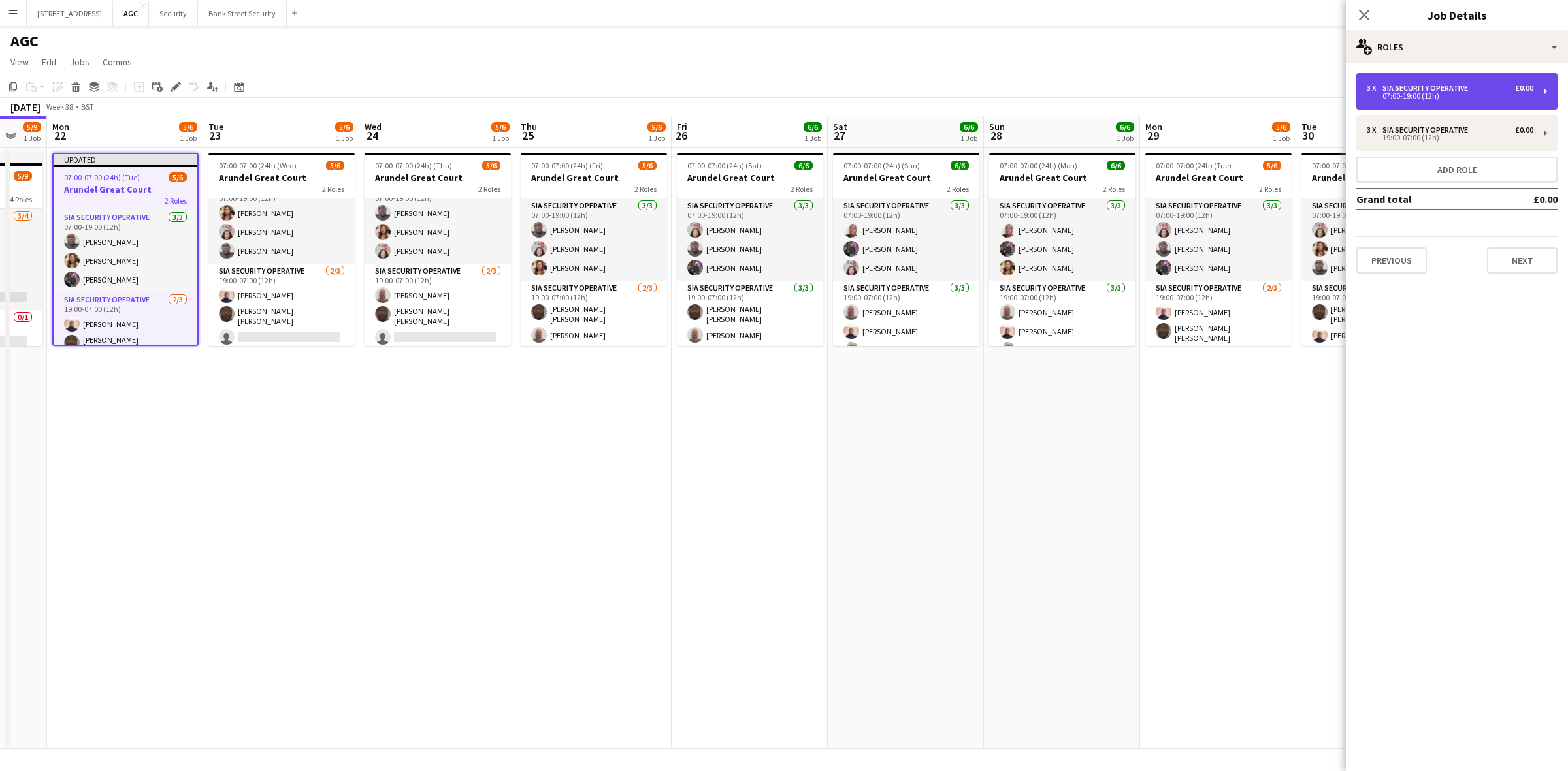
click at [1544, 90] on div "3 x SIA Security Operative £0.00 07:00-19:00 (12h)" at bounding box center [1457, 91] width 201 height 37
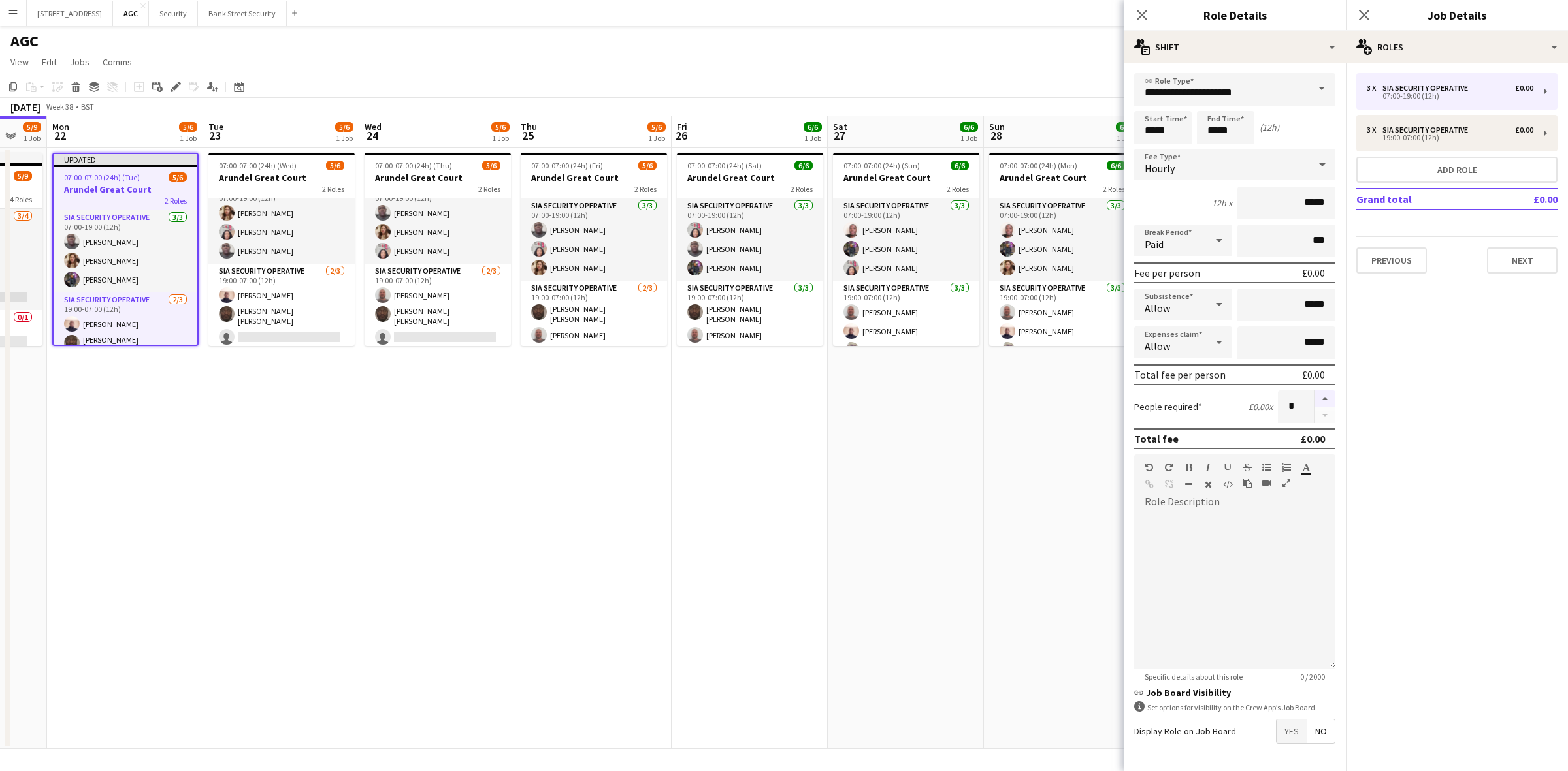
click at [1314, 395] on button "button" at bounding box center [1325, 399] width 21 height 17
type input "*"
click at [1137, 11] on icon at bounding box center [1141, 14] width 12 height 12
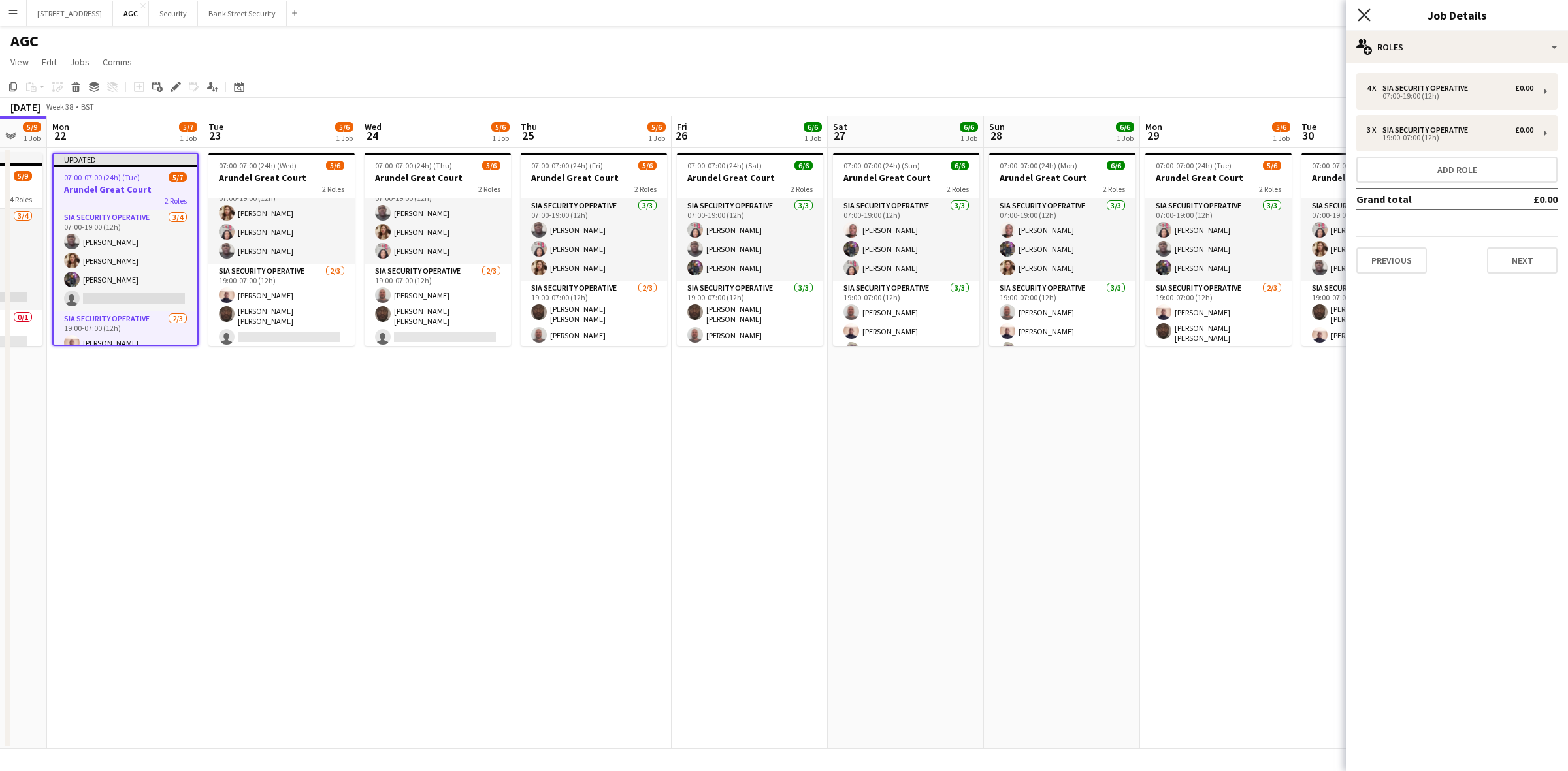
click at [1365, 18] on icon "Close pop-in" at bounding box center [1363, 14] width 12 height 12
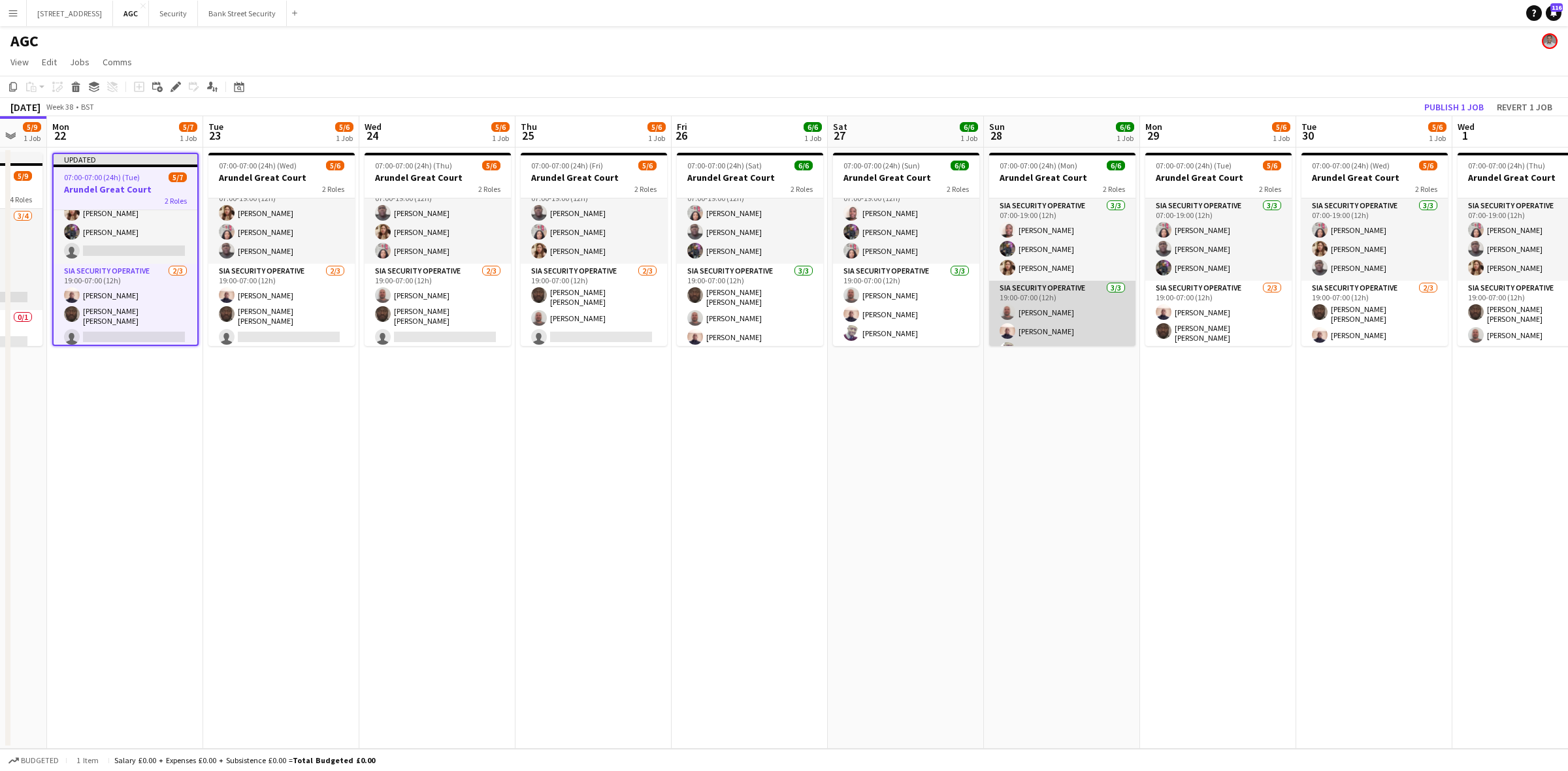
scroll to position [17, 0]
click at [192, 13] on button "Security Close" at bounding box center [173, 13] width 49 height 25
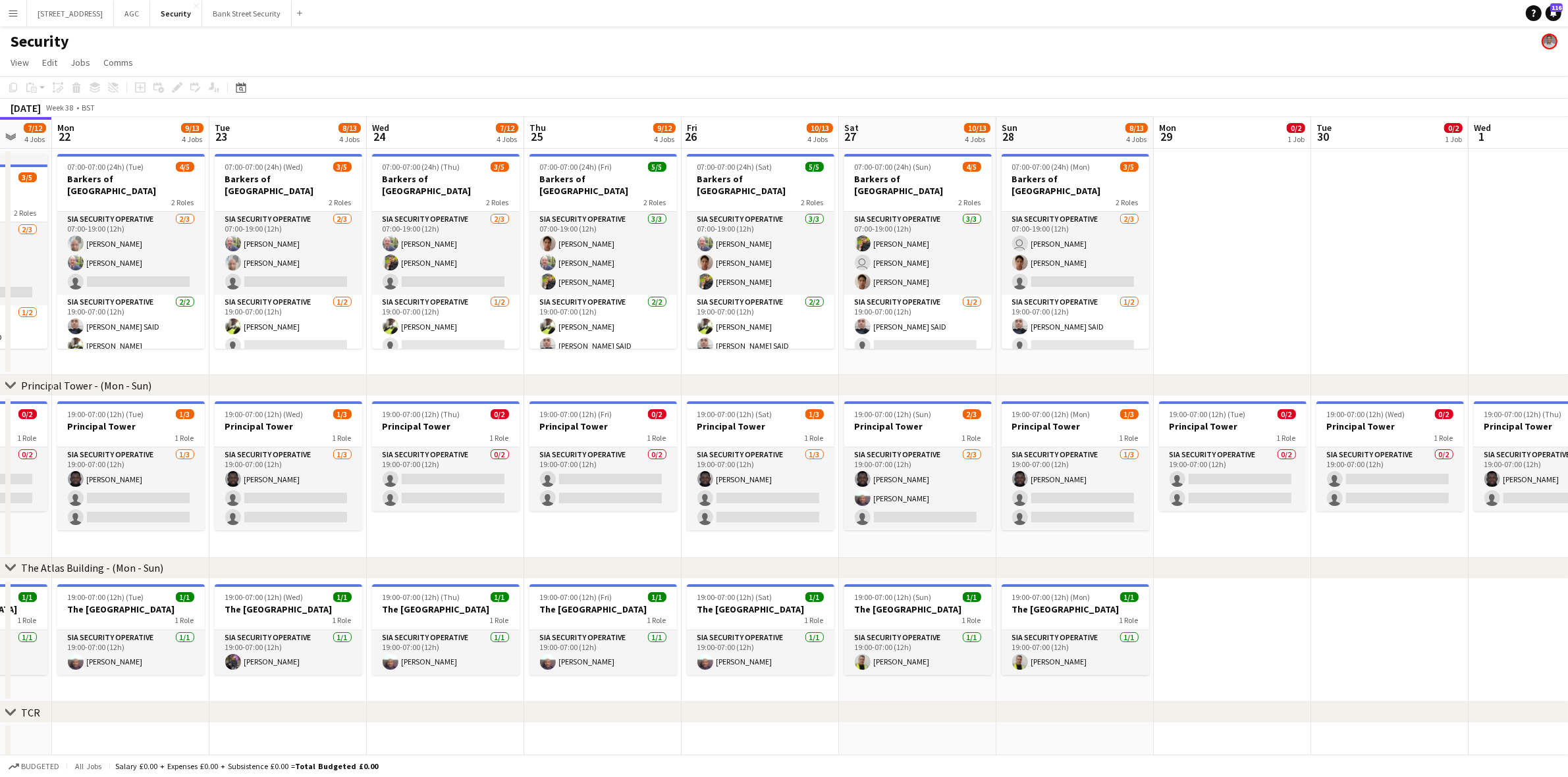
scroll to position [0, 422]
drag, startPoint x: 815, startPoint y: 372, endPoint x: 550, endPoint y: 365, distance: 265.1
click at [550, 365] on app-calendar-viewport "Fri 19 10/13 4 Jobs Sat 20 8/13 4 Jobs Sun 21 7/12 4 Jobs Mon 22 9/13 4 Jobs Tu…" at bounding box center [784, 559] width 1568 height 884
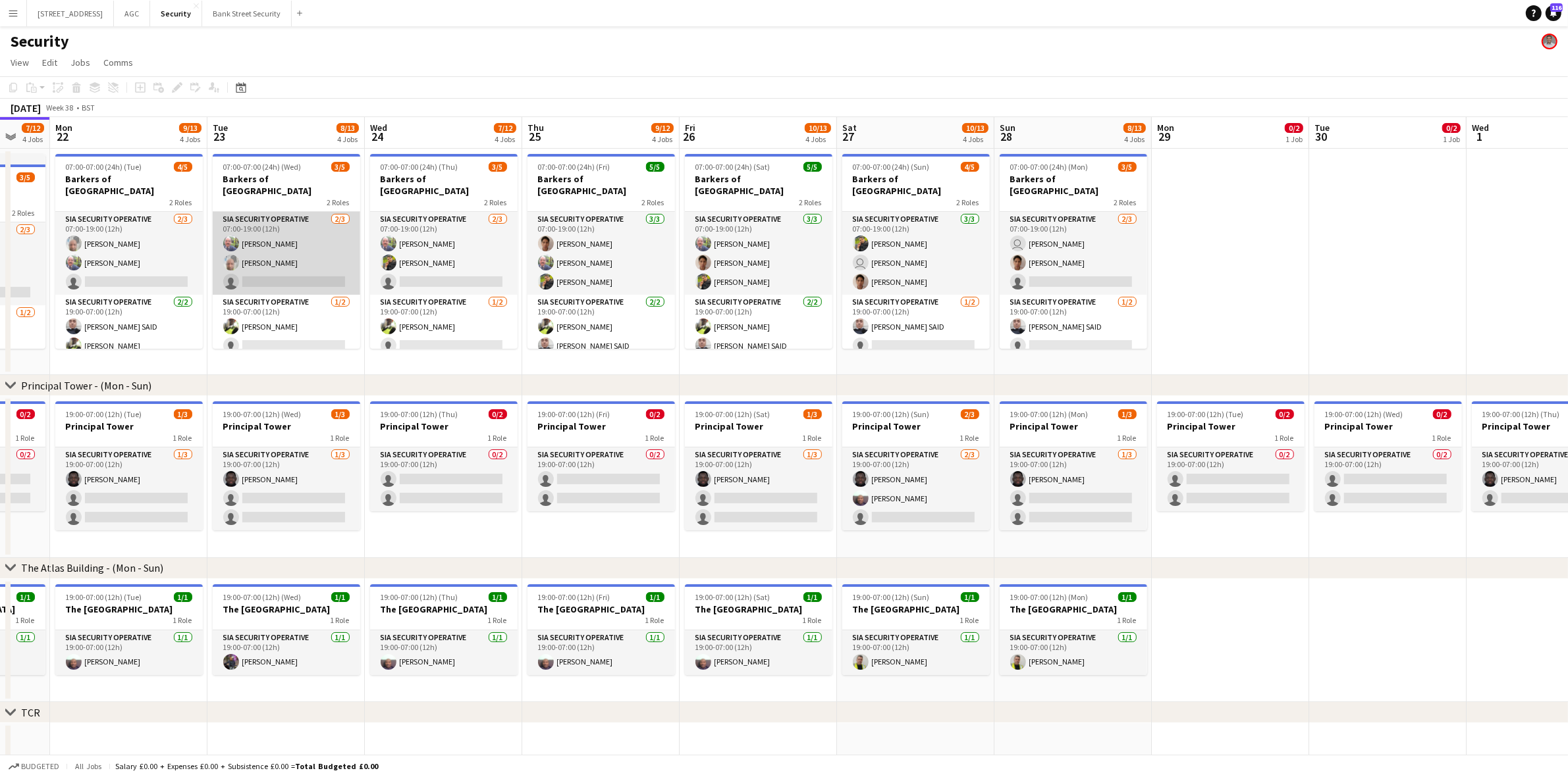
click at [315, 267] on app-card-role "SIA Security Operative 2/3 07:00-19:00 (12h) Mohammed Farooq Omar Hussein singl…" at bounding box center [287, 254] width 148 height 83
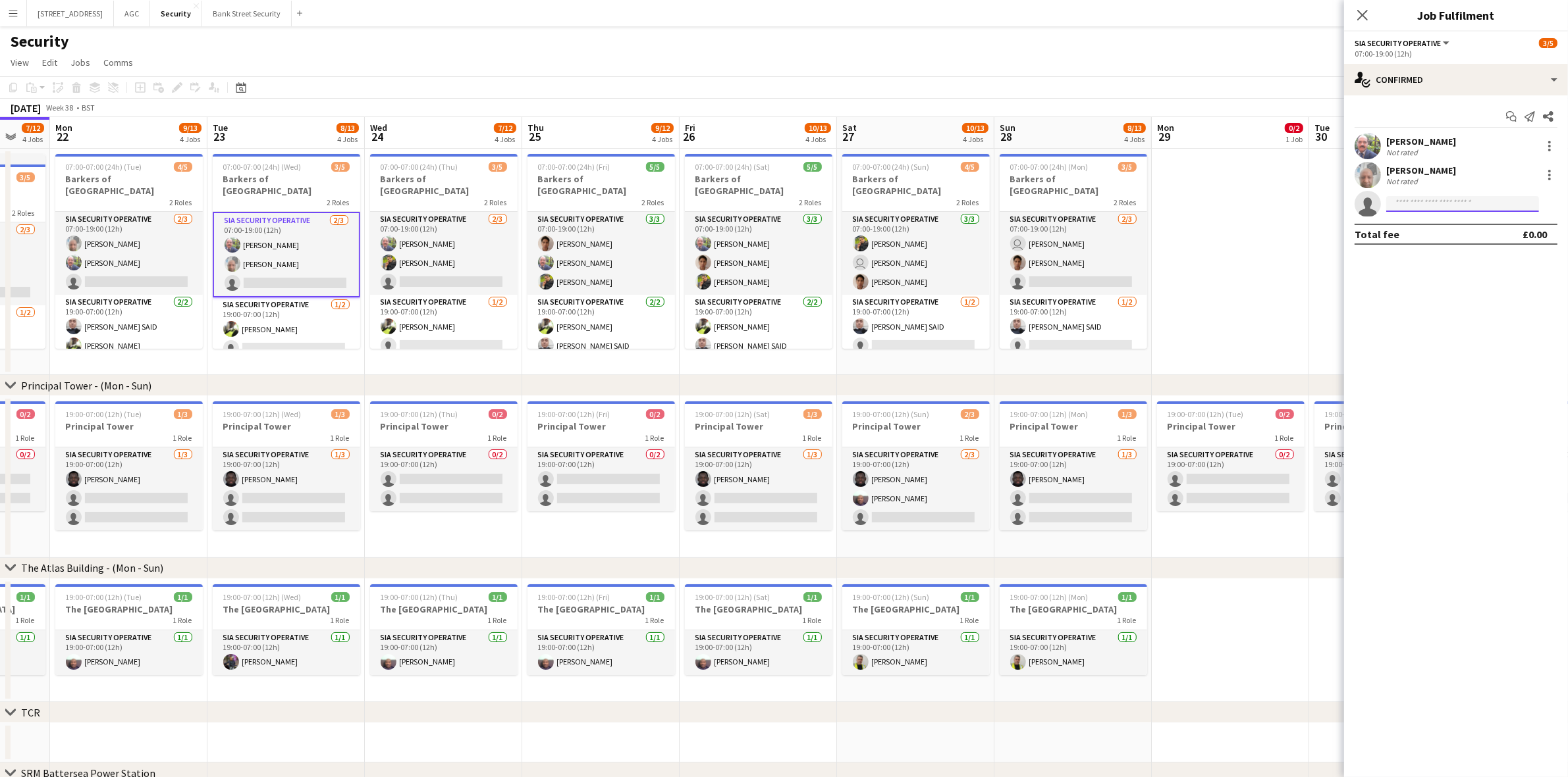
click at [1502, 205] on input at bounding box center [1463, 204] width 153 height 16
type input "*****"
click at [1358, 15] on icon "Close pop-in" at bounding box center [1362, 14] width 13 height 13
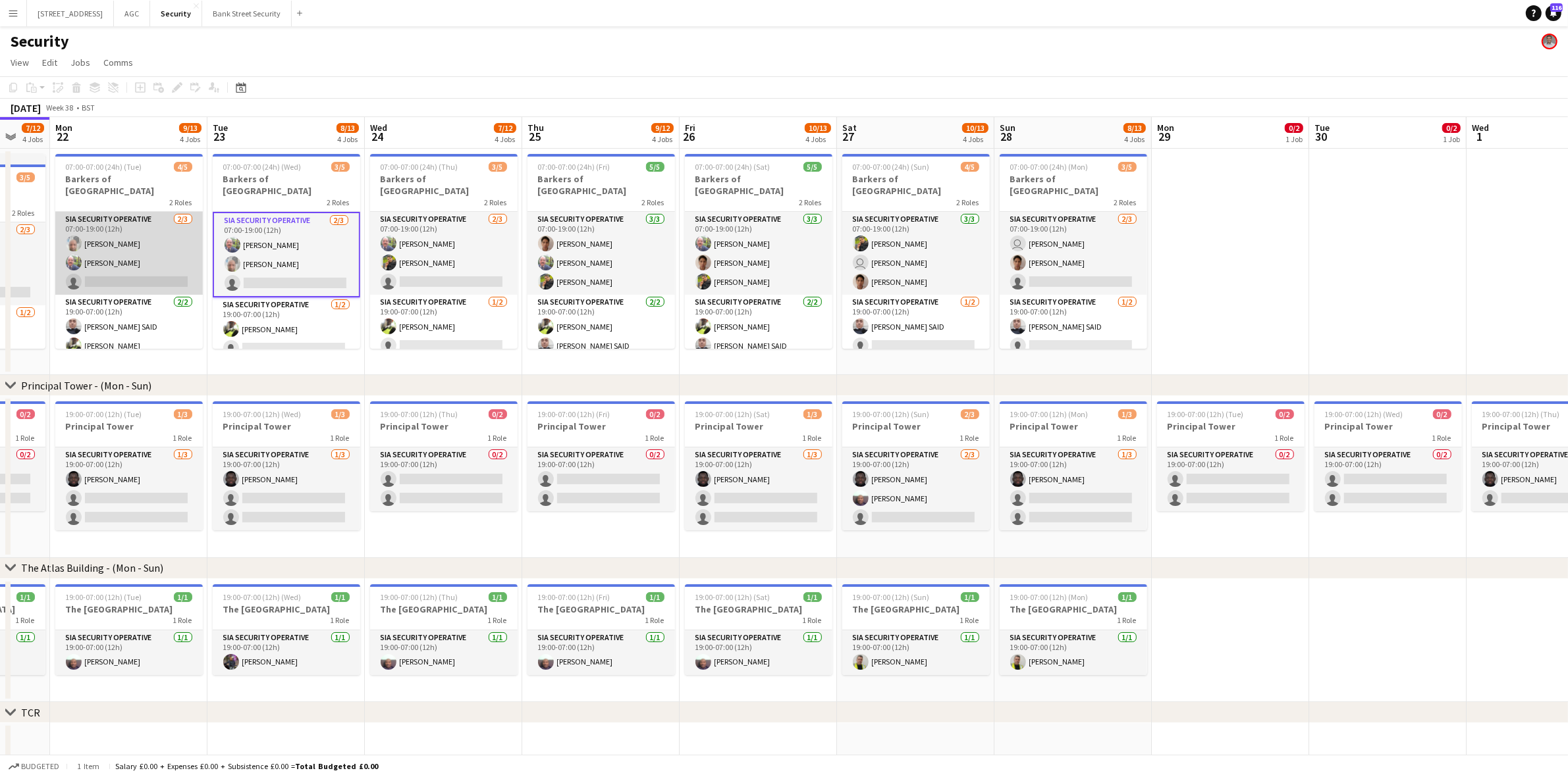
click at [112, 267] on app-card-role "SIA Security Operative 2/3 07:00-19:00 (12h) Omar Hussein Mohammed Farooq singl…" at bounding box center [129, 254] width 148 height 83
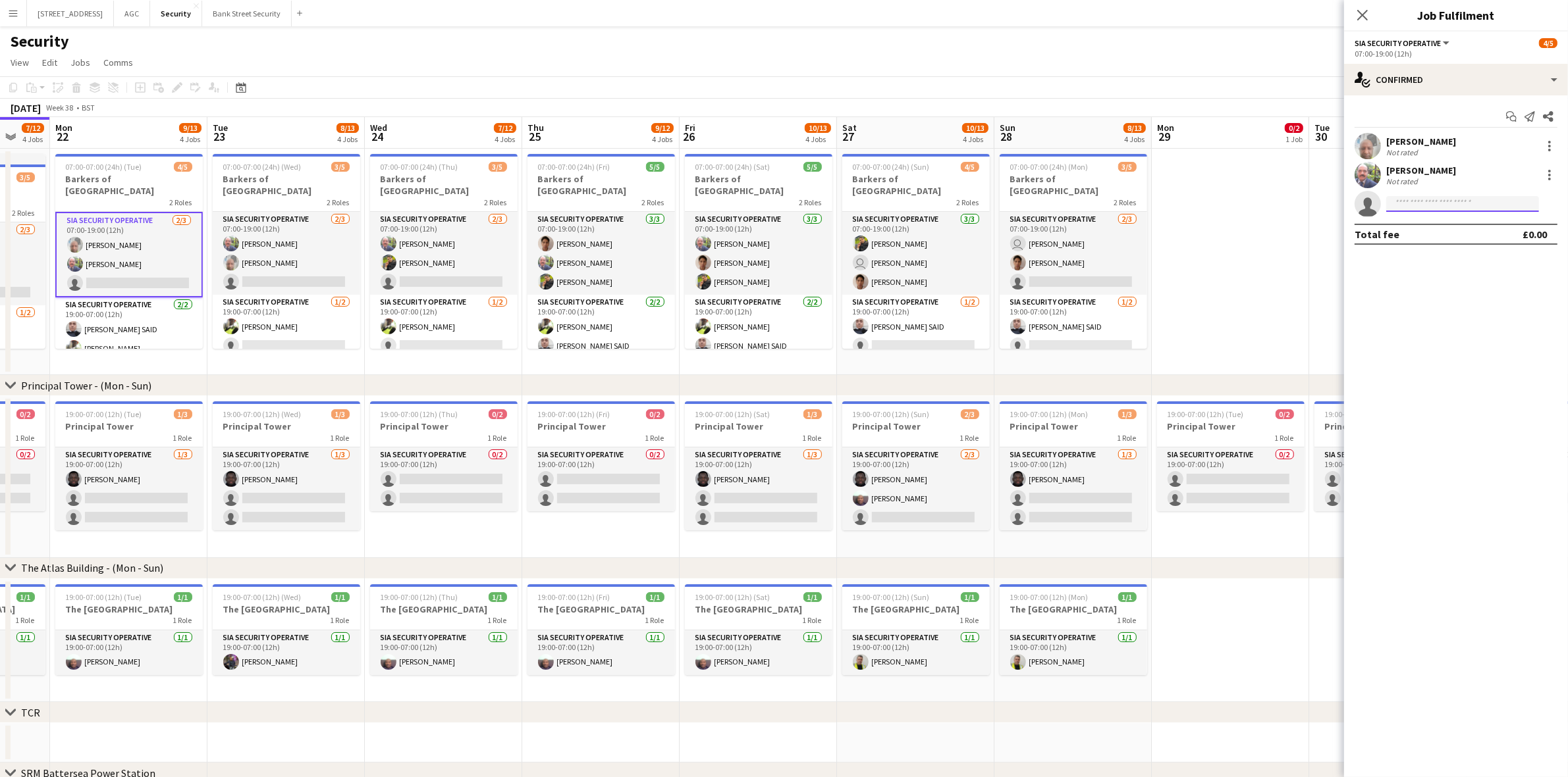
click at [1478, 201] on input at bounding box center [1463, 204] width 153 height 16
type input "*****"
click at [1451, 240] on span "+447706763237" at bounding box center [1463, 244] width 132 height 11
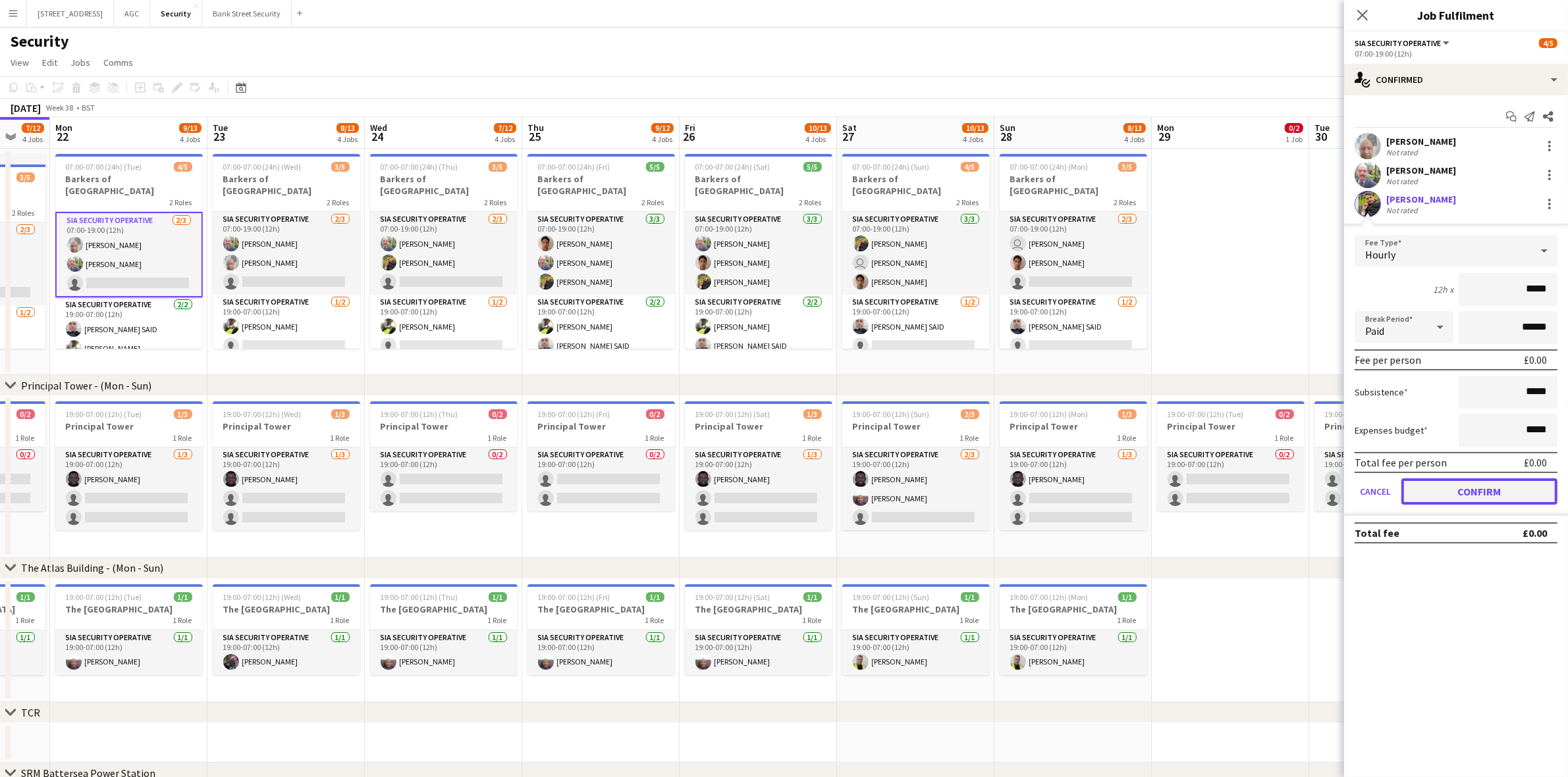
click at [1455, 485] on button "Confirm" at bounding box center [1479, 492] width 156 height 26
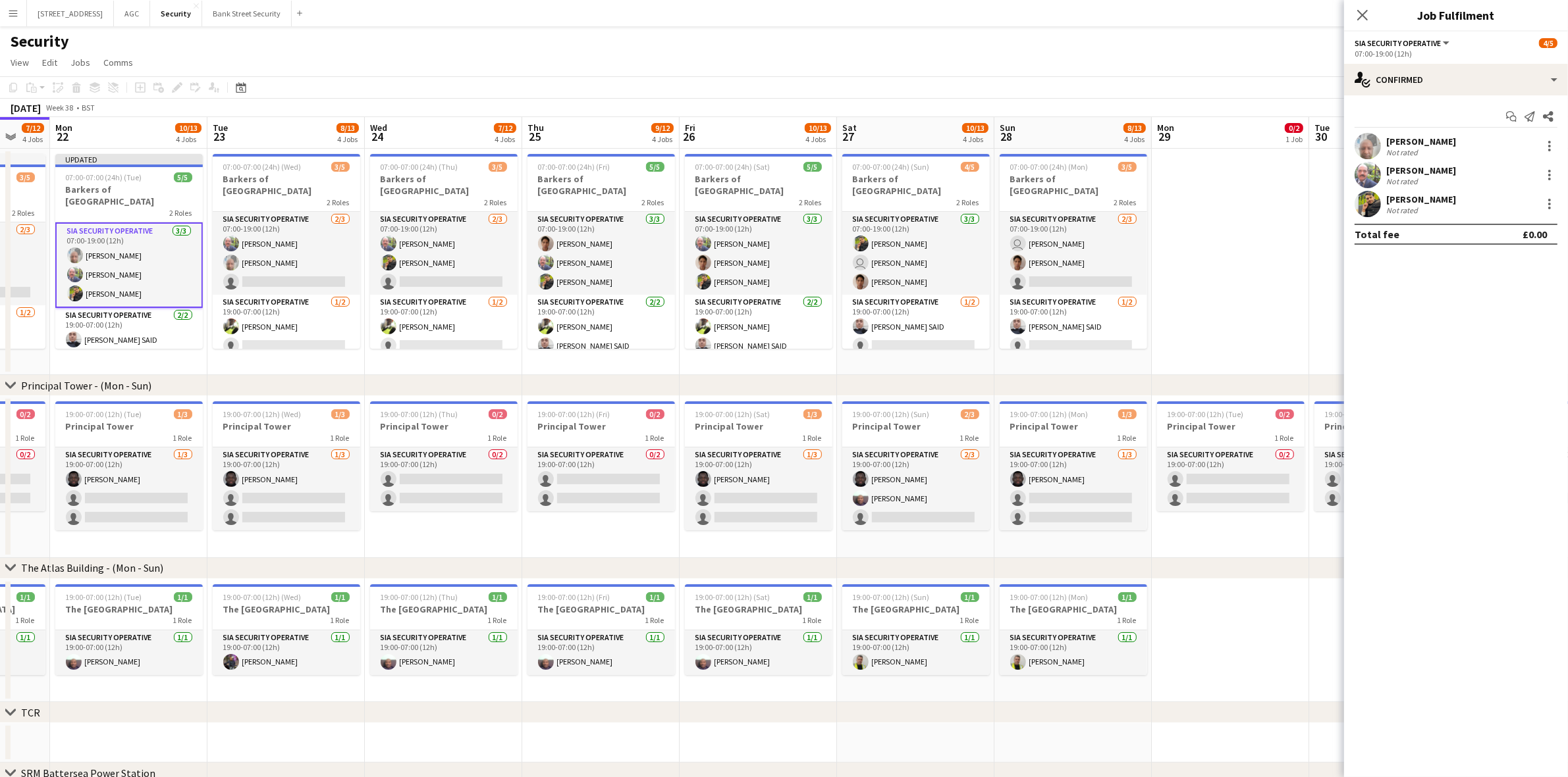
scroll to position [0, 422]
click at [683, 362] on app-date-cell "07:00-07:00 (24h) (Sat) 5/5 Barkers of Kensington 2 Roles SIA Security Operativ…" at bounding box center [758, 262] width 157 height 227
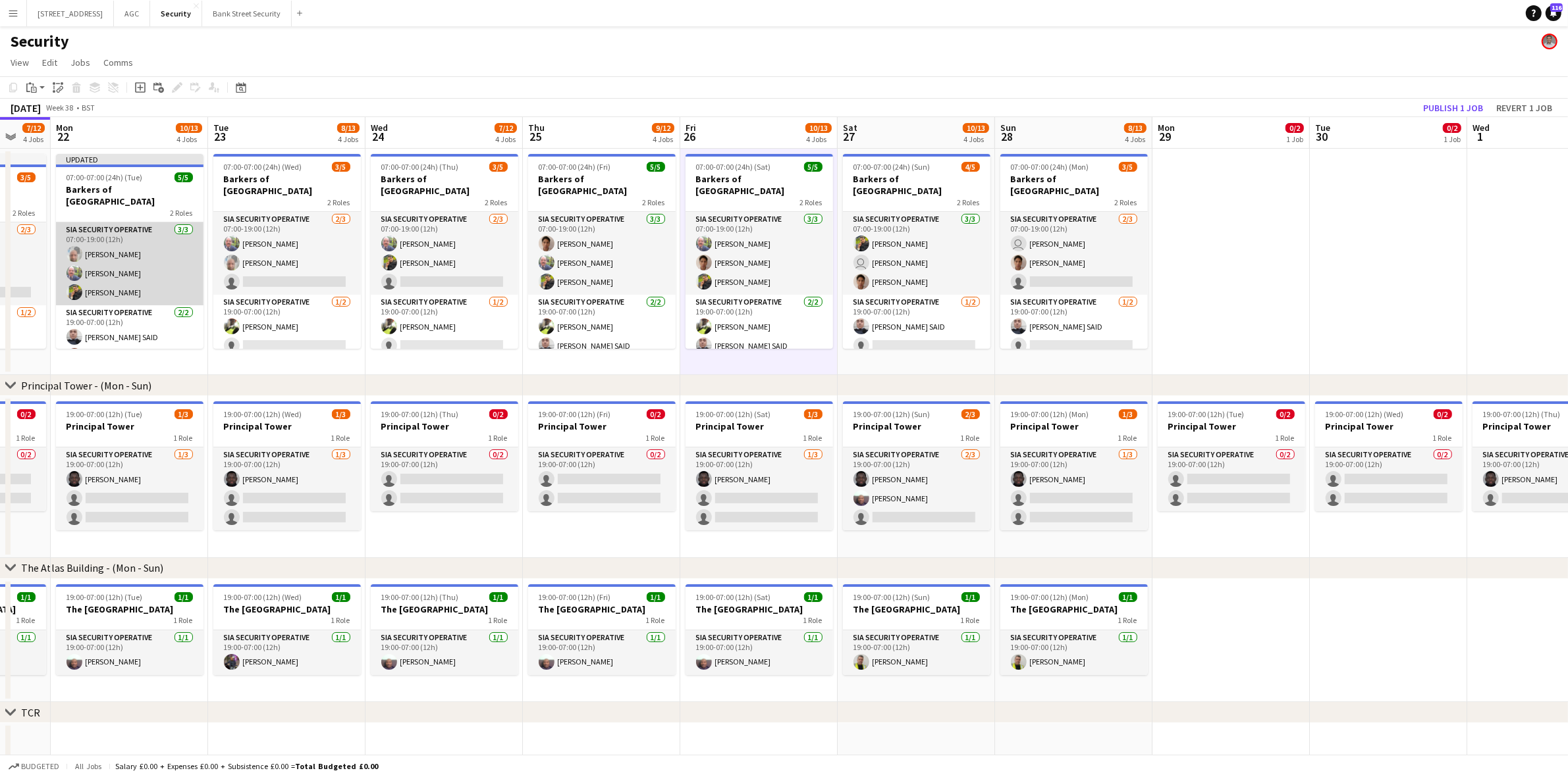
click at [117, 279] on app-card-role "SIA Security Operative 3/3 07:00-19:00 (12h) Omar Hussein Mohammed Farooq Majid…" at bounding box center [130, 264] width 148 height 83
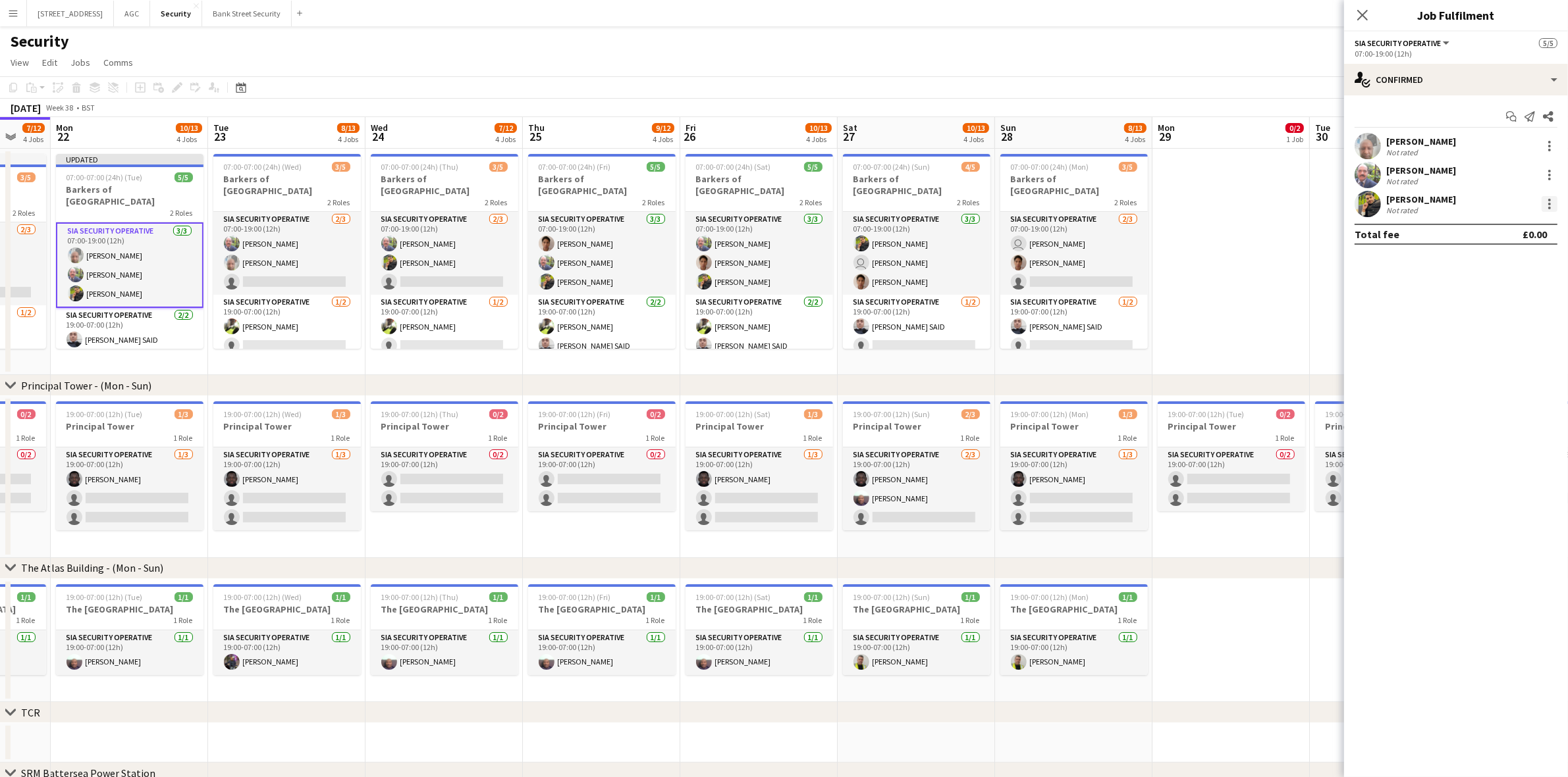
click at [1545, 203] on div at bounding box center [1550, 204] width 16 height 16
click at [1466, 356] on span "Remove" at bounding box center [1486, 354] width 40 height 11
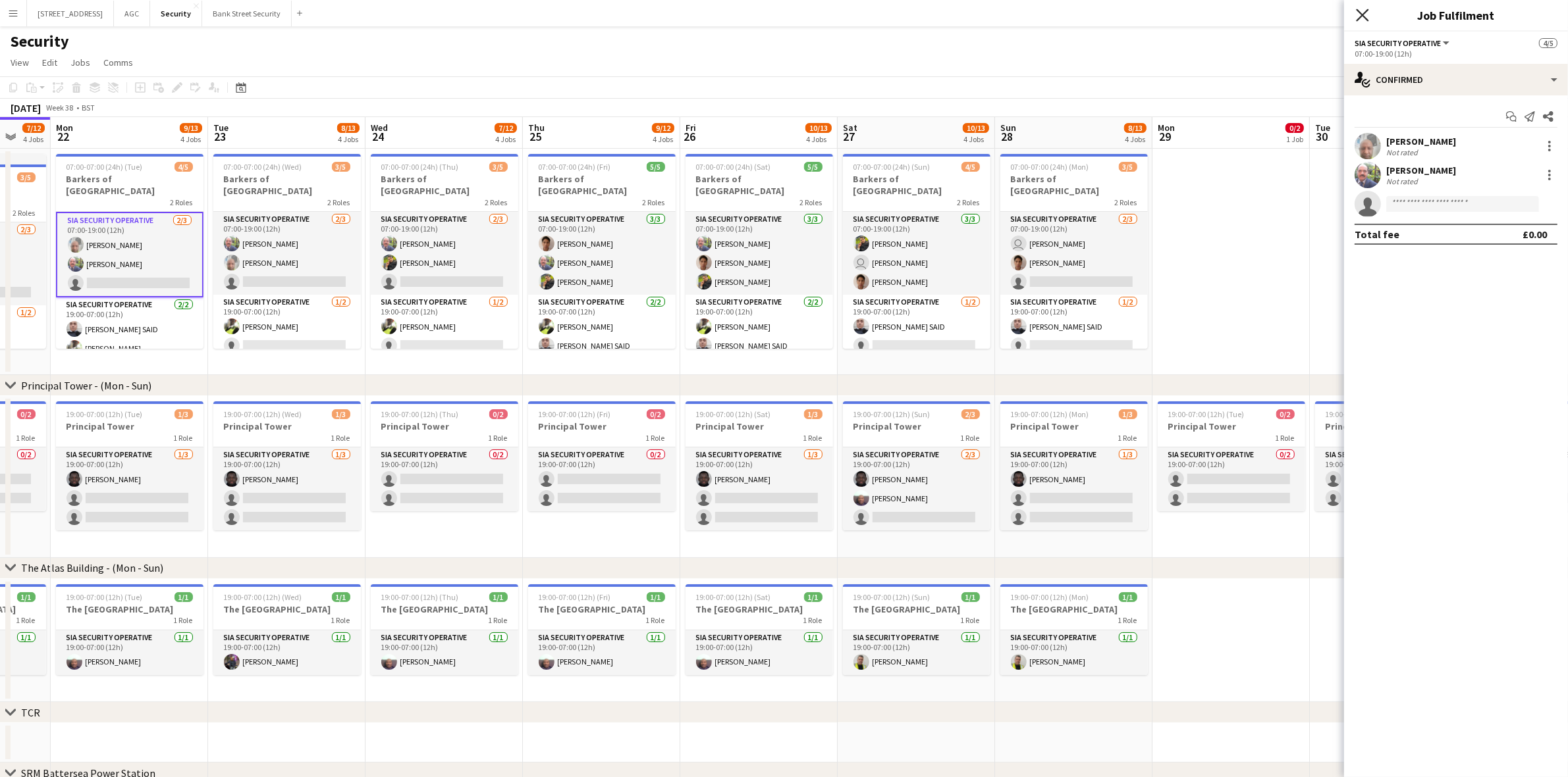
click at [1364, 18] on icon "Close pop-in" at bounding box center [1362, 14] width 13 height 13
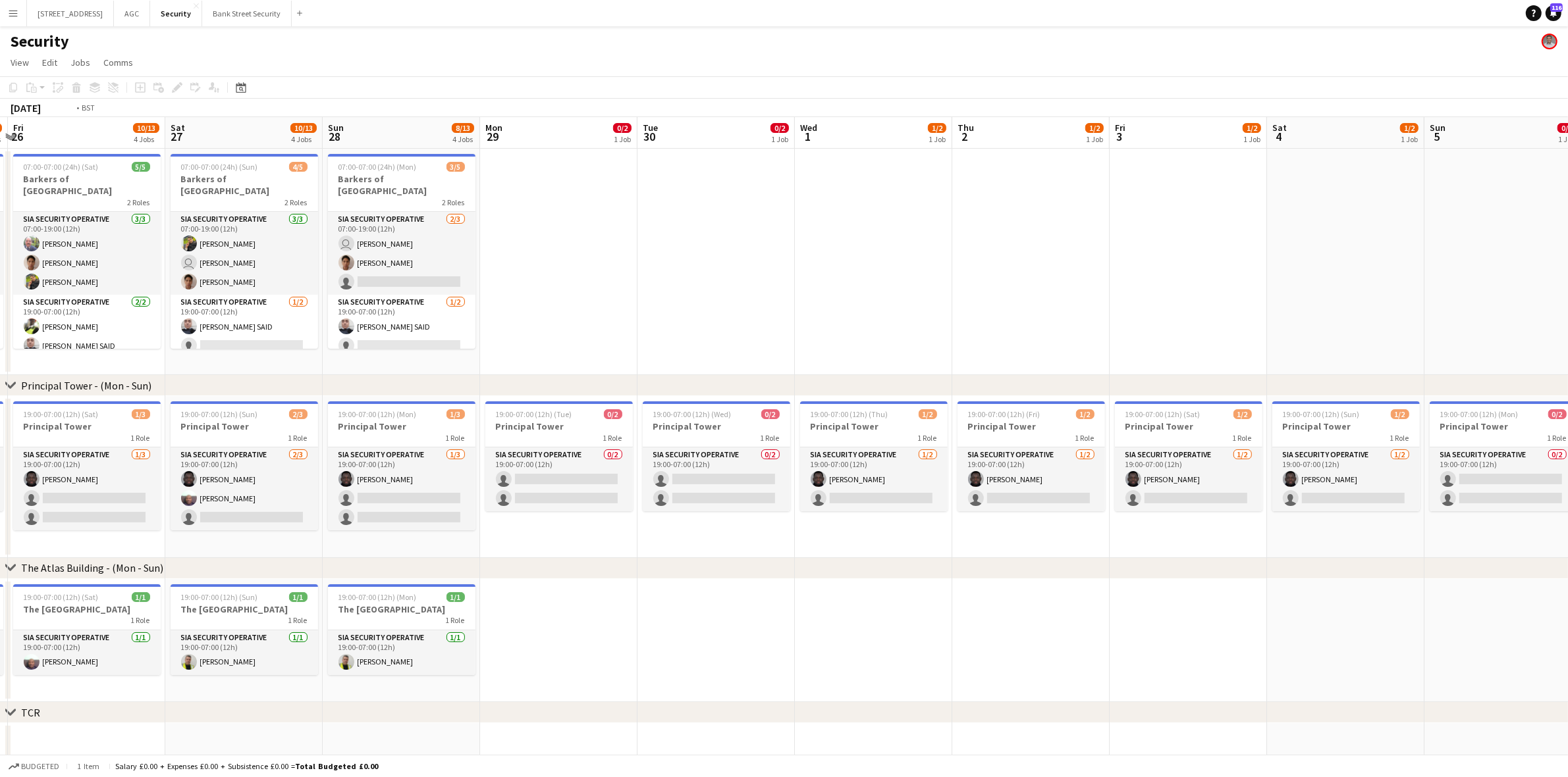
scroll to position [0, 413]
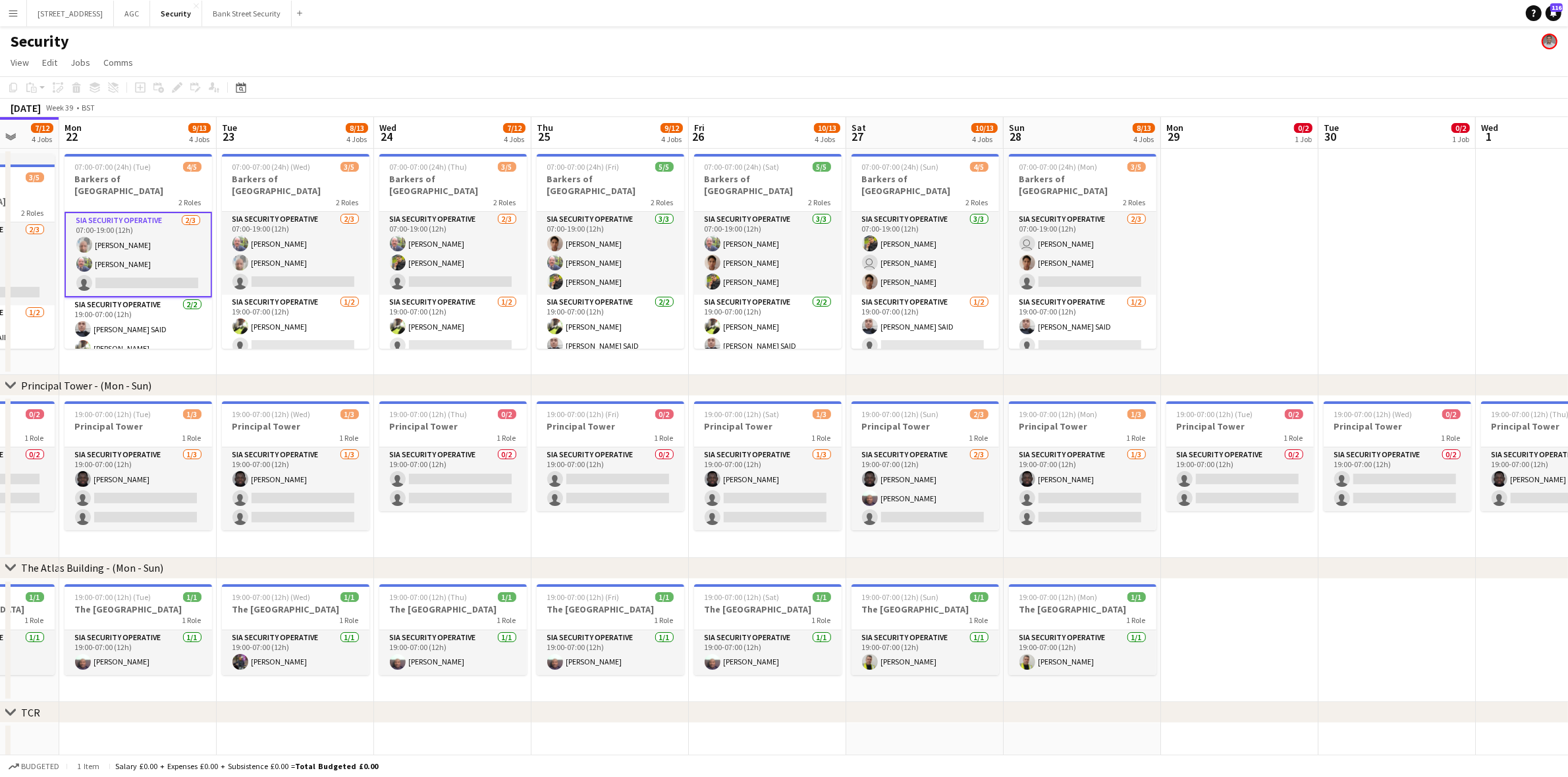
drag, startPoint x: 1223, startPoint y: 524, endPoint x: 1283, endPoint y: 484, distance: 72.1
click at [1283, 484] on app-calendar-viewport "Fri 19 10/13 4 Jobs Sat 20 8/13 4 Jobs Sun 21 7/12 4 Jobs Mon 22 9/13 4 Jobs Tu…" at bounding box center [784, 559] width 1568 height 884
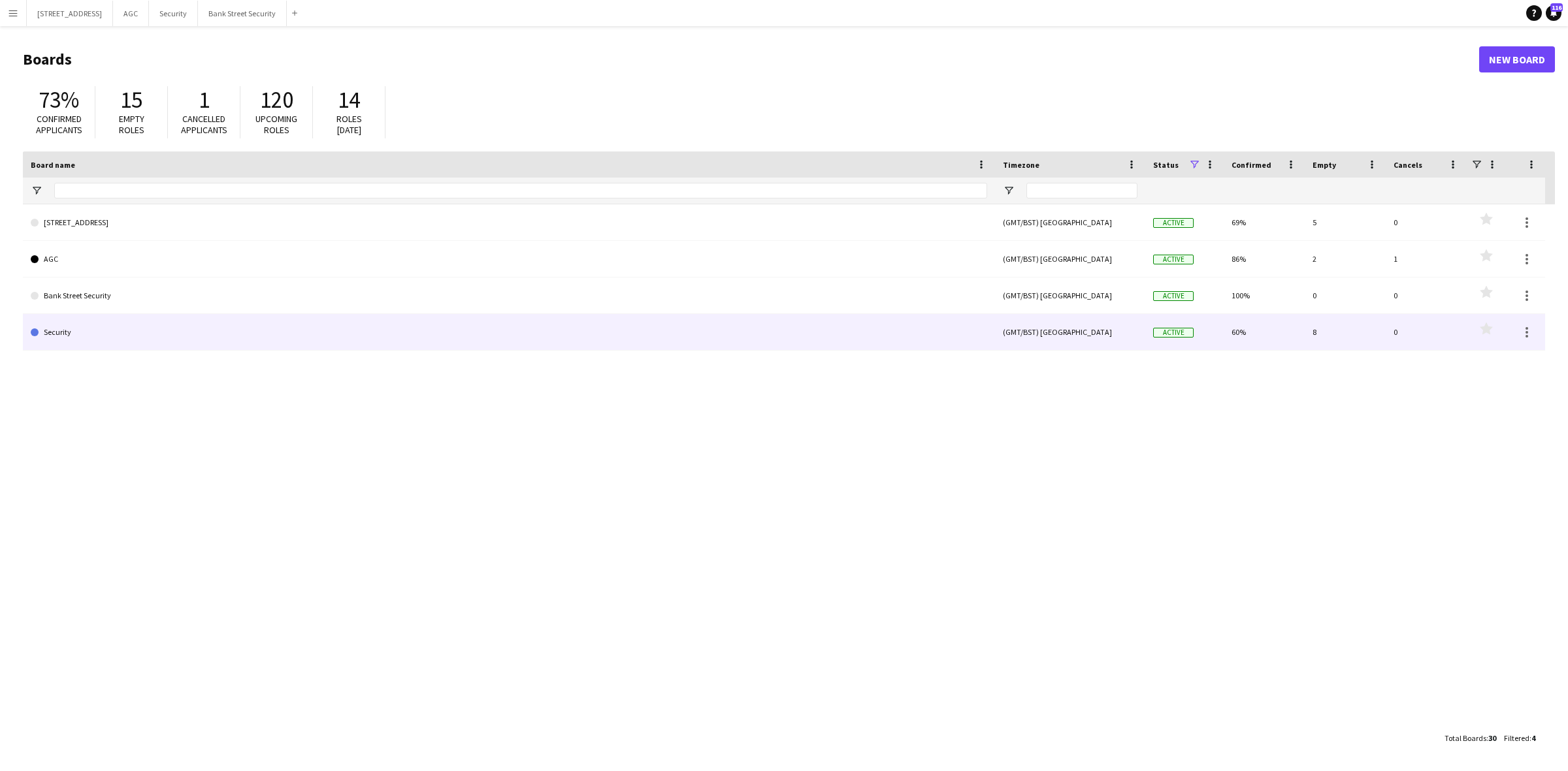
click at [125, 327] on link "Security" at bounding box center [509, 333] width 956 height 37
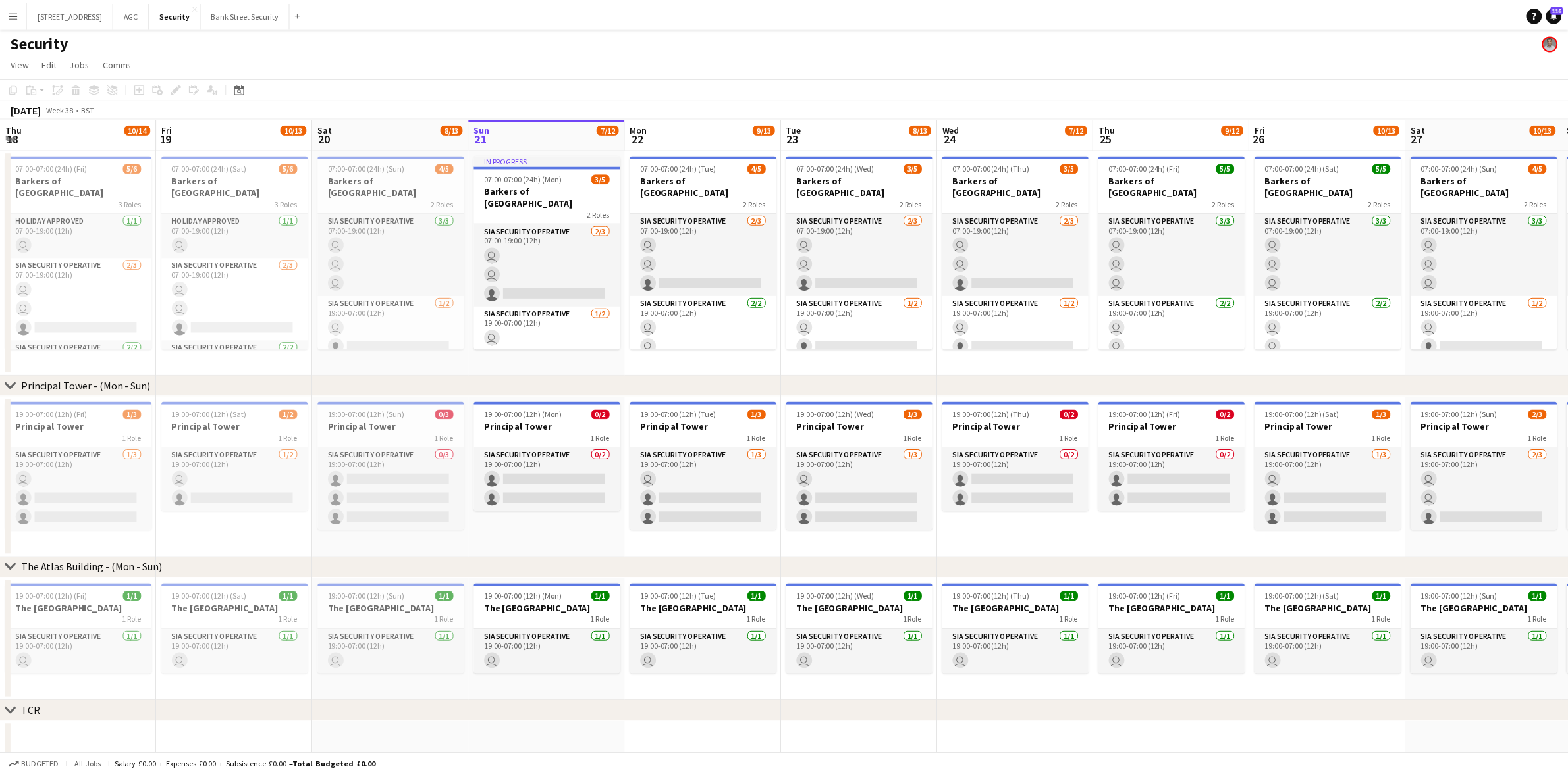
scroll to position [0, 314]
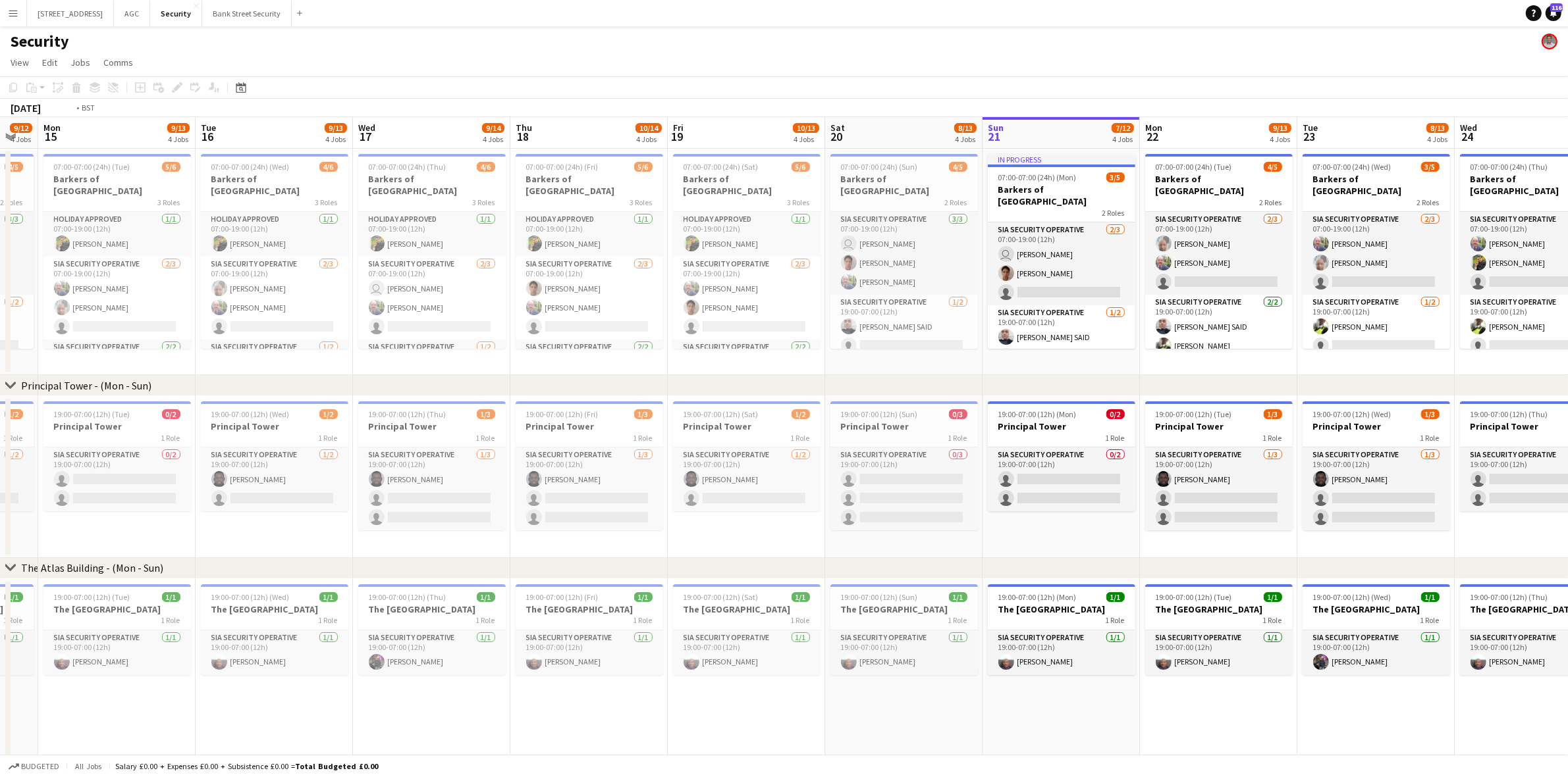
drag, startPoint x: 135, startPoint y: 354, endPoint x: 960, endPoint y: 357, distance: 825.0
click at [960, 357] on app-calendar-viewport "Sat 13 10/15 4 Jobs Sun 14 9/12 4 Jobs Mon 15 9/13 4 Jobs Tue 16 9/13 4 Jobs We…" at bounding box center [784, 601] width 1568 height 967
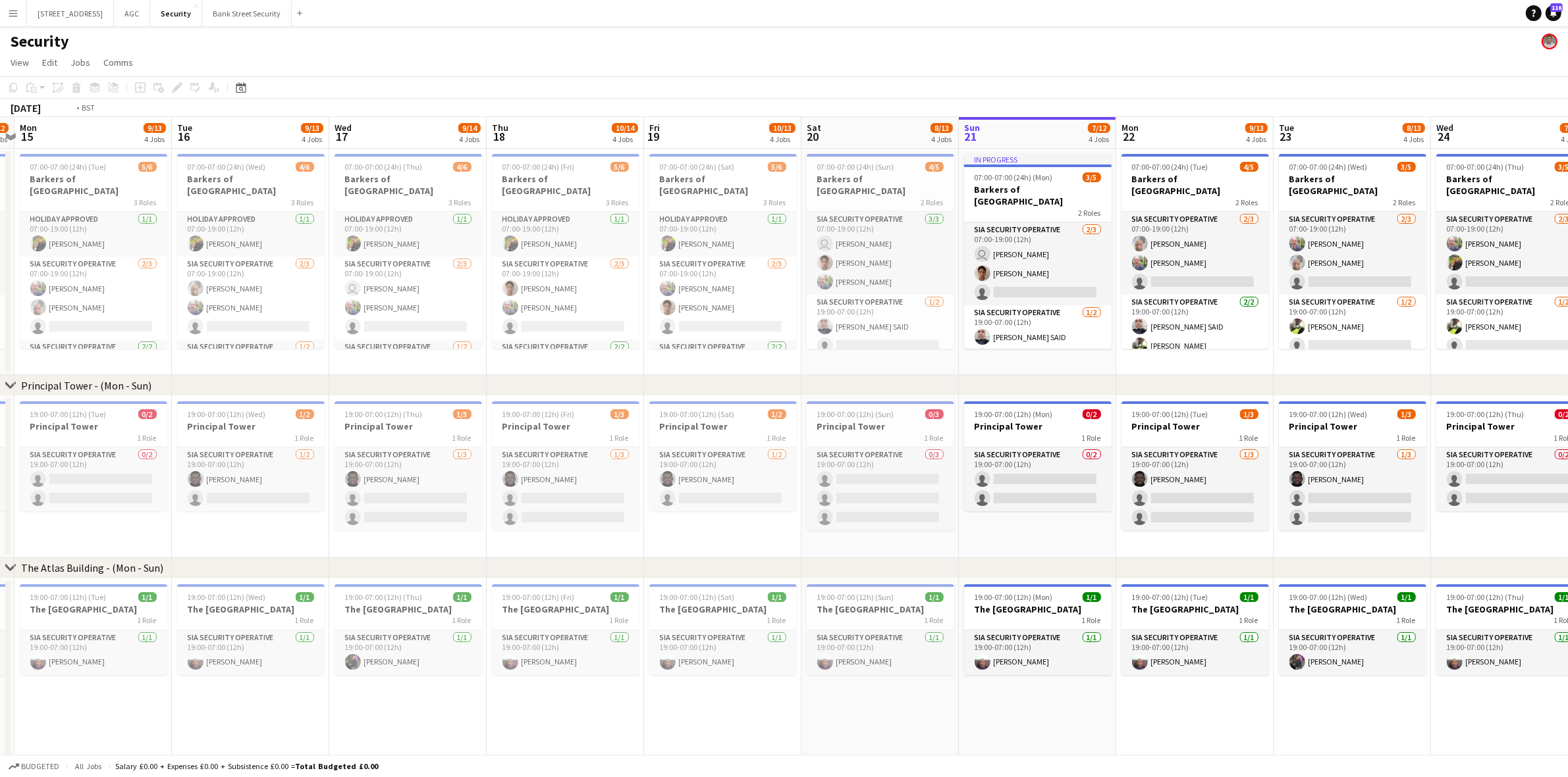
scroll to position [0, 476]
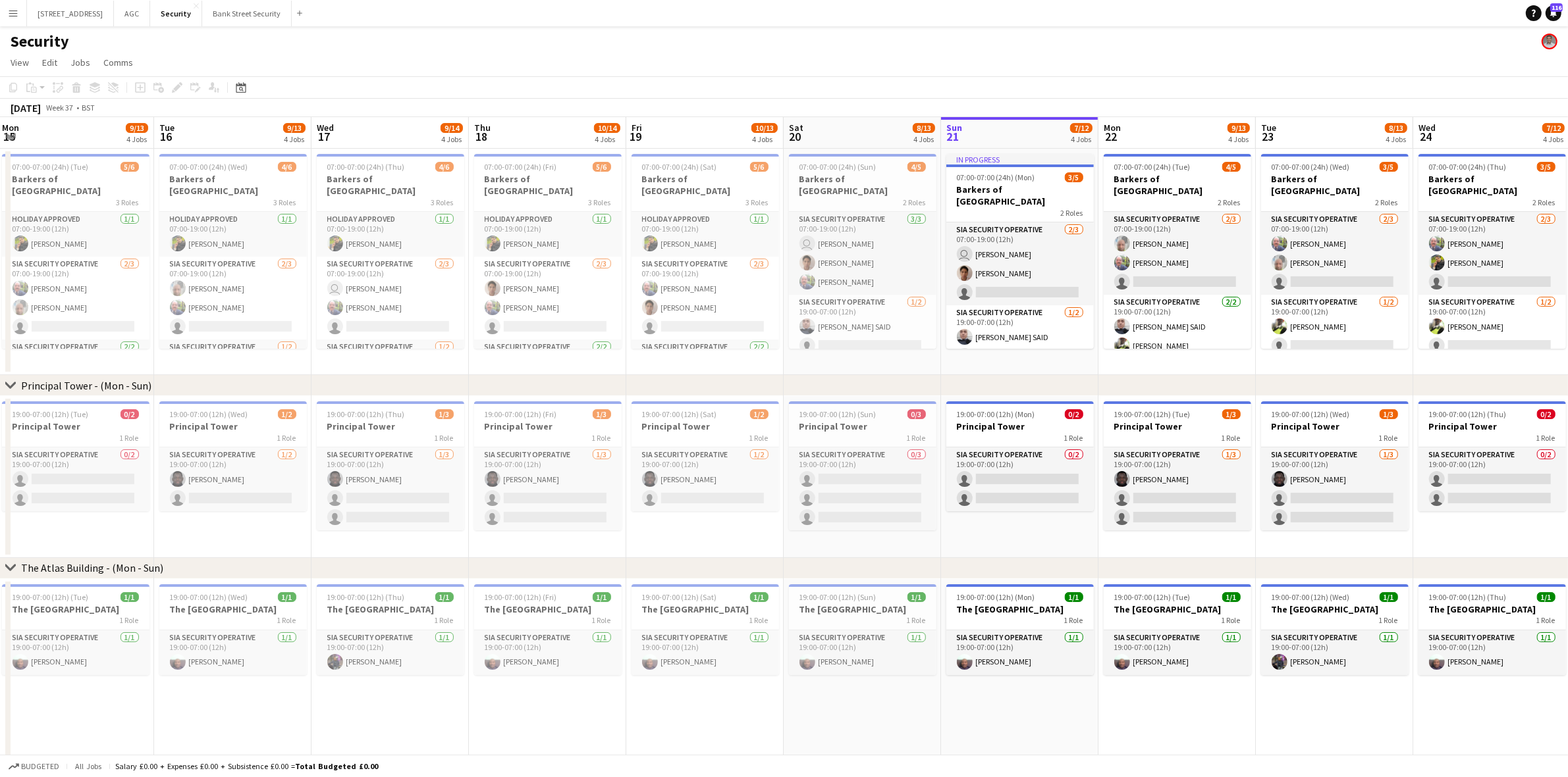
drag, startPoint x: 856, startPoint y: 356, endPoint x: 815, endPoint y: 344, distance: 42.7
click at [815, 344] on app-calendar-viewport "Fri 12 10/12 4 Jobs Sat 13 10/15 4 Jobs Sun 14 9/12 4 Jobs Mon 15 9/13 4 Jobs T…" at bounding box center [784, 601] width 1568 height 967
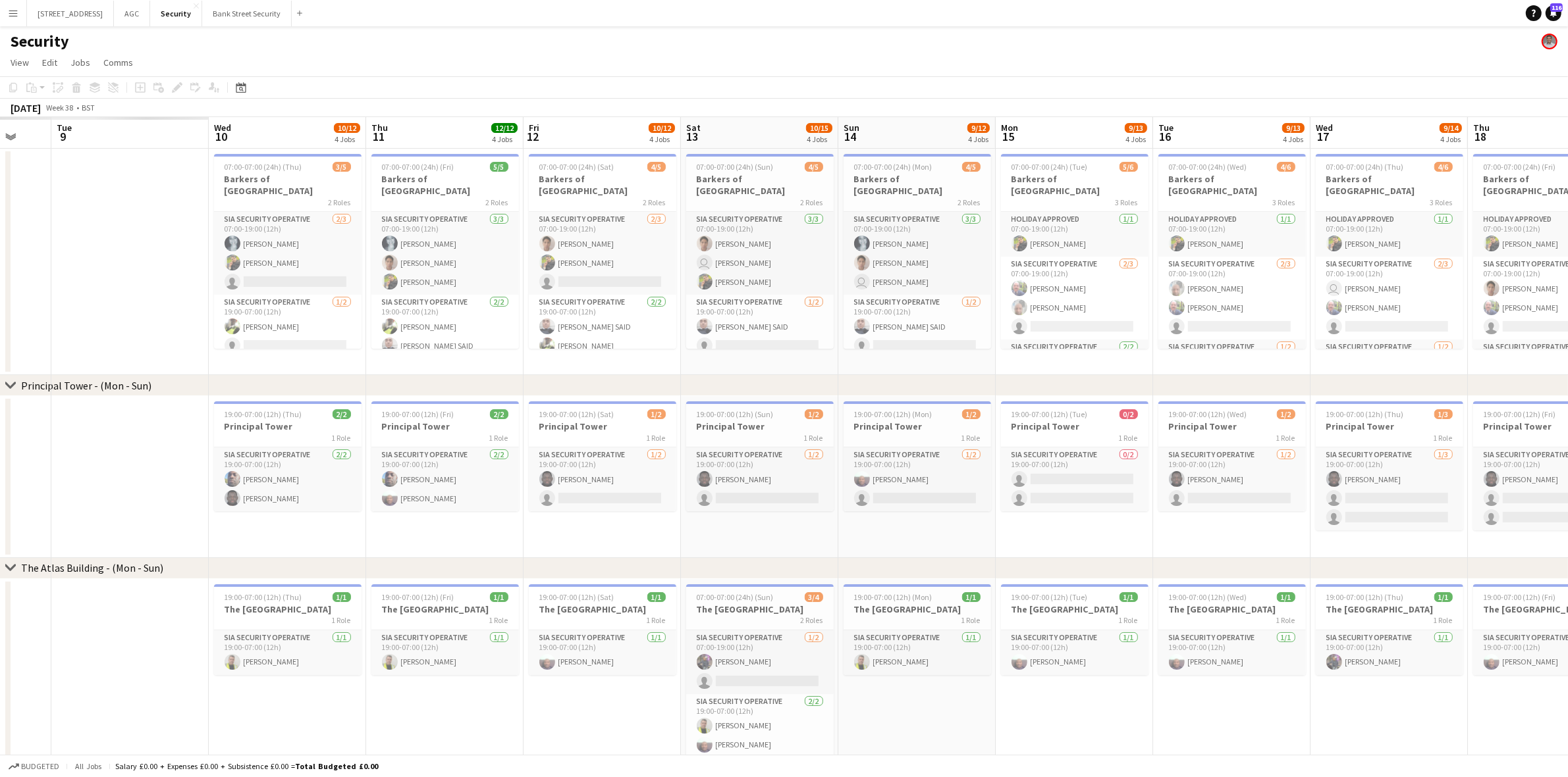
scroll to position [0, 349]
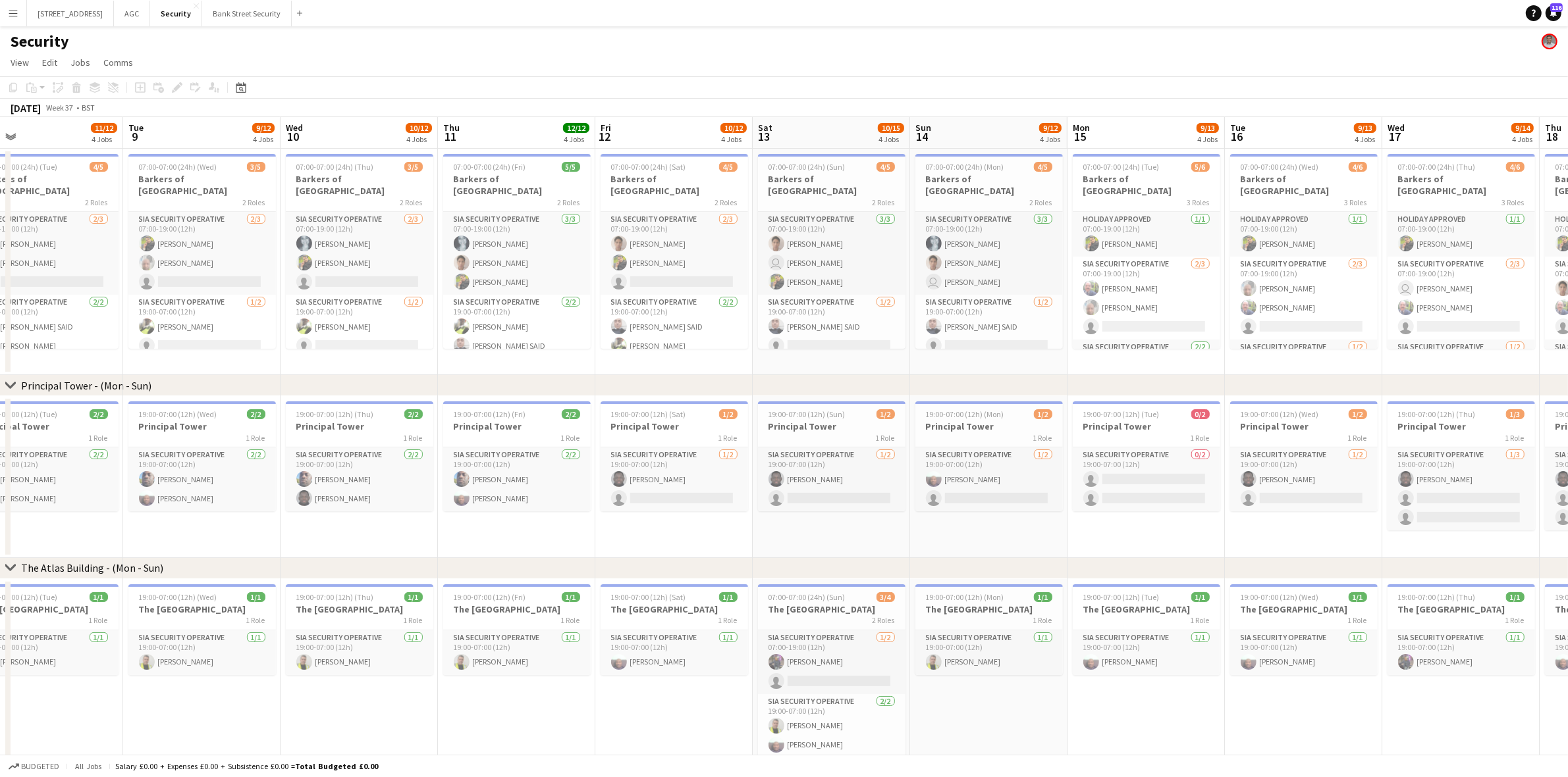
drag, startPoint x: 385, startPoint y: 367, endPoint x: 1579, endPoint y: 462, distance: 1197.8
click at [1568, 462] on html "Menu Boards Boards Boards All jobs Status Workforce Workforce My Workforce Recr…" at bounding box center [784, 553] width 1568 height 1106
drag, startPoint x: 650, startPoint y: 384, endPoint x: 693, endPoint y: 379, distance: 43.3
click at [693, 379] on div "chevron-right Principal Tower - (Mon - Sun)" at bounding box center [784, 386] width 1568 height 21
drag, startPoint x: 683, startPoint y: 379, endPoint x: 738, endPoint y: 372, distance: 55.4
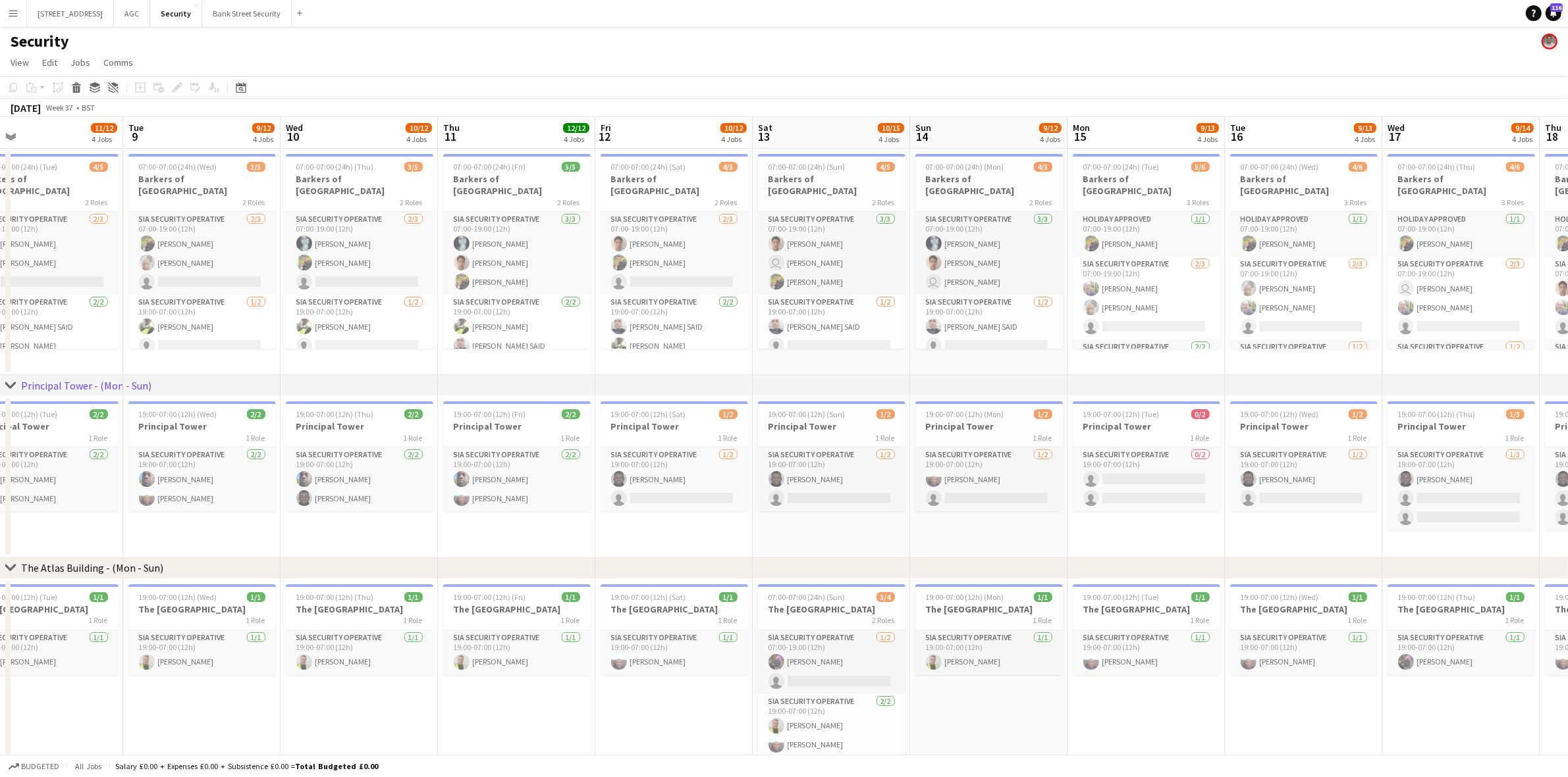
click at [738, 372] on div "chevron-right Principal Tower - (Mon - Sun) chevron-right The Atlas Building - …" at bounding box center [784, 601] width 1568 height 967
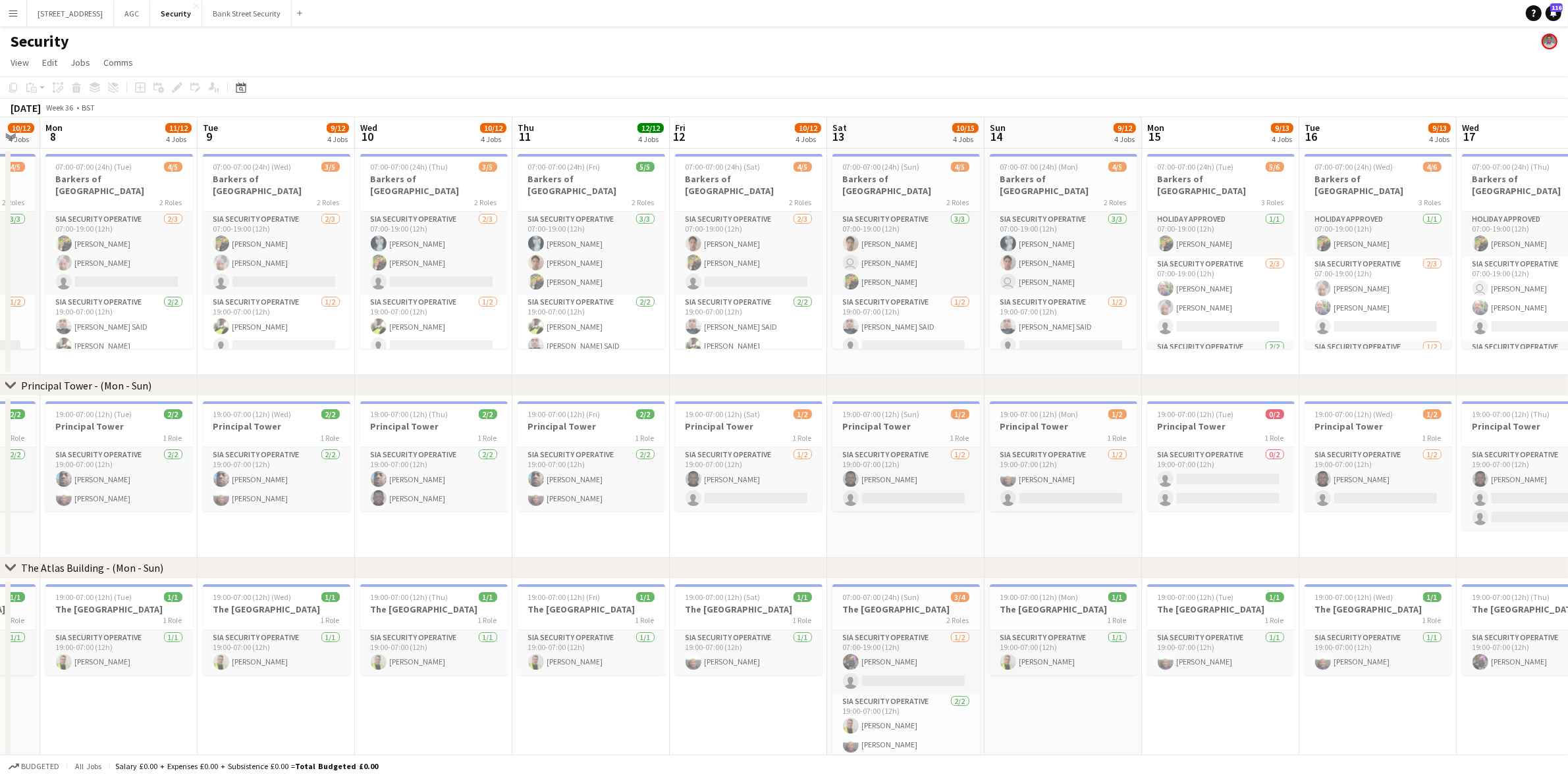
scroll to position [0, 410]
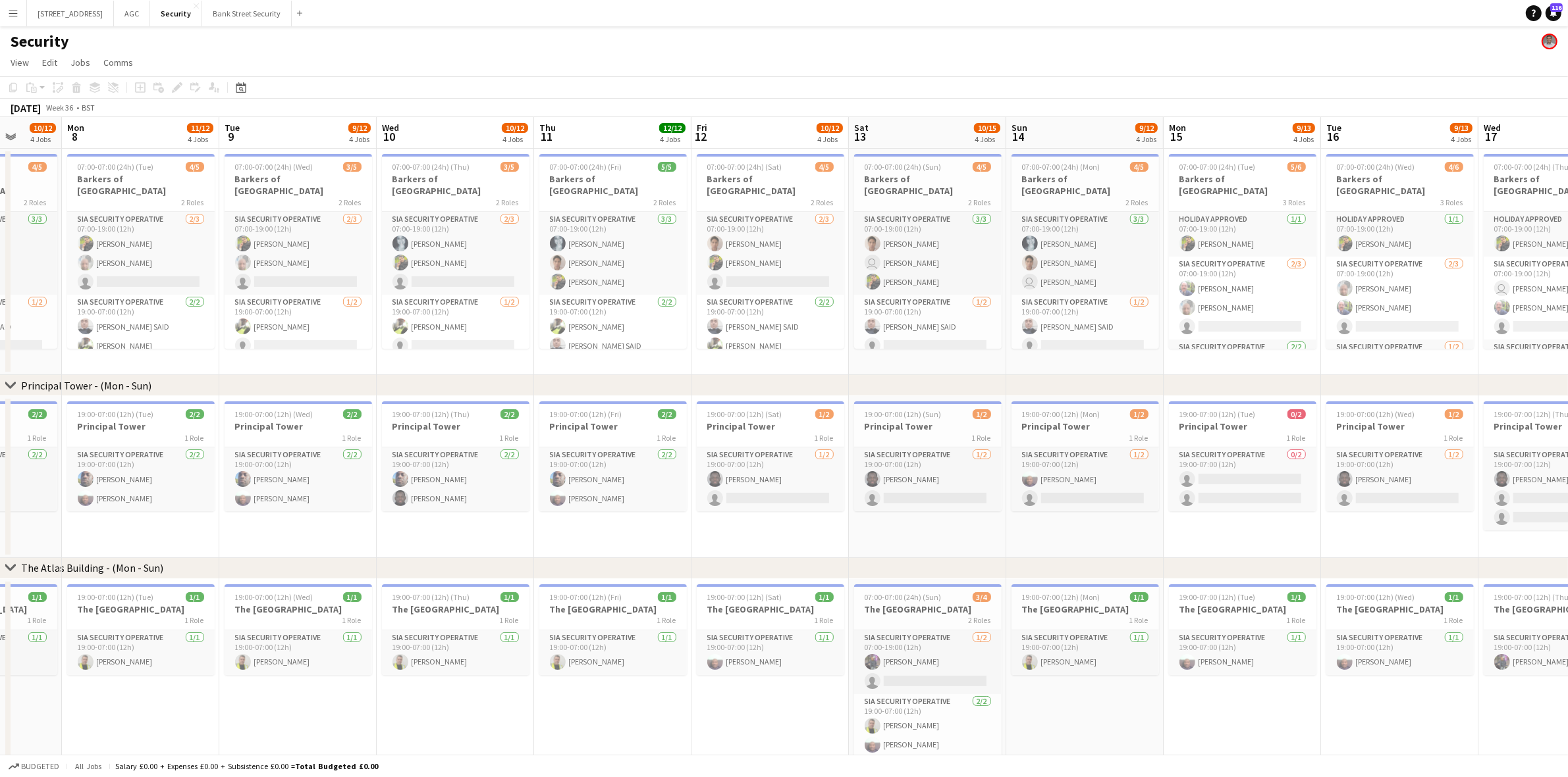
drag, startPoint x: 782, startPoint y: 367, endPoint x: 1036, endPoint y: 381, distance: 254.4
click at [1036, 381] on div "chevron-right Principal Tower - (Mon - Sun) chevron-right The Atlas Building - …" at bounding box center [784, 601] width 1568 height 967
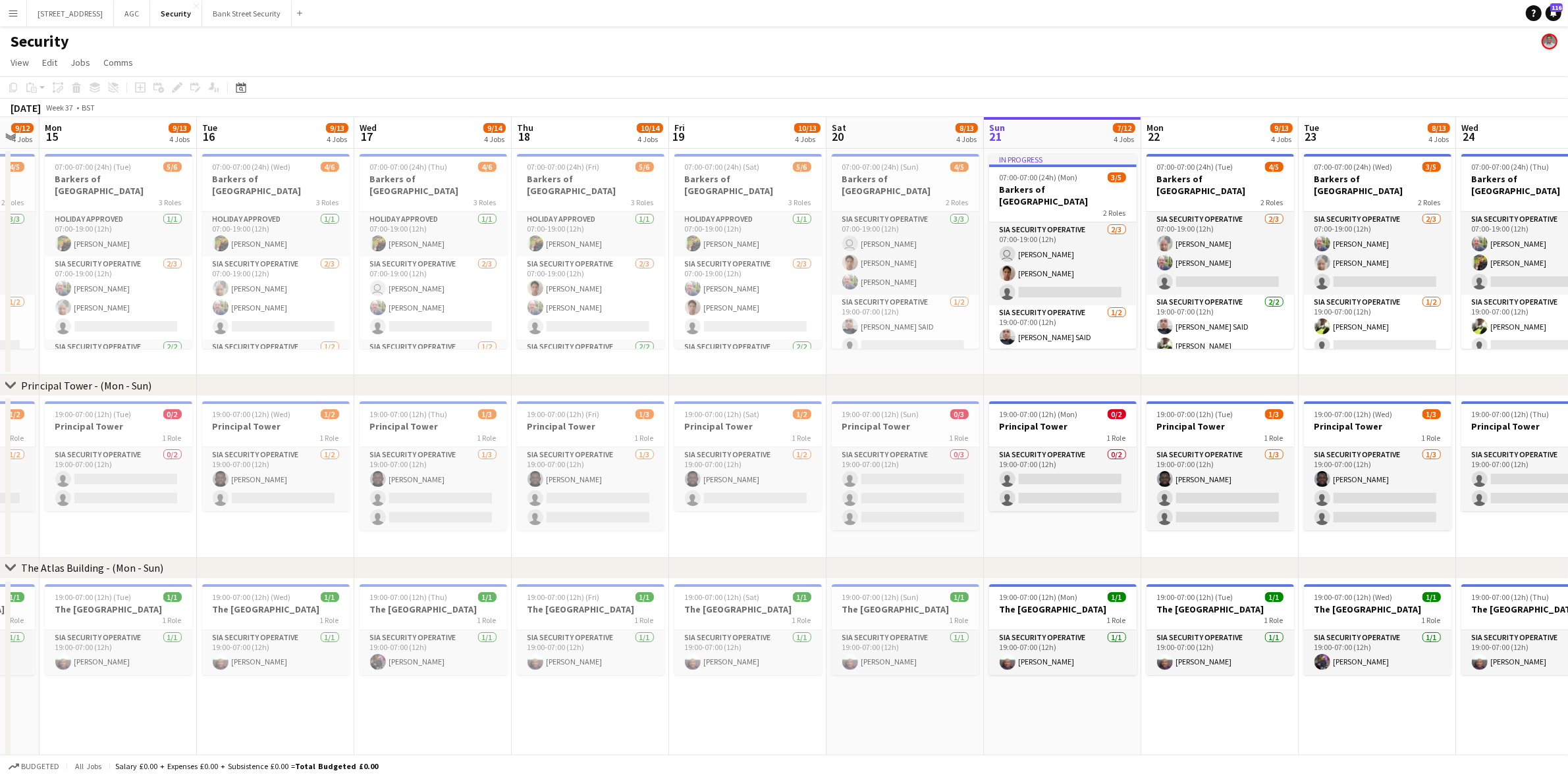
scroll to position [0, 435]
drag, startPoint x: 1416, startPoint y: 541, endPoint x: 291, endPoint y: 523, distance: 1125.1
click at [291, 523] on app-calendar-viewport "Fri 12 10/12 4 Jobs Sat 13 10/15 4 Jobs Sun 14 9/12 4 Jobs Mon 15 9/13 4 Jobs T…" at bounding box center [784, 601] width 1568 height 967
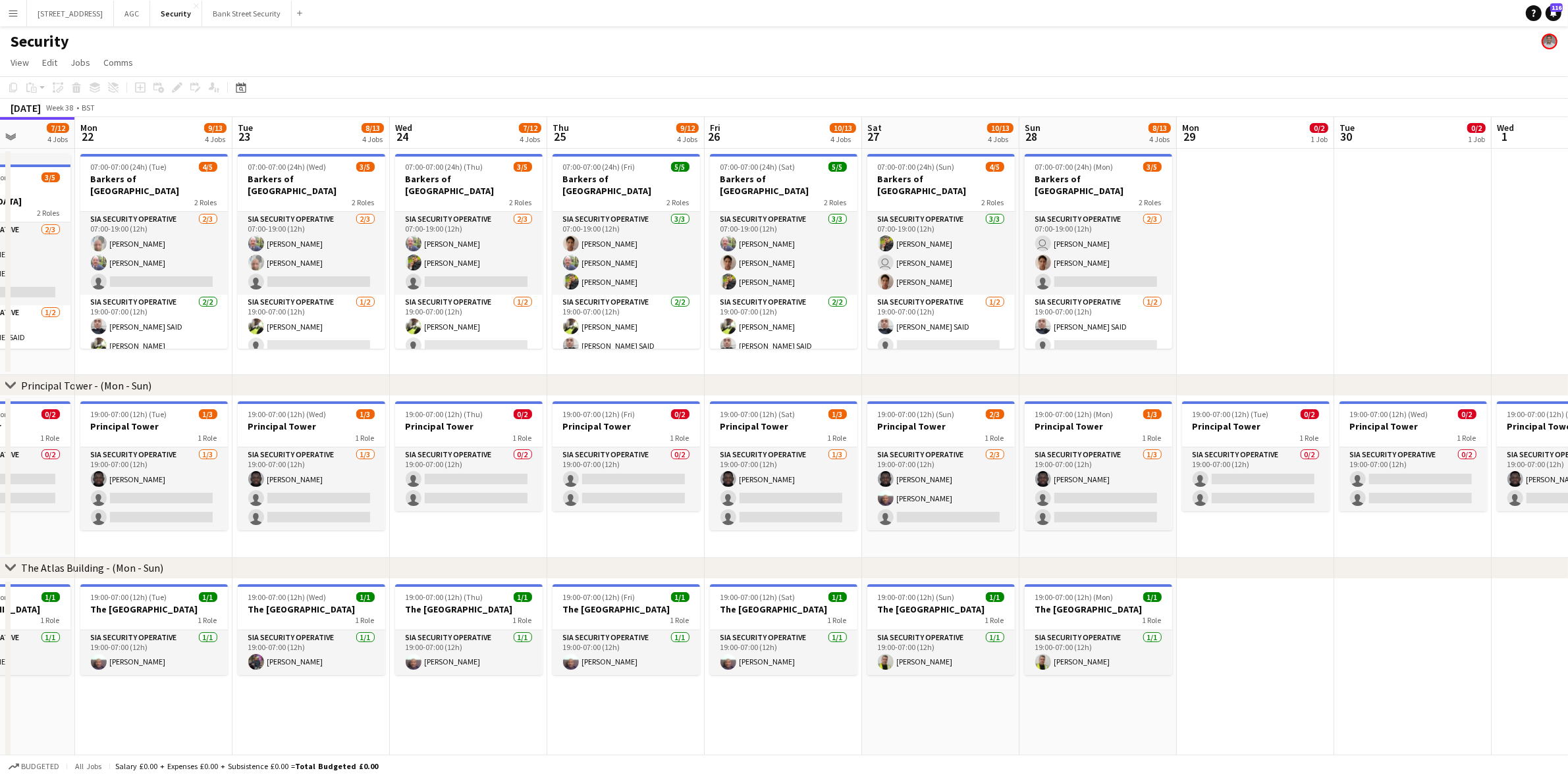
scroll to position [0, 403]
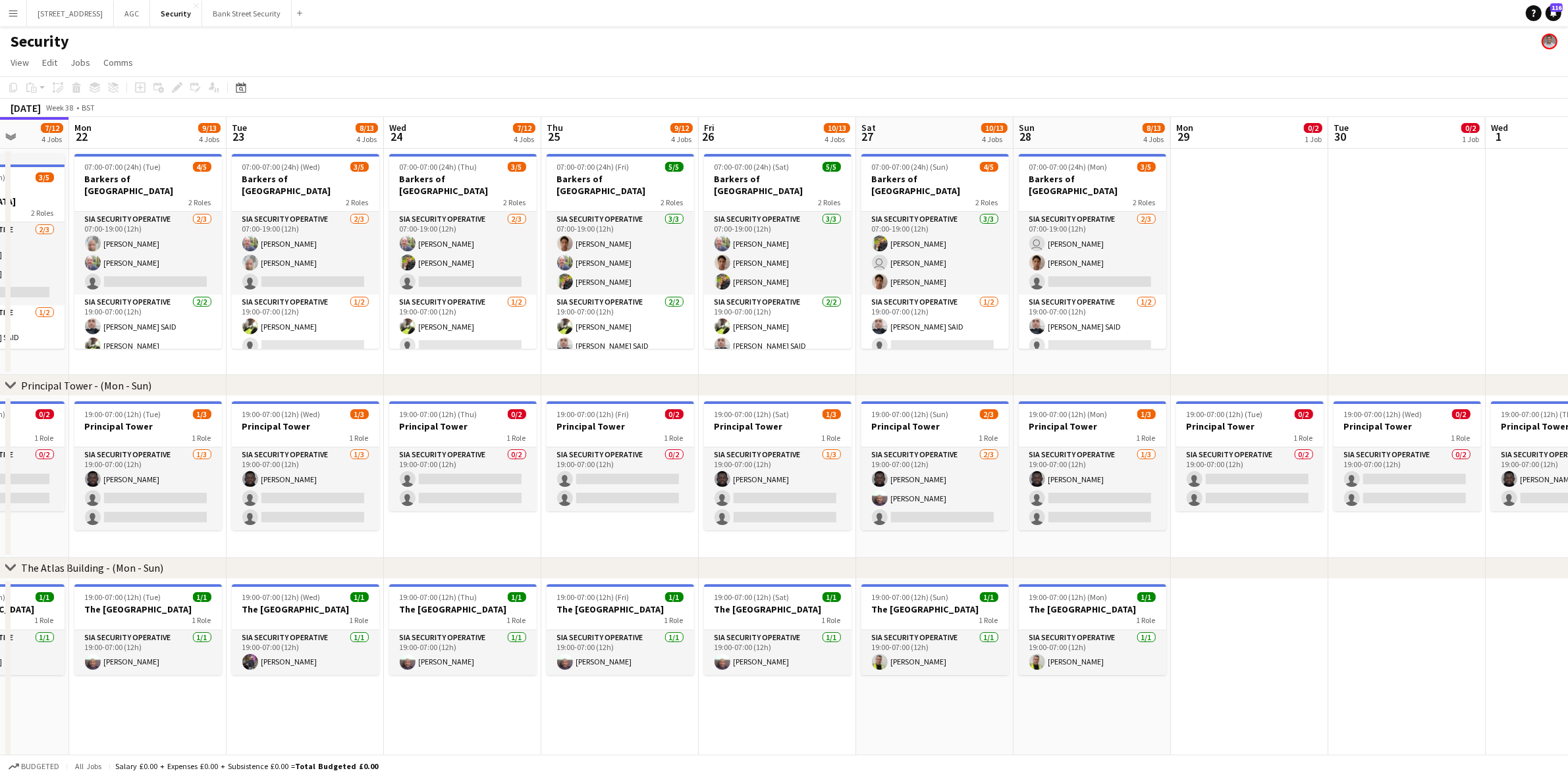
drag, startPoint x: 1297, startPoint y: 552, endPoint x: 227, endPoint y: 512, distance: 1070.7
click at [227, 512] on app-calendar-viewport "Fri 19 10/13 4 Jobs Sat 20 8/13 4 Jobs Sun 21 7/12 4 Jobs Mon 22 9/13 4 Jobs Tu…" at bounding box center [784, 601] width 1568 height 967
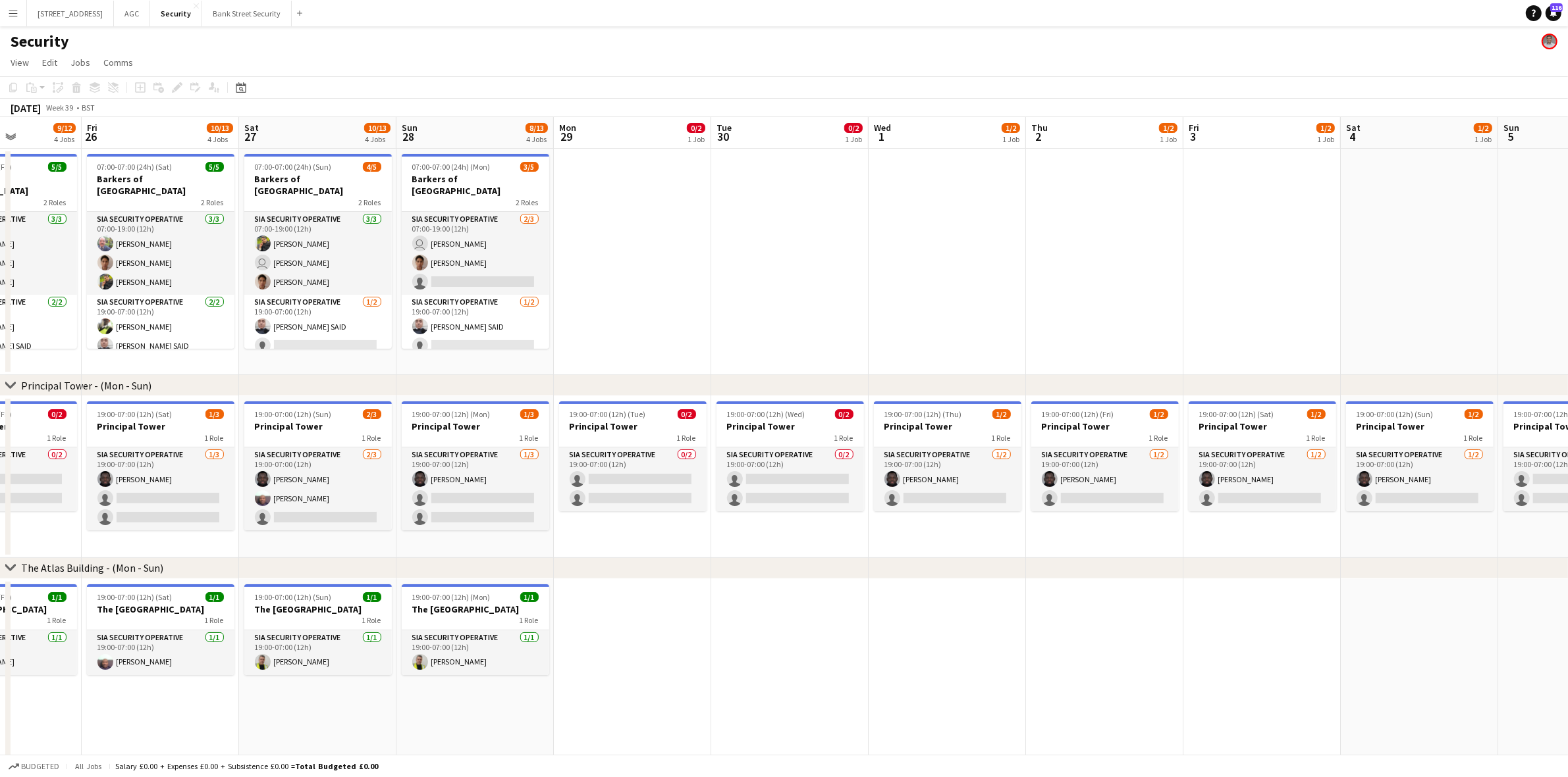
scroll to position [0, 412]
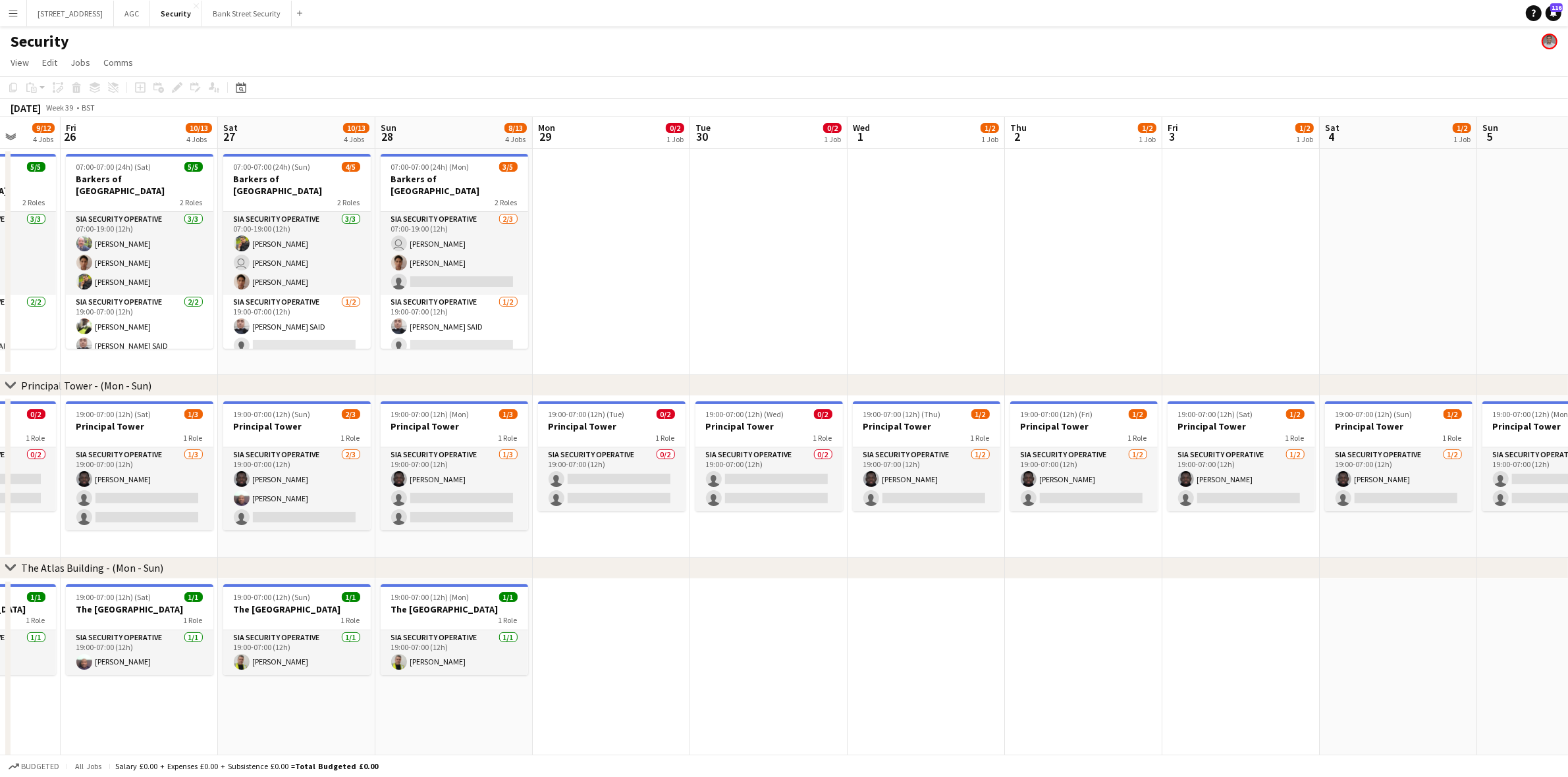
drag, startPoint x: 1416, startPoint y: 591, endPoint x: 603, endPoint y: 574, distance: 813.2
click at [603, 574] on div "chevron-right Principal Tower - (Mon - Sun) chevron-right The Atlas Building - …" at bounding box center [784, 601] width 1568 height 967
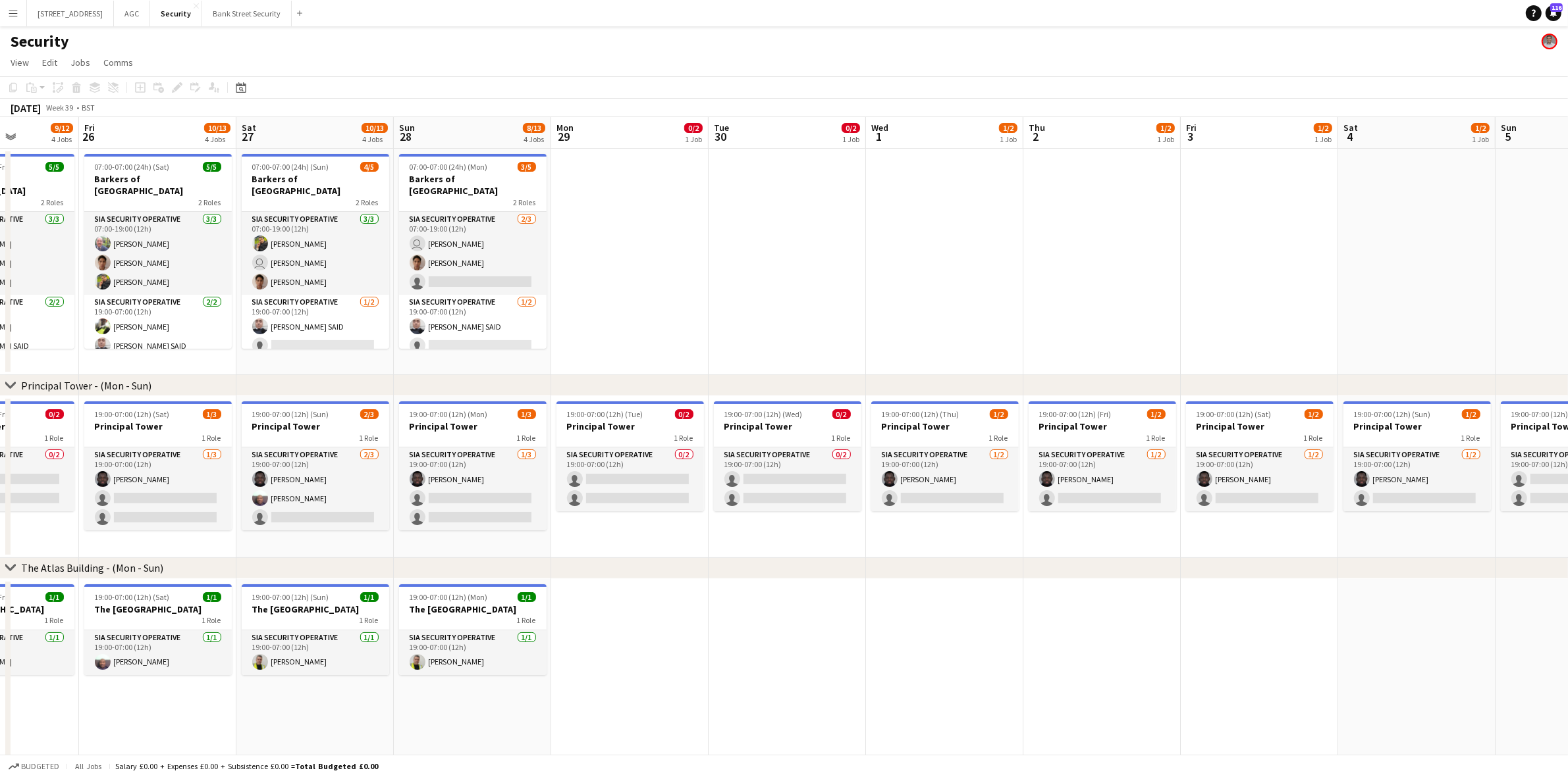
scroll to position [0, 285]
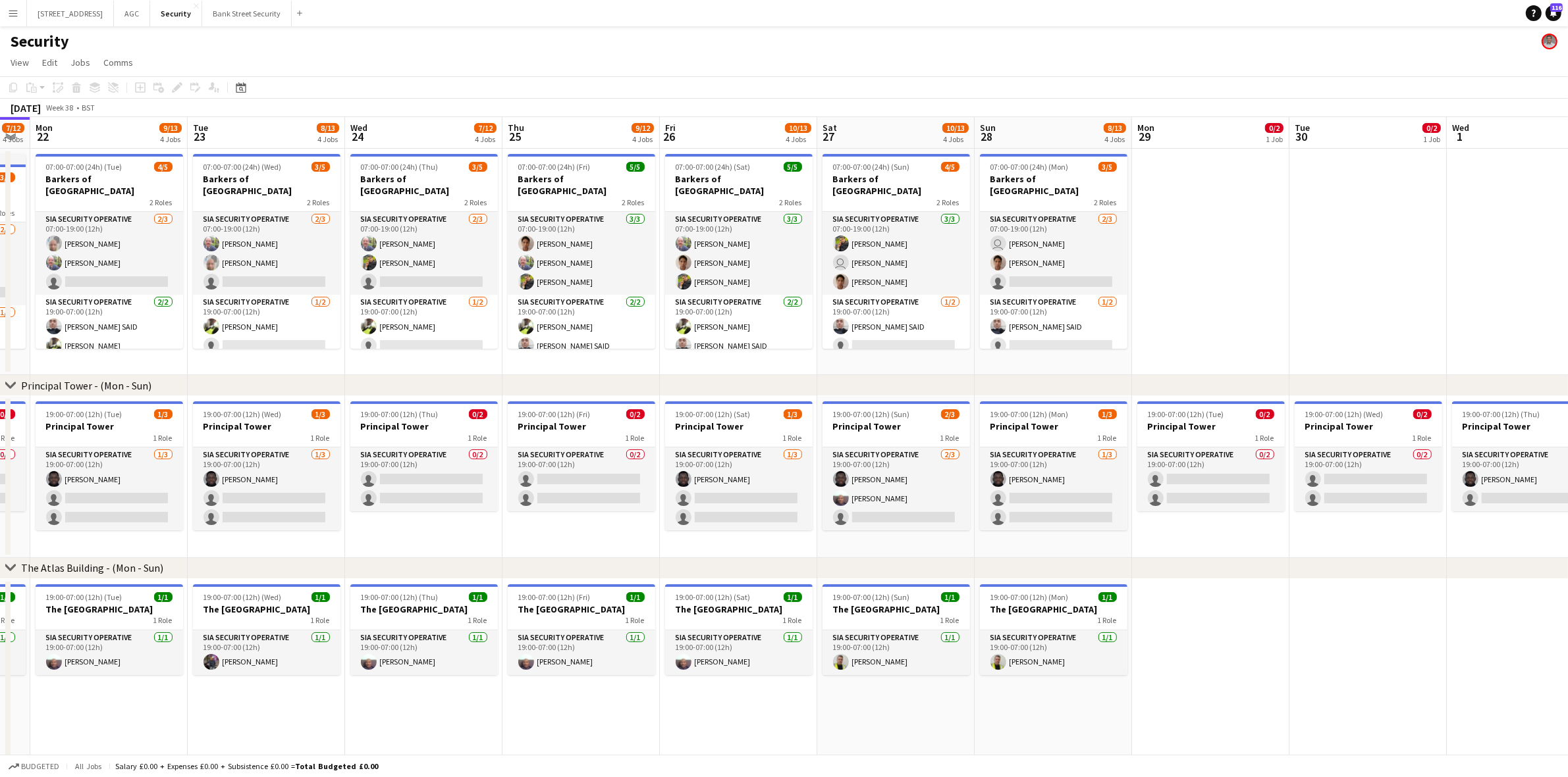
drag, startPoint x: 264, startPoint y: 371, endPoint x: 863, endPoint y: 346, distance: 599.5
click at [863, 346] on app-calendar-viewport "Sat 20 8/13 4 Jobs Sun 21 7/12 4 Jobs Mon 22 9/13 4 Jobs Tue 23 8/13 4 Jobs Wed…" at bounding box center [784, 601] width 1568 height 967
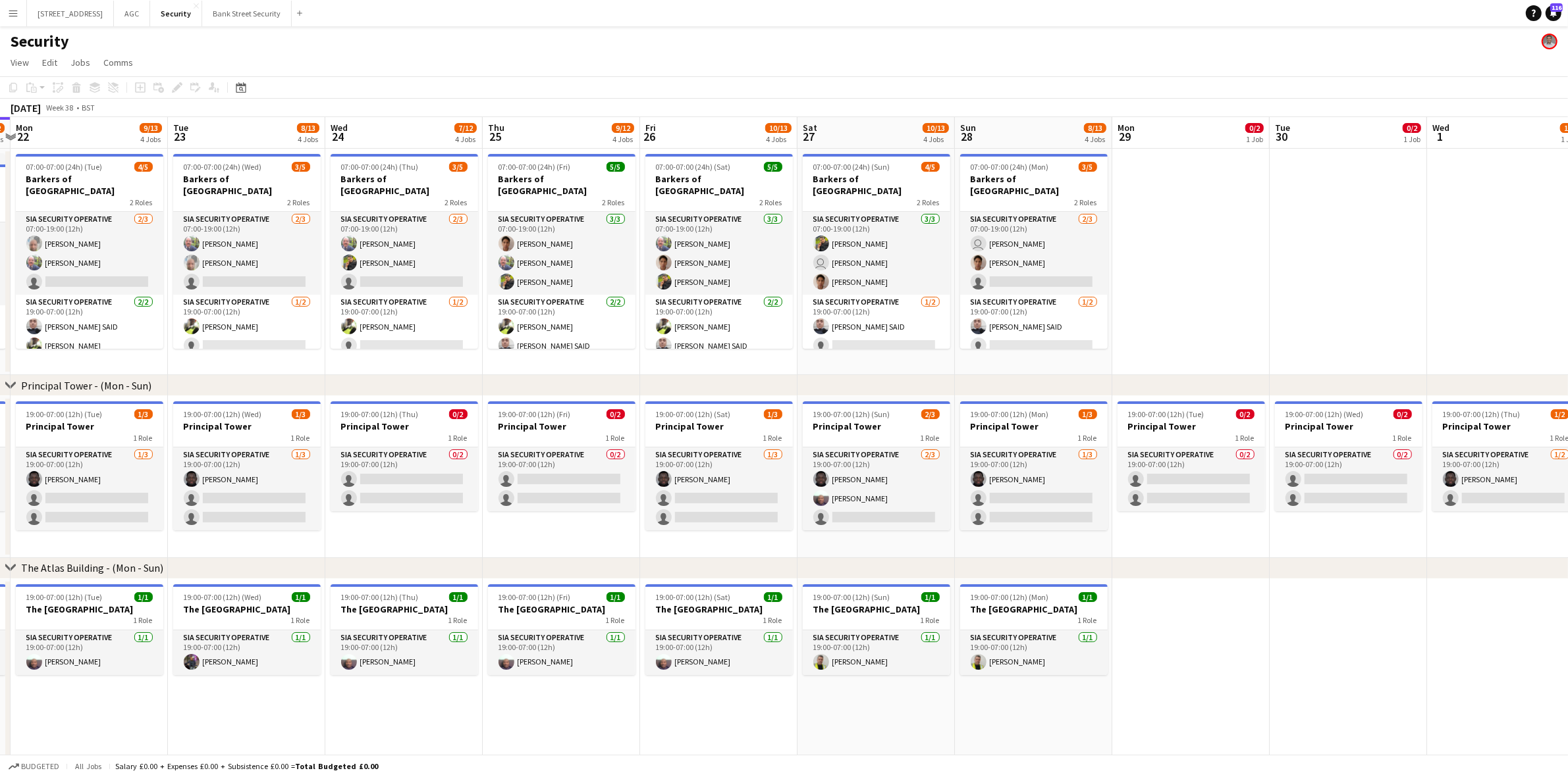
scroll to position [0, 466]
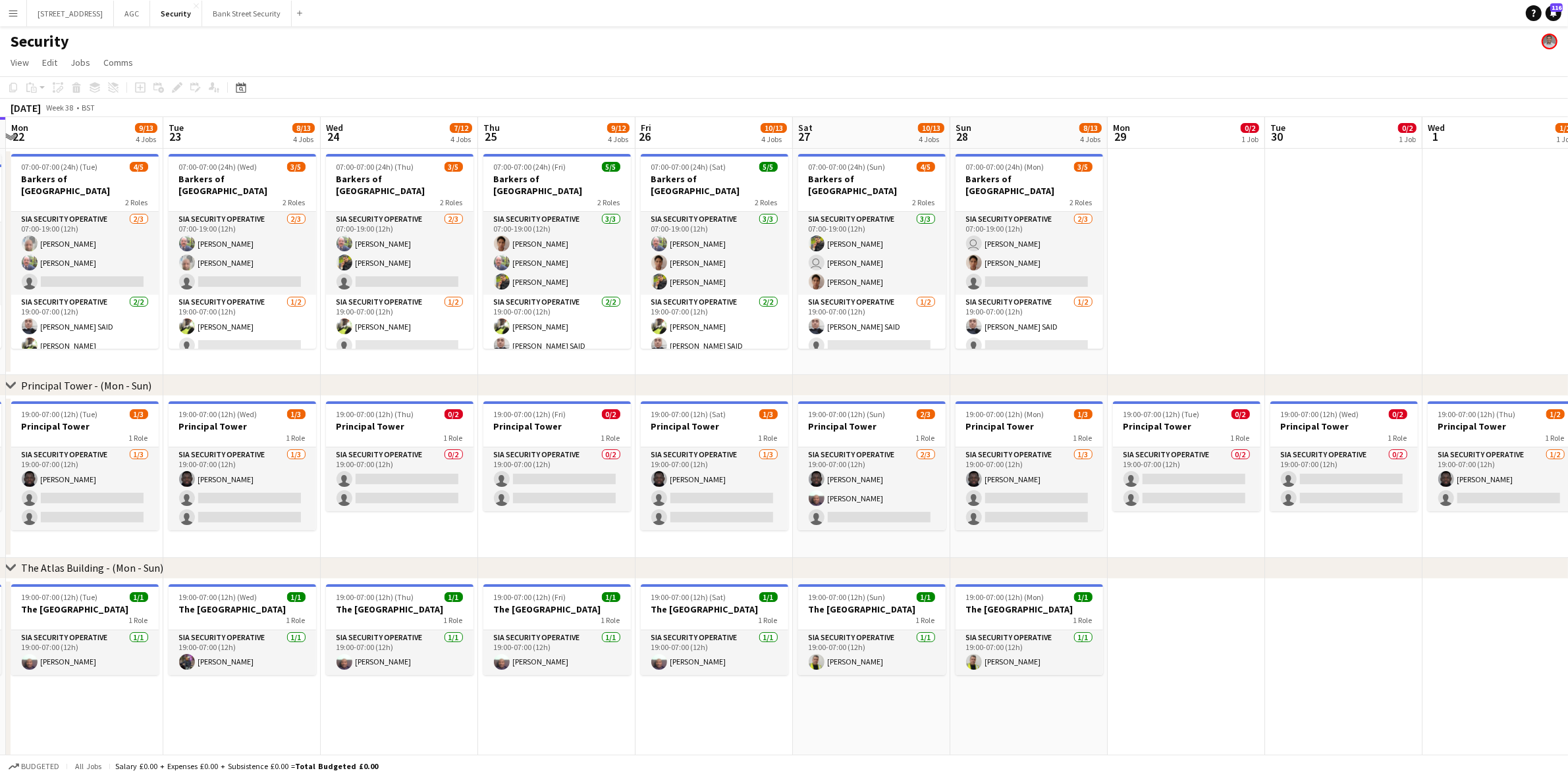
drag, startPoint x: 513, startPoint y: 360, endPoint x: 488, endPoint y: 370, distance: 26.9
click at [488, 370] on app-calendar-viewport "Fri 19 10/13 4 Jobs Sat 20 8/13 4 Jobs Sun 21 7/12 4 Jobs Mon 22 9/13 4 Jobs Tu…" at bounding box center [784, 601] width 1568 height 967
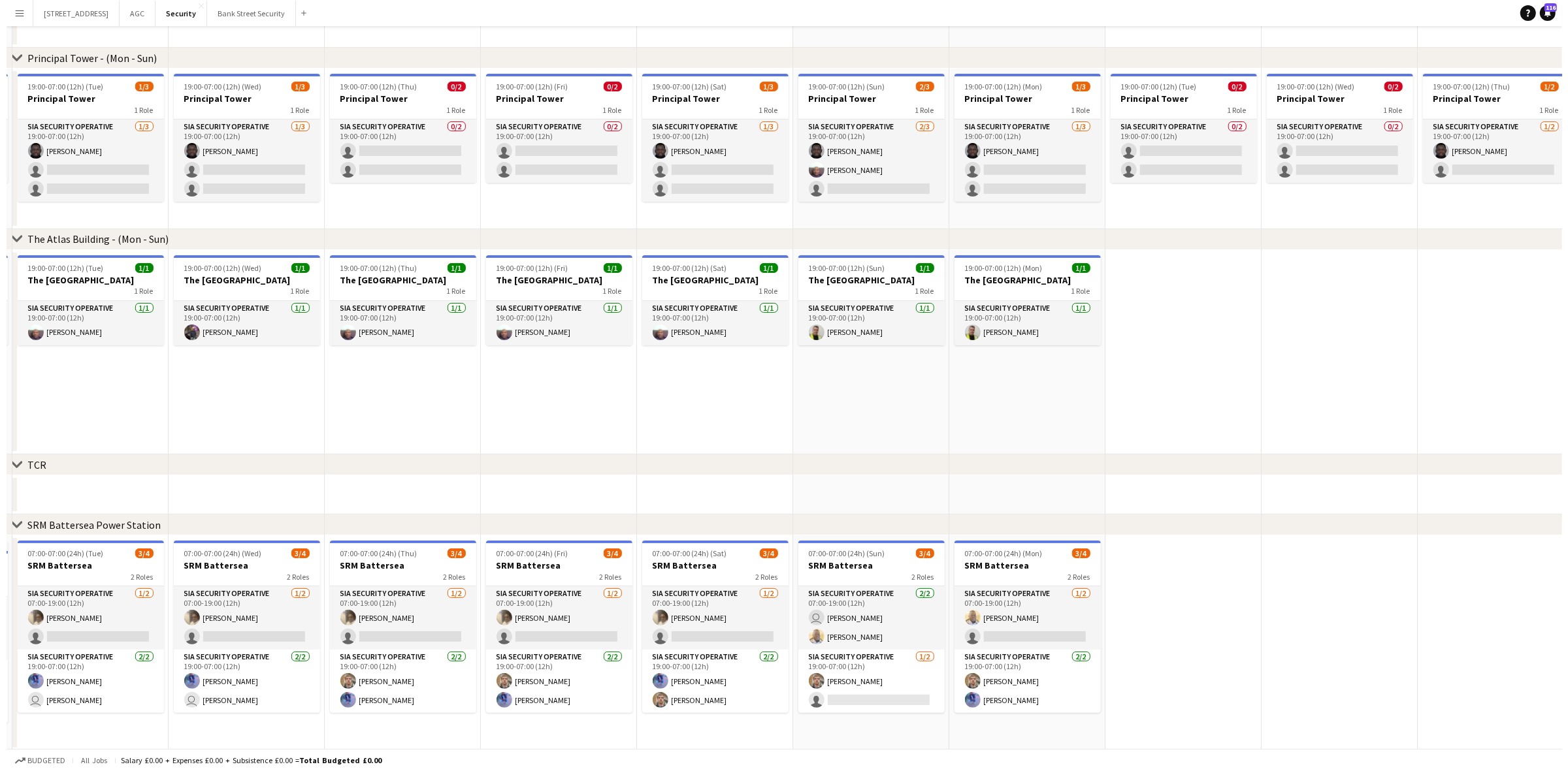
scroll to position [0, 0]
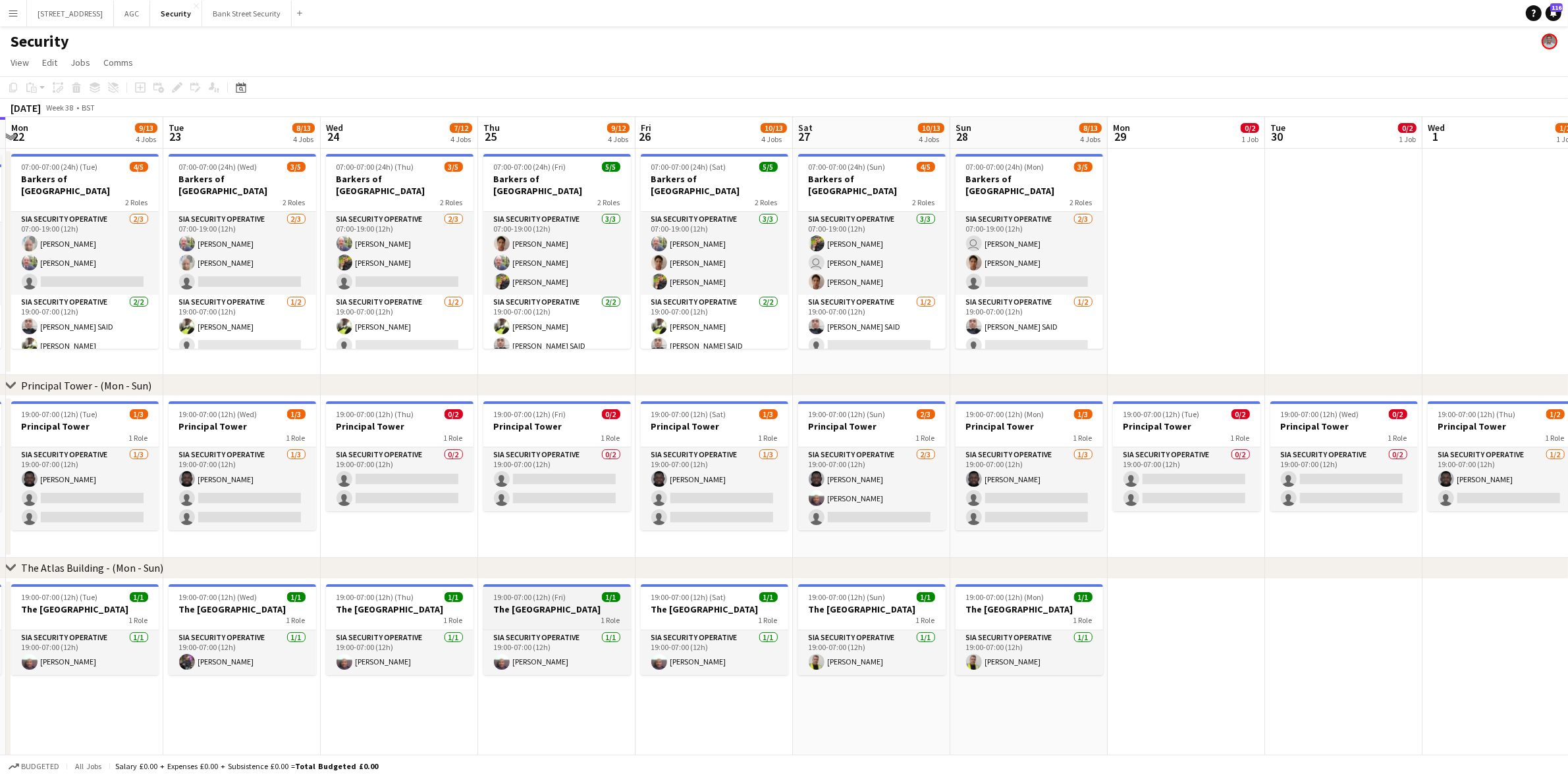
drag, startPoint x: 1082, startPoint y: 537, endPoint x: 597, endPoint y: 589, distance: 487.8
click at [597, 589] on div "chevron-right Principal Tower - (Mon - Sun) chevron-right The Atlas Building - …" at bounding box center [784, 601] width 1568 height 967
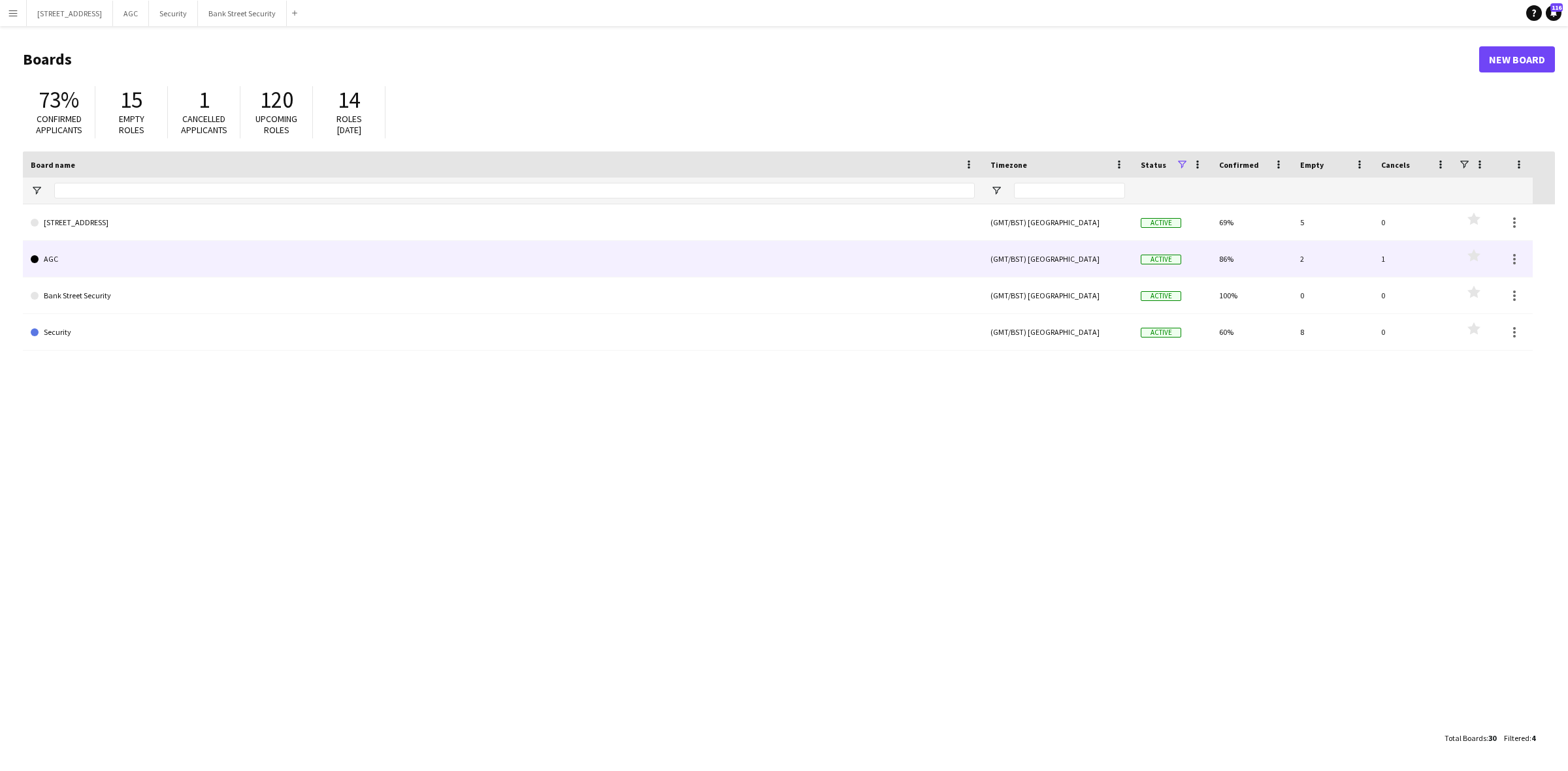
click at [111, 259] on link "AGC" at bounding box center [503, 259] width 944 height 37
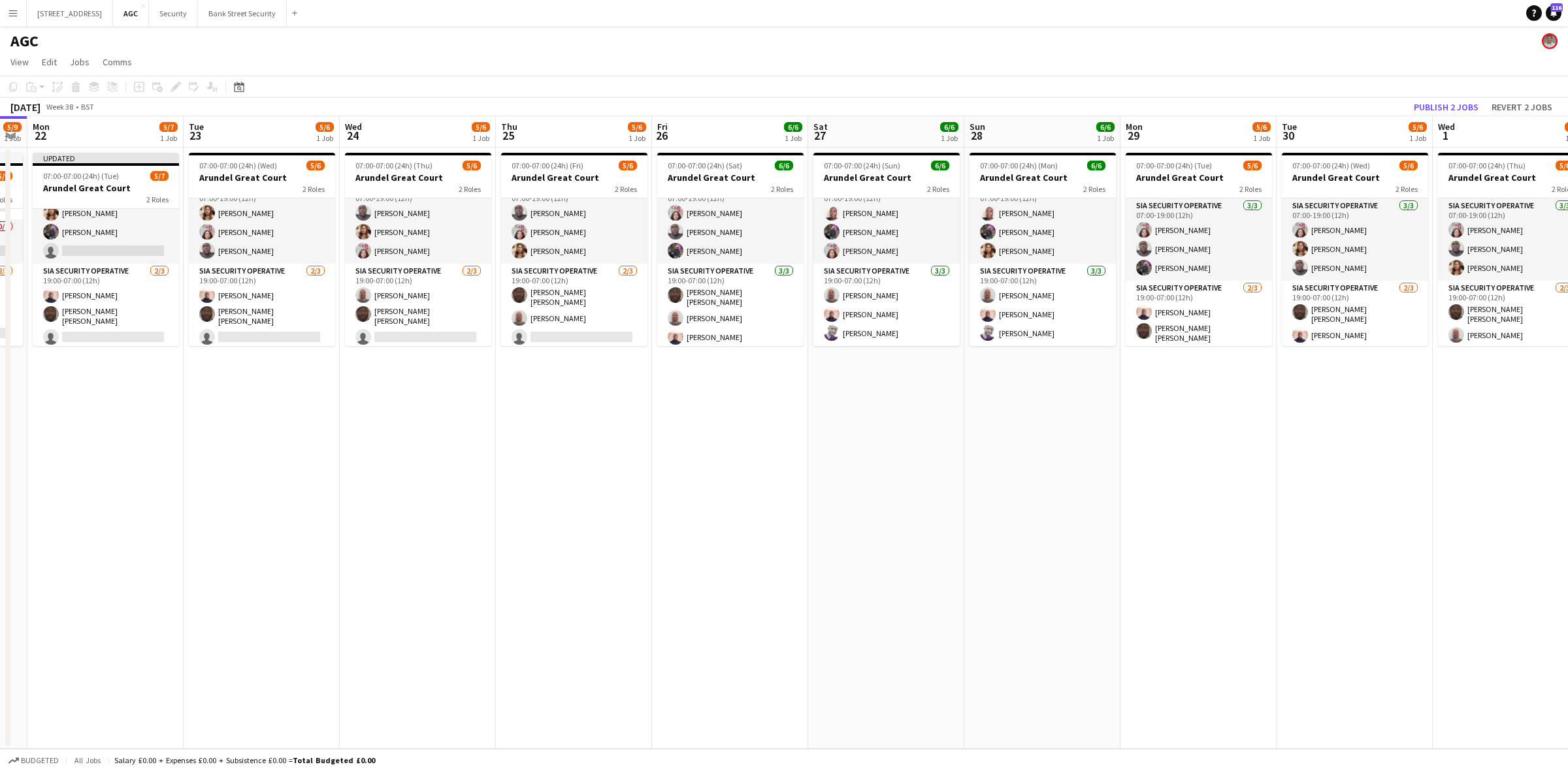
scroll to position [0, 459]
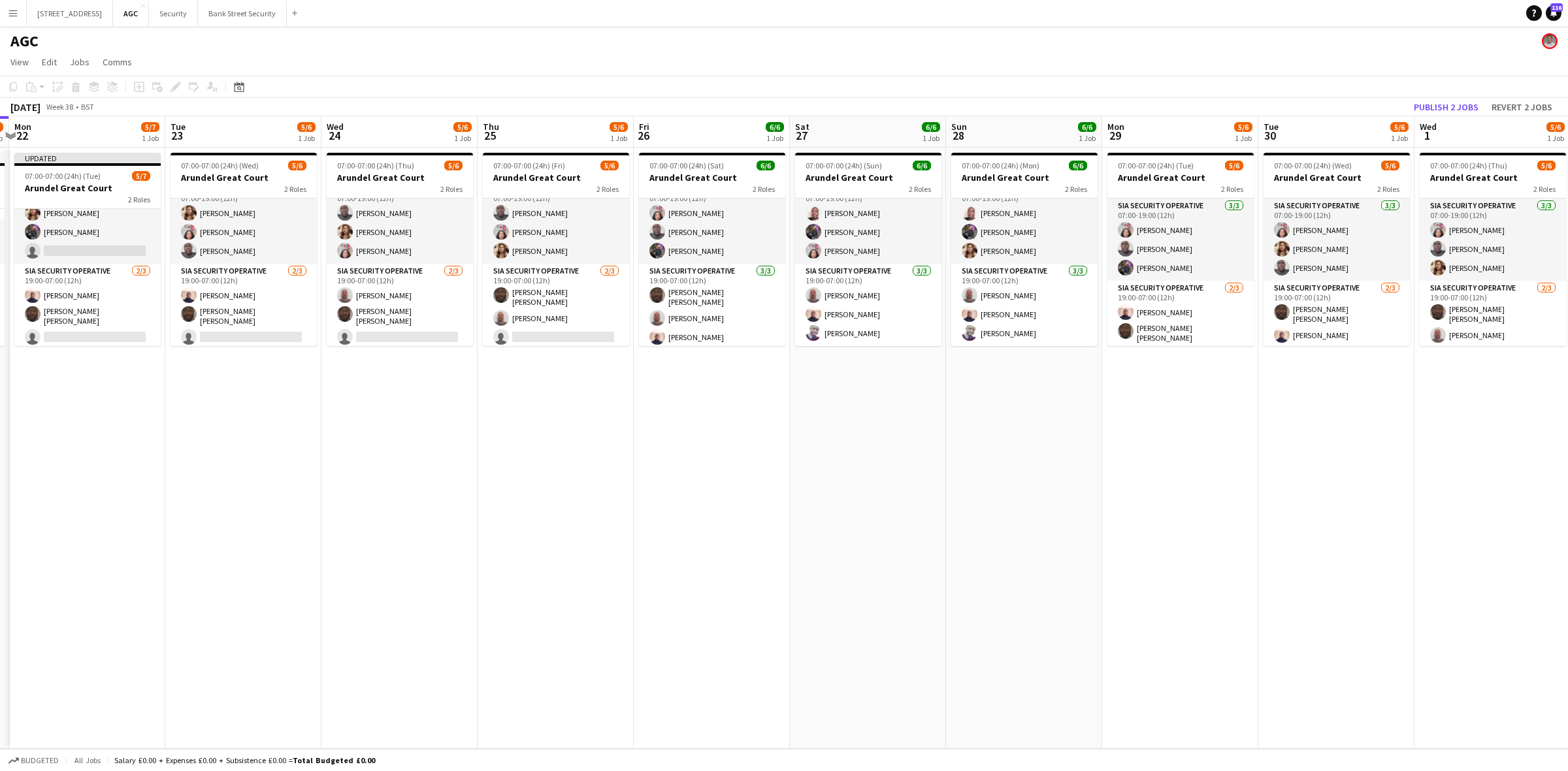
drag, startPoint x: 693, startPoint y: 472, endPoint x: 397, endPoint y: 410, distance: 302.4
click at [397, 410] on app-calendar-viewport "Fri 19 5/8 1 Job Sat 20 5/9 1 Job Sun 21 5/9 1 Job Mon 22 5/7 1 Job Tue 23 5/6 …" at bounding box center [784, 433] width 1568 height 633
click at [198, 14] on button "Security Close" at bounding box center [173, 13] width 49 height 25
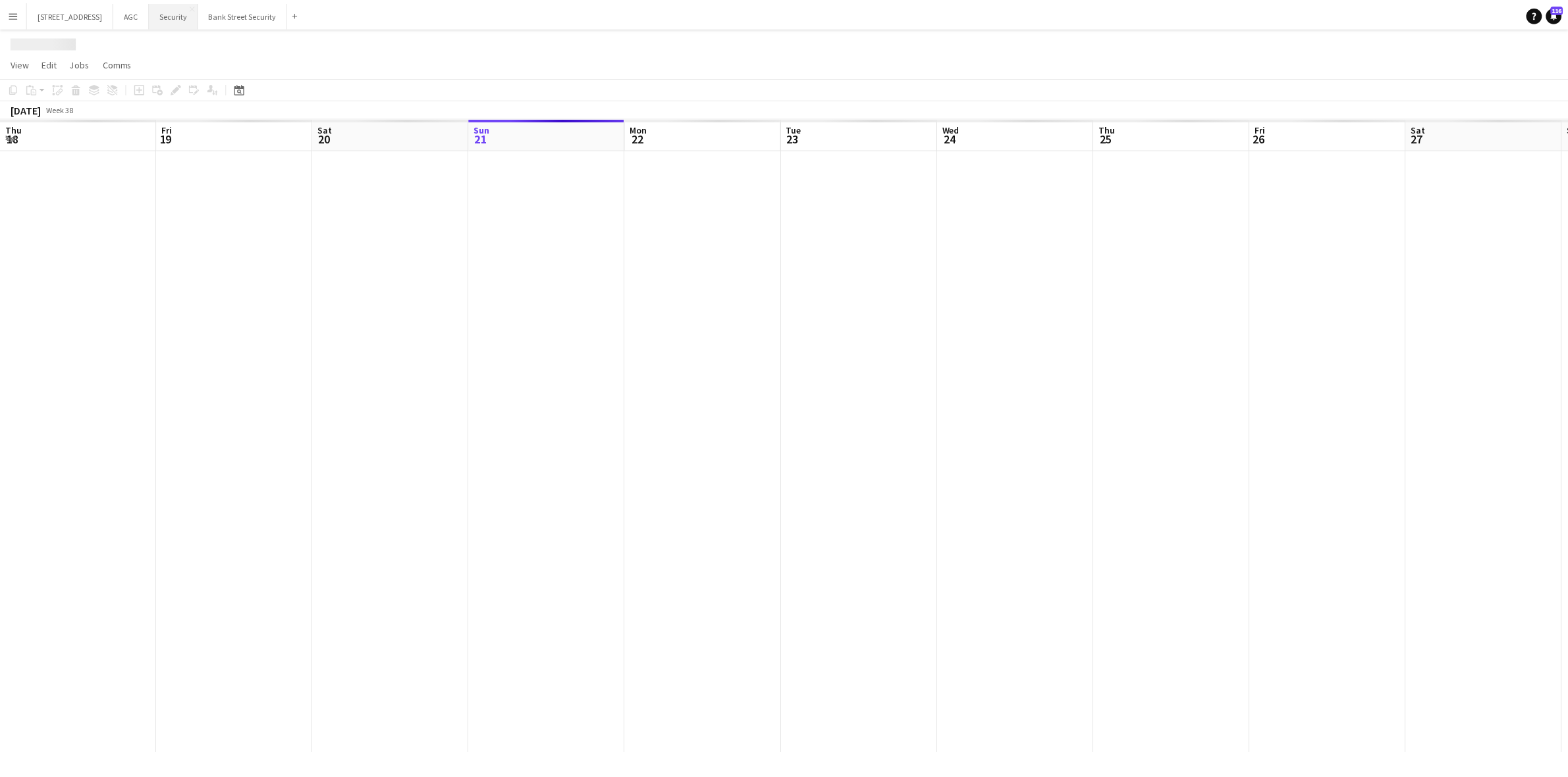
scroll to position [0, 314]
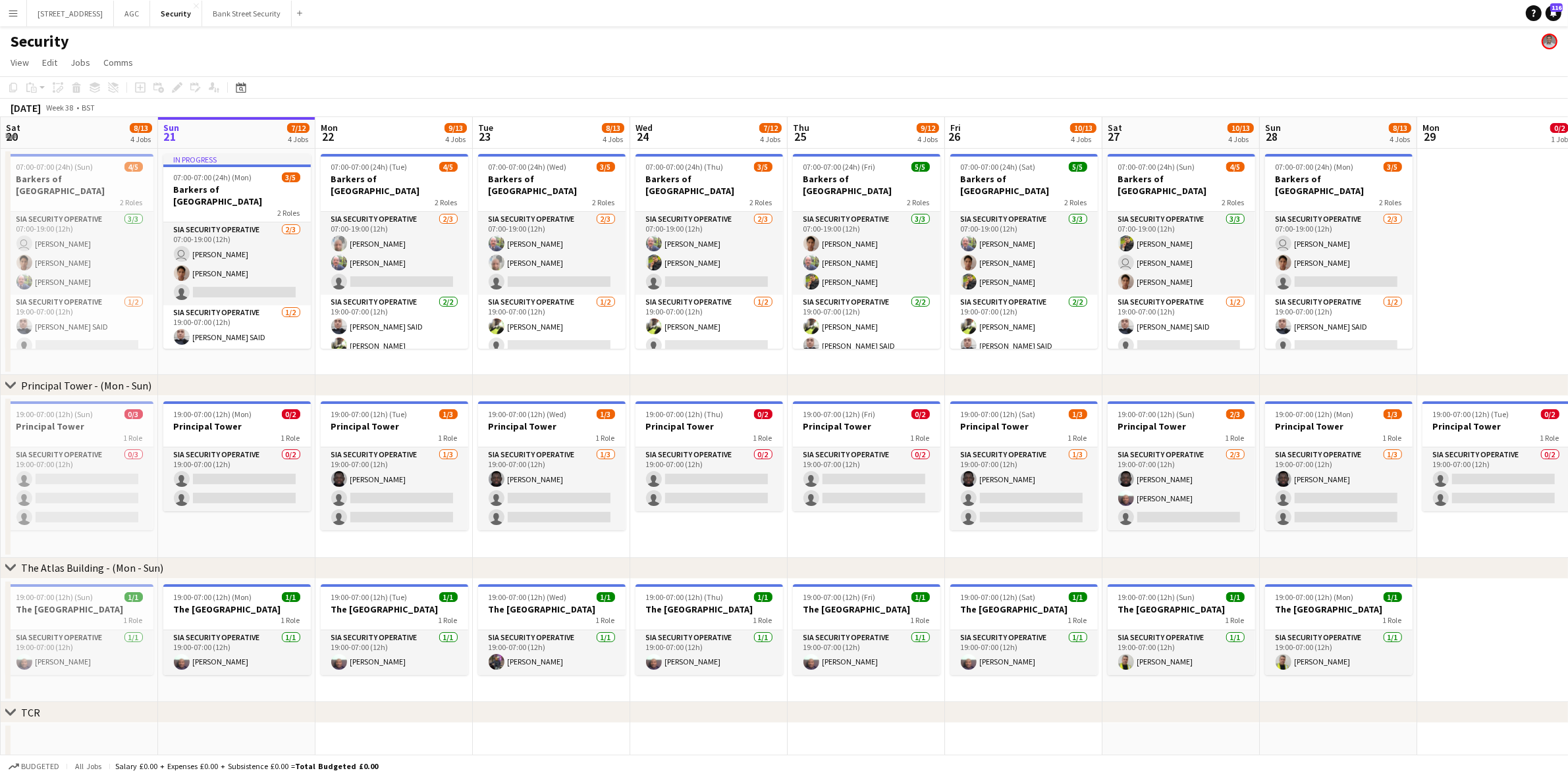
drag, startPoint x: 586, startPoint y: 385, endPoint x: 427, endPoint y: 367, distance: 160.0
click at [427, 367] on div "chevron-right Principal Tower - (Mon - Sun) chevron-right The Atlas Building - …" at bounding box center [784, 559] width 1568 height 884
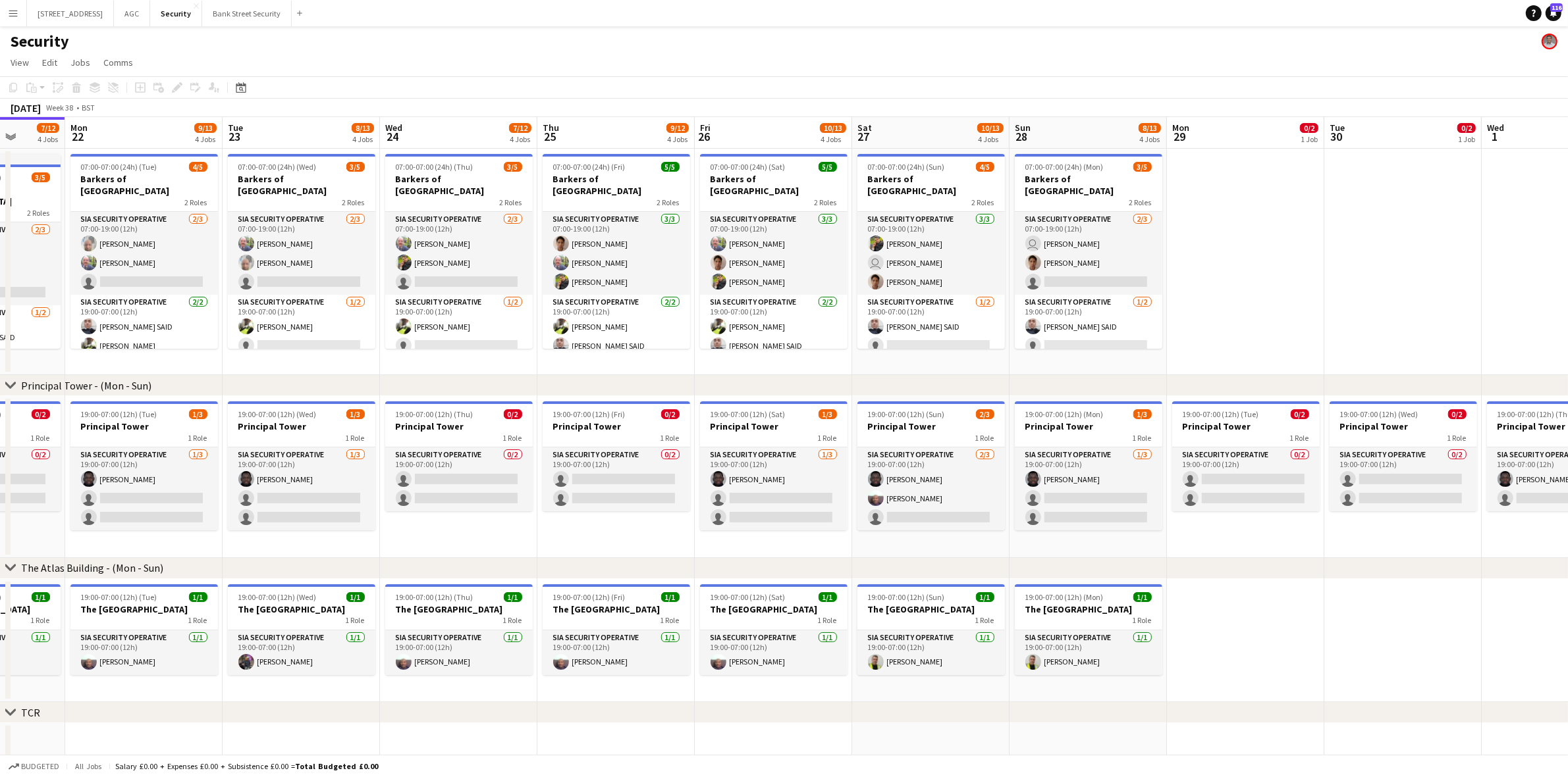
scroll to position [0, 422]
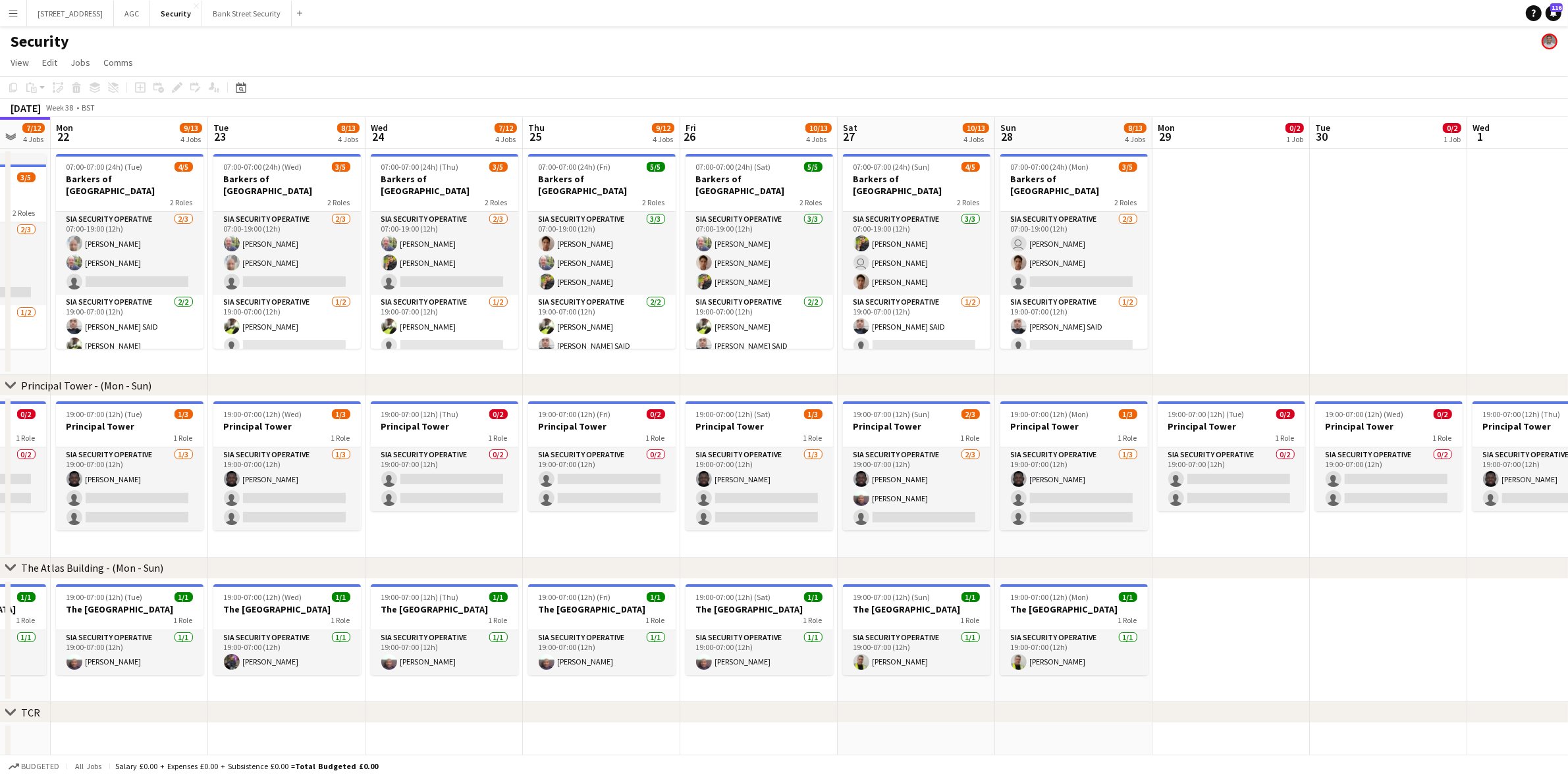
drag, startPoint x: 386, startPoint y: 354, endPoint x: 194, endPoint y: 327, distance: 193.9
click at [194, 327] on app-calendar-viewport "Fri 19 10/13 4 Jobs Sat 20 8/13 4 Jobs Sun 21 7/12 4 Jobs Mon 22 9/13 4 Jobs Tu…" at bounding box center [784, 559] width 1568 height 884
click at [455, 245] on app-card-role "SIA Security Operative 2/3 07:00-19:00 (12h) Mohammed Farooq Majid Ali single-n…" at bounding box center [445, 254] width 148 height 83
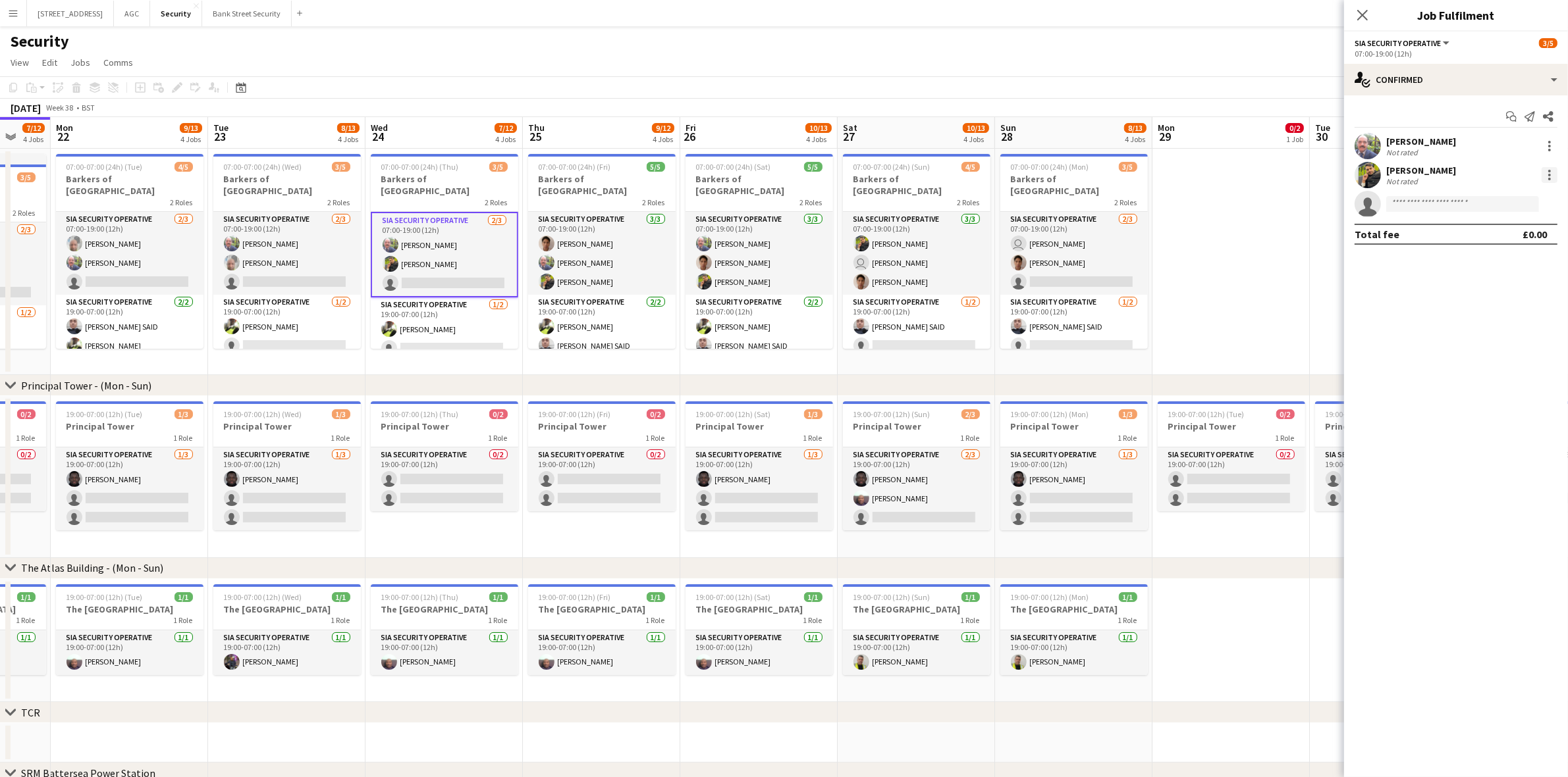
click at [1548, 175] on div at bounding box center [1550, 175] width 16 height 16
click at [1519, 324] on span "Remove" at bounding box center [1507, 326] width 82 height 12
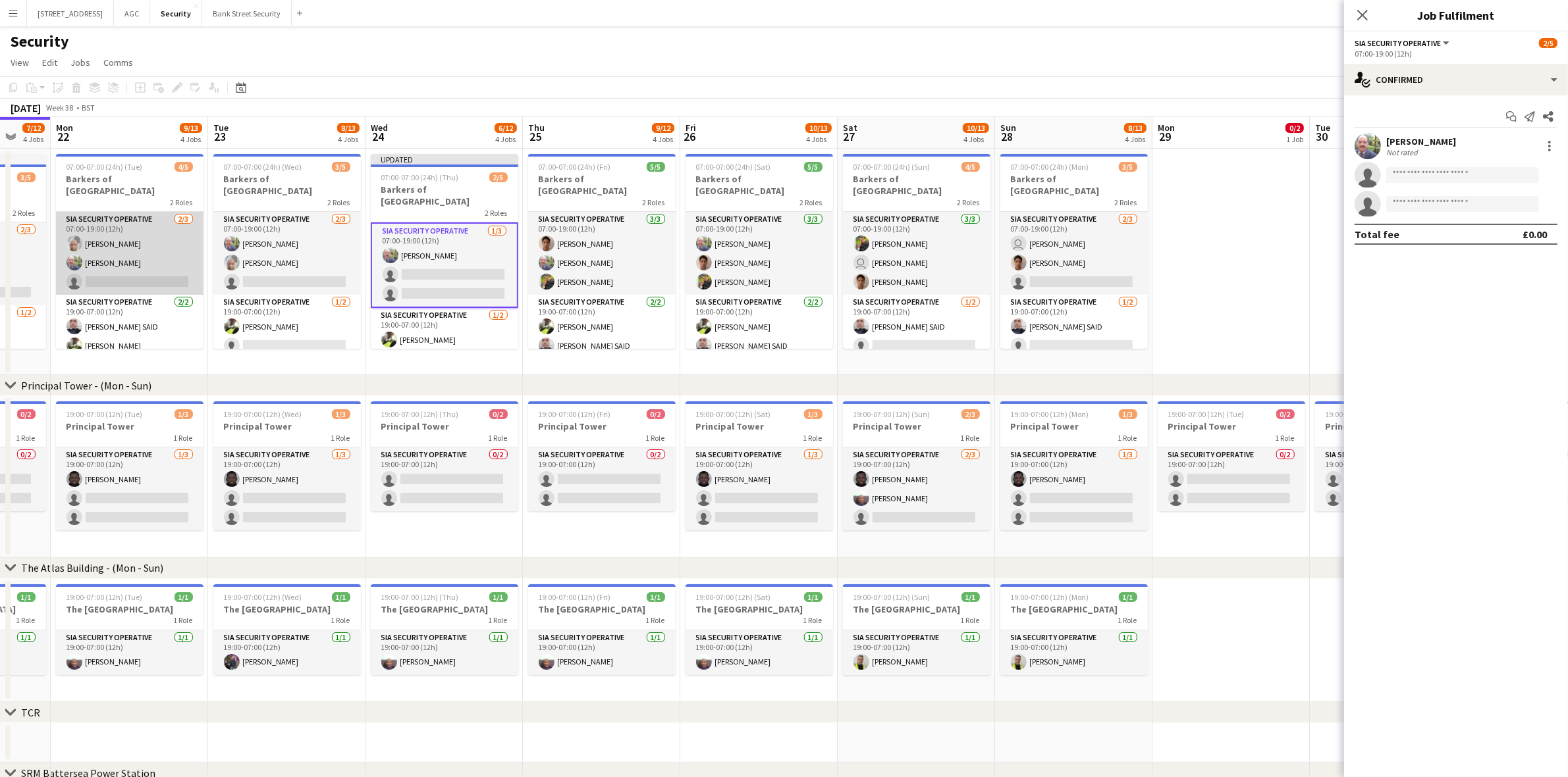
click at [101, 265] on app-card-role "SIA Security Operative 2/3 07:00-19:00 (12h) Omar Hussein Mohammed Farooq singl…" at bounding box center [130, 254] width 148 height 83
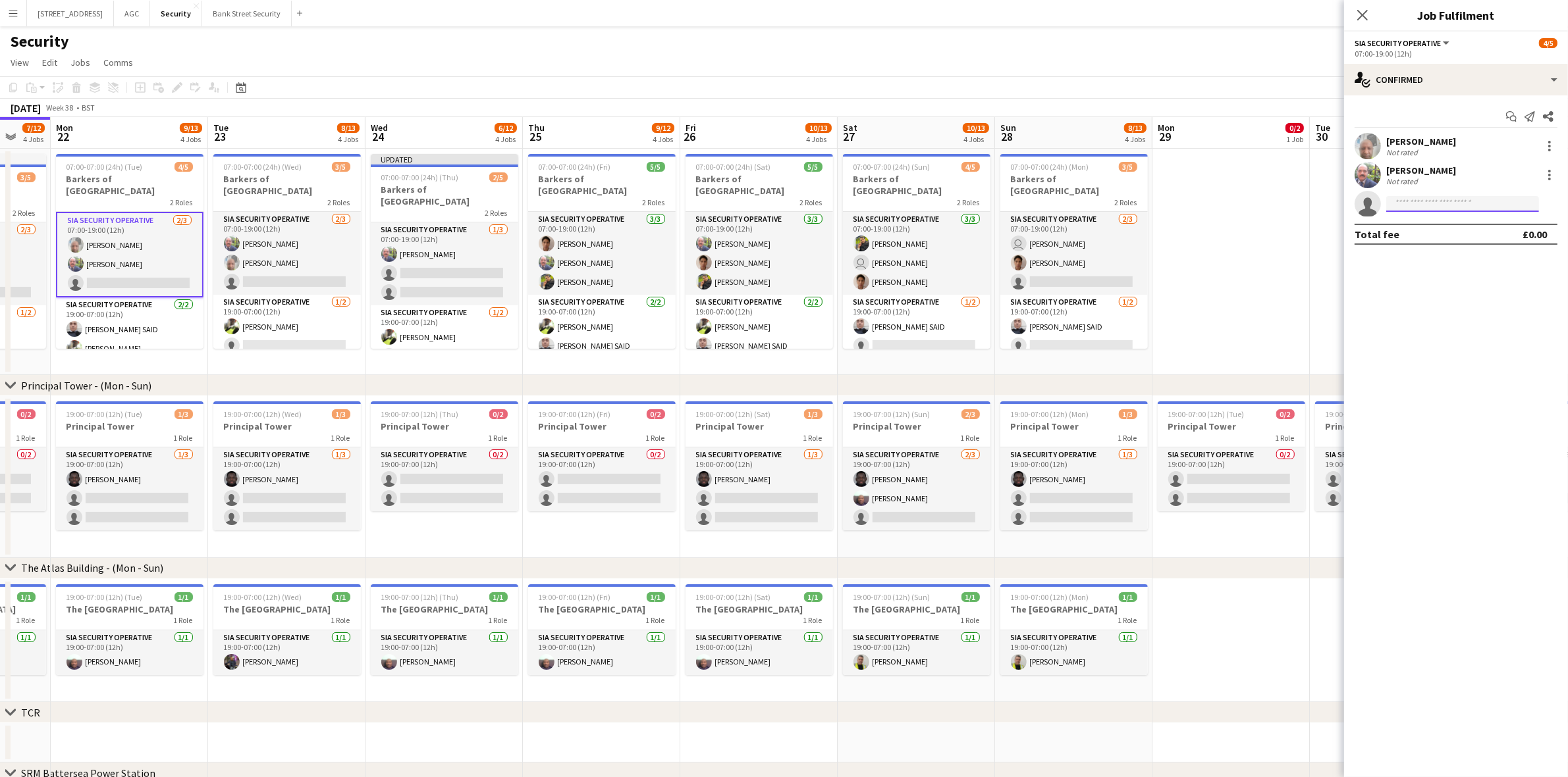
click at [1478, 201] on input at bounding box center [1463, 204] width 153 height 16
type input "*****"
click at [1456, 232] on span "ma3234751@gmail.com" at bounding box center [1463, 234] width 132 height 11
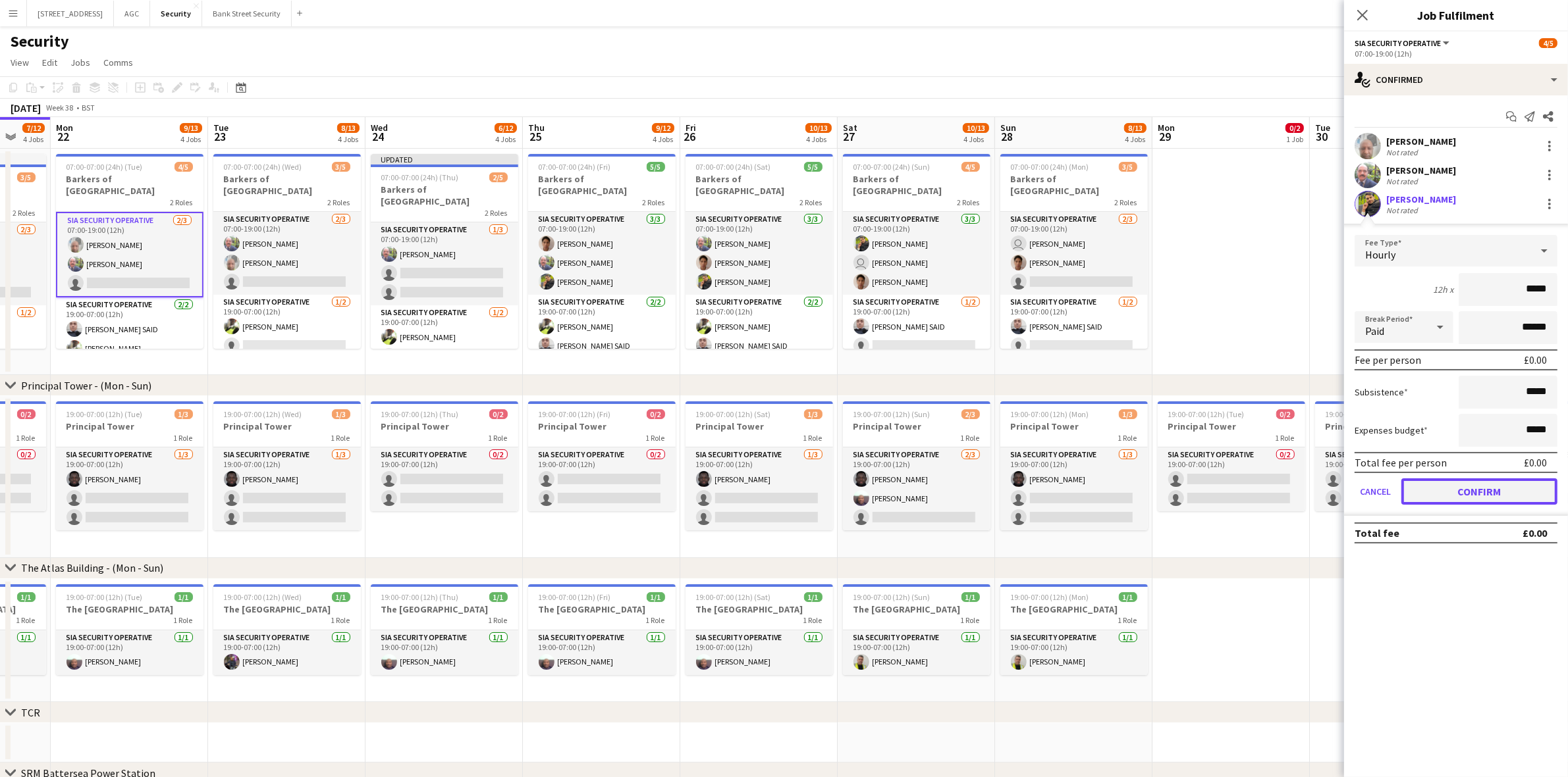
click at [1492, 489] on button "Confirm" at bounding box center [1479, 492] width 156 height 26
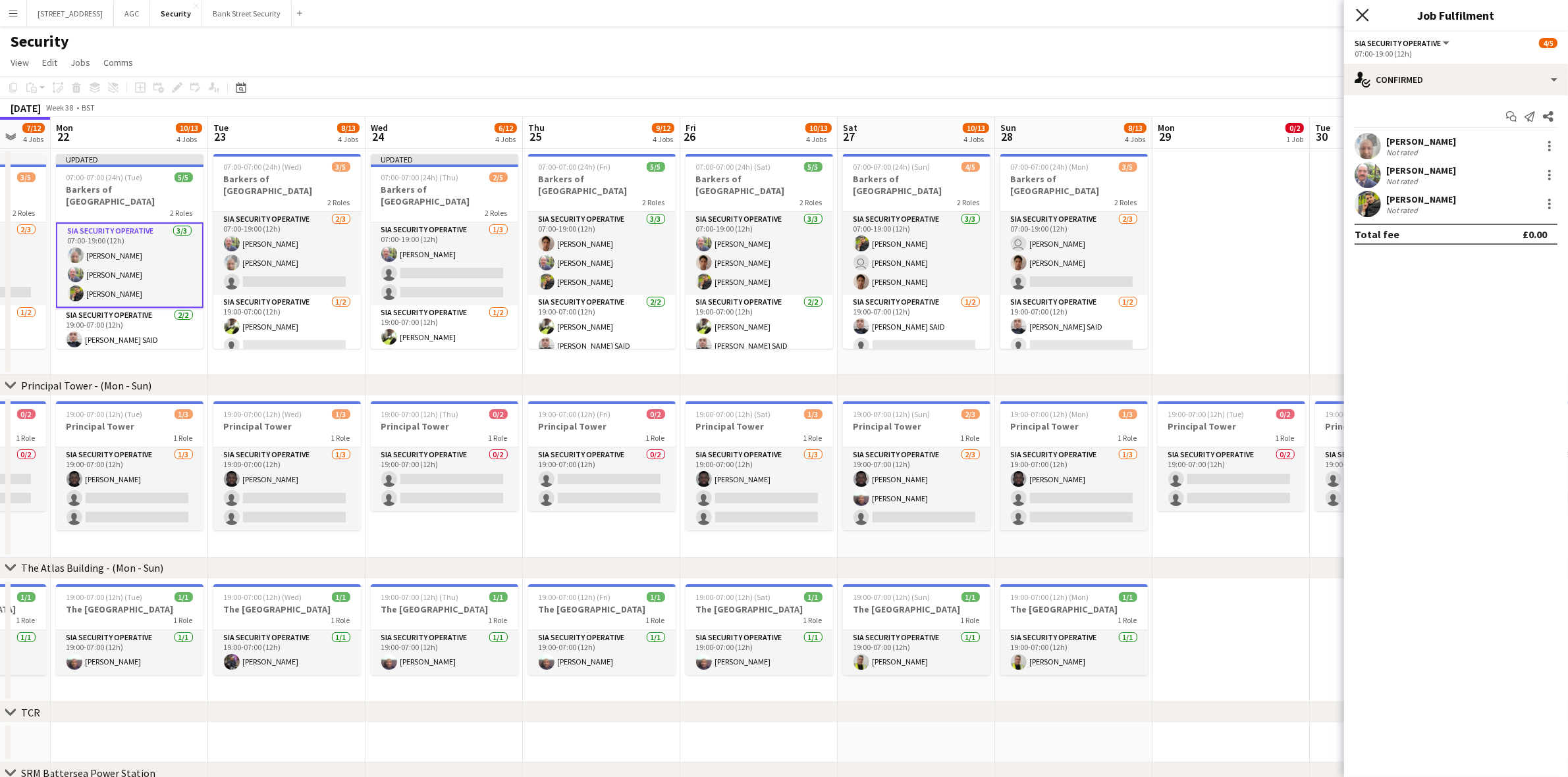
click at [1362, 9] on icon "Close pop-in" at bounding box center [1362, 14] width 13 height 13
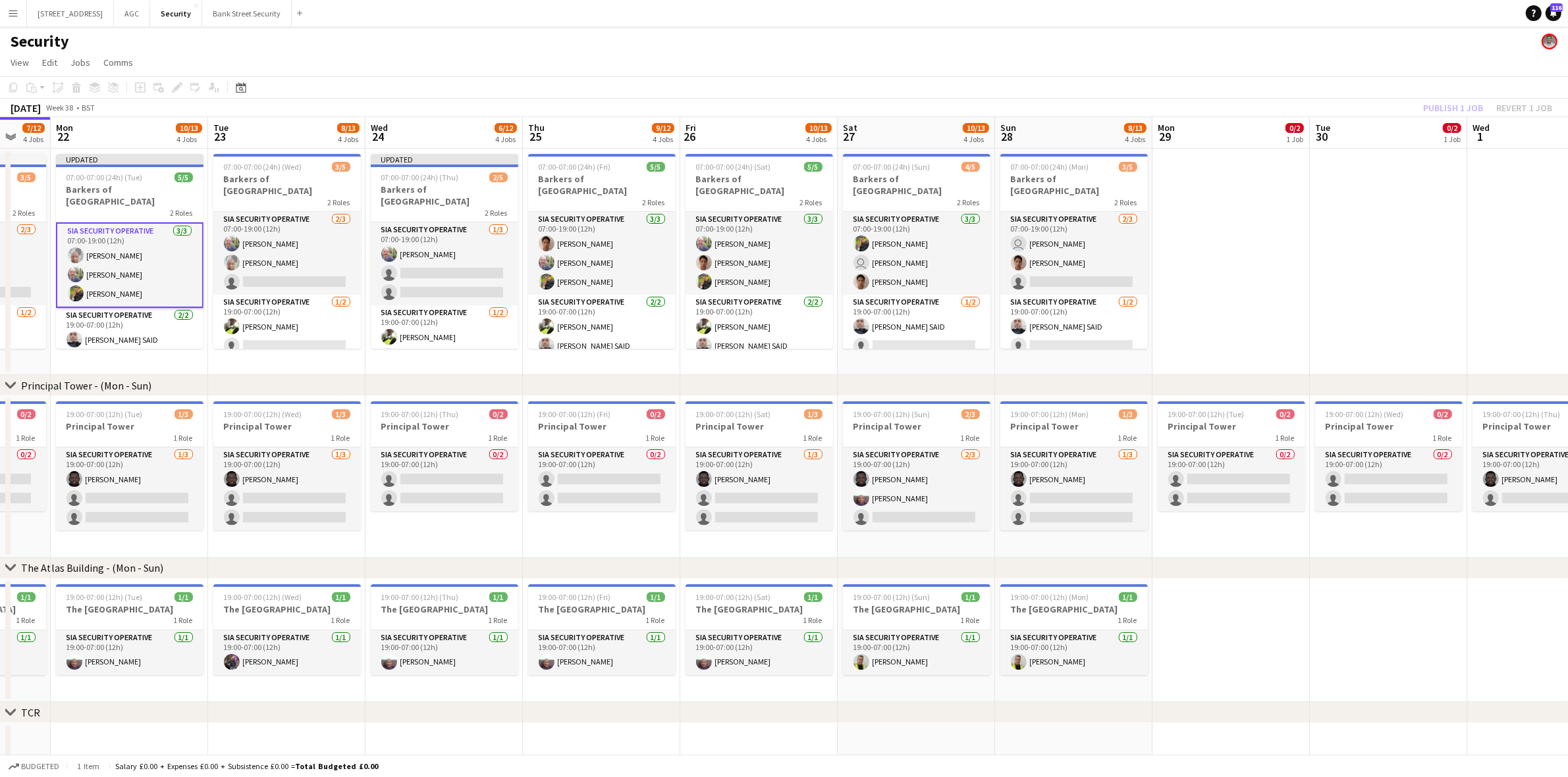
click at [547, 446] on app-calendar-viewport "Fri 19 10/13 4 Jobs Sat 20 8/13 4 Jobs Sun 21 7/12 4 Jobs Mon 22 10/13 4 Jobs T…" at bounding box center [784, 559] width 1568 height 884
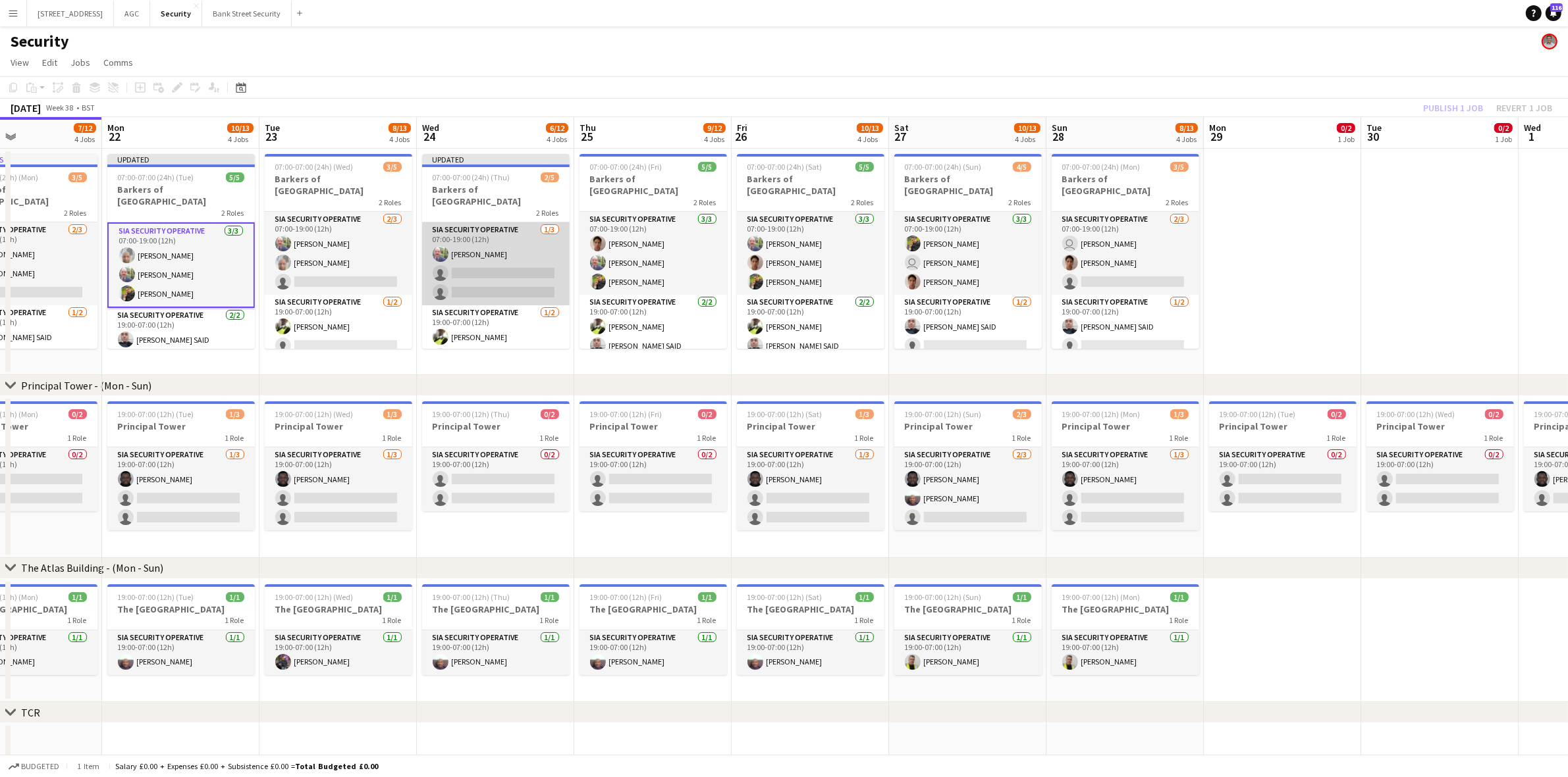
click at [488, 242] on app-card-role "SIA Security Operative 1/3 07:00-19:00 (12h) Mohammed Farooq single-neutral-act…" at bounding box center [496, 264] width 148 height 83
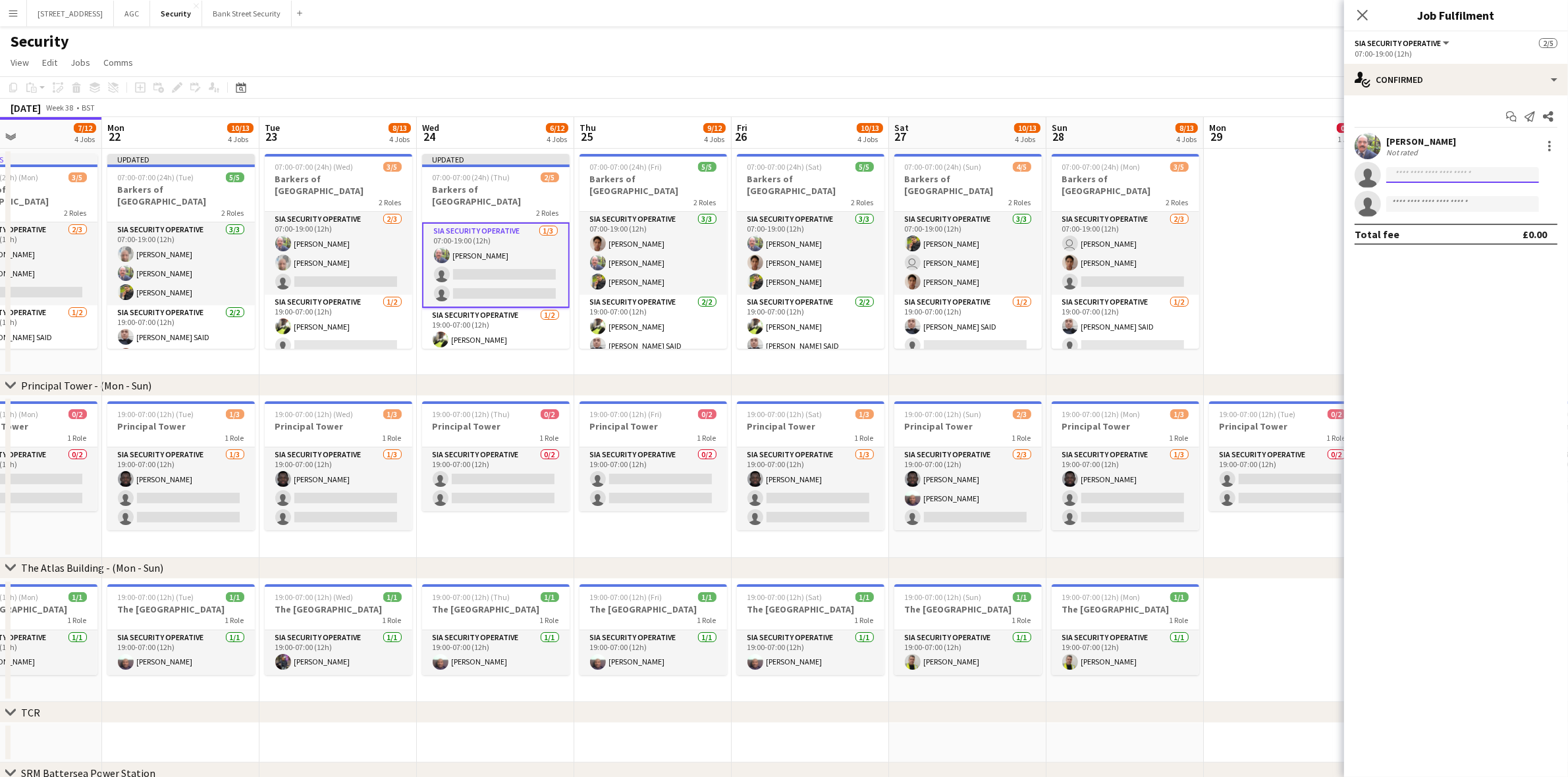
click at [1465, 182] on input at bounding box center [1463, 175] width 153 height 16
type input "****"
click at [1465, 210] on span "+447778170701" at bounding box center [1463, 215] width 132 height 11
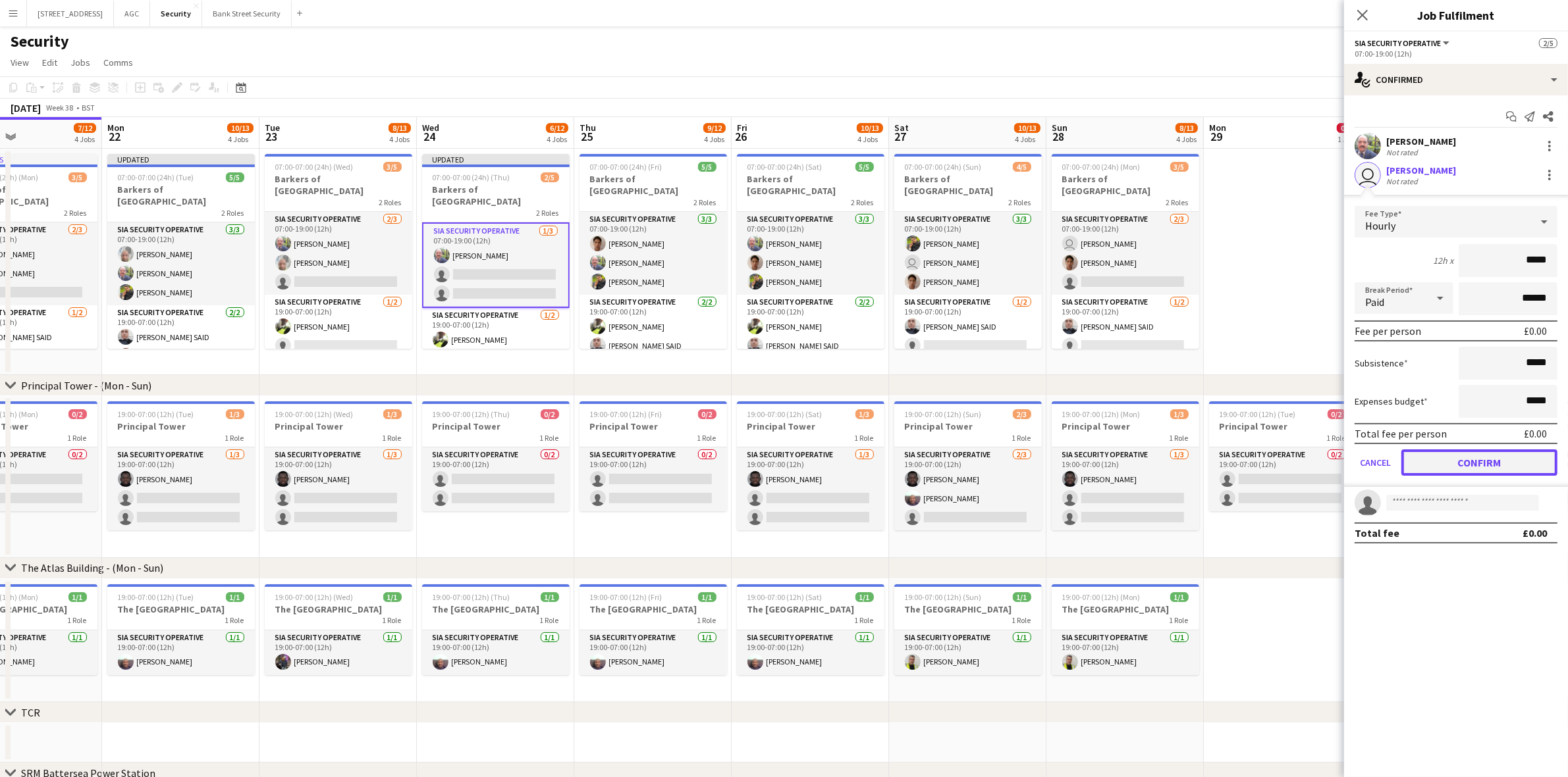
click at [1482, 465] on button "Confirm" at bounding box center [1479, 463] width 156 height 26
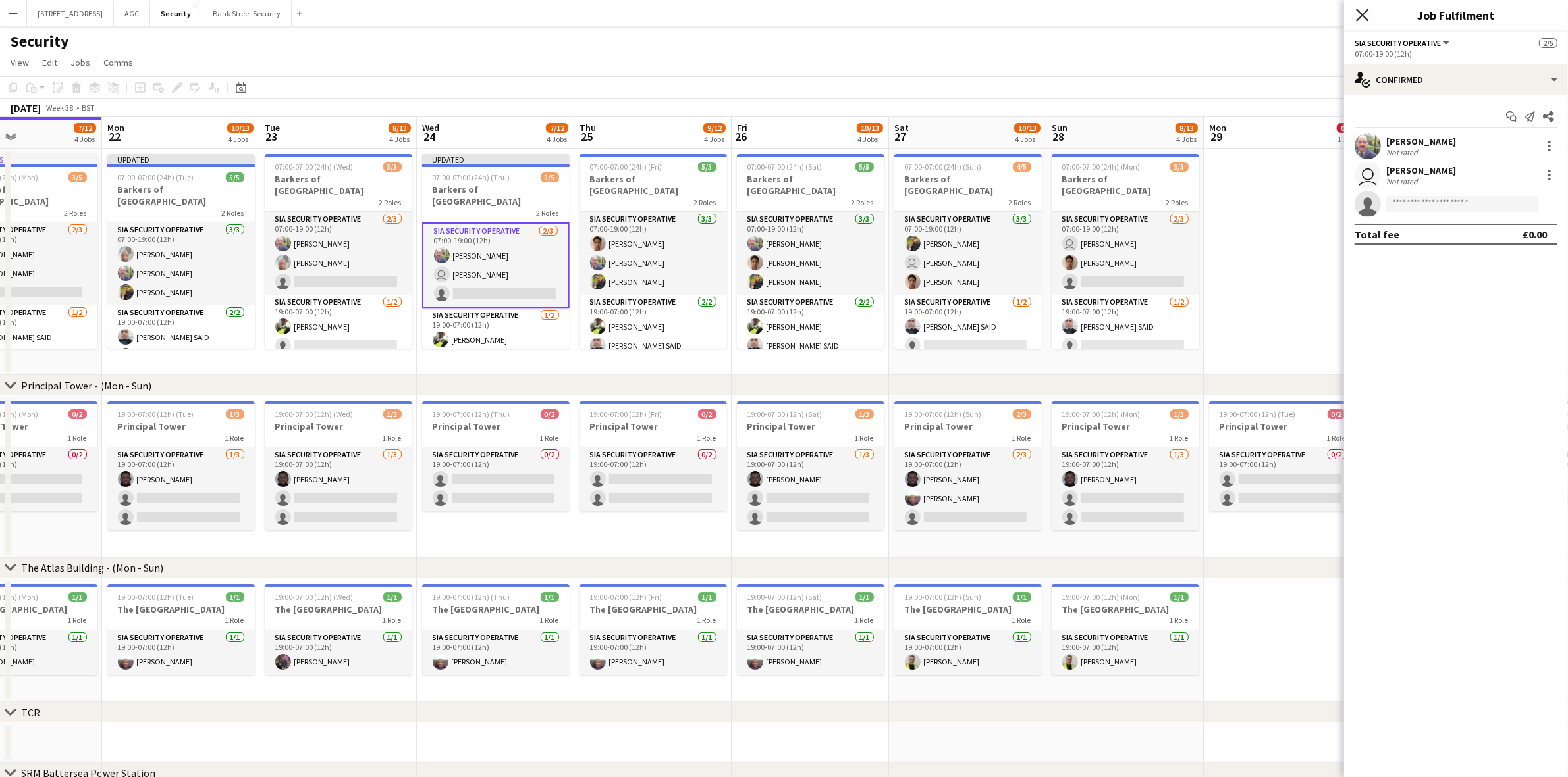
click at [1363, 15] on icon at bounding box center [1362, 14] width 13 height 13
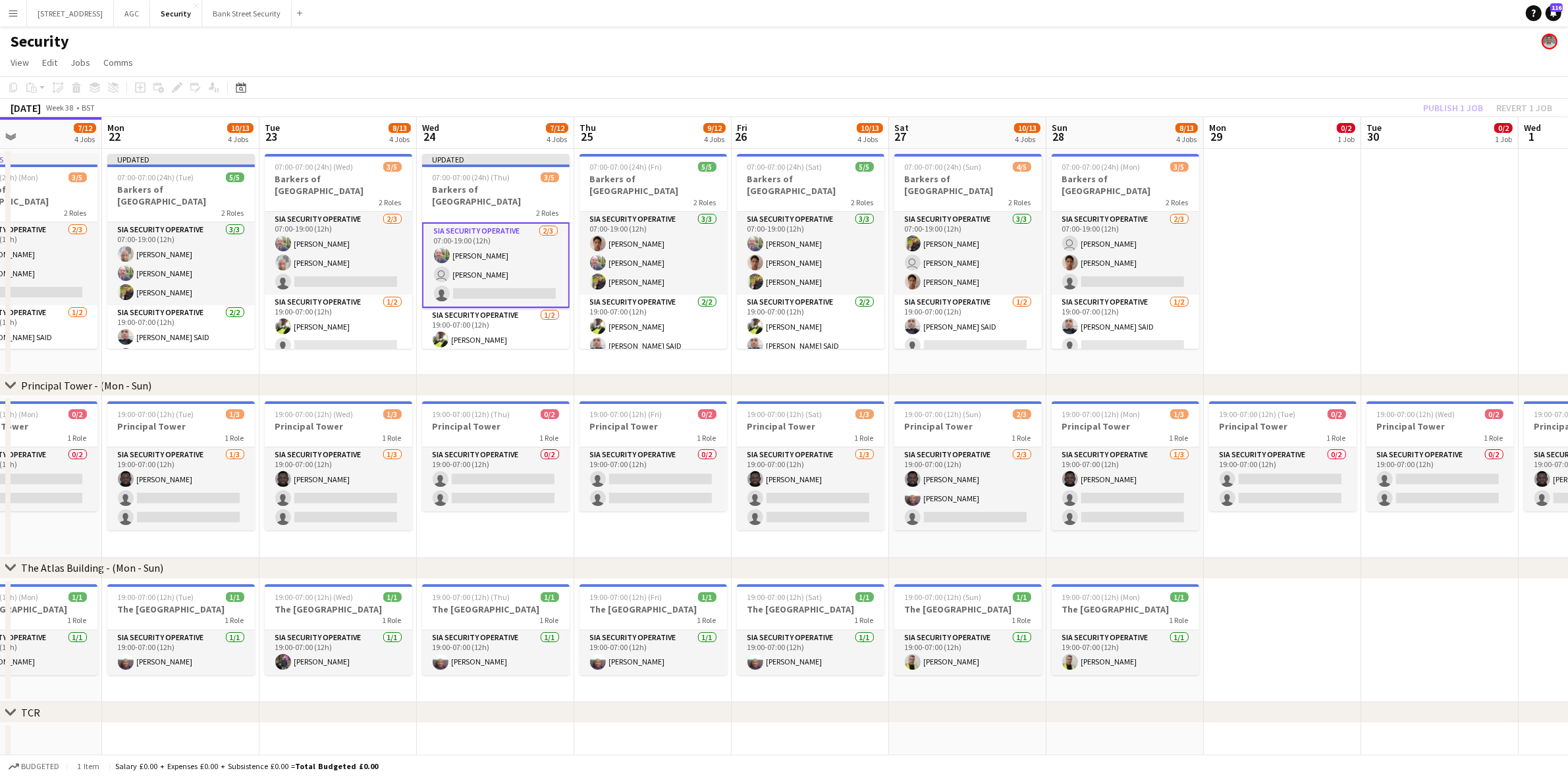
click at [1455, 80] on app-toolbar "Copy Paste Paste Ctrl+V Paste with crew Ctrl+Shift+V Paste linked Job Delete Gr…" at bounding box center [784, 88] width 1568 height 22
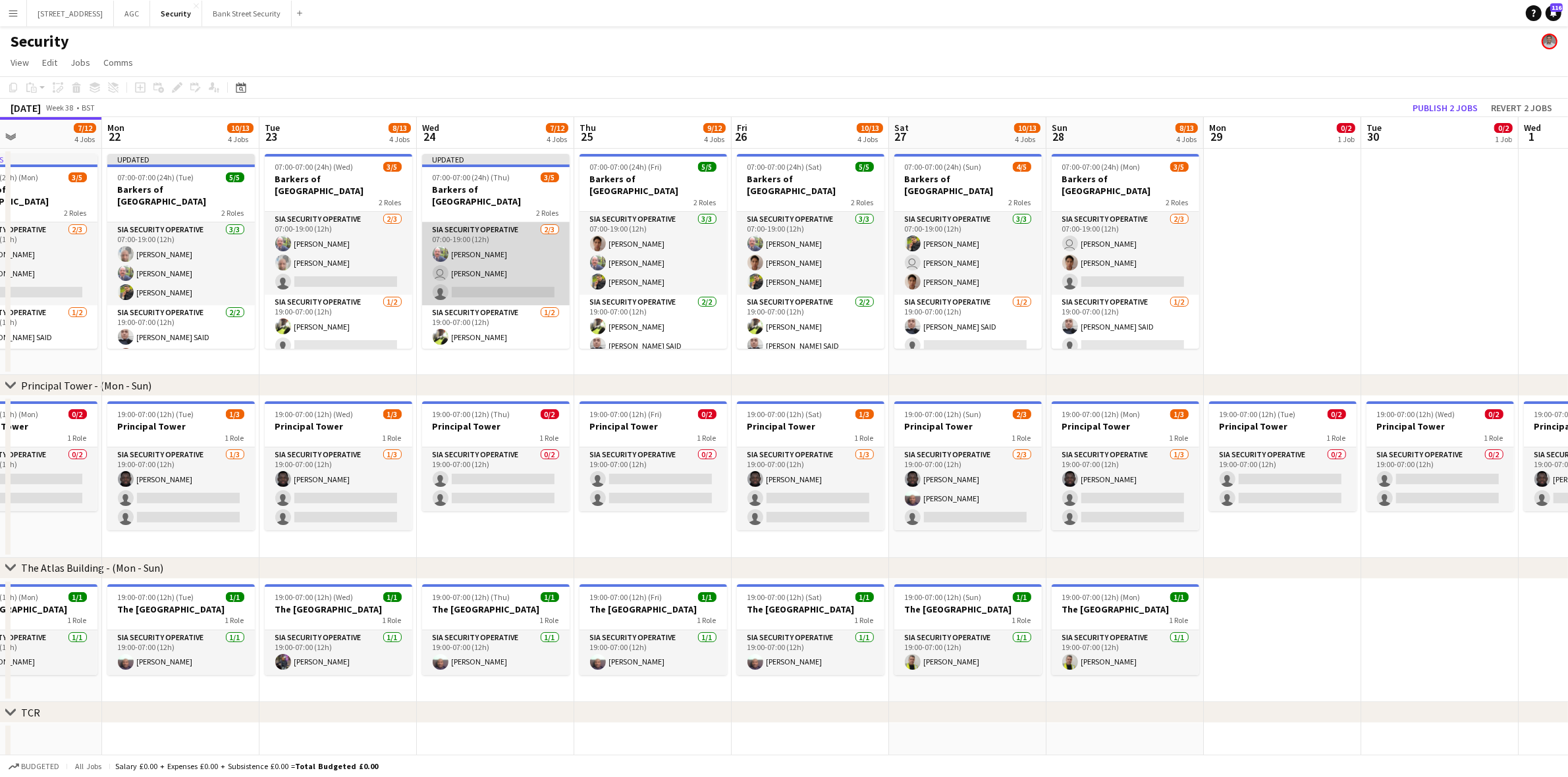
click at [511, 262] on app-card-role "SIA Security Operative 2/3 07:00-19:00 (12h) Mohammed Farooq user Barry Waple s…" at bounding box center [496, 264] width 148 height 83
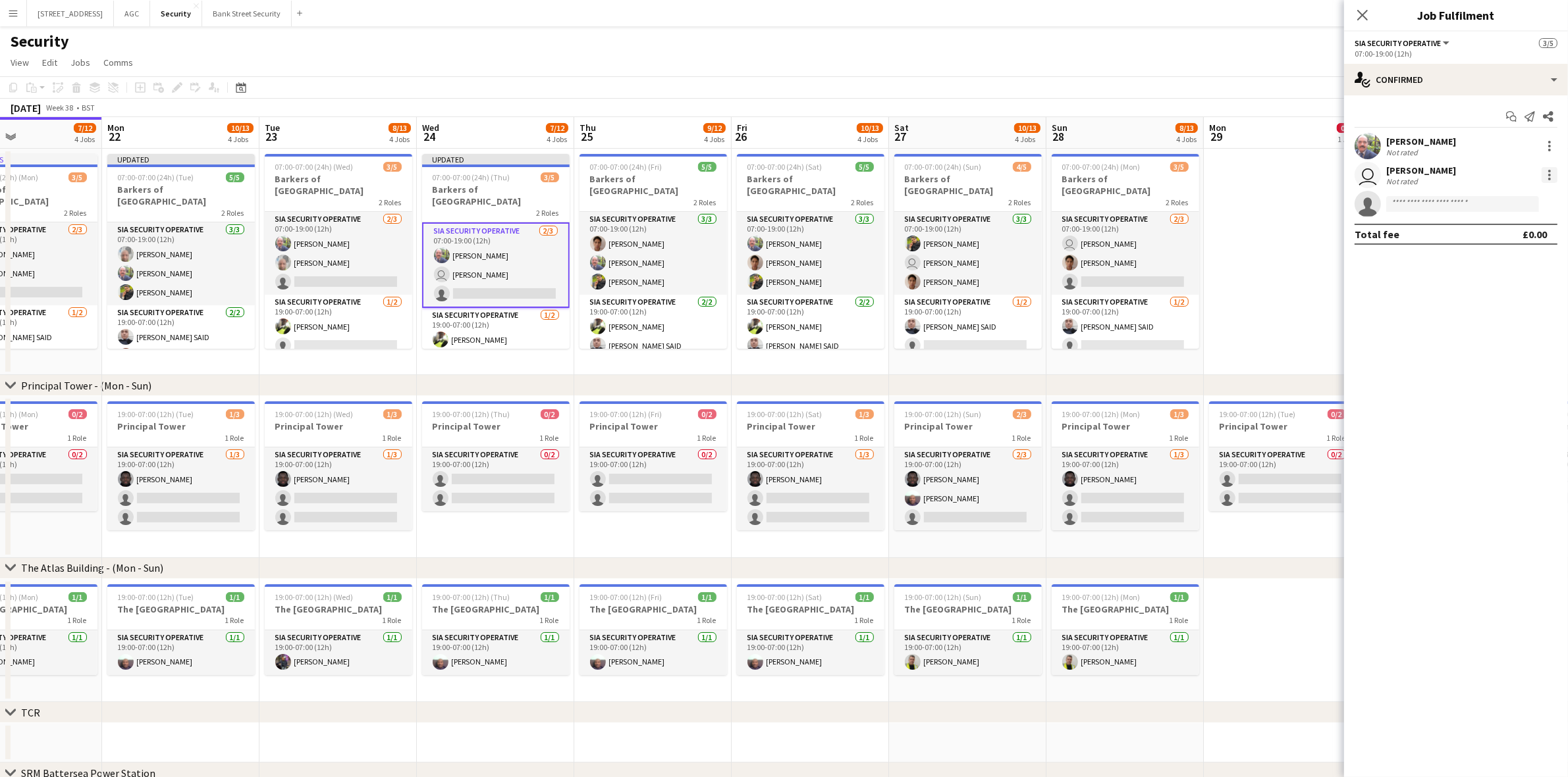
click at [1552, 172] on div at bounding box center [1550, 175] width 16 height 16
drag, startPoint x: 1443, startPoint y: 215, endPoint x: 1437, endPoint y: 211, distance: 7.2
click at [1441, 214] on div at bounding box center [784, 388] width 1568 height 777
click at [1437, 174] on div "user Barry Waple Not rated" at bounding box center [1456, 175] width 224 height 26
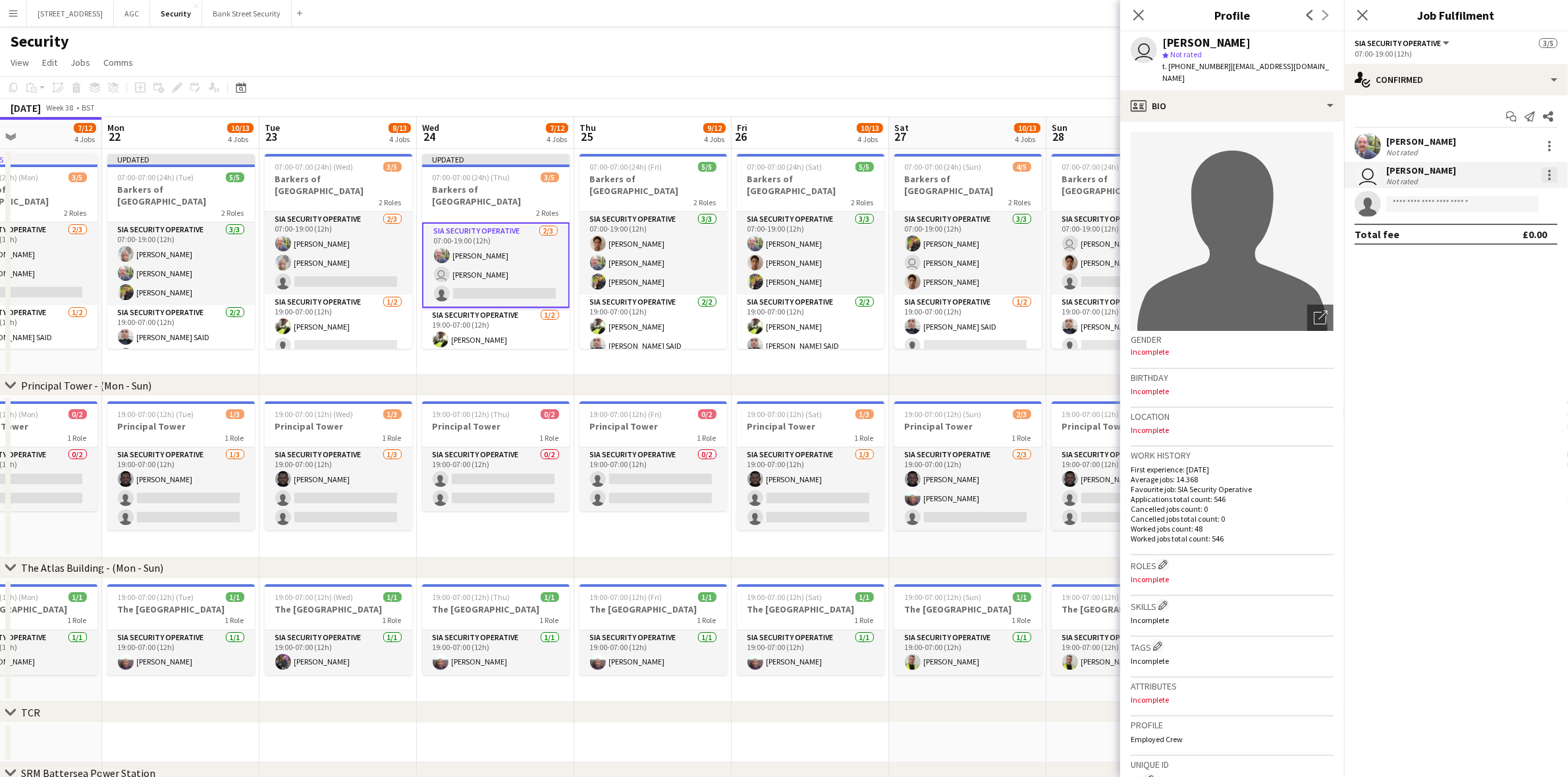
click at [1546, 173] on div at bounding box center [1550, 175] width 16 height 16
click at [1486, 320] on span "Remove" at bounding box center [1486, 325] width 40 height 11
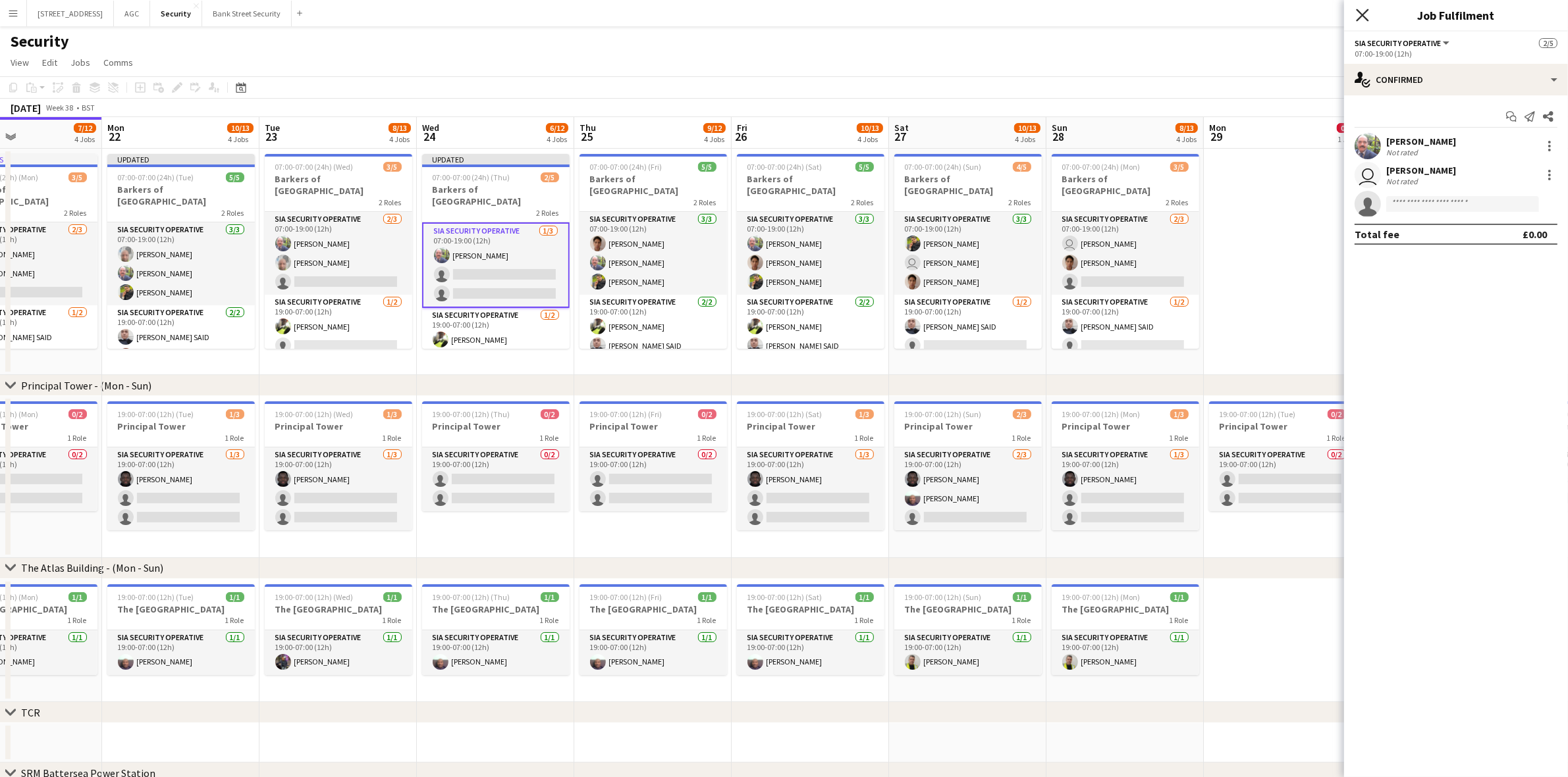
click at [1360, 14] on icon "Close pop-in" at bounding box center [1362, 14] width 13 height 13
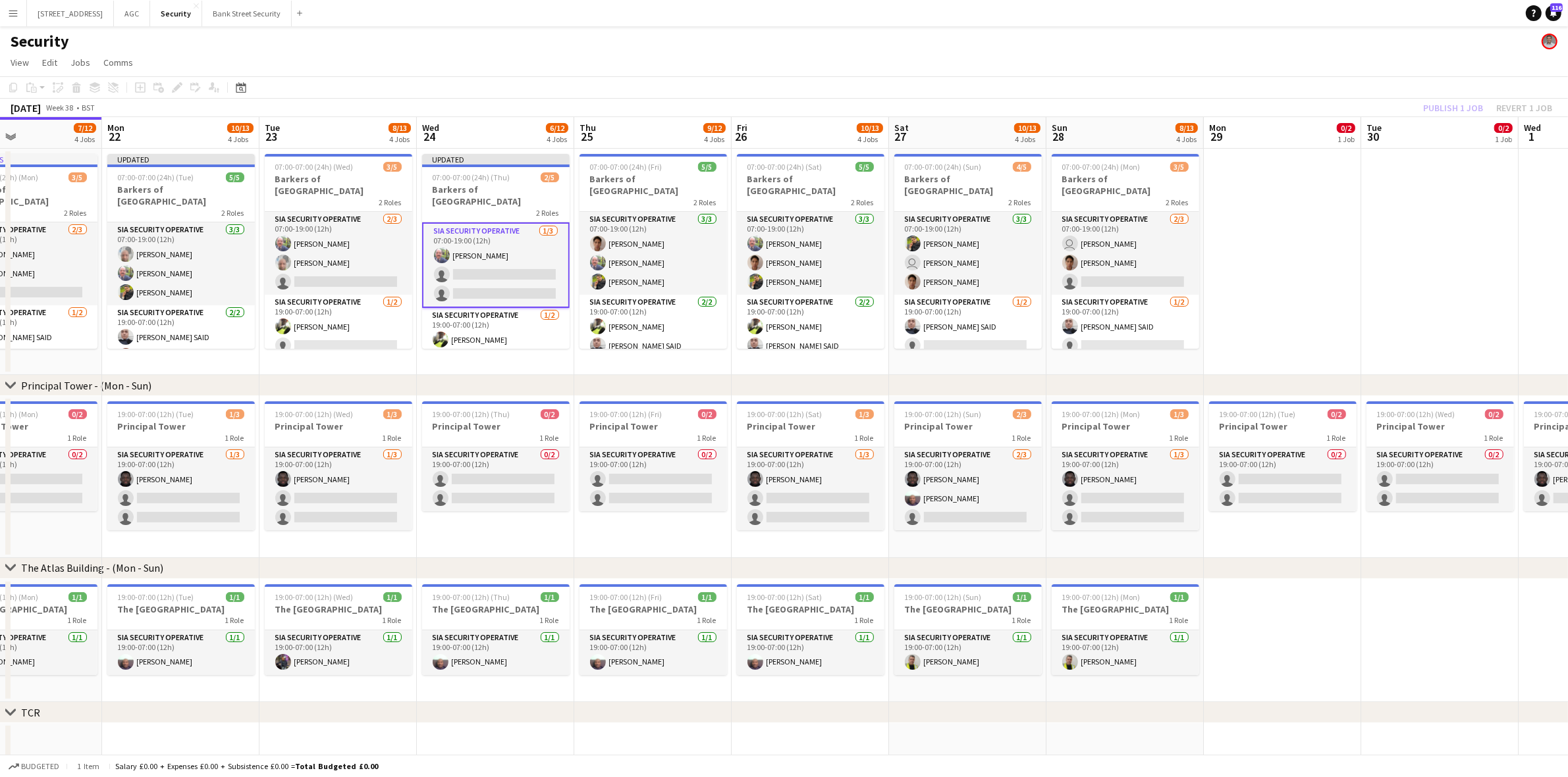
click at [476, 272] on app-card-role "SIA Security Operative 1/3 07:00-19:00 (12h) Mohammed Farooq single-neutral-act…" at bounding box center [496, 265] width 148 height 86
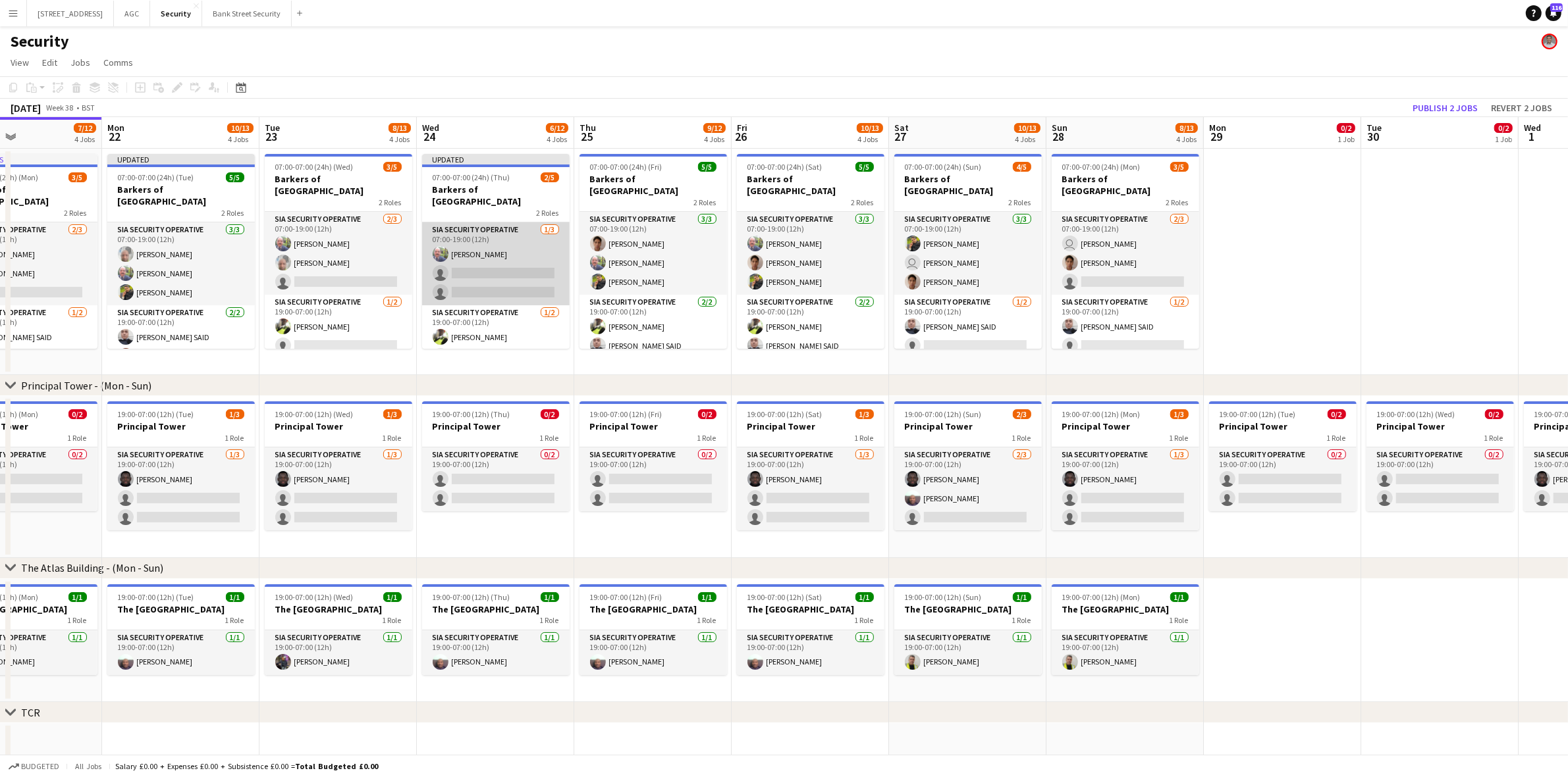
click at [476, 272] on app-card-role "SIA Security Operative 1/3 07:00-19:00 (12h) Mohammed Farooq single-neutral-act…" at bounding box center [496, 264] width 148 height 83
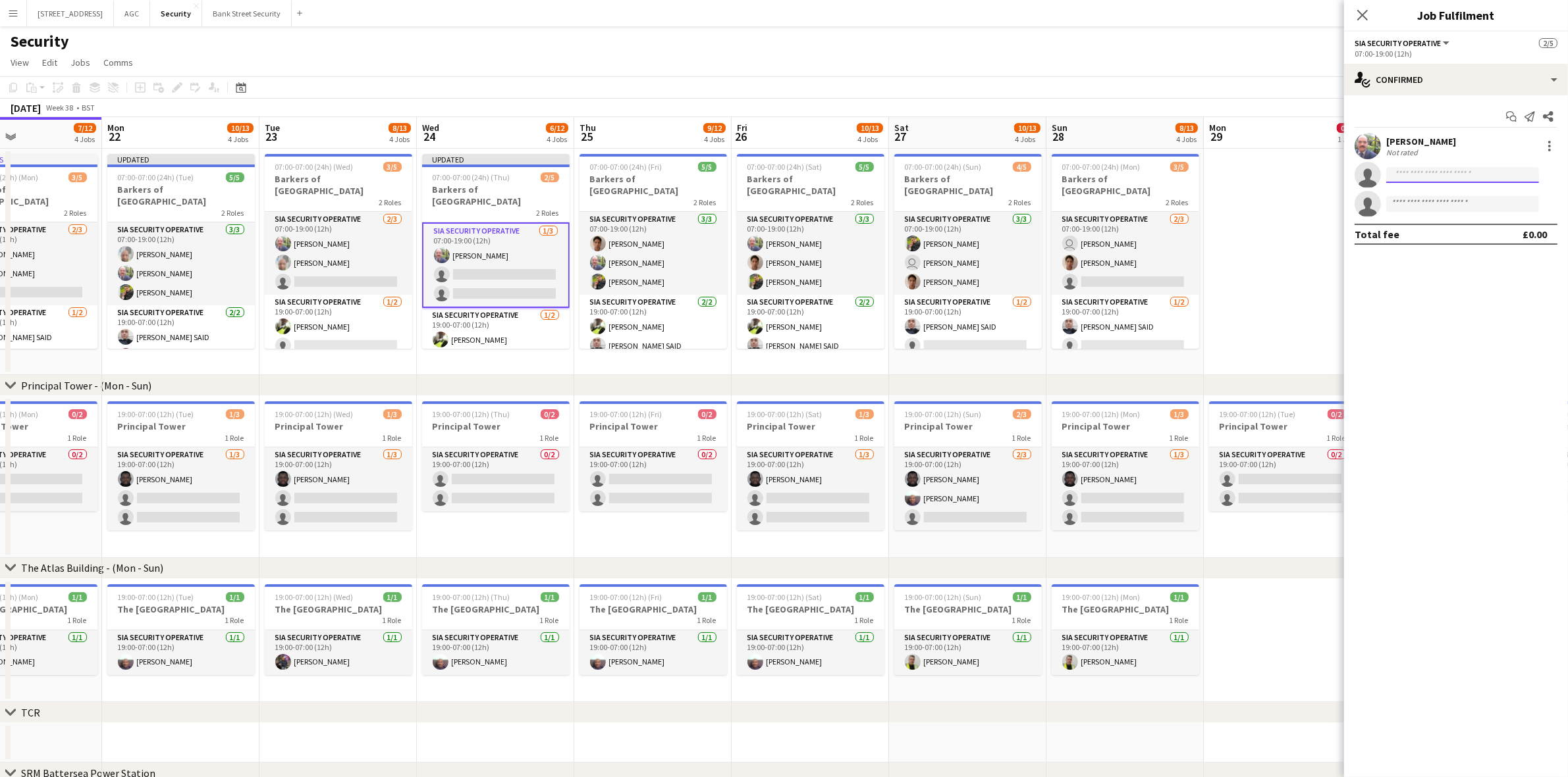
click at [1503, 180] on input at bounding box center [1463, 175] width 153 height 16
type input "****"
click at [1459, 232] on span "umar243@yahoo.co.uk" at bounding box center [1463, 237] width 132 height 11
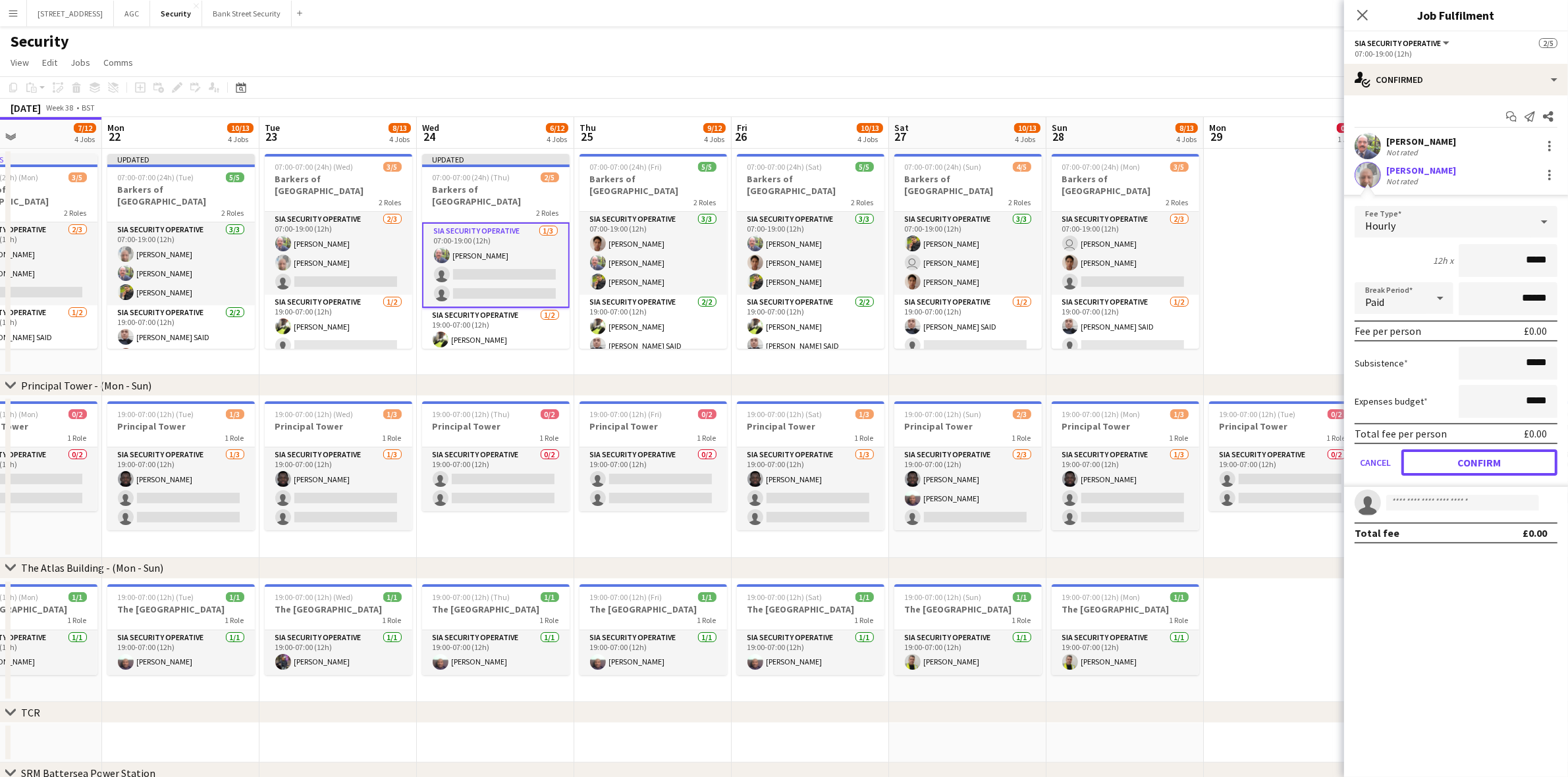
click at [1513, 455] on button "Confirm" at bounding box center [1479, 463] width 156 height 26
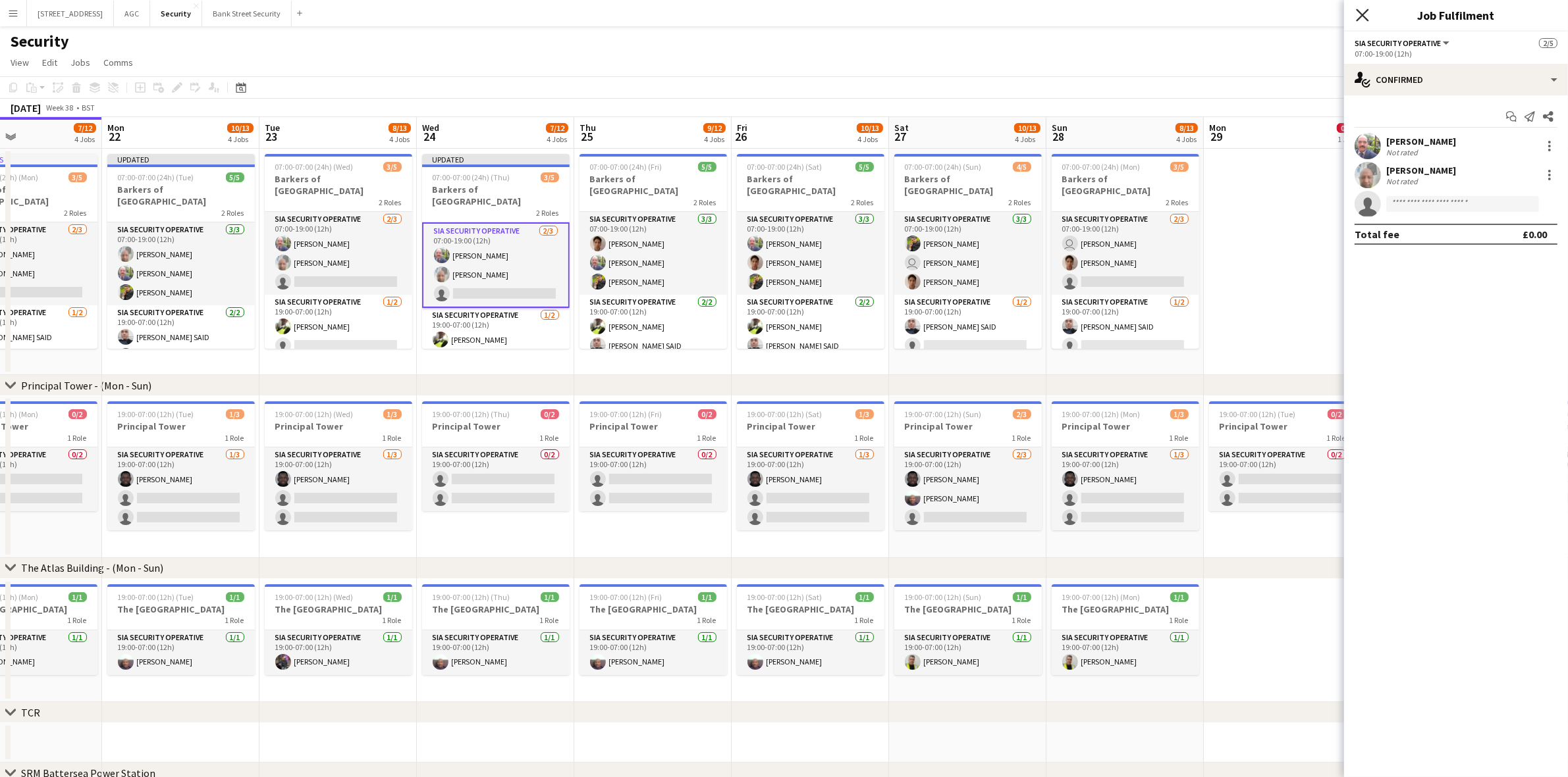
click at [1365, 14] on icon "Close pop-in" at bounding box center [1362, 14] width 13 height 13
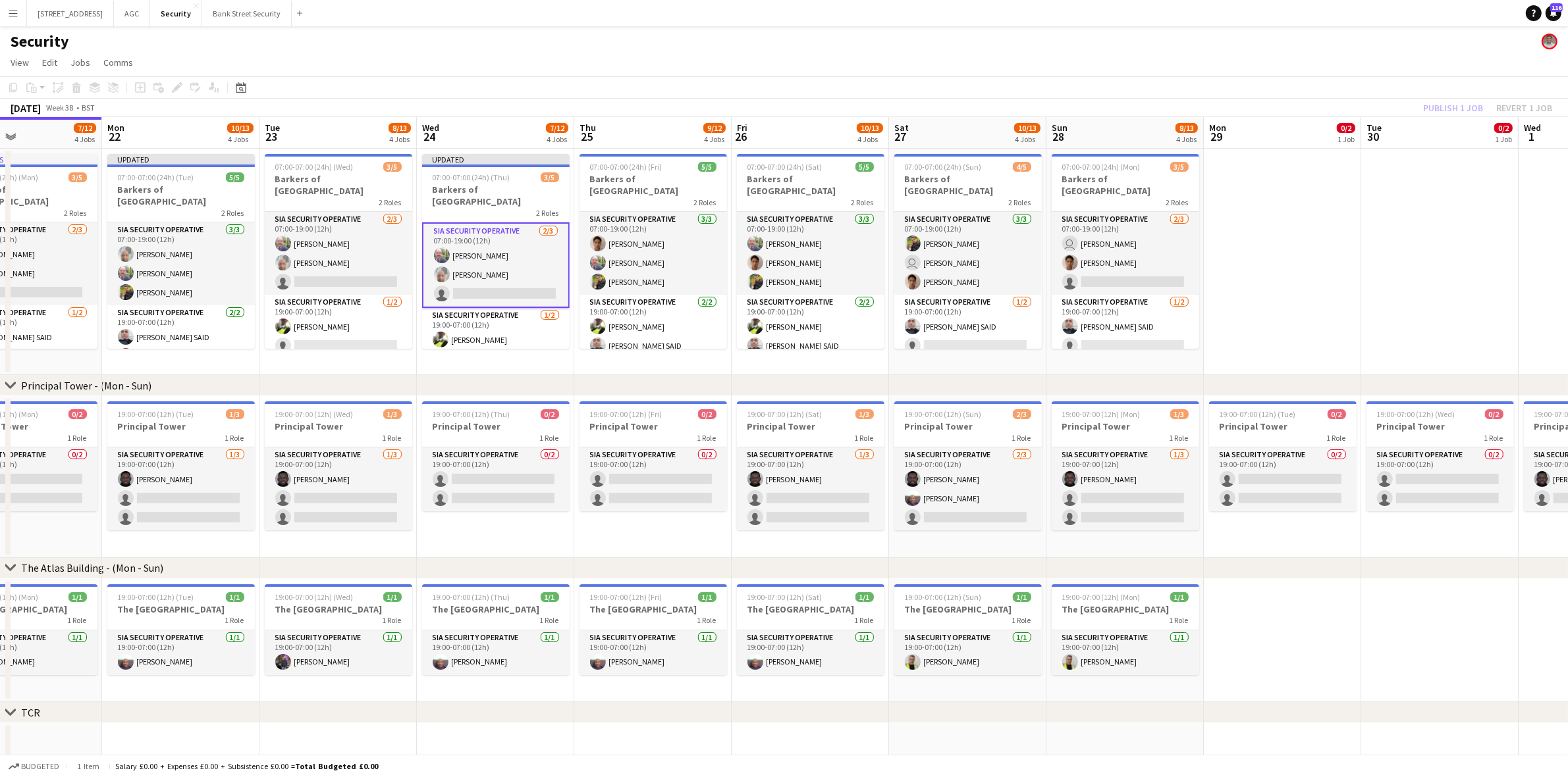
click at [1457, 104] on div "Publish 1 job Revert 1 job" at bounding box center [1488, 108] width 161 height 17
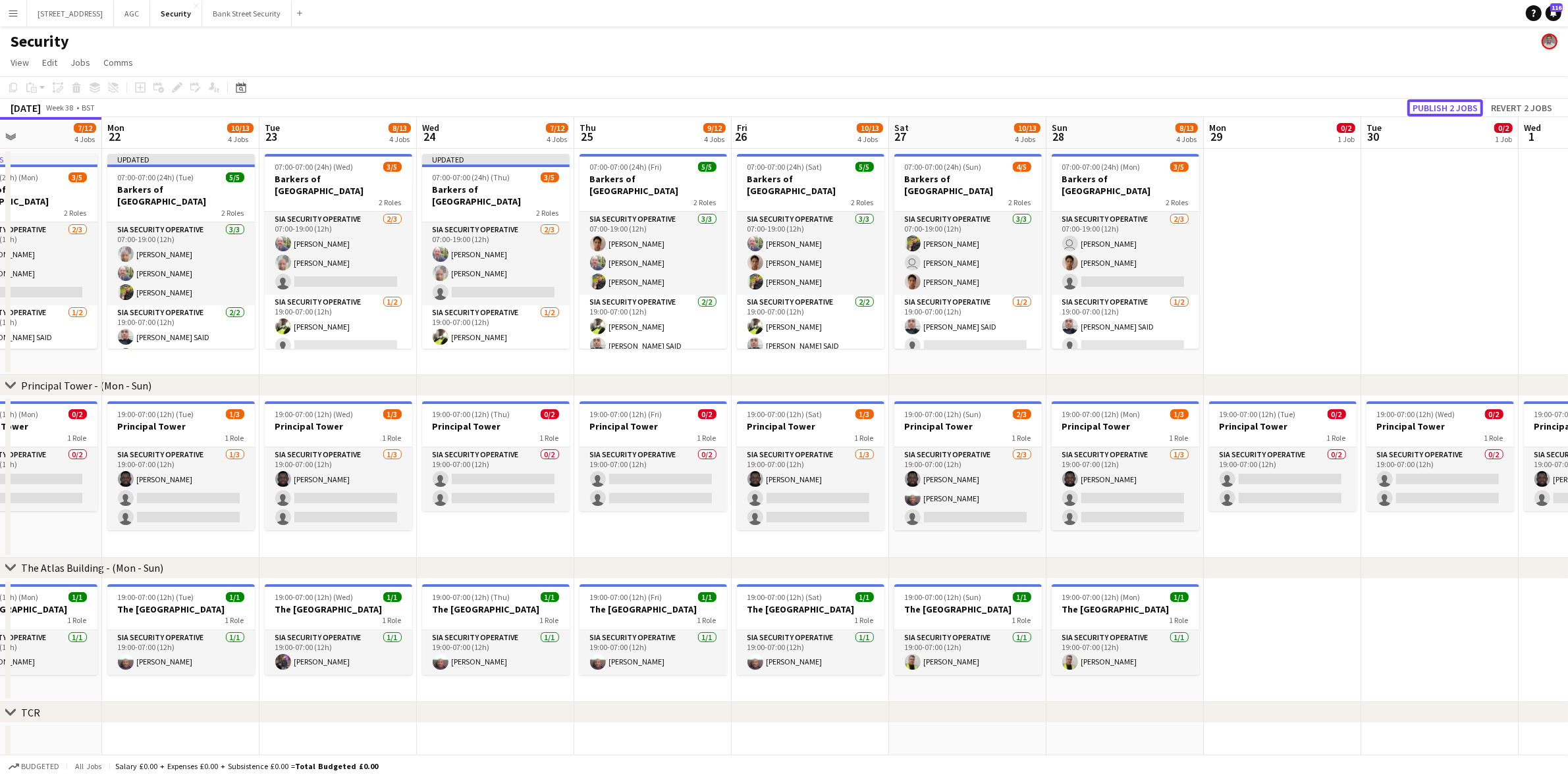
click at [1457, 104] on button "Publish 2 jobs" at bounding box center [1445, 108] width 76 height 17
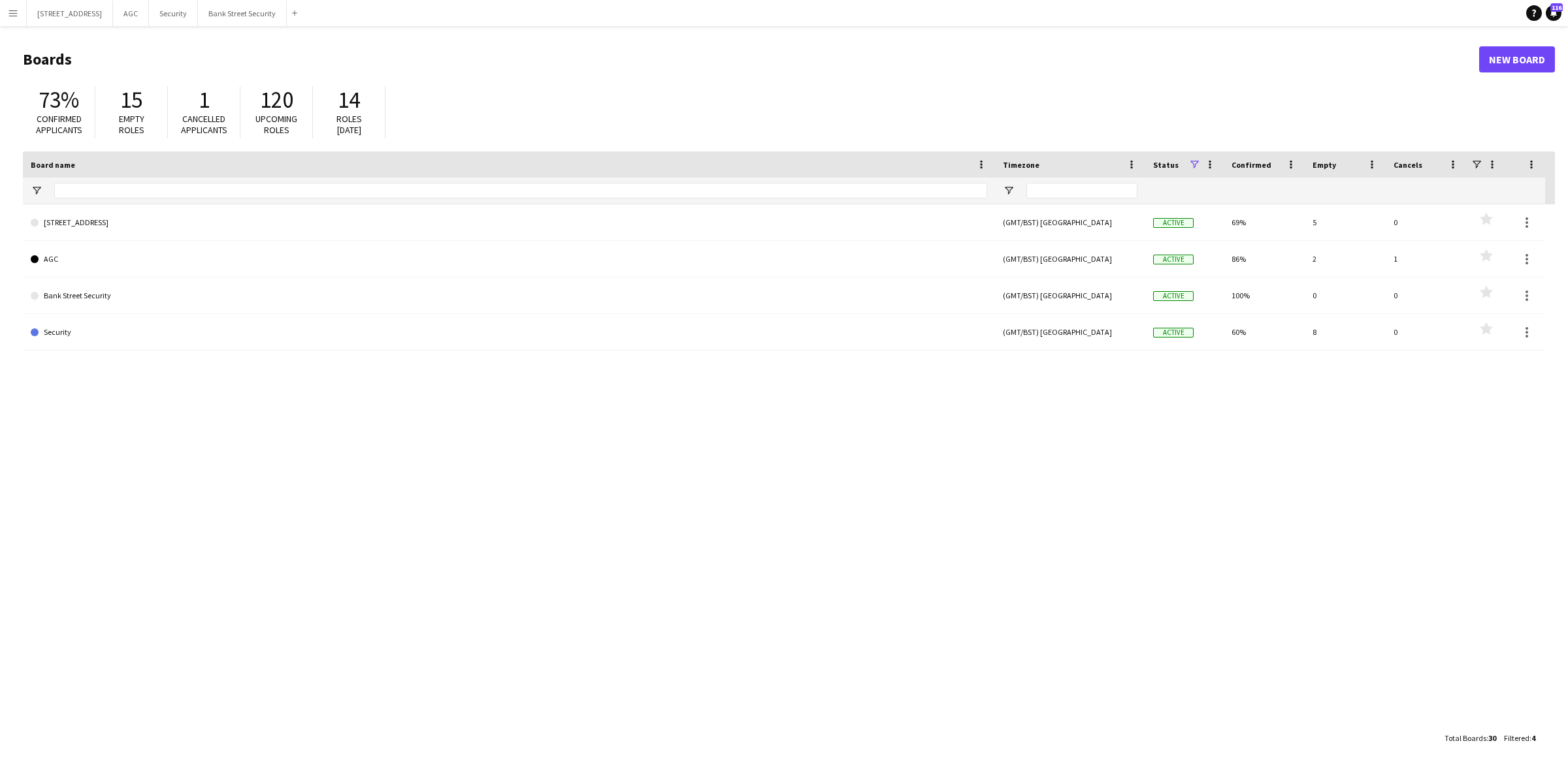
drag, startPoint x: 427, startPoint y: 2, endPoint x: 437, endPoint y: 542, distance: 540.1
click at [437, 542] on div "[STREET_ADDRESS] (GMT/BST) [GEOGRAPHIC_DATA] Active 69% 5 0 Favourites AGC (GMT…" at bounding box center [789, 465] width 1532 height 521
